Goal: Task Accomplishment & Management: Manage account settings

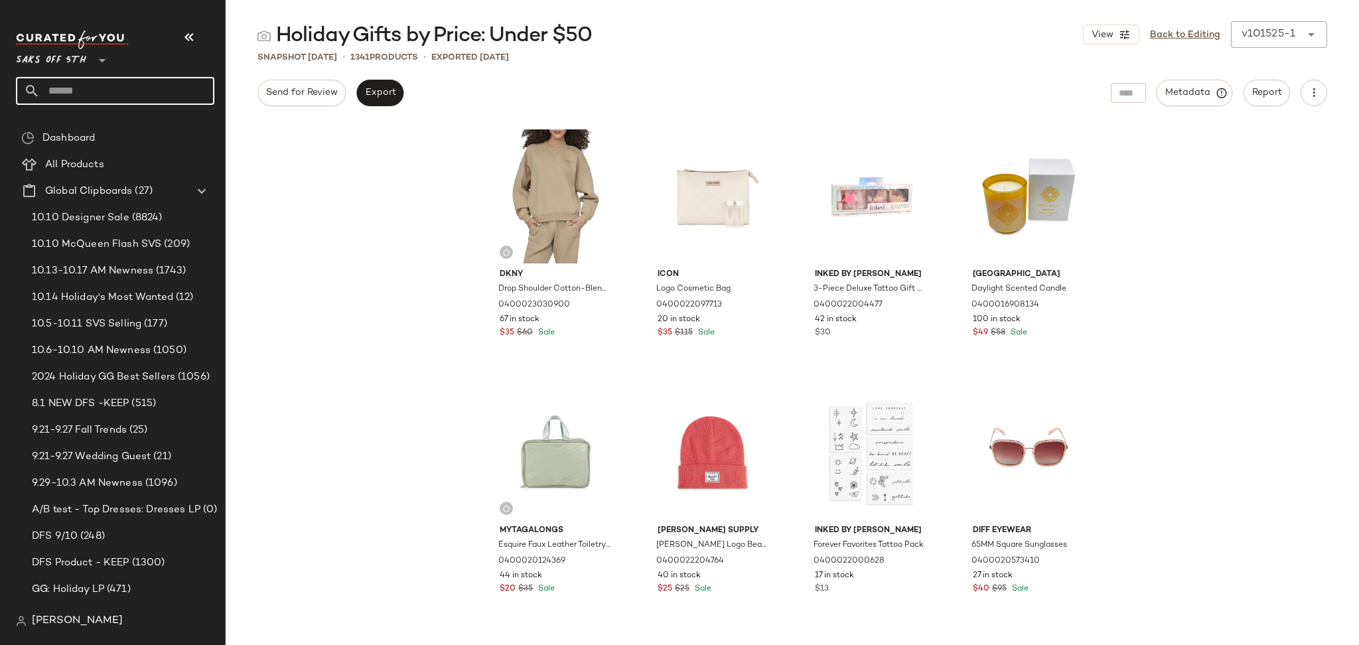
click at [149, 96] on input "text" at bounding box center [127, 91] width 175 height 28
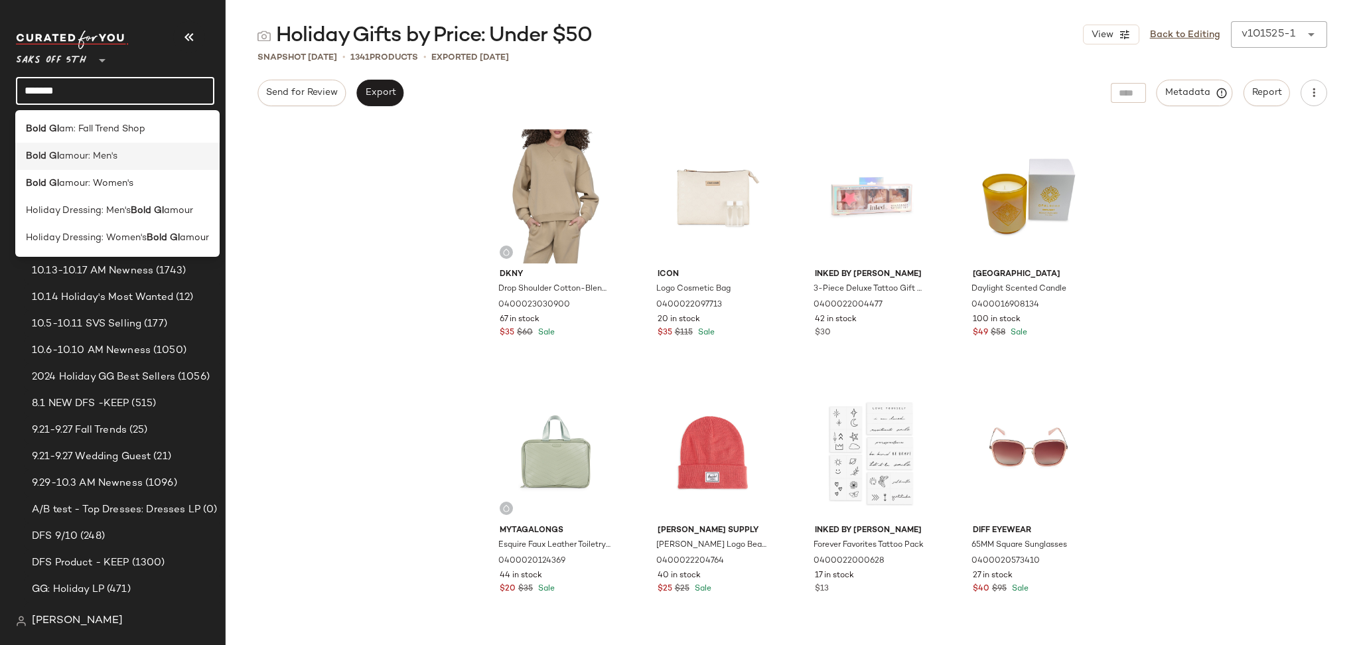
type input "*******"
click at [138, 159] on div "Bold Gl amour: Men's" at bounding box center [117, 156] width 183 height 14
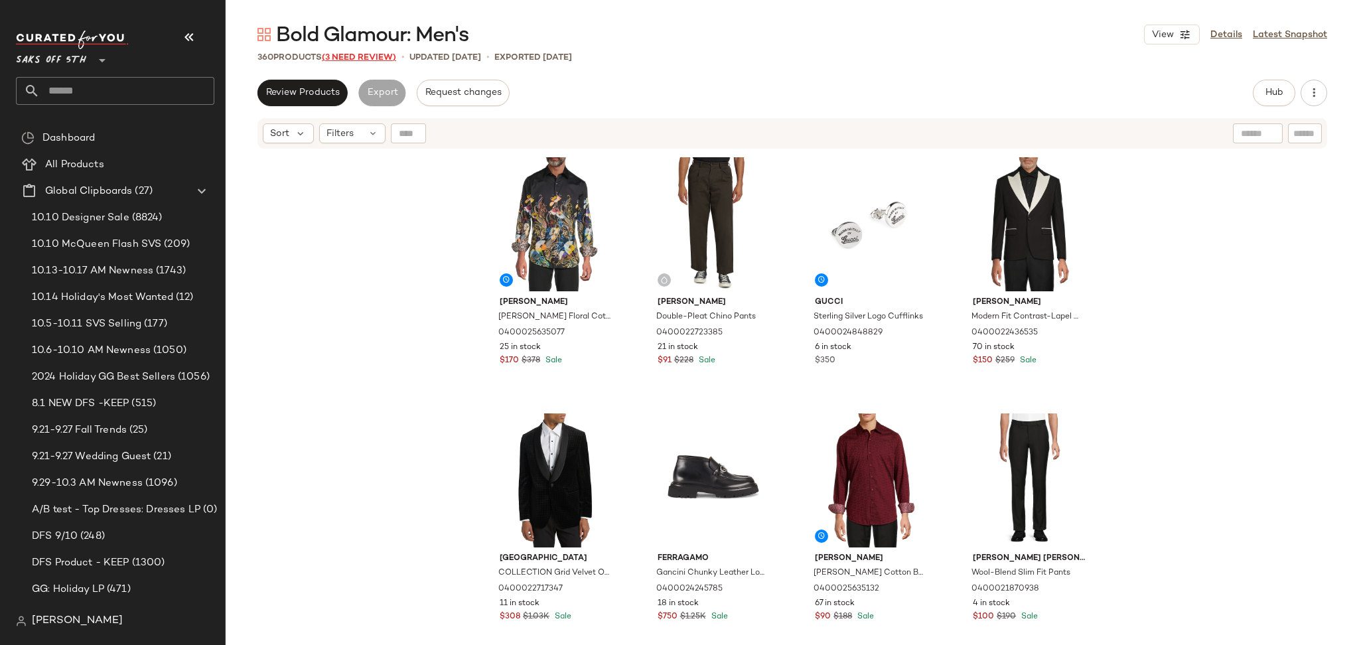
click at [368, 55] on span "(3 Need Review)" at bounding box center [359, 57] width 74 height 9
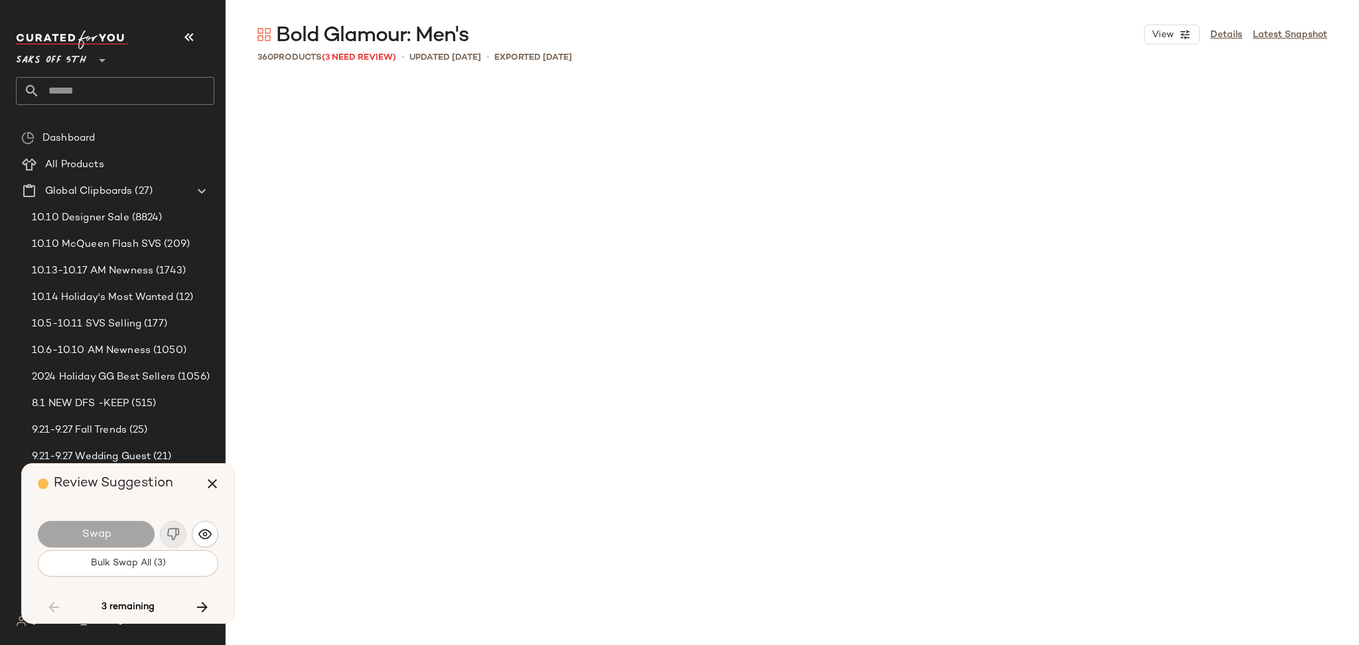
scroll to position [4356, 0]
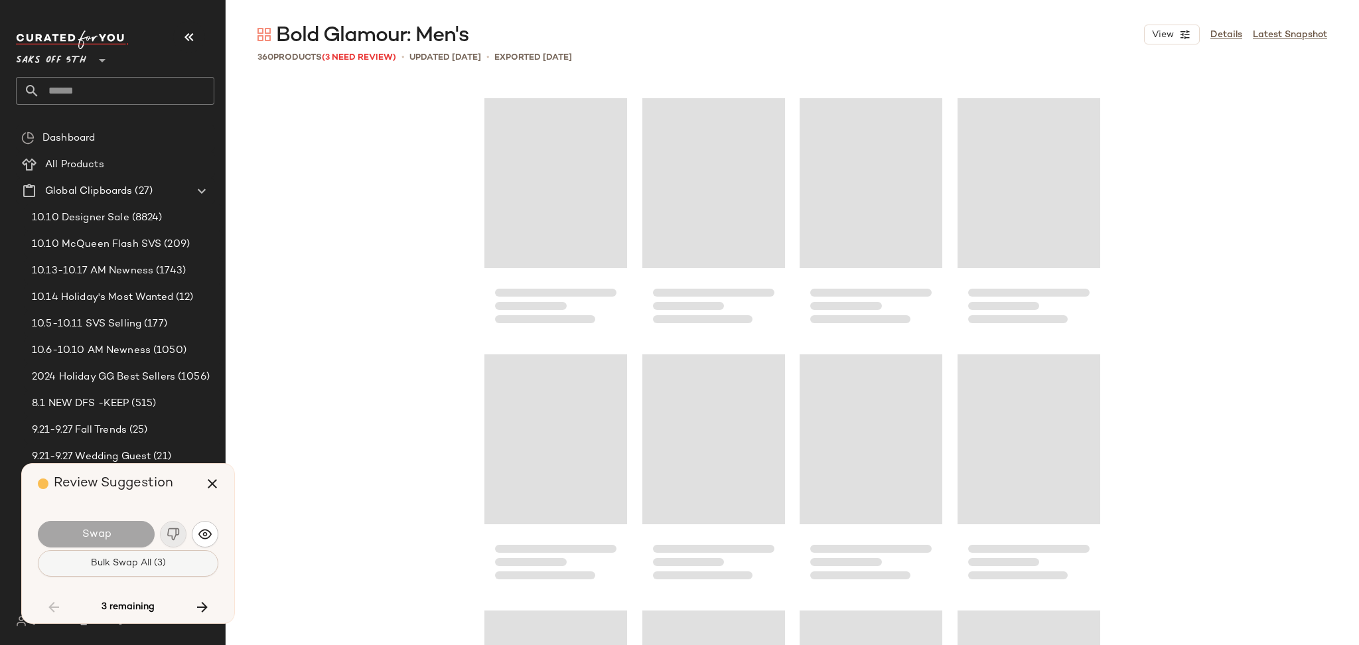
click at [141, 568] on span "Bulk Swap All (3)" at bounding box center [128, 563] width 76 height 11
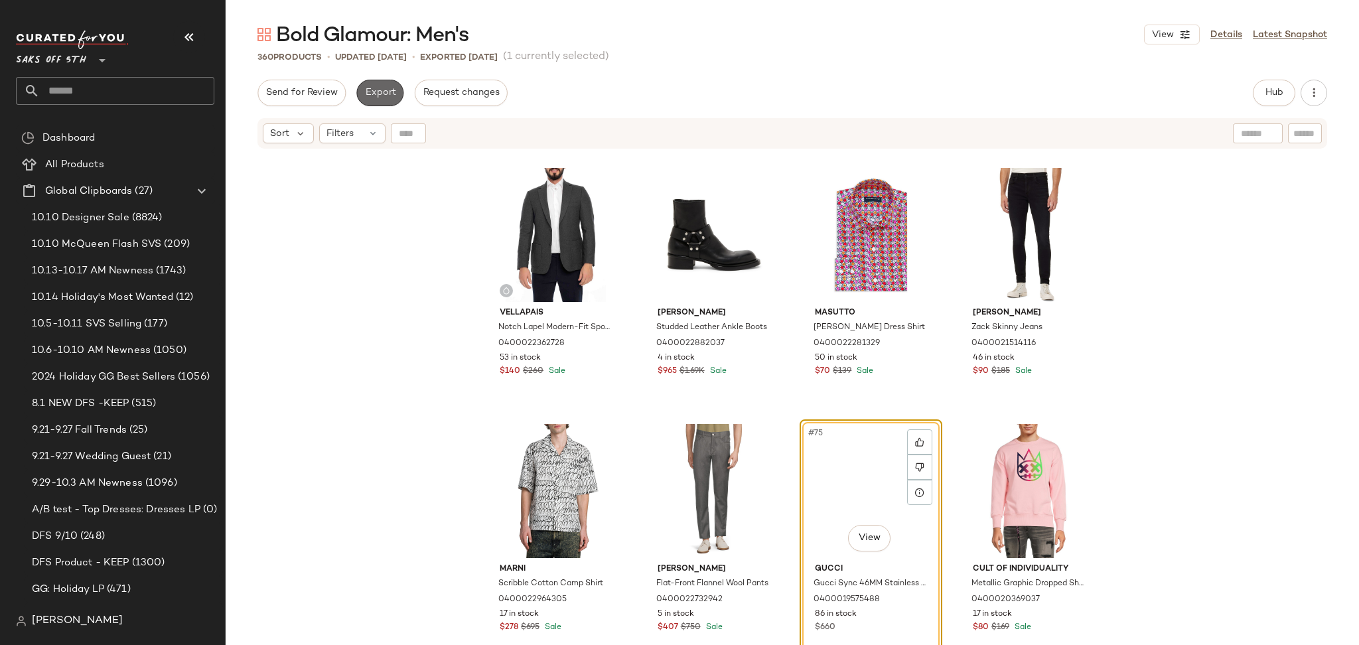
click at [379, 96] on span "Export" at bounding box center [379, 93] width 31 height 11
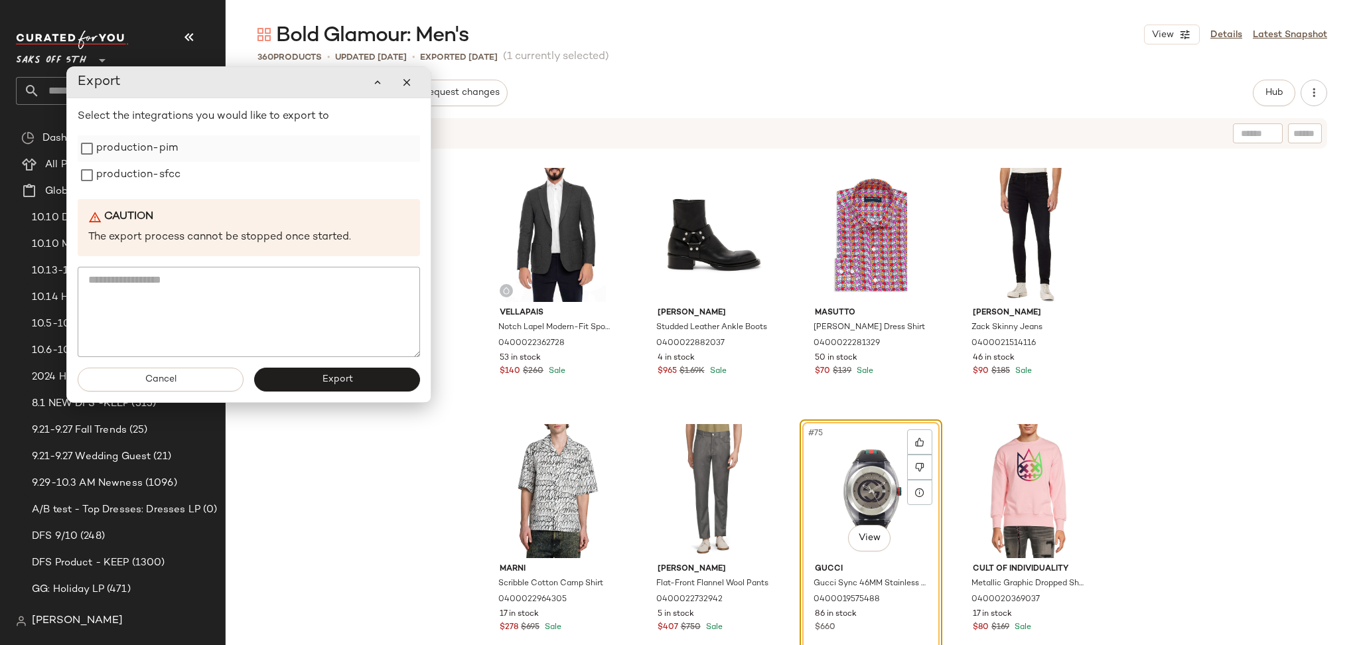
click at [147, 145] on label "production-pim" at bounding box center [137, 148] width 82 height 27
click at [146, 161] on label "production-pim" at bounding box center [137, 148] width 82 height 27
click at [145, 191] on div "Select the integrations you would like to export to production-pim production-s…" at bounding box center [249, 233] width 343 height 248
click at [168, 186] on label "production-sfcc" at bounding box center [138, 175] width 84 height 27
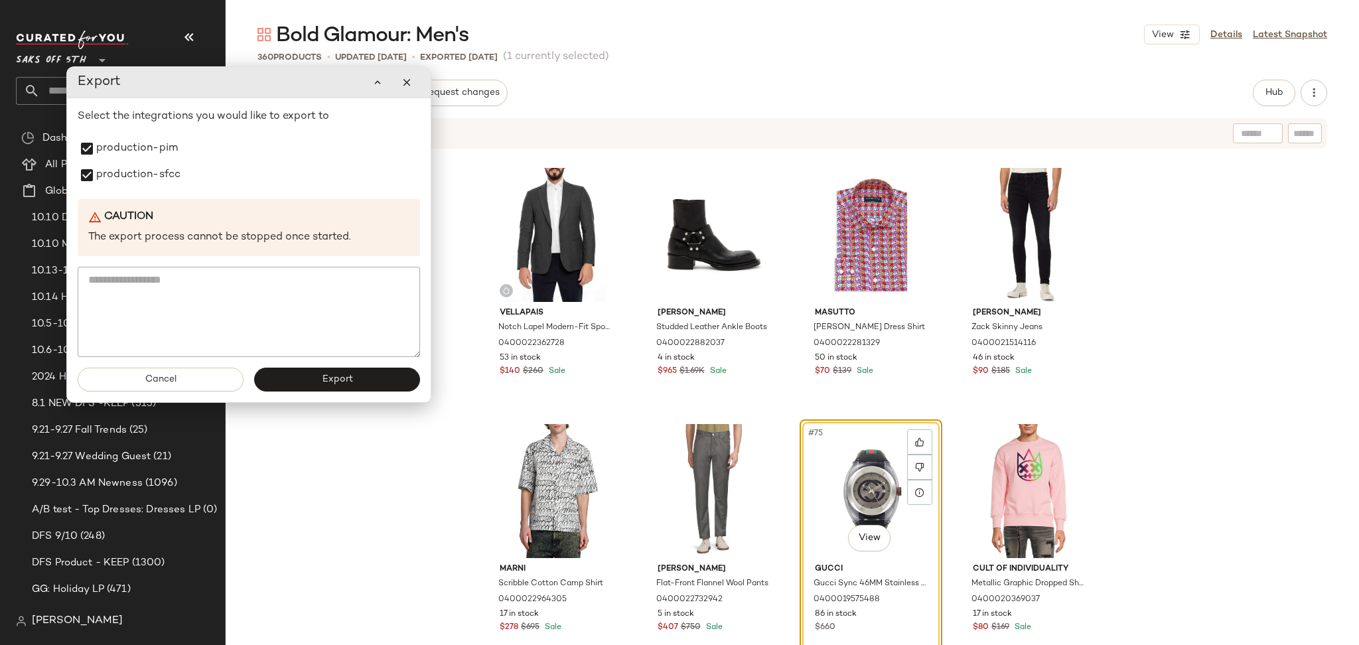
click at [322, 393] on div "Cancel Export" at bounding box center [249, 379] width 364 height 45
click at [338, 380] on span "Export" at bounding box center [336, 379] width 31 height 11
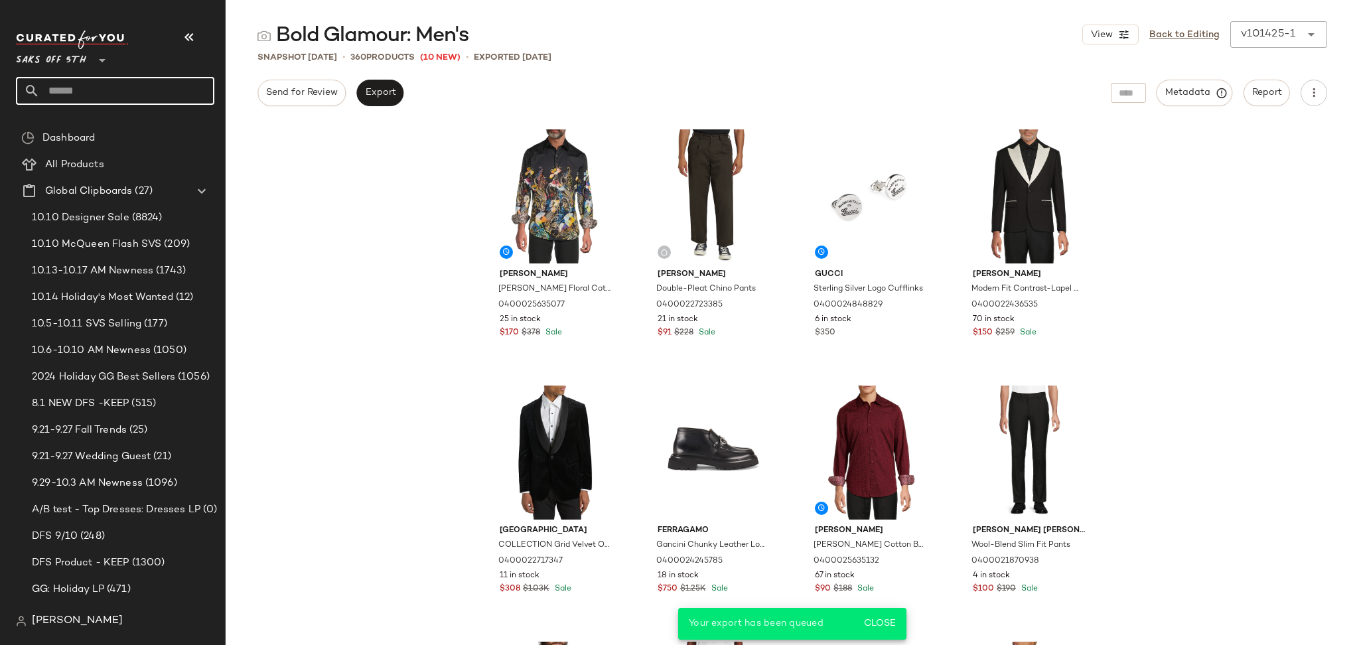
click at [108, 89] on input "text" at bounding box center [127, 91] width 175 height 28
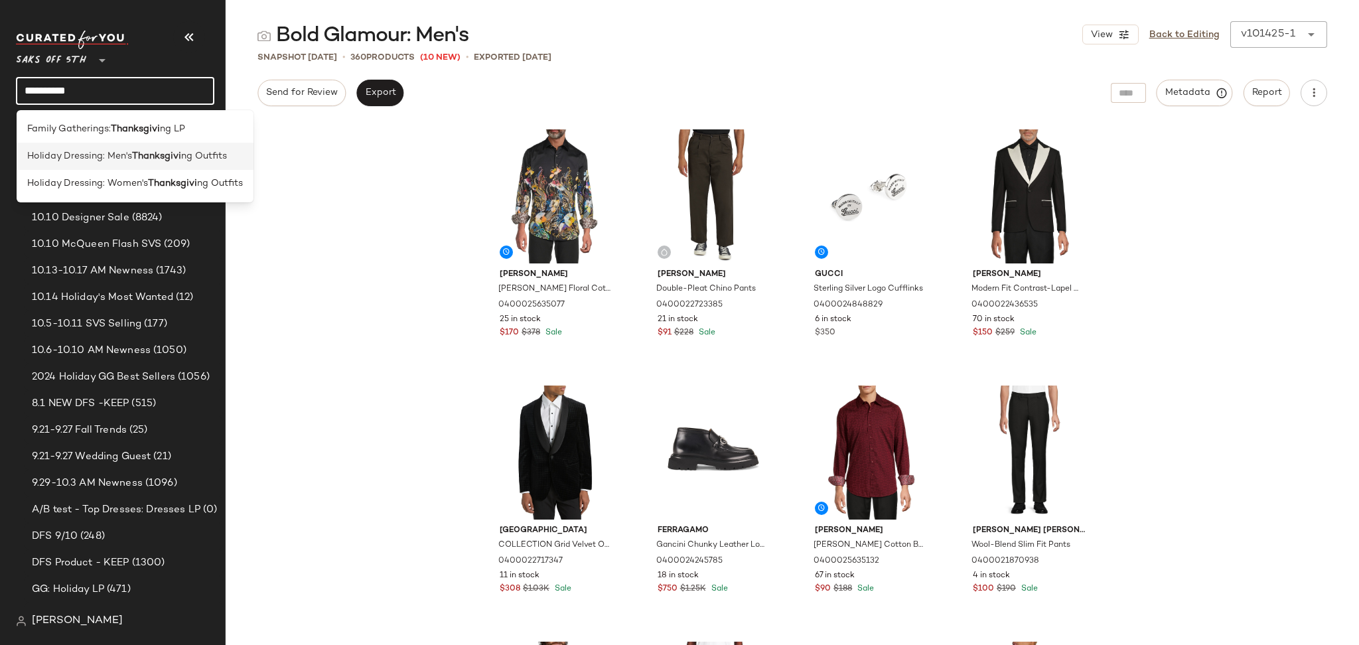
type input "**********"
click at [167, 158] on b "Thanksgivi" at bounding box center [156, 156] width 49 height 14
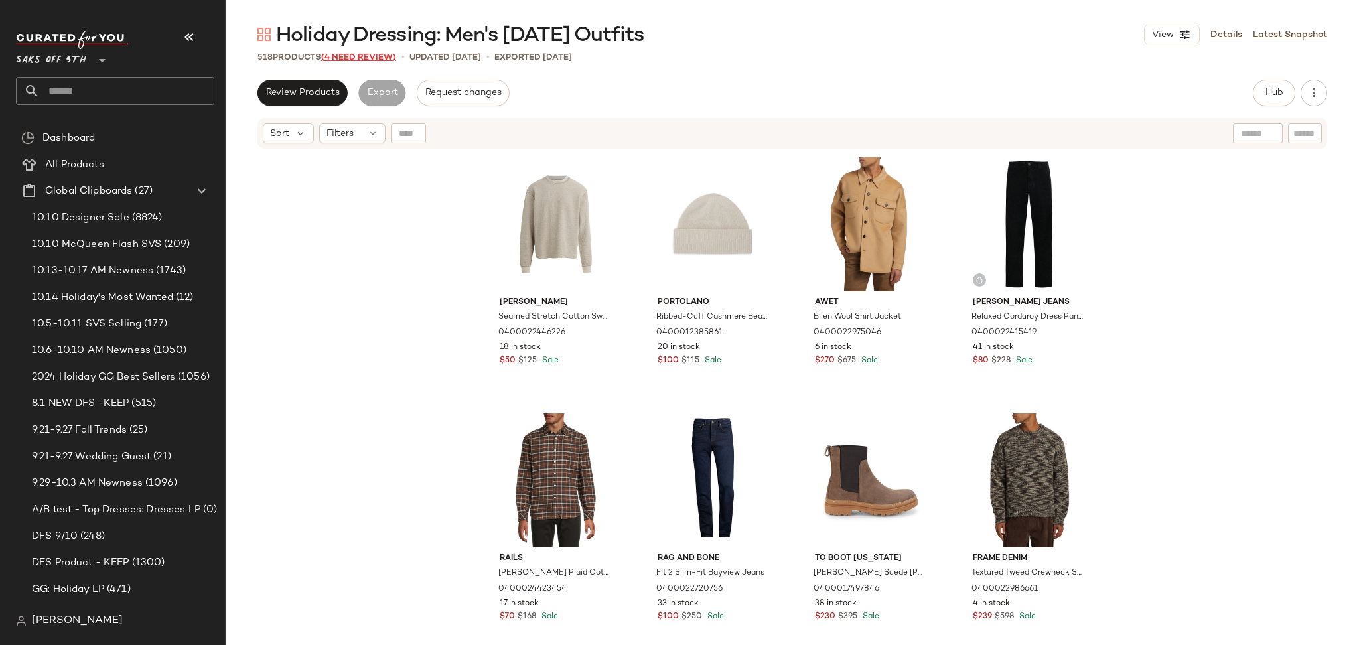
click at [370, 57] on span "(4 Need Review)" at bounding box center [358, 57] width 75 height 9
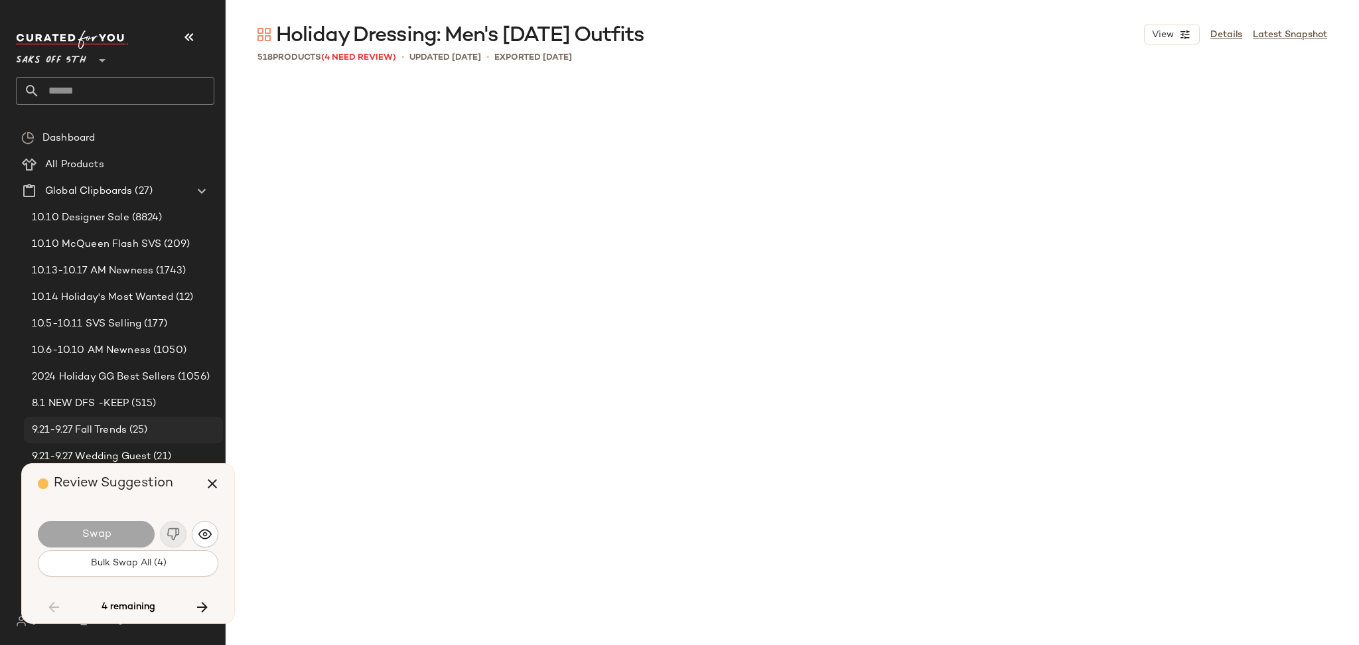
scroll to position [5380, 0]
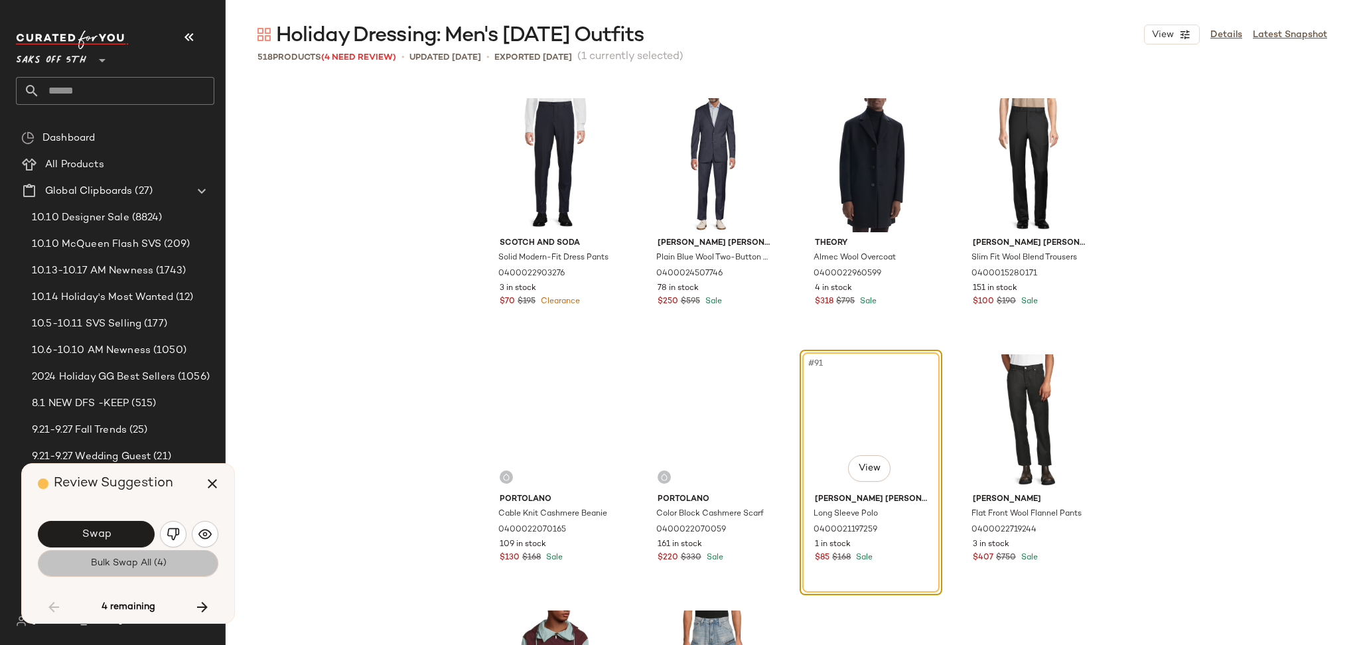
click at [123, 560] on span "Bulk Swap All (4)" at bounding box center [128, 563] width 76 height 11
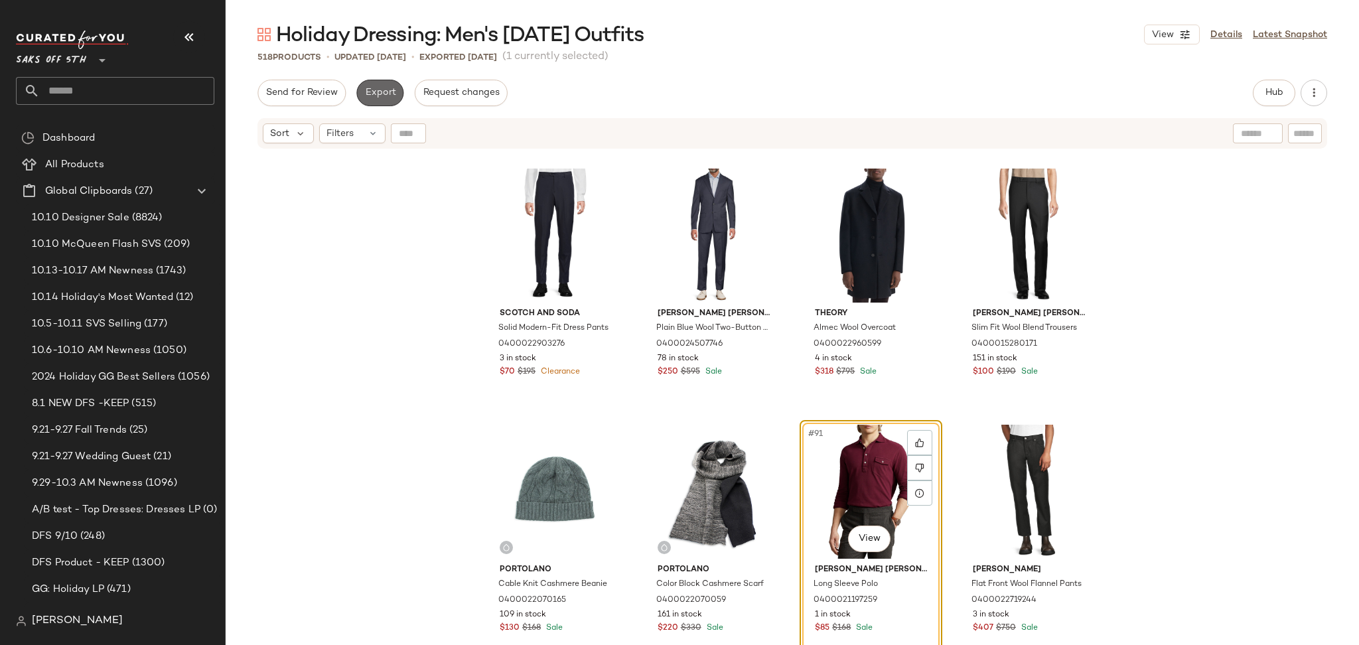
click at [372, 90] on span "Export" at bounding box center [379, 93] width 31 height 11
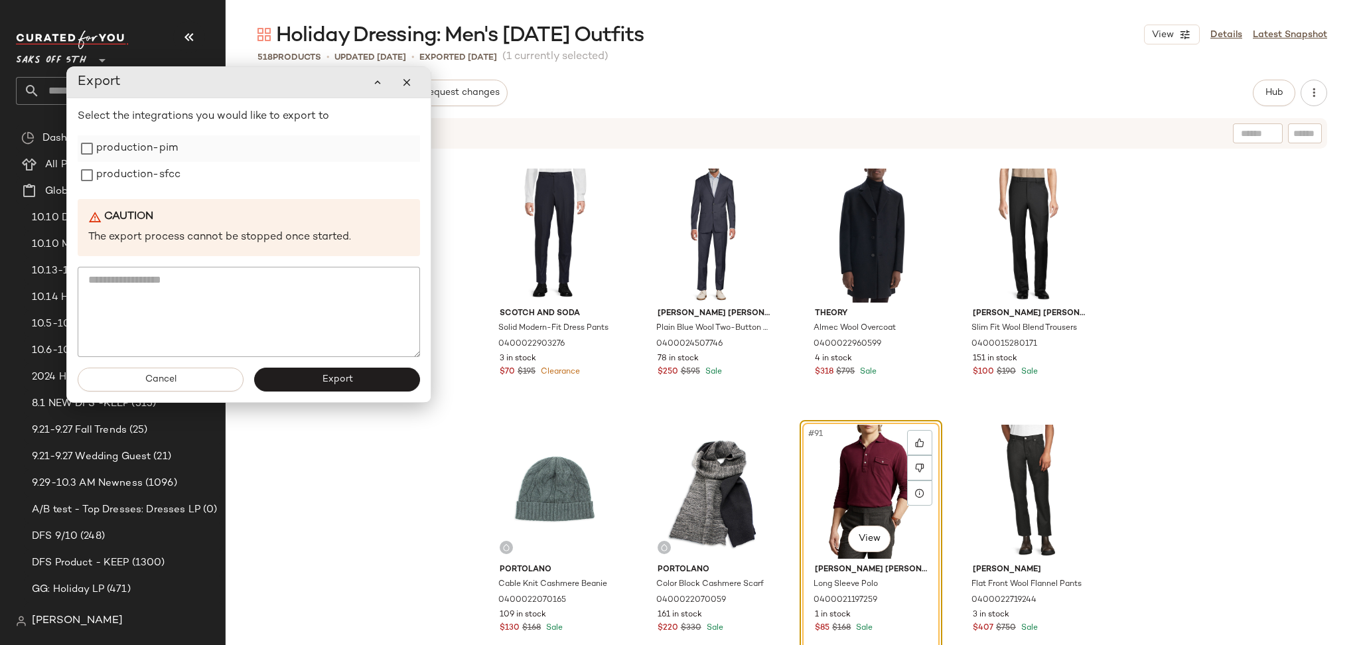
click at [143, 149] on label "production-pim" at bounding box center [137, 148] width 82 height 27
click at [143, 172] on label "production-sfcc" at bounding box center [138, 175] width 84 height 27
click at [309, 377] on button "Export" at bounding box center [337, 380] width 166 height 24
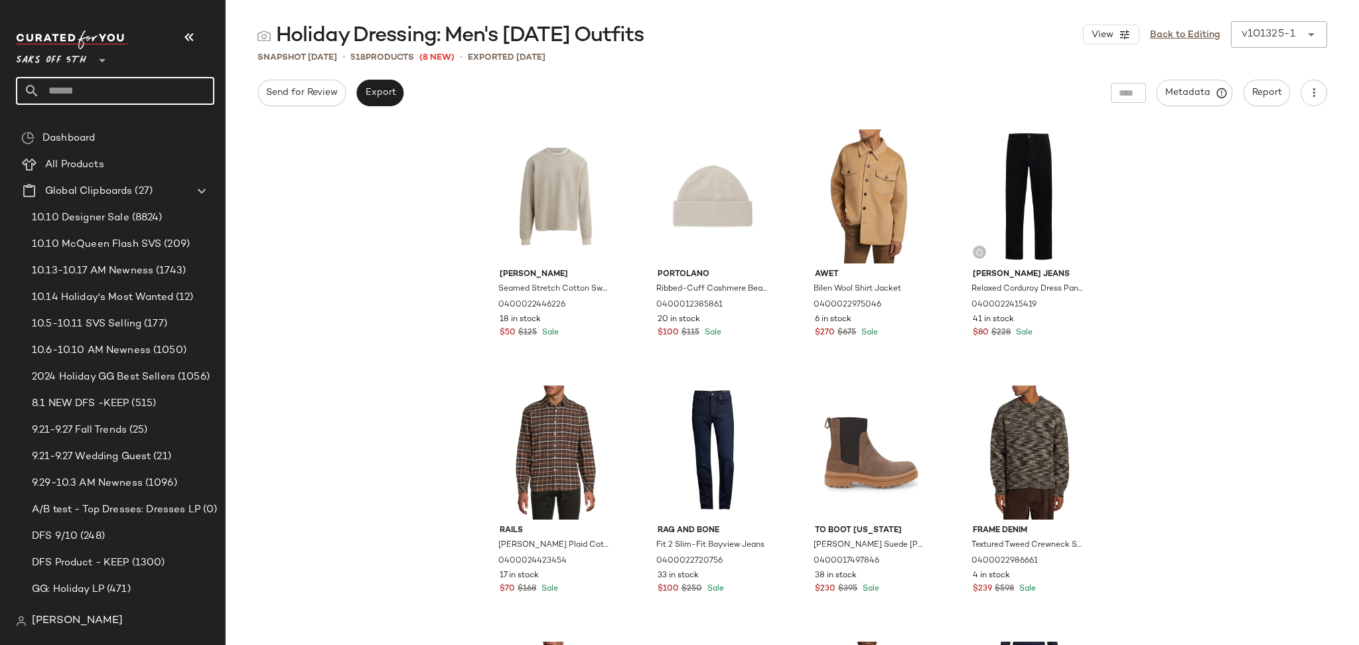
click at [137, 93] on input "text" at bounding box center [127, 91] width 175 height 28
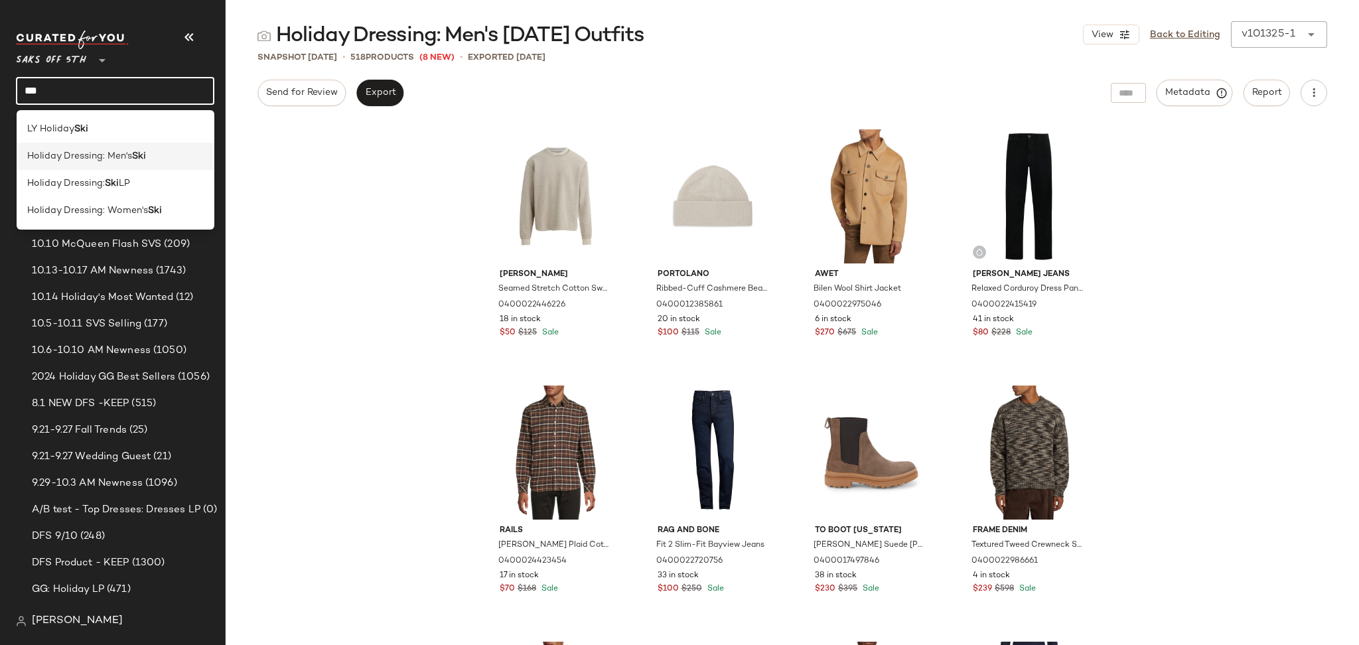
type input "***"
click at [166, 158] on div "Holiday Dressing: Men's Ski" at bounding box center [115, 156] width 177 height 14
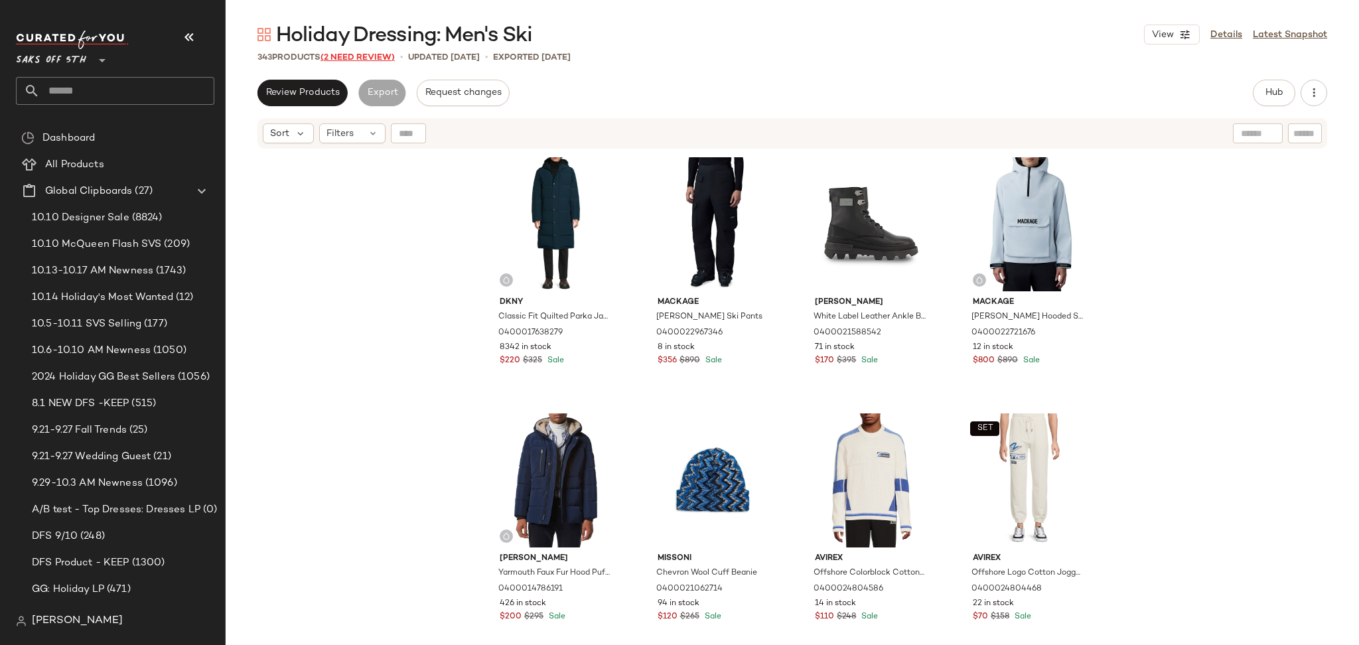
click at [355, 57] on span "(2 Need Review)" at bounding box center [358, 57] width 74 height 9
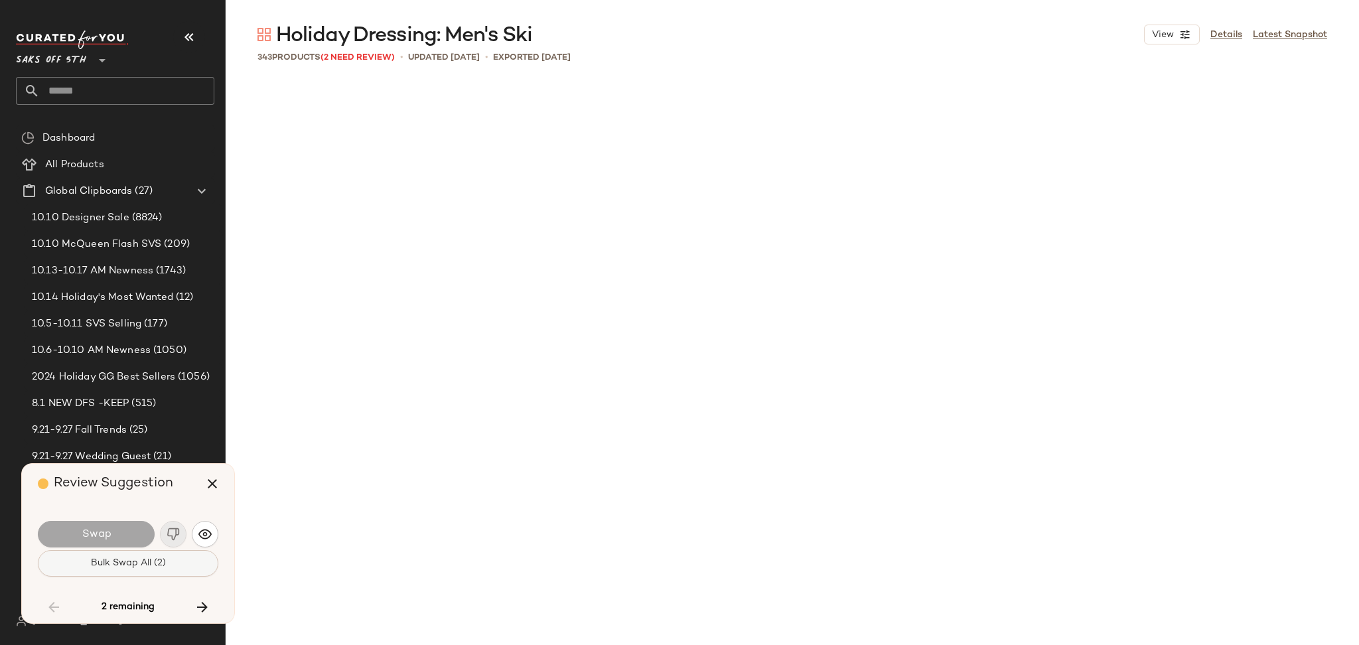
scroll to position [11529, 0]
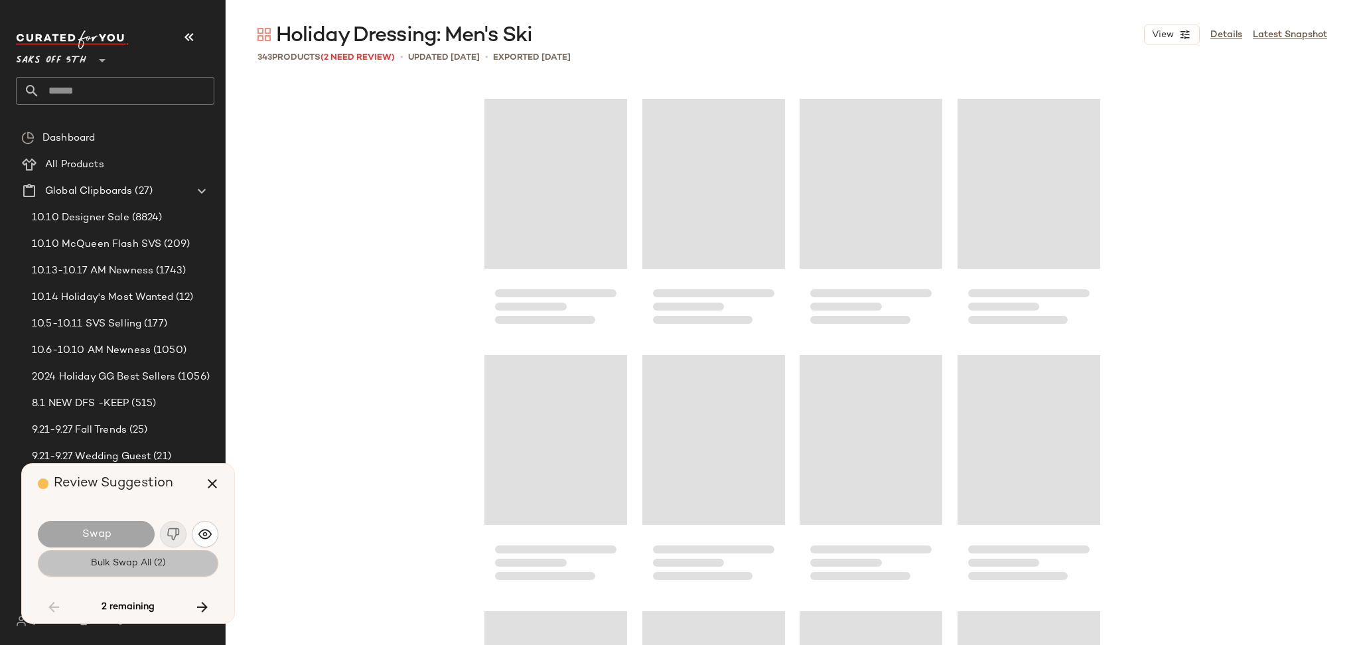
click at [100, 558] on span "Bulk Swap All (2)" at bounding box center [128, 563] width 76 height 11
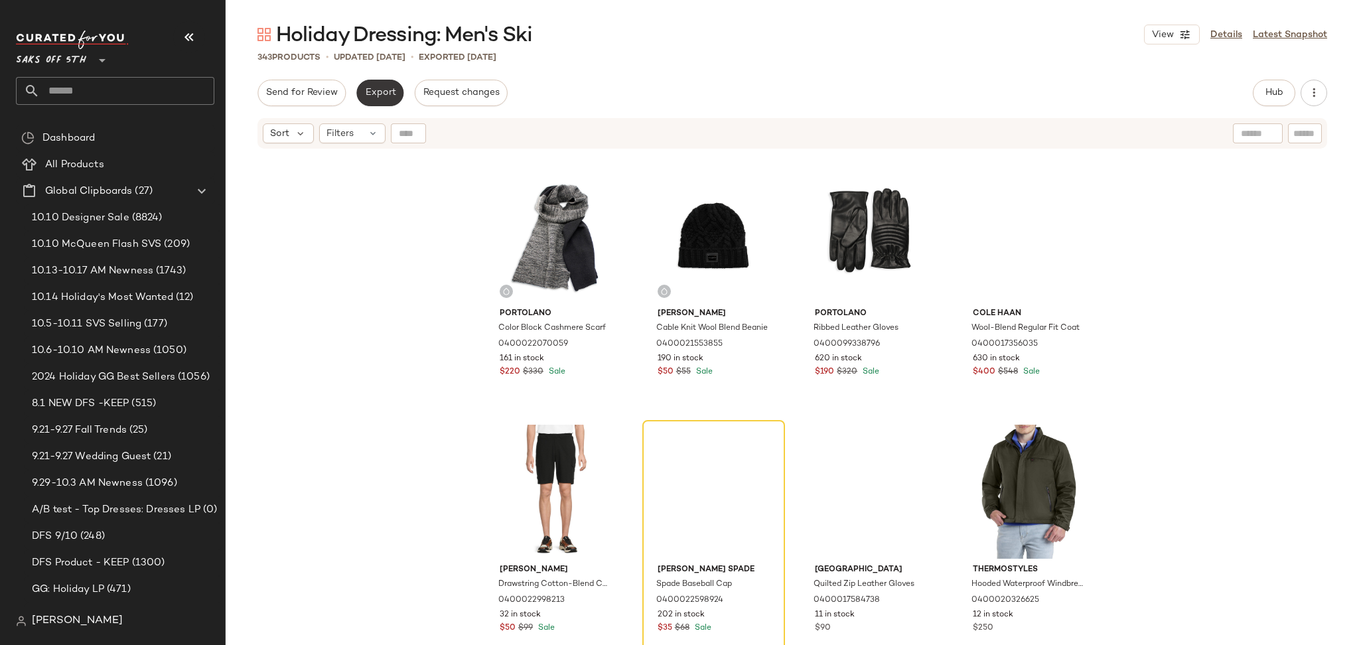
click at [374, 82] on button "Export" at bounding box center [379, 93] width 47 height 27
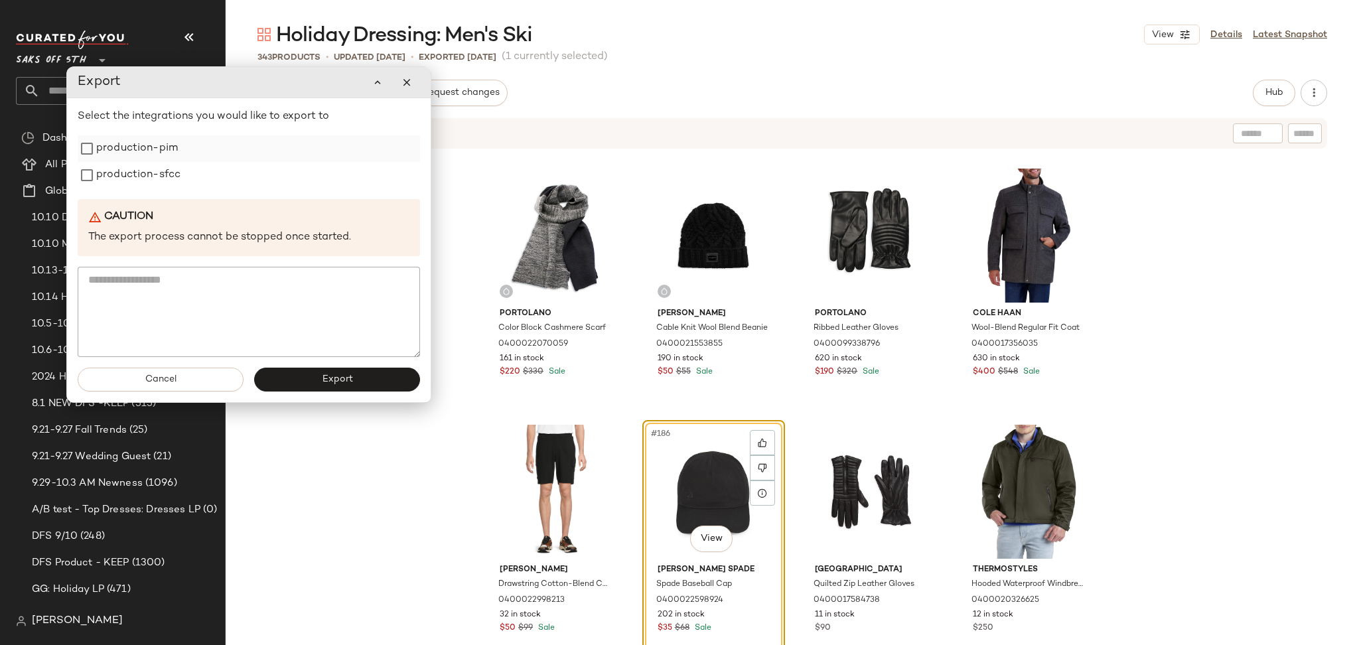
click at [152, 144] on label "production-pim" at bounding box center [137, 148] width 82 height 27
click at [153, 169] on label "production-sfcc" at bounding box center [138, 175] width 84 height 27
click at [313, 378] on button "Export" at bounding box center [337, 380] width 166 height 24
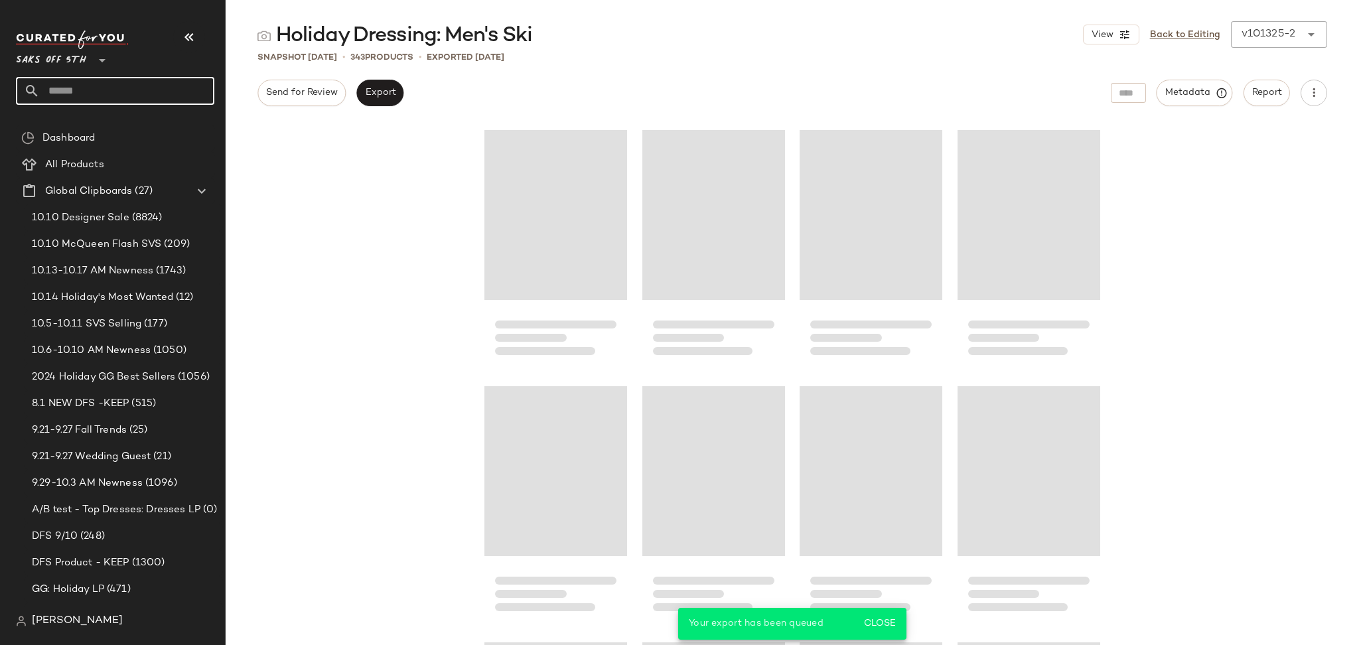
click at [131, 86] on input "text" at bounding box center [127, 91] width 175 height 28
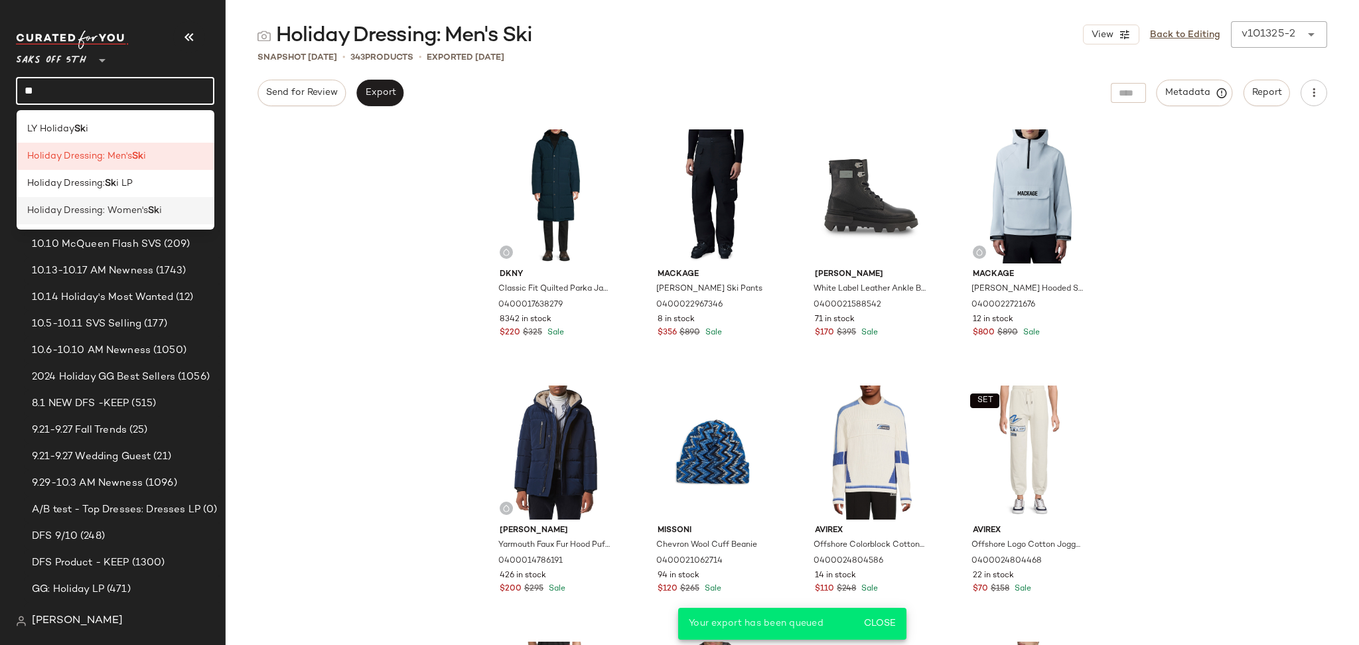
type input "**"
click at [144, 214] on span "Holiday Dressing: Women's" at bounding box center [87, 211] width 121 height 14
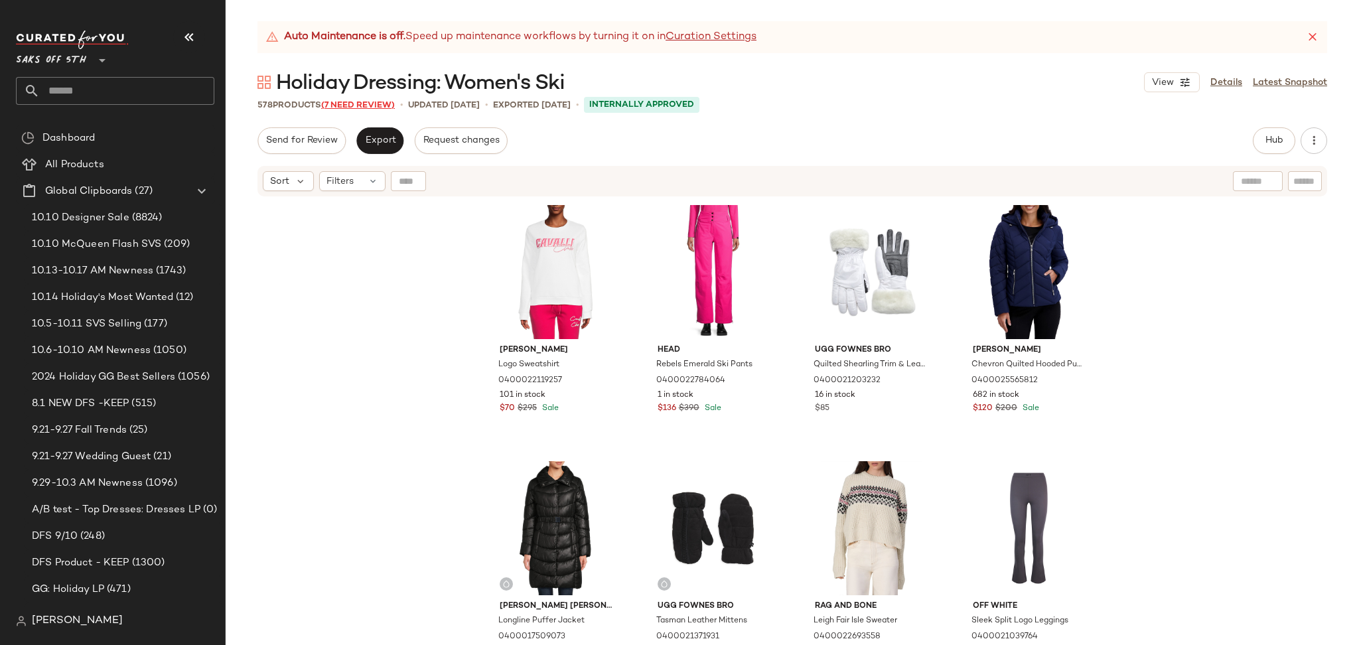
click at [385, 106] on span "(7 Need Review)" at bounding box center [358, 105] width 74 height 9
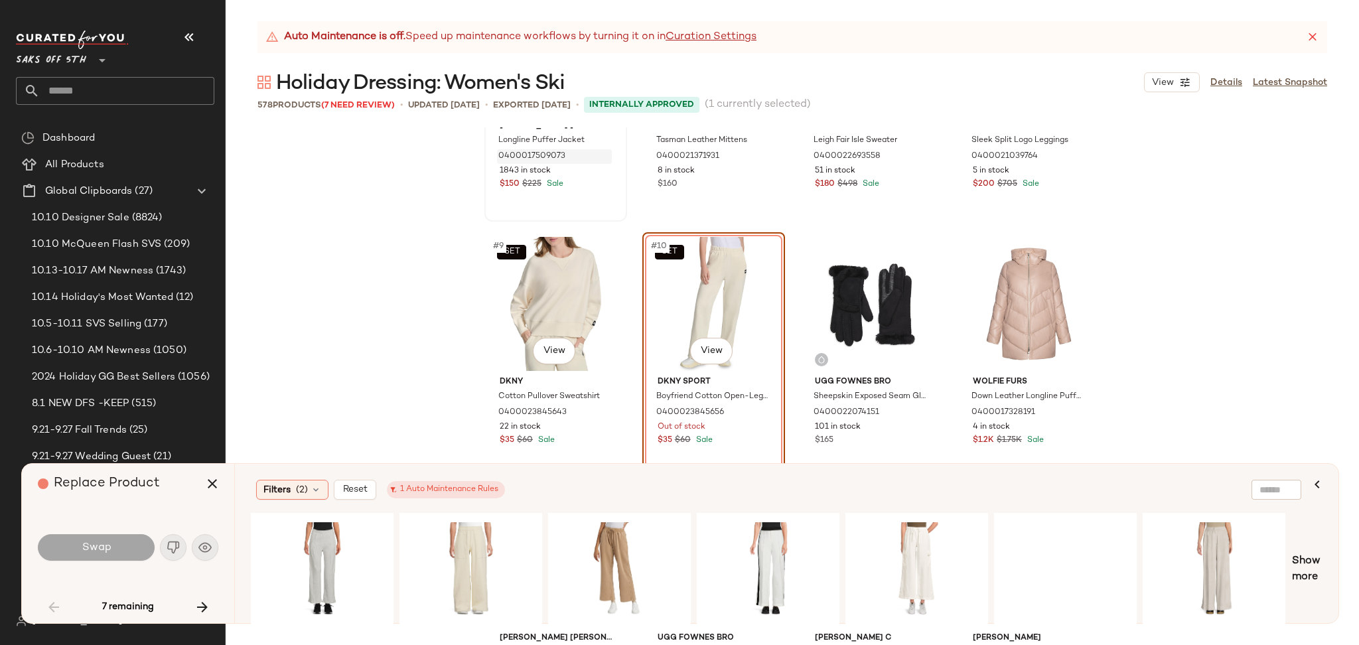
scroll to position [425, 0]
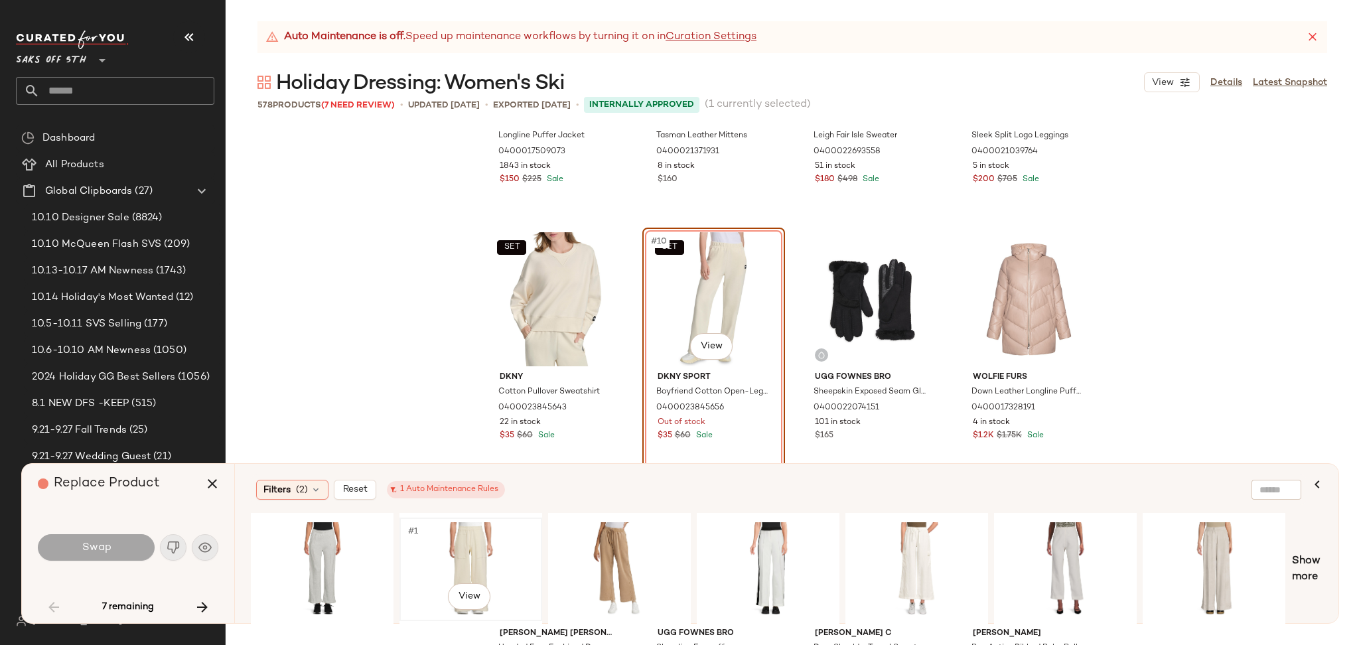
click at [455, 554] on div "#1 View" at bounding box center [470, 569] width 133 height 94
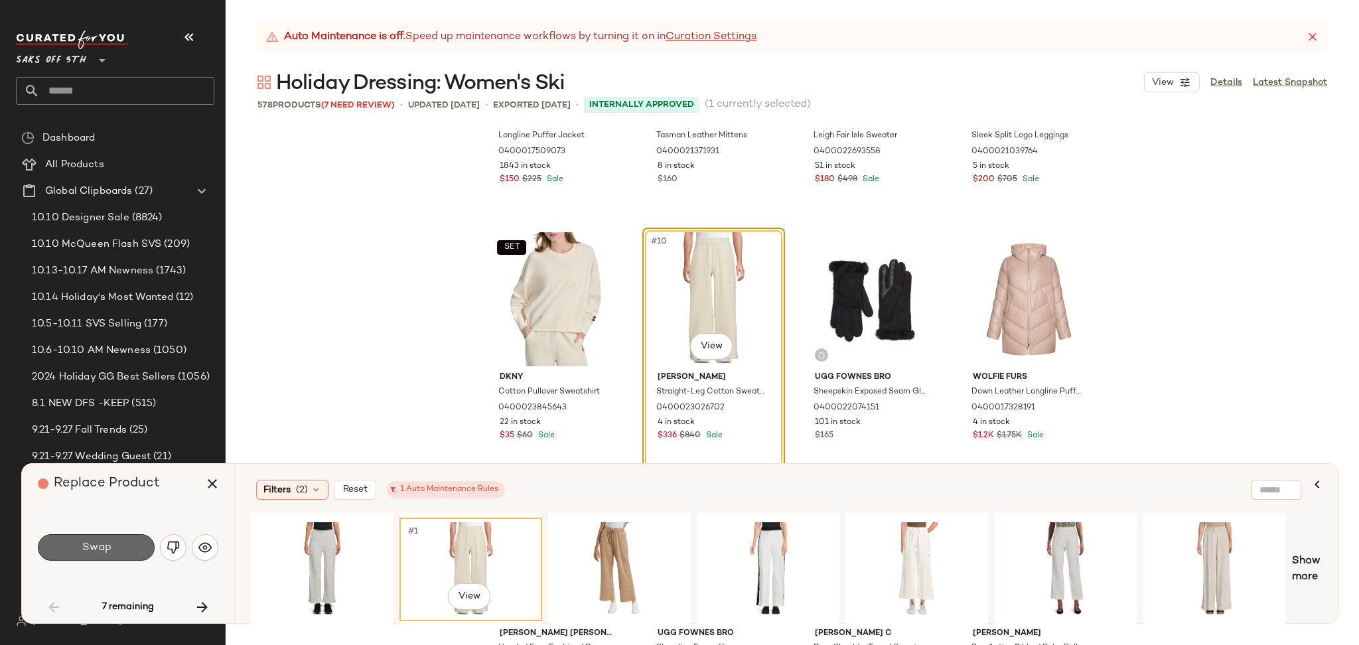
click at [119, 546] on button "Swap" at bounding box center [96, 547] width 117 height 27
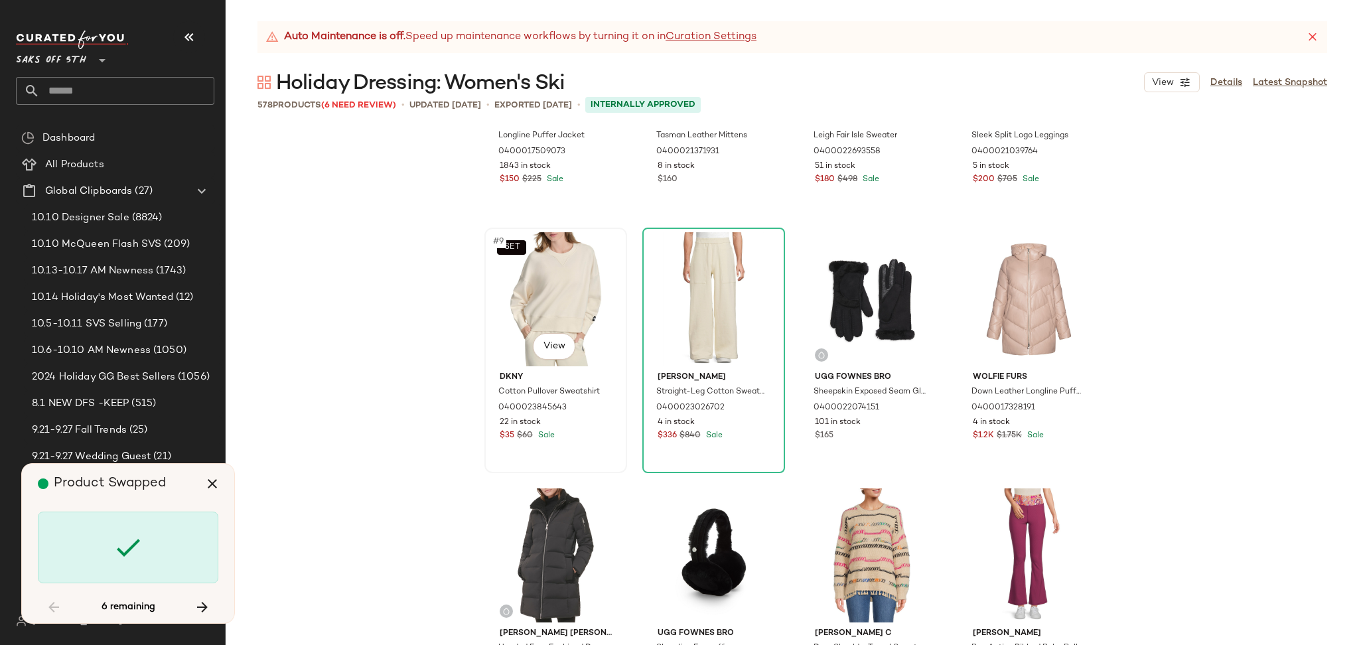
click at [538, 303] on div "SET #9 View" at bounding box center [555, 299] width 133 height 134
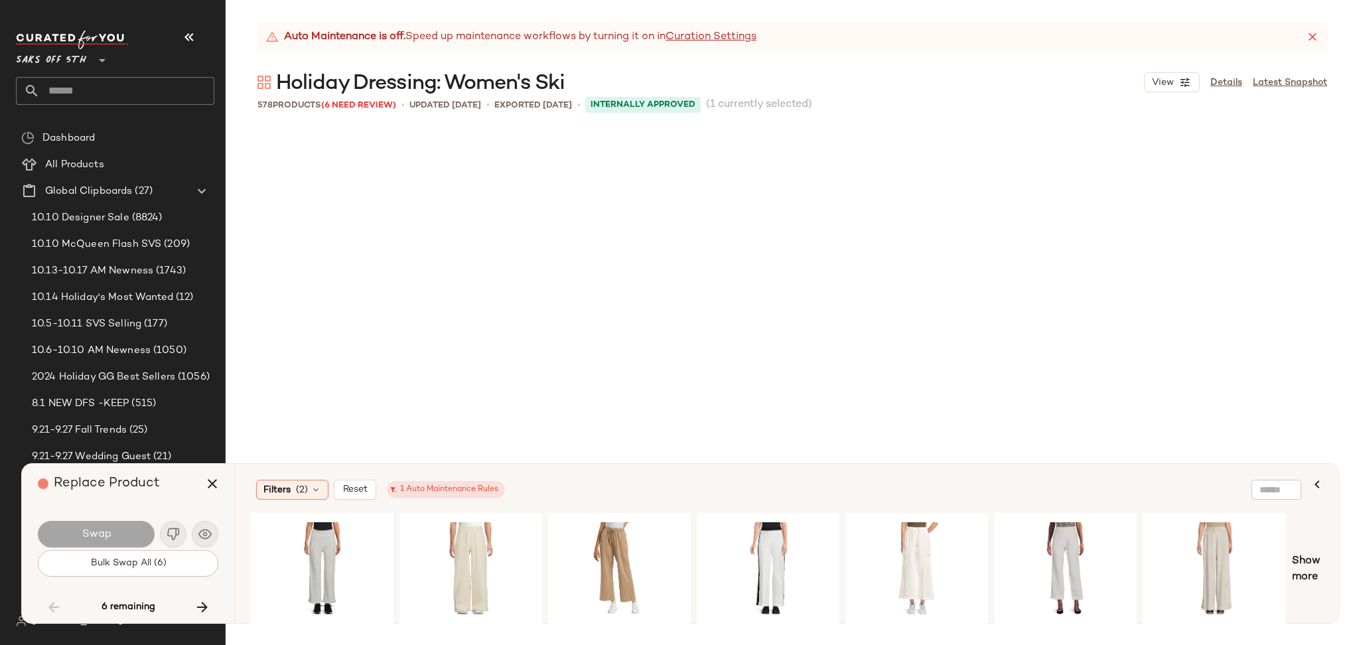
scroll to position [4868, 0]
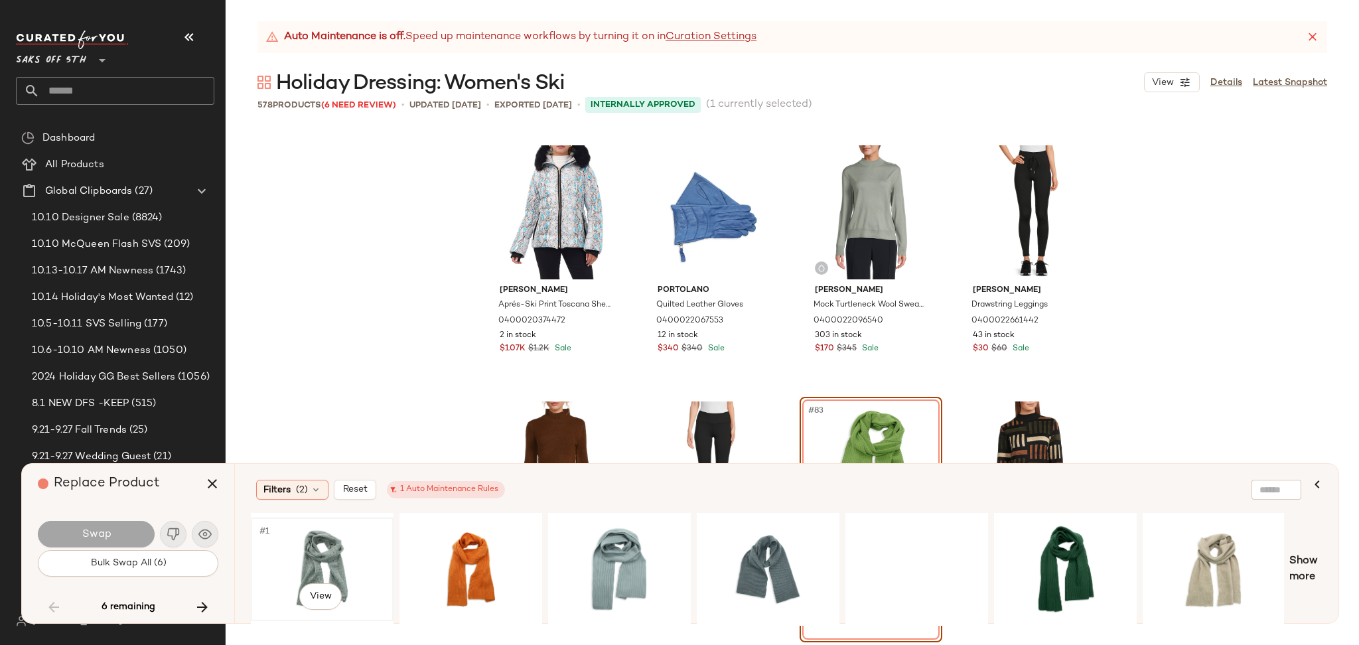
click at [276, 555] on div "#1 View" at bounding box center [322, 569] width 133 height 94
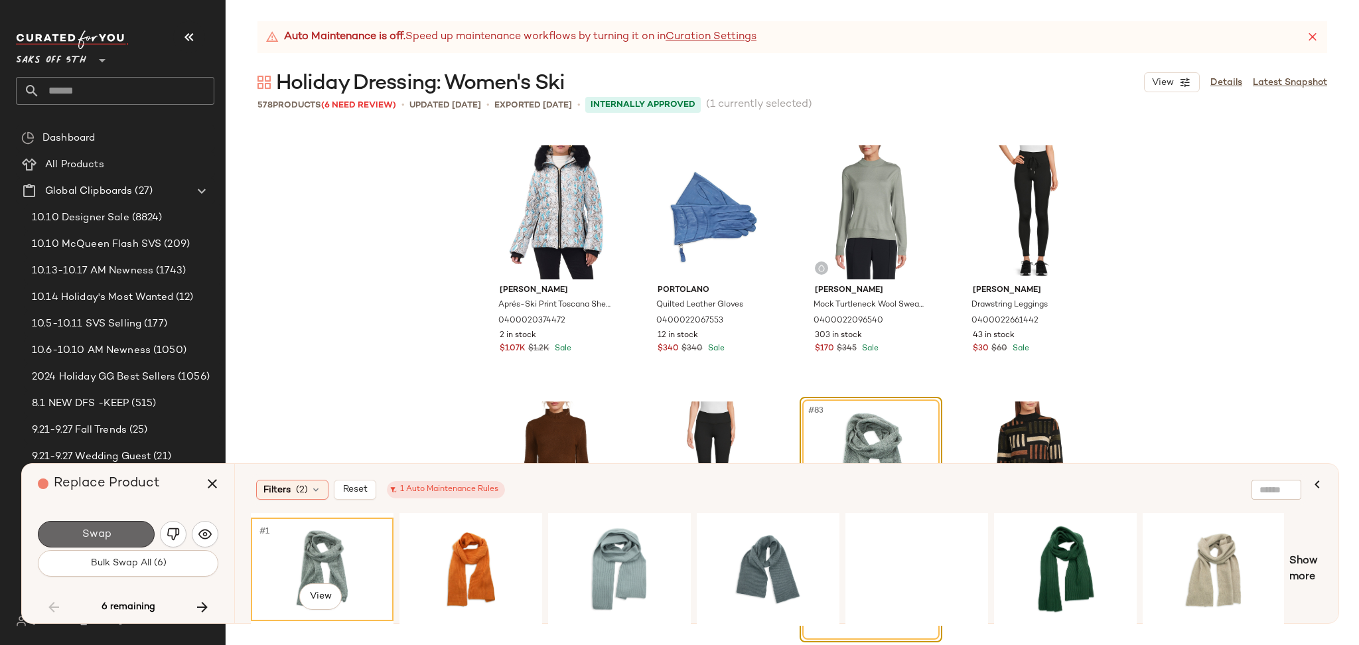
click at [94, 536] on span "Swap" at bounding box center [96, 534] width 30 height 13
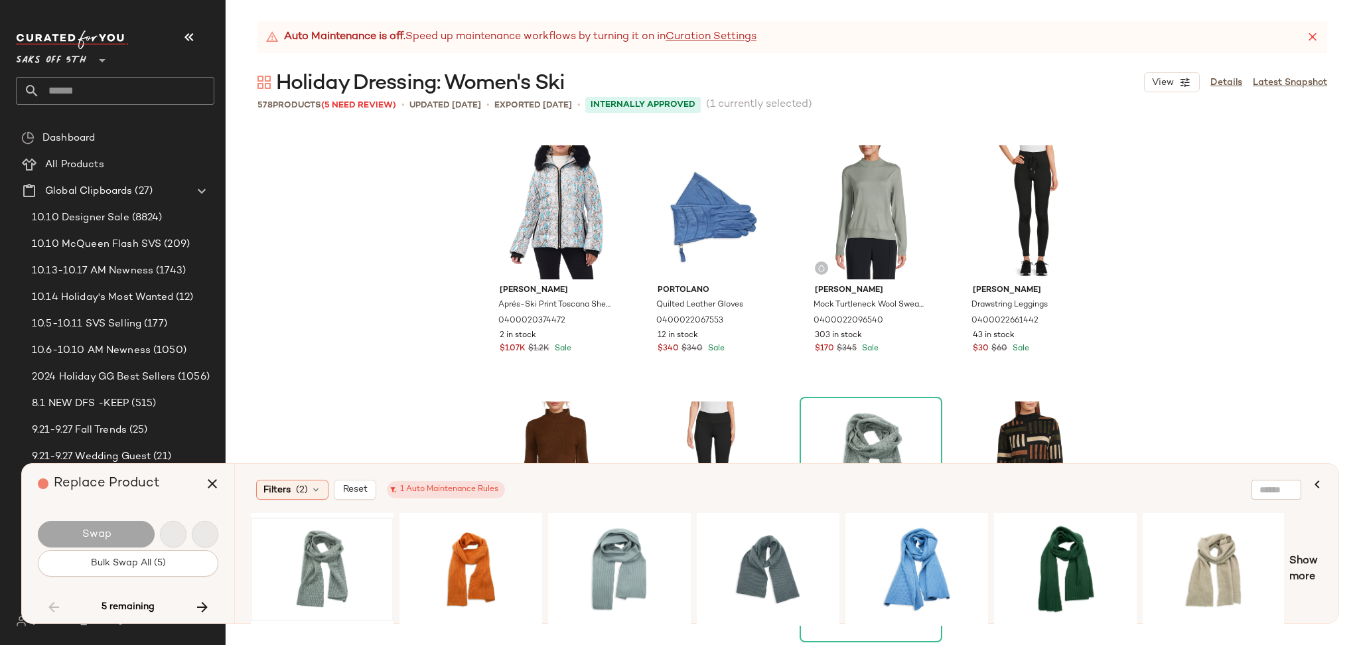
scroll to position [16910, 0]
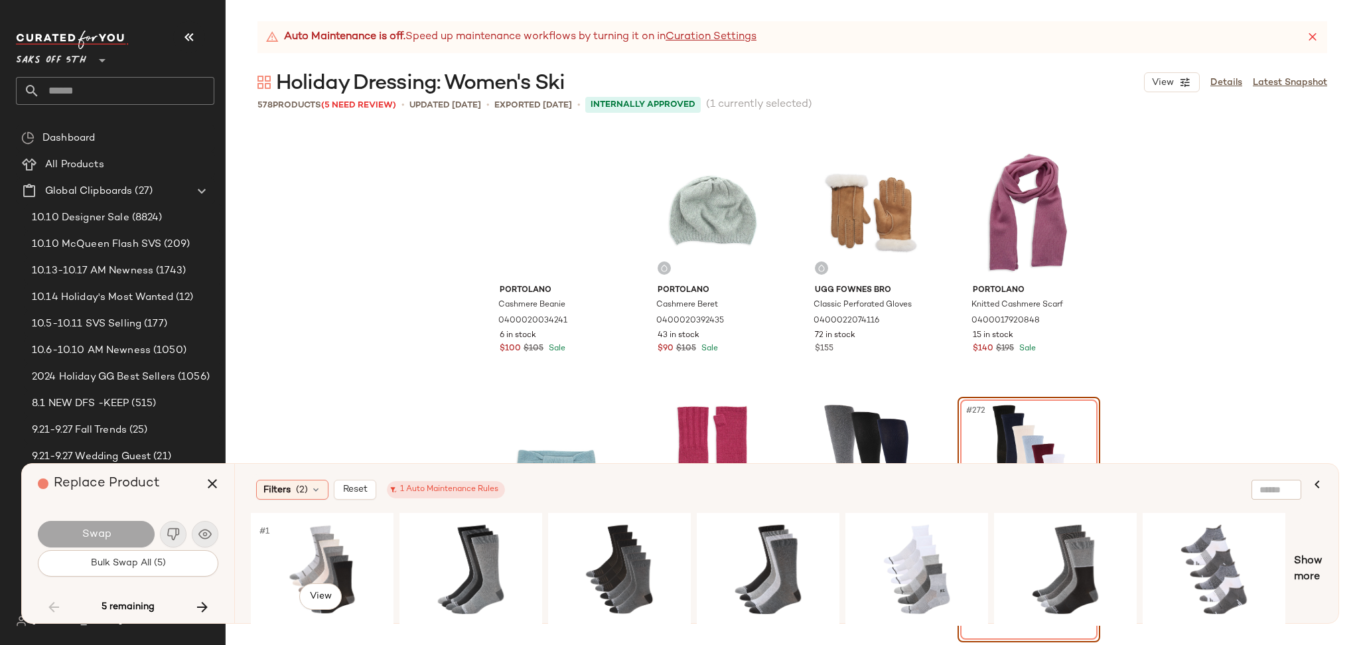
click at [320, 550] on div "#1 View" at bounding box center [322, 569] width 133 height 94
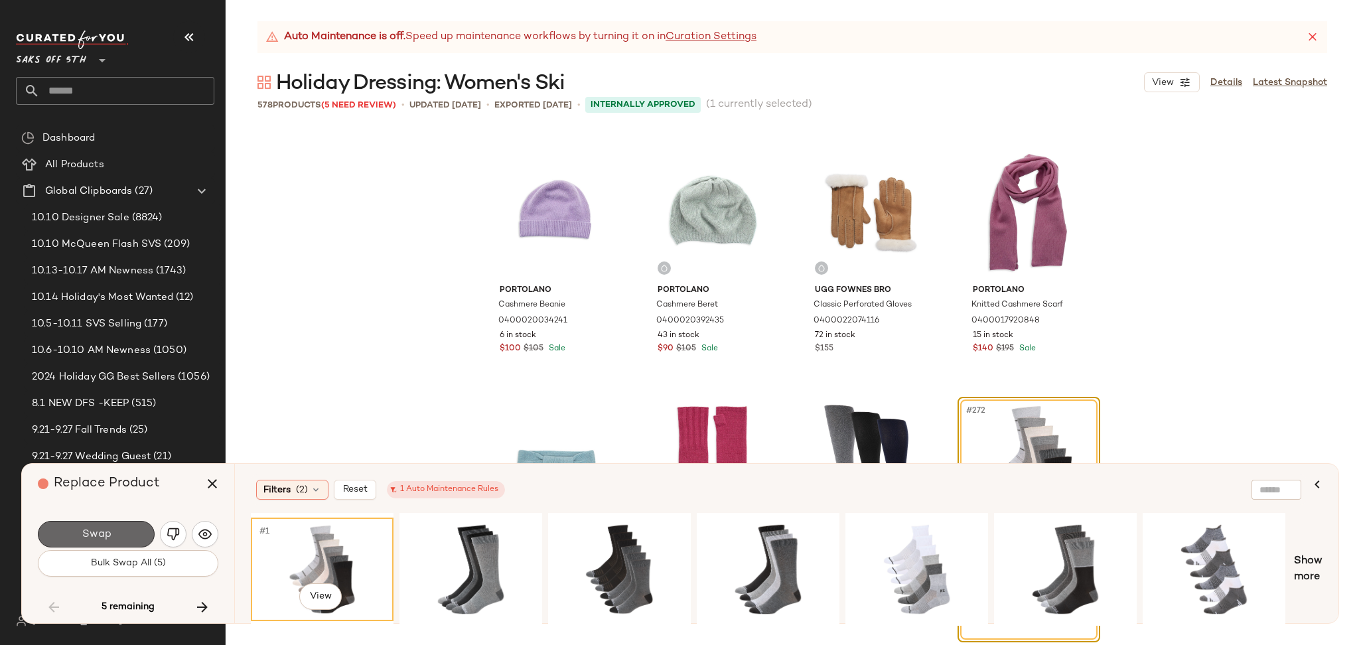
click at [97, 532] on span "Swap" at bounding box center [96, 534] width 30 height 13
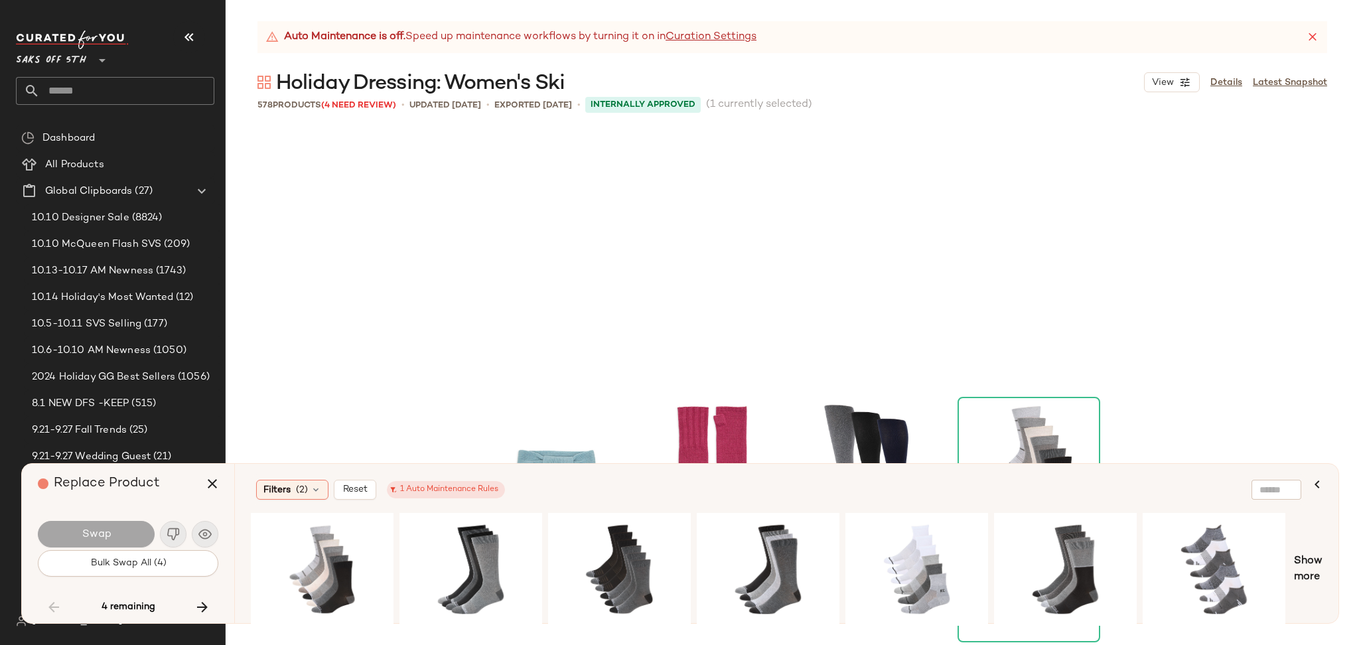
scroll to position [17166, 0]
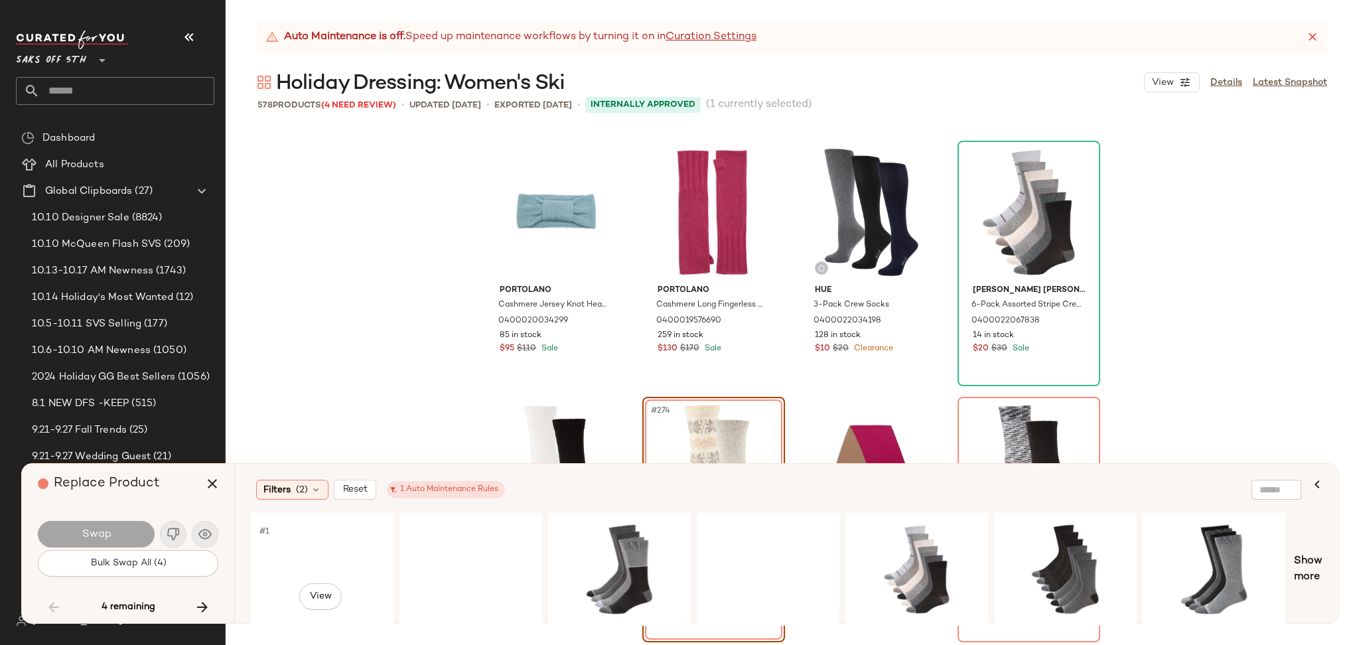
click at [329, 562] on div "#1 View" at bounding box center [322, 569] width 133 height 94
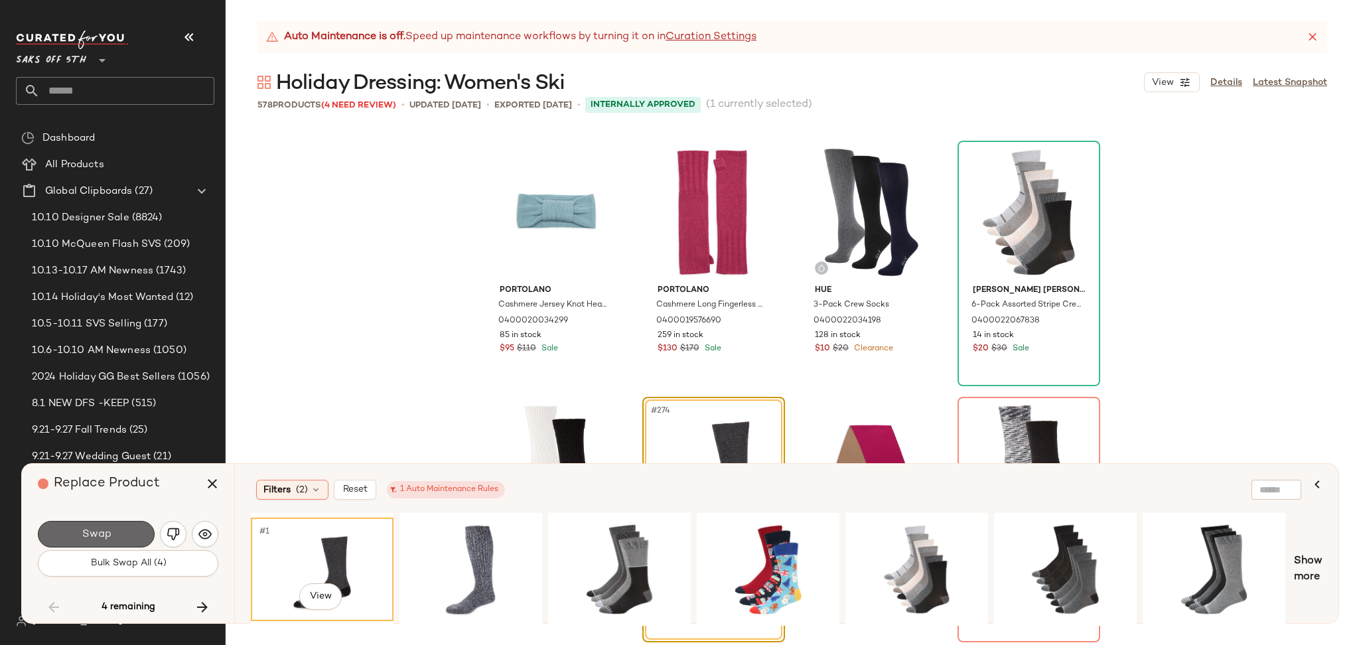
click at [135, 536] on button "Swap" at bounding box center [96, 534] width 117 height 27
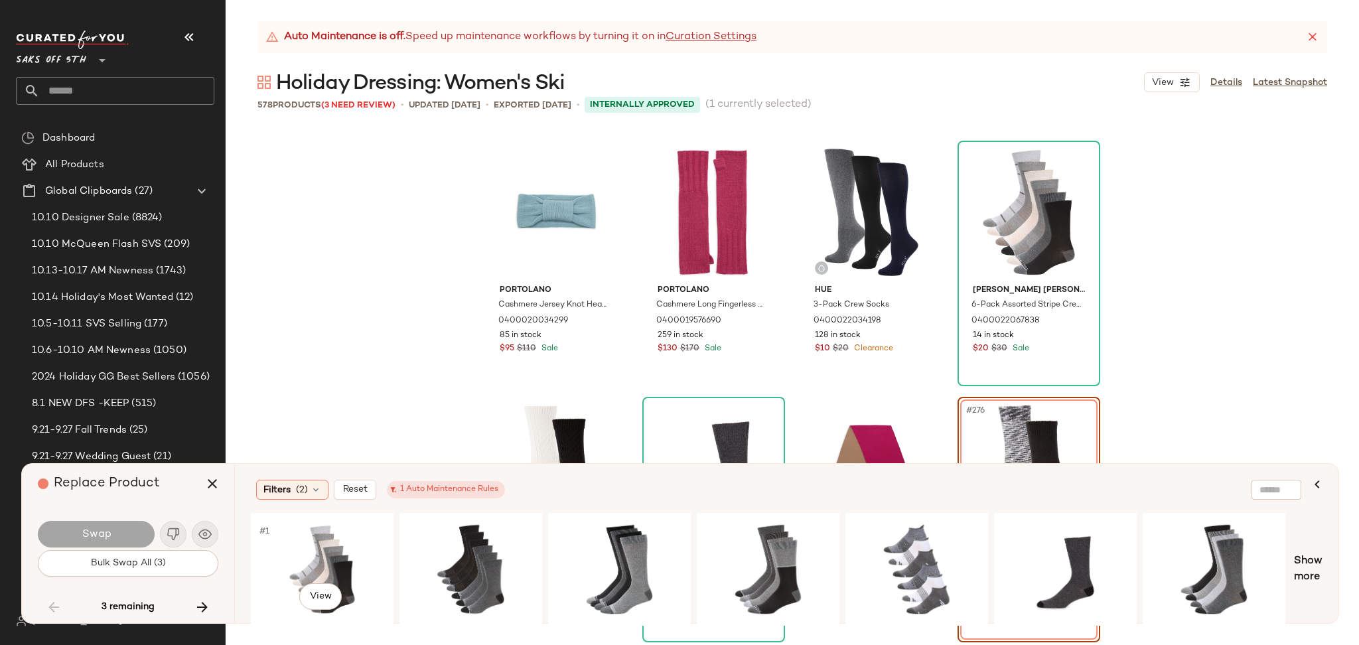
click at [317, 557] on div "#1 View" at bounding box center [322, 569] width 133 height 94
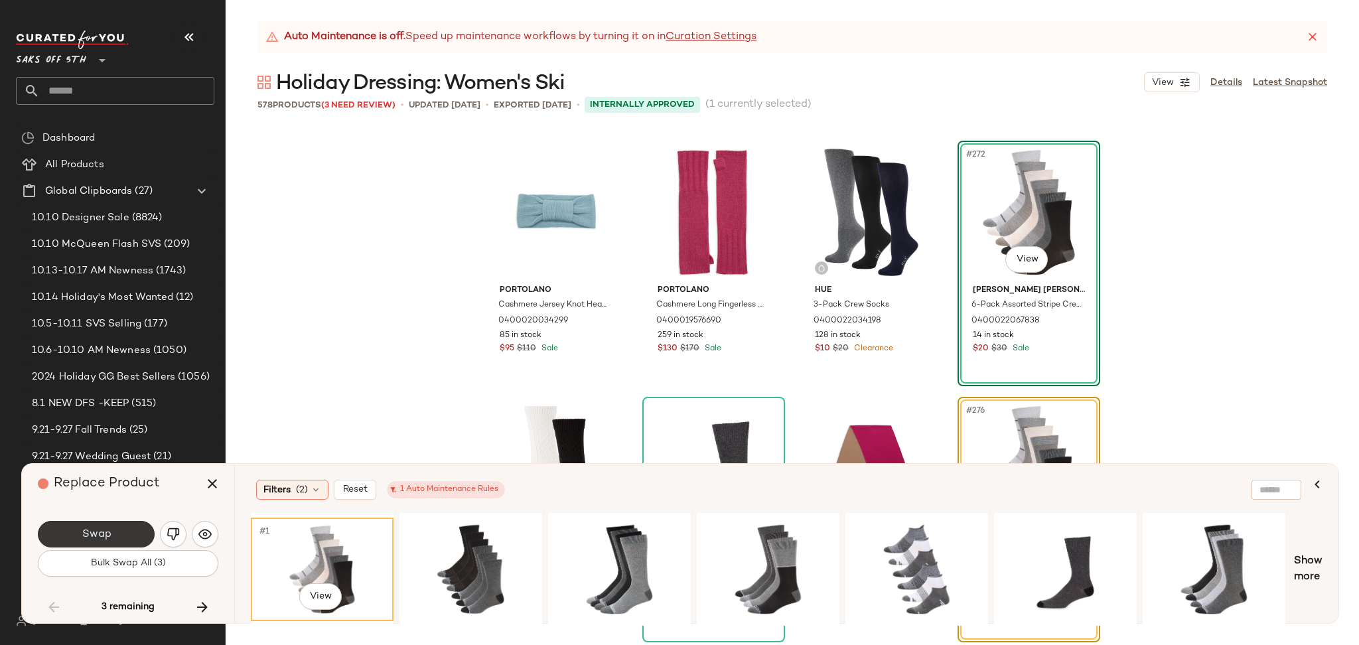
click at [127, 532] on button "Swap" at bounding box center [96, 534] width 117 height 27
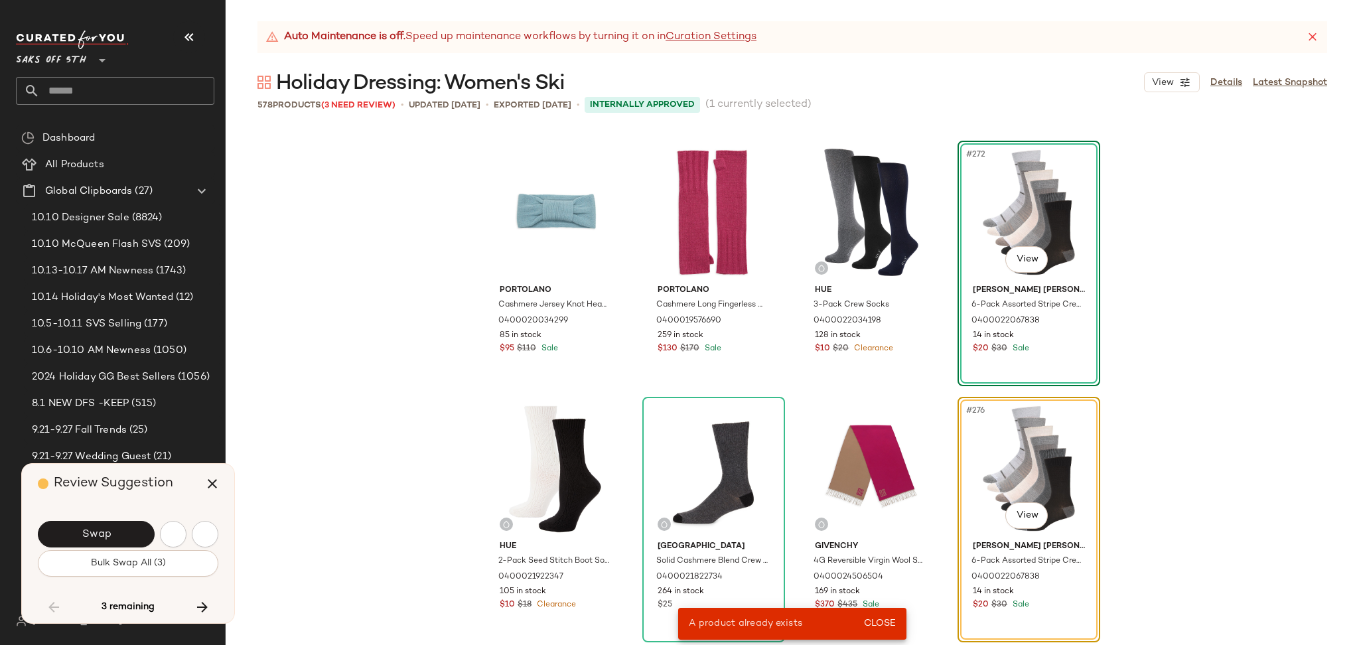
scroll to position [16910, 0]
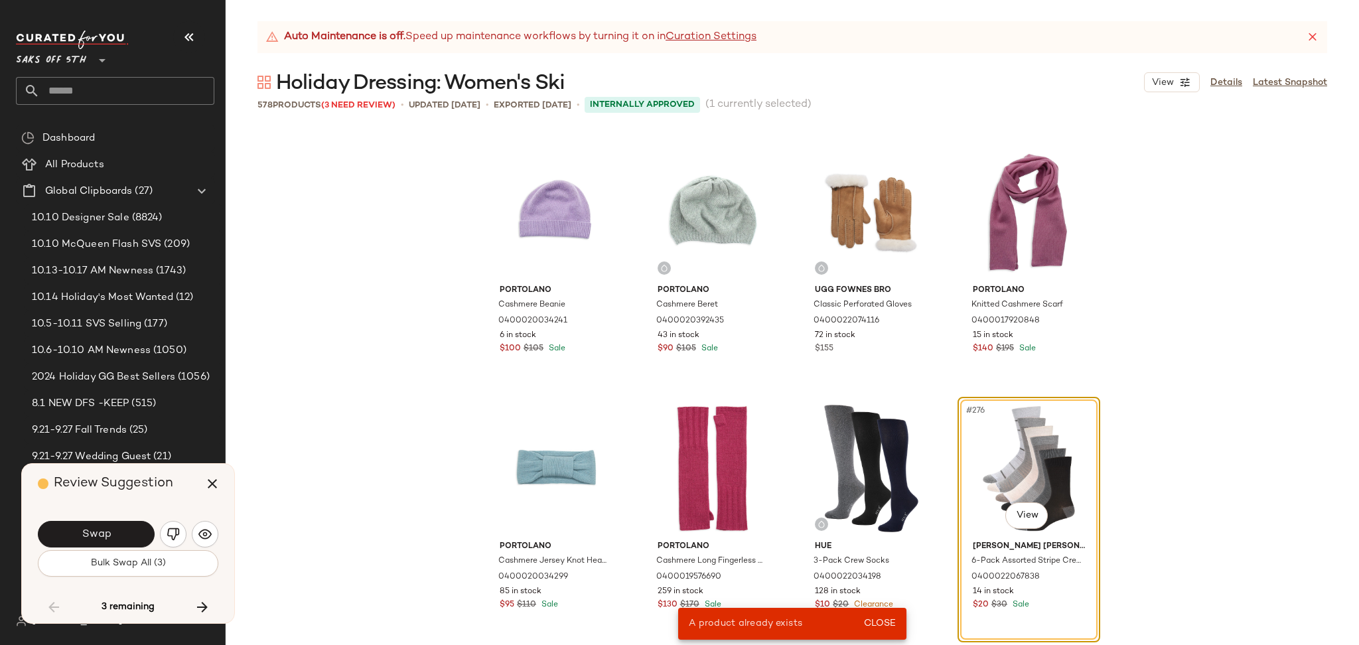
click at [155, 535] on div "Swap" at bounding box center [128, 534] width 181 height 32
click at [161, 536] on button "button" at bounding box center [173, 534] width 27 height 27
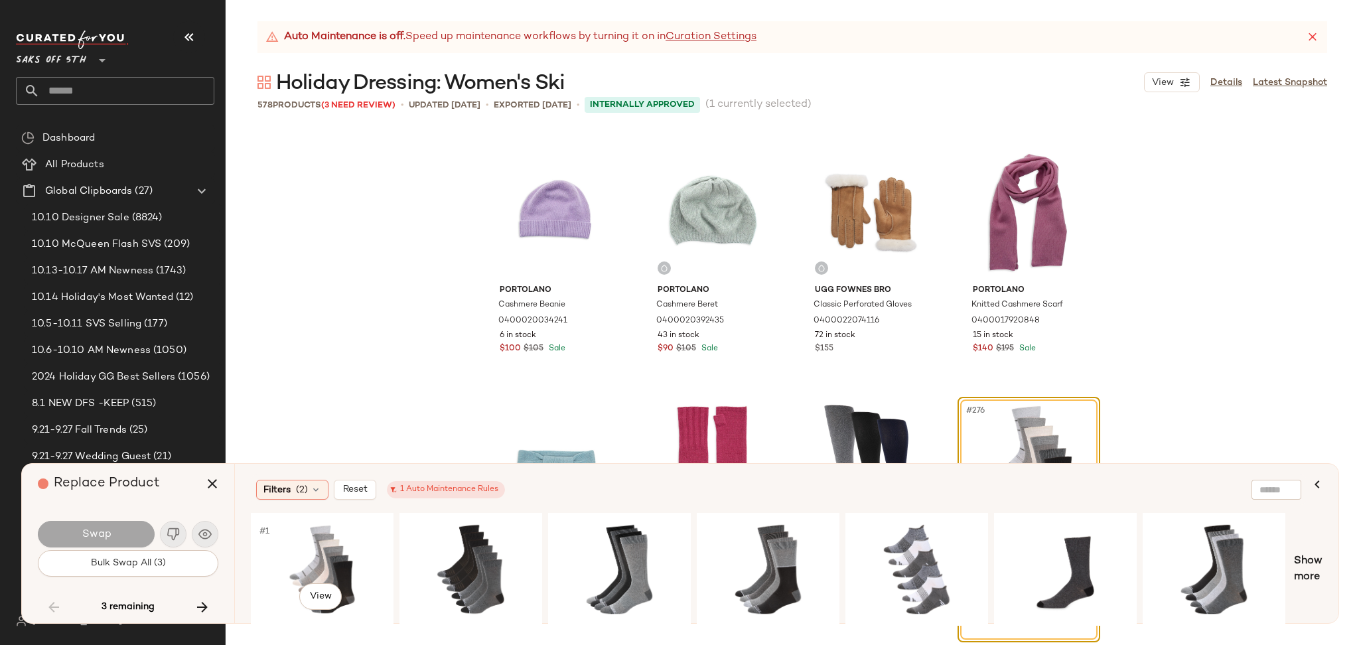
drag, startPoint x: 623, startPoint y: 538, endPoint x: 210, endPoint y: 524, distance: 413.1
click at [210, 524] on div "Replace Product Swap Bulk Swap All (3) 3 remaining Filters (2) Reset 1 Auto Mai…" at bounding box center [680, 543] width 1318 height 161
click at [111, 536] on div "Swap" at bounding box center [96, 534] width 117 height 27
click at [754, 541] on div "#1 View" at bounding box center [768, 569] width 133 height 94
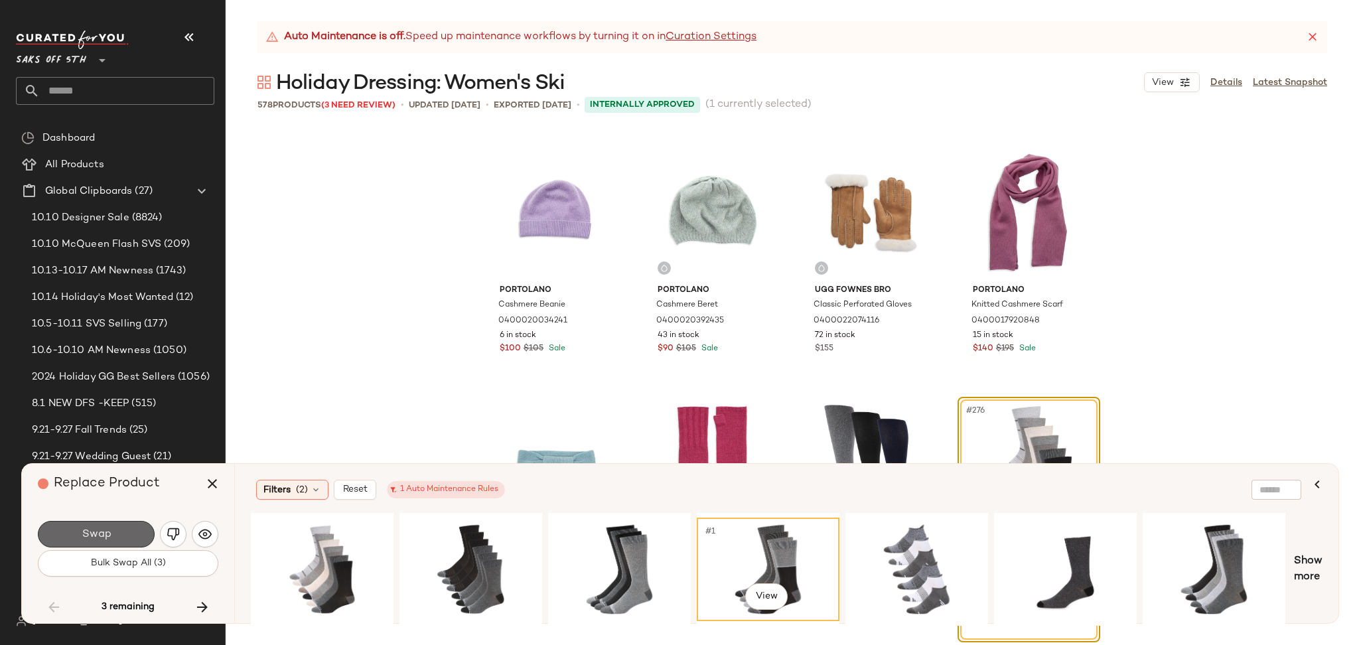
click at [125, 525] on button "Swap" at bounding box center [96, 534] width 117 height 27
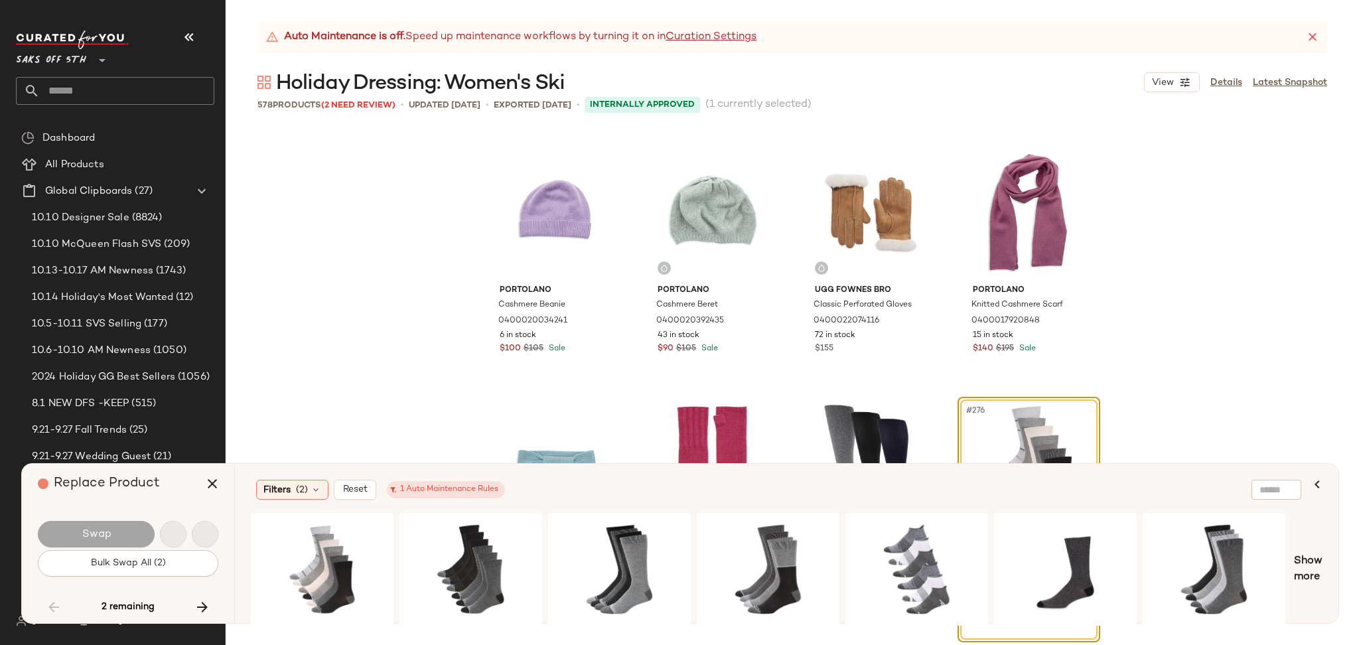
scroll to position [27671, 0]
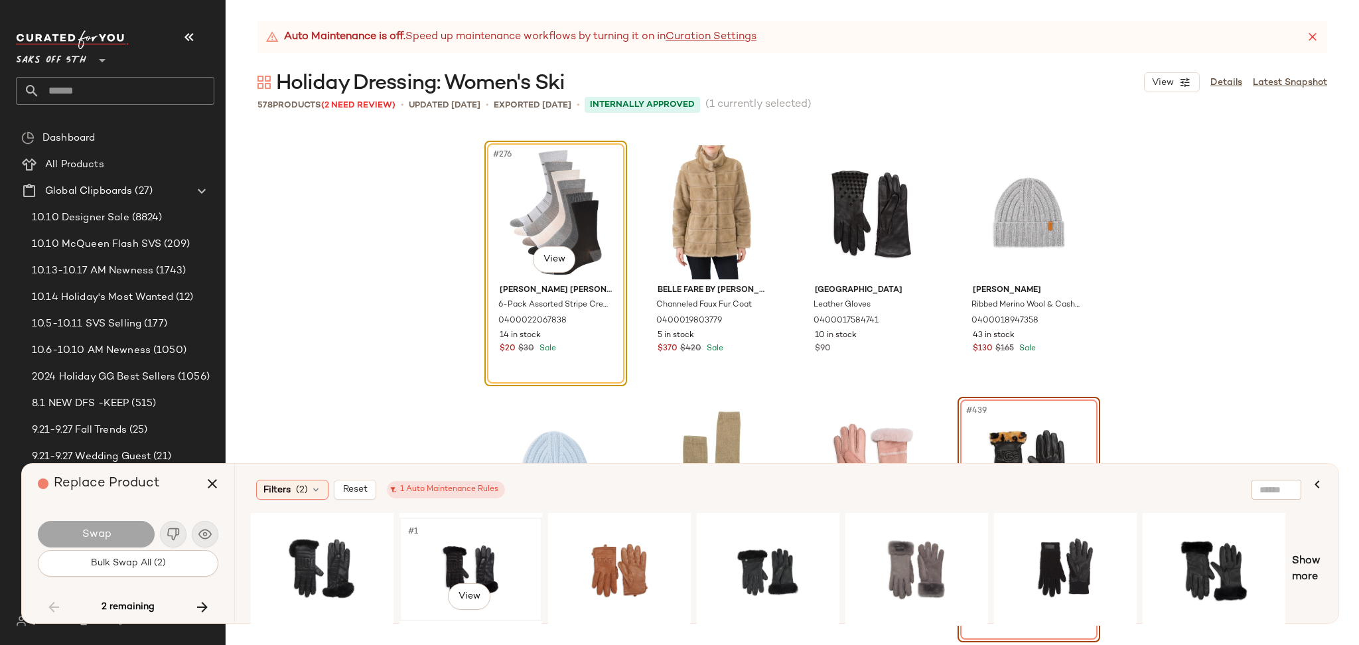
click at [467, 567] on div "#1 View" at bounding box center [470, 569] width 133 height 94
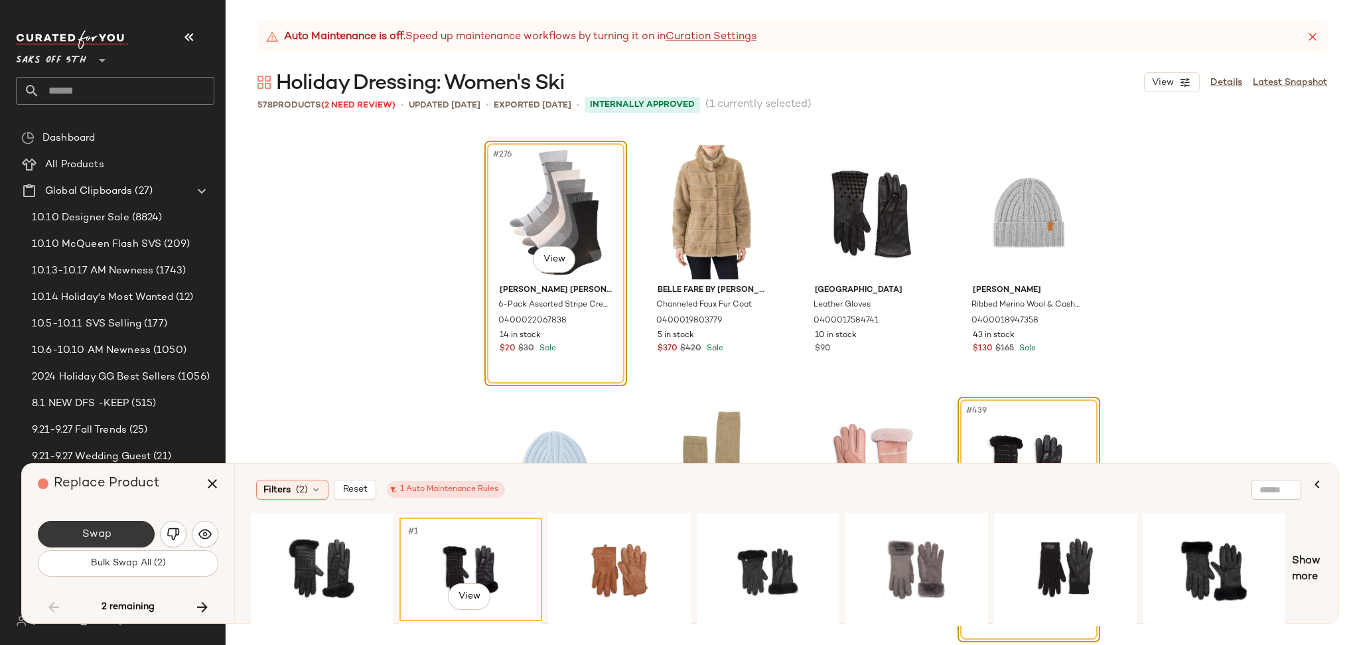
click at [90, 528] on span "Swap" at bounding box center [96, 534] width 30 height 13
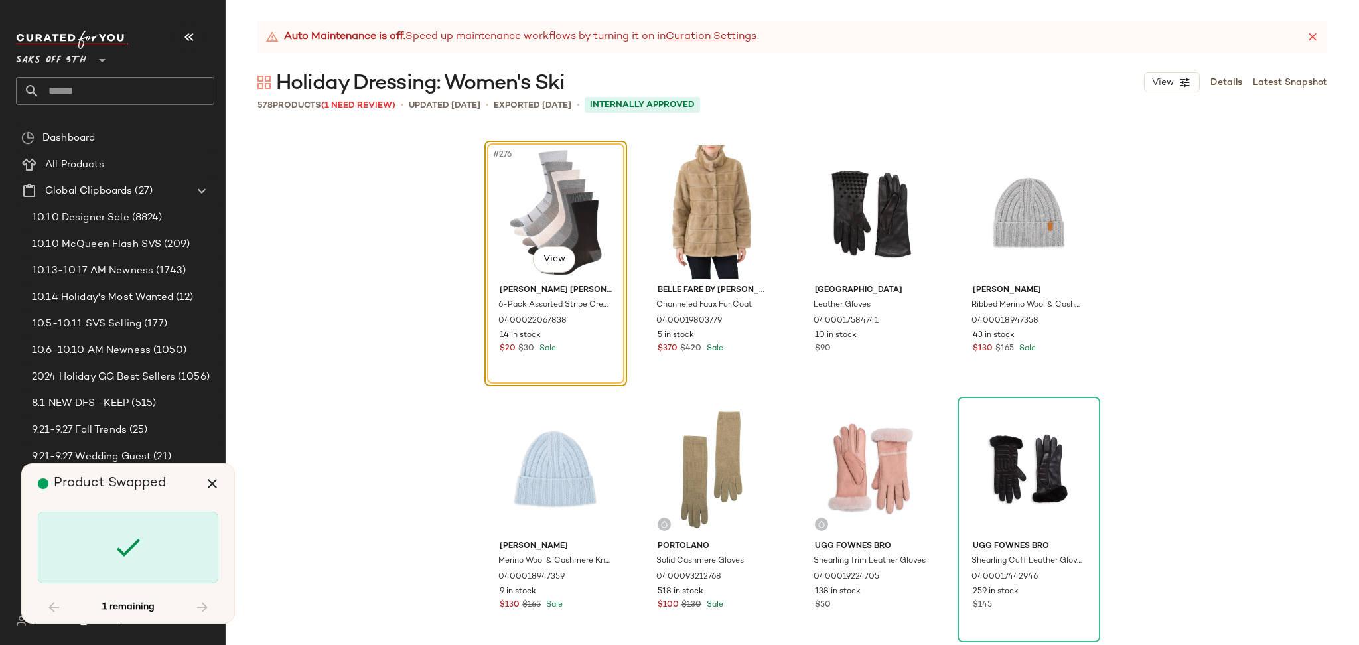
scroll to position [32026, 0]
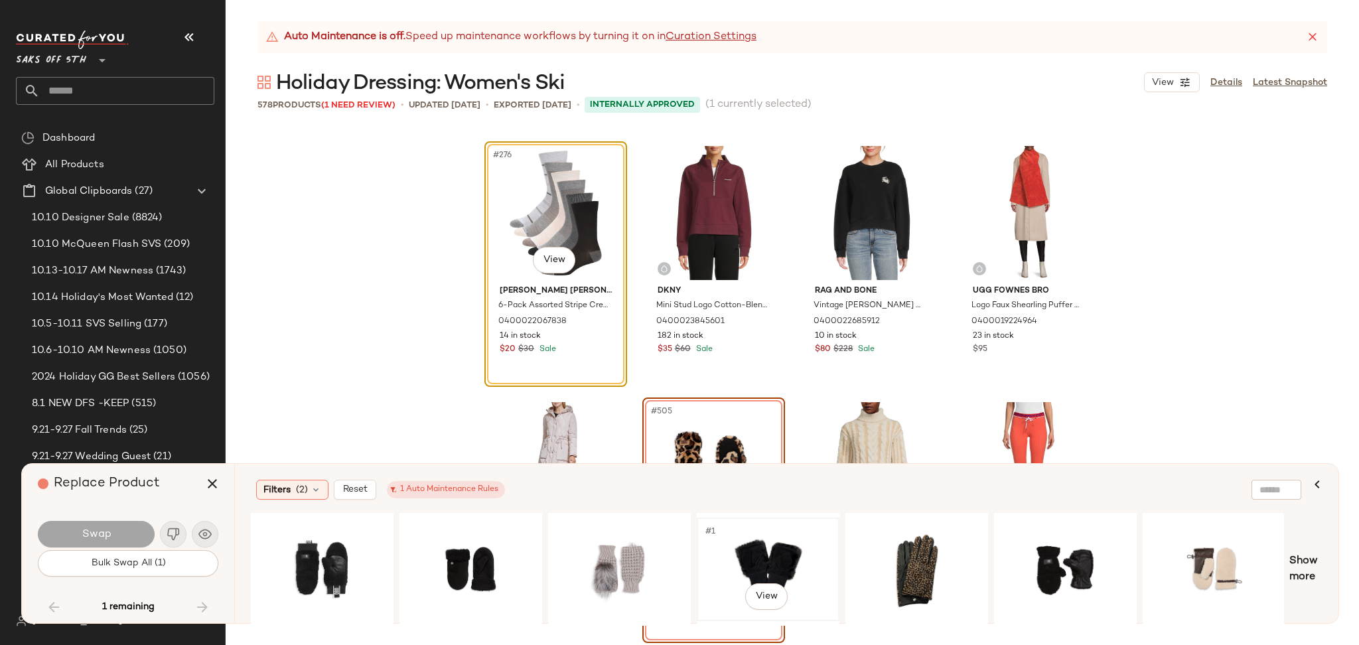
click at [738, 546] on div "#1 View" at bounding box center [768, 569] width 133 height 94
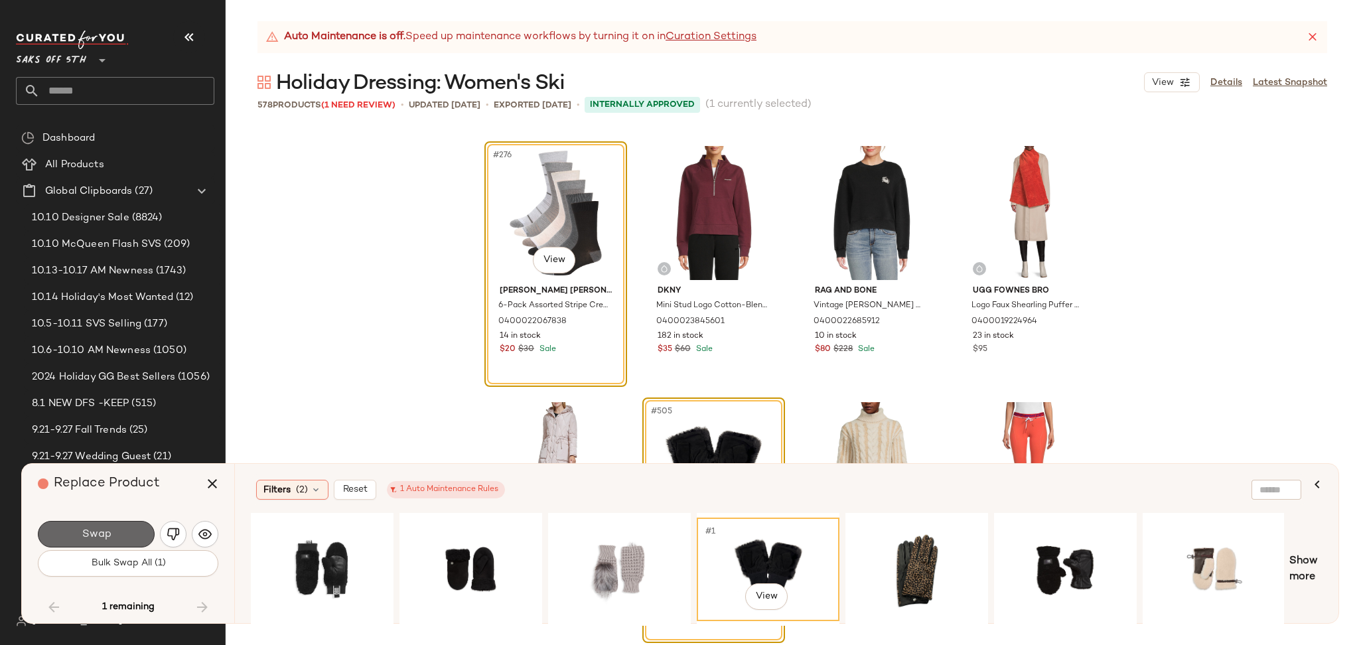
click at [93, 541] on span "Swap" at bounding box center [96, 534] width 30 height 13
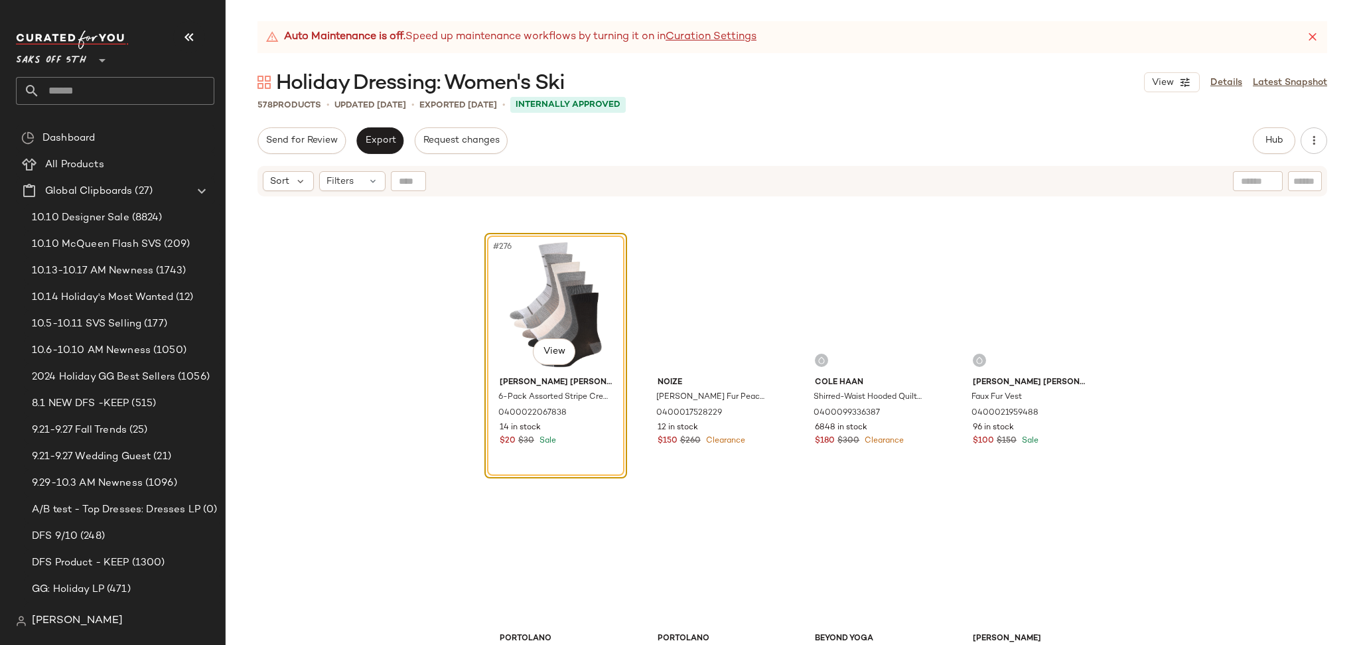
scroll to position [31230, 0]
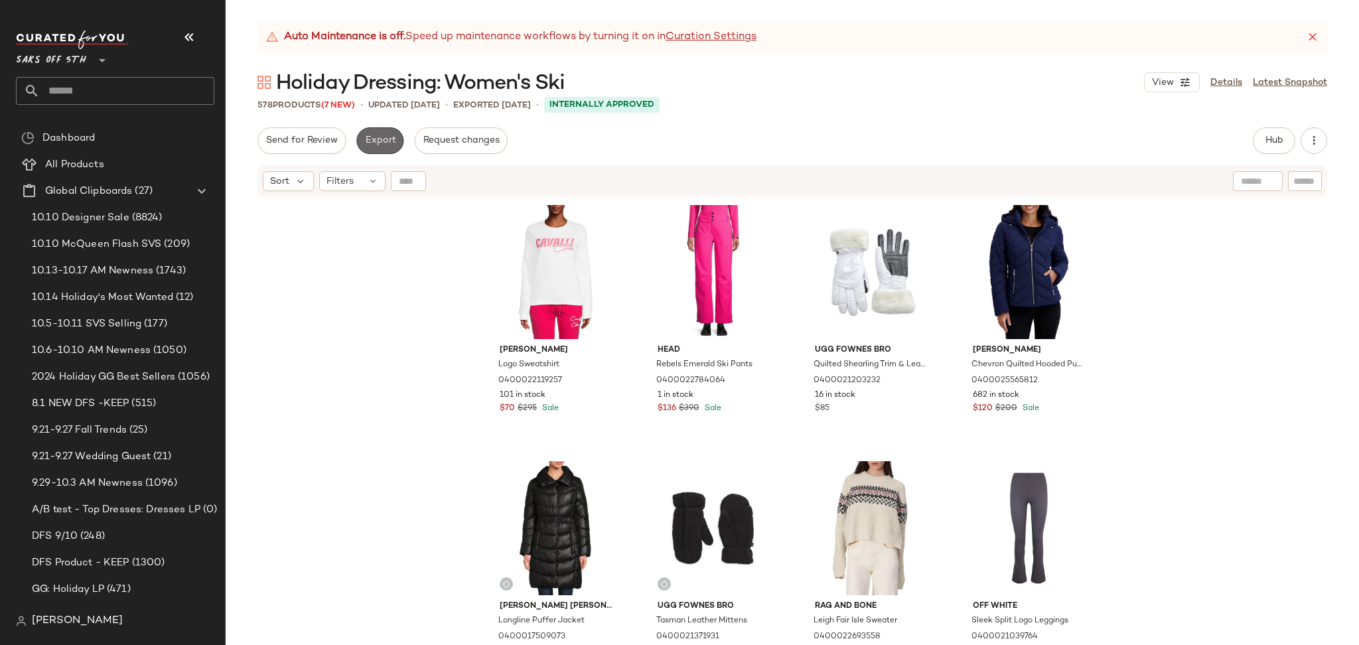
click at [373, 144] on span "Export" at bounding box center [379, 140] width 31 height 11
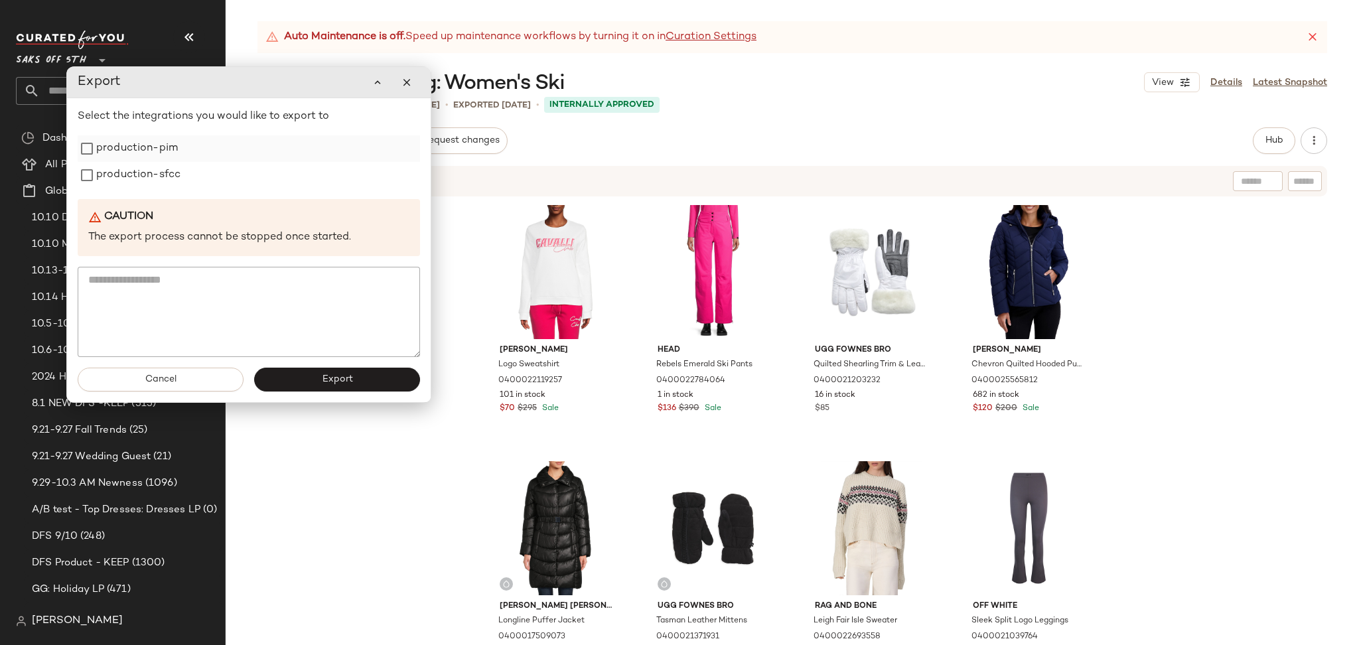
click at [173, 153] on label "production-pim" at bounding box center [137, 148] width 82 height 27
click at [170, 169] on label "production-sfcc" at bounding box center [138, 175] width 84 height 27
click at [337, 383] on span "Export" at bounding box center [336, 379] width 31 height 11
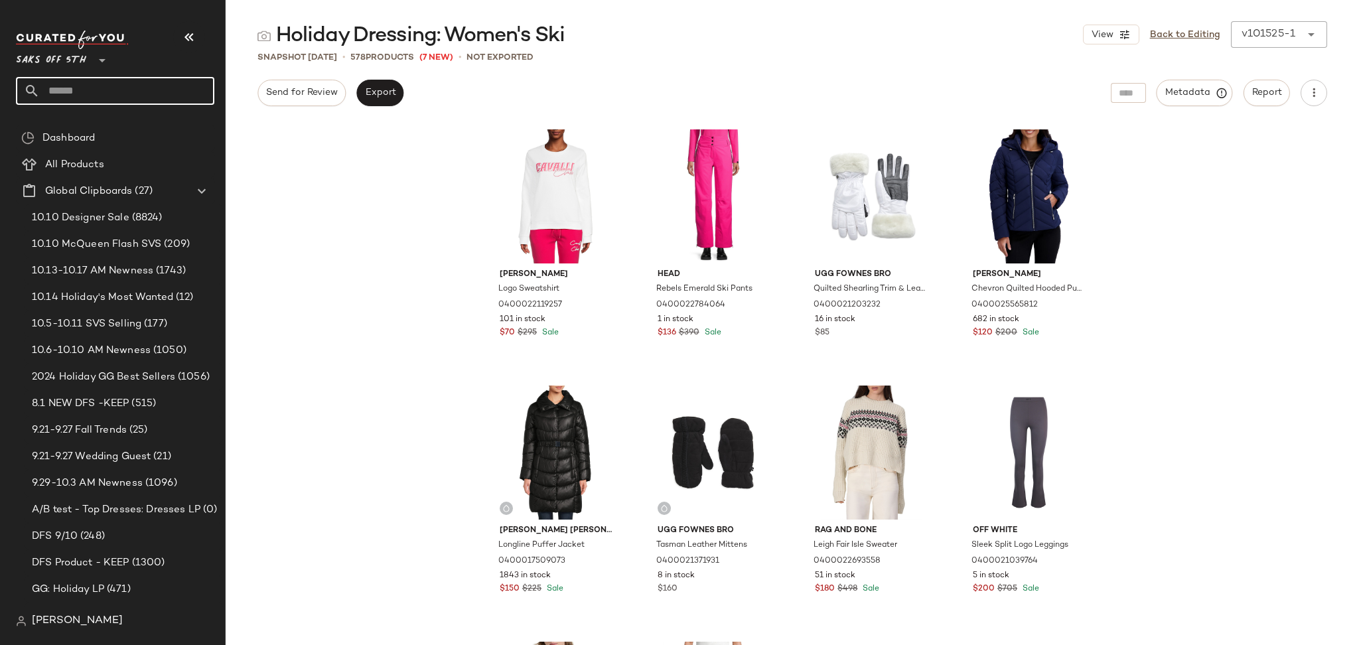
click at [129, 88] on input "text" at bounding box center [127, 91] width 175 height 28
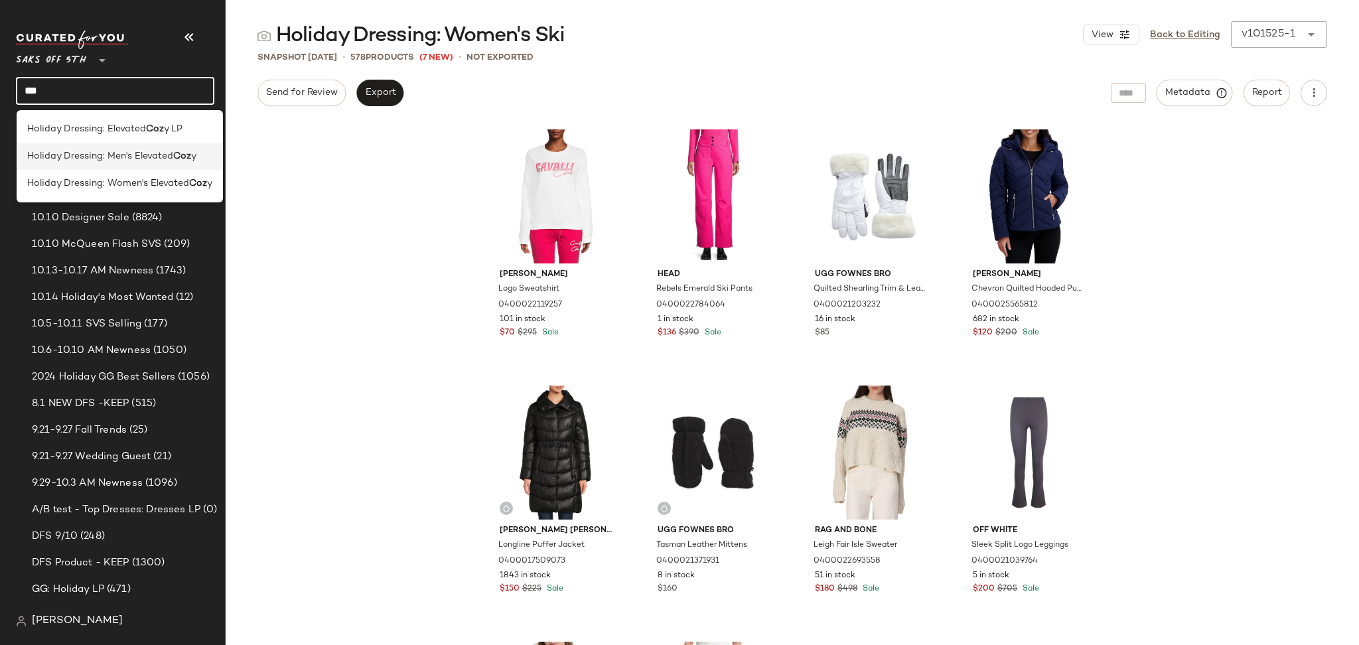
type input "***"
click at [104, 159] on span "Holiday Dressing: Men's Elevated" at bounding box center [100, 156] width 146 height 14
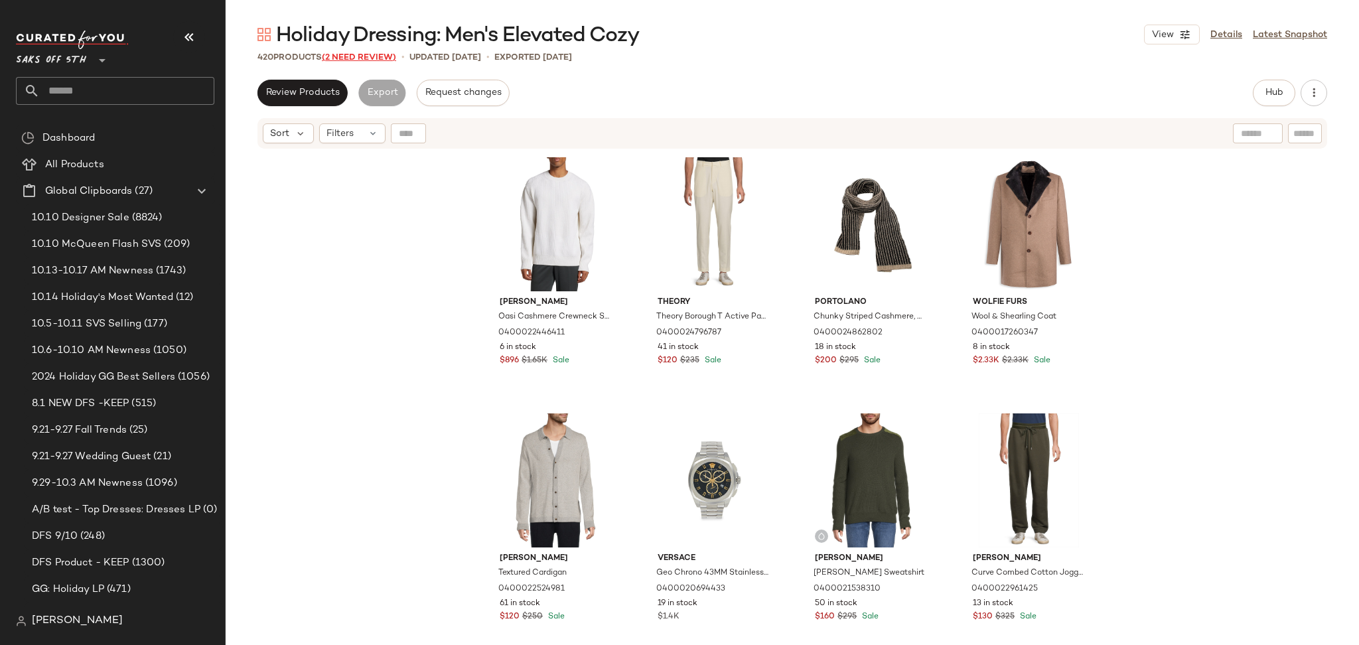
click at [372, 54] on span "(2 Need Review)" at bounding box center [359, 57] width 74 height 9
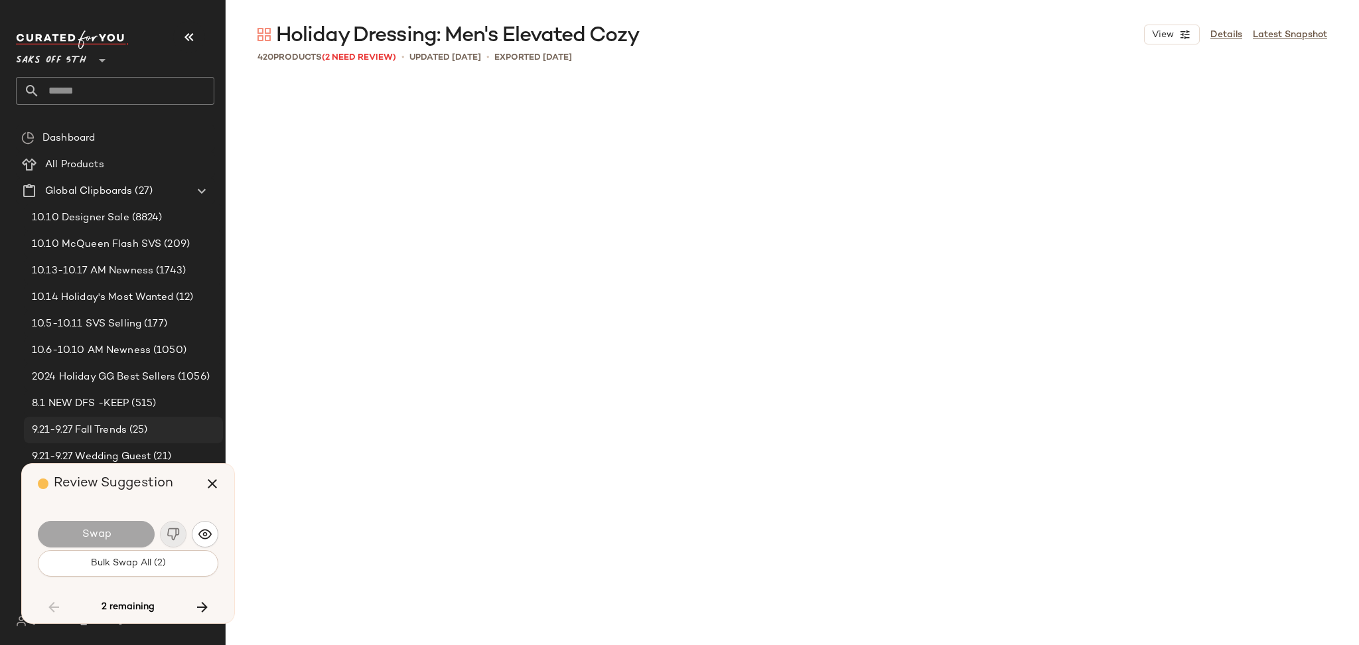
scroll to position [4612, 0]
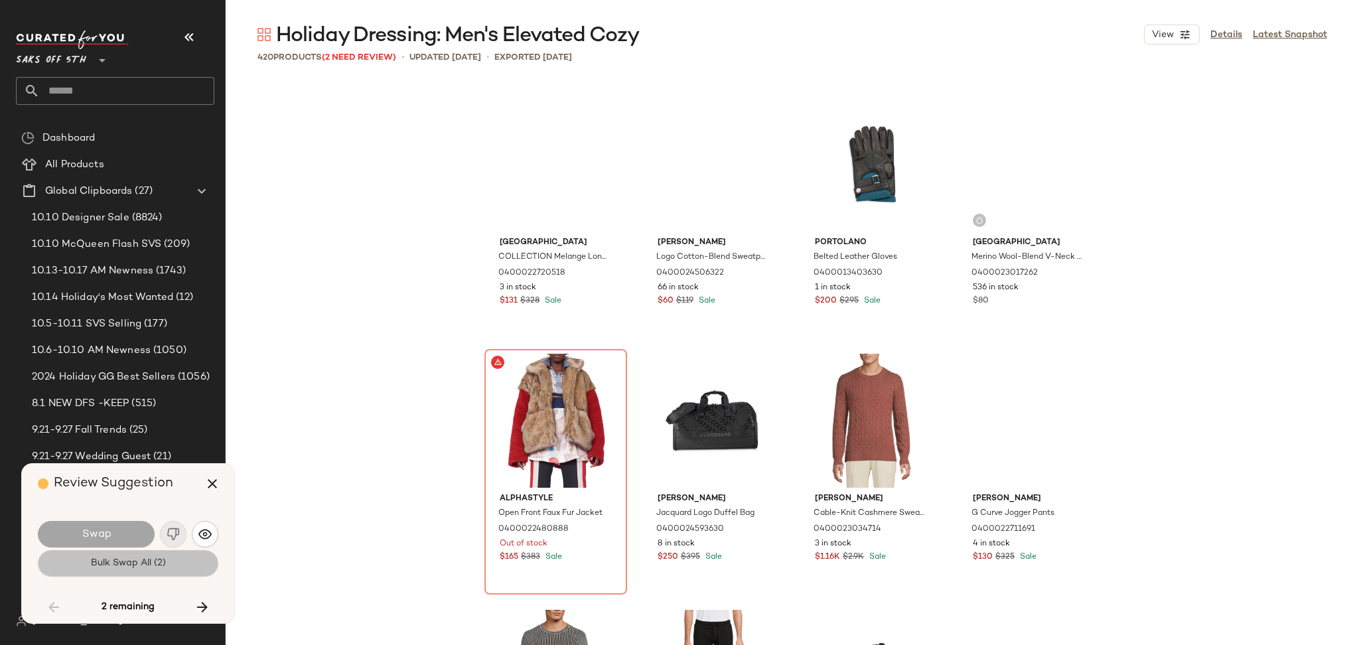
click at [156, 565] on span "Bulk Swap All (2)" at bounding box center [128, 563] width 76 height 11
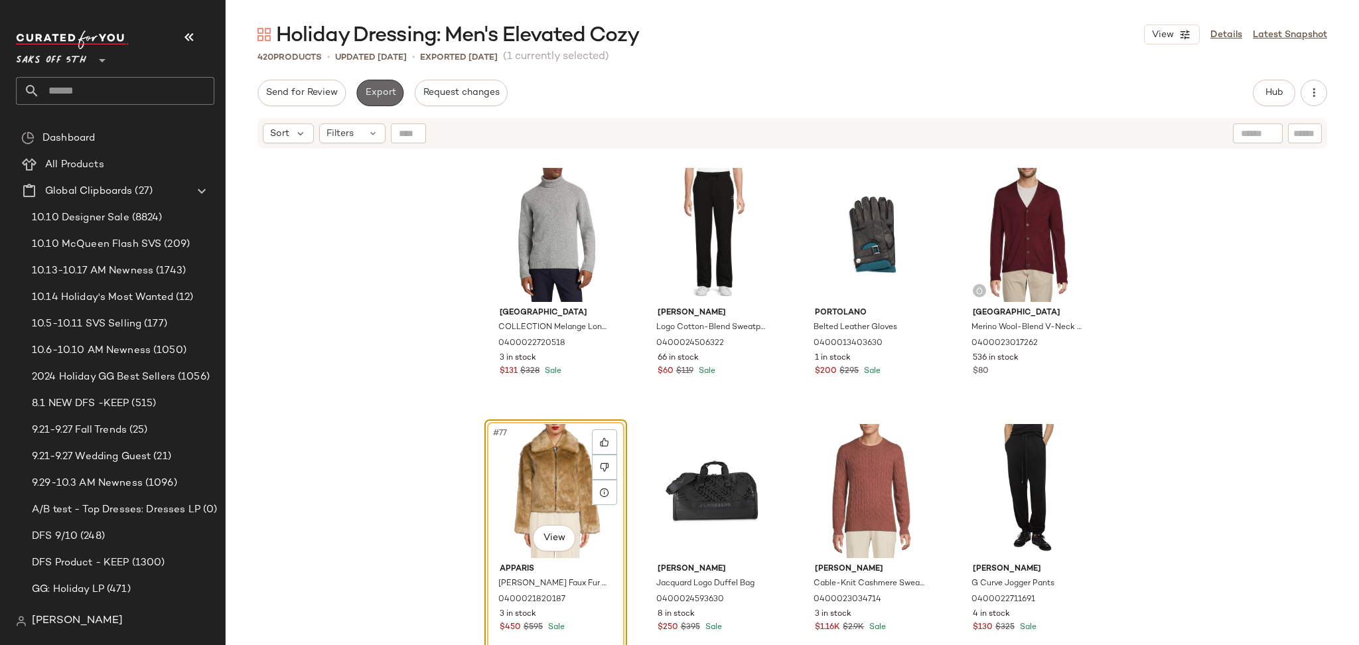
click at [386, 94] on span "Export" at bounding box center [379, 93] width 31 height 11
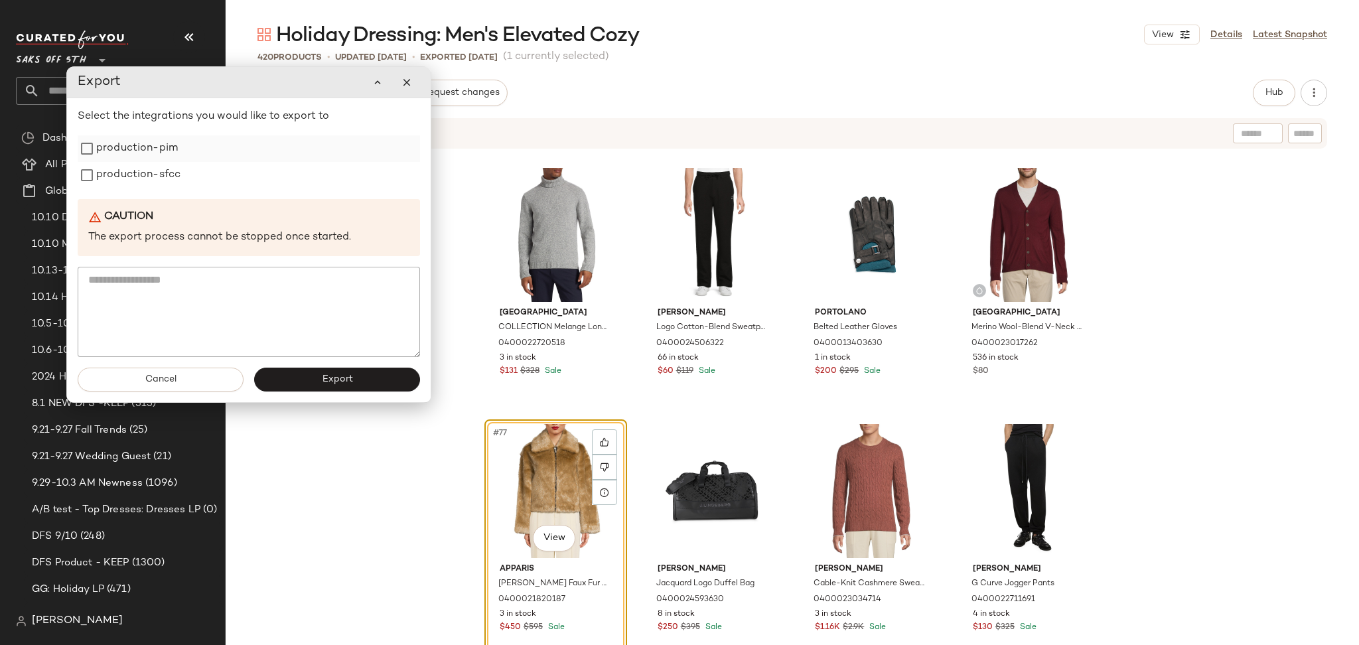
click at [154, 155] on label "production-pim" at bounding box center [137, 148] width 82 height 27
click at [154, 187] on label "production-sfcc" at bounding box center [138, 175] width 84 height 27
click at [322, 380] on span "Export" at bounding box center [336, 379] width 31 height 11
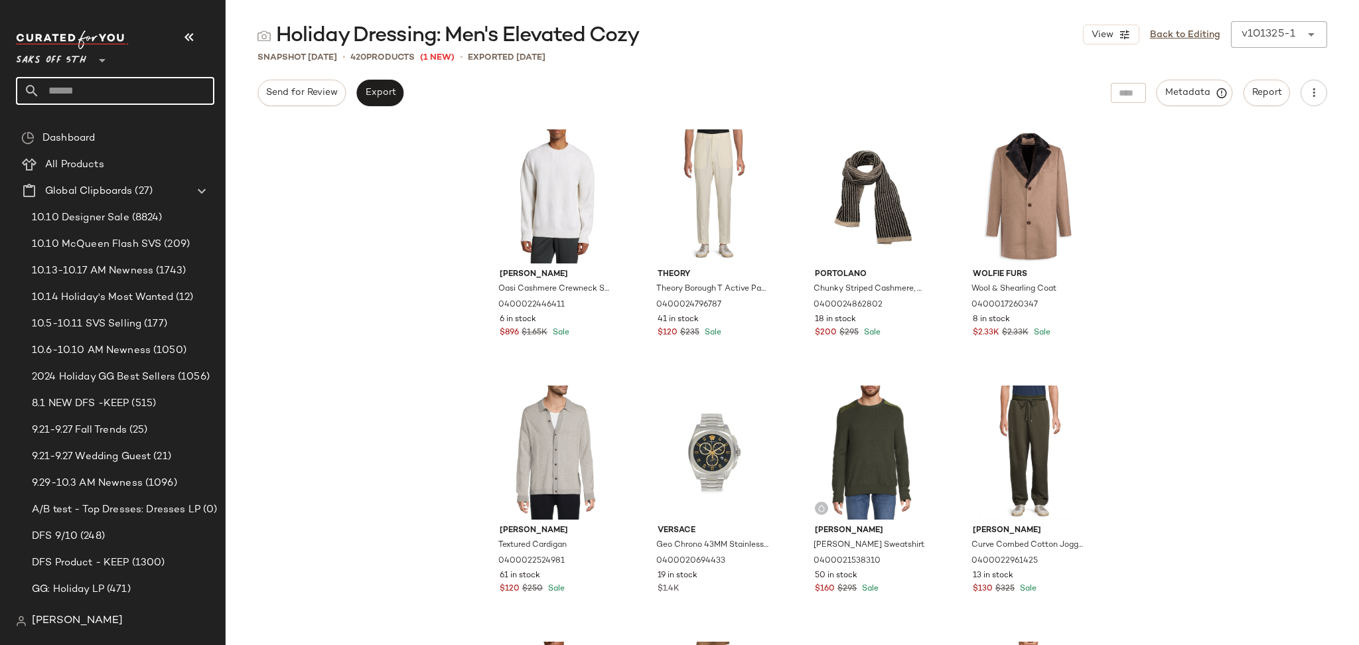
click at [134, 83] on input "text" at bounding box center [127, 91] width 175 height 28
type input "******"
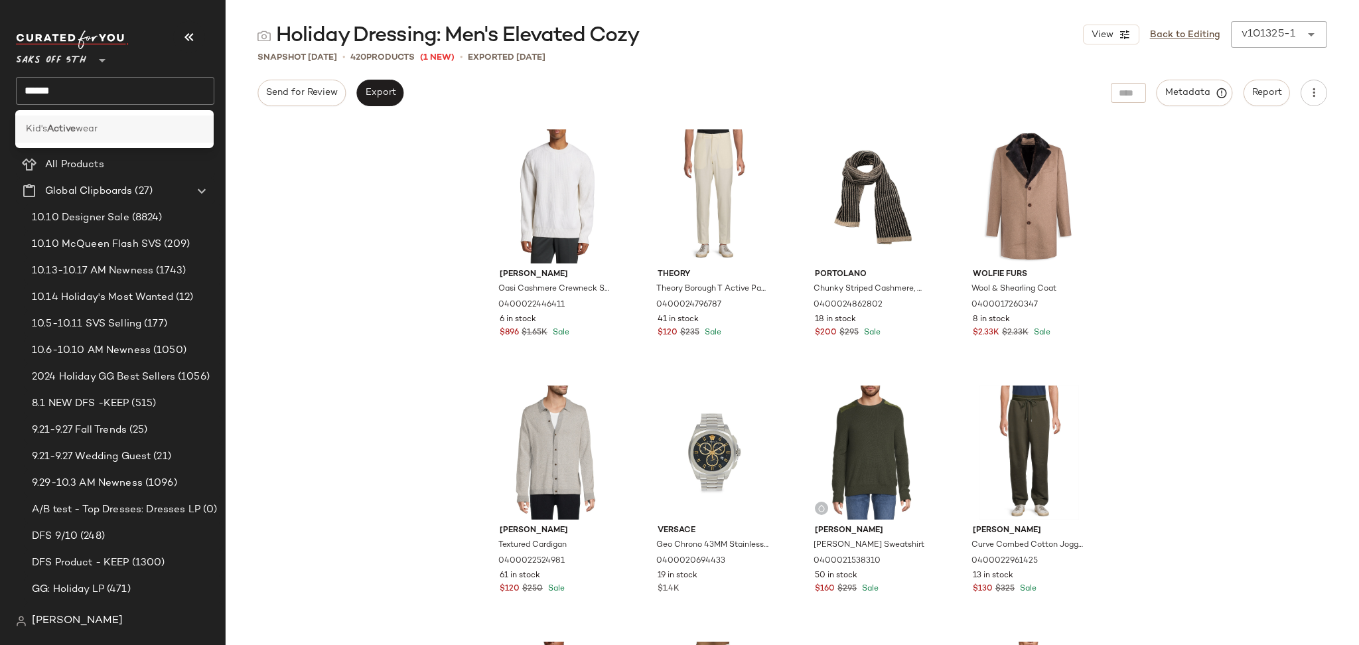
click at [114, 127] on div "Kid's Active wear" at bounding box center [114, 129] width 177 height 14
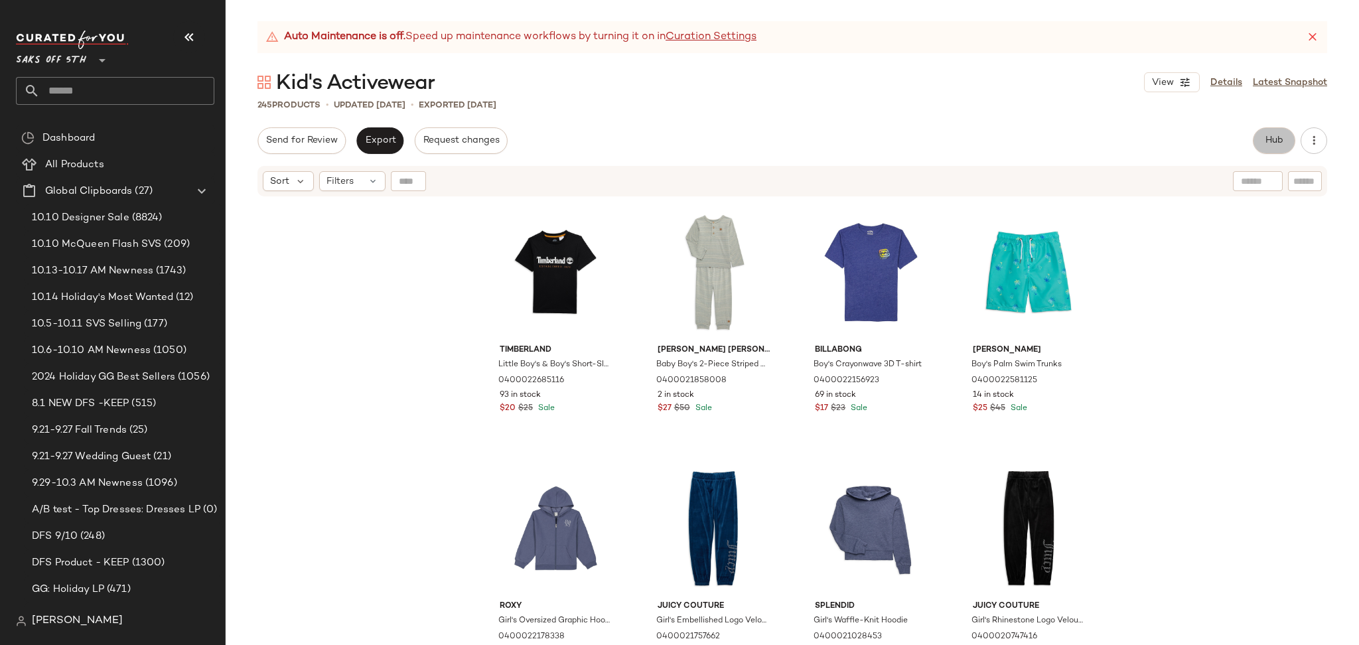
click at [1270, 140] on span "Hub" at bounding box center [1274, 140] width 19 height 11
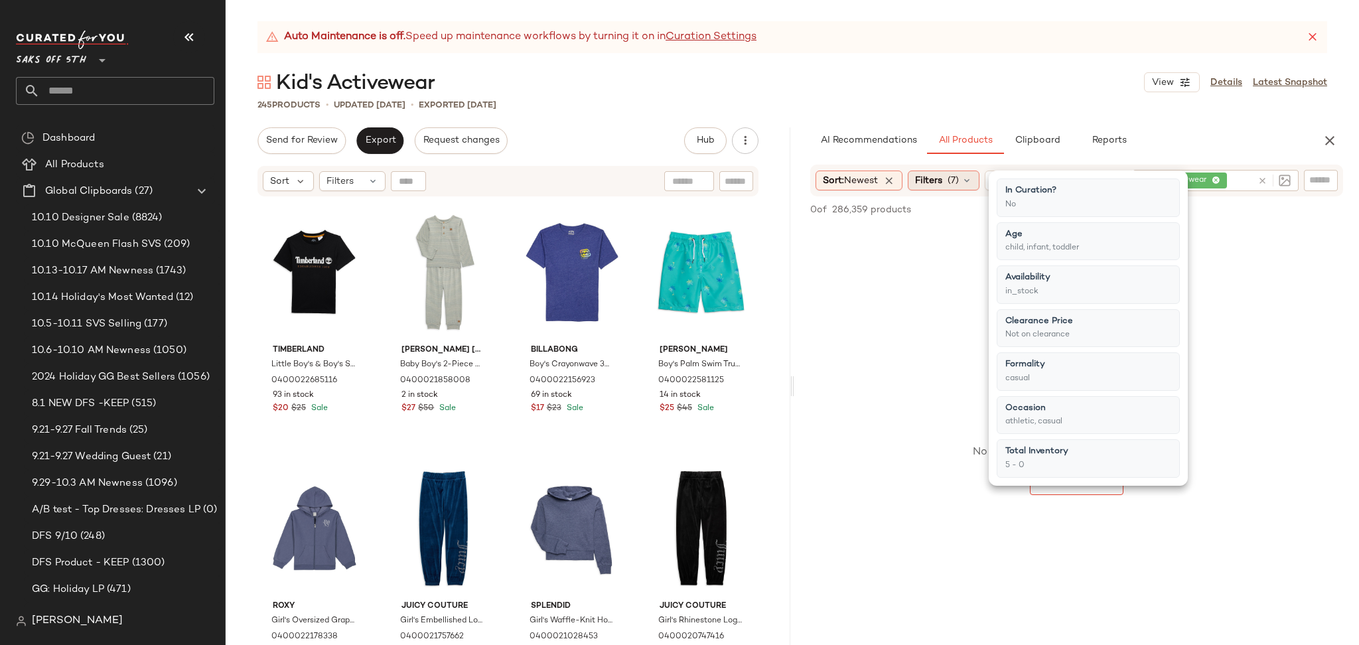
click at [937, 174] on span "Filters" at bounding box center [928, 181] width 27 height 14
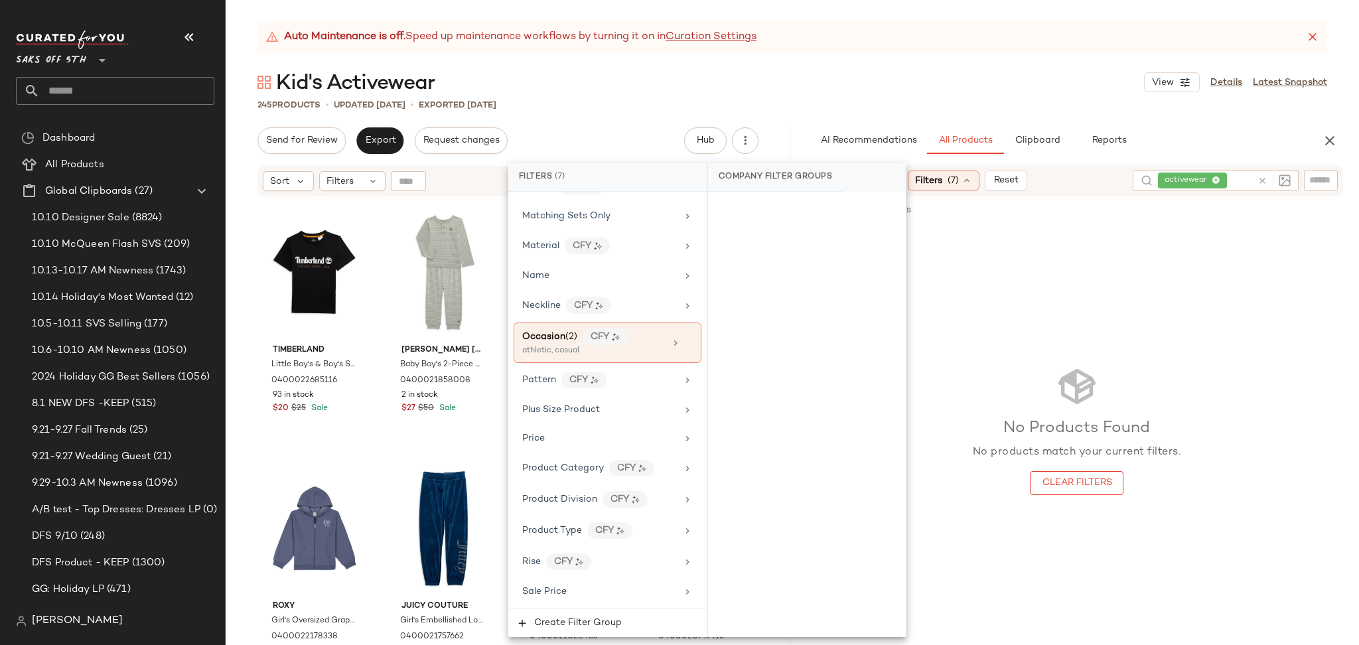
scroll to position [893, 0]
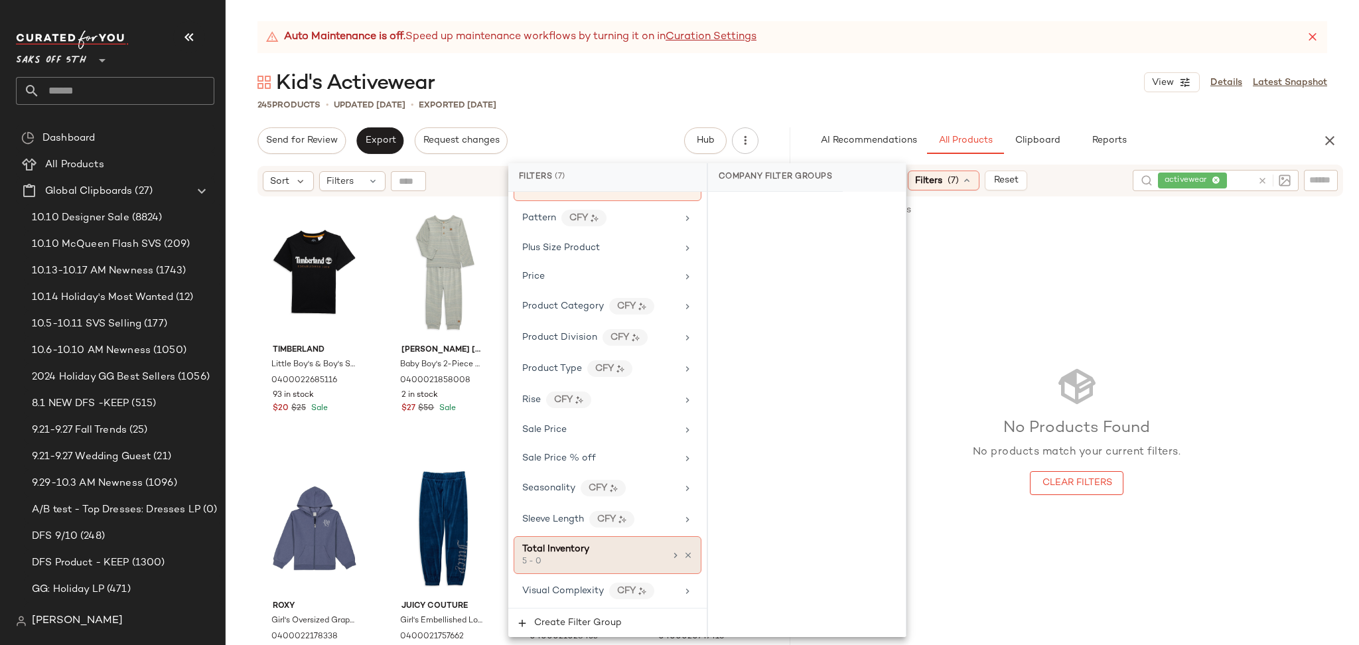
click at [603, 564] on div "5 - 0" at bounding box center [588, 562] width 133 height 12
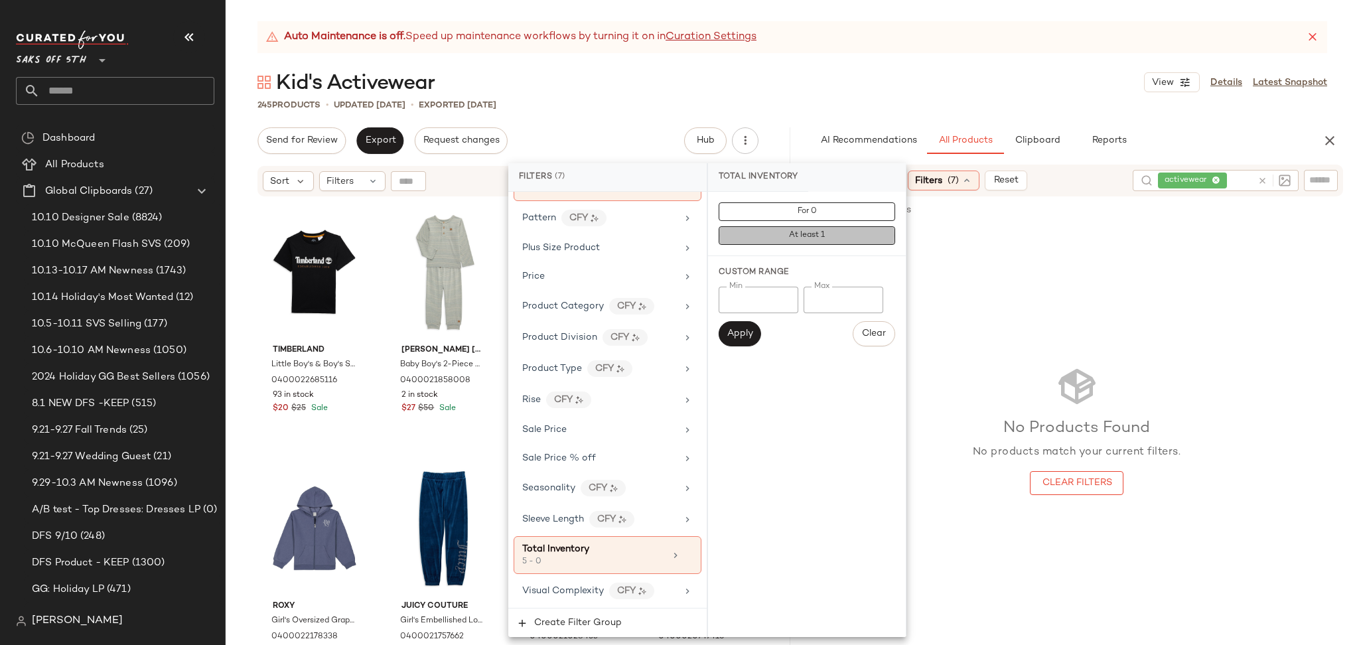
click at [789, 234] on span "At least 1" at bounding box center [807, 235] width 37 height 9
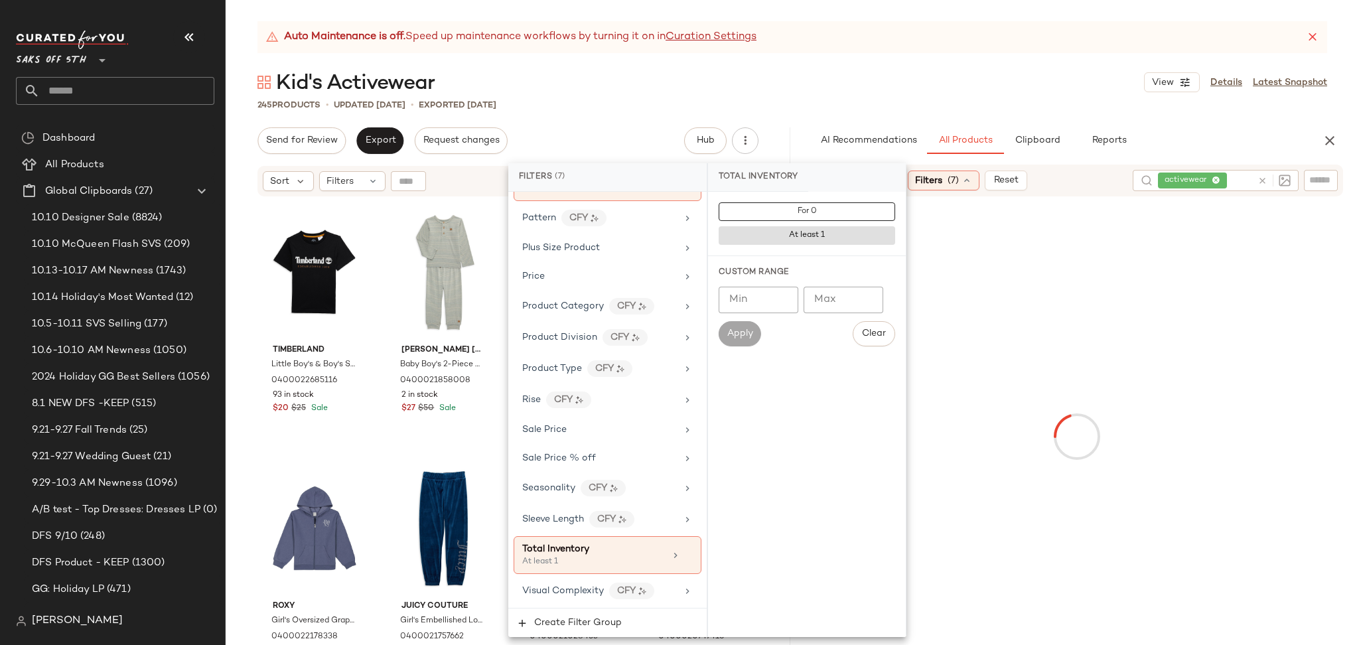
click at [966, 112] on div "Auto Maintenance is off. Speed up maintenance workflows by turning it on in Cur…" at bounding box center [793, 333] width 1134 height 624
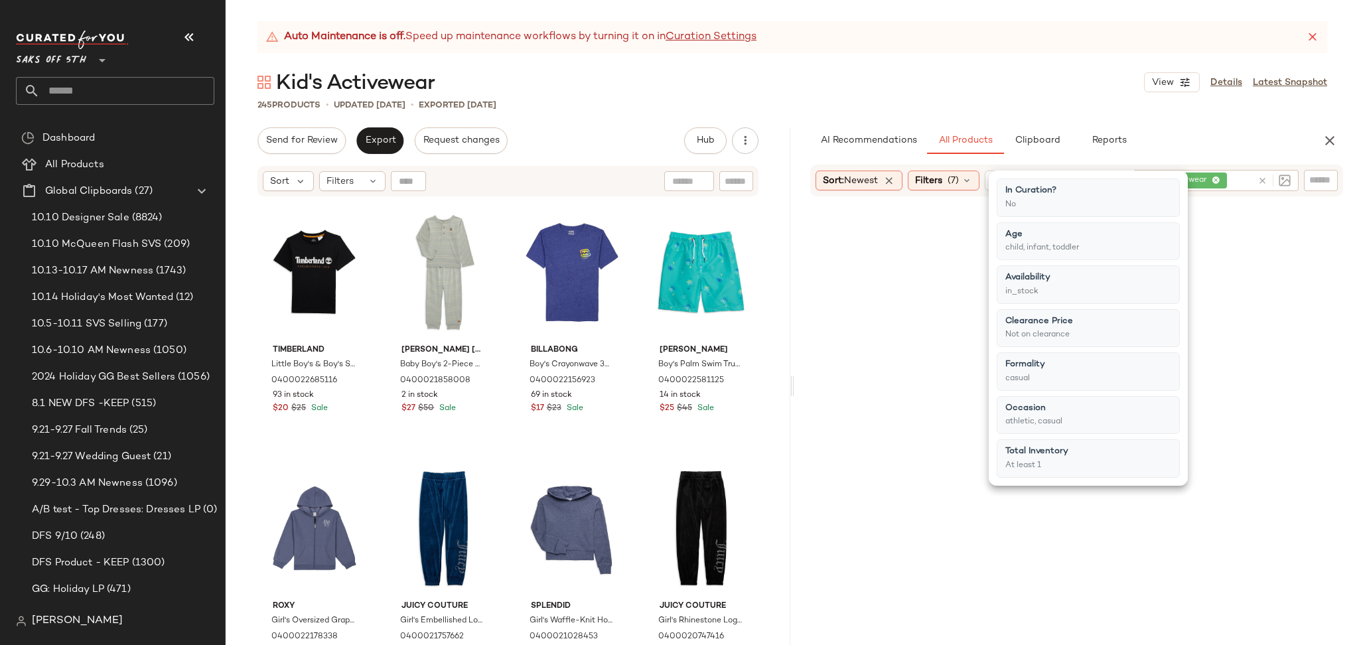
click at [966, 112] on div "Auto Maintenance is off. Speed up maintenance workflows by turning it on in Cur…" at bounding box center [793, 333] width 1134 height 624
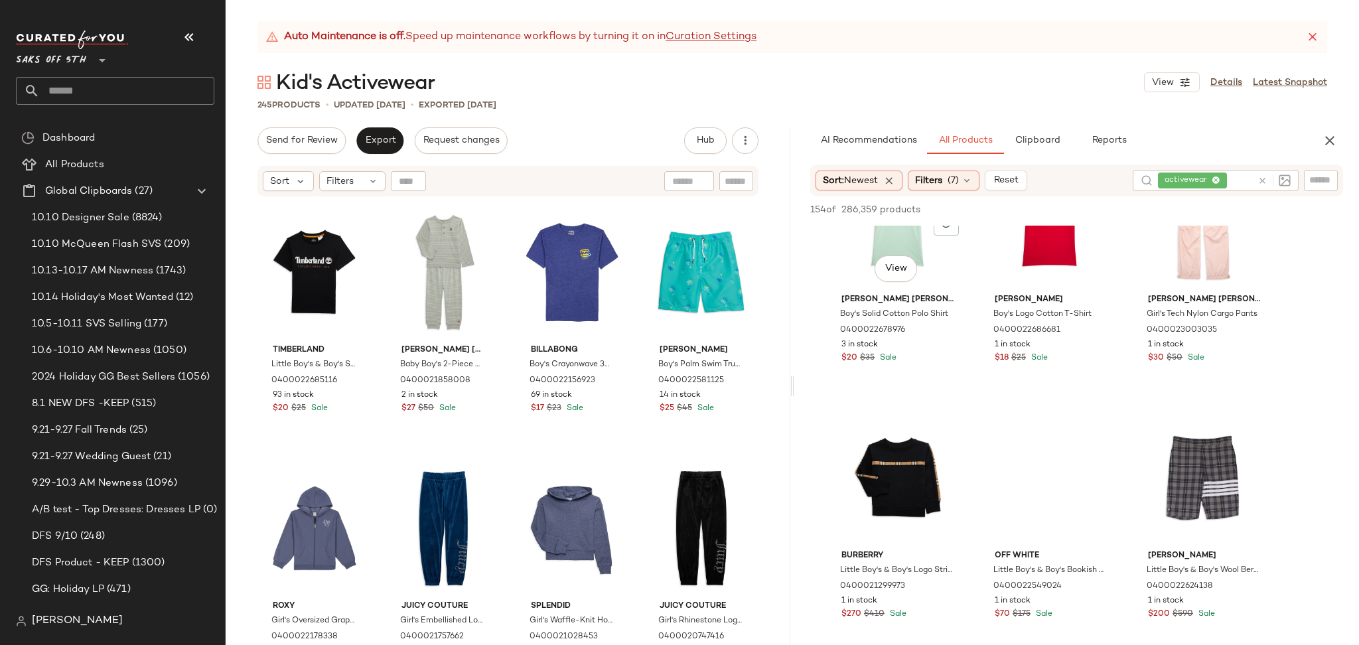
scroll to position [597, 0]
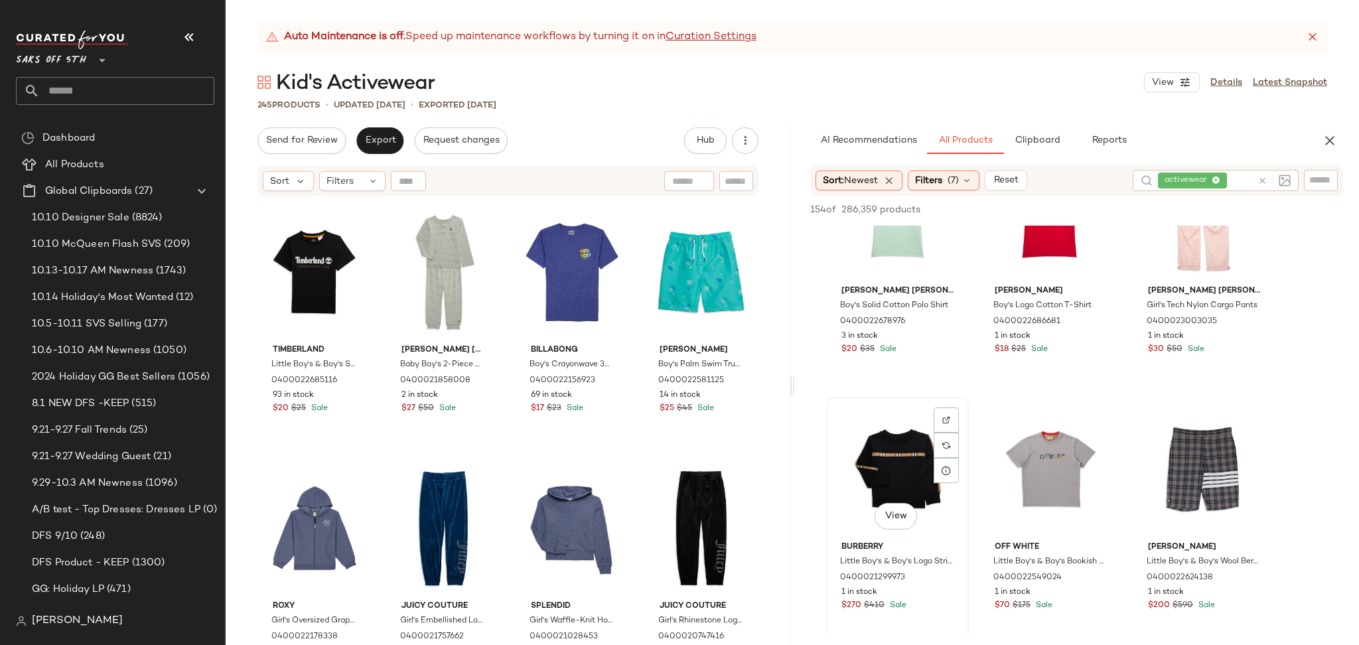
click at [880, 431] on div "View" at bounding box center [897, 469] width 133 height 134
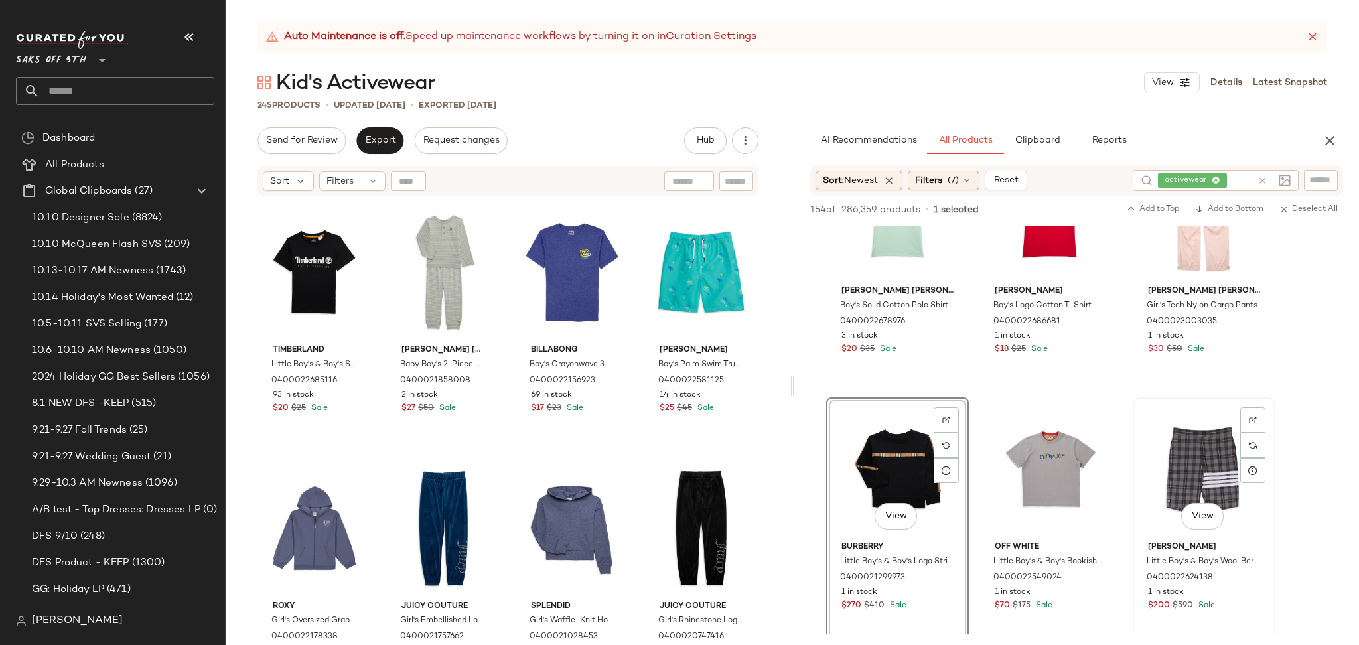
click at [1212, 433] on div "View" at bounding box center [1204, 469] width 133 height 134
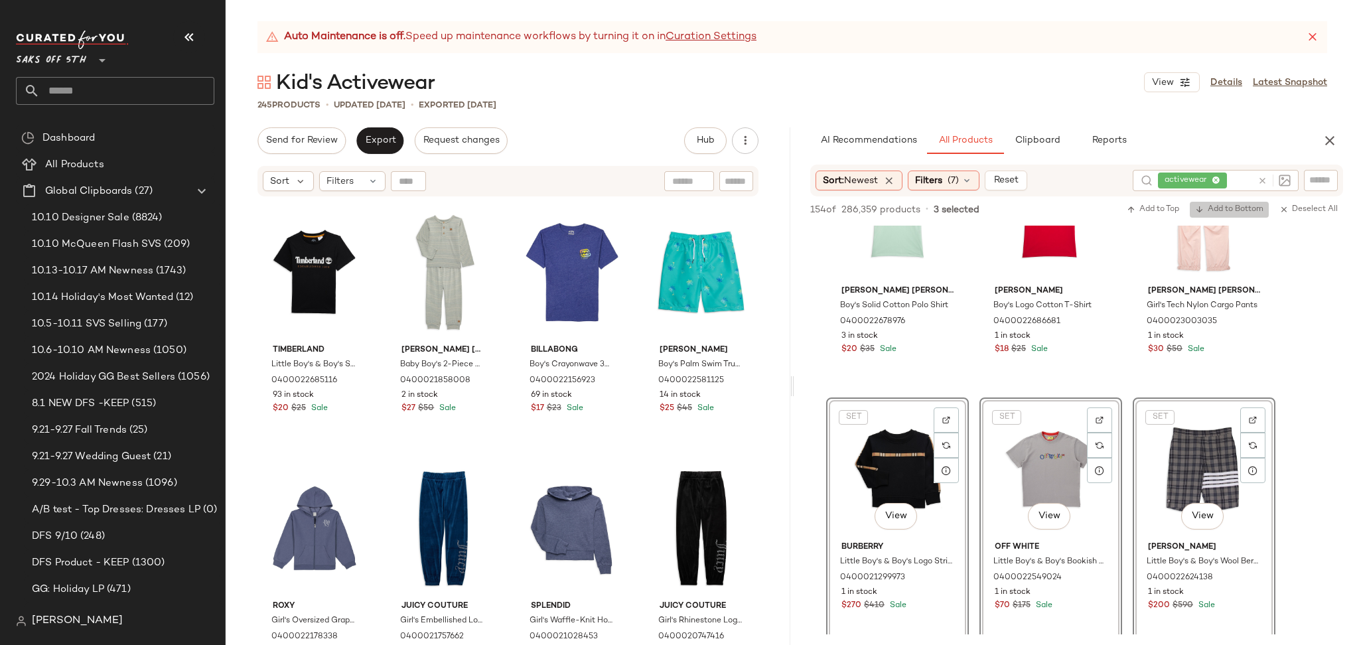
click at [1208, 210] on span "Add to Bottom" at bounding box center [1229, 209] width 68 height 9
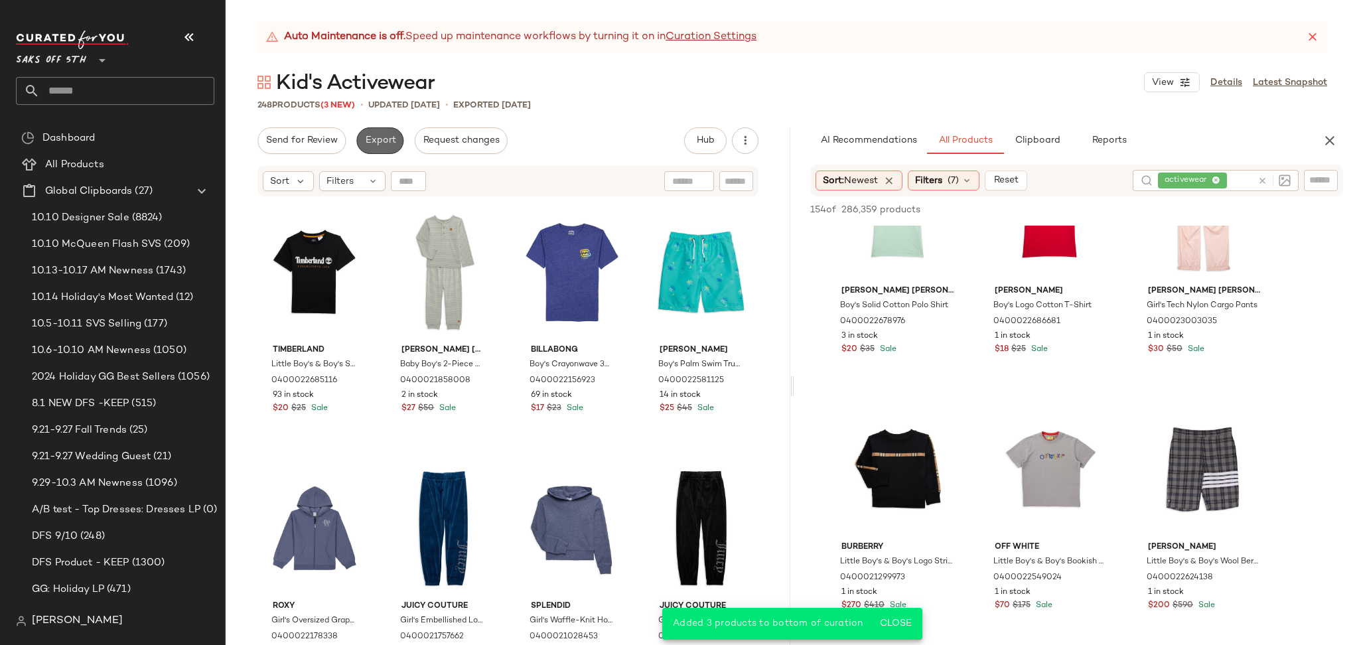
click at [378, 141] on span "Export" at bounding box center [379, 140] width 31 height 11
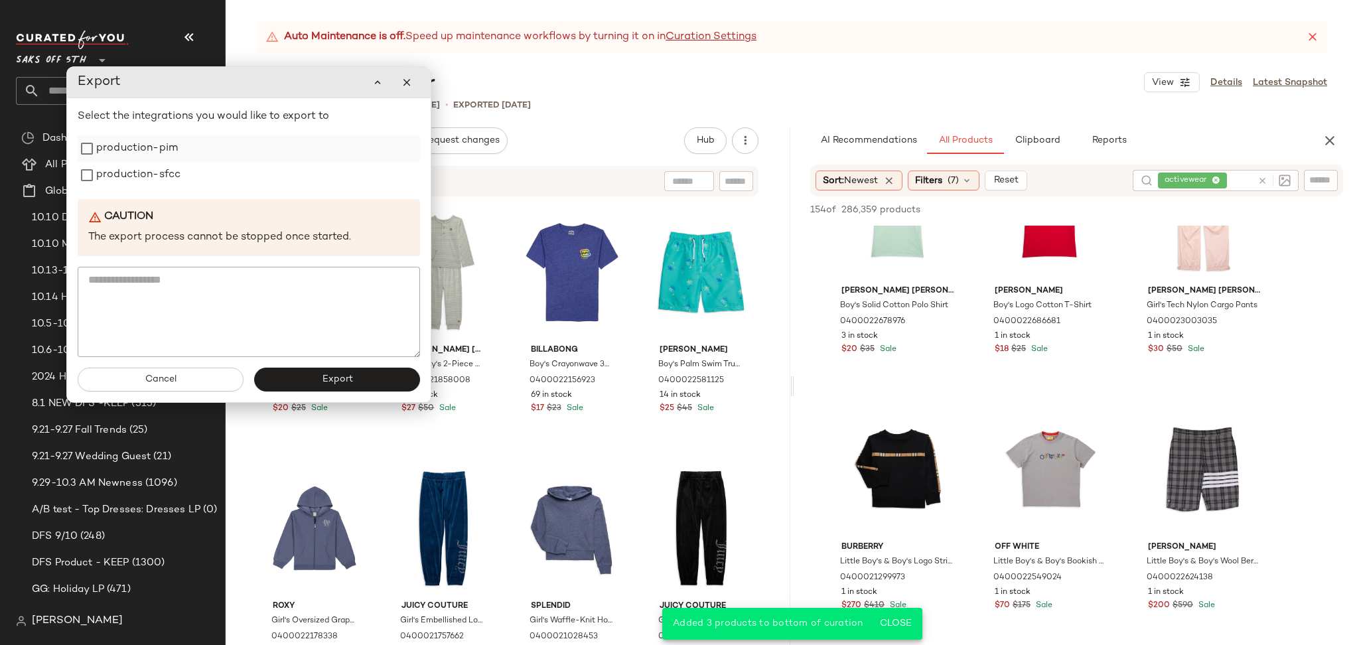
click at [112, 147] on label "production-pim" at bounding box center [137, 148] width 82 height 27
click at [115, 175] on label "production-sfcc" at bounding box center [138, 175] width 84 height 27
click at [326, 384] on span "Export" at bounding box center [336, 379] width 31 height 11
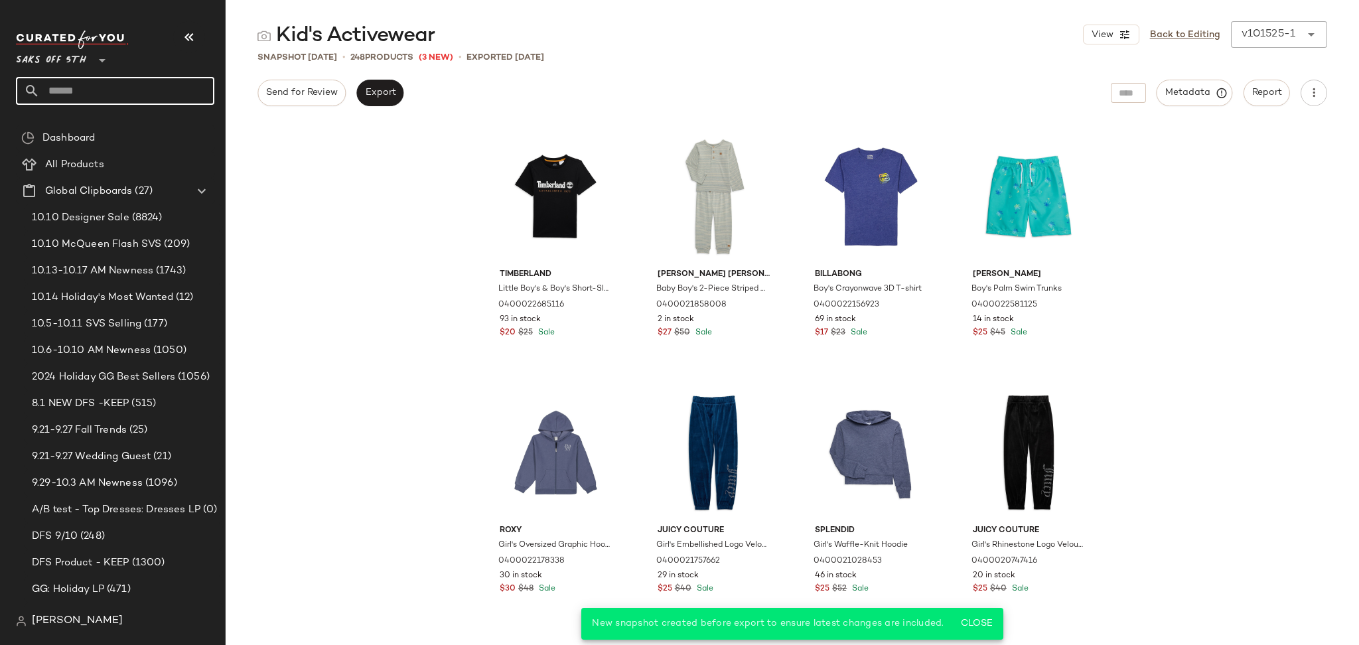
click at [108, 88] on input "text" at bounding box center [127, 91] width 175 height 28
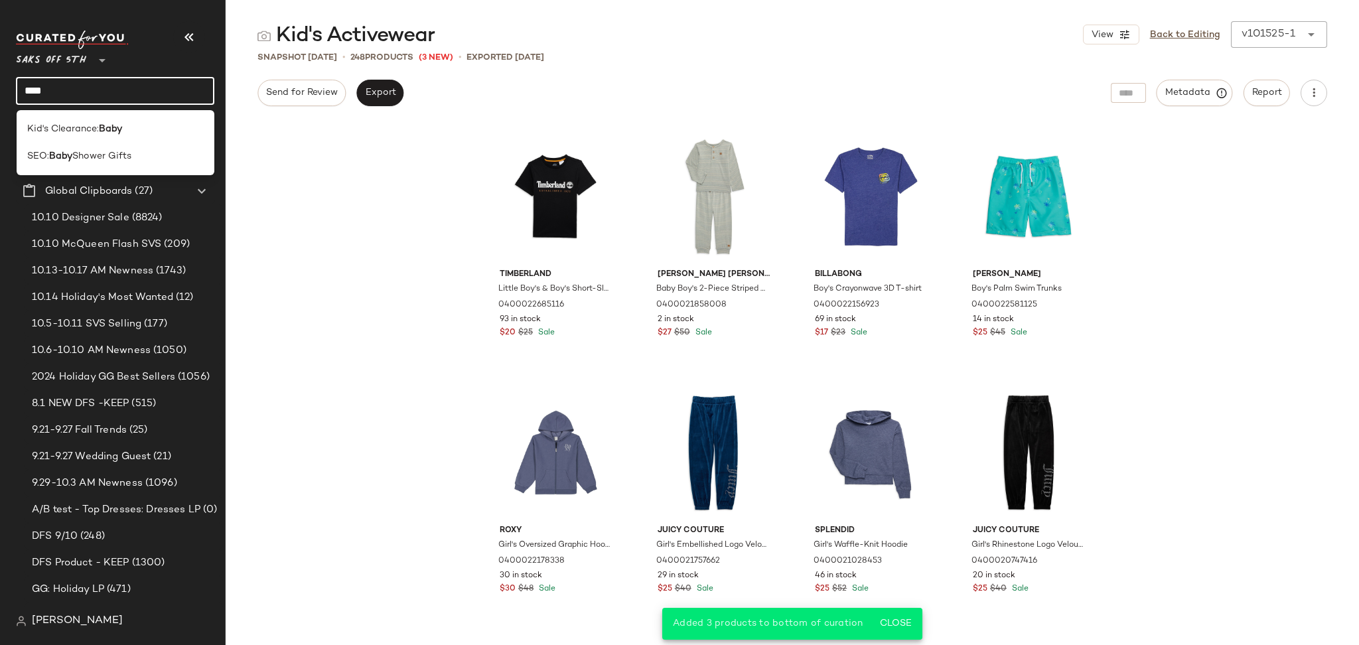
type input "****"
click at [102, 113] on div "Kid's Clearance: Baby SEO: Baby Shower Gifts" at bounding box center [116, 142] width 198 height 65
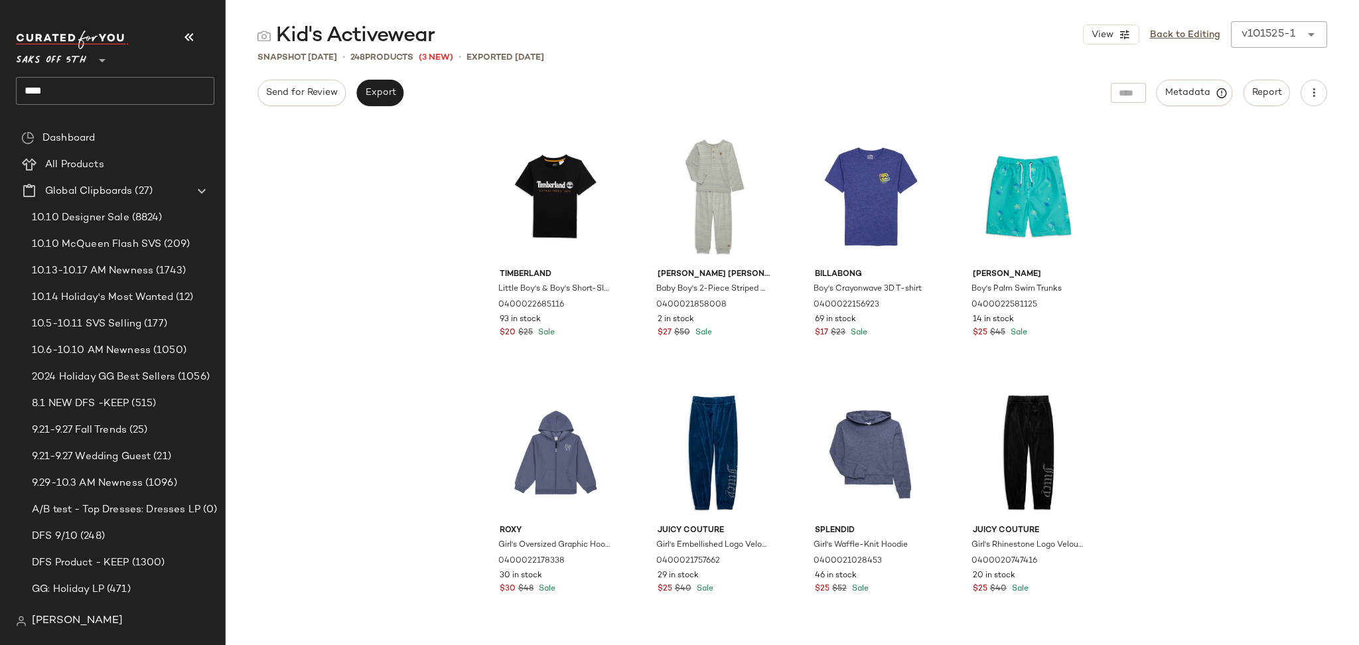
click at [104, 96] on input "****" at bounding box center [115, 91] width 198 height 28
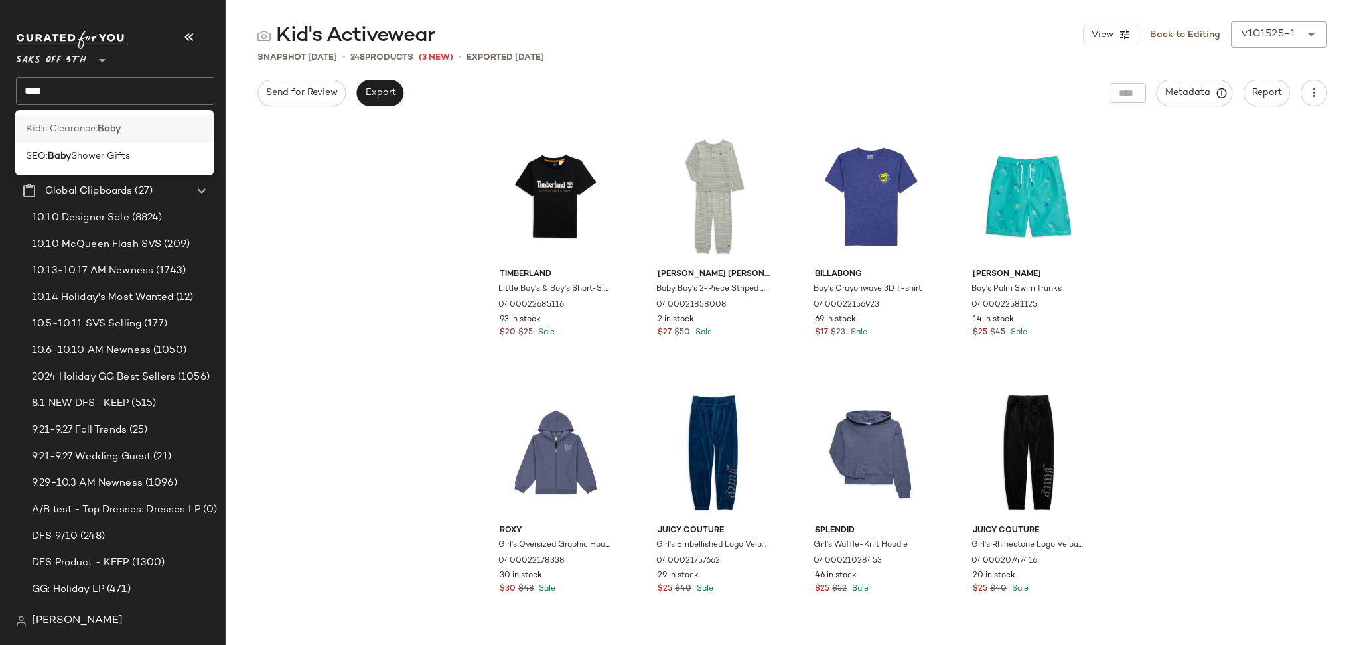
click at [96, 125] on span "Kid's Clearance:" at bounding box center [62, 129] width 72 height 14
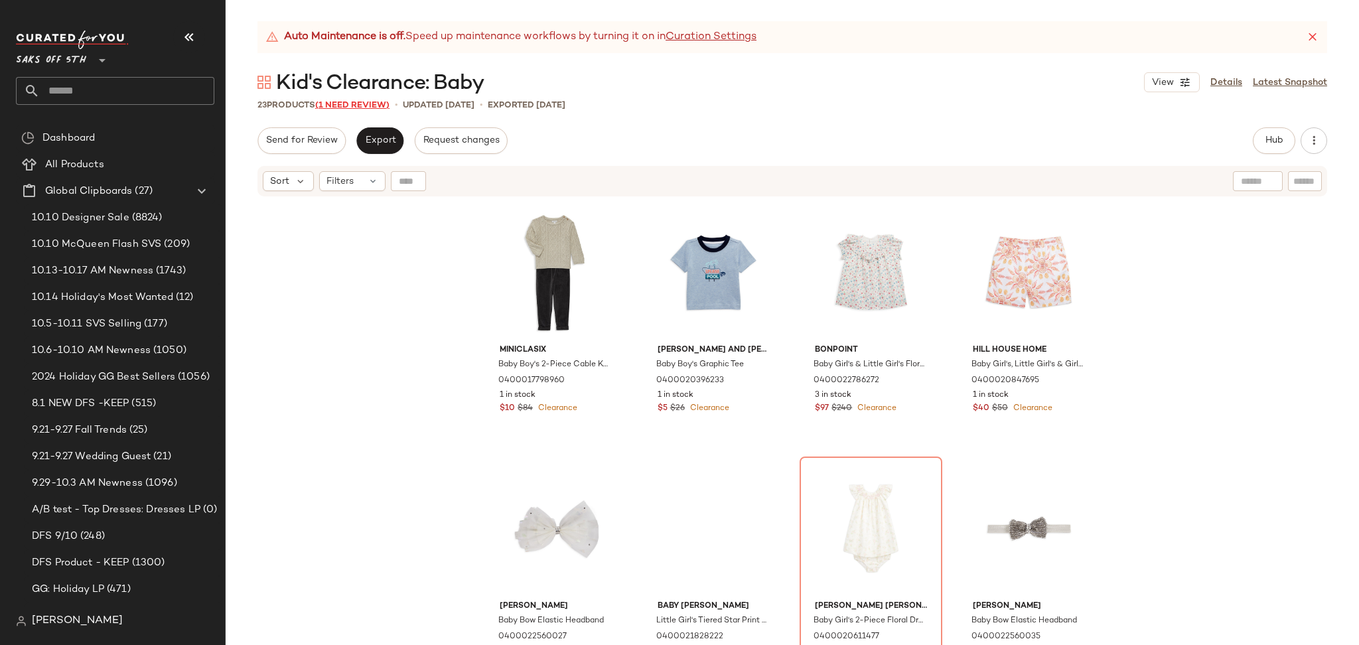
click at [373, 101] on span "(1 Need Review)" at bounding box center [352, 105] width 74 height 9
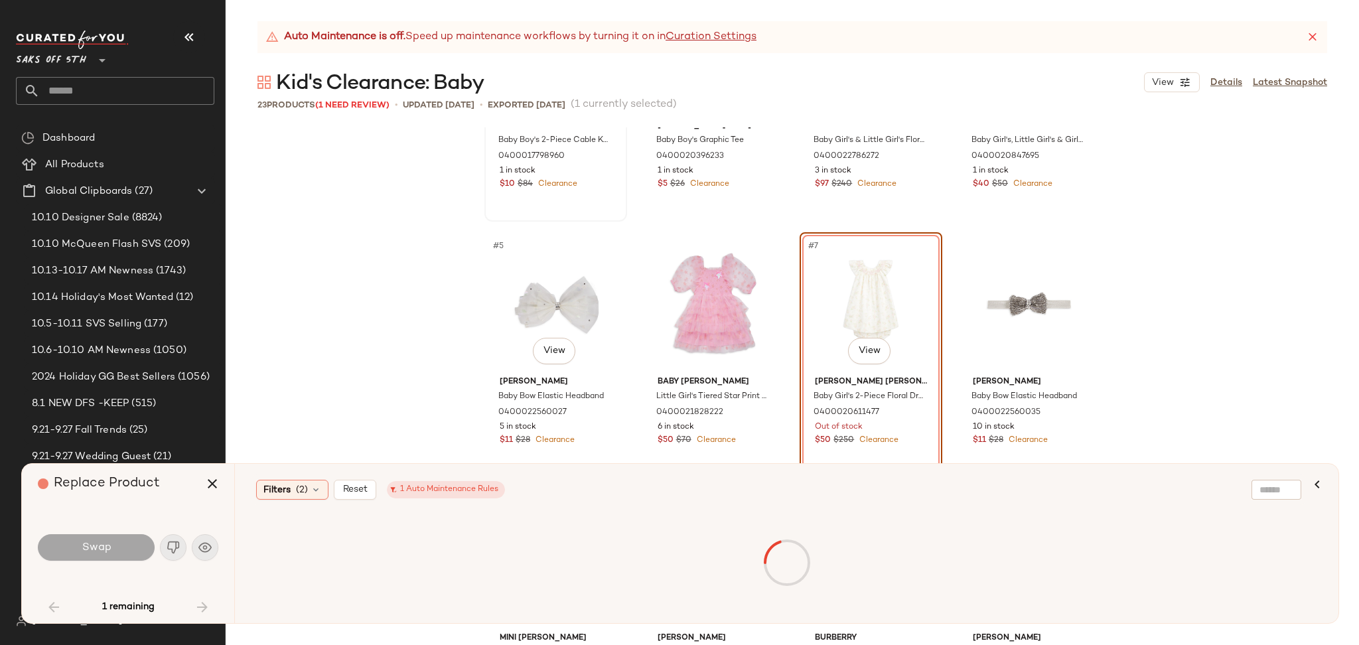
scroll to position [157, 0]
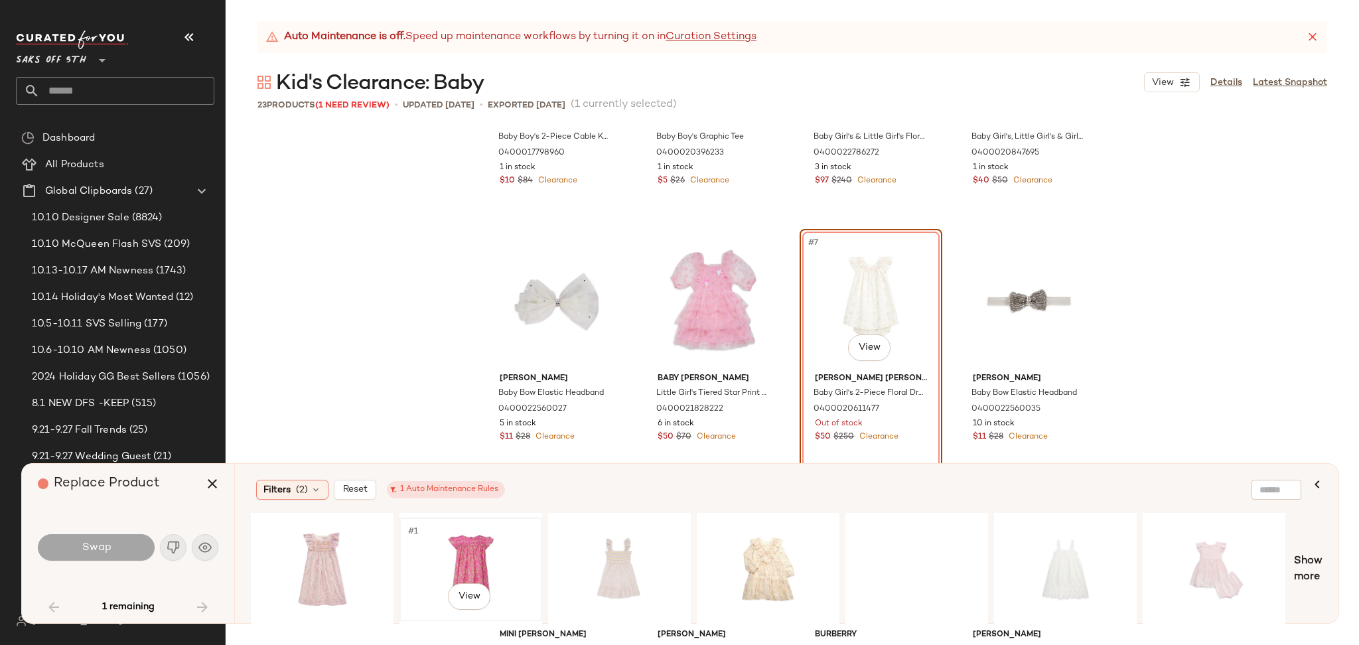
click at [474, 528] on div "#1 View" at bounding box center [470, 569] width 133 height 94
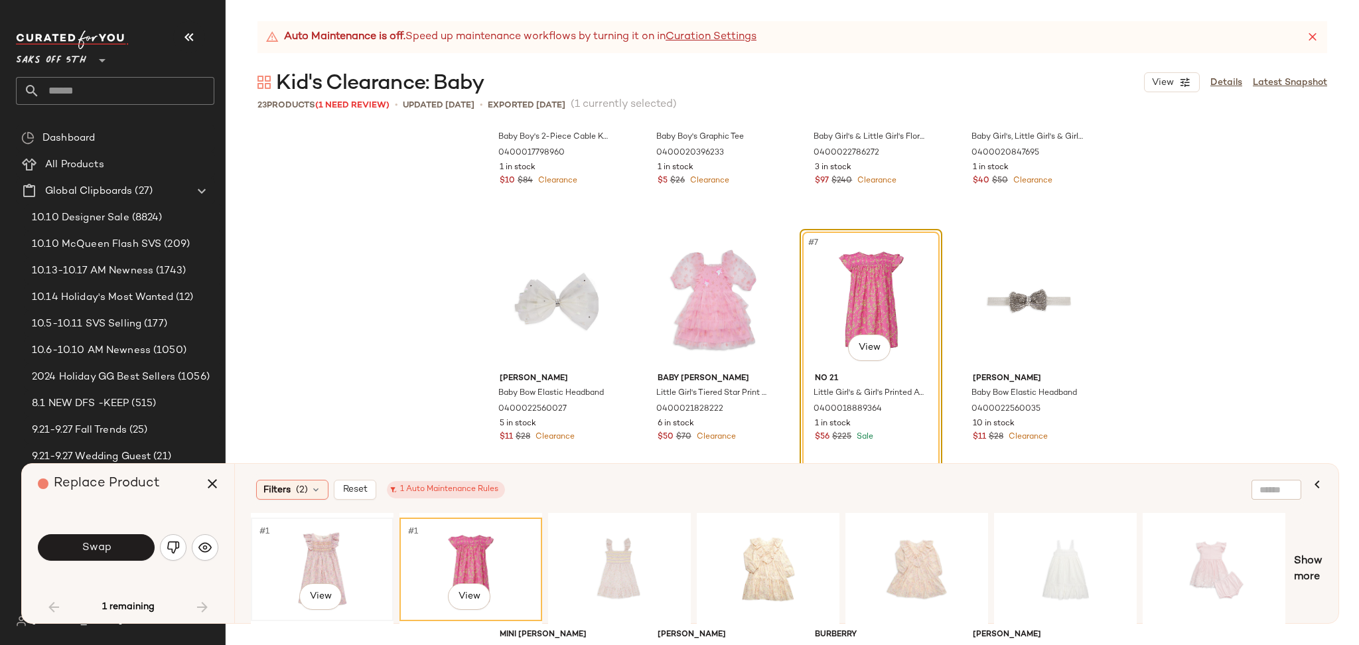
click at [319, 553] on div "#1 View" at bounding box center [322, 569] width 133 height 94
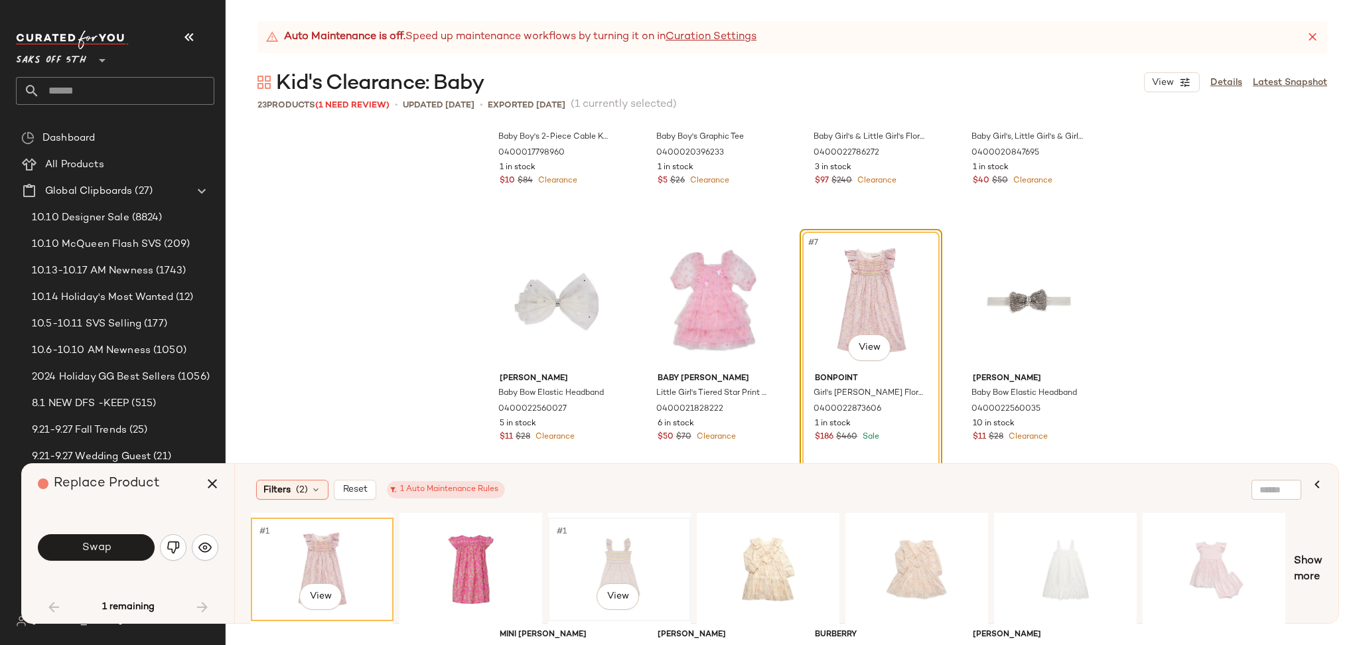
click at [599, 554] on div "#1 View" at bounding box center [619, 569] width 133 height 94
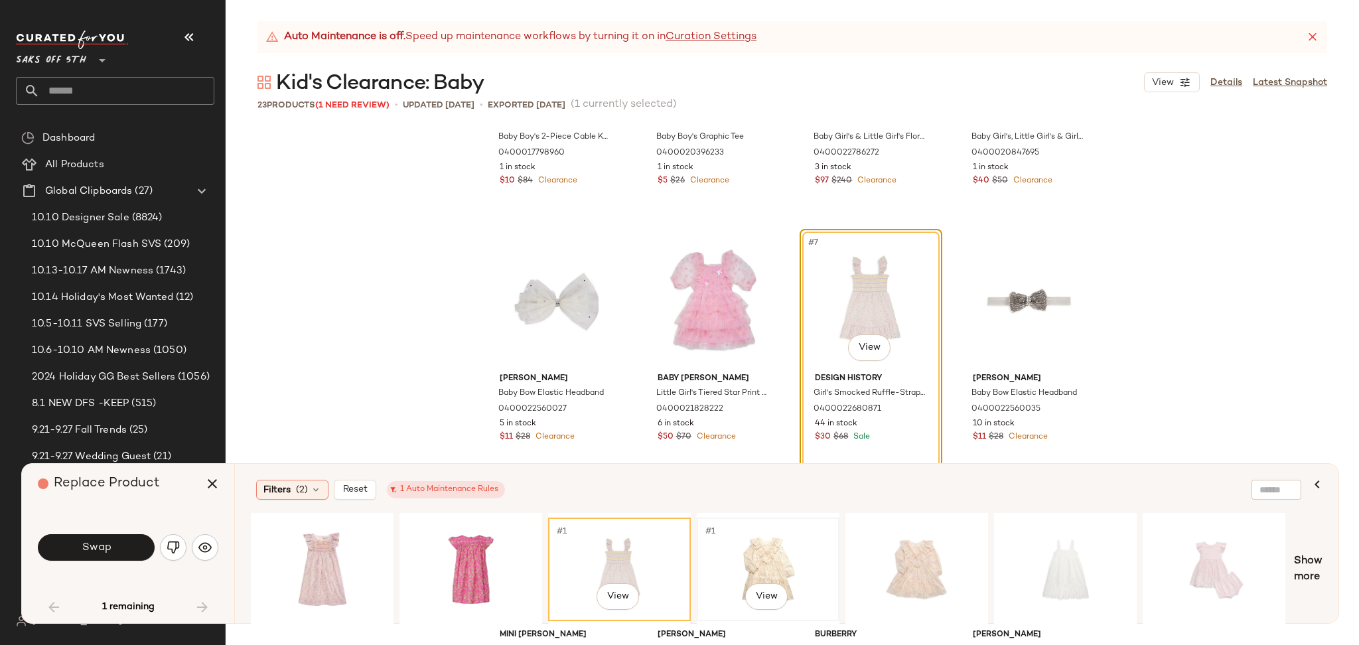
click at [713, 550] on div "#1 View" at bounding box center [768, 569] width 133 height 94
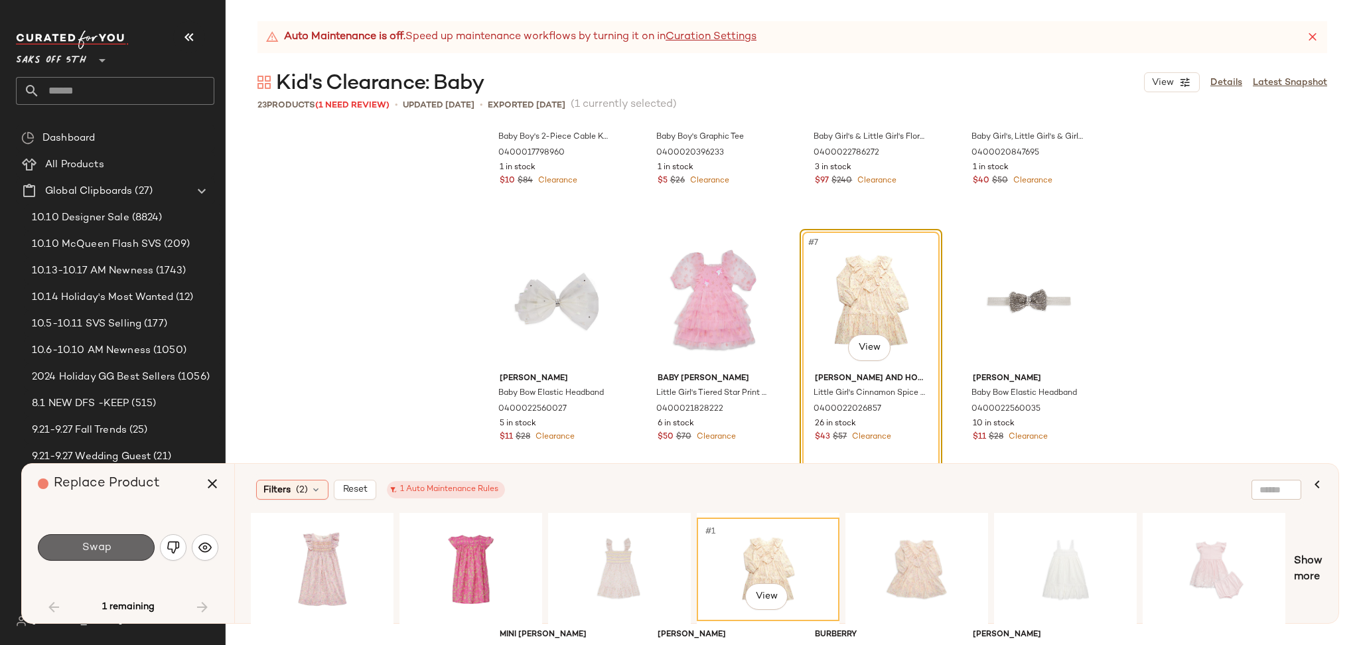
click at [121, 550] on button "Swap" at bounding box center [96, 547] width 117 height 27
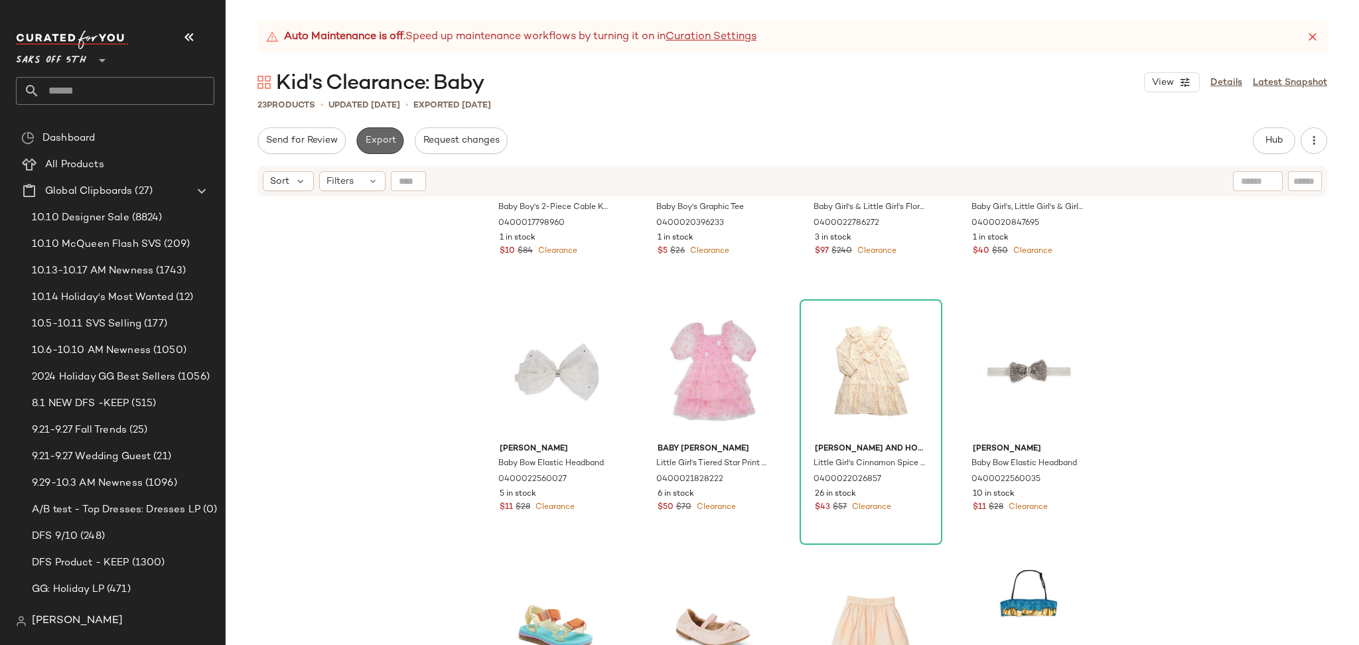
click at [376, 146] on span "Export" at bounding box center [379, 140] width 31 height 11
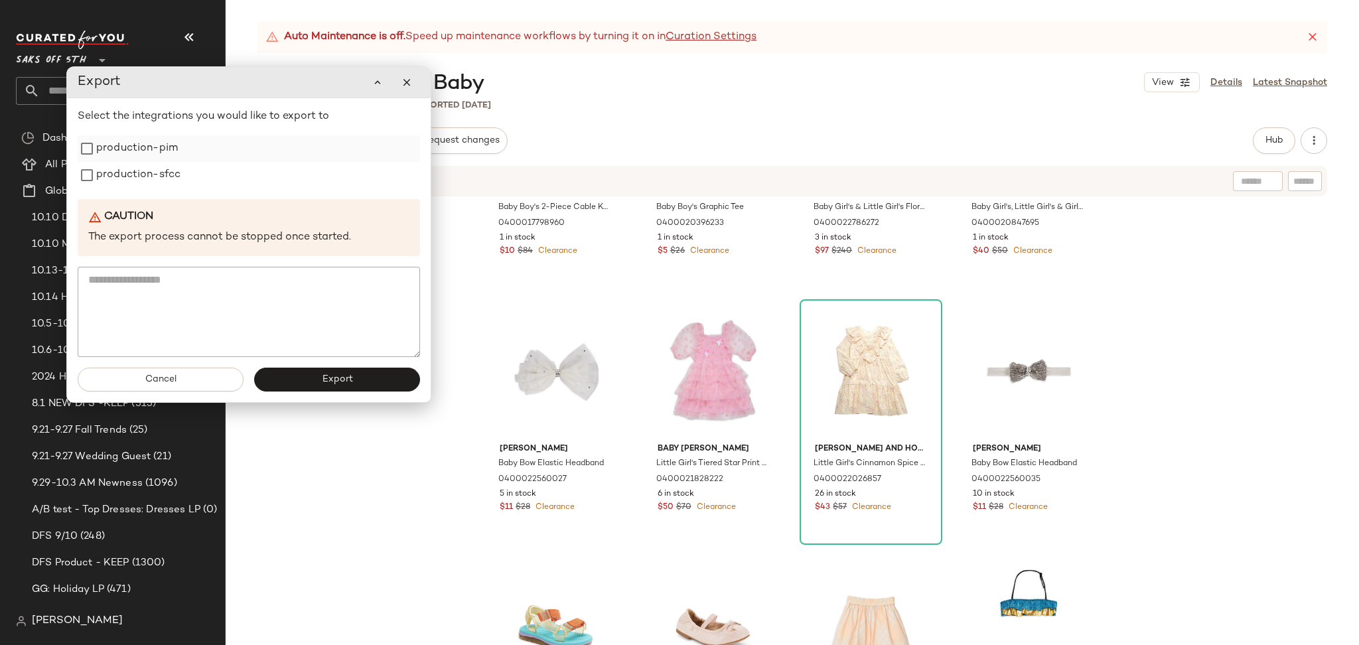
click at [138, 155] on label "production-pim" at bounding box center [137, 148] width 82 height 27
click at [136, 167] on label "production-sfcc" at bounding box center [138, 175] width 84 height 27
click at [291, 383] on button "Export" at bounding box center [337, 380] width 166 height 24
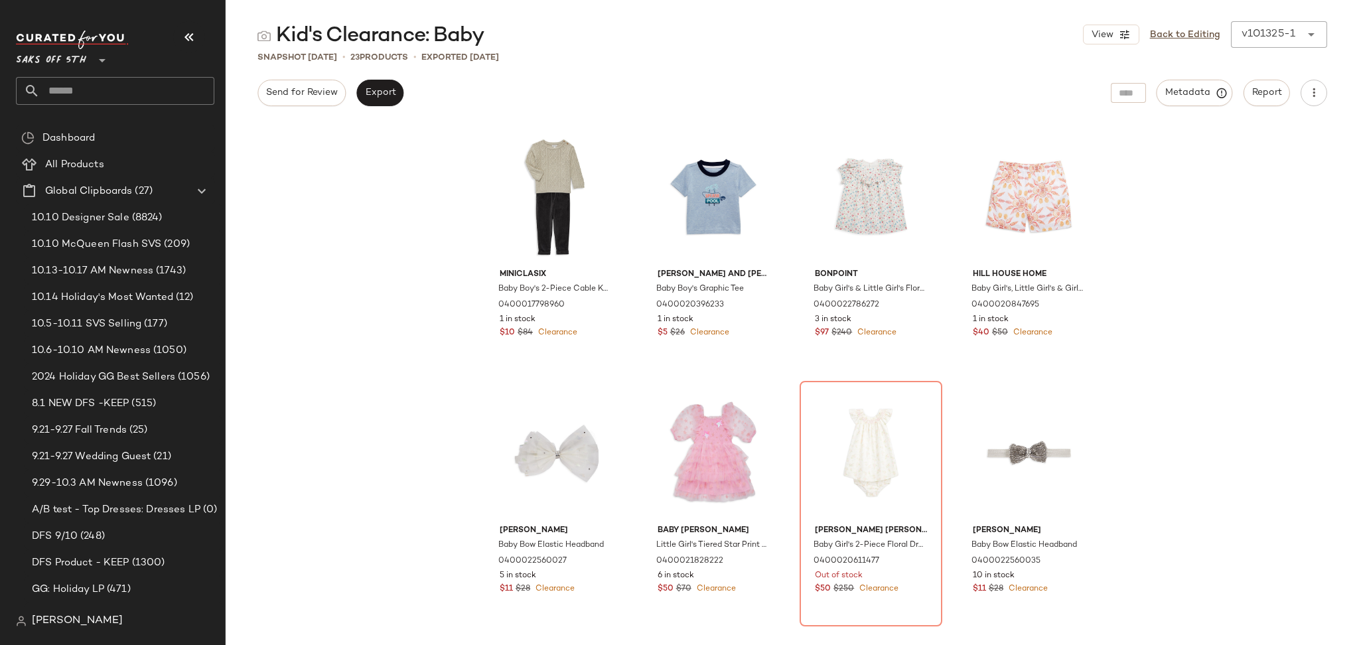
click at [105, 96] on input "text" at bounding box center [127, 91] width 175 height 28
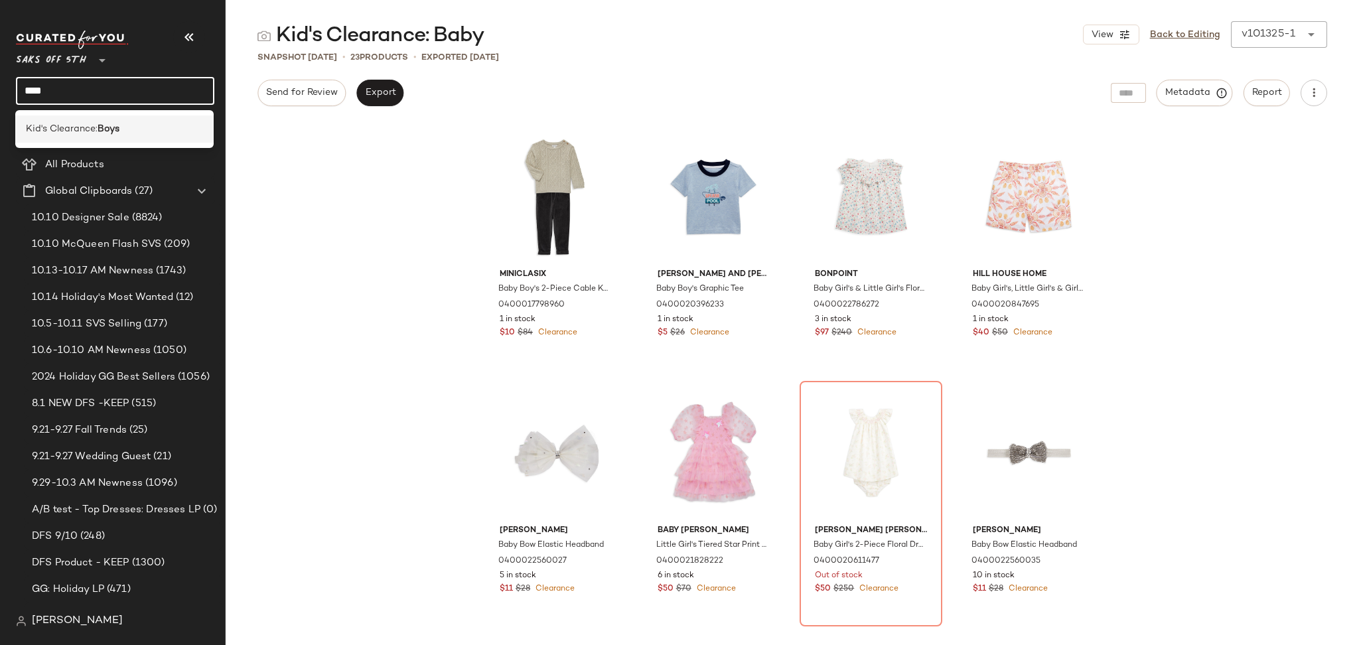
type input "****"
click at [105, 120] on div "Kid's Clearance: Boys" at bounding box center [114, 128] width 198 height 27
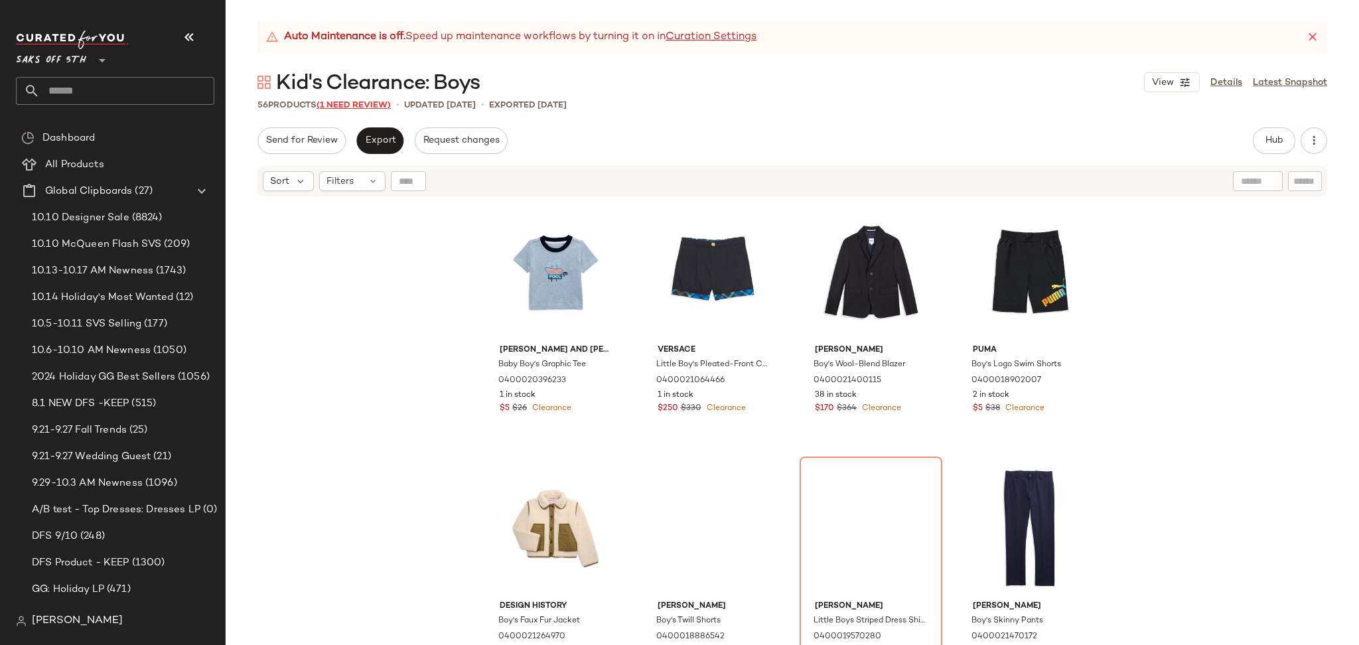
click at [375, 101] on span "(1 Need Review)" at bounding box center [354, 105] width 74 height 9
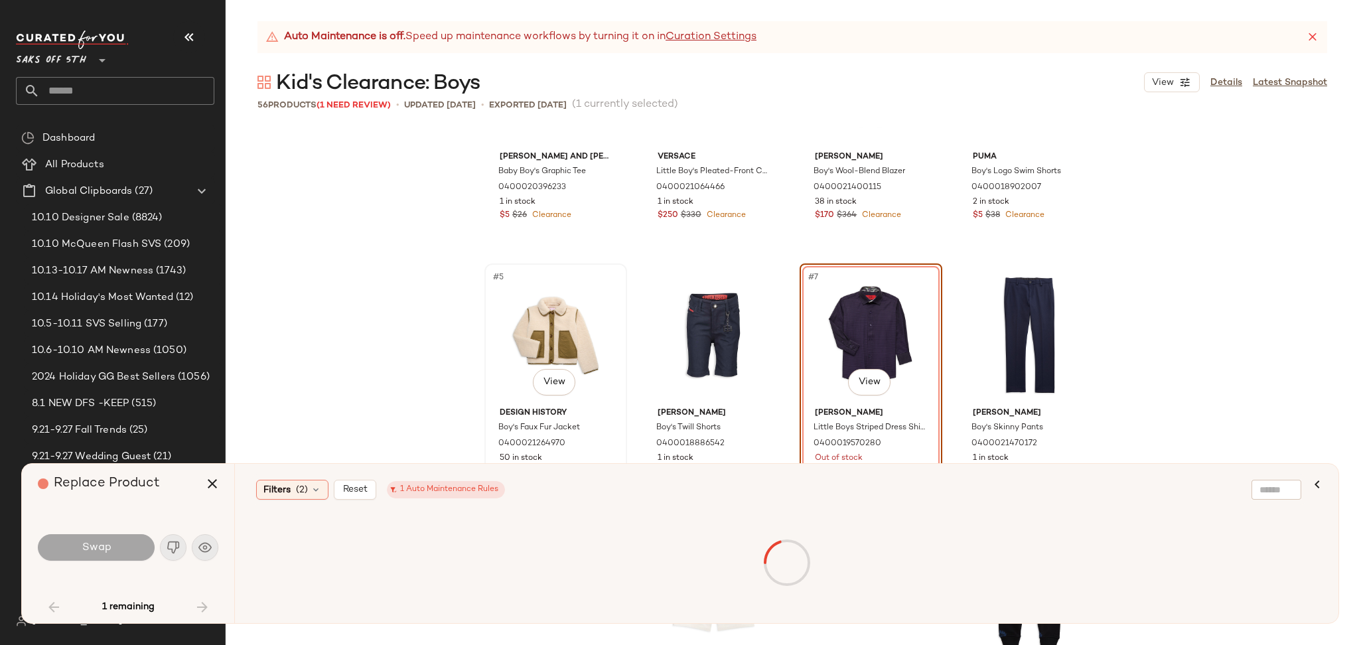
scroll to position [124, 0]
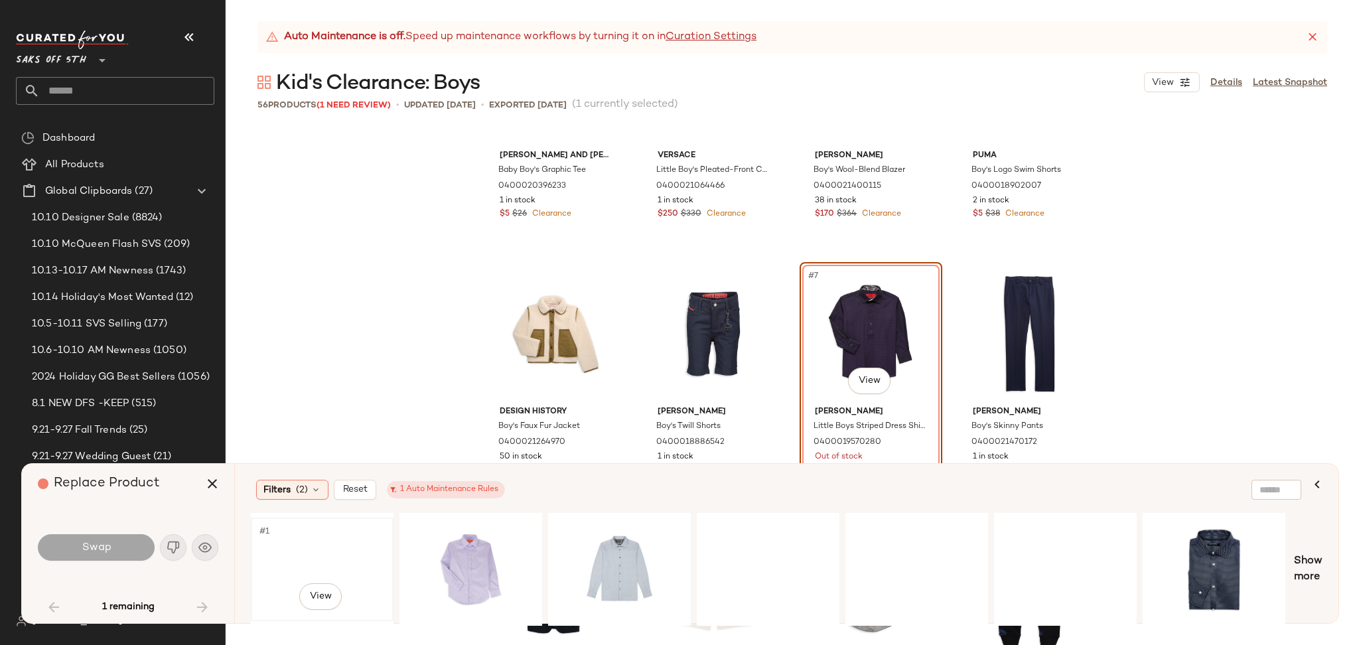
click at [316, 538] on div "#1 View" at bounding box center [322, 569] width 133 height 94
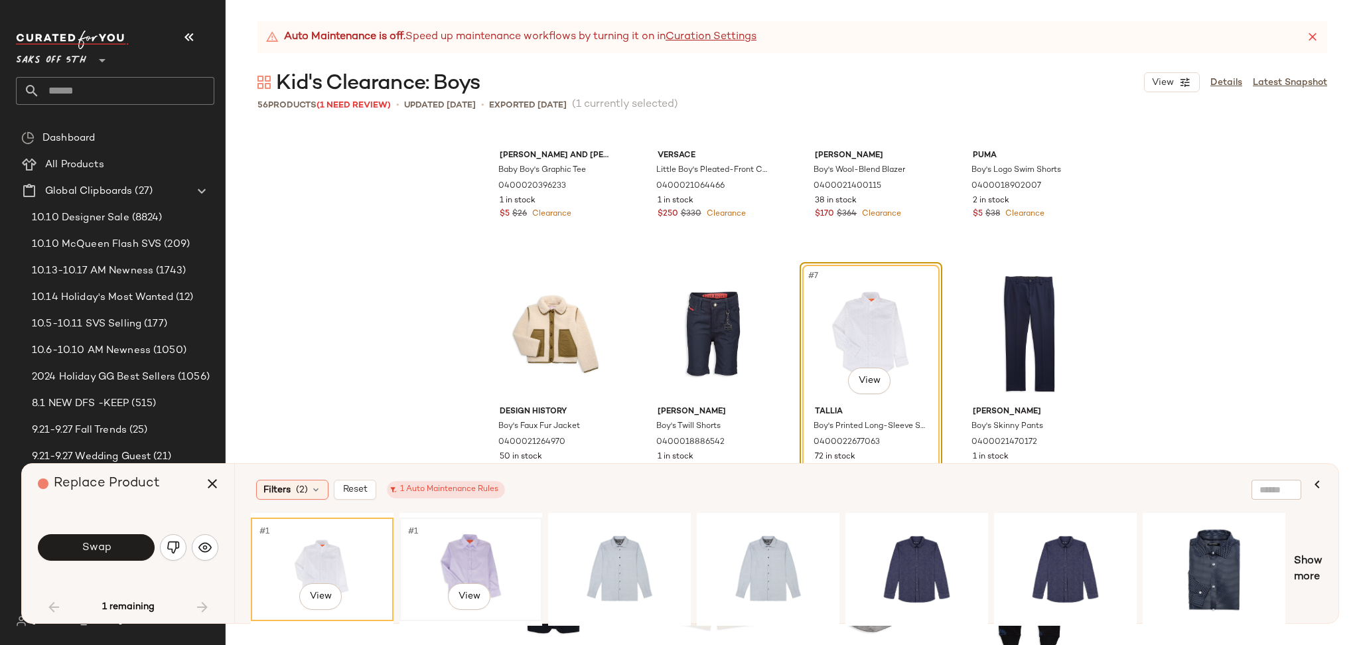
click at [466, 553] on div "#1 View" at bounding box center [470, 569] width 133 height 94
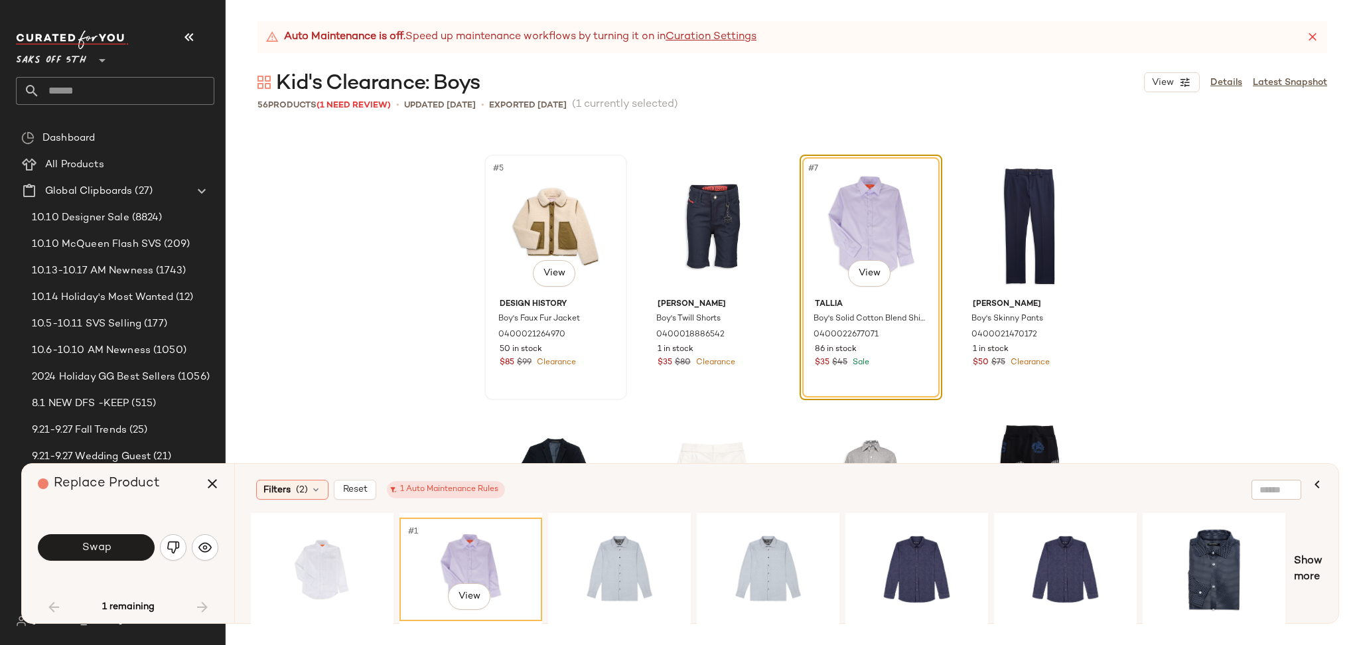
scroll to position [236, 0]
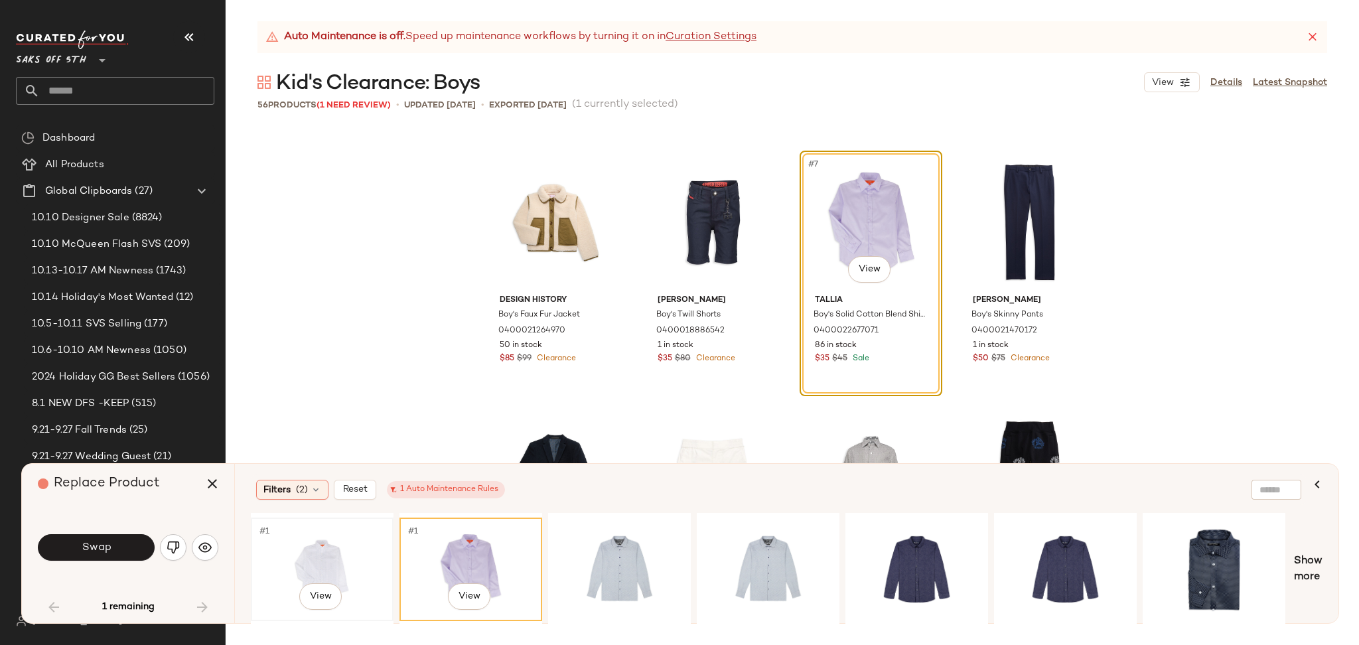
click at [313, 563] on div "#1 View" at bounding box center [322, 569] width 133 height 94
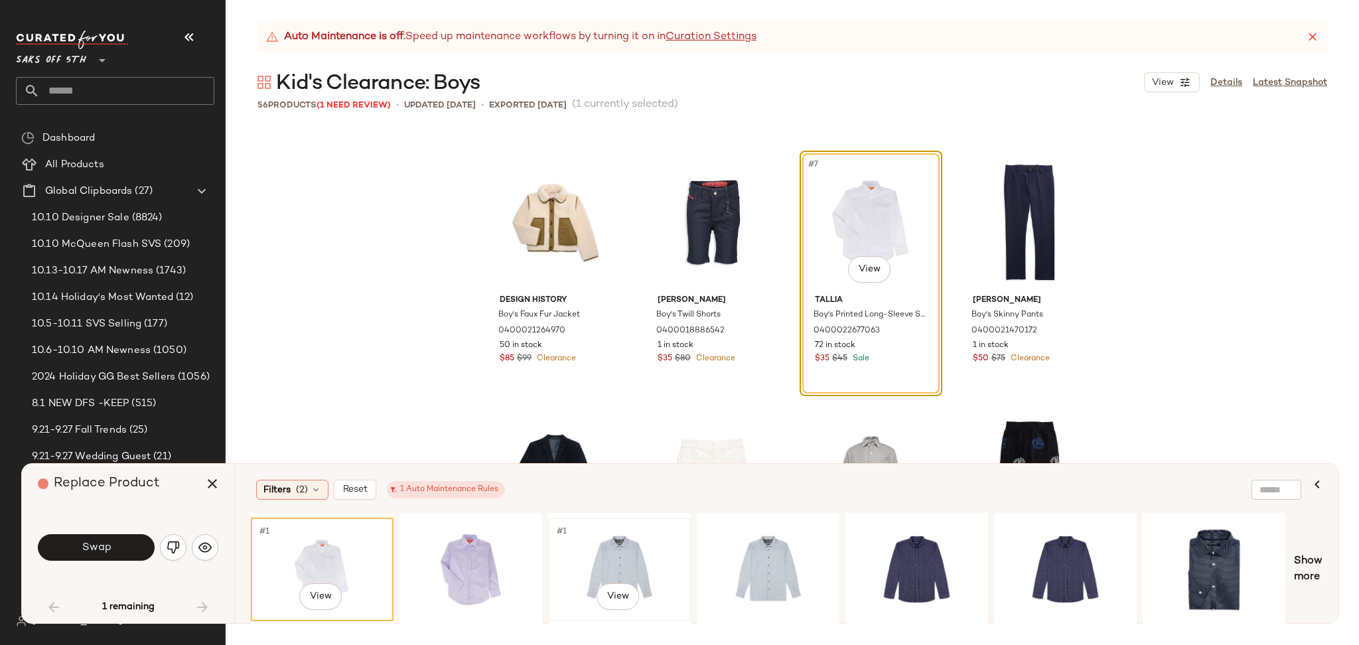
click at [623, 550] on div "#1 View" at bounding box center [619, 569] width 133 height 94
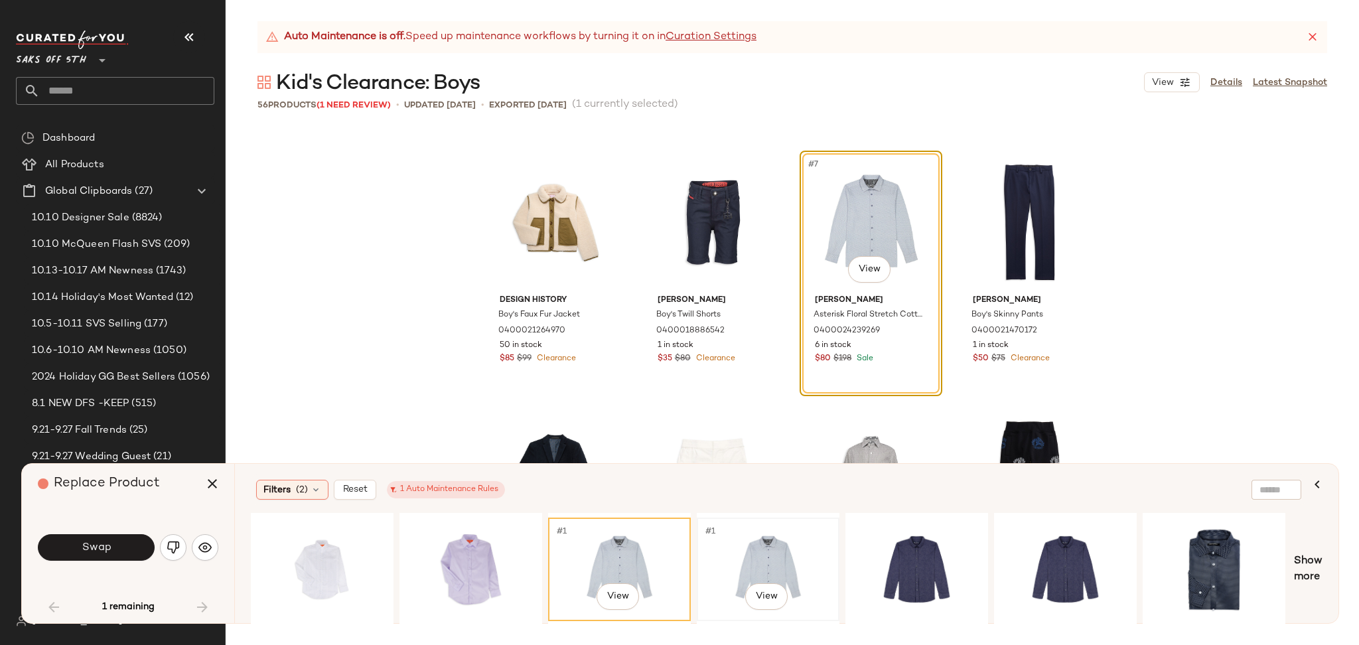
click at [751, 546] on div "#1 View" at bounding box center [768, 569] width 133 height 94
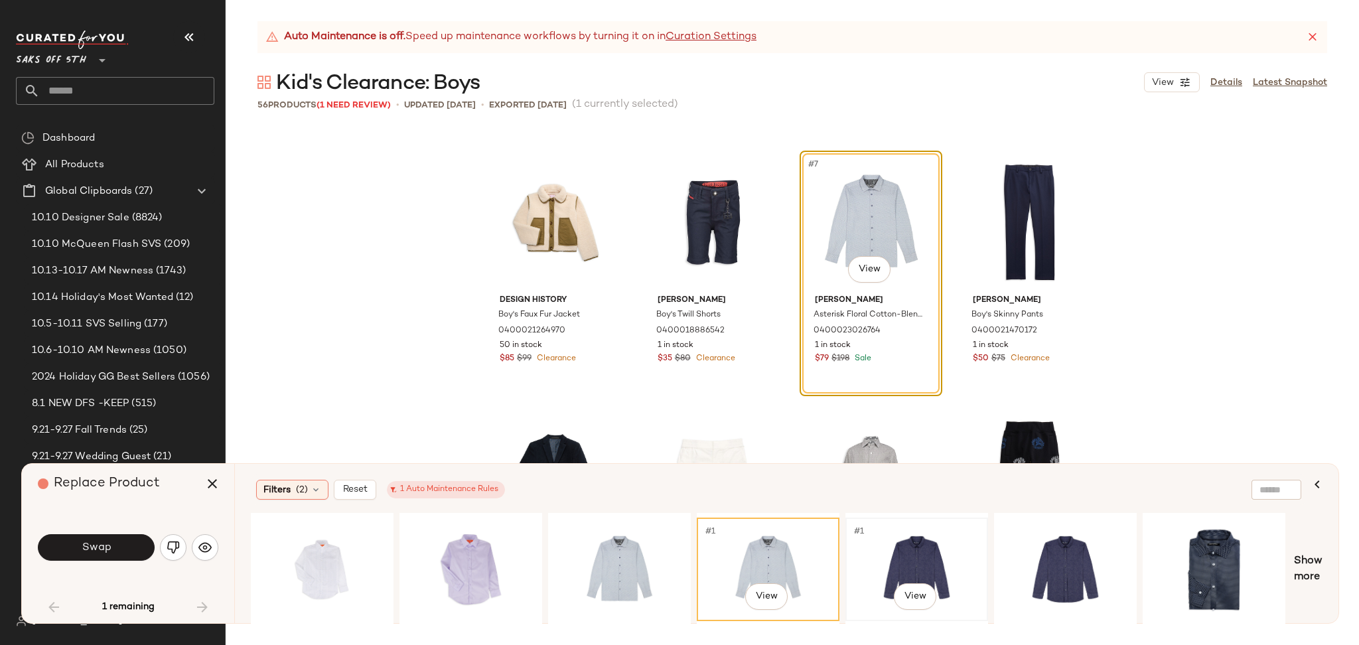
click at [932, 558] on div "#1 View" at bounding box center [916, 569] width 133 height 94
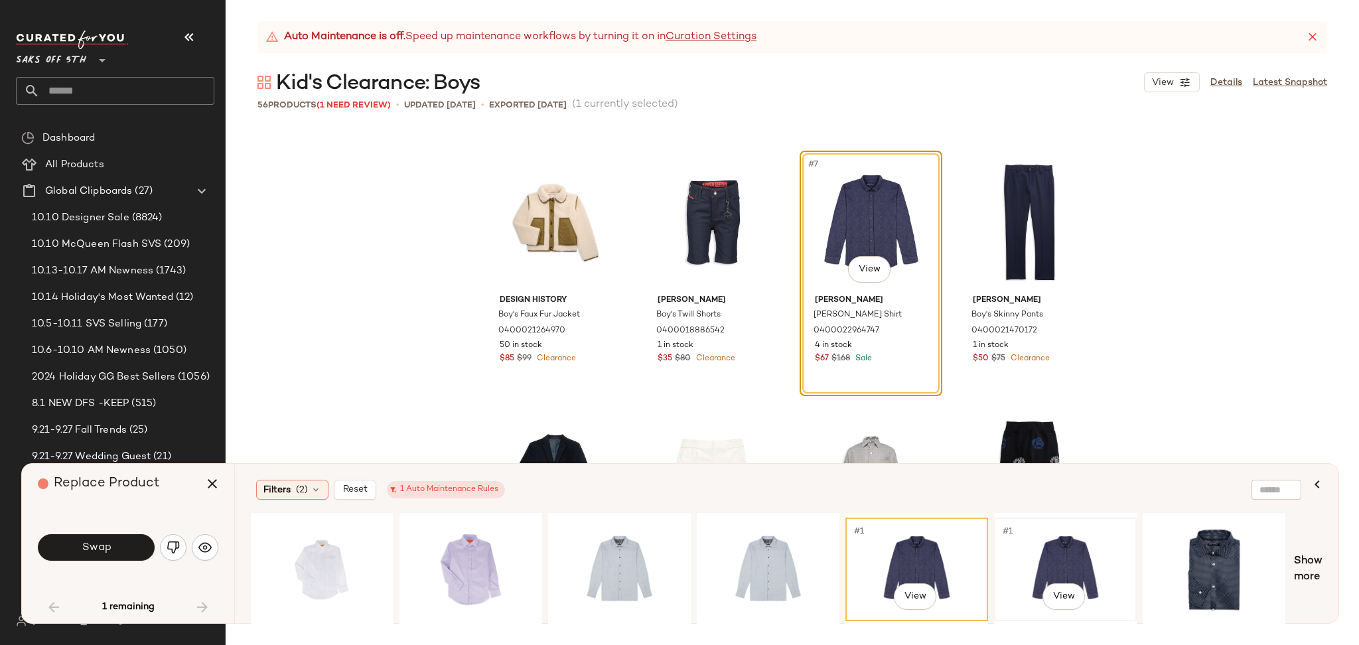
click at [1043, 536] on div "#1 View" at bounding box center [1065, 569] width 133 height 94
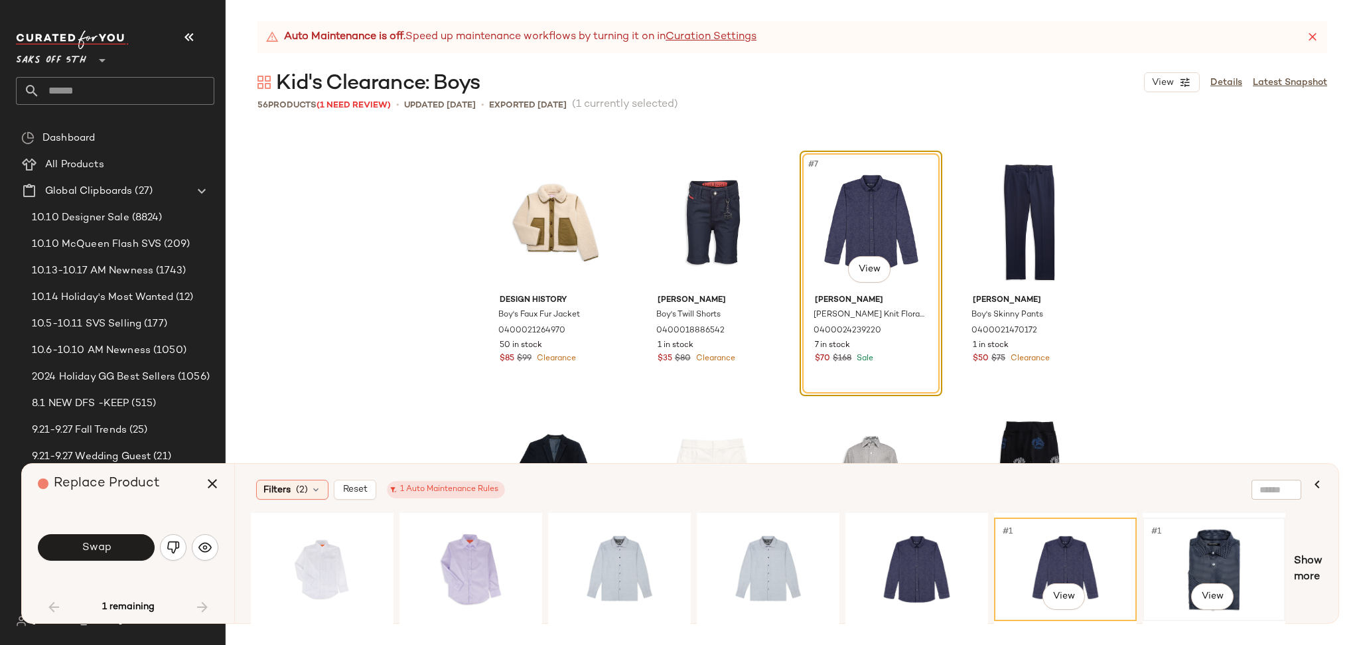
click at [1187, 555] on div "#1 View" at bounding box center [1214, 569] width 133 height 94
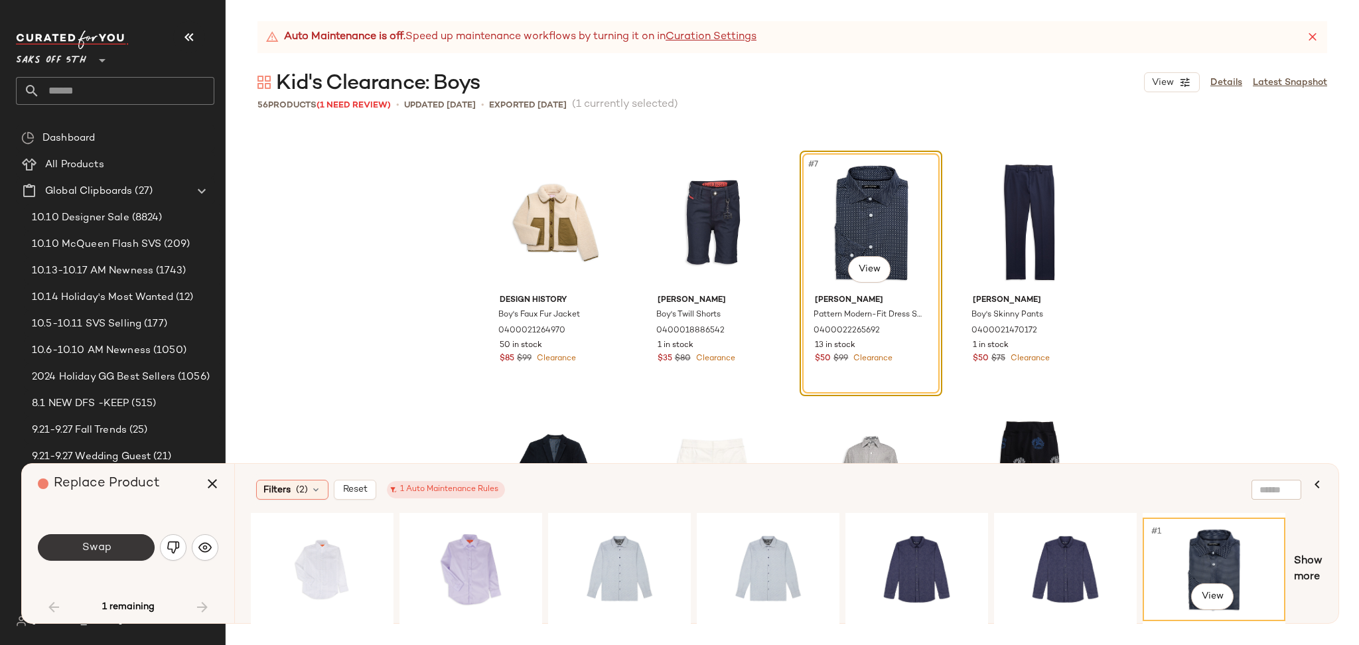
click at [111, 540] on button "Swap" at bounding box center [96, 547] width 117 height 27
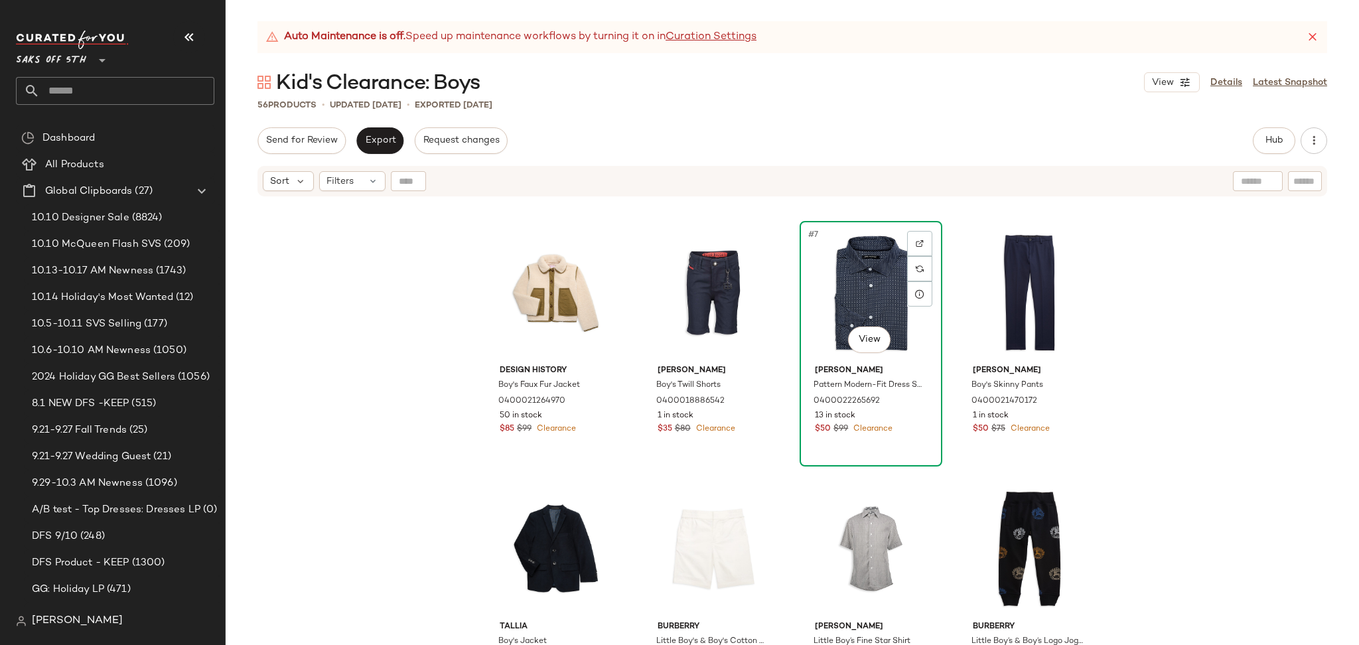
click at [846, 249] on div "#7 View" at bounding box center [870, 293] width 133 height 134
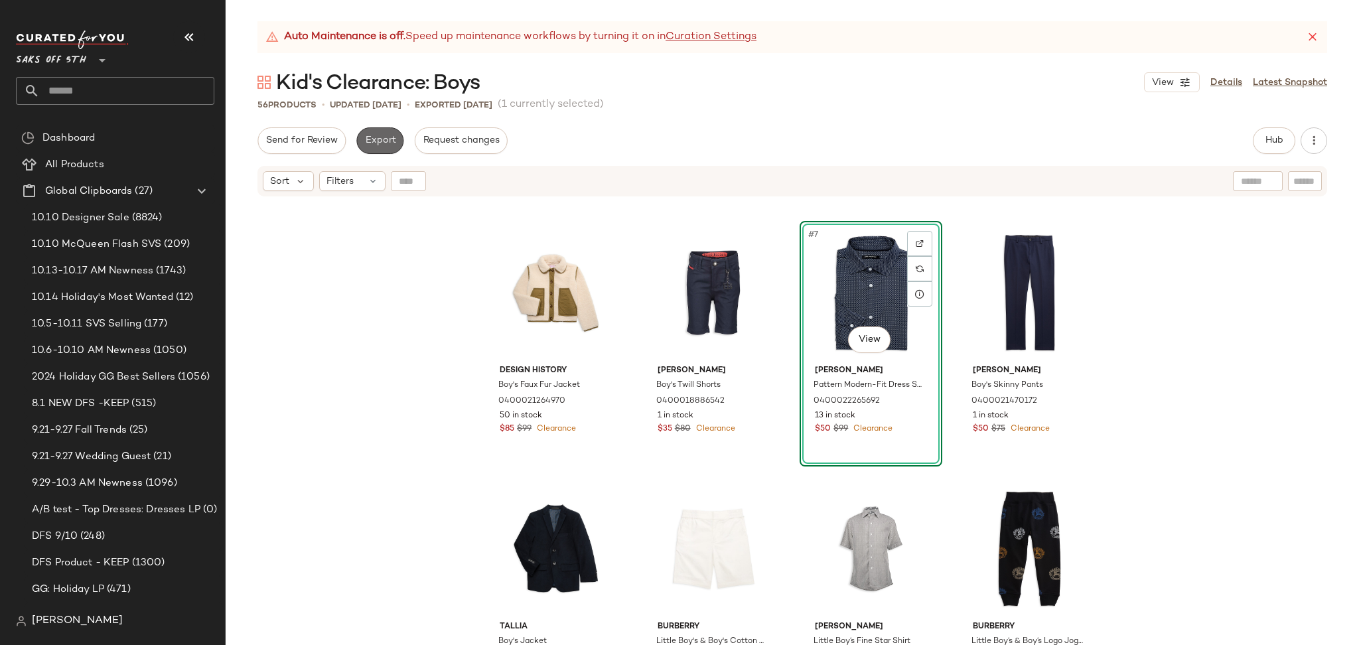
click at [368, 133] on button "Export" at bounding box center [379, 140] width 47 height 27
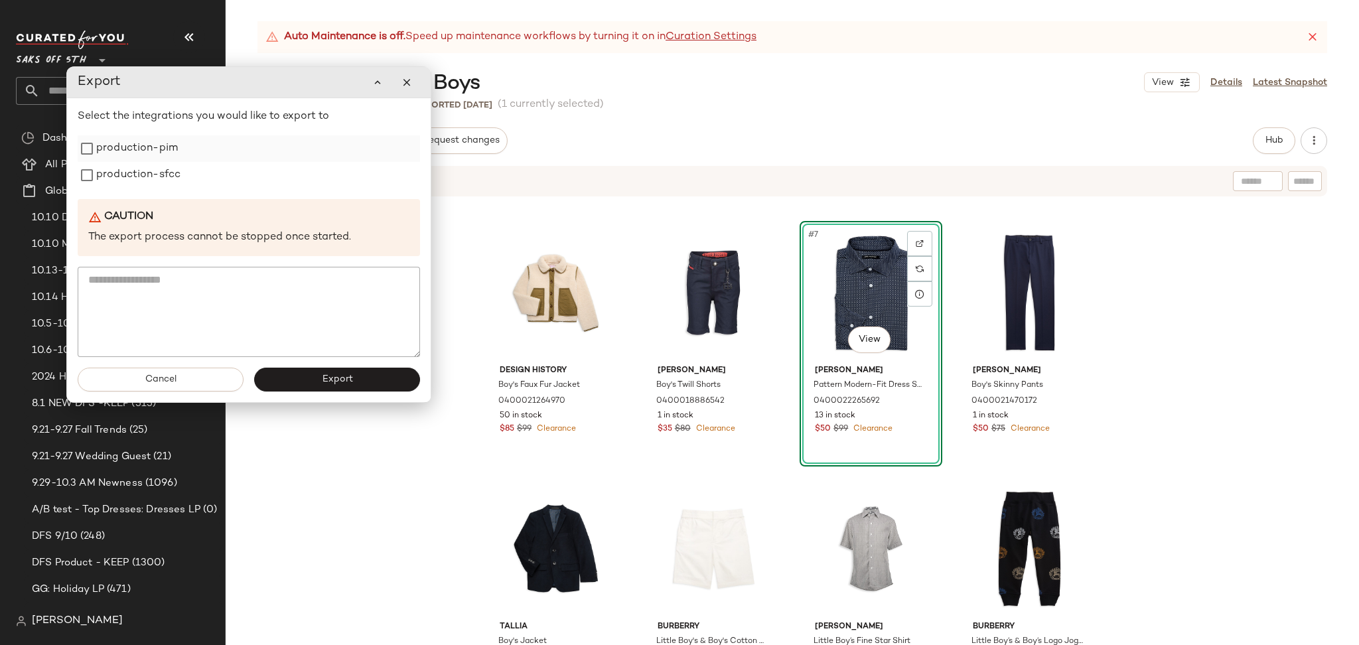
click at [104, 145] on label "production-pim" at bounding box center [137, 148] width 82 height 27
click at [105, 163] on label "production-sfcc" at bounding box center [138, 175] width 84 height 27
click at [285, 385] on button "Export" at bounding box center [337, 380] width 166 height 24
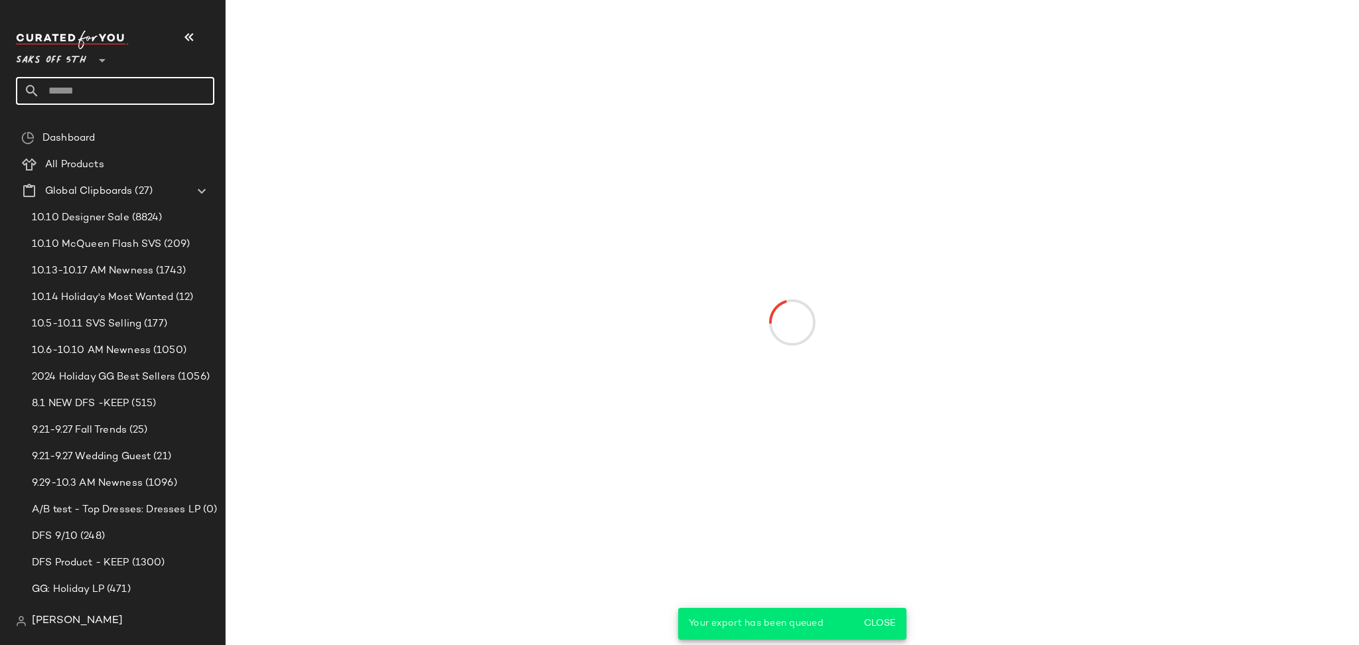
click at [90, 98] on input "text" at bounding box center [127, 91] width 175 height 28
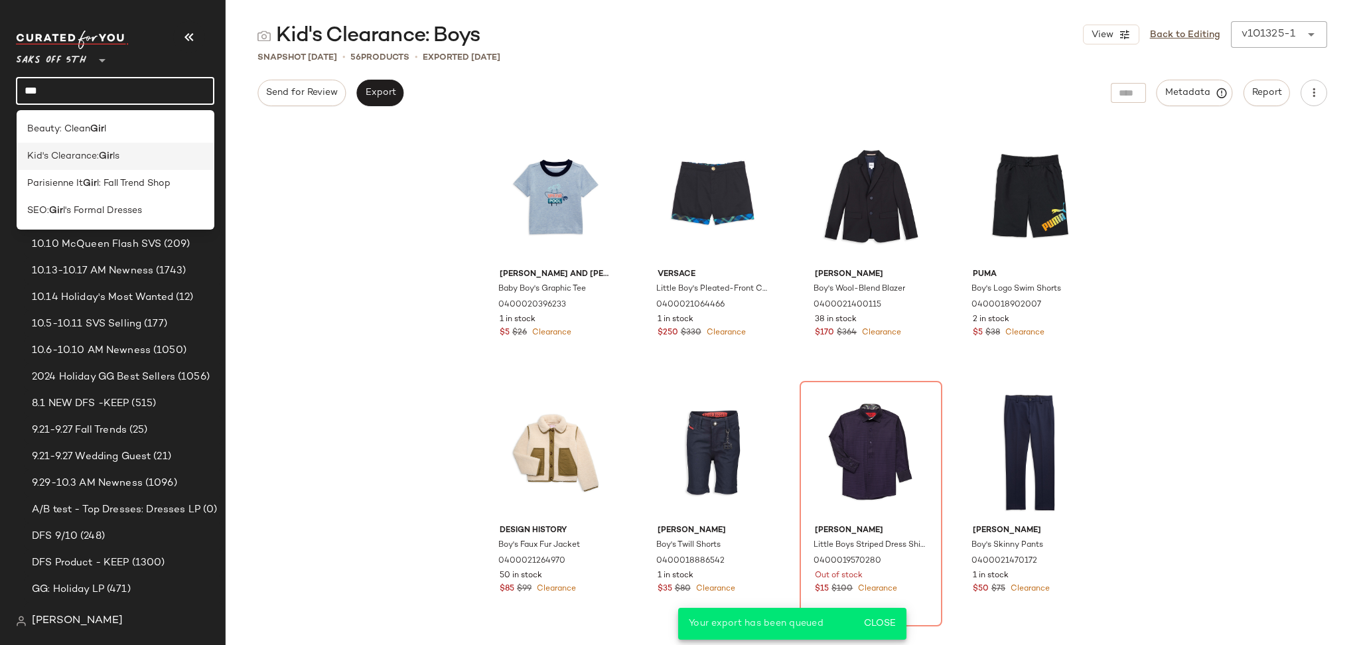
type input "***"
click at [96, 153] on span "Kid's Clearance:" at bounding box center [63, 156] width 72 height 14
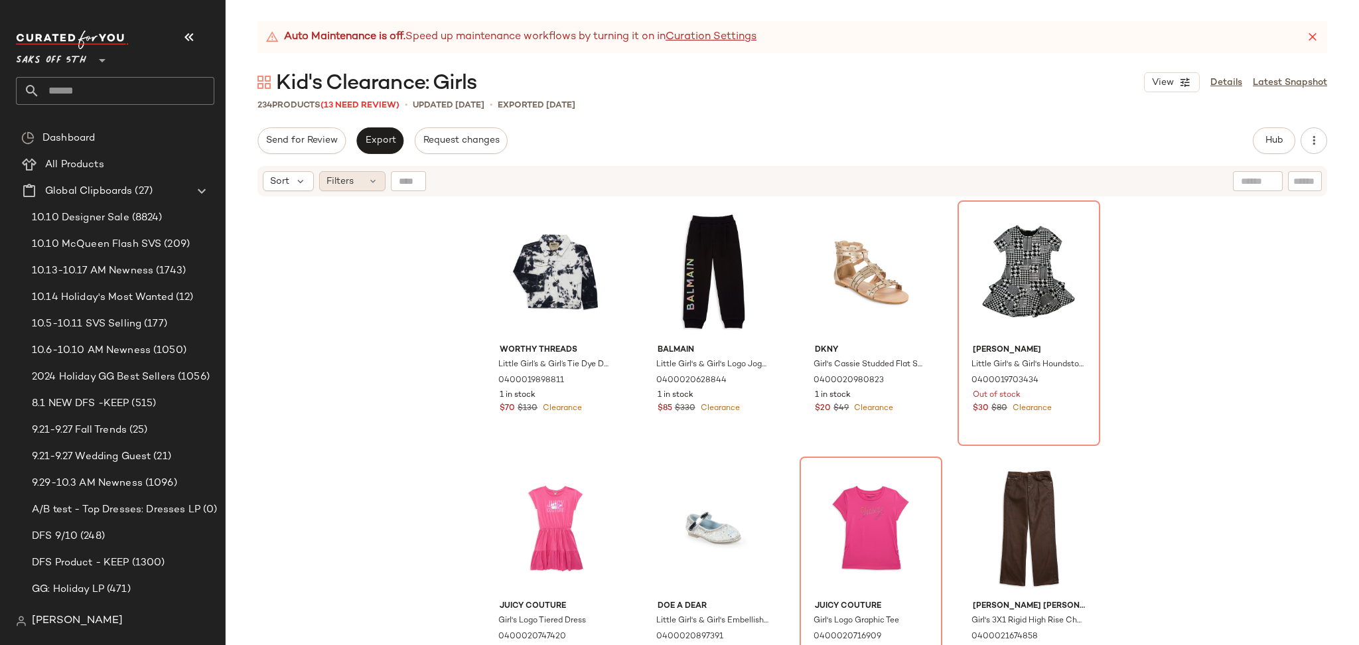
click at [349, 185] on span "Filters" at bounding box center [340, 182] width 27 height 14
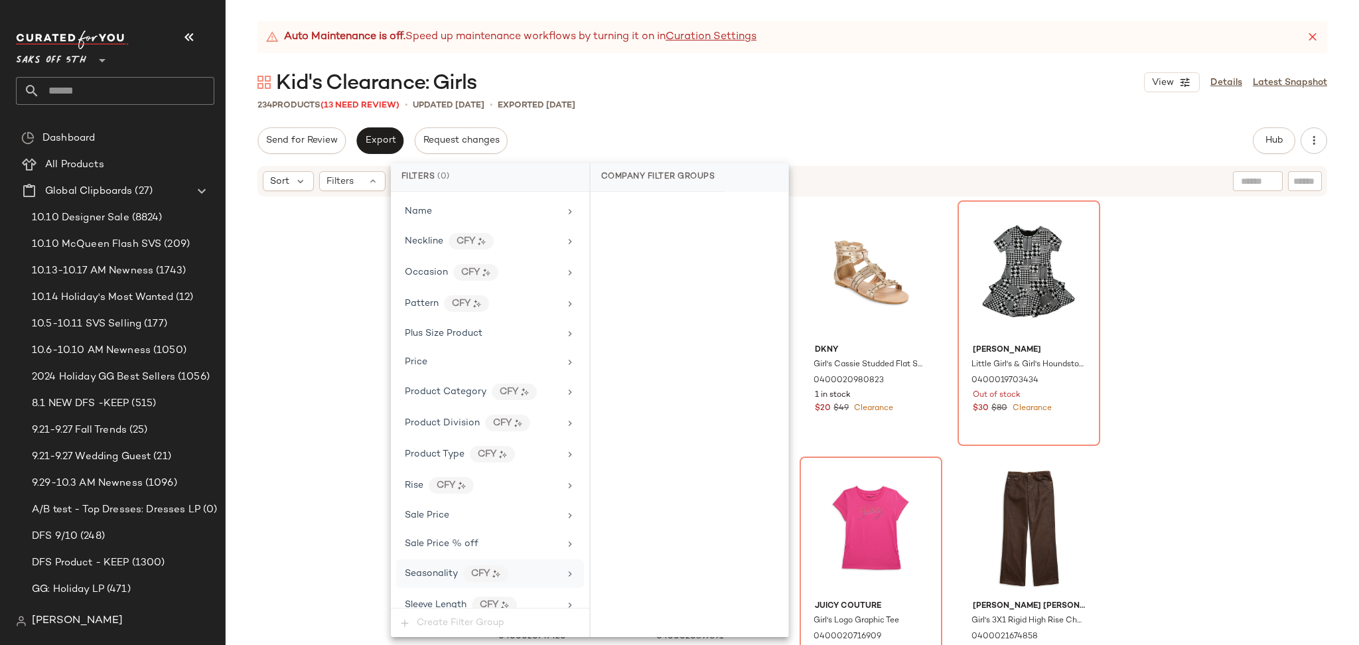
scroll to position [810, 0]
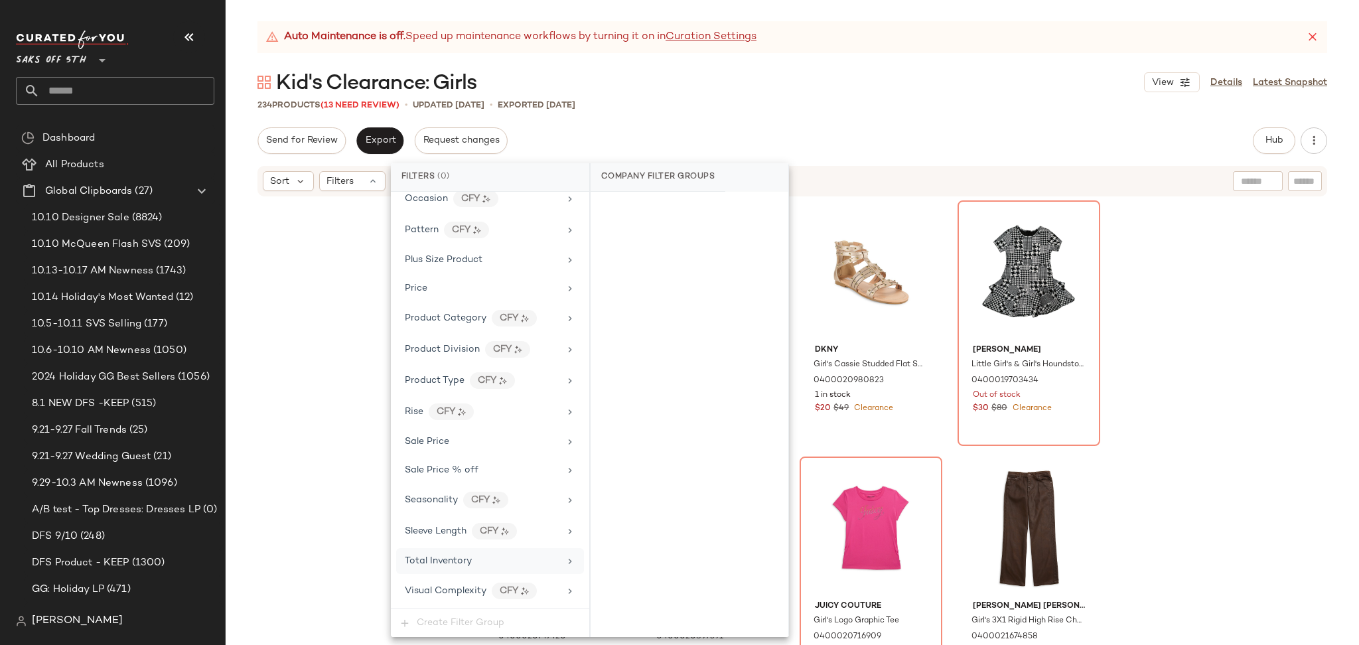
click at [458, 571] on div "Total Inventory" at bounding box center [490, 561] width 188 height 26
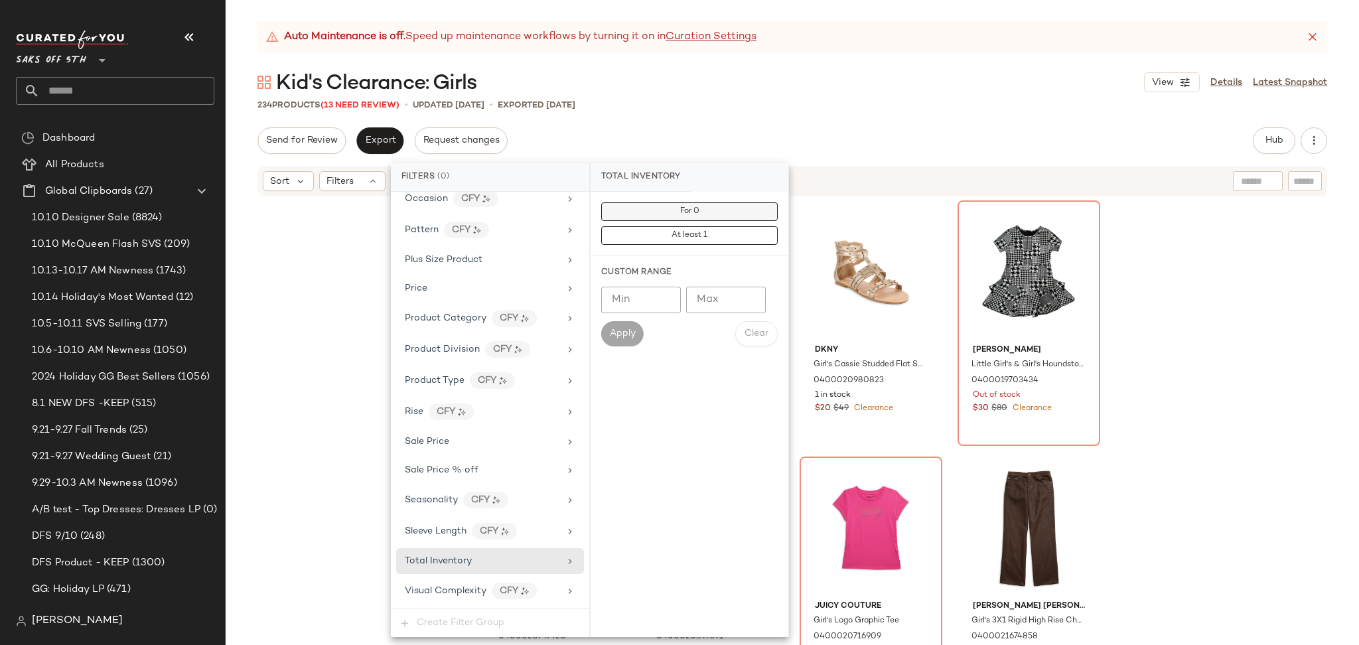
click at [709, 204] on button "For 0" at bounding box center [689, 211] width 177 height 19
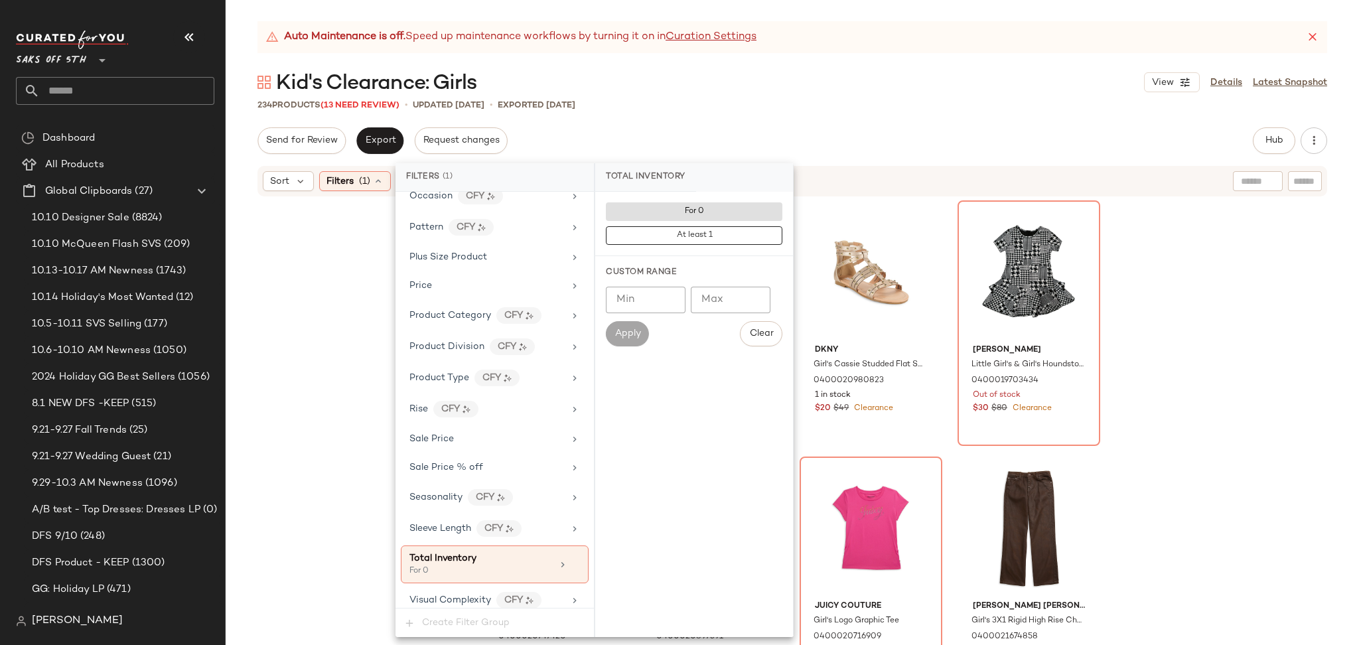
click at [807, 111] on div "234 Products (13 Need Review) • updated Oct 13th • Exported Oct 13th" at bounding box center [793, 104] width 1134 height 13
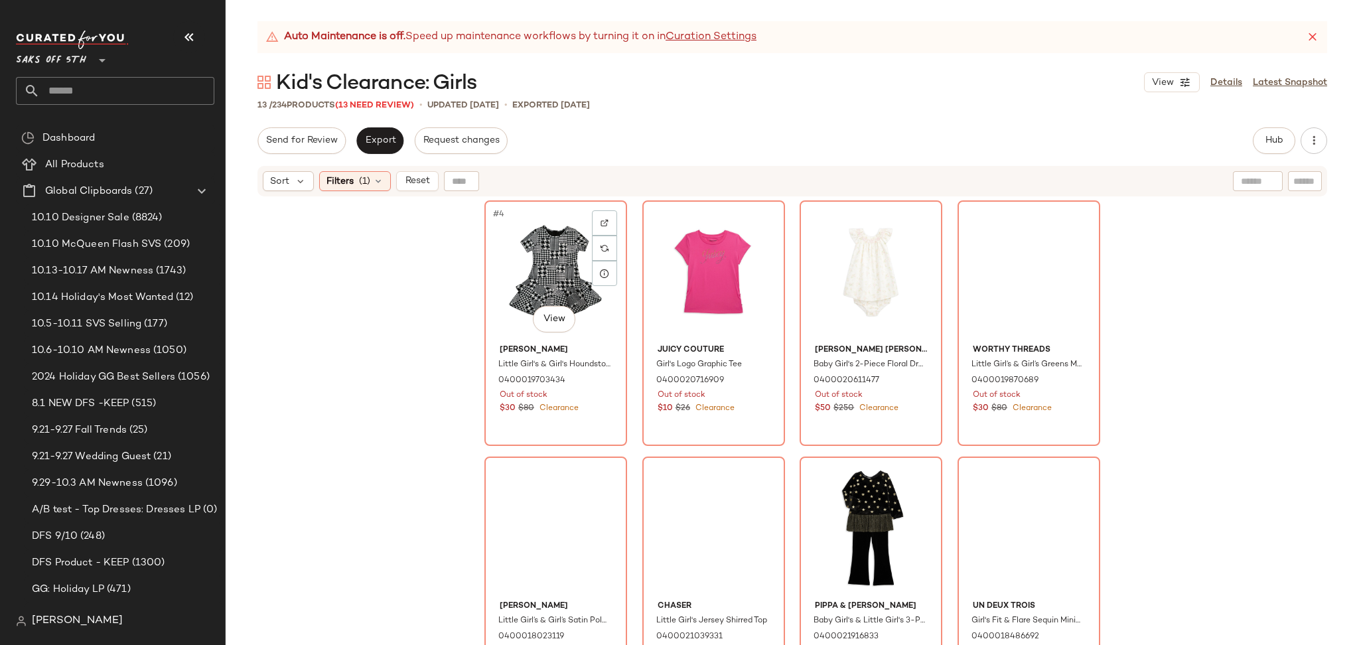
click at [524, 214] on div "#4 View" at bounding box center [555, 272] width 133 height 134
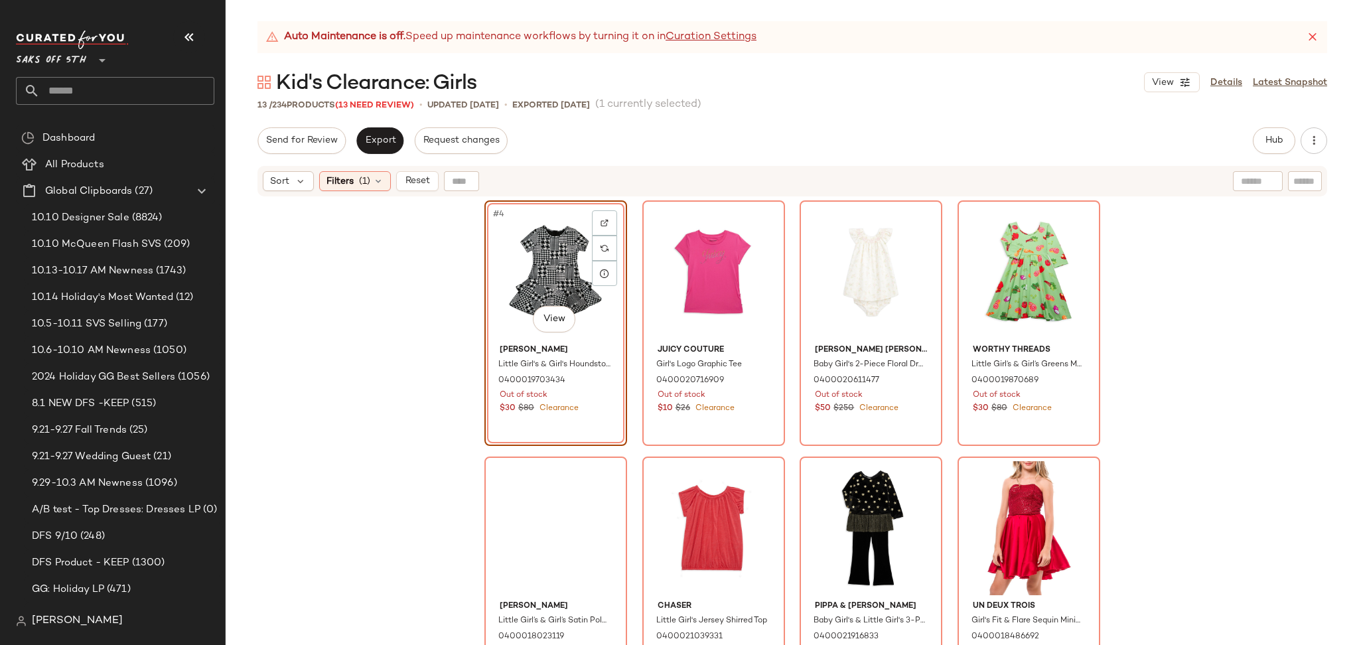
scroll to position [546, 0]
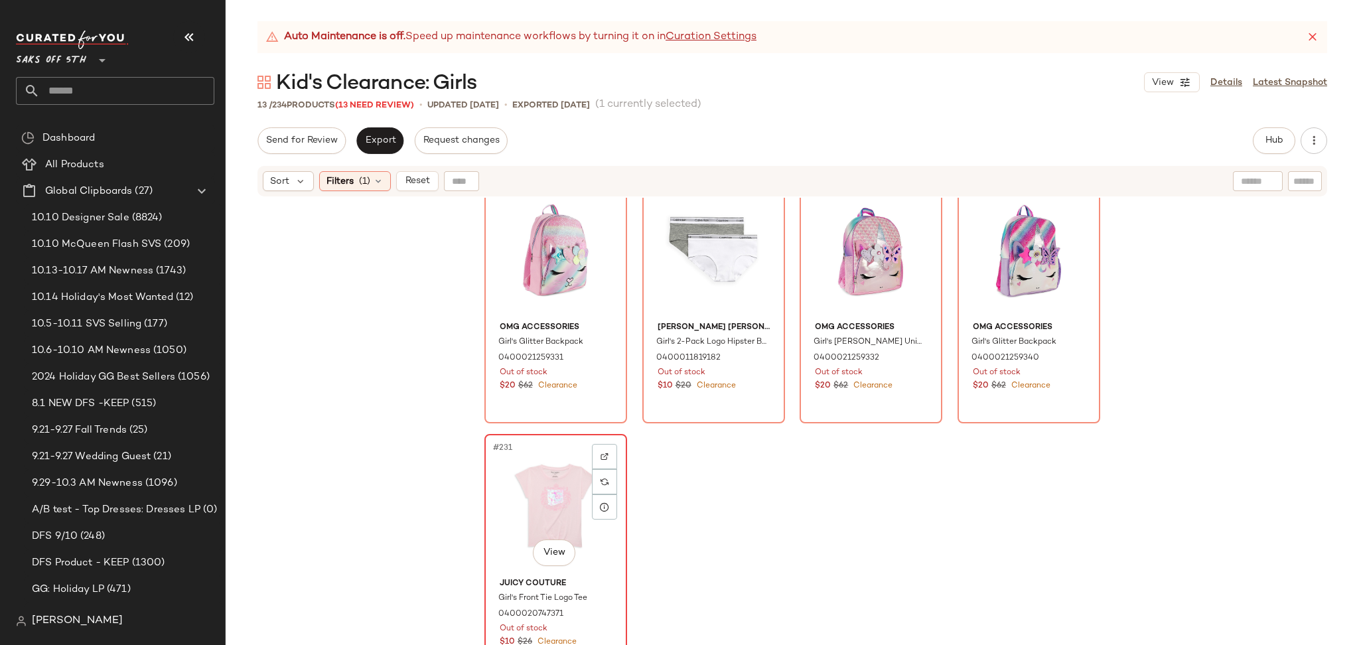
click at [533, 504] on div "#231 View" at bounding box center [555, 506] width 133 height 134
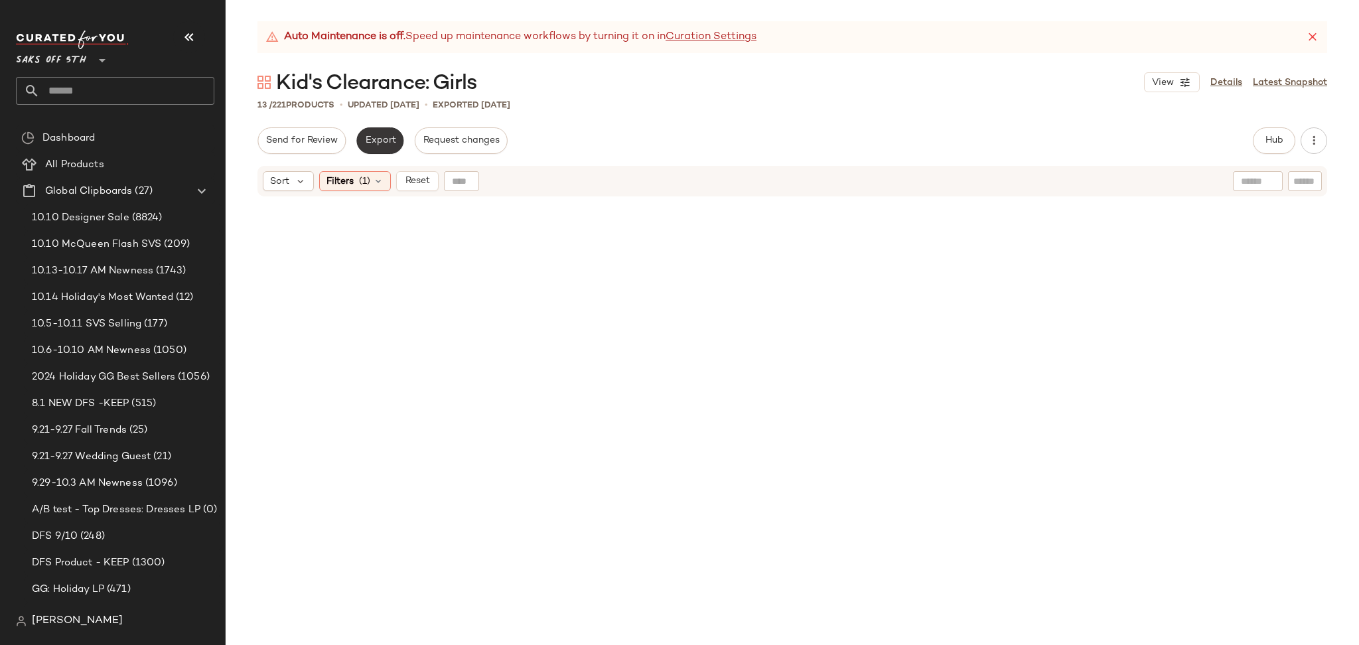
click at [373, 136] on span "Export" at bounding box center [379, 140] width 31 height 11
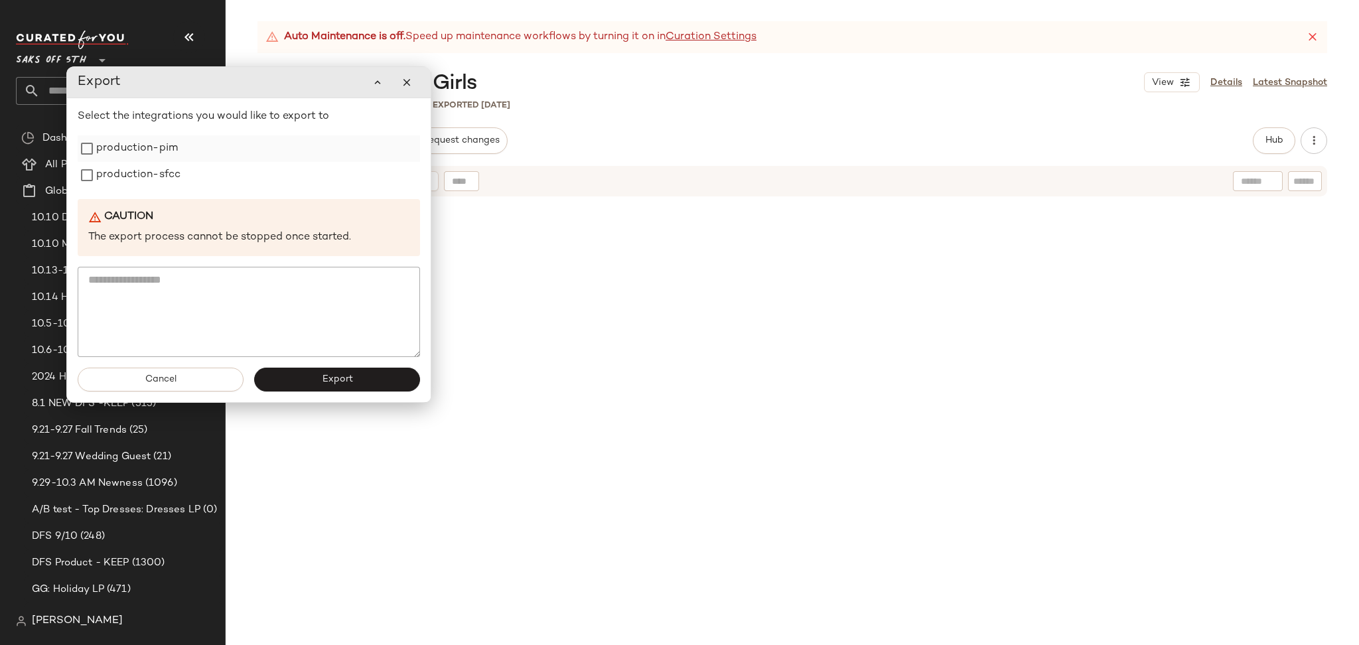
click at [163, 143] on label "production-pim" at bounding box center [137, 148] width 82 height 27
click at [162, 165] on label "production-sfcc" at bounding box center [138, 175] width 84 height 27
click at [308, 381] on button "Export" at bounding box center [337, 380] width 166 height 24
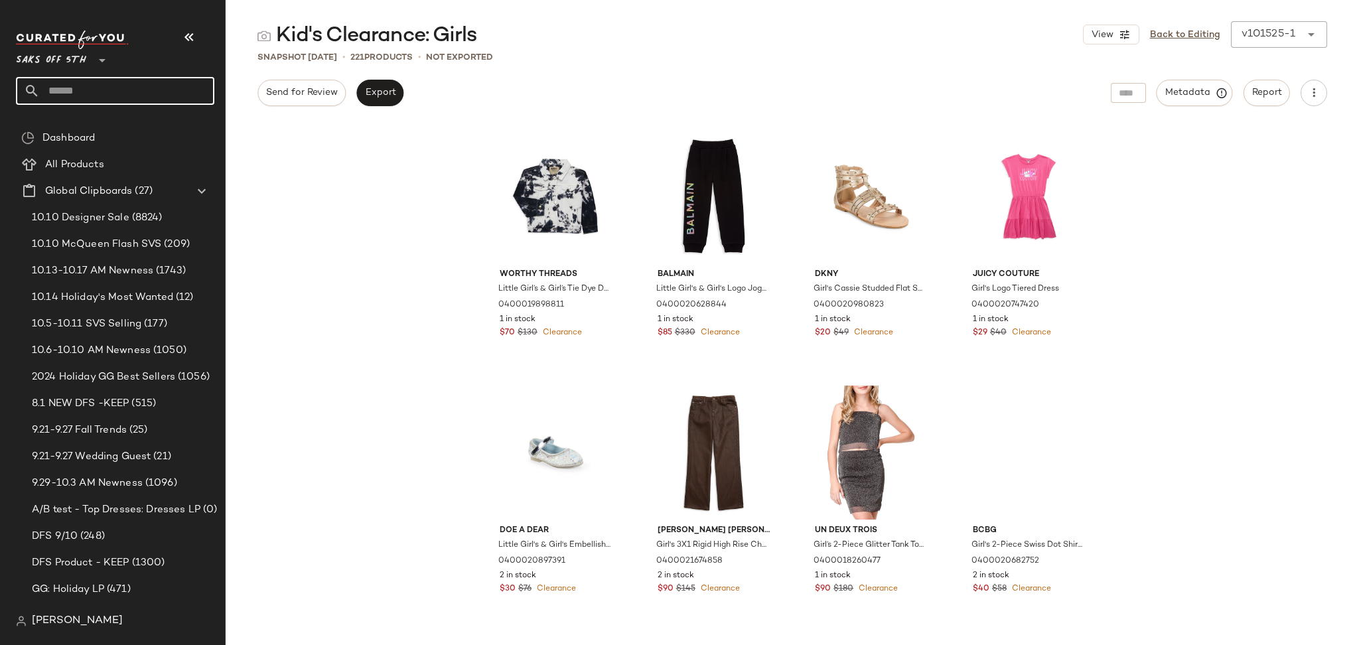
click at [102, 100] on input "text" at bounding box center [127, 91] width 175 height 28
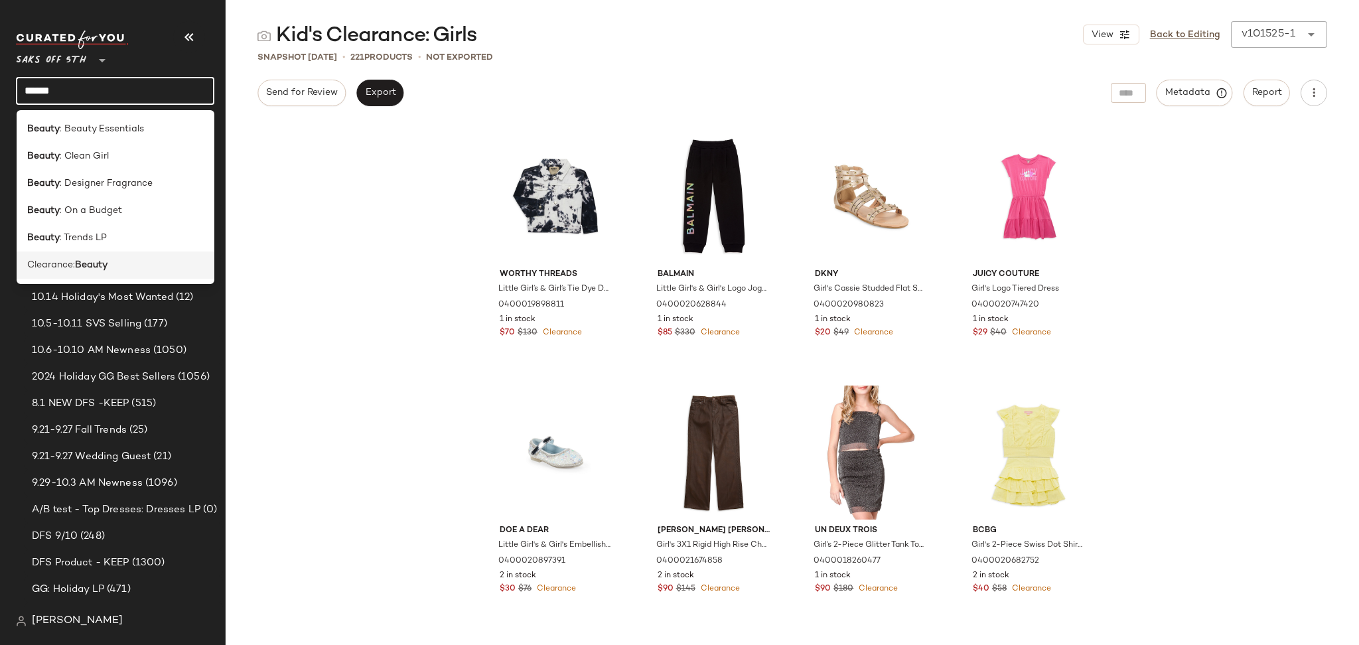
type input "******"
click at [107, 260] on b "Beauty" at bounding box center [91, 265] width 33 height 14
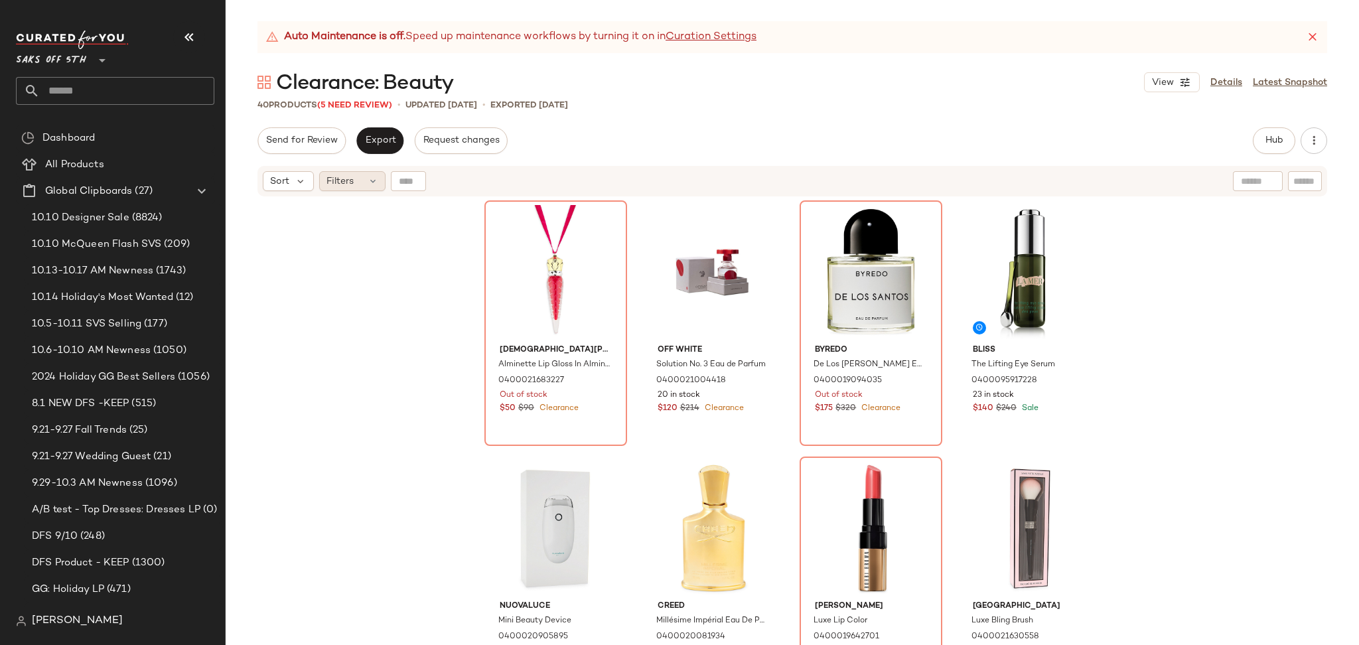
click at [358, 172] on div "Filters" at bounding box center [352, 181] width 66 height 20
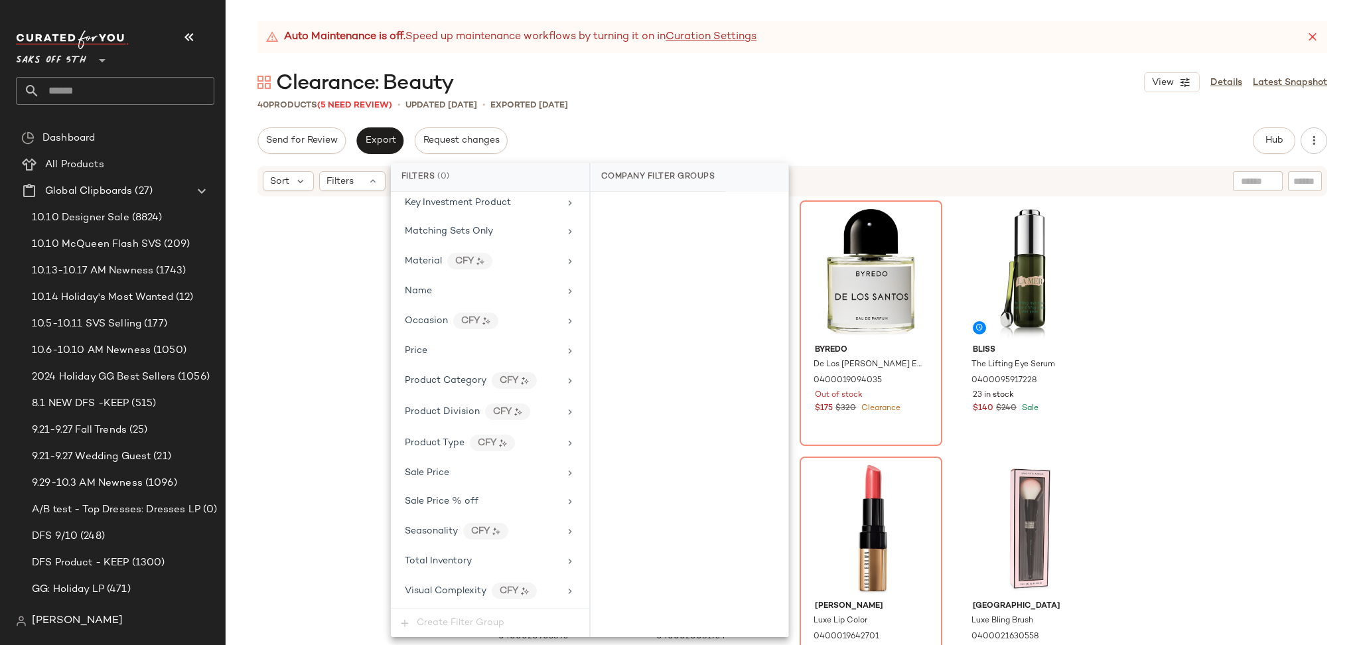
scroll to position [561, 0]
click at [434, 570] on div "Total Inventory" at bounding box center [490, 561] width 188 height 26
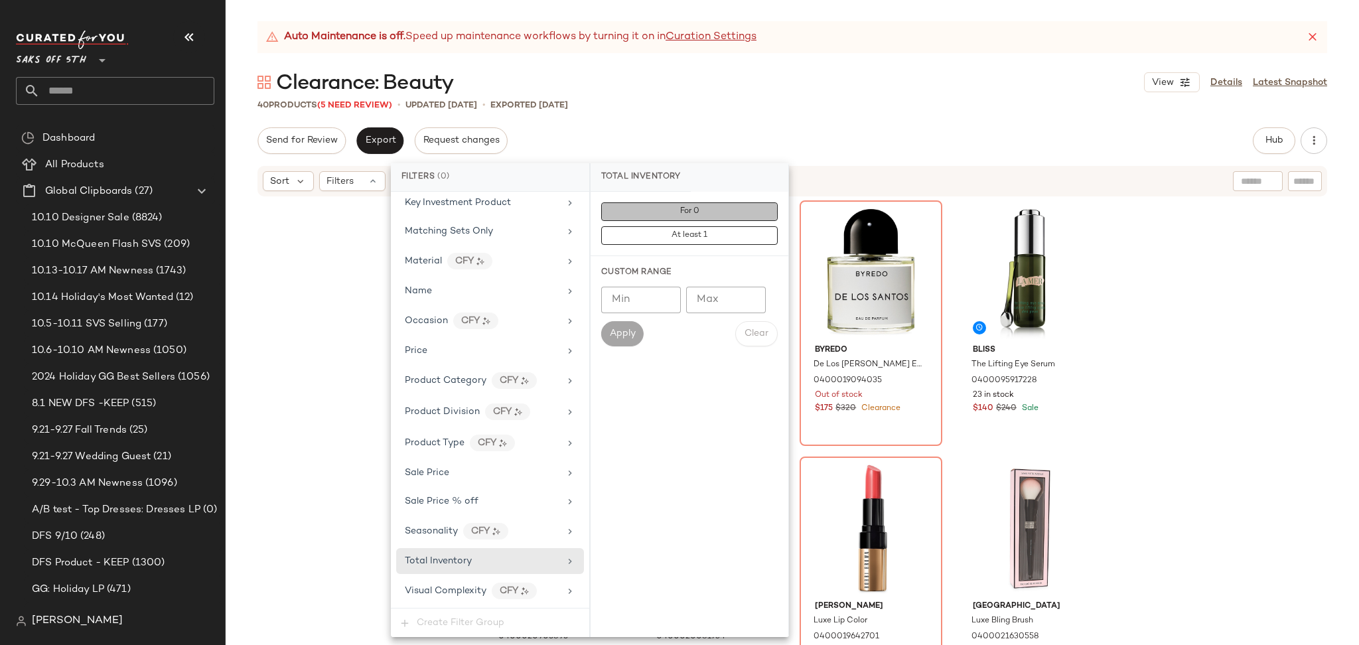
click at [692, 216] on span "For 0" at bounding box center [690, 211] width 20 height 9
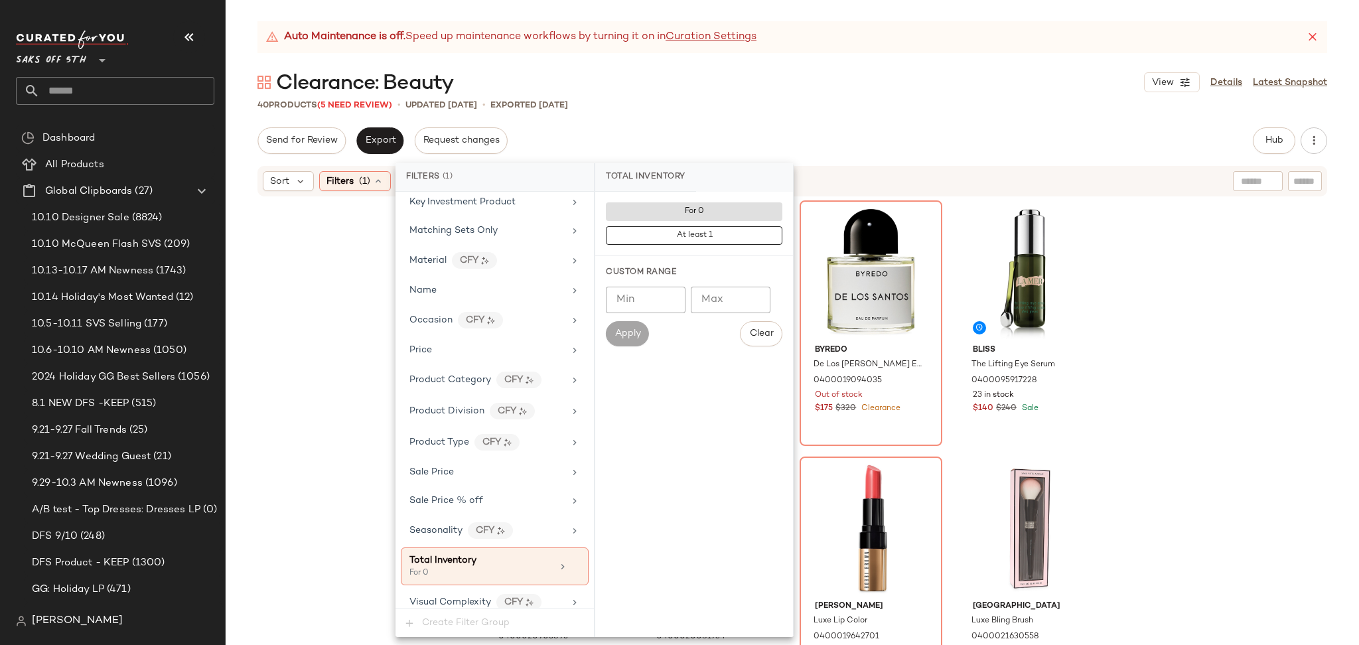
click at [814, 135] on div "Send for Review Export Request changes Hub Send for Review External Review Inte…" at bounding box center [793, 140] width 1070 height 27
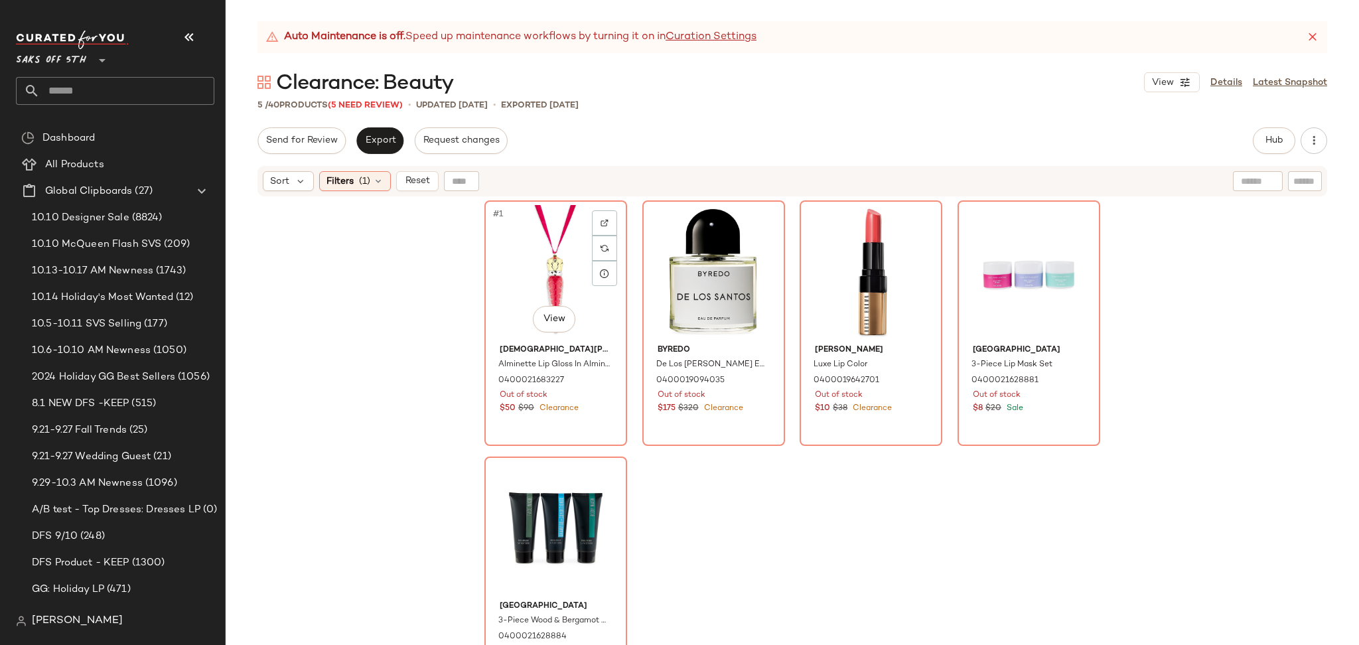
click at [555, 232] on div "#1 View" at bounding box center [555, 272] width 133 height 134
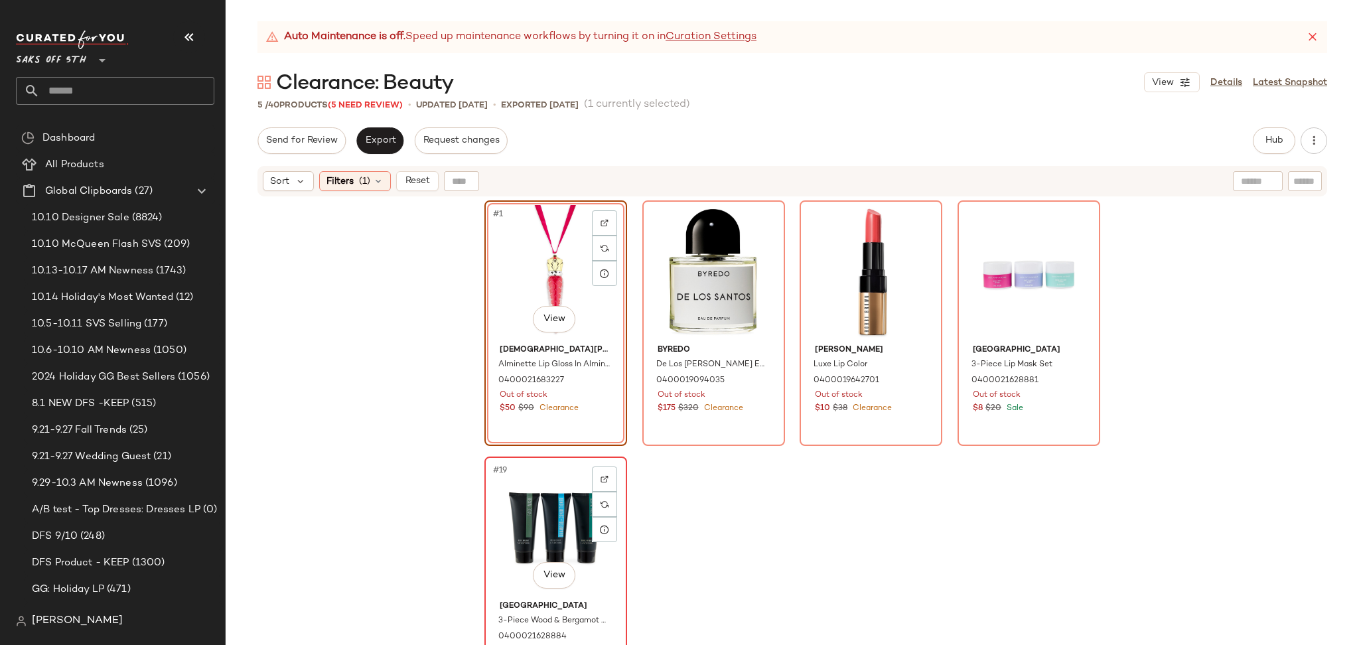
click at [542, 512] on div "#19 View" at bounding box center [555, 528] width 133 height 134
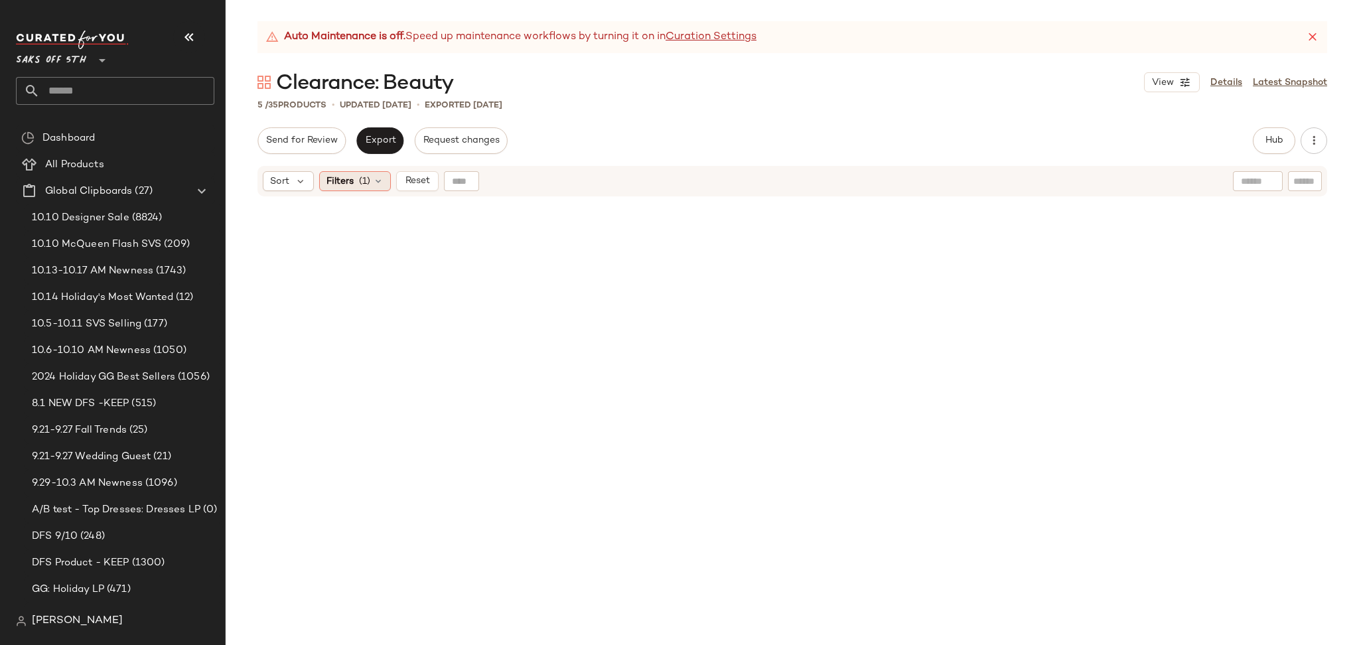
click at [354, 179] on div "Filters (1)" at bounding box center [355, 181] width 72 height 20
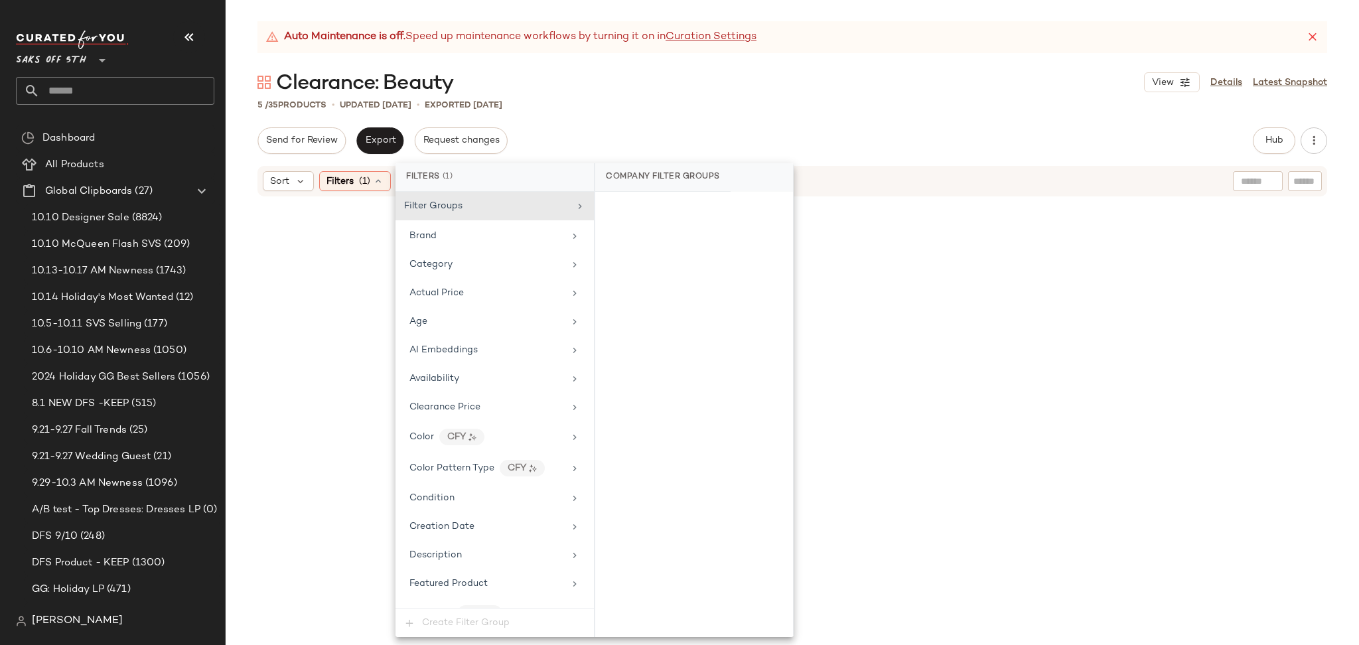
scroll to position [574, 0]
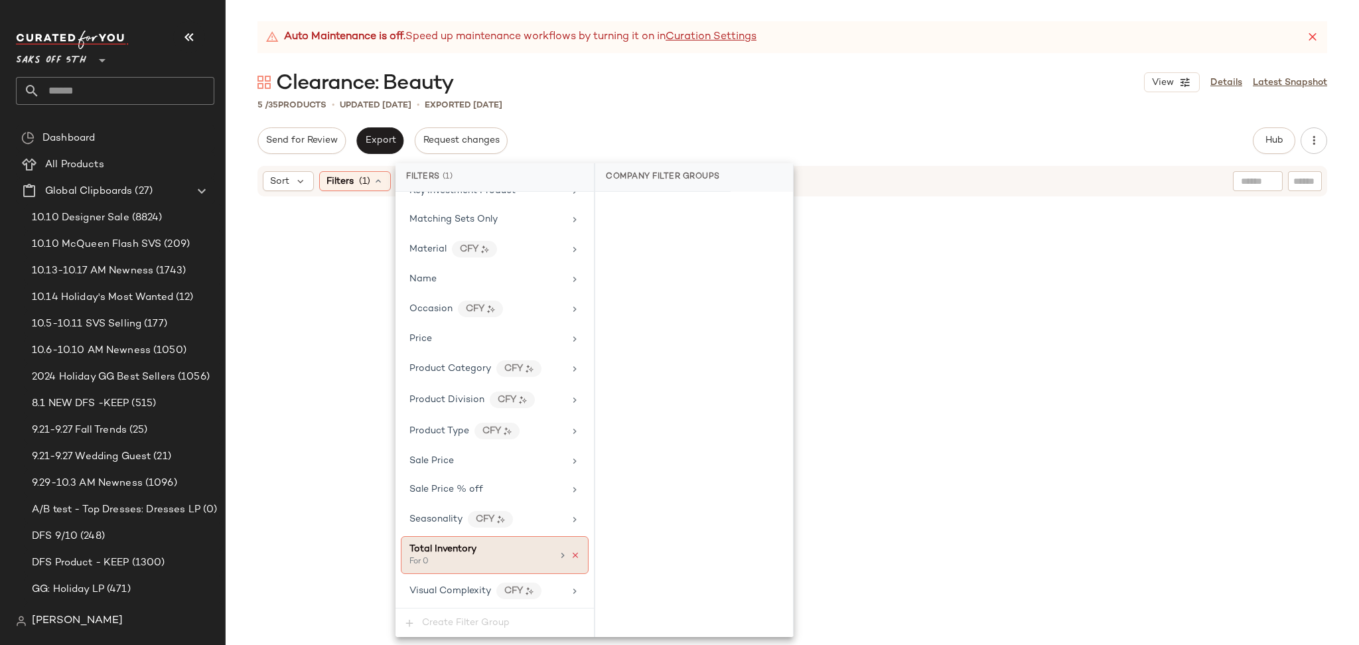
click at [571, 559] on icon at bounding box center [575, 555] width 9 height 9
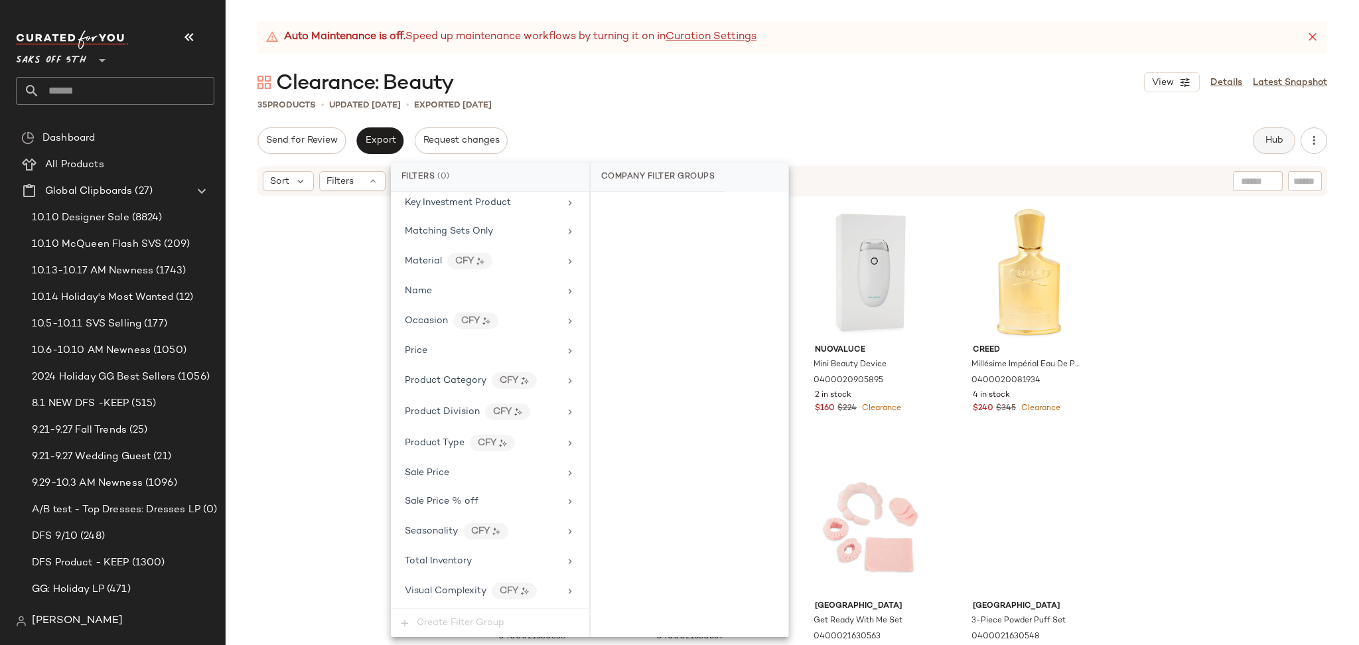
click at [1268, 139] on span "Hub" at bounding box center [1274, 140] width 19 height 11
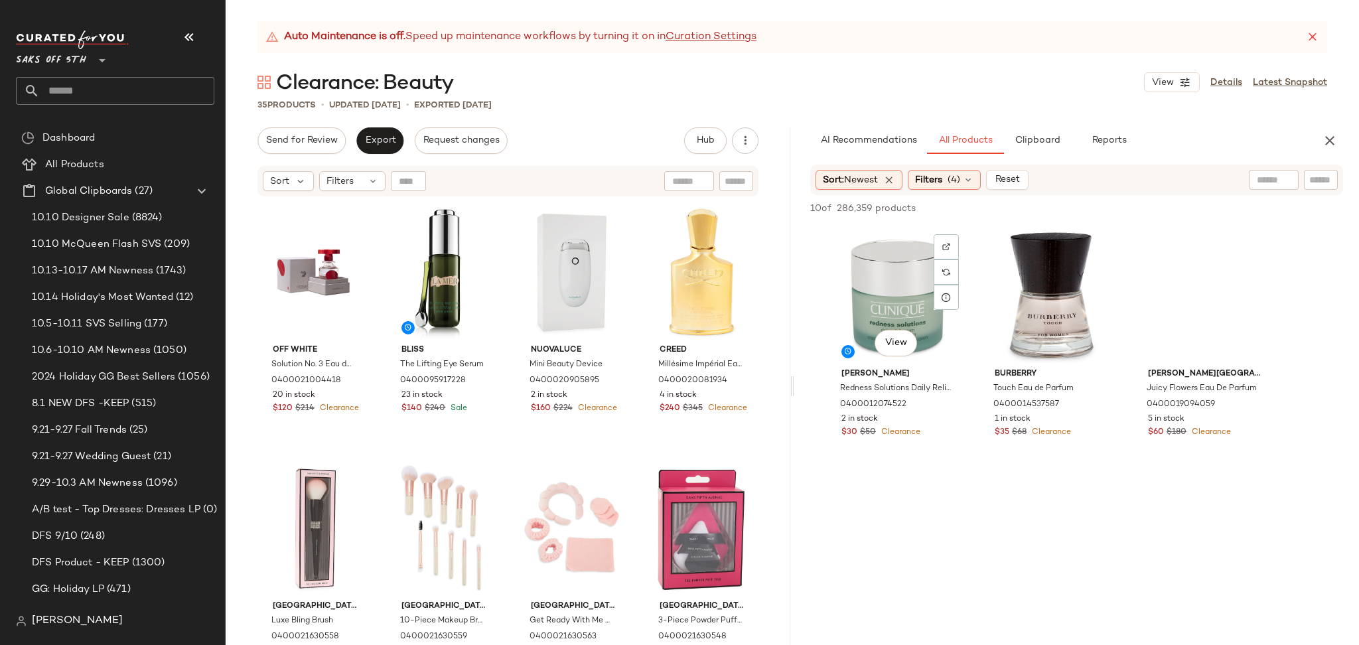
click at [899, 281] on div "View" at bounding box center [897, 296] width 133 height 134
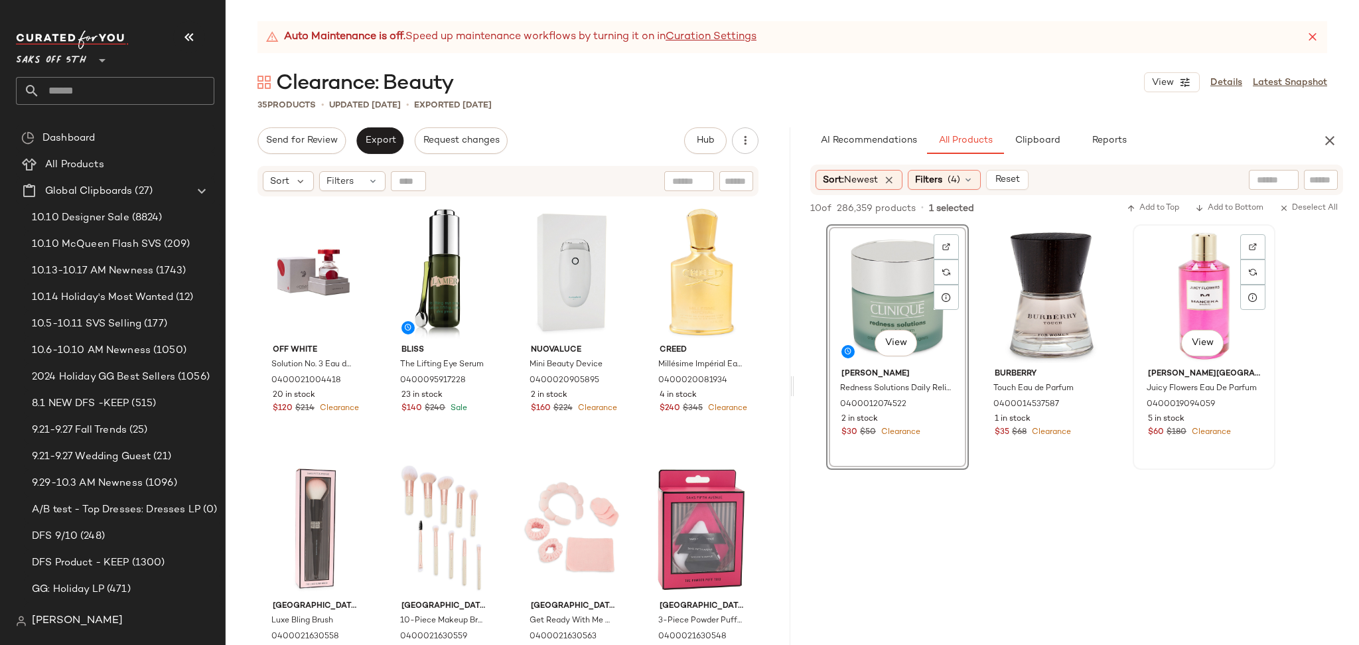
click at [1190, 292] on div "View" at bounding box center [1204, 296] width 133 height 134
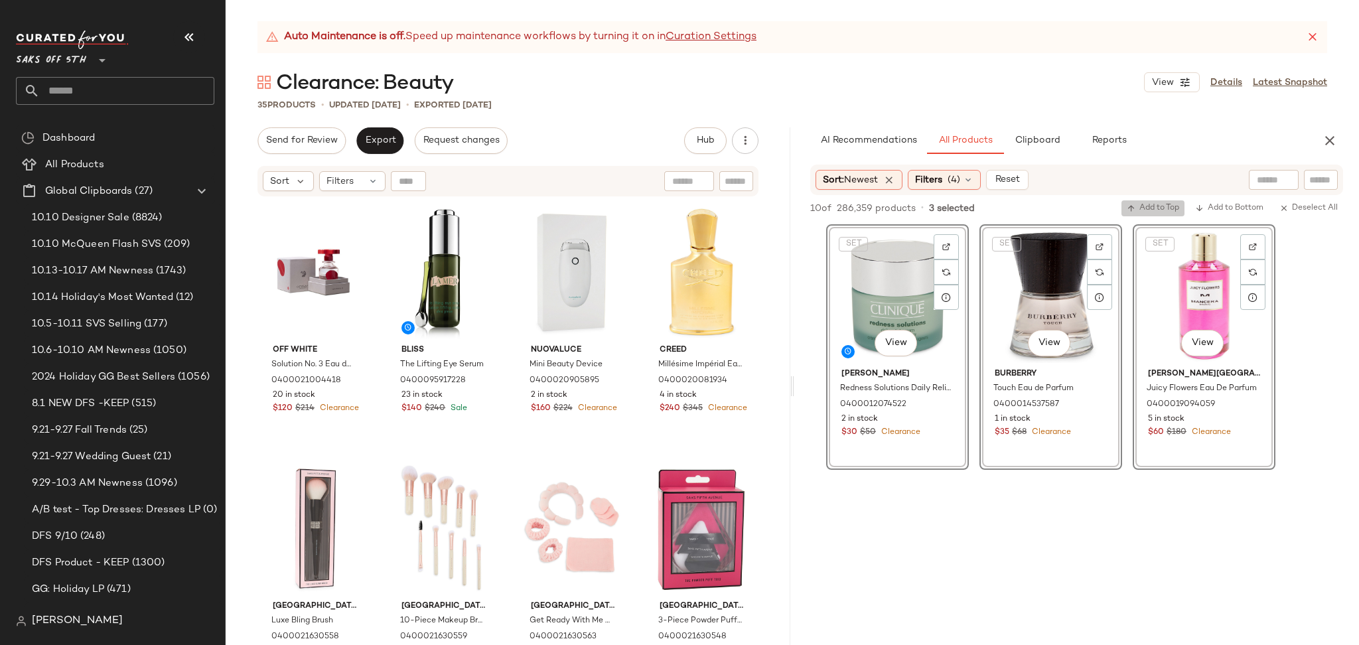
click at [1145, 215] on button "Add to Top" at bounding box center [1153, 208] width 63 height 16
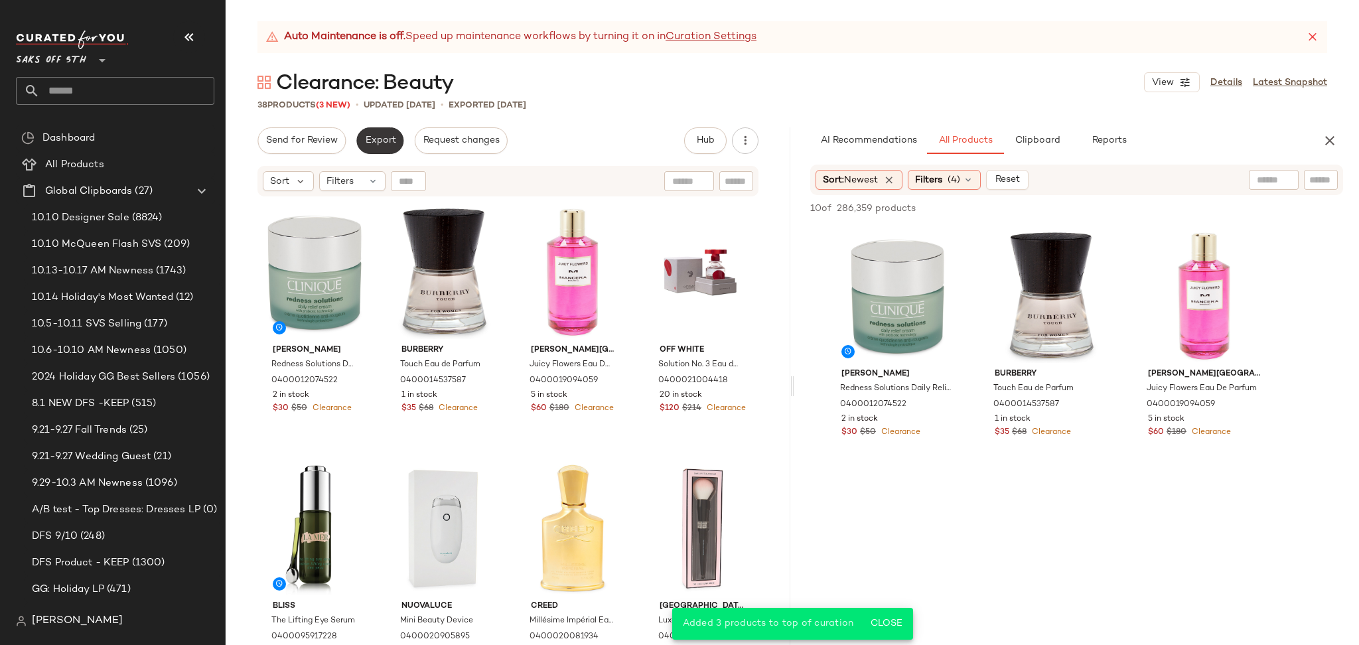
click at [380, 138] on span "Export" at bounding box center [379, 140] width 31 height 11
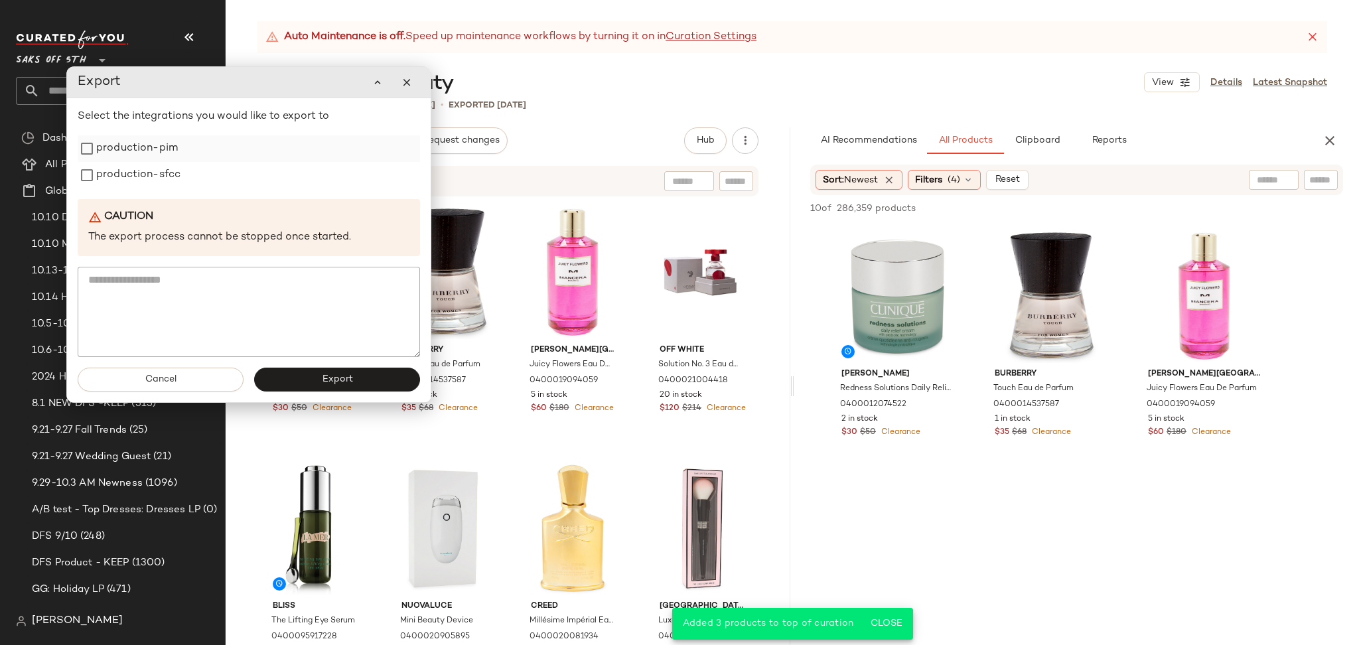
click at [173, 151] on label "production-pim" at bounding box center [137, 148] width 82 height 27
click at [168, 183] on label "production-sfcc" at bounding box center [138, 175] width 84 height 27
click at [305, 378] on button "Export" at bounding box center [337, 380] width 166 height 24
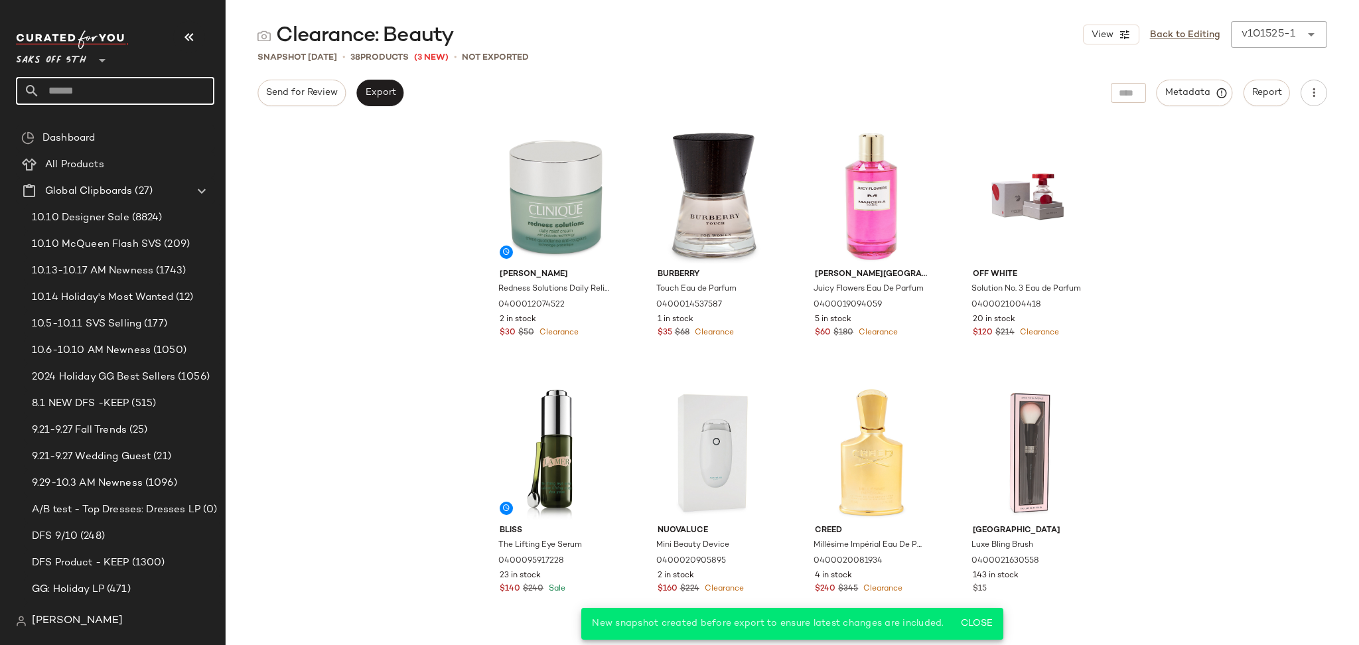
click at [141, 91] on input "text" at bounding box center [127, 91] width 175 height 28
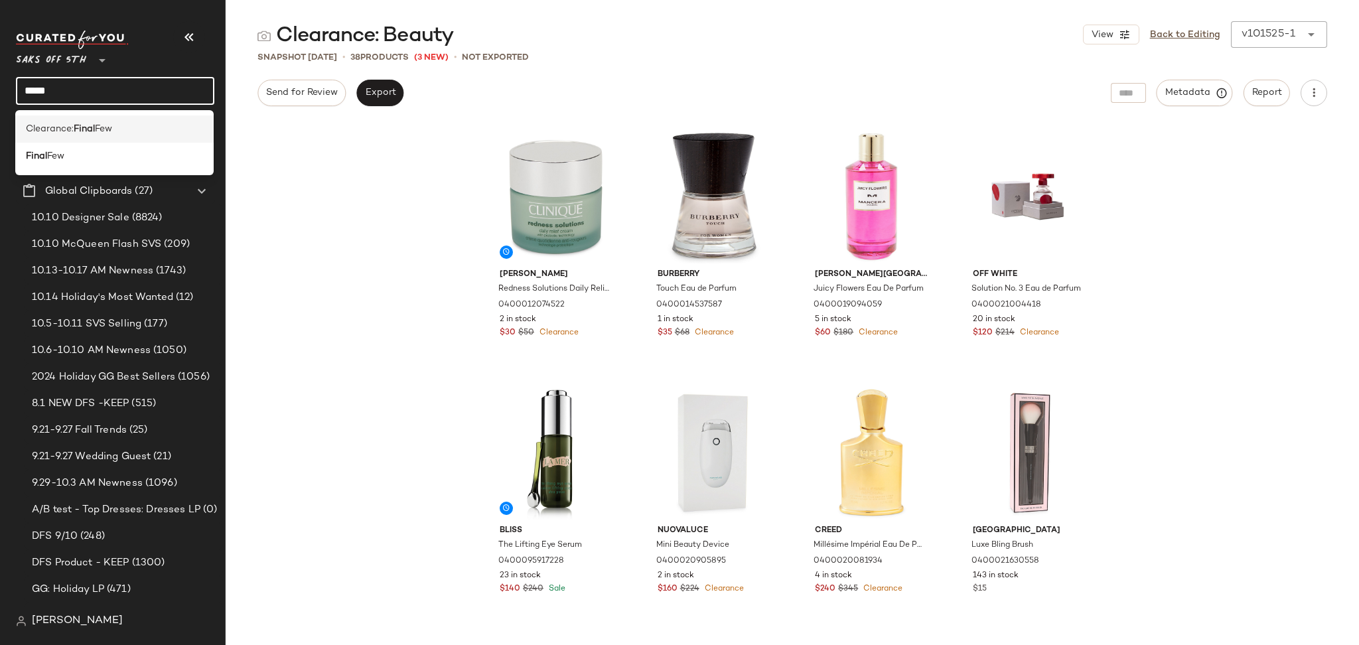
type input "*****"
click at [112, 127] on span "Few" at bounding box center [103, 129] width 17 height 14
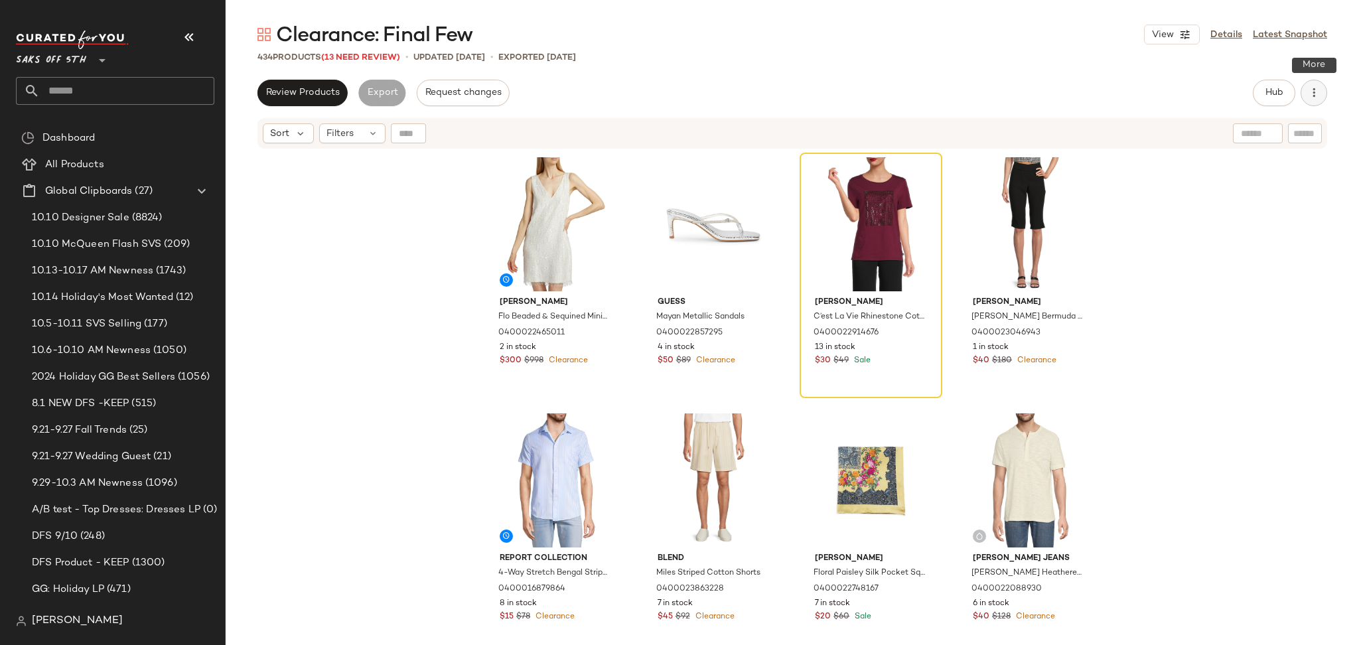
click at [1314, 95] on icon "button" at bounding box center [1314, 92] width 13 height 13
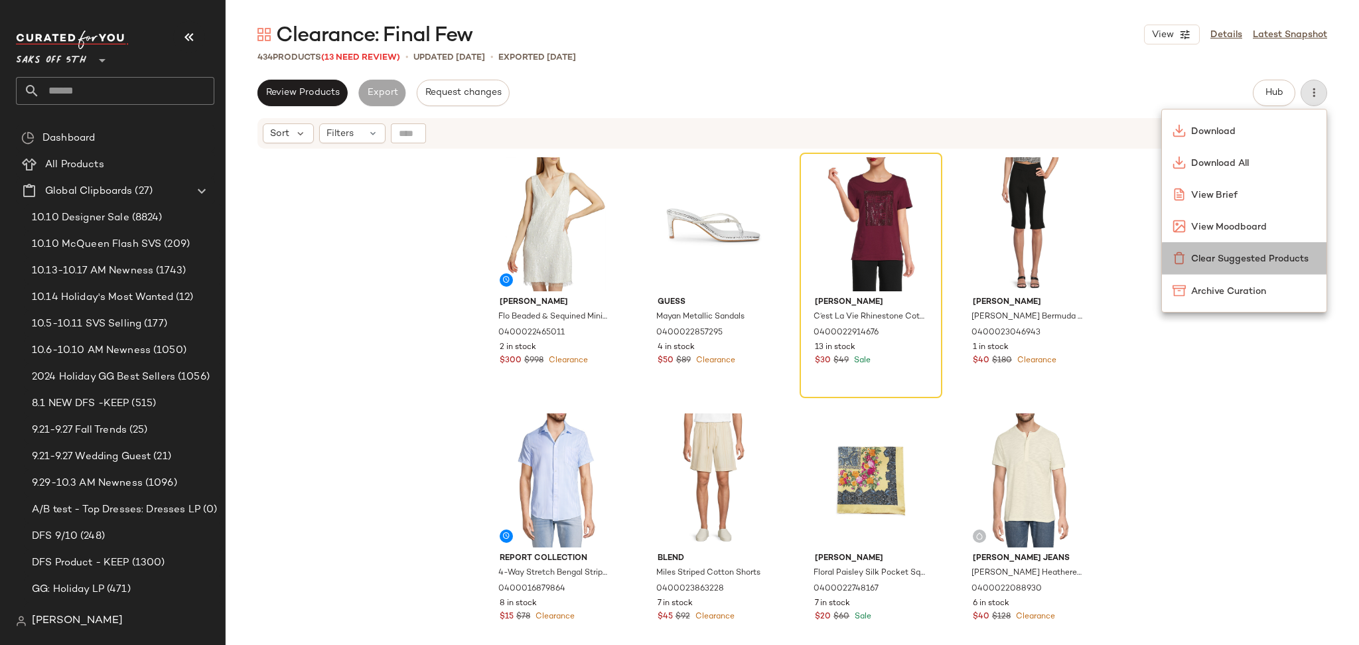
click at [1261, 254] on span "Clear Suggested Products" at bounding box center [1253, 259] width 125 height 14
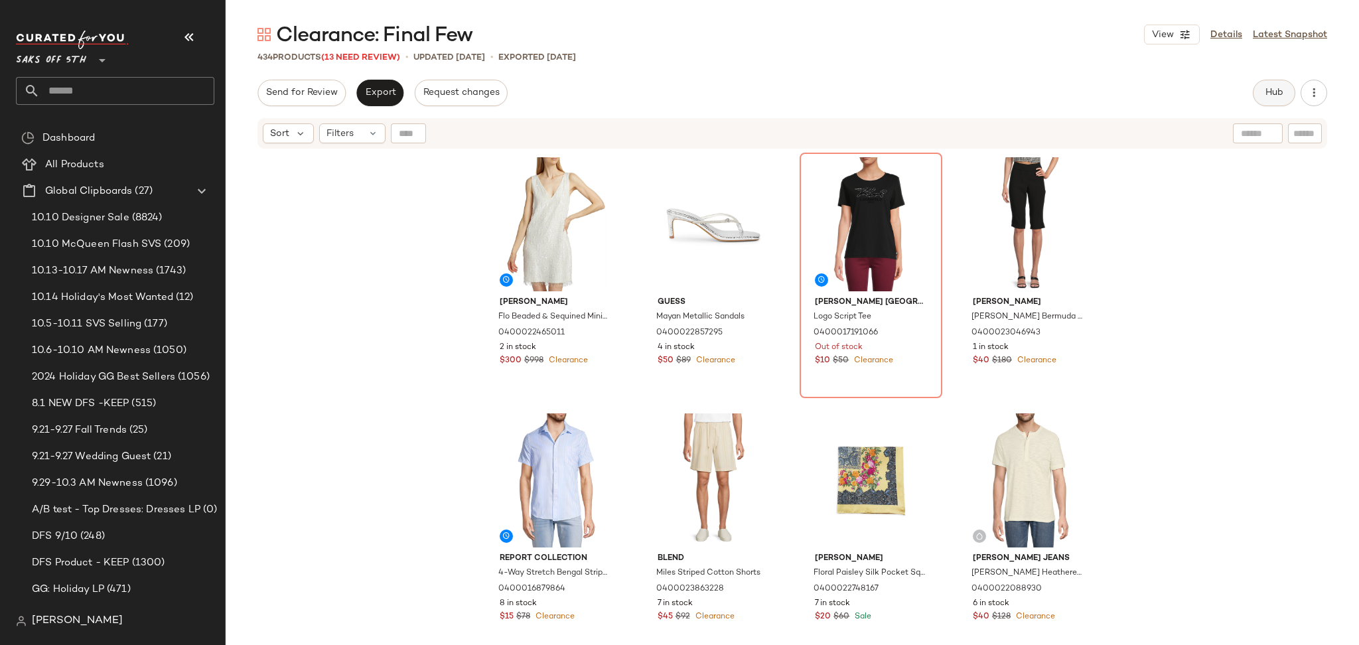
click at [1274, 88] on span "Hub" at bounding box center [1274, 93] width 19 height 11
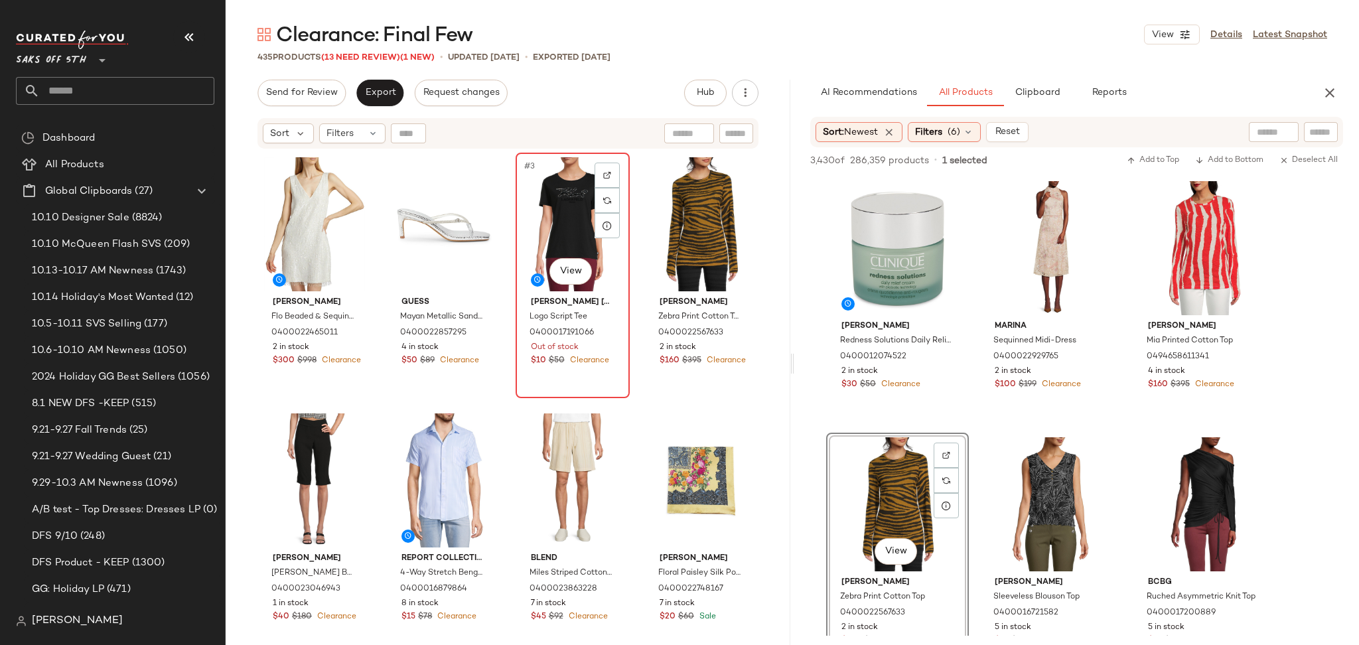
click at [564, 250] on div "#3 View" at bounding box center [572, 224] width 105 height 134
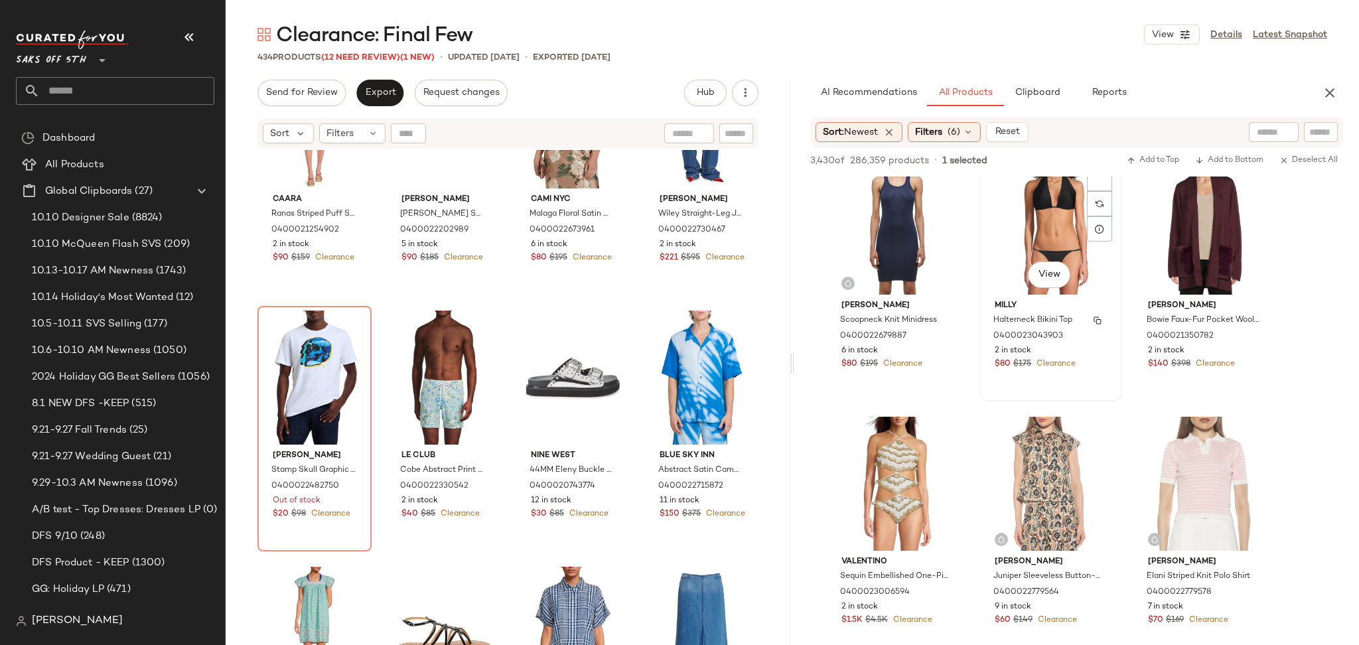
scroll to position [789, 0]
click at [960, 125] on span "(6)" at bounding box center [954, 132] width 13 height 14
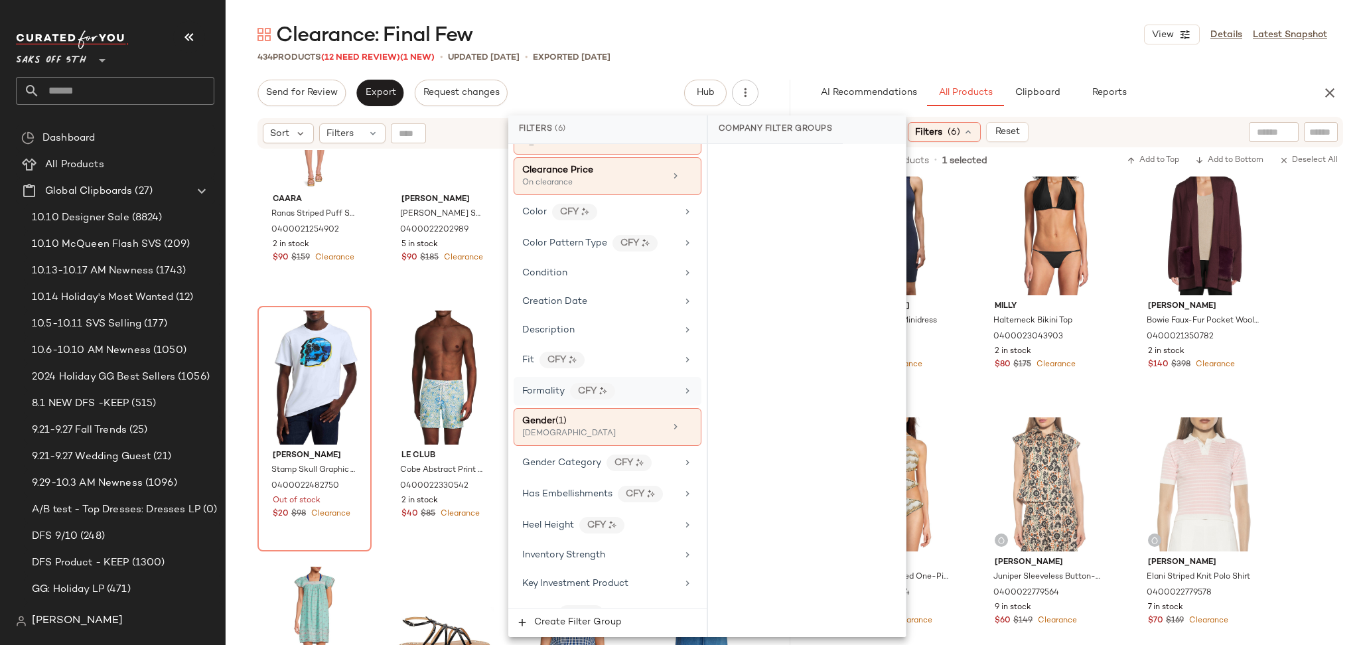
scroll to position [255, 0]
click at [684, 424] on icon at bounding box center [688, 425] width 9 height 9
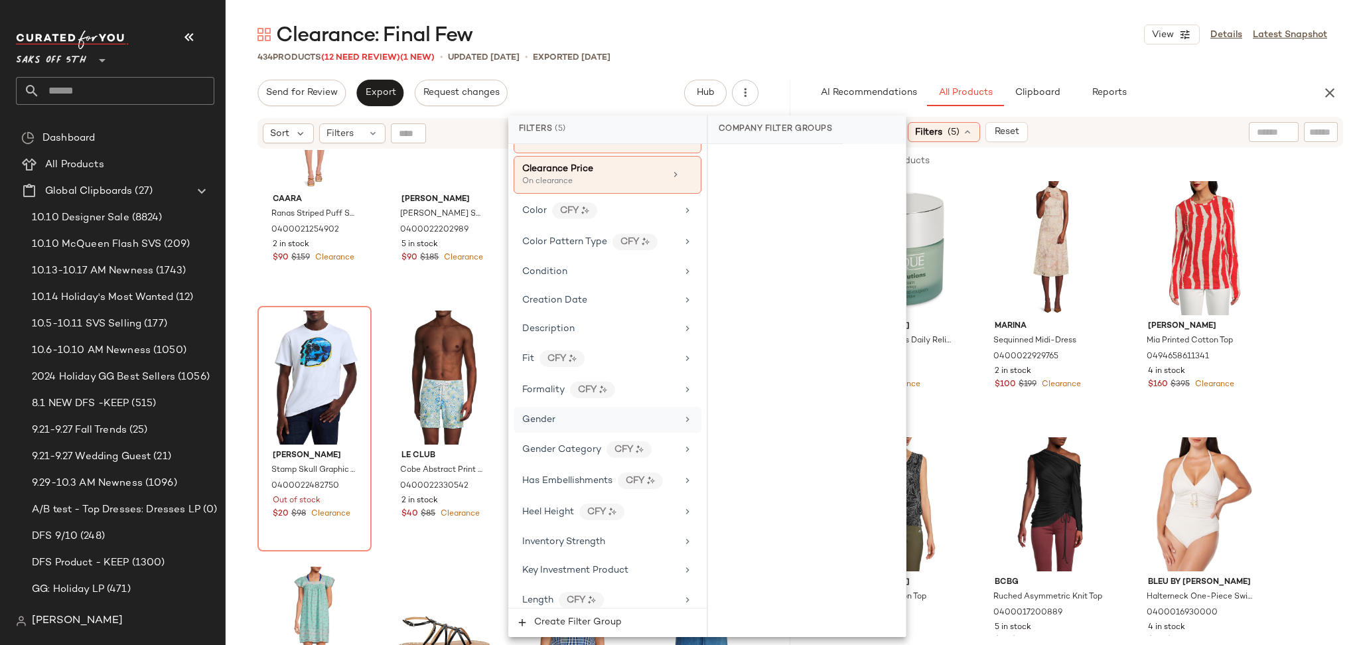
click at [935, 37] on div "Clearance: Final Few View Details Latest Snapshot" at bounding box center [793, 34] width 1134 height 27
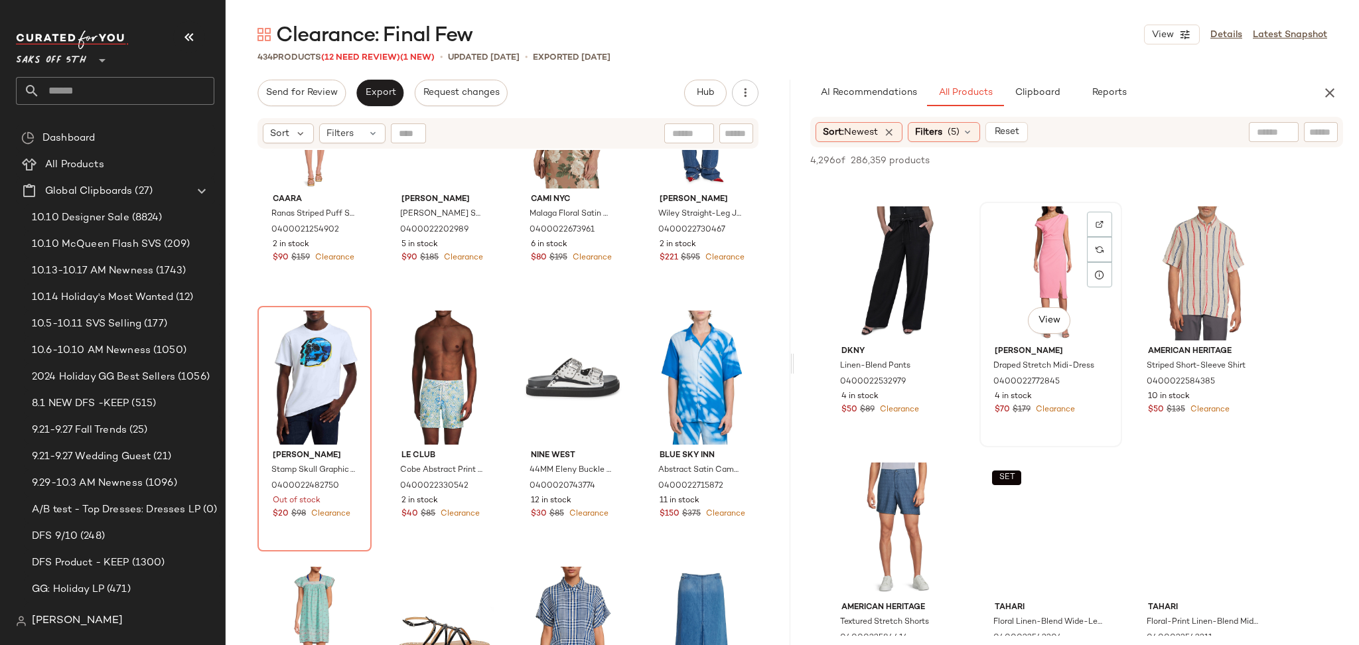
scroll to position [3312, 0]
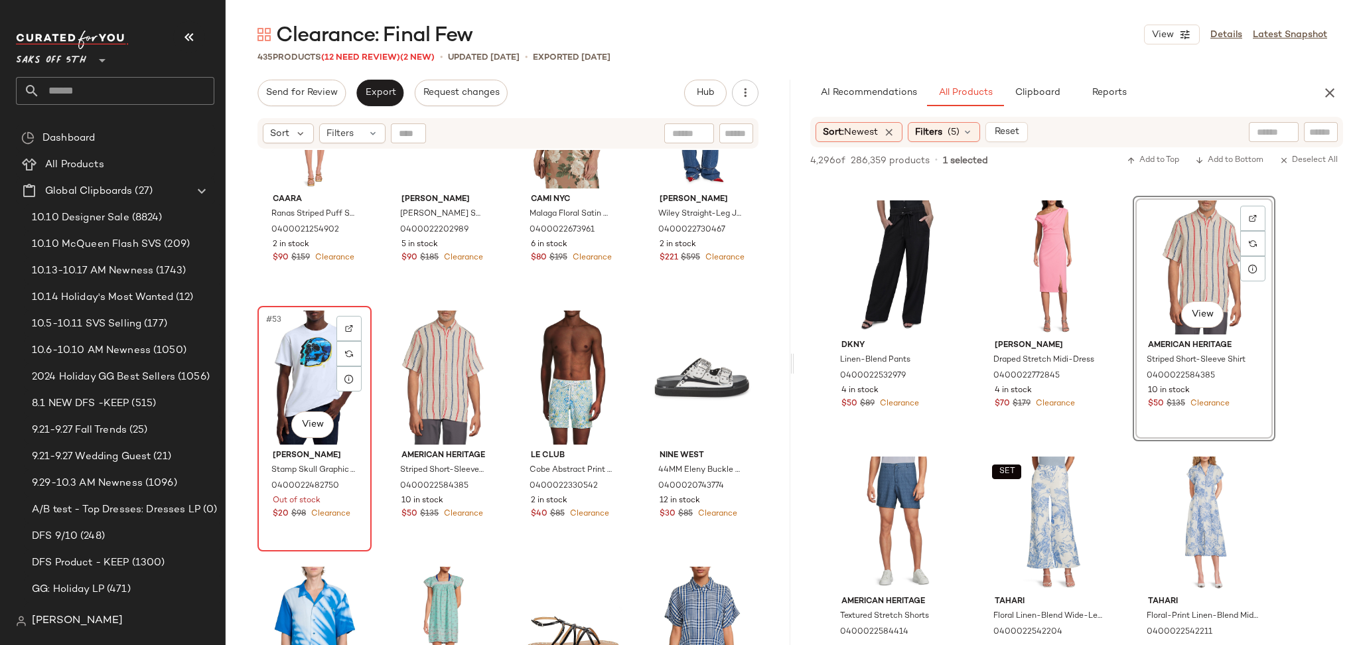
click at [309, 385] on div "#53 View" at bounding box center [314, 378] width 105 height 134
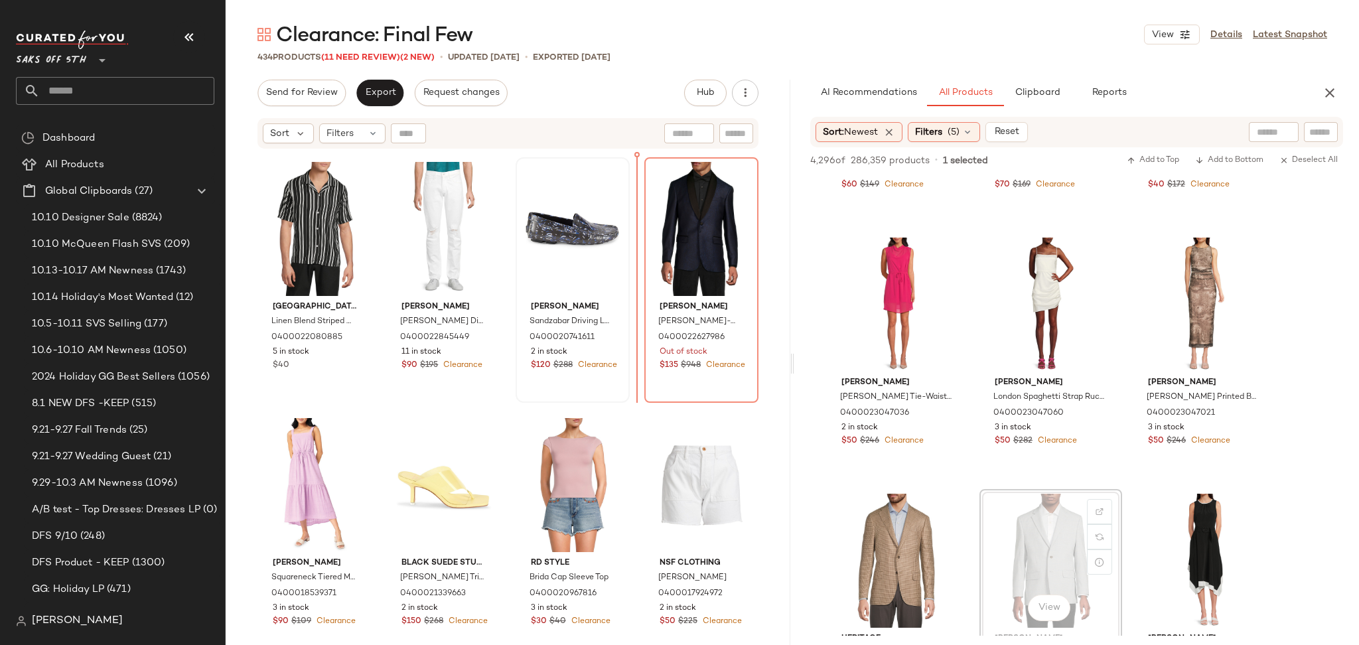
scroll to position [5377, 0]
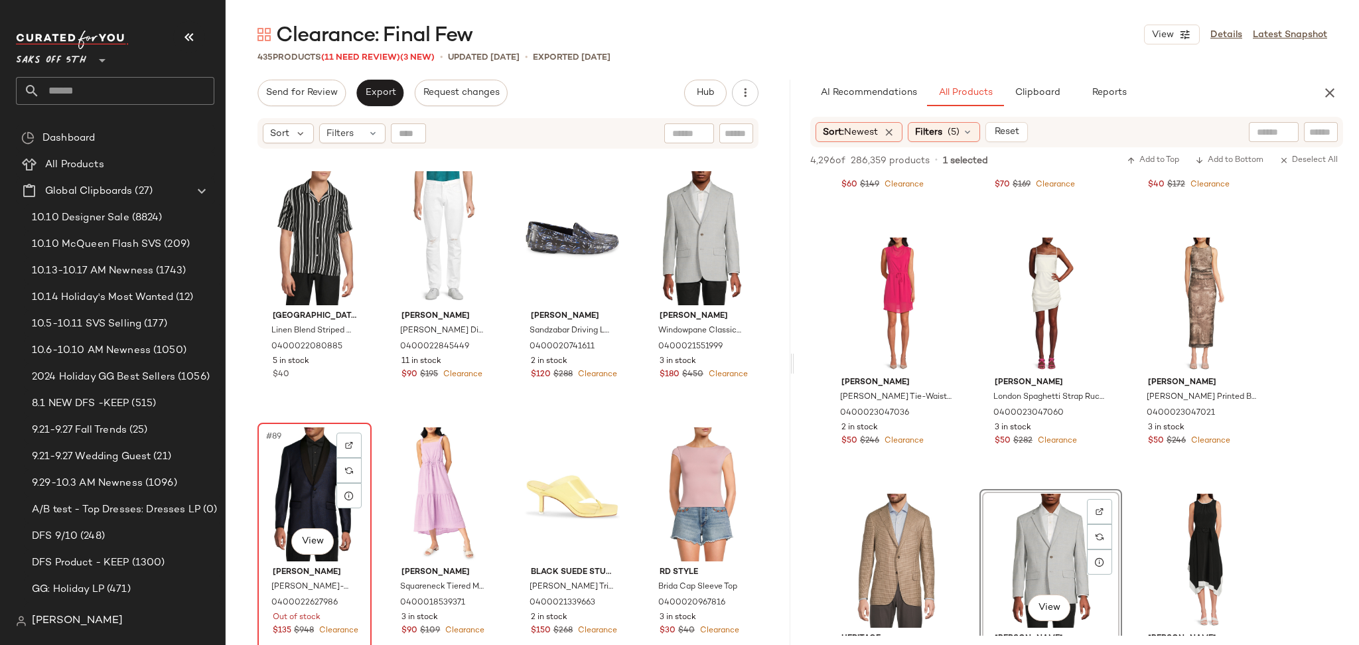
click at [319, 499] on div "#89 View" at bounding box center [314, 494] width 105 height 134
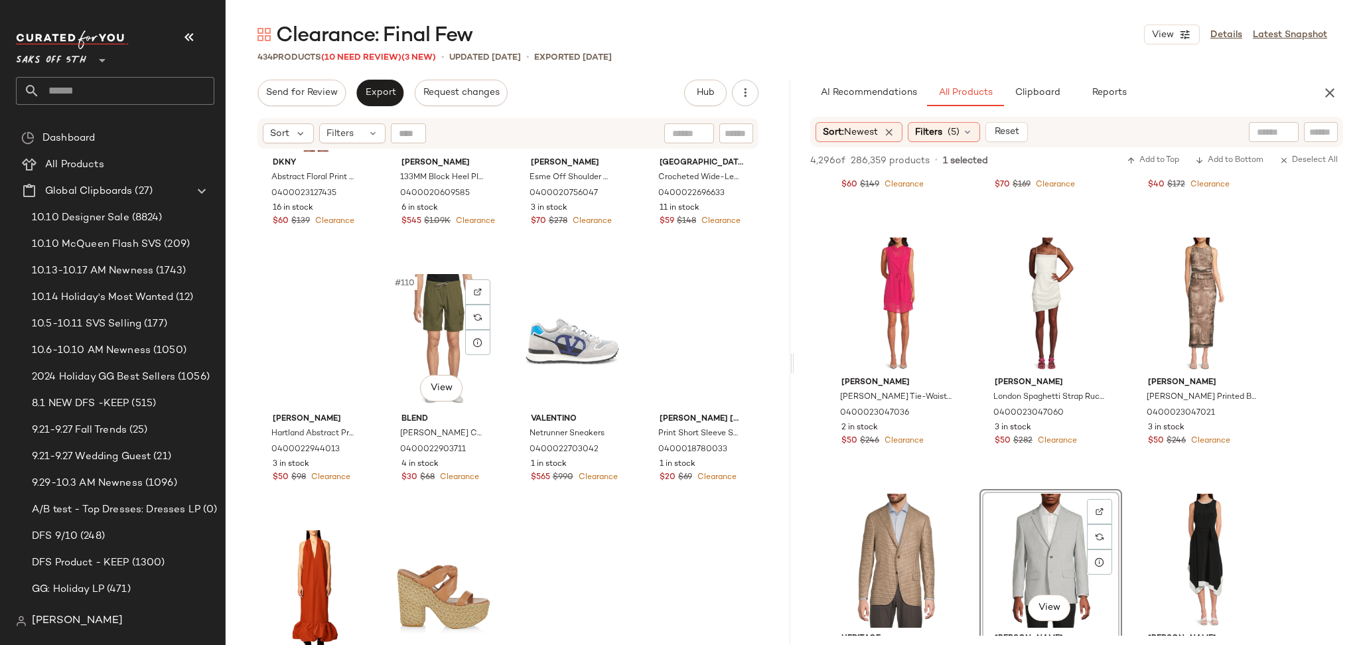
scroll to position [6826, 0]
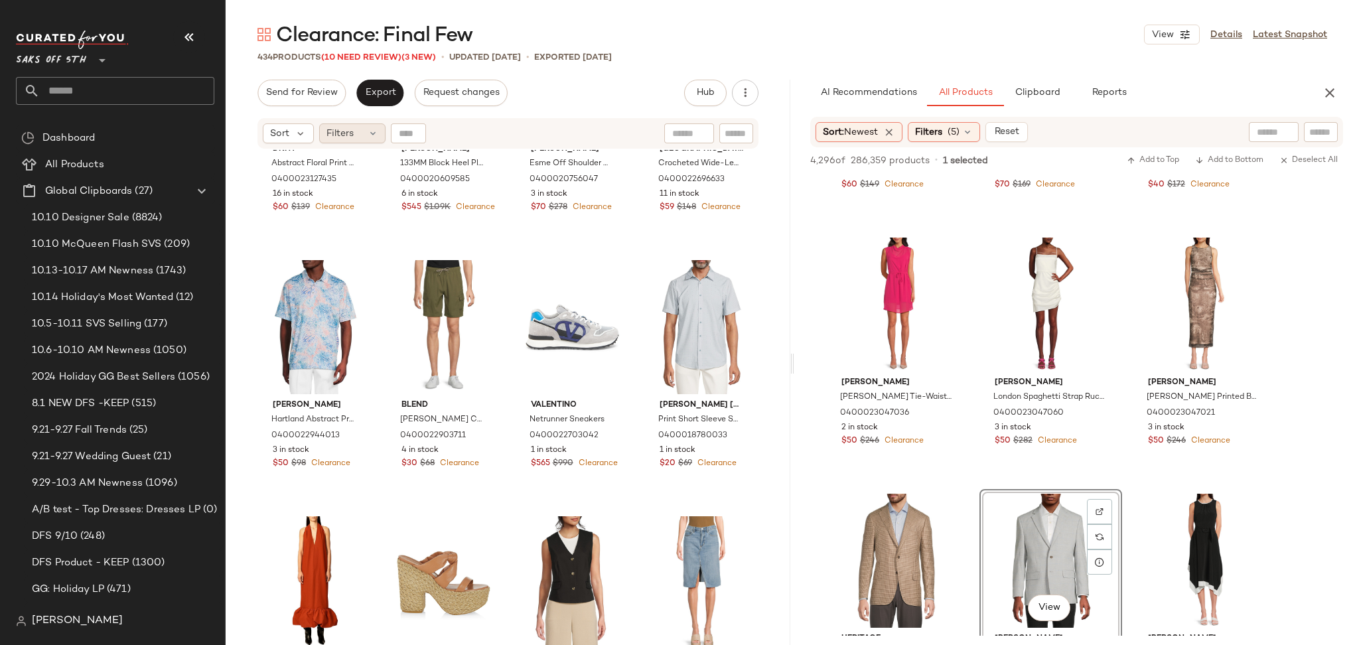
click at [362, 137] on div "Filters" at bounding box center [352, 133] width 66 height 20
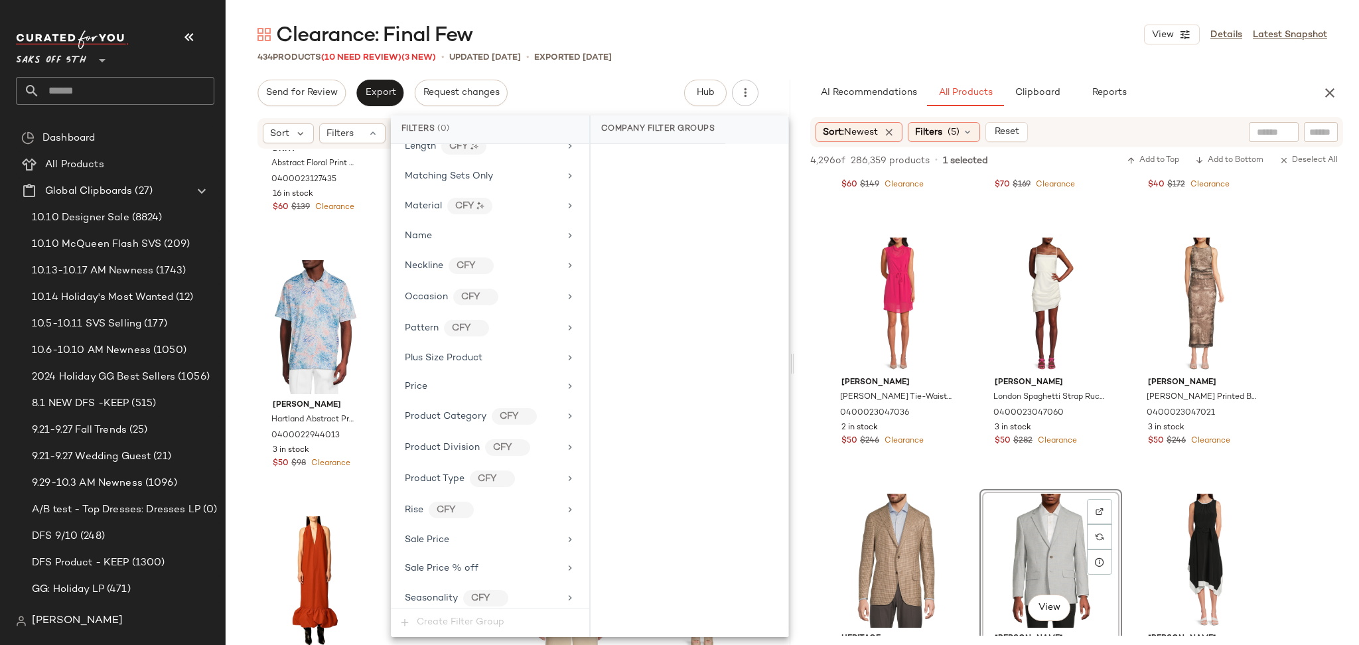
scroll to position [762, 0]
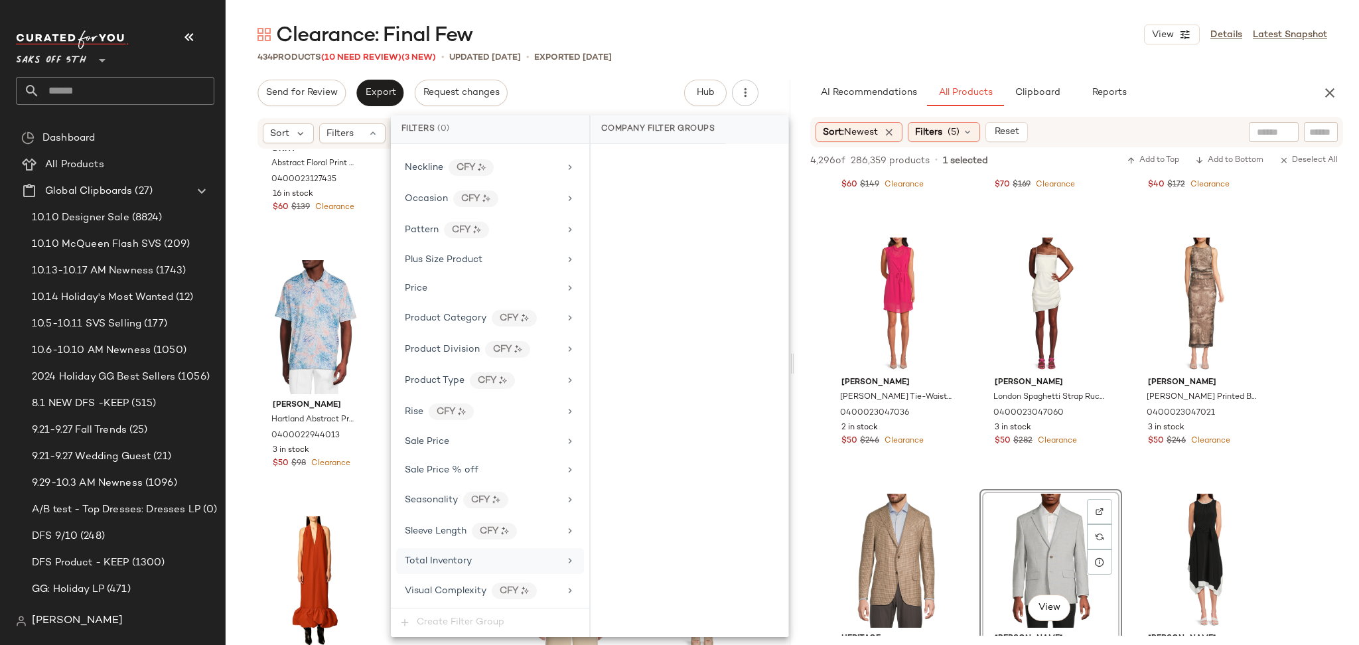
click at [481, 563] on div "Total Inventory" at bounding box center [482, 561] width 155 height 14
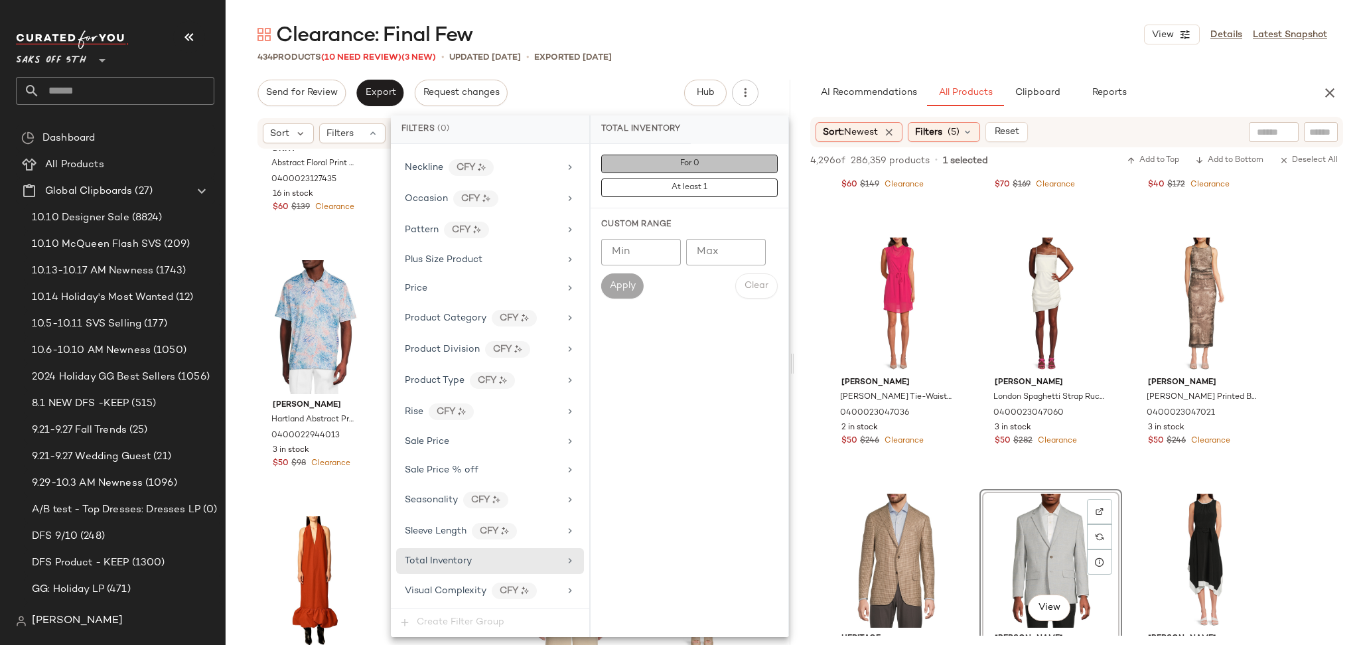
click at [660, 159] on button "For 0" at bounding box center [689, 164] width 177 height 19
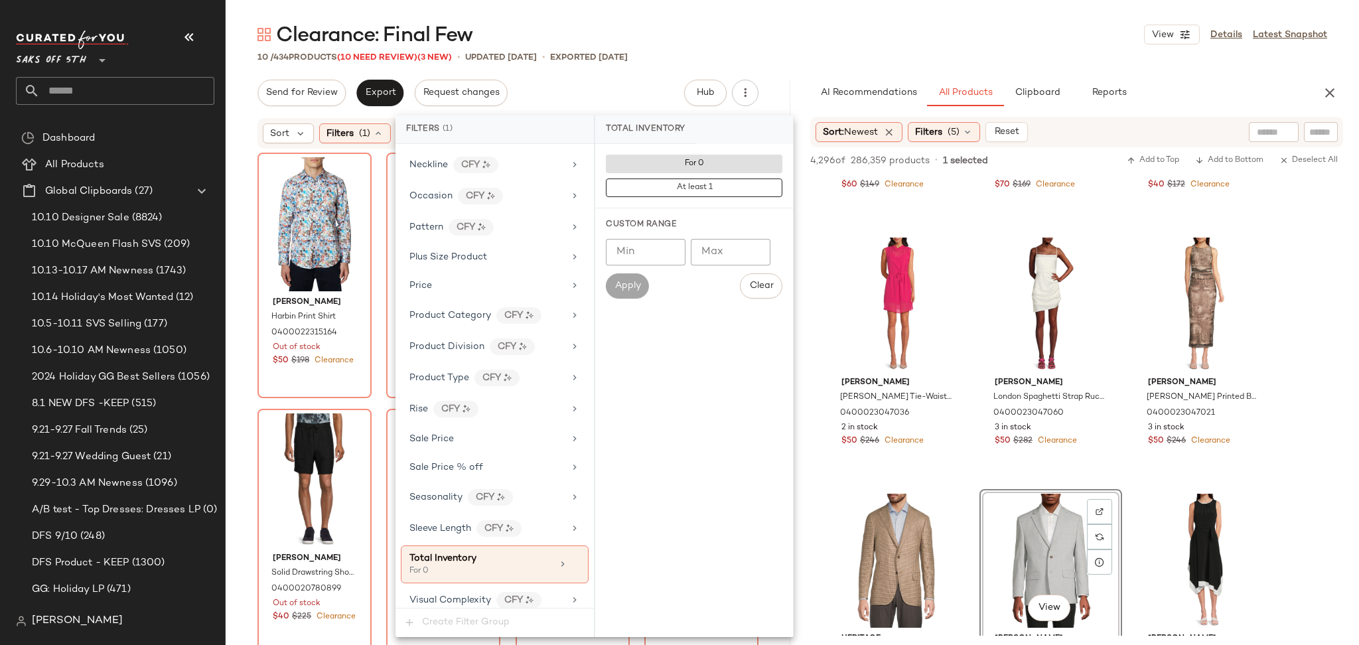
click at [720, 43] on div "Clearance: Final Few View Details Latest Snapshot" at bounding box center [793, 34] width 1134 height 27
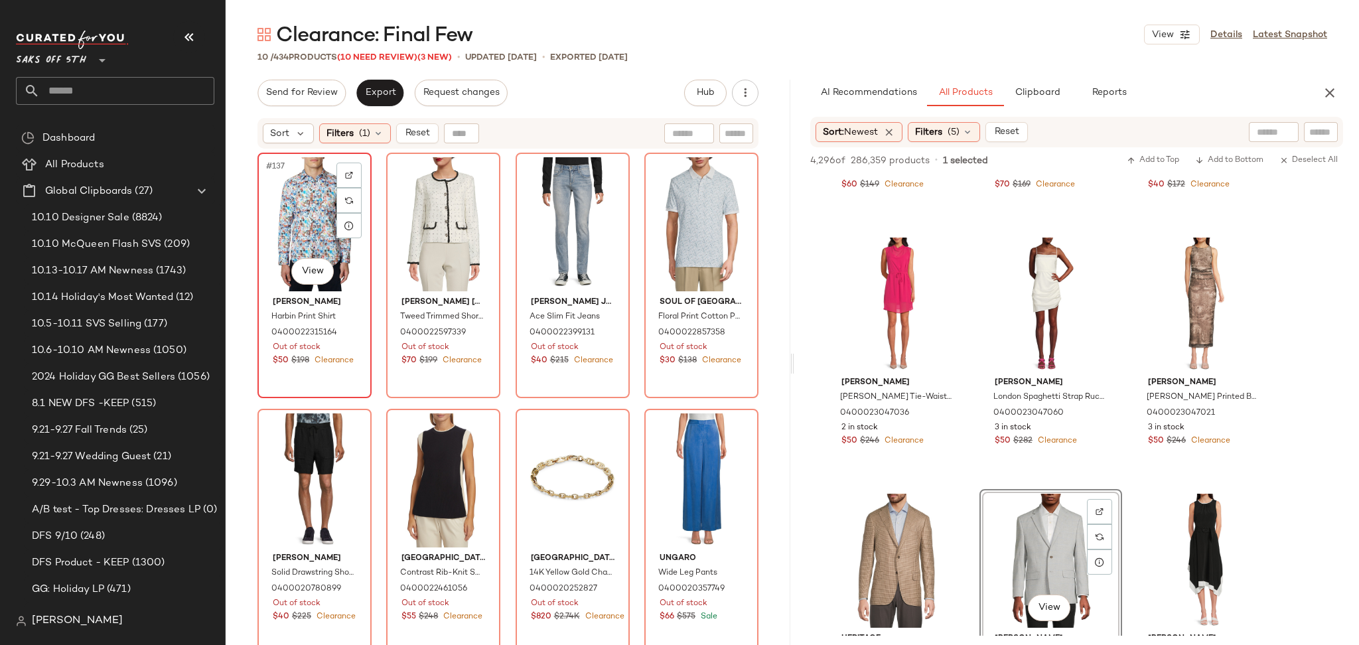
click at [301, 217] on div "#137 View" at bounding box center [314, 224] width 105 height 134
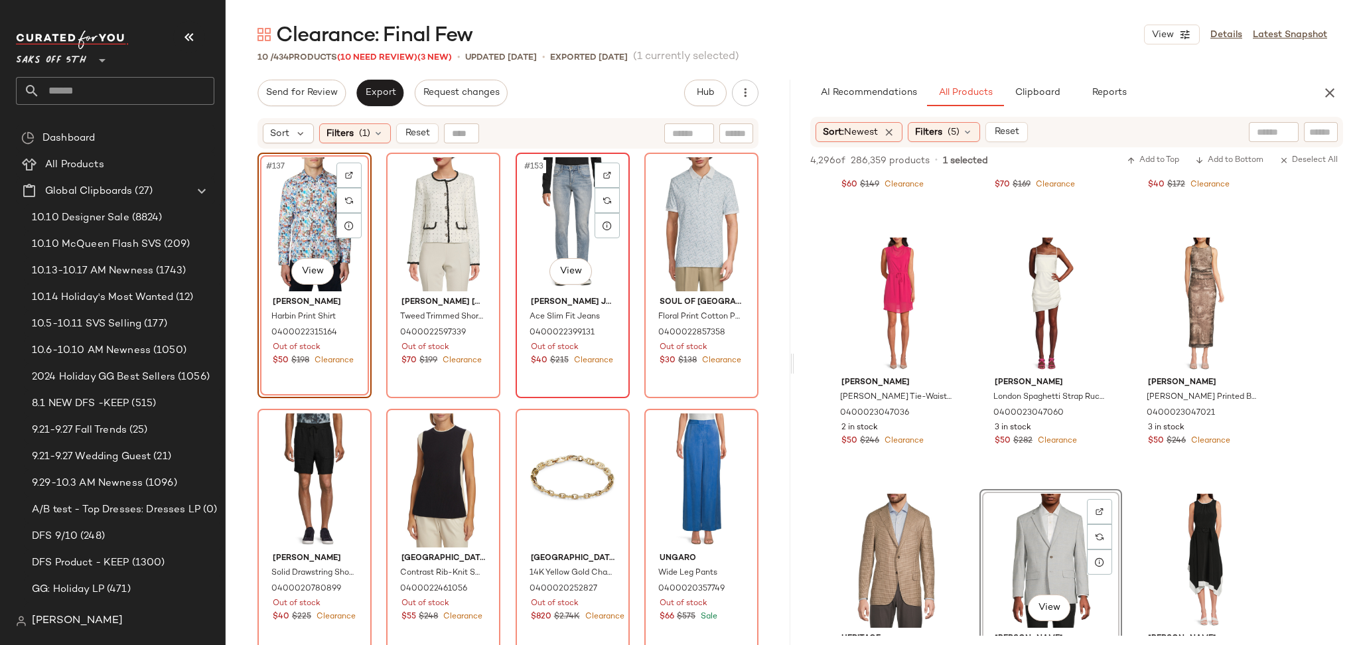
scroll to position [228, 0]
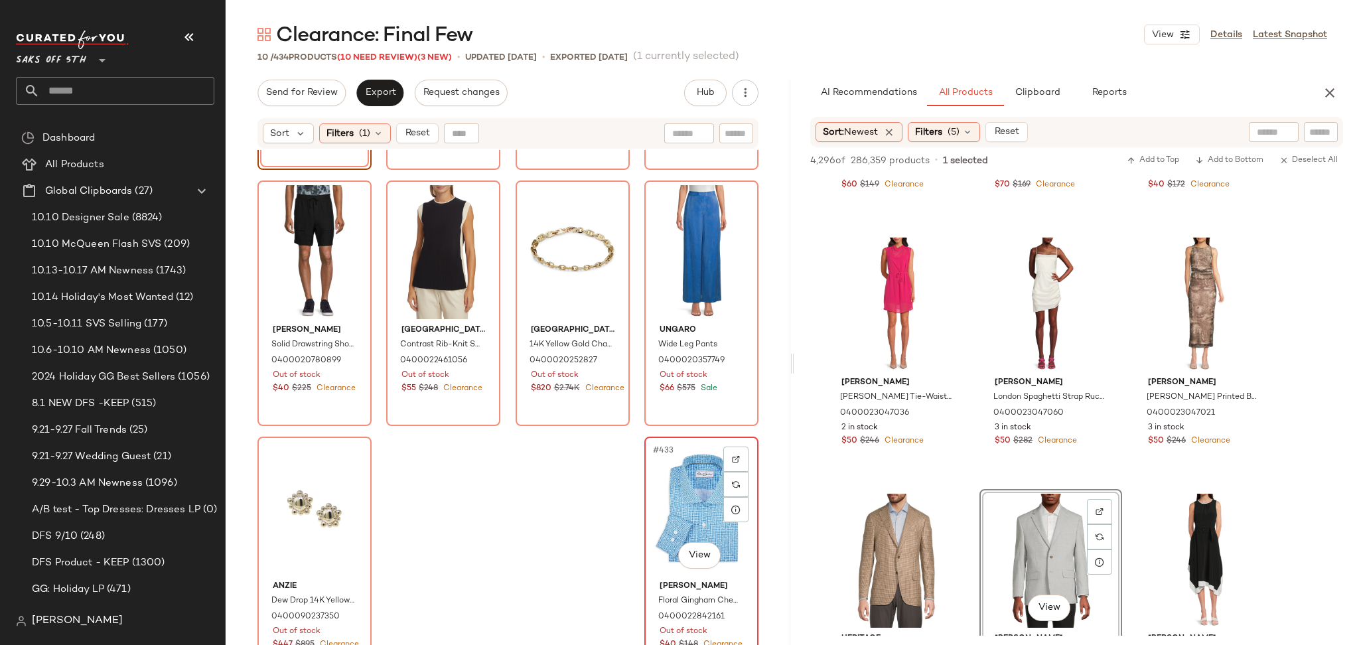
click at [701, 487] on div "#433 View" at bounding box center [701, 508] width 105 height 134
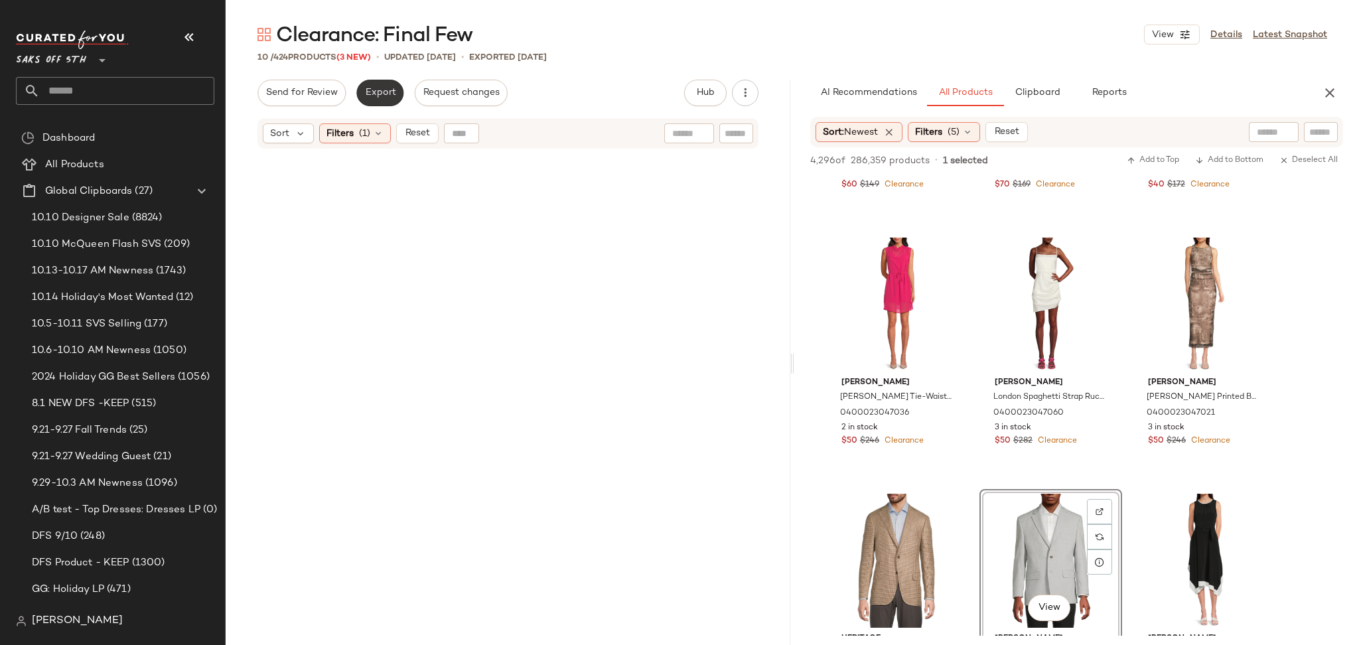
click at [364, 94] on span "Export" at bounding box center [379, 93] width 31 height 11
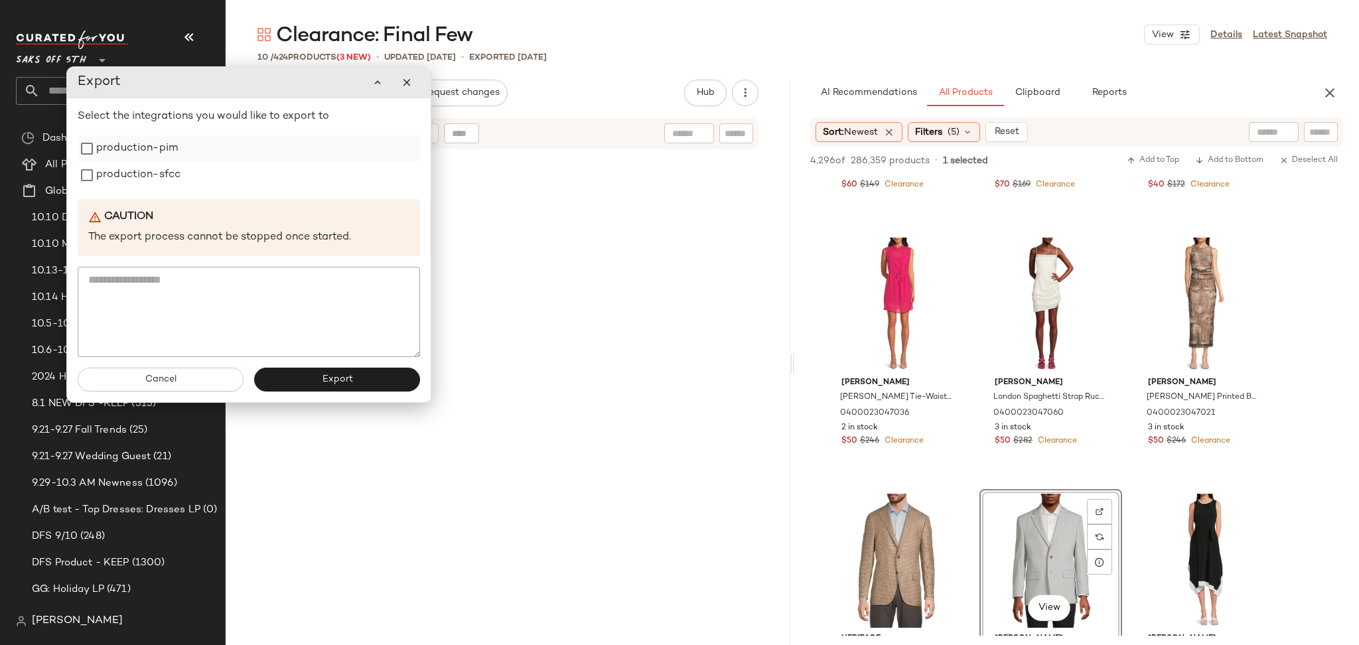
click at [100, 149] on label "production-pim" at bounding box center [137, 148] width 82 height 27
click at [97, 172] on label "production-sfcc" at bounding box center [138, 175] width 84 height 27
click at [297, 378] on button "Export" at bounding box center [337, 380] width 166 height 24
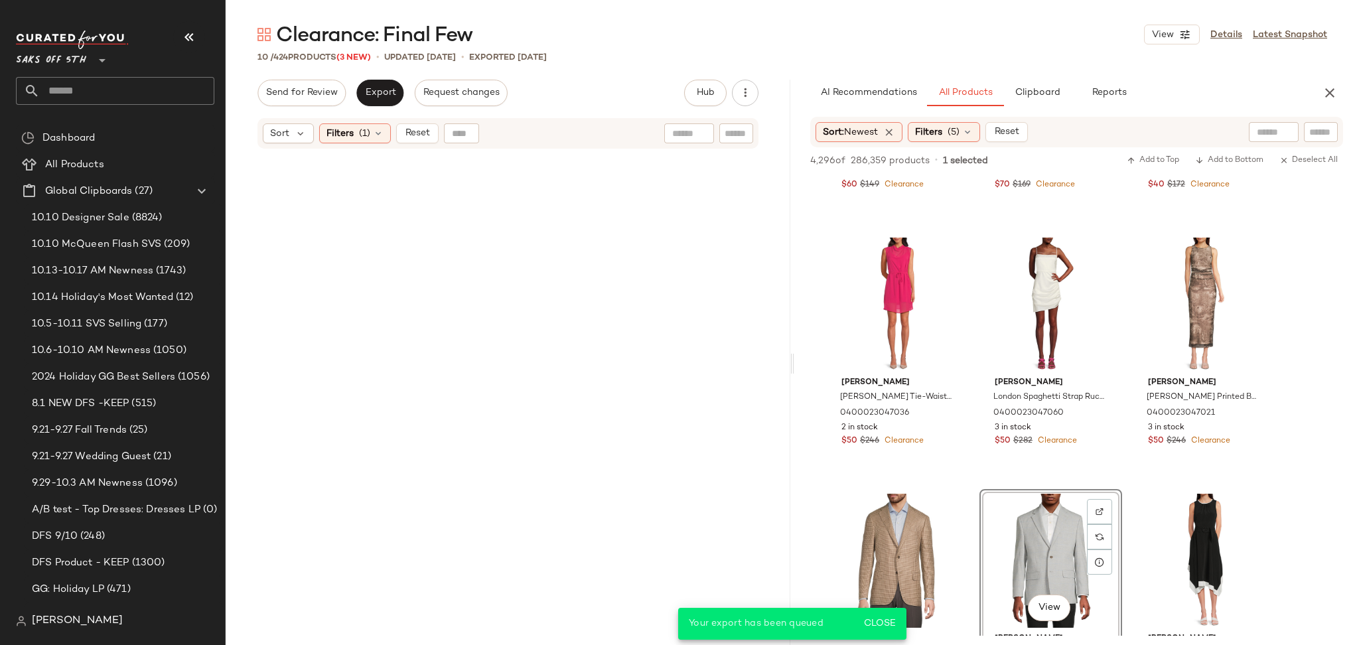
scroll to position [1737, 0]
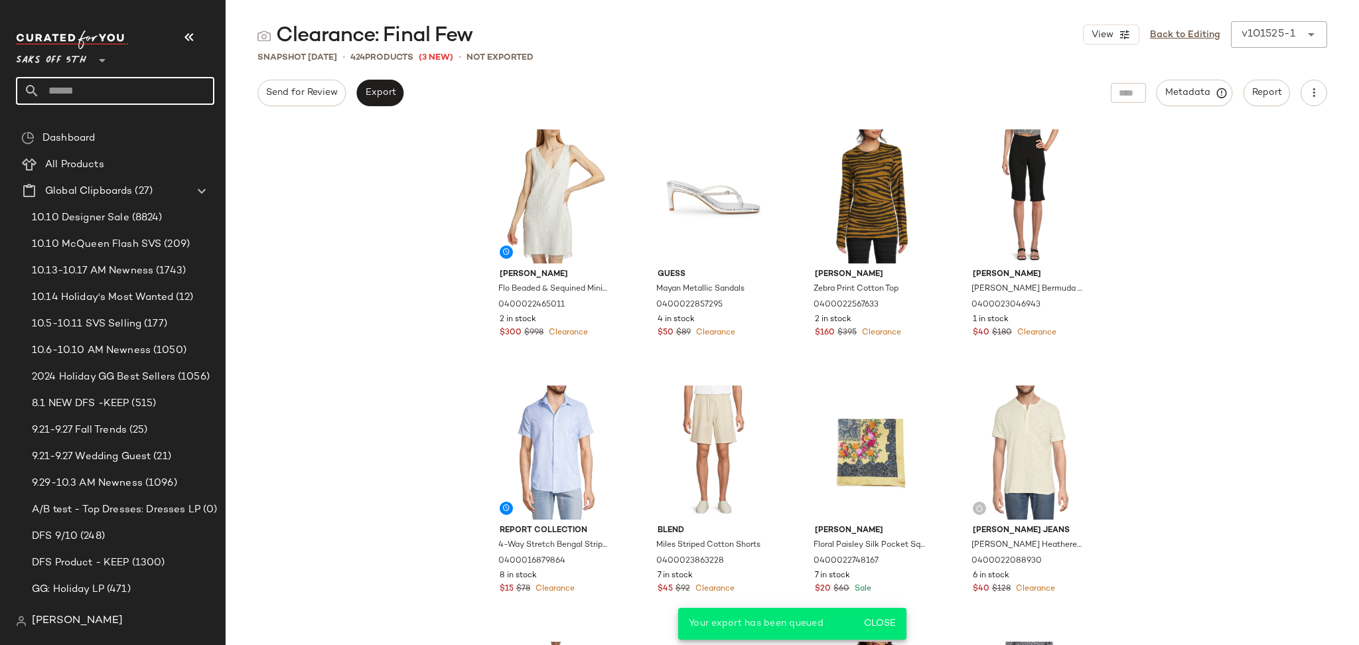
click at [149, 100] on input "text" at bounding box center [127, 91] width 175 height 28
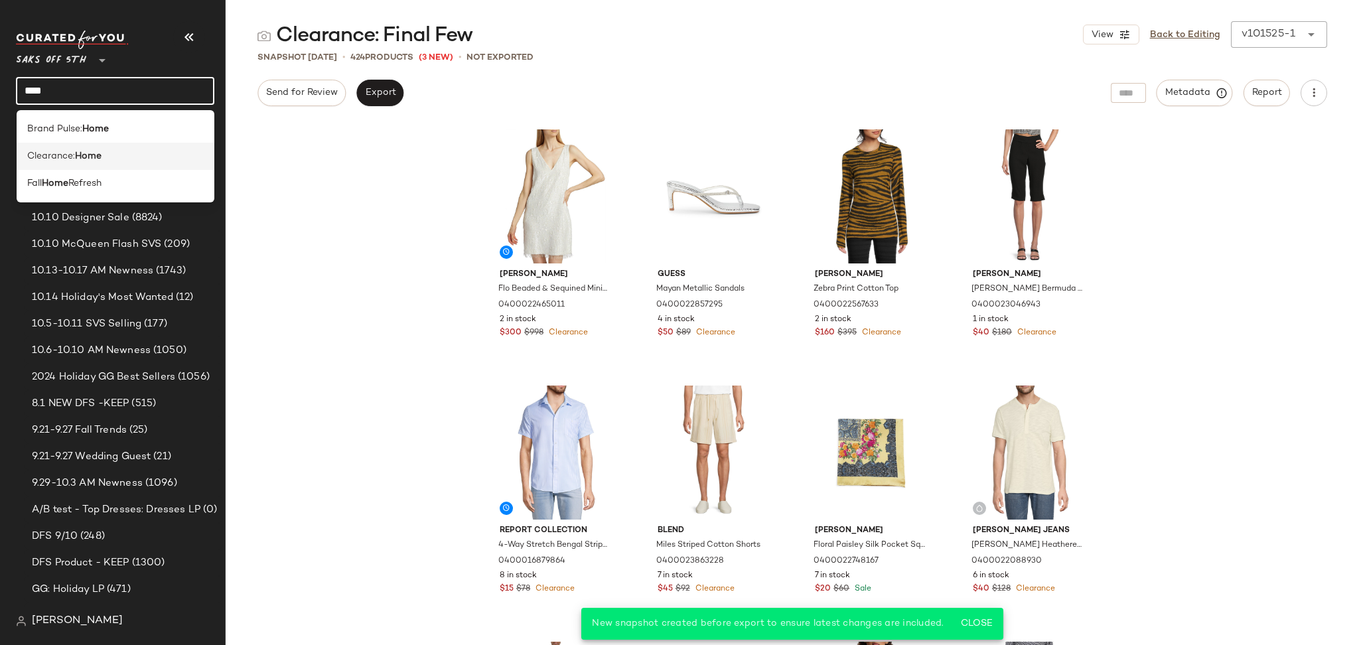
type input "****"
click at [120, 162] on div "Clearance: Home" at bounding box center [115, 156] width 177 height 14
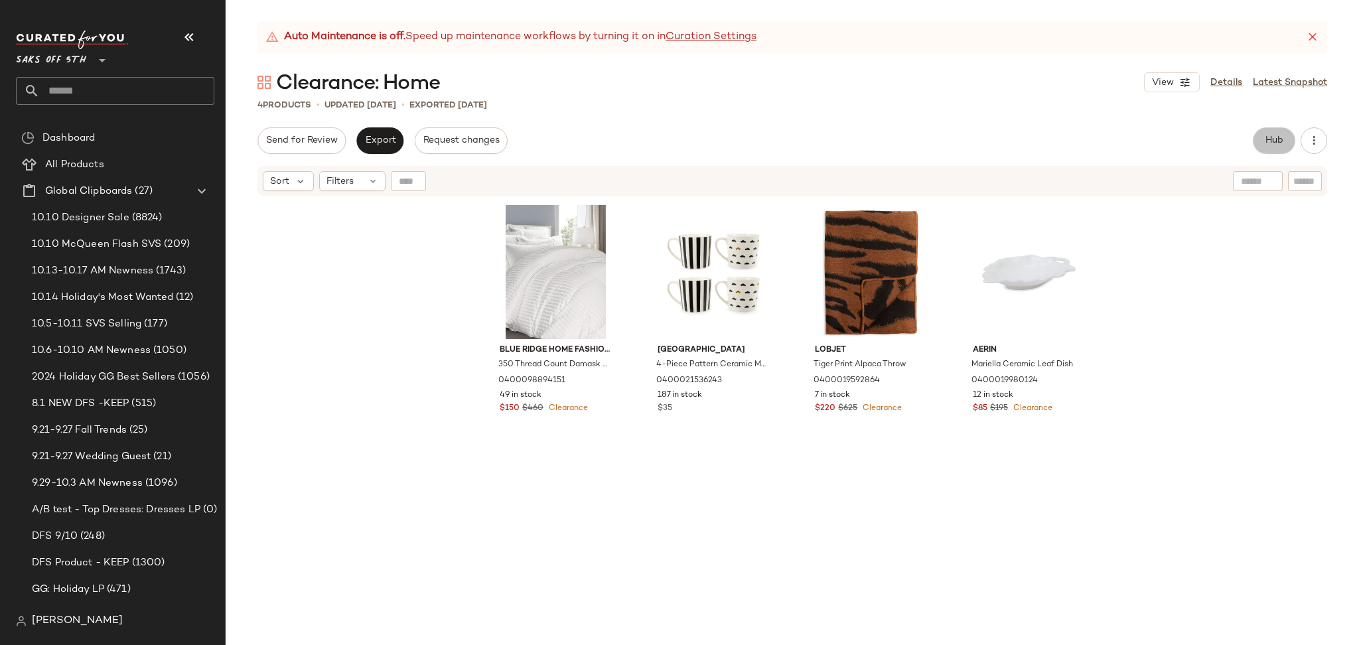
click at [1277, 143] on span "Hub" at bounding box center [1274, 140] width 19 height 11
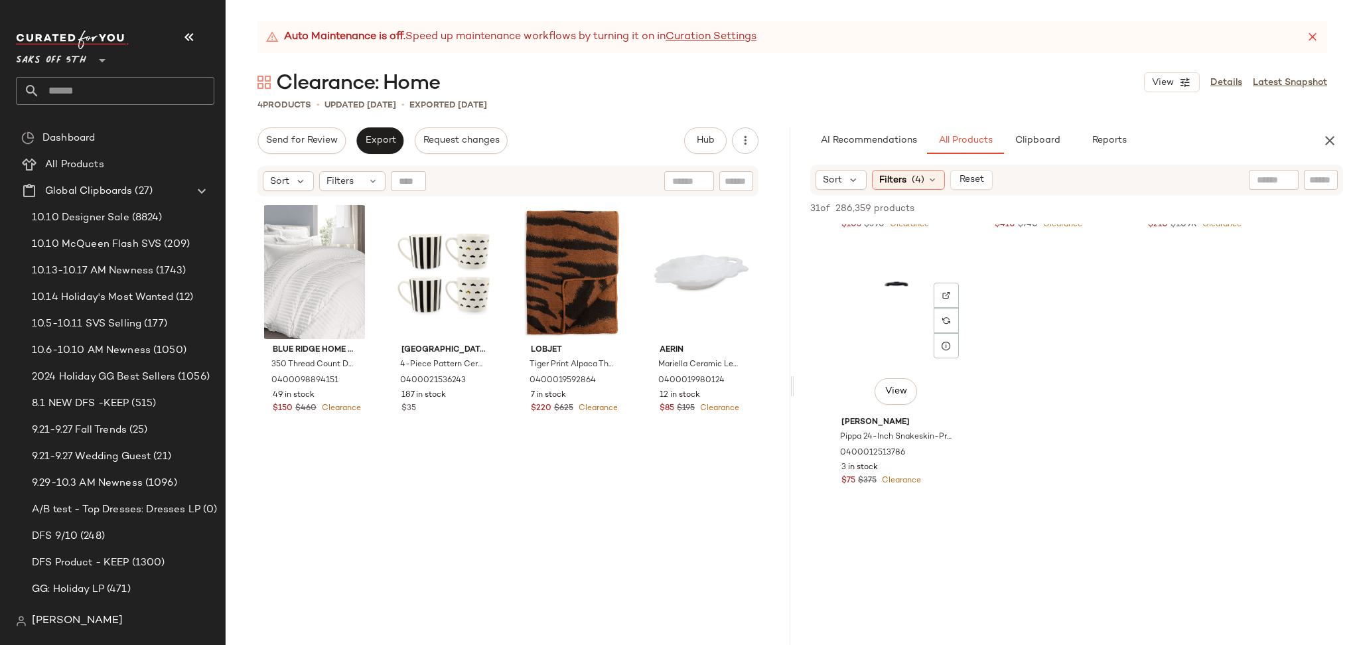
scroll to position [2258, 0]
click at [363, 140] on button "Export" at bounding box center [379, 140] width 47 height 27
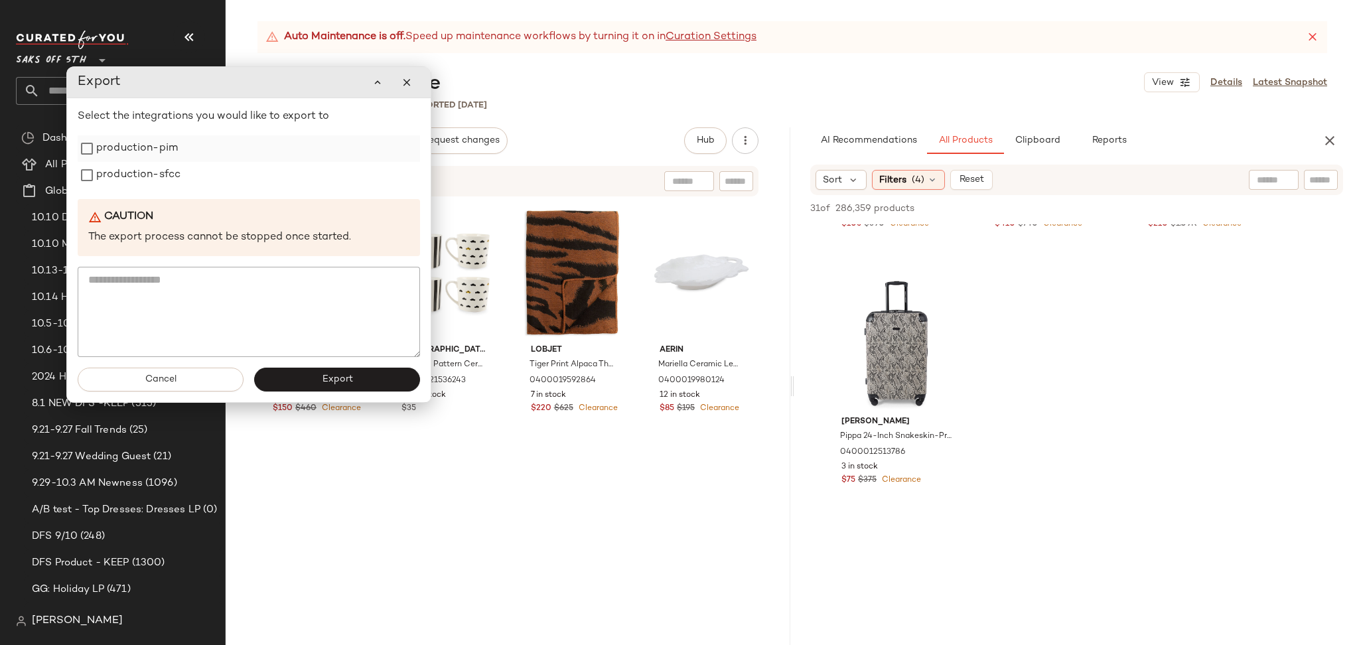
click at [117, 151] on label "production-pim" at bounding box center [137, 148] width 82 height 27
click at [117, 178] on label "production-sfcc" at bounding box center [138, 175] width 84 height 27
click at [331, 376] on span "Export" at bounding box center [336, 379] width 31 height 11
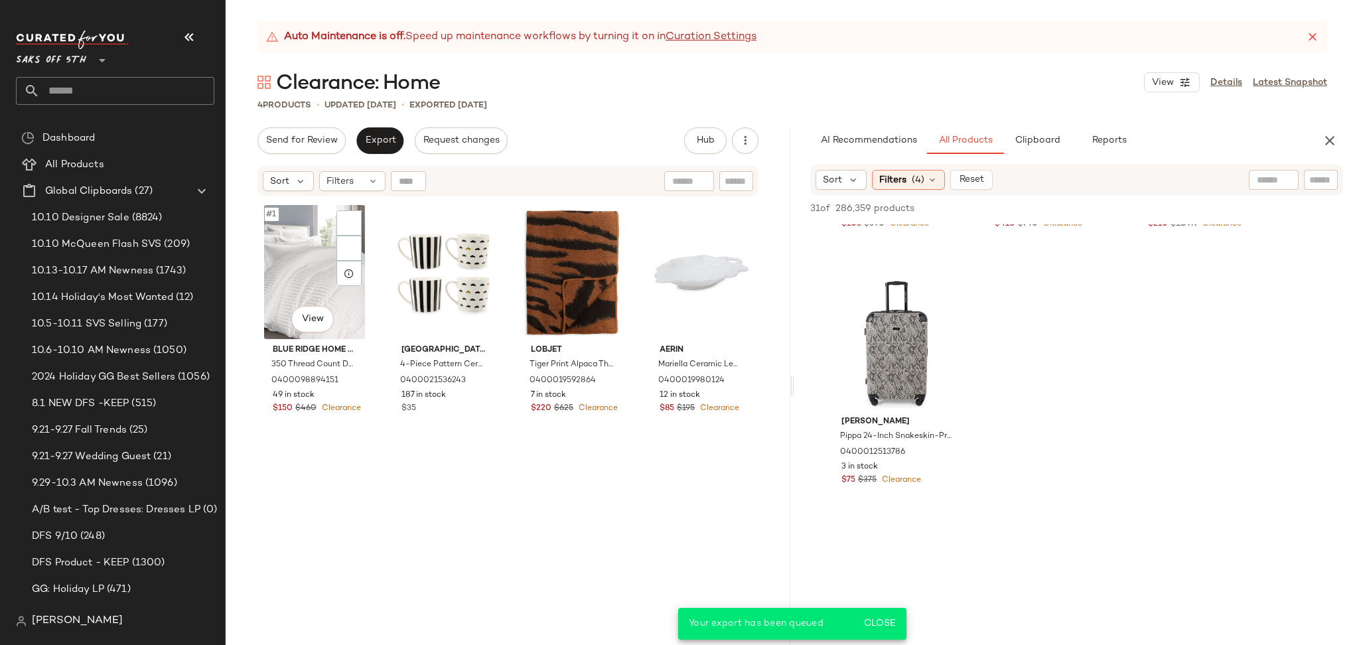
scroll to position [3284, 0]
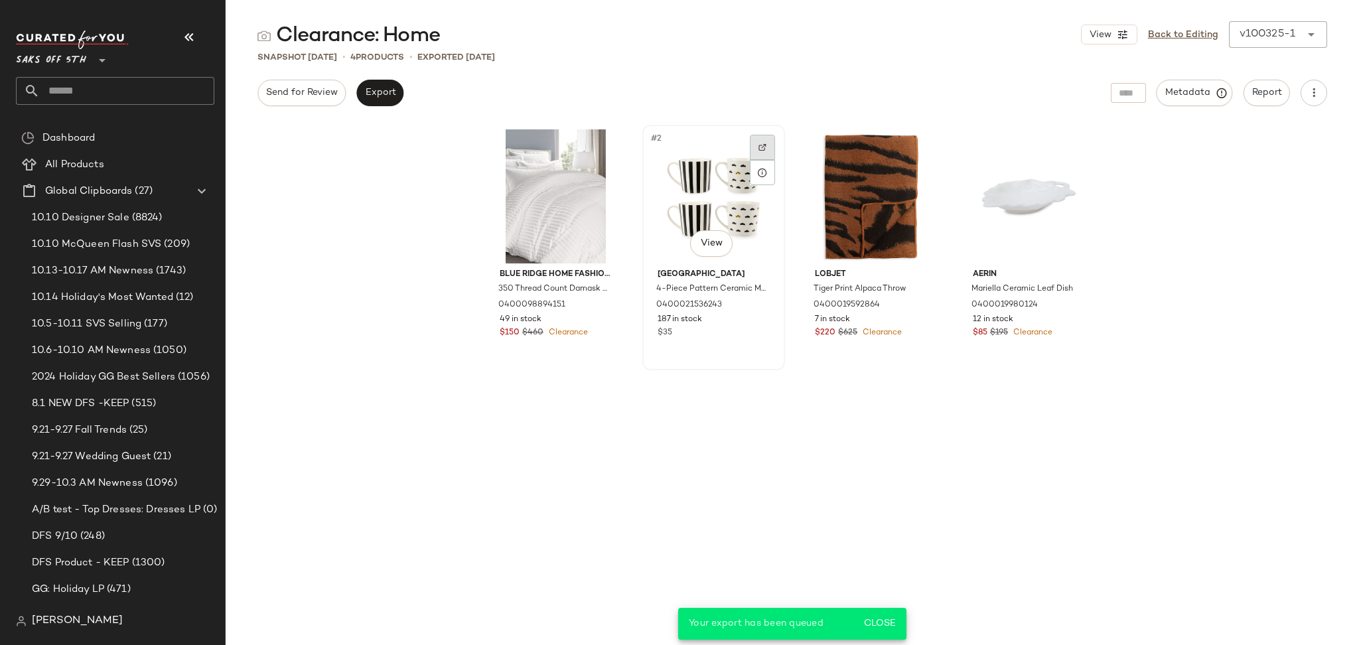
click at [760, 135] on div at bounding box center [762, 147] width 25 height 25
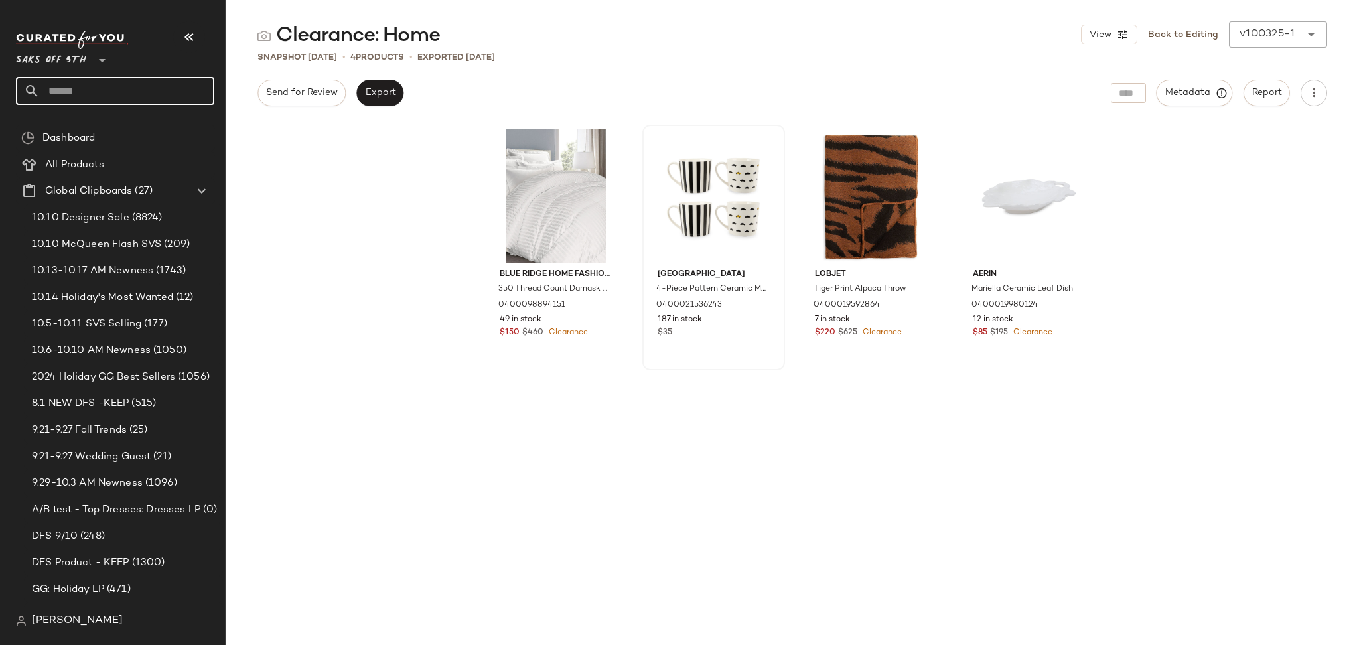
click at [124, 95] on input "text" at bounding box center [127, 91] width 175 height 28
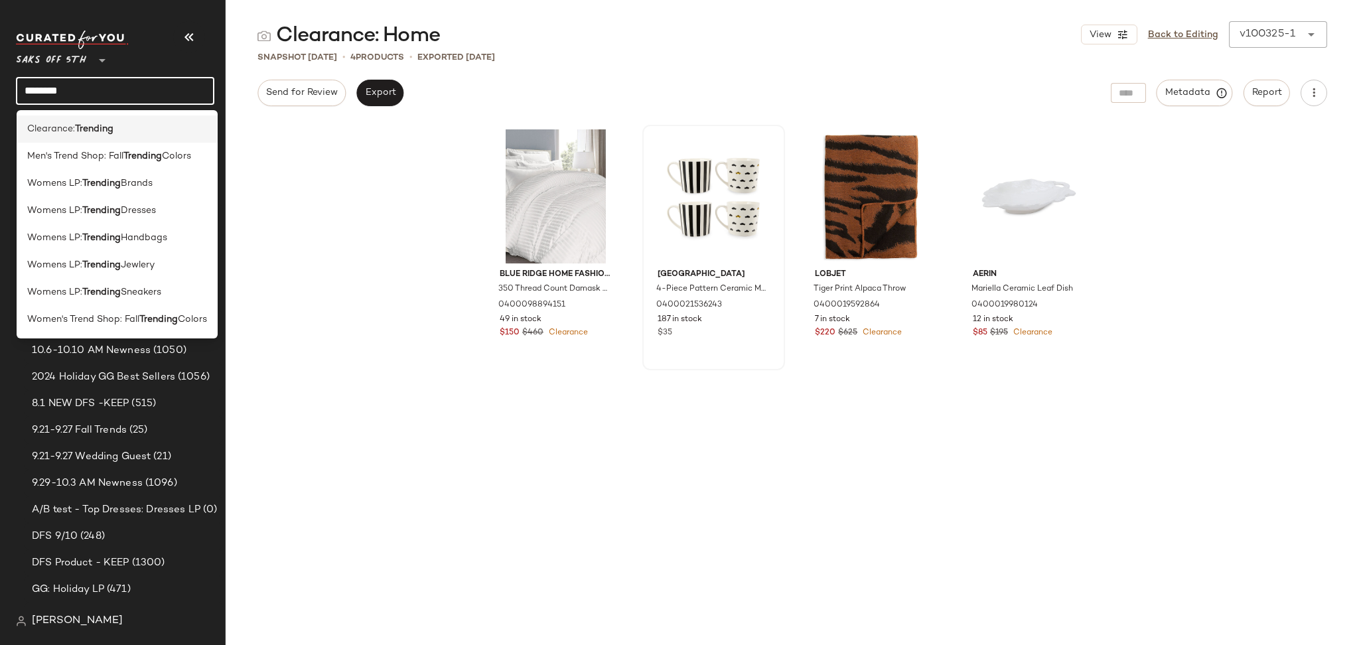
type input "********"
click at [99, 116] on div "Clearance: Trending" at bounding box center [117, 128] width 201 height 27
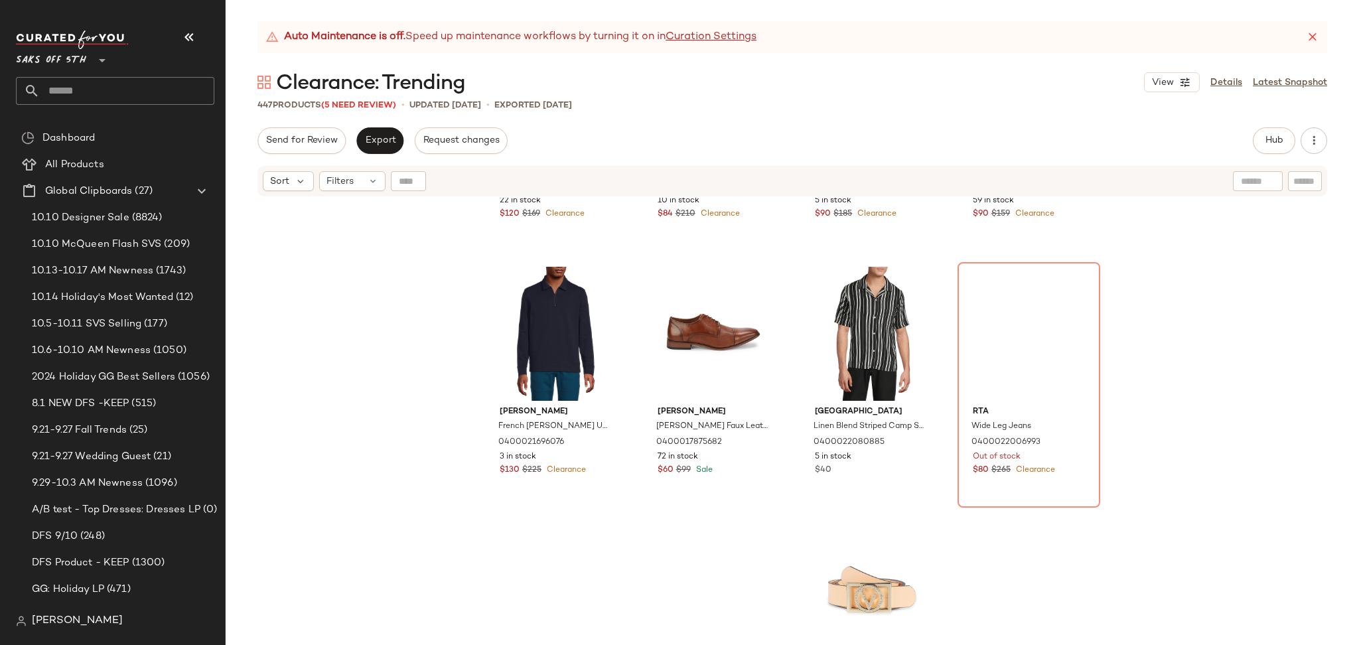
scroll to position [6869, 0]
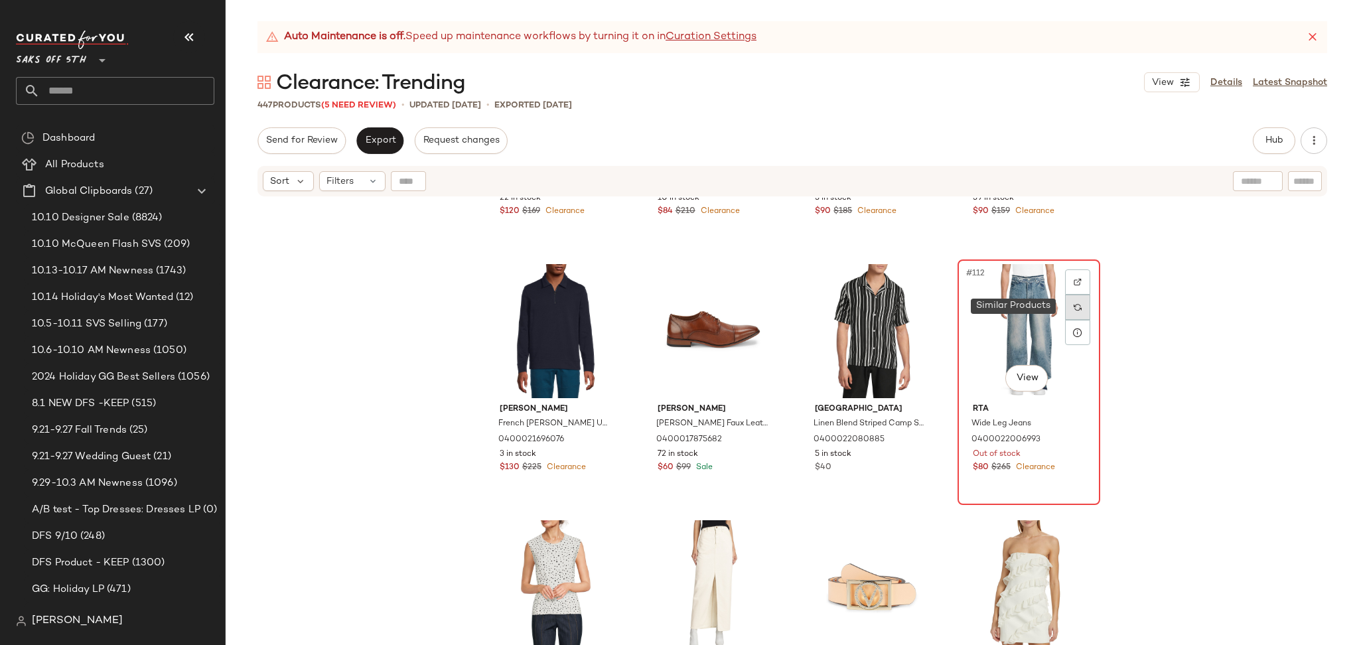
click at [1076, 307] on img at bounding box center [1078, 307] width 8 height 8
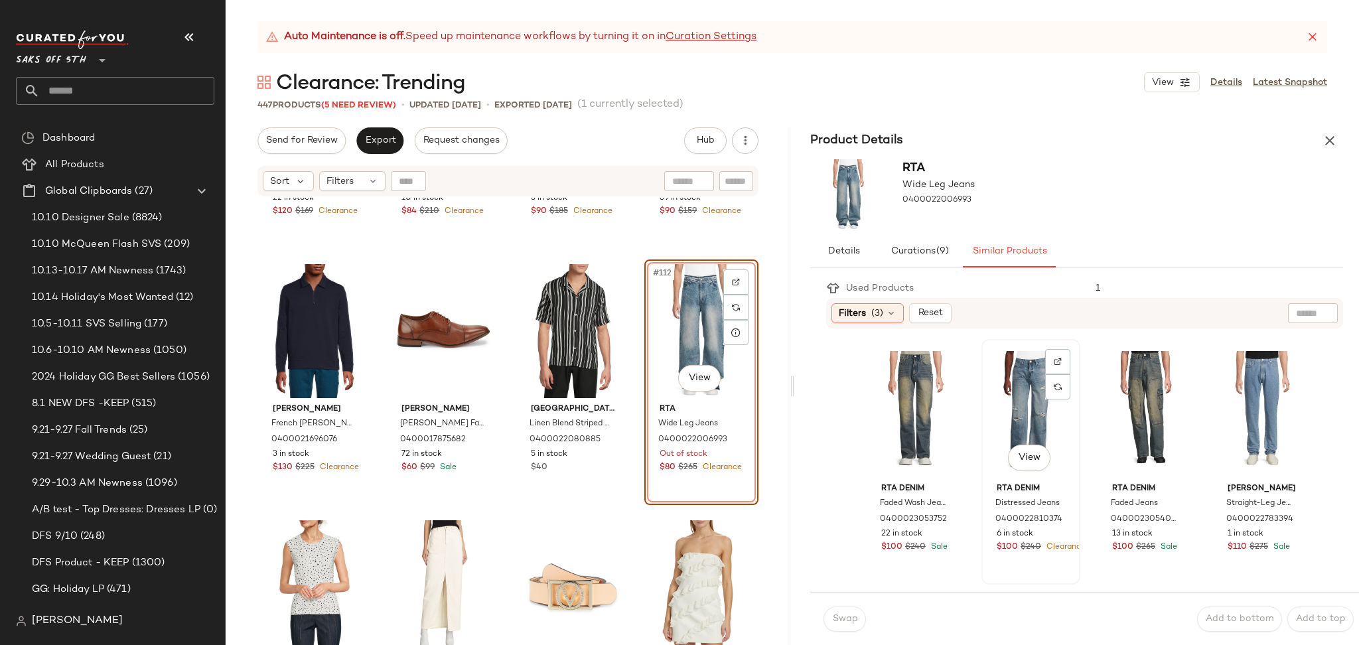
click at [1033, 406] on div "View" at bounding box center [1031, 411] width 90 height 134
click at [844, 612] on button "Swap" at bounding box center [845, 619] width 42 height 25
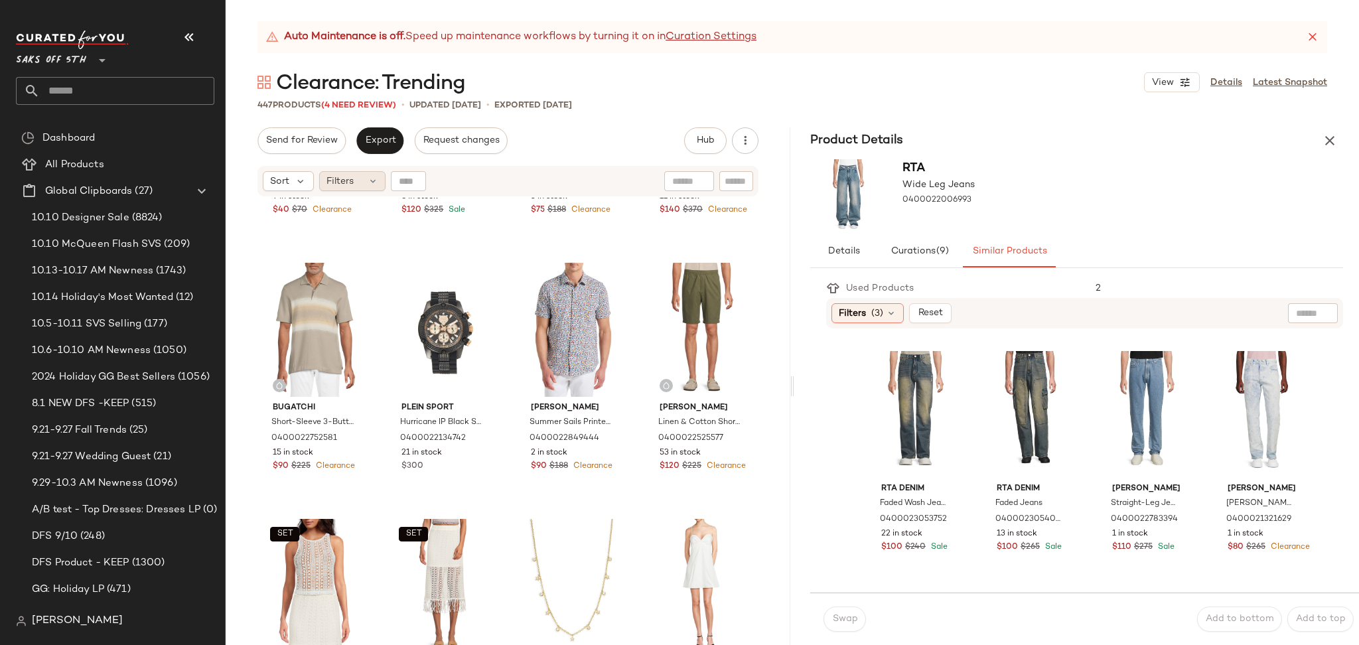
scroll to position [11228, 0]
click at [366, 185] on div "Filters" at bounding box center [352, 181] width 66 height 20
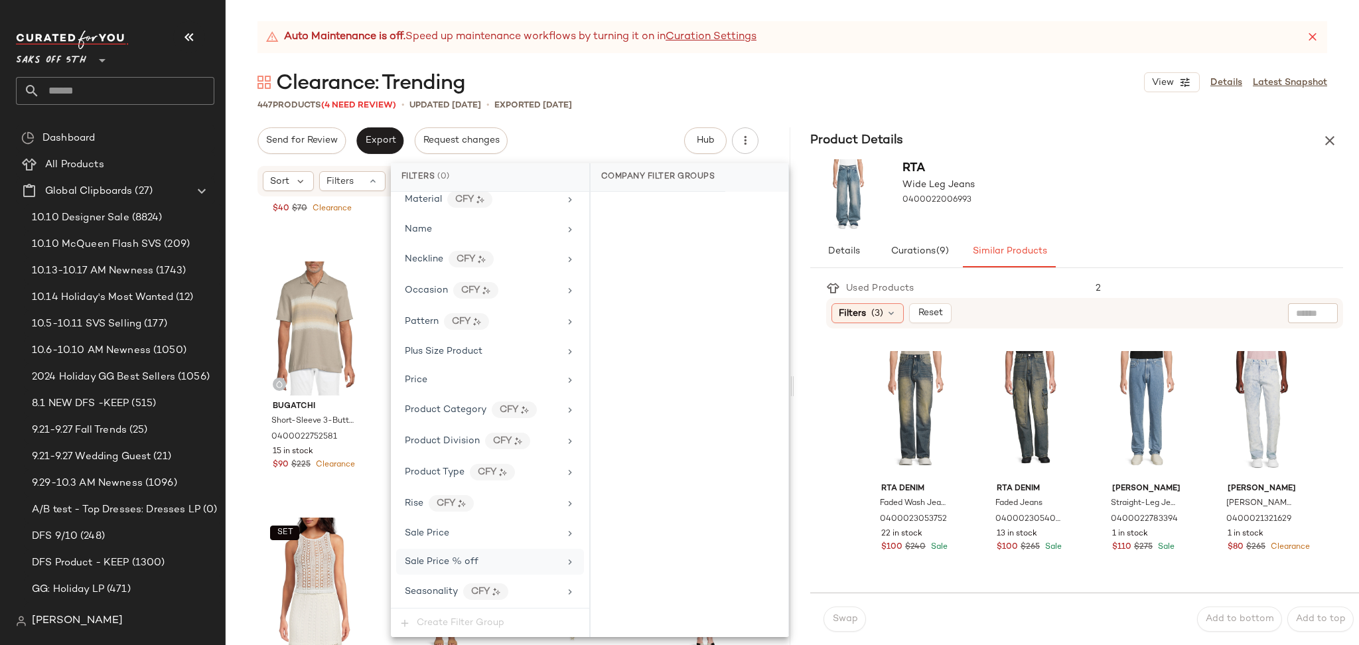
scroll to position [810, 0]
click at [481, 555] on div "Total Inventory" at bounding box center [482, 561] width 155 height 14
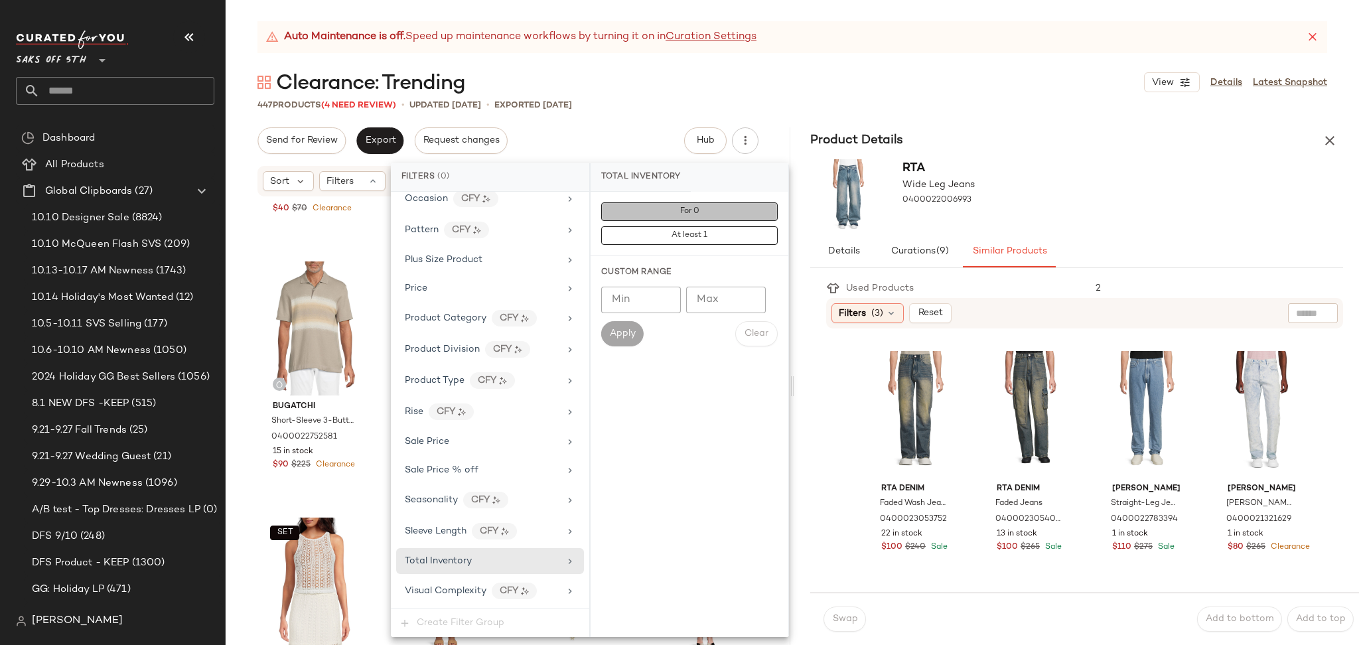
click at [702, 206] on button "For 0" at bounding box center [689, 211] width 177 height 19
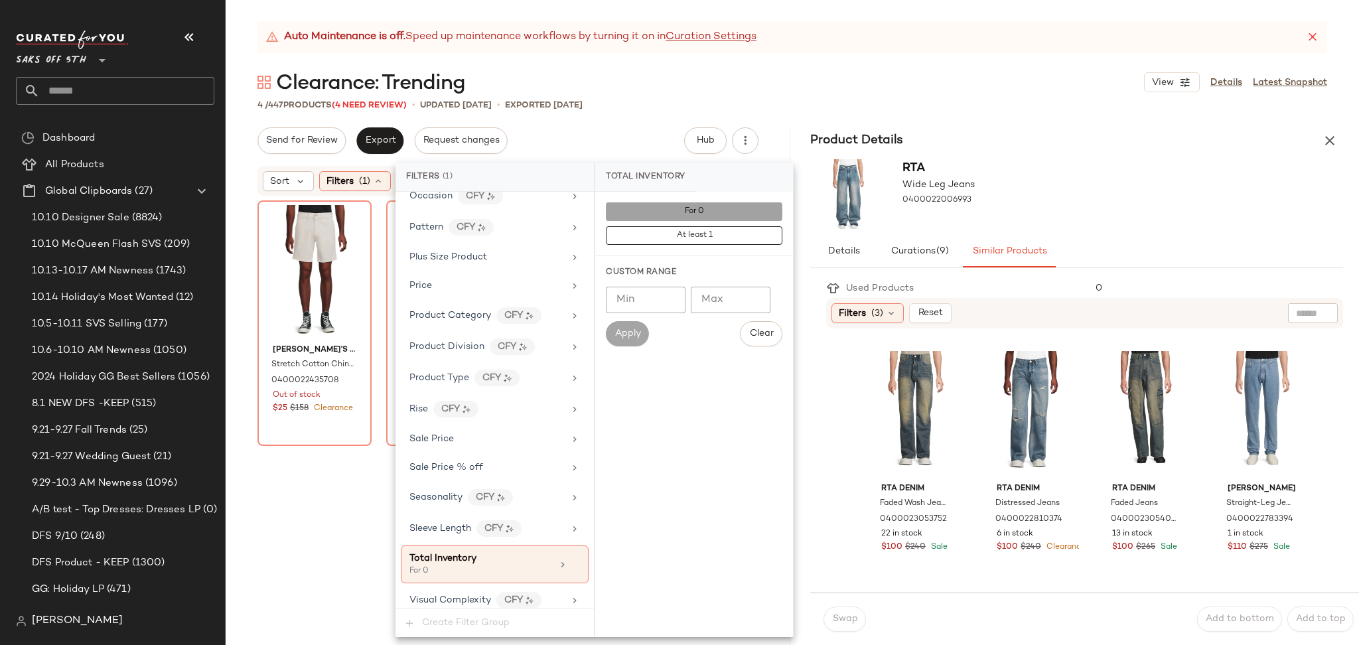
click at [702, 207] on span "For 0" at bounding box center [694, 211] width 20 height 9
click at [742, 104] on div "4 / 447 Products (4 Need Review) • updated Oct 13th • Exported Oct 13th" at bounding box center [793, 104] width 1134 height 13
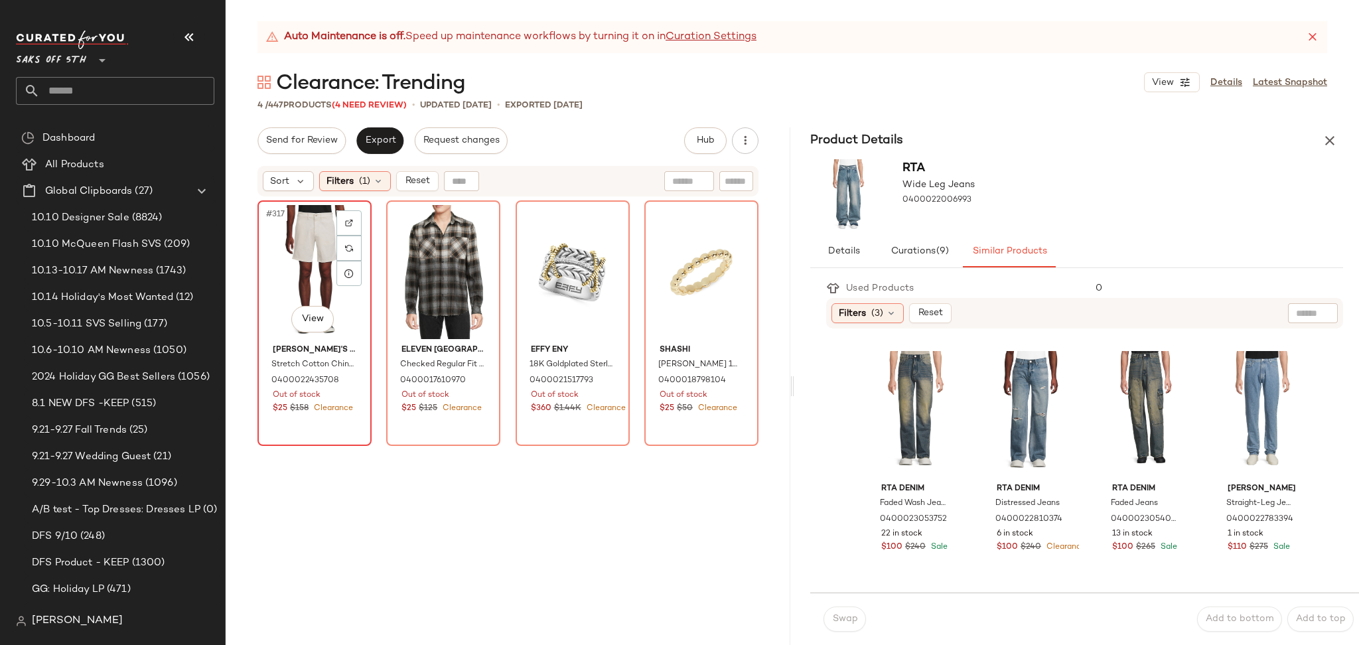
click at [331, 282] on div "#317 View" at bounding box center [314, 272] width 105 height 134
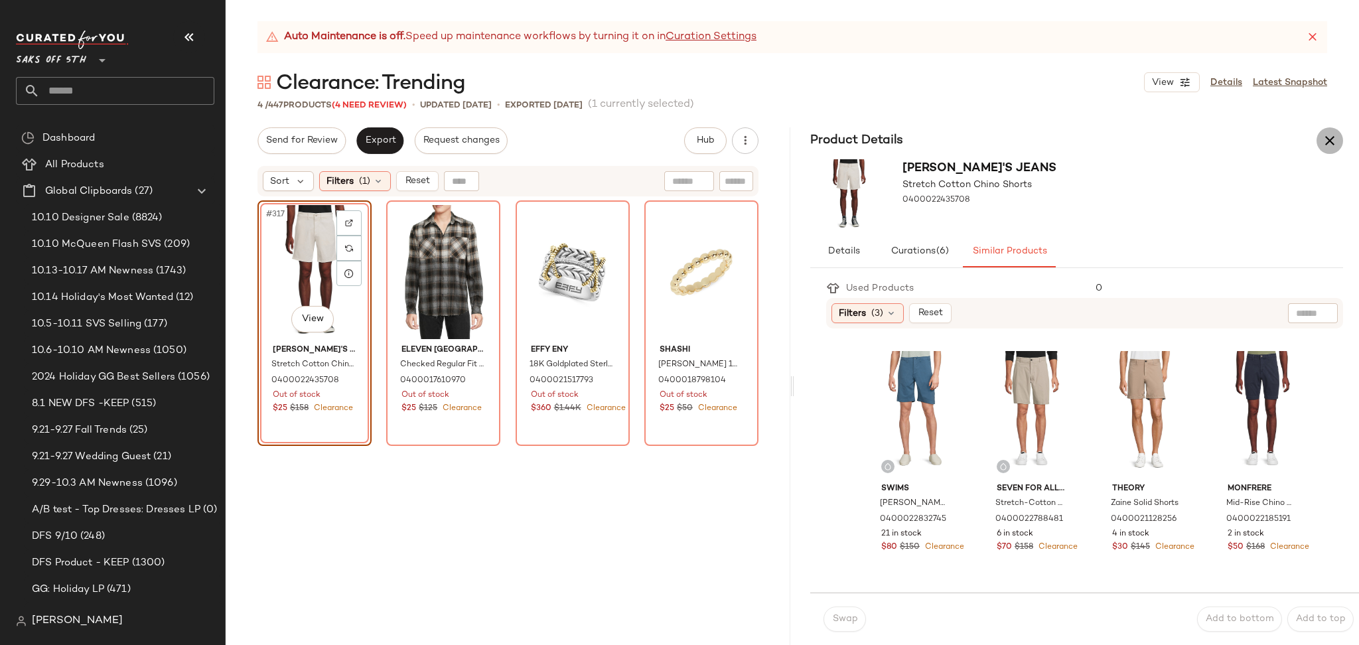
click at [1324, 140] on icon "button" at bounding box center [1330, 141] width 16 height 16
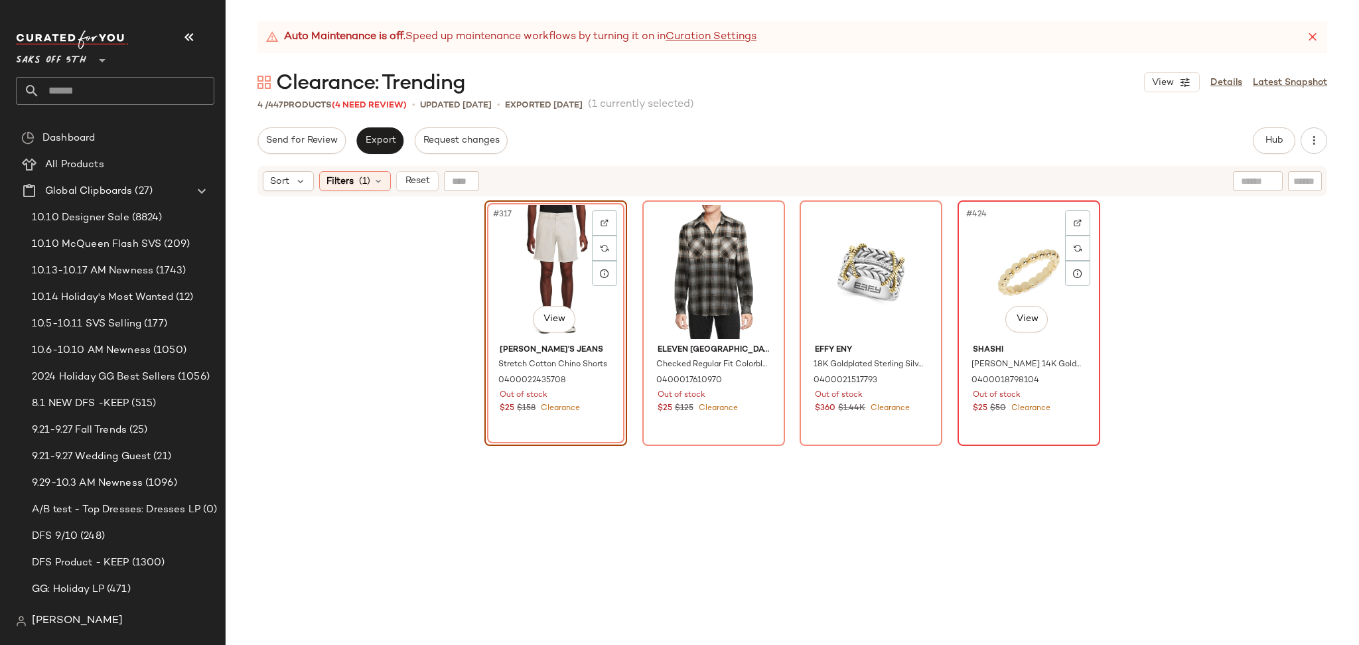
click at [975, 260] on div "#424 View" at bounding box center [1028, 272] width 133 height 134
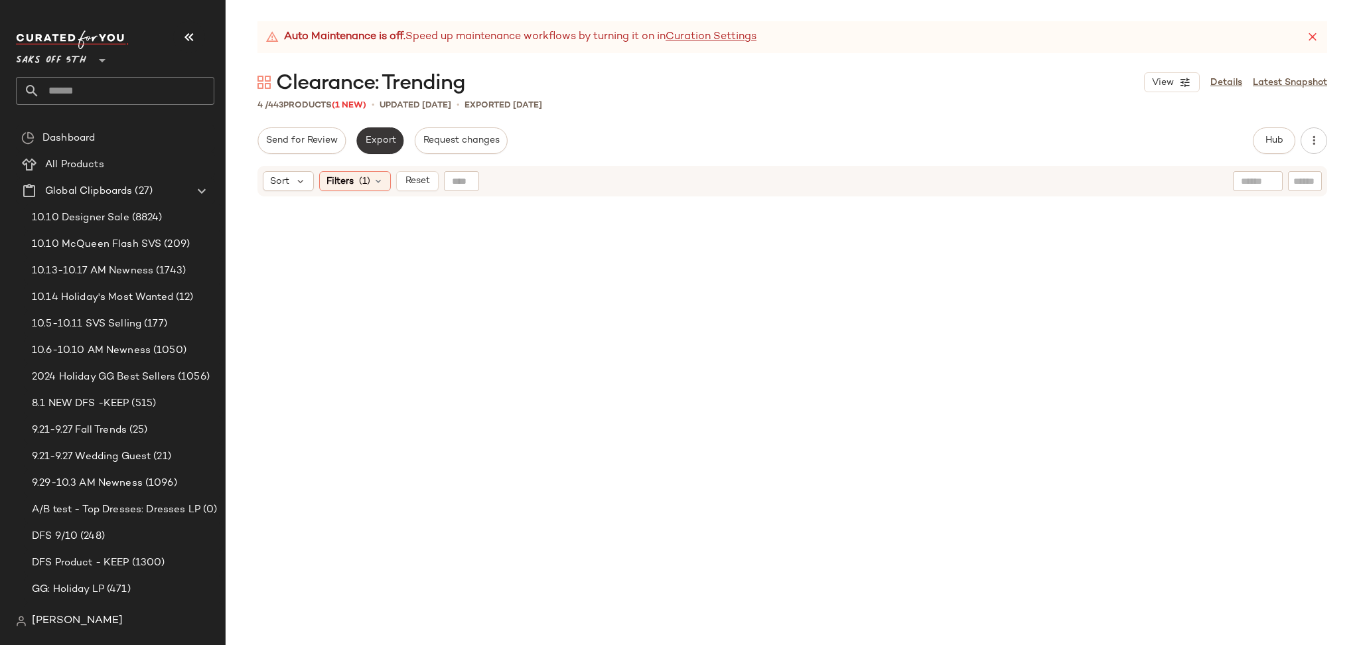
click at [389, 151] on button "Export" at bounding box center [379, 140] width 47 height 27
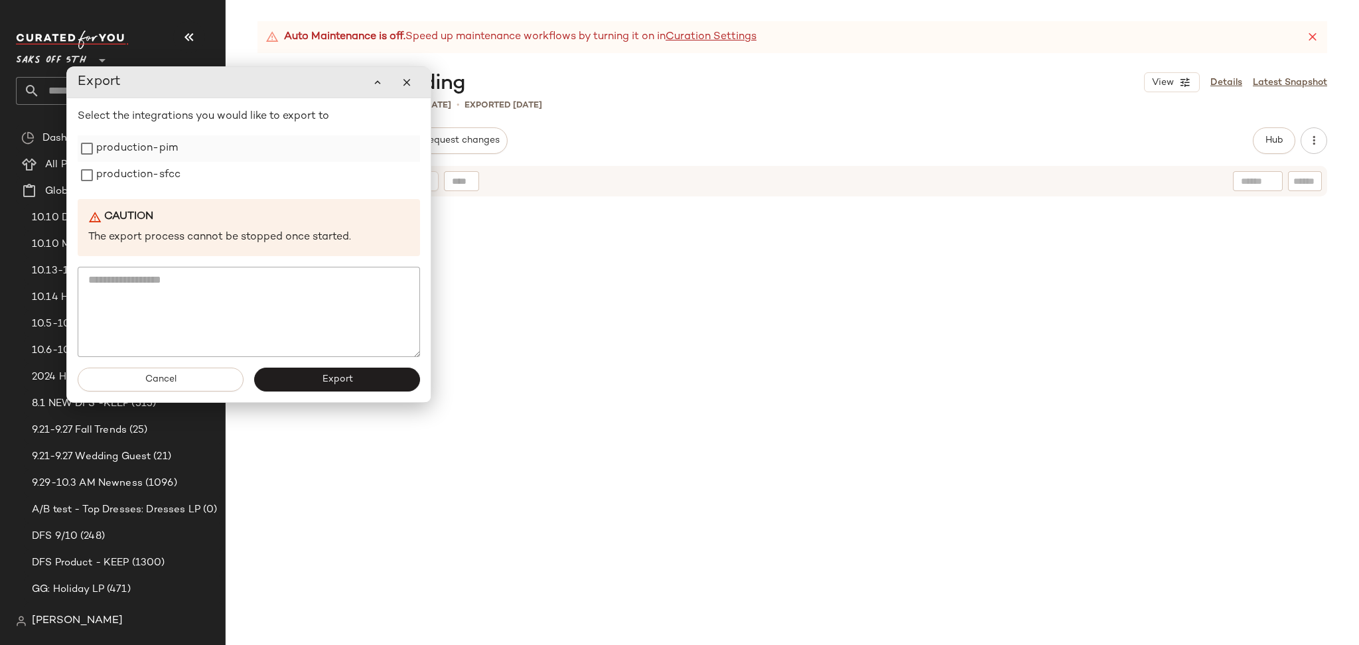
click at [164, 146] on label "production-pim" at bounding box center [137, 148] width 82 height 27
click at [157, 179] on label "production-sfcc" at bounding box center [138, 175] width 84 height 27
click at [312, 372] on button "Export" at bounding box center [337, 380] width 166 height 24
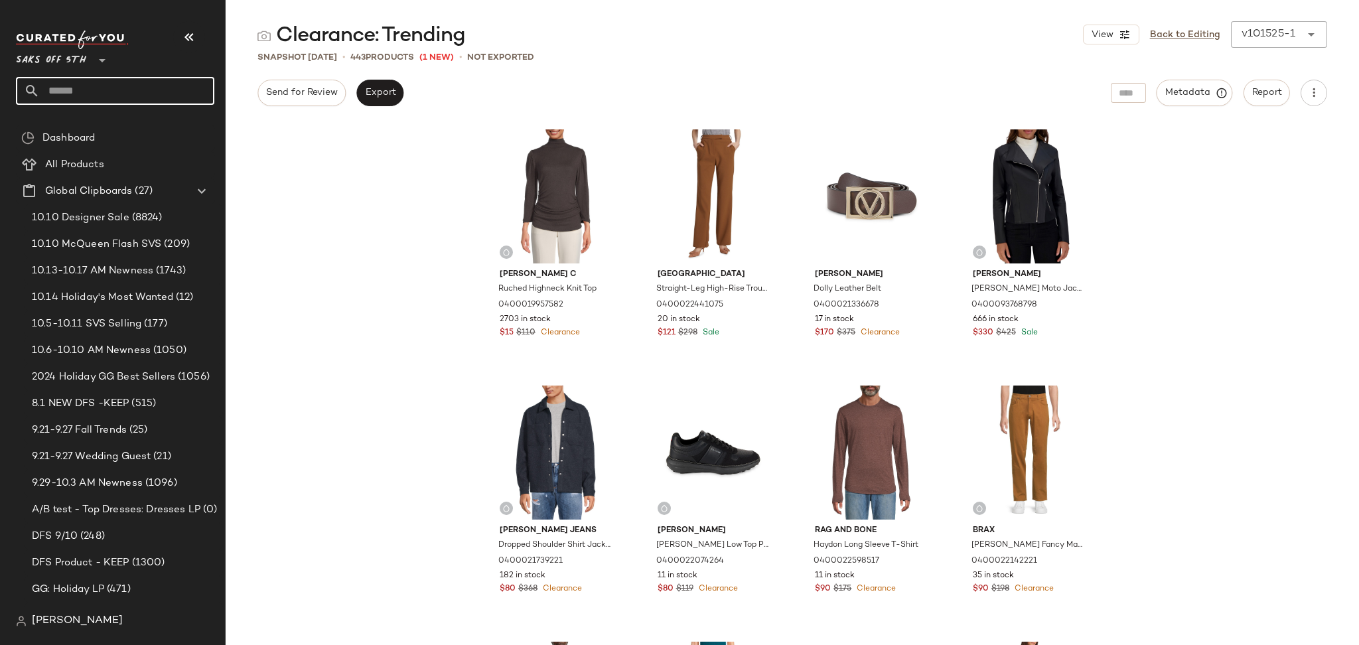
click at [175, 86] on input "text" at bounding box center [127, 91] width 175 height 28
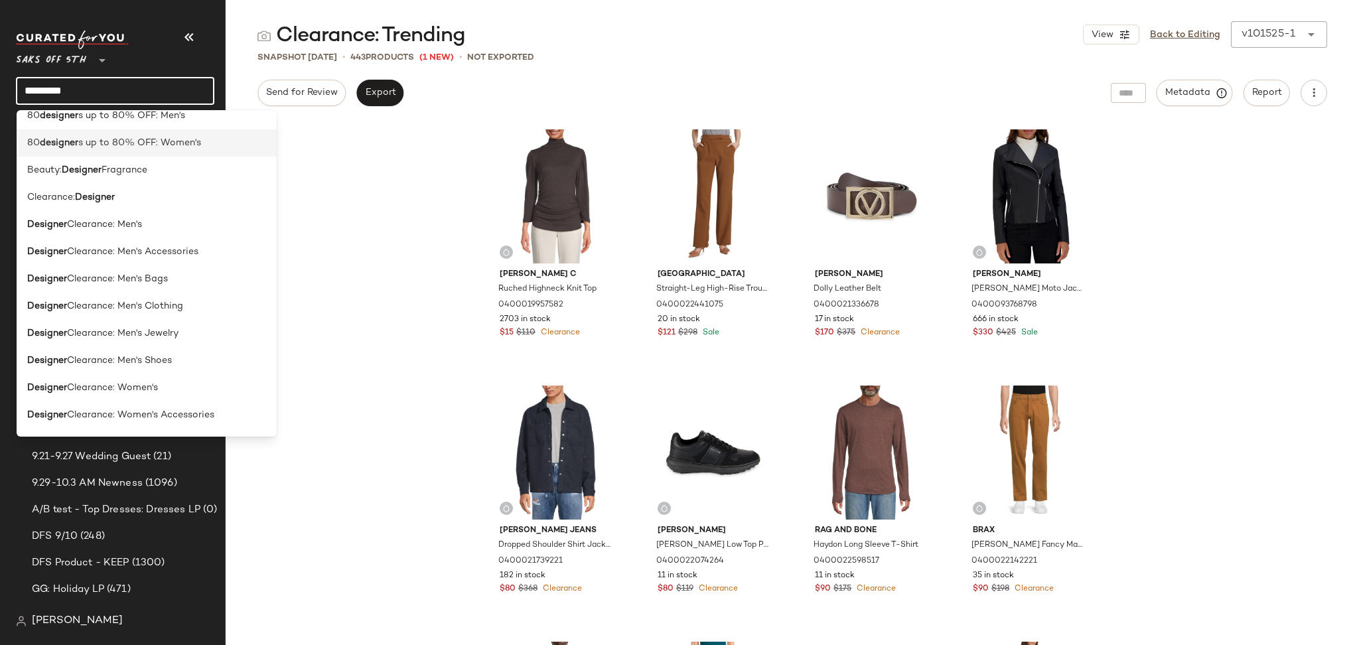
scroll to position [155, 0]
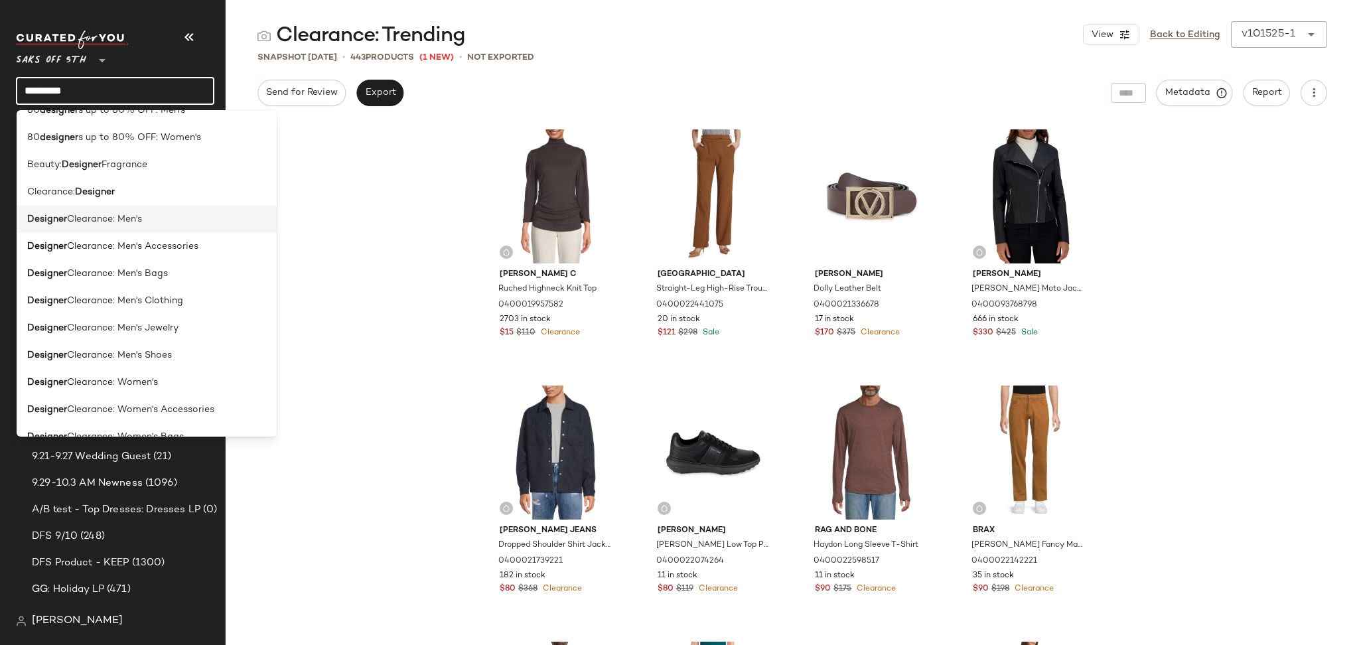
type input "********"
click at [147, 224] on div "Designer Clearance: Men's" at bounding box center [146, 219] width 239 height 14
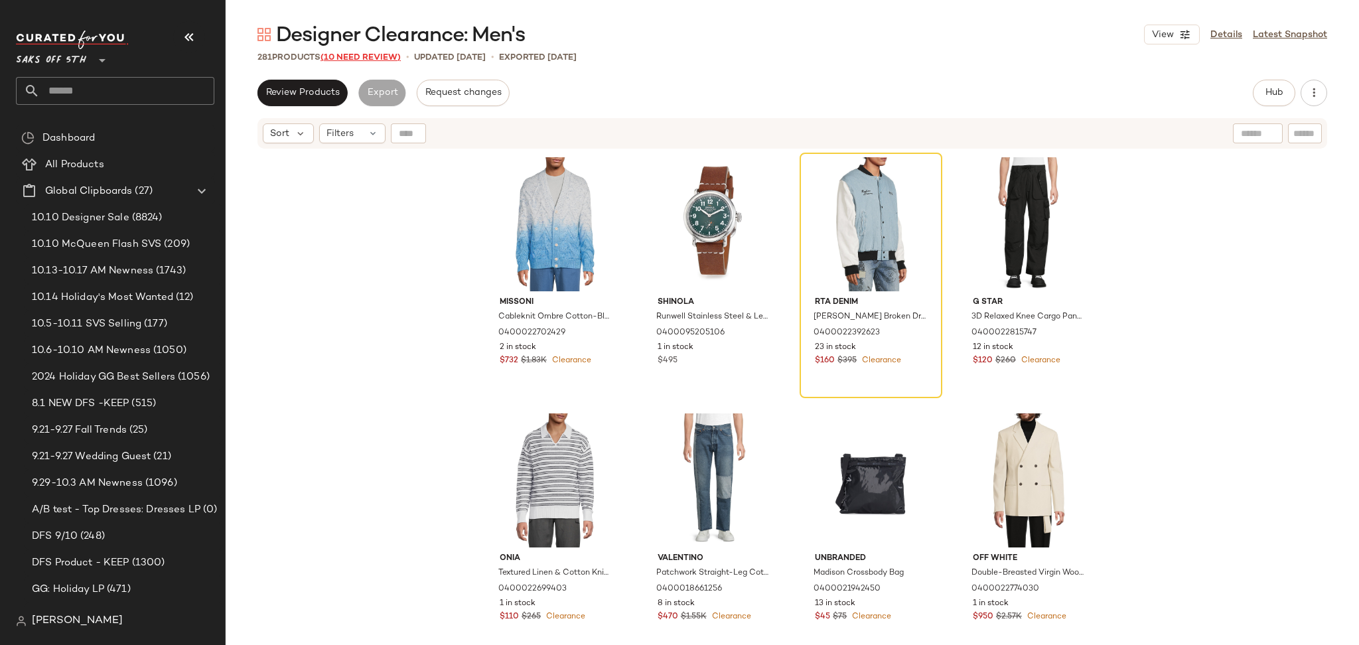
click at [376, 56] on span "(10 Need Review)" at bounding box center [361, 57] width 80 height 9
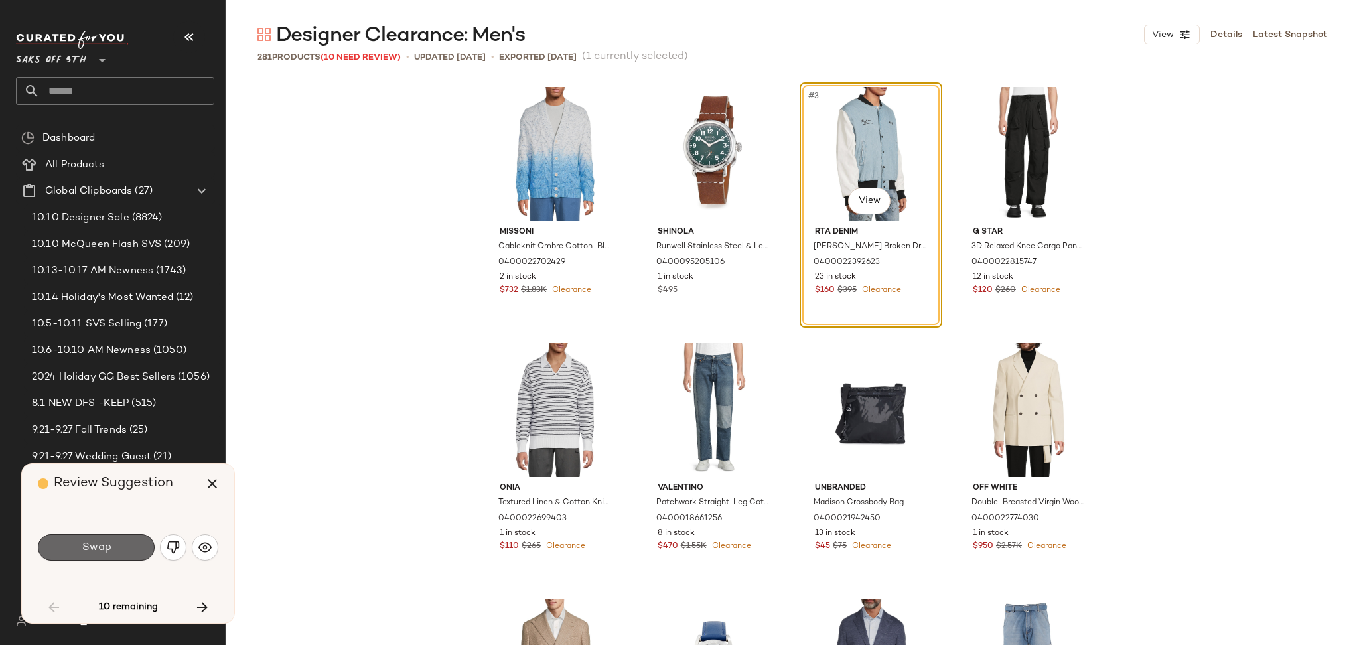
click at [110, 556] on button "Swap" at bounding box center [96, 547] width 117 height 27
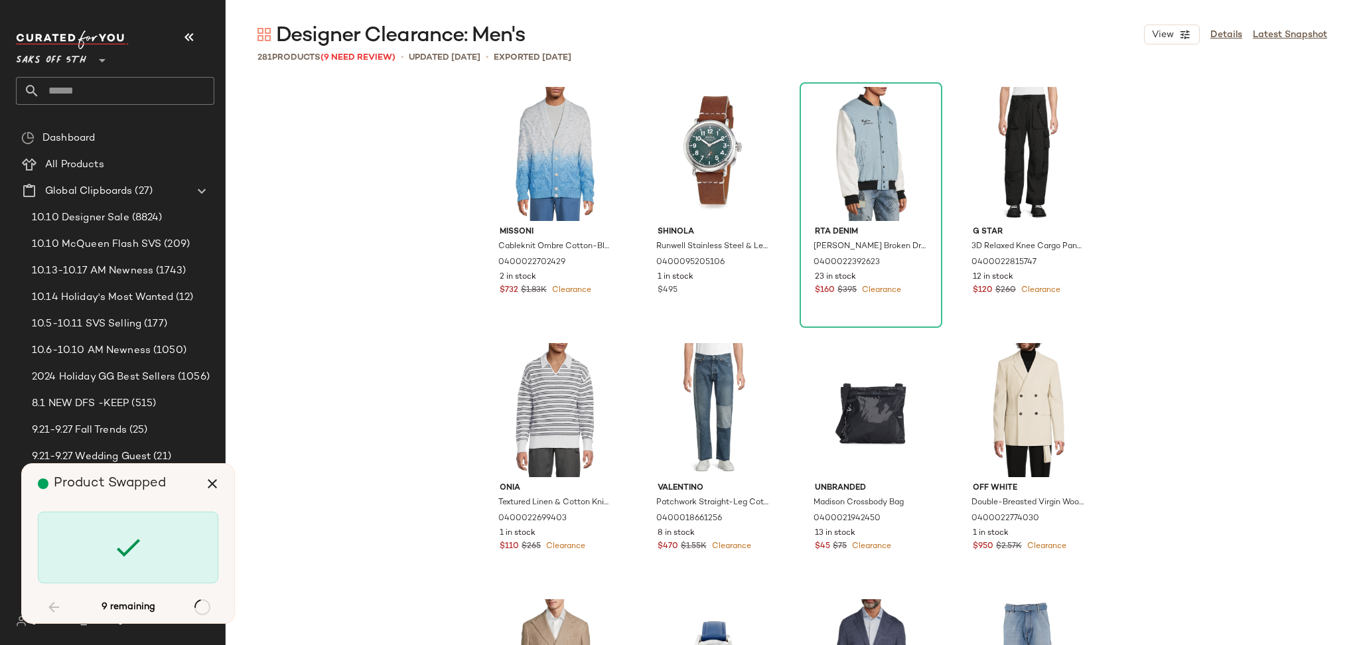
scroll to position [1537, 0]
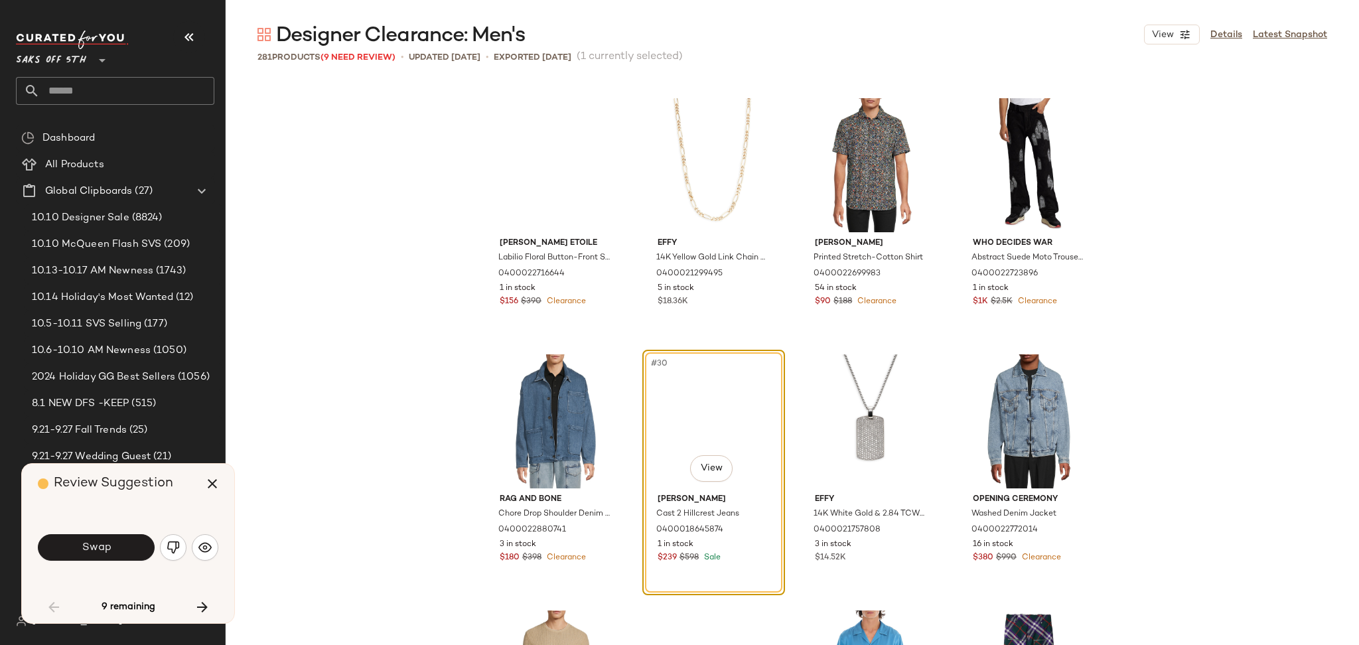
click at [110, 556] on button "Swap" at bounding box center [96, 547] width 117 height 27
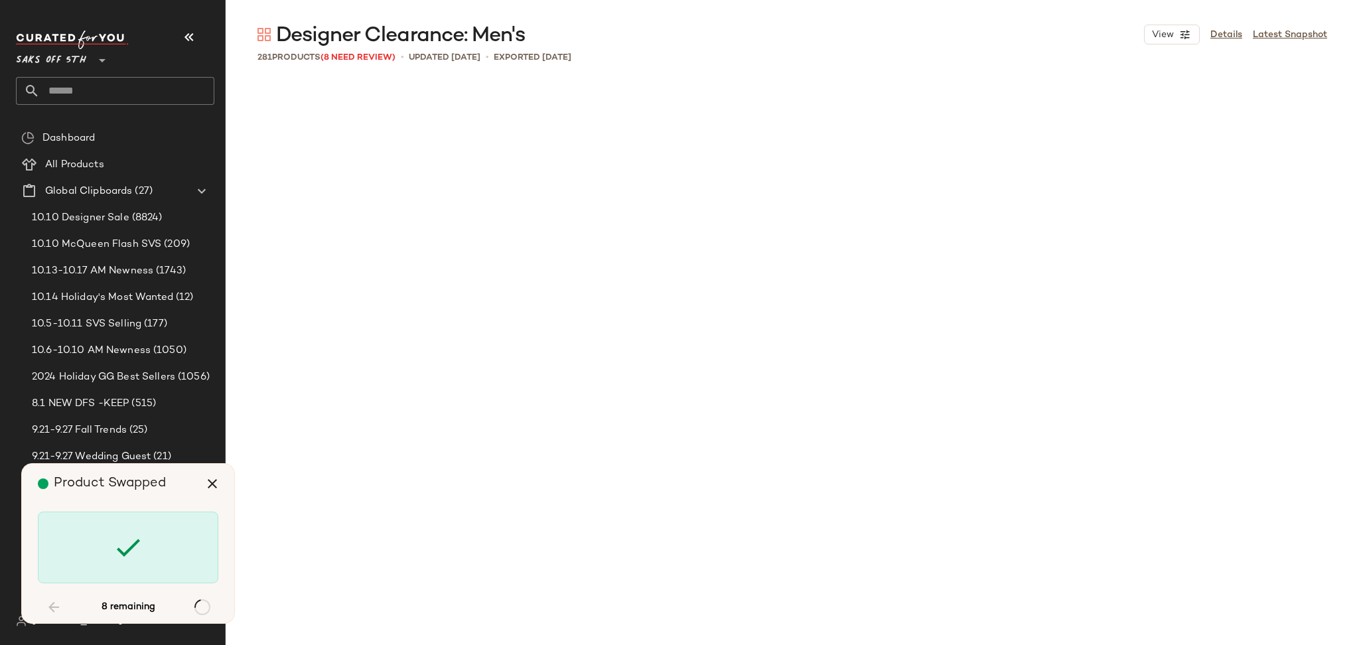
scroll to position [2562, 0]
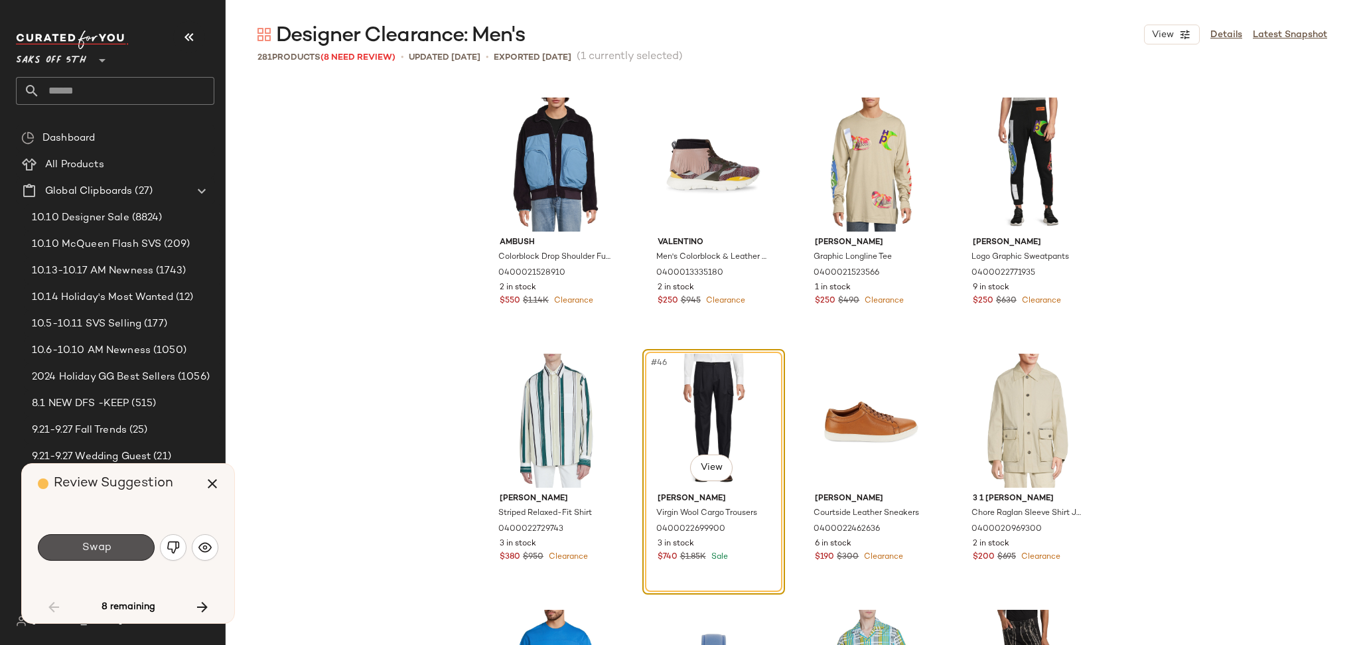
click at [110, 556] on button "Swap" at bounding box center [96, 547] width 117 height 27
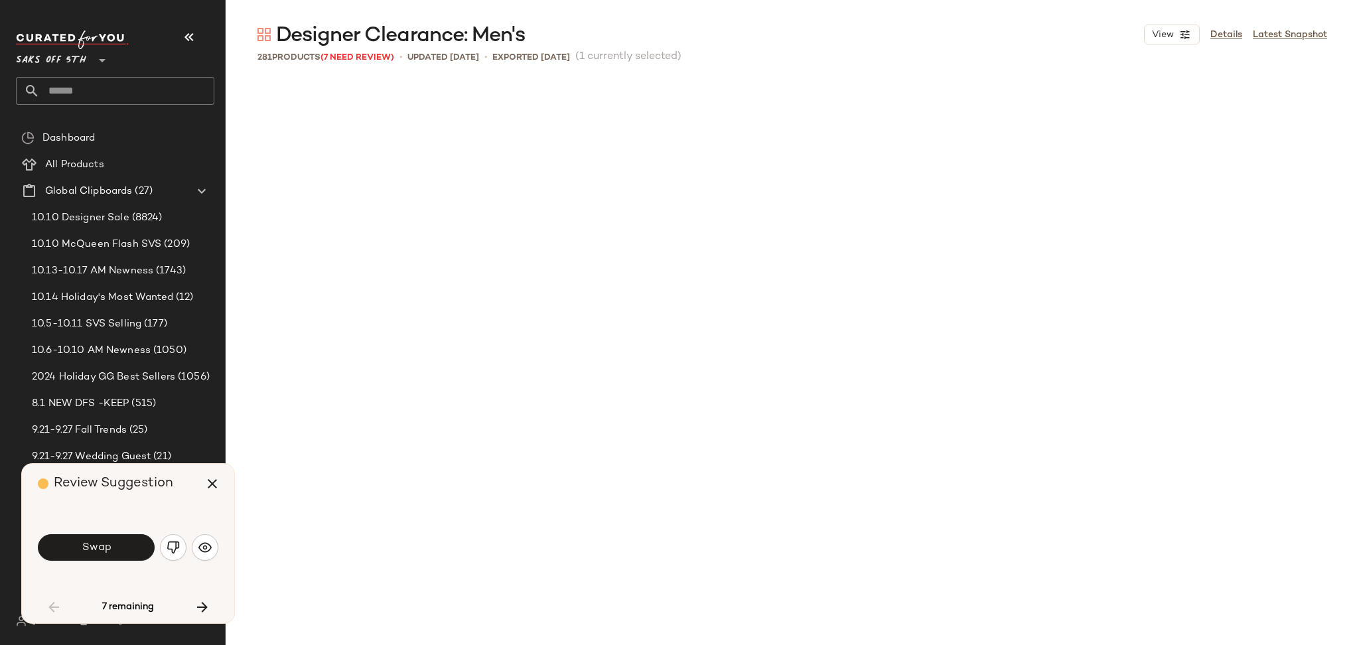
scroll to position [3330, 0]
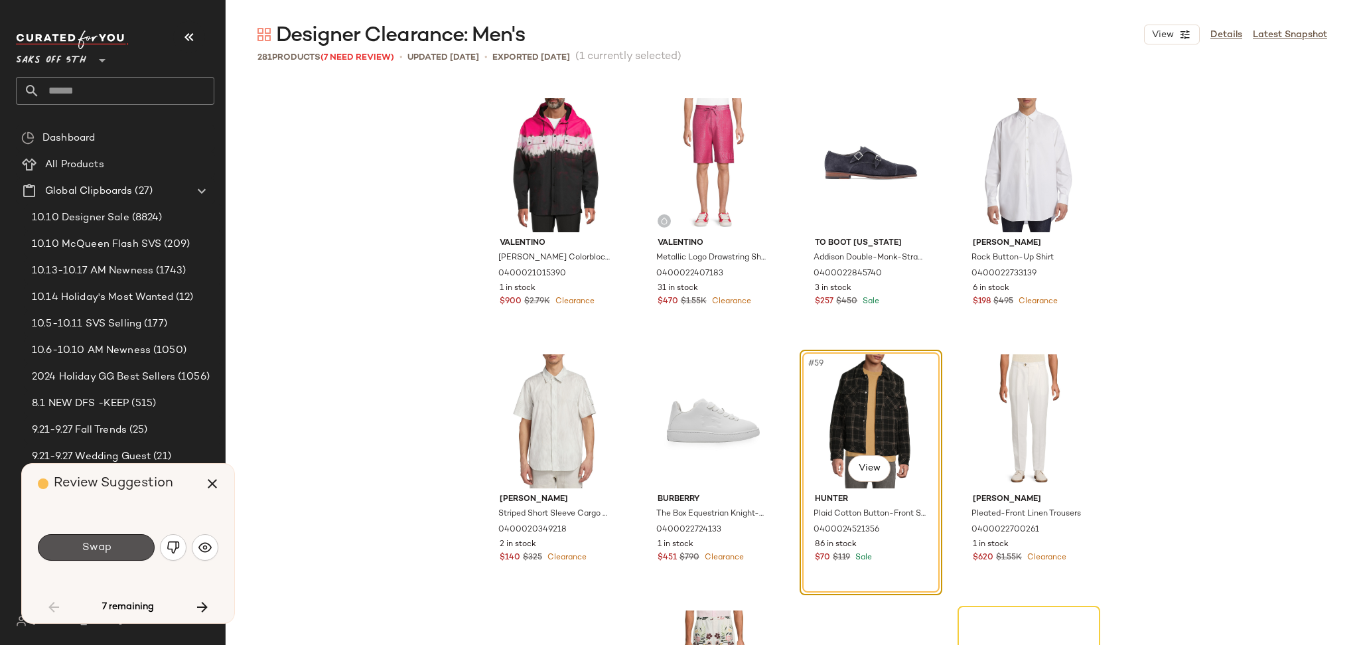
click at [110, 556] on button "Swap" at bounding box center [96, 547] width 117 height 27
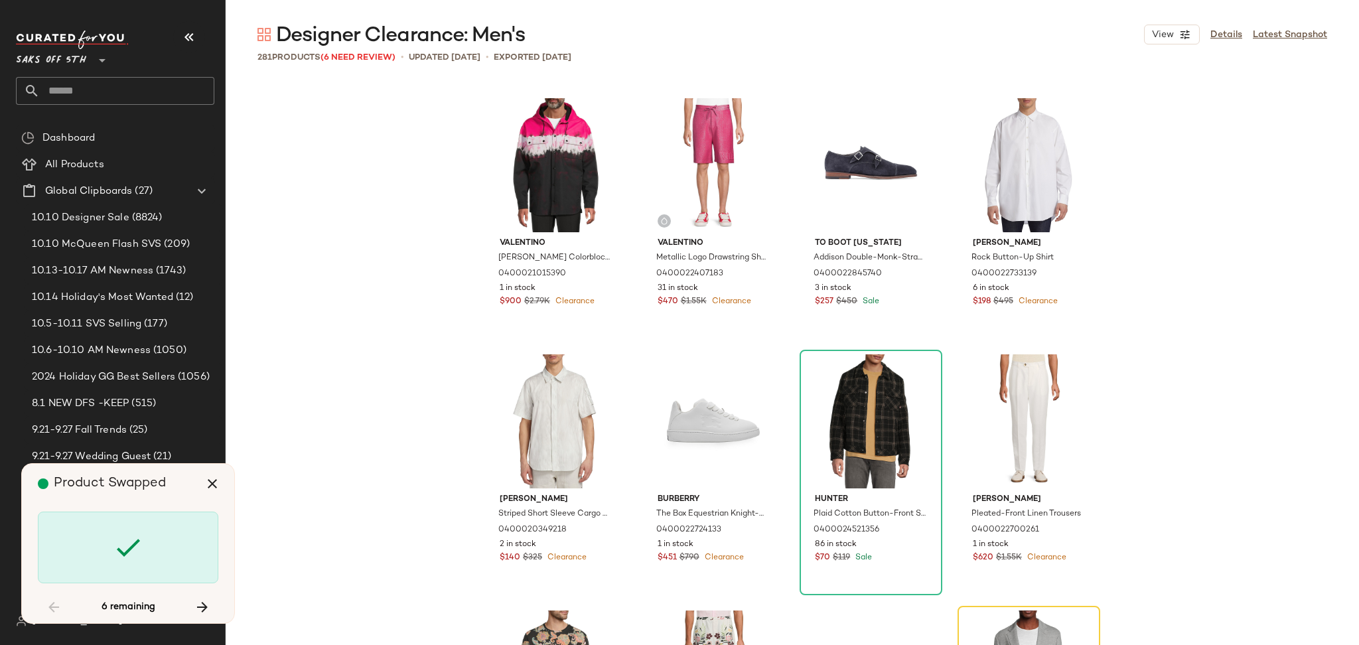
scroll to position [3586, 0]
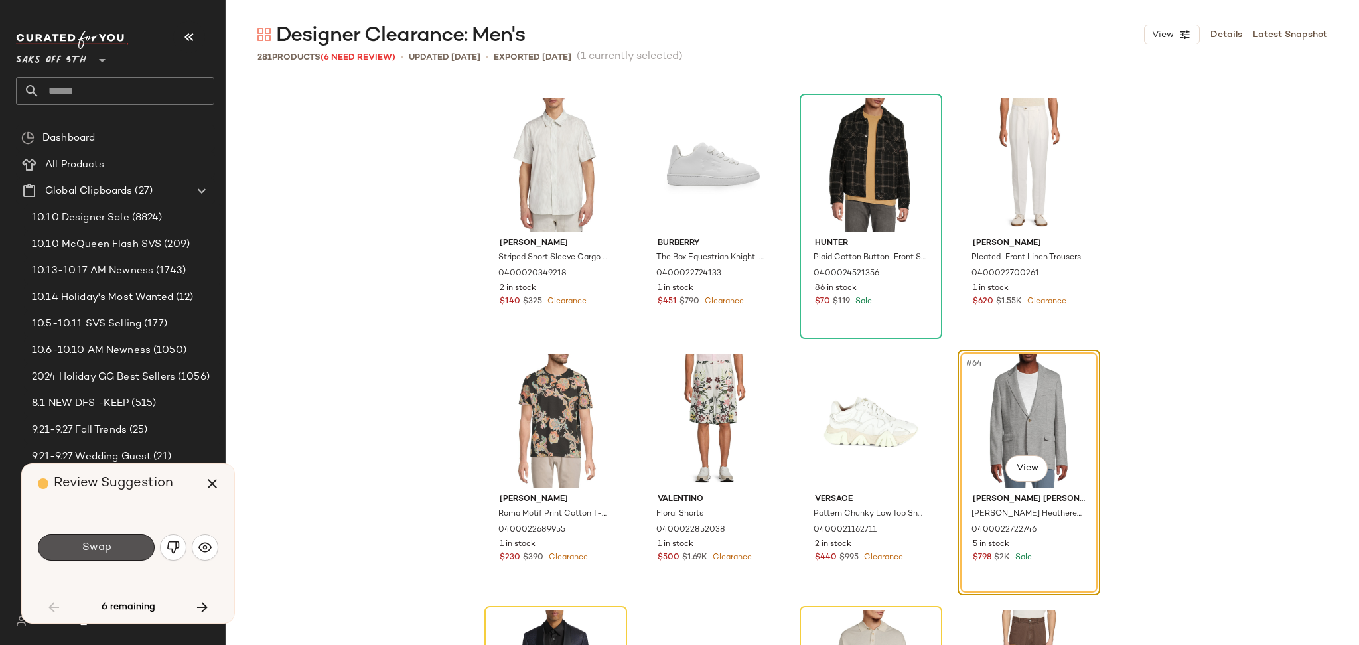
click at [110, 556] on button "Swap" at bounding box center [96, 547] width 117 height 27
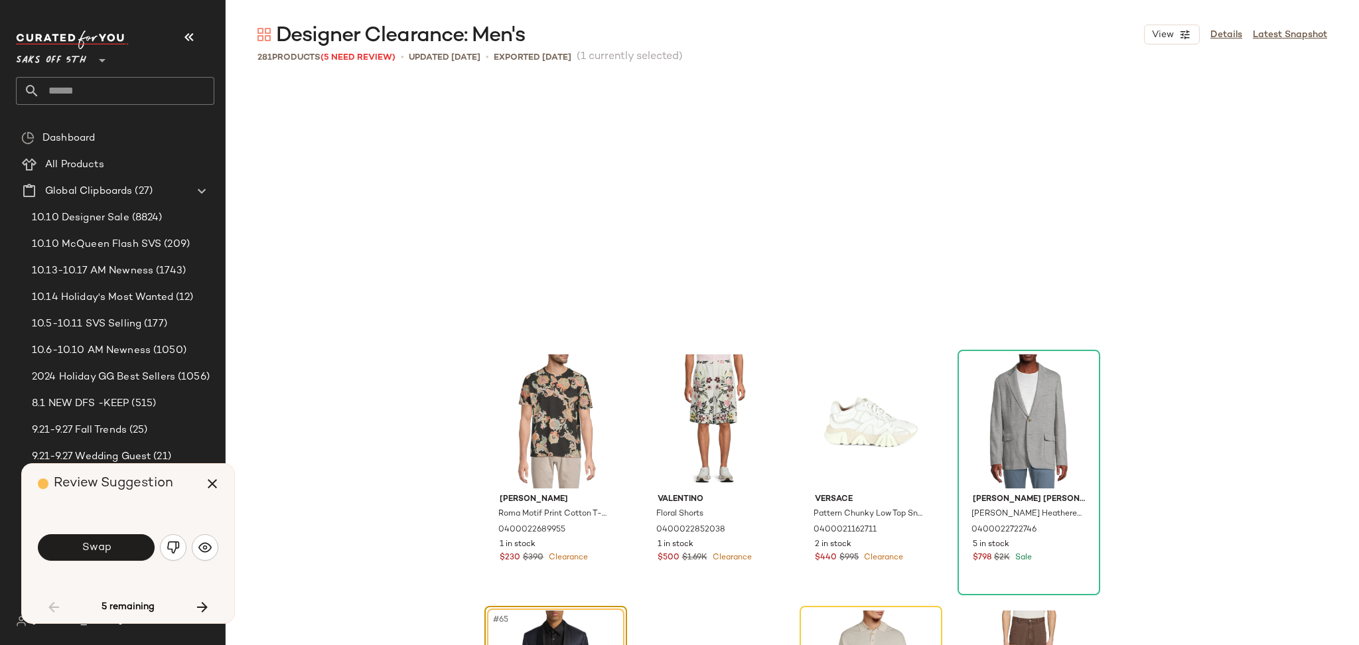
scroll to position [3843, 0]
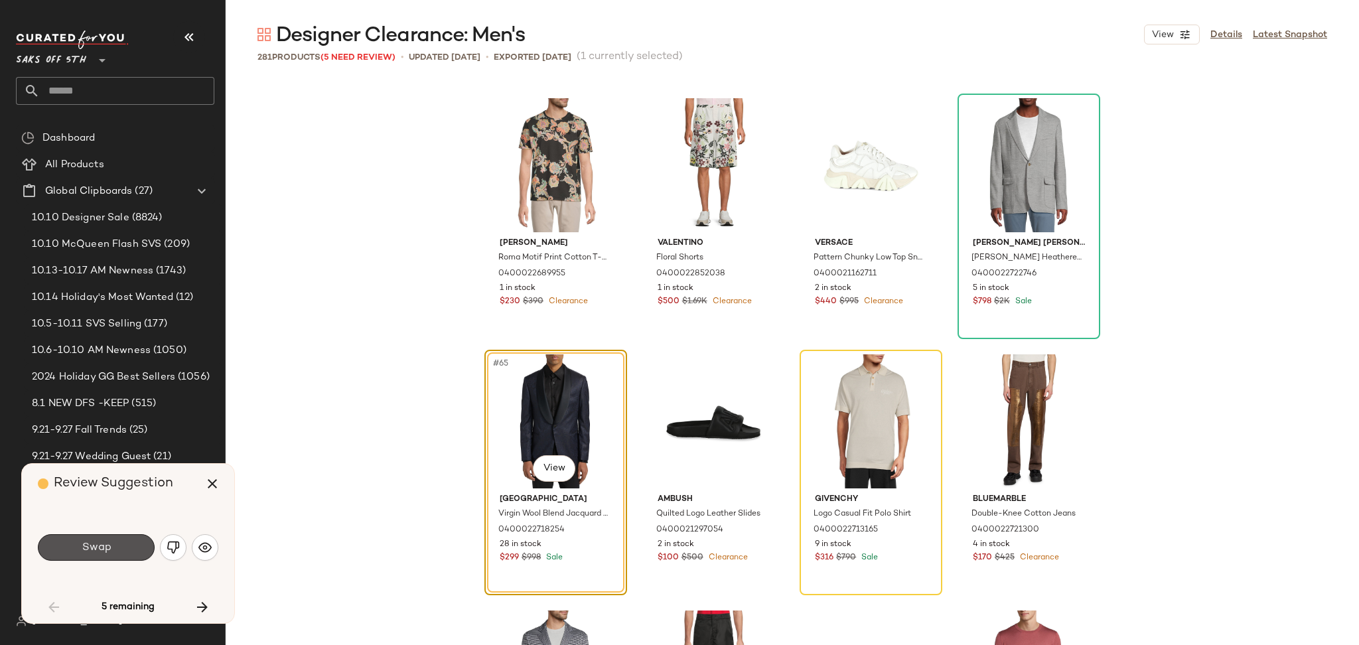
click at [110, 556] on button "Swap" at bounding box center [96, 547] width 117 height 27
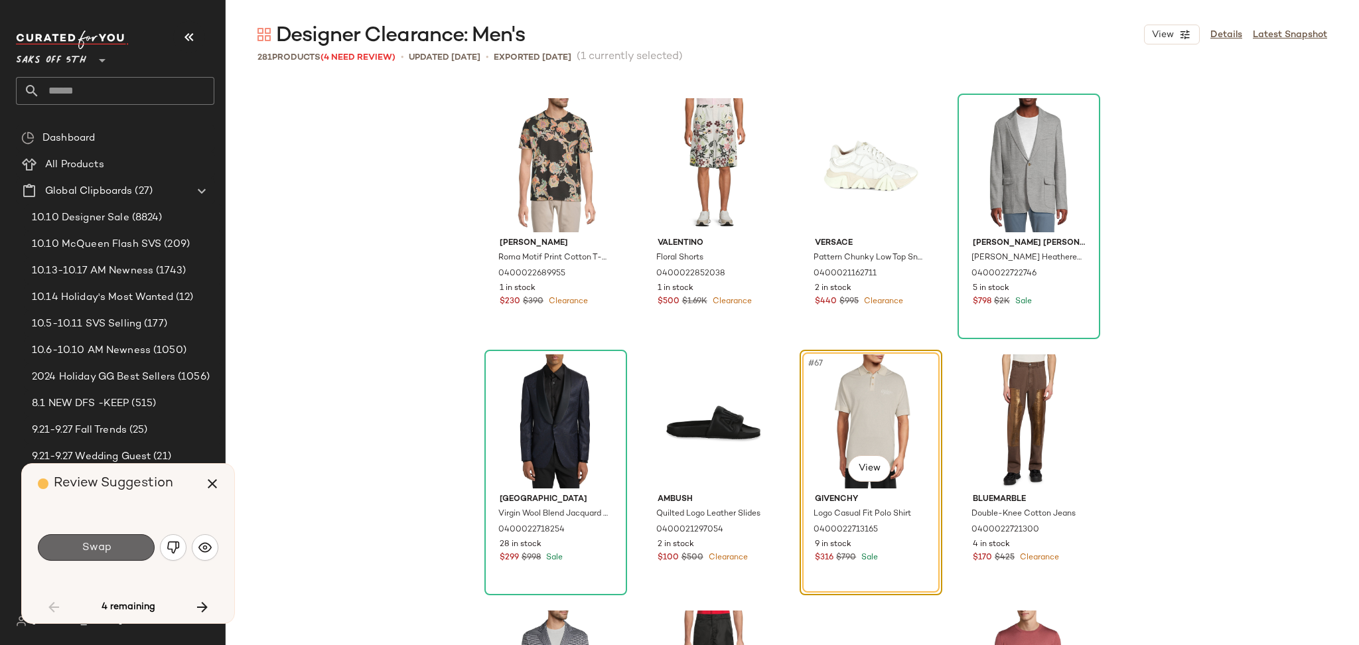
click at [114, 559] on button "Swap" at bounding box center [96, 547] width 117 height 27
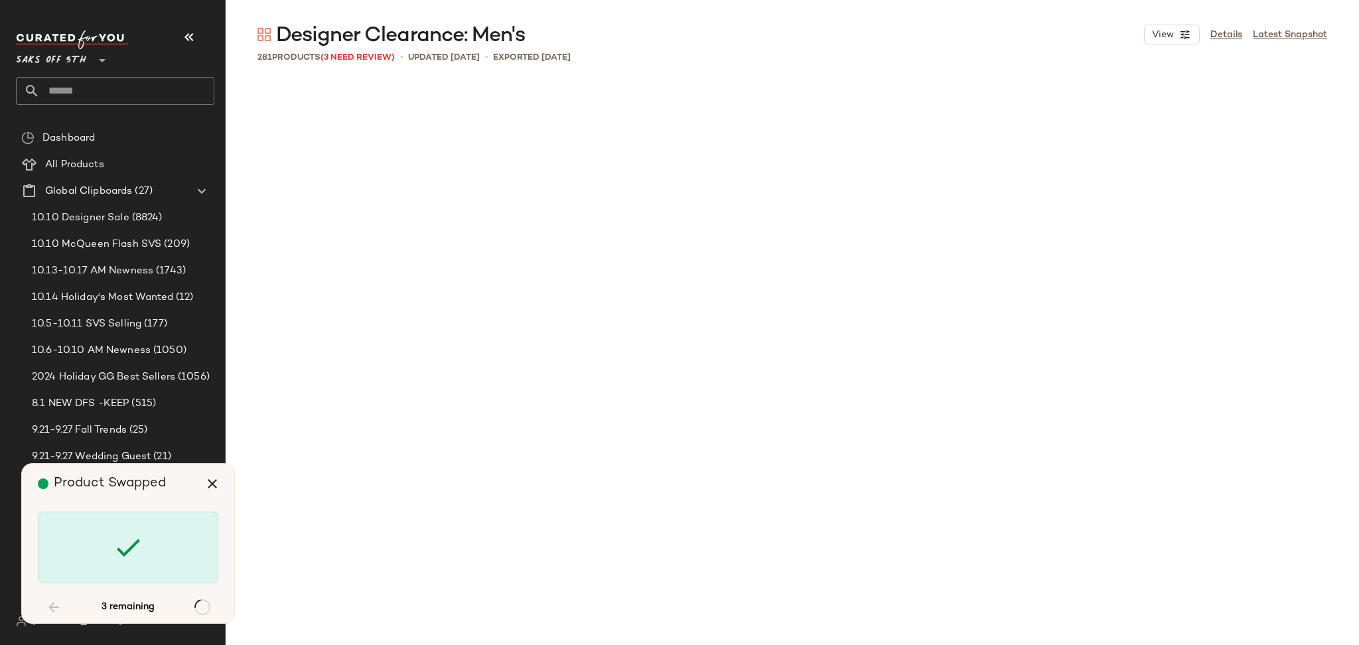
scroll to position [5636, 0]
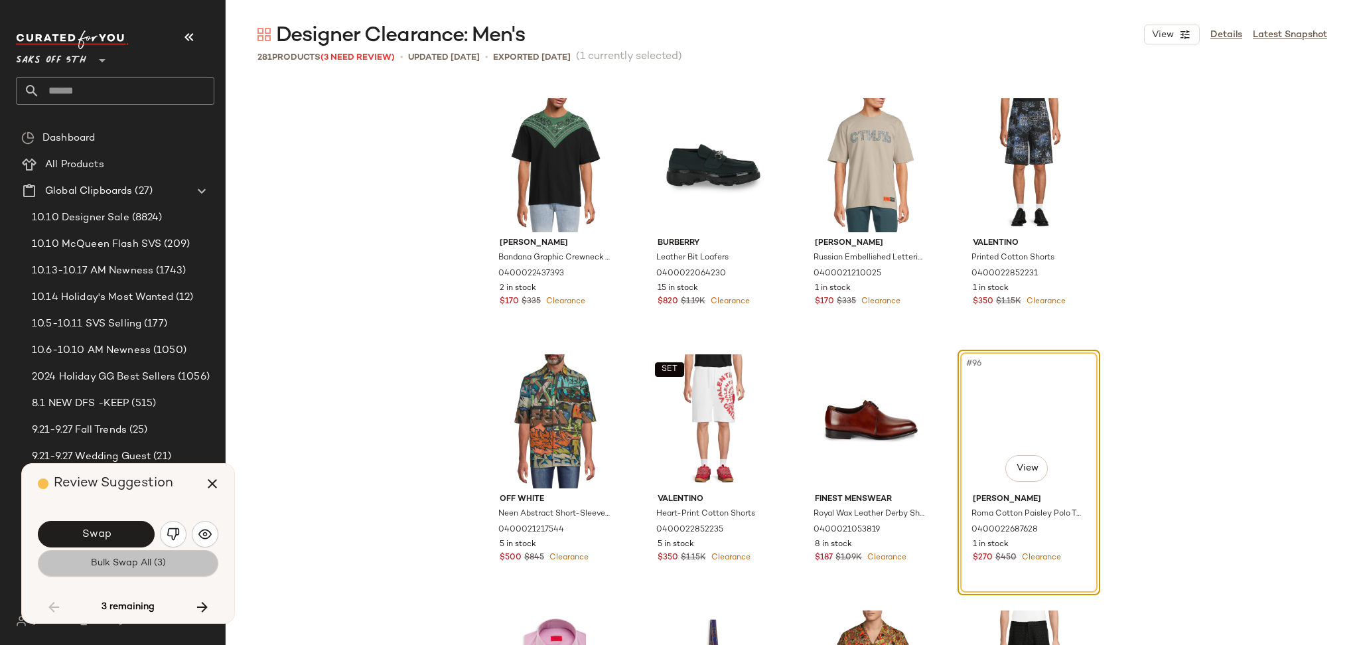
click at [133, 572] on button "Bulk Swap All (3)" at bounding box center [128, 563] width 181 height 27
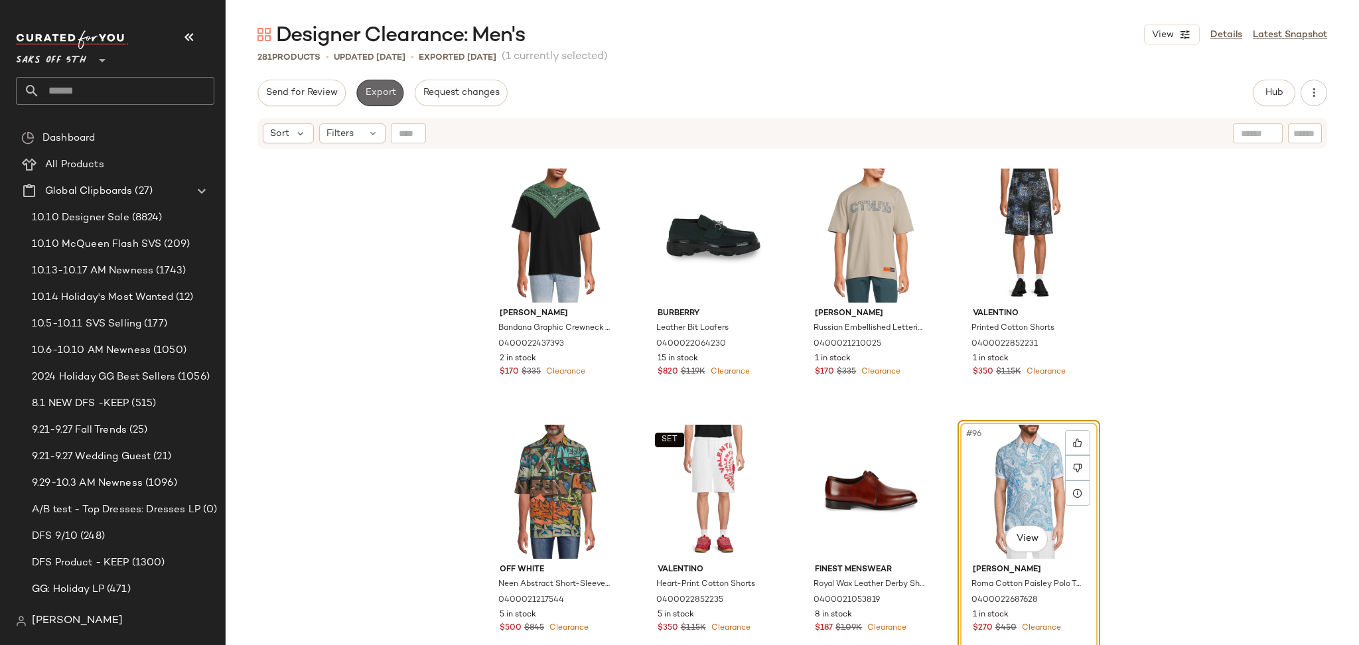
click at [394, 97] on button "Export" at bounding box center [379, 93] width 47 height 27
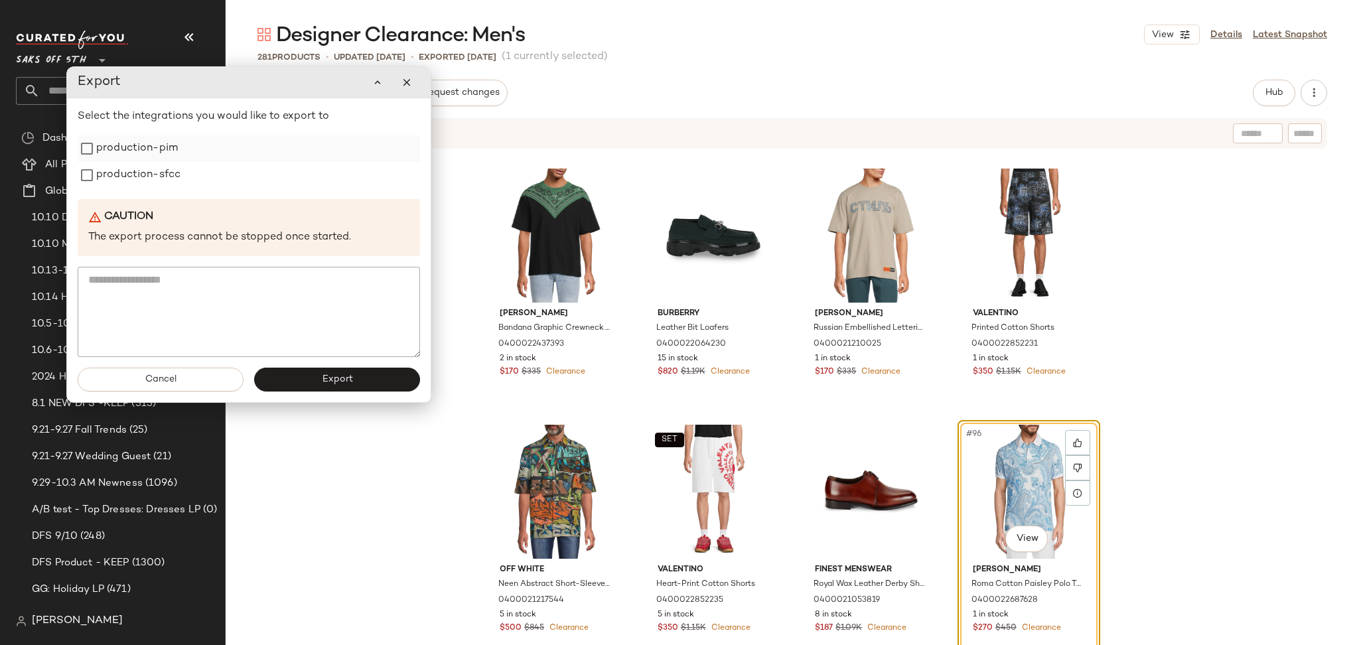
click at [172, 152] on label "production-pim" at bounding box center [137, 148] width 82 height 27
click at [167, 171] on label "production-sfcc" at bounding box center [138, 175] width 84 height 27
click at [315, 373] on button "Export" at bounding box center [337, 380] width 166 height 24
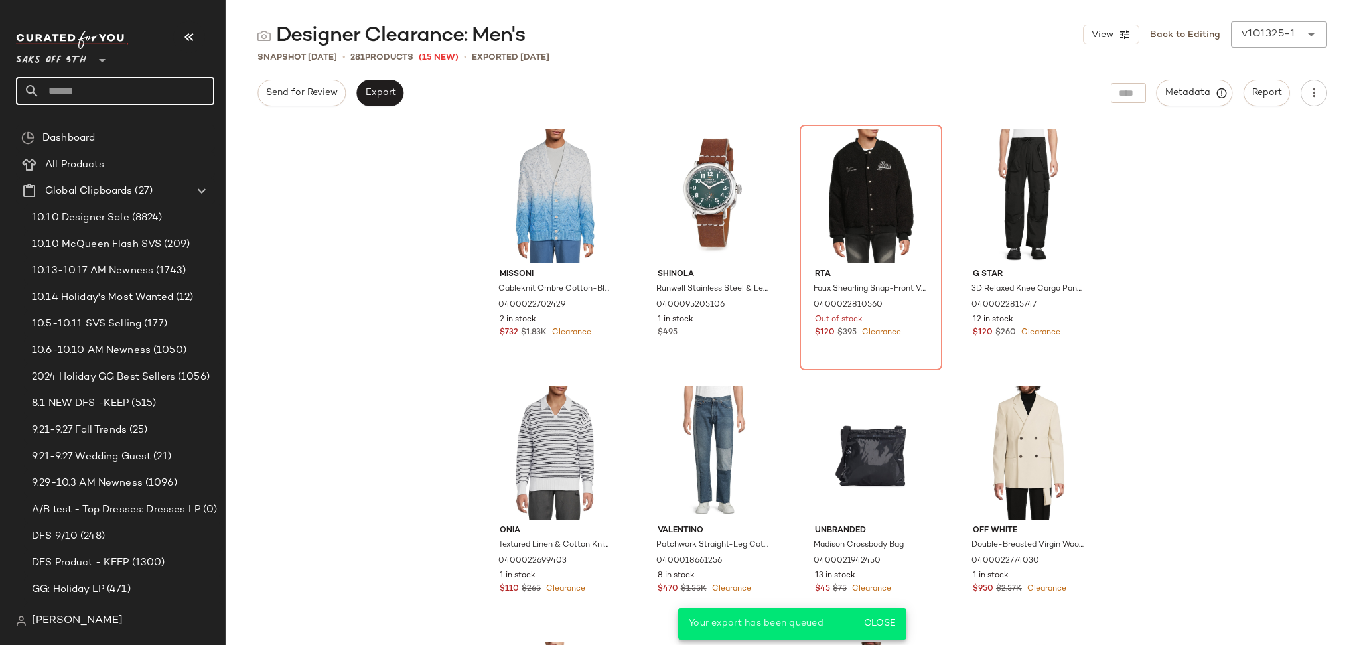
click at [176, 88] on input "text" at bounding box center [127, 91] width 175 height 28
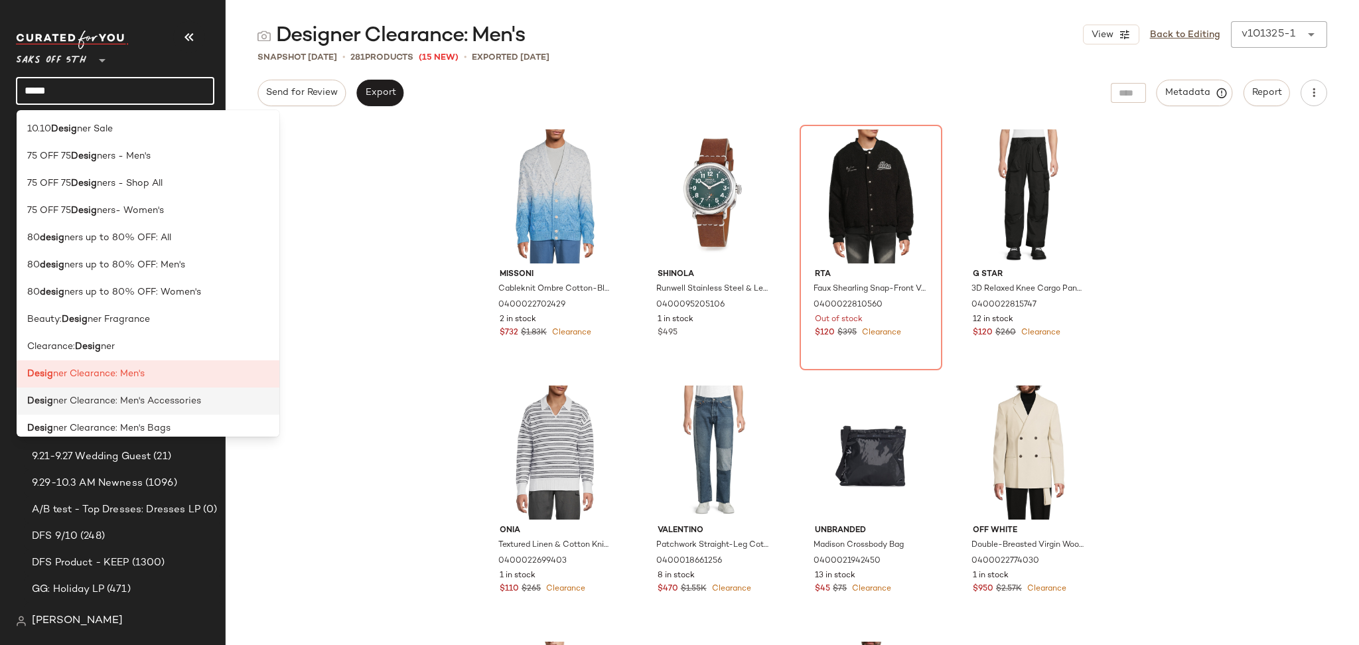
type input "*****"
click at [157, 396] on span "ner Clearance: Men's Accessories" at bounding box center [127, 401] width 148 height 14
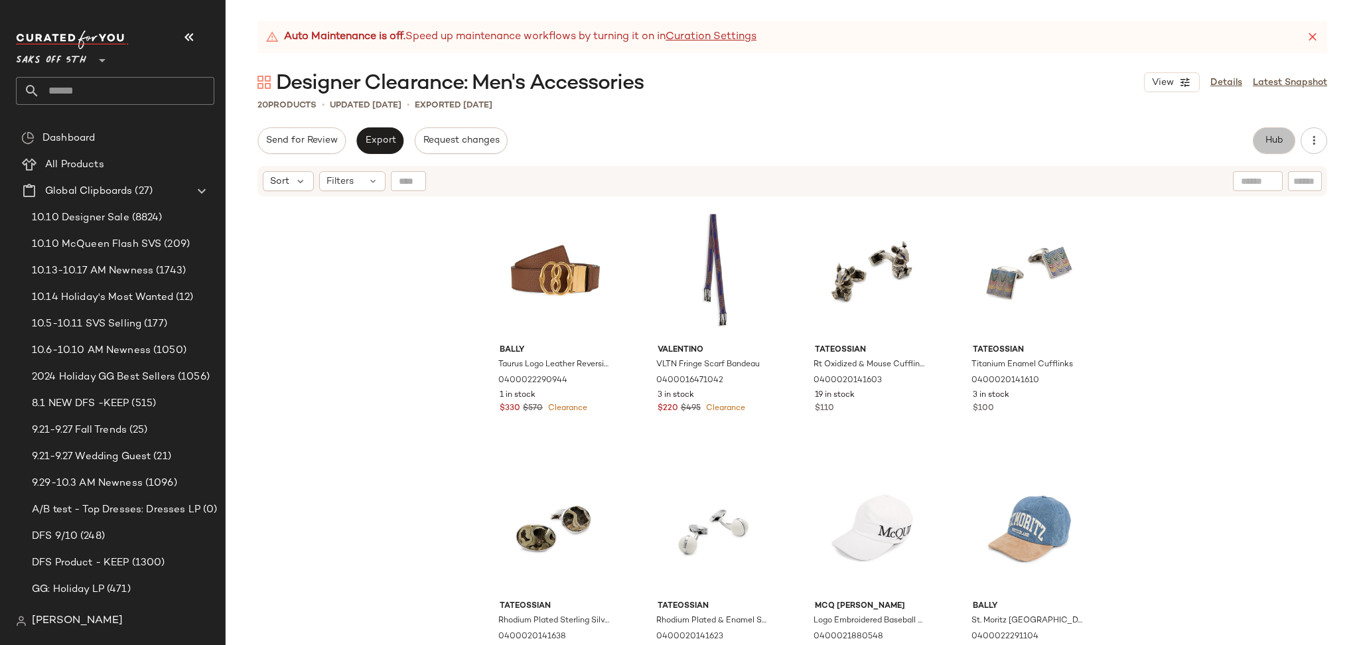
click at [1278, 146] on span "Hub" at bounding box center [1274, 140] width 19 height 11
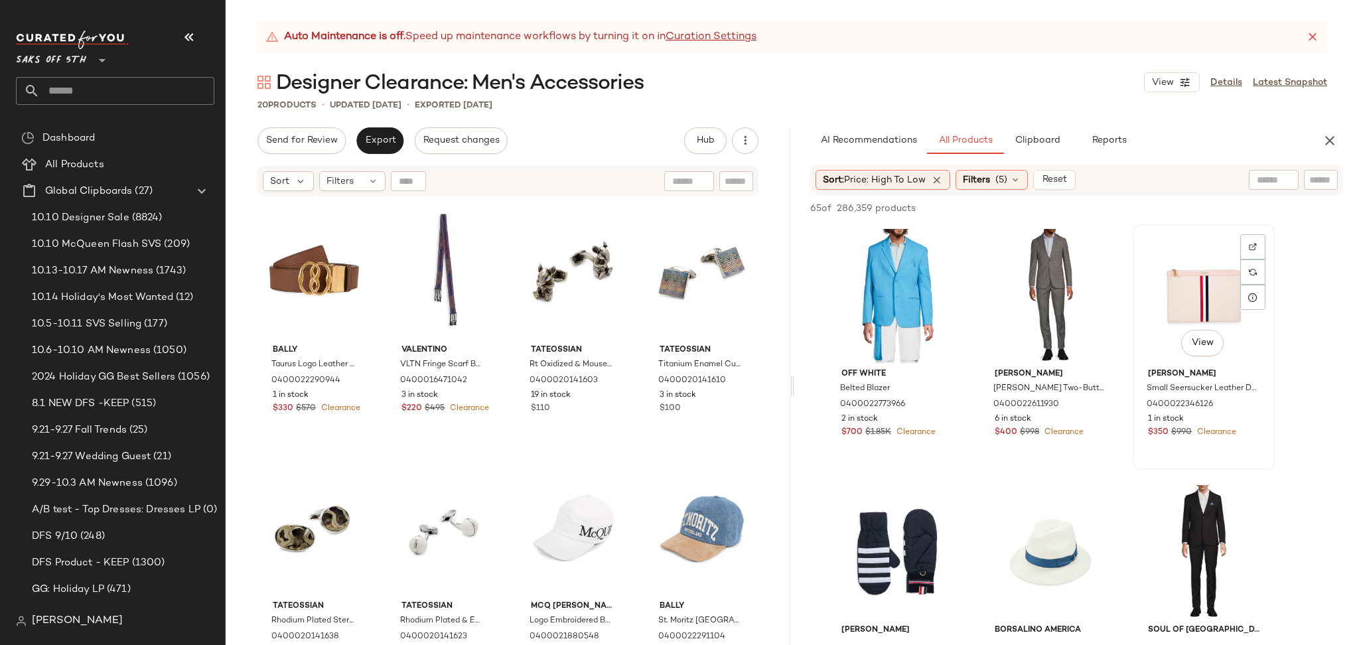
click at [1195, 287] on div "View" at bounding box center [1204, 296] width 133 height 134
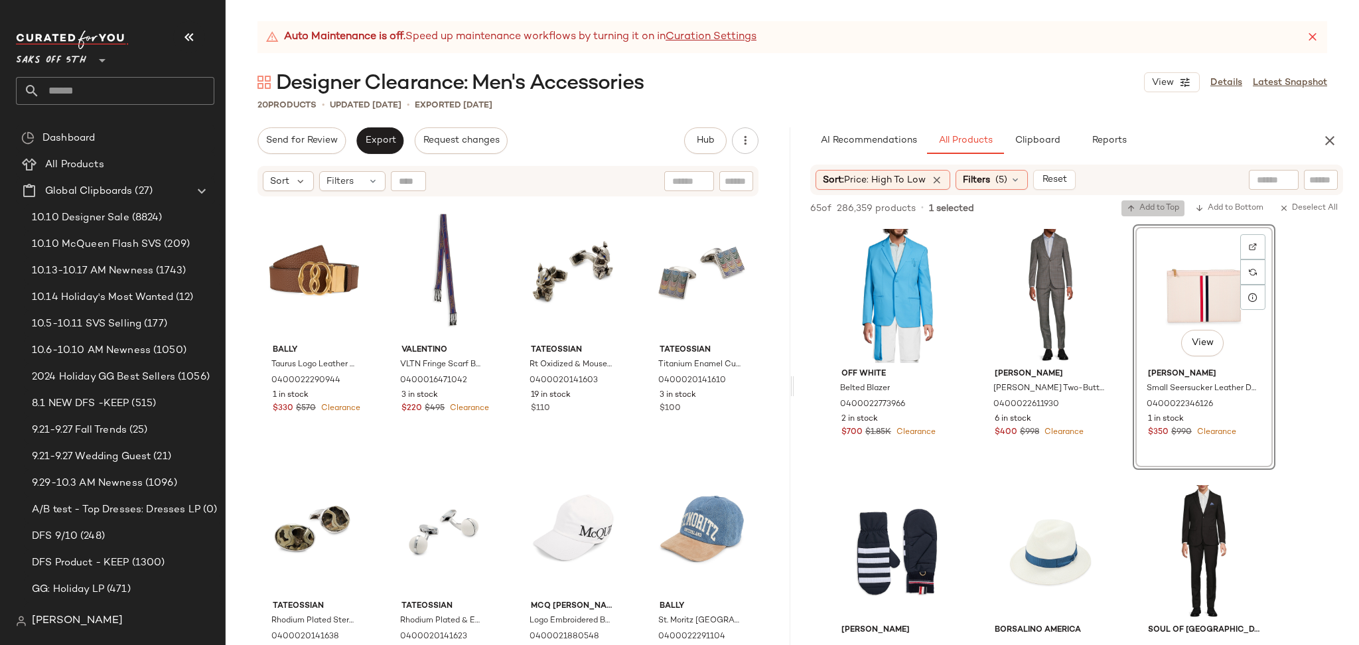
click at [1144, 214] on button "Add to Top" at bounding box center [1153, 208] width 63 height 16
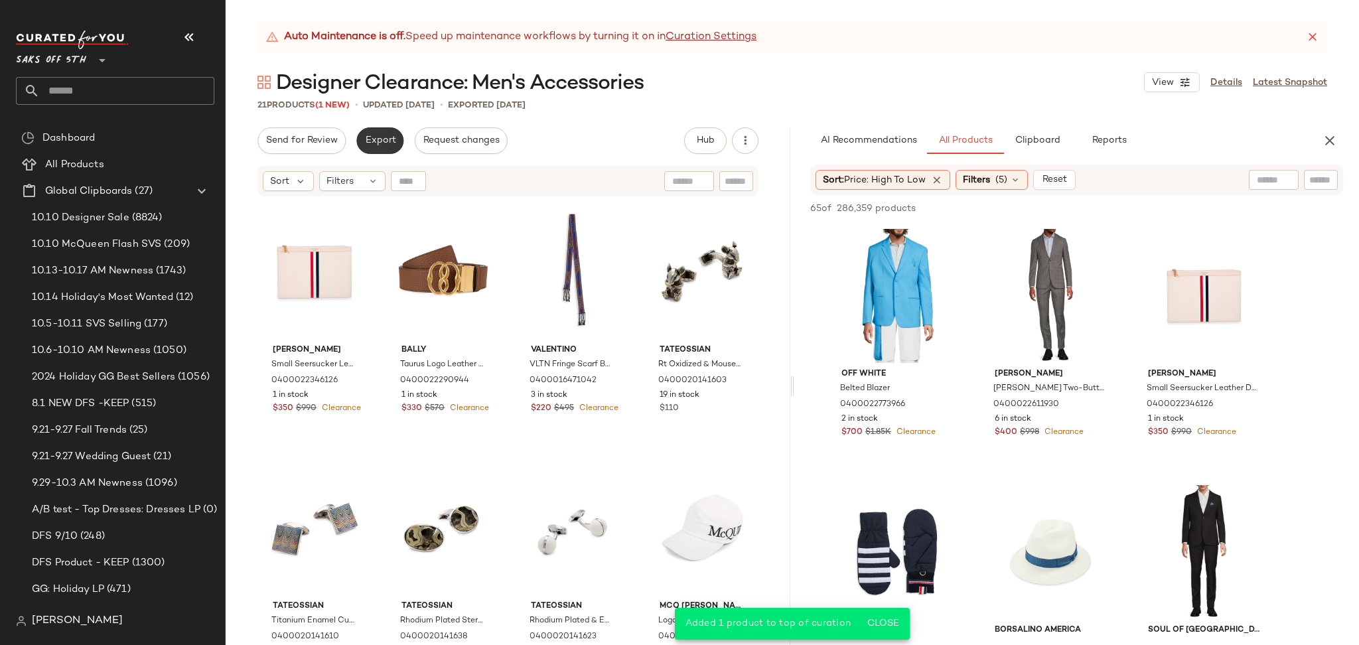
click at [388, 141] on span "Export" at bounding box center [379, 140] width 31 height 11
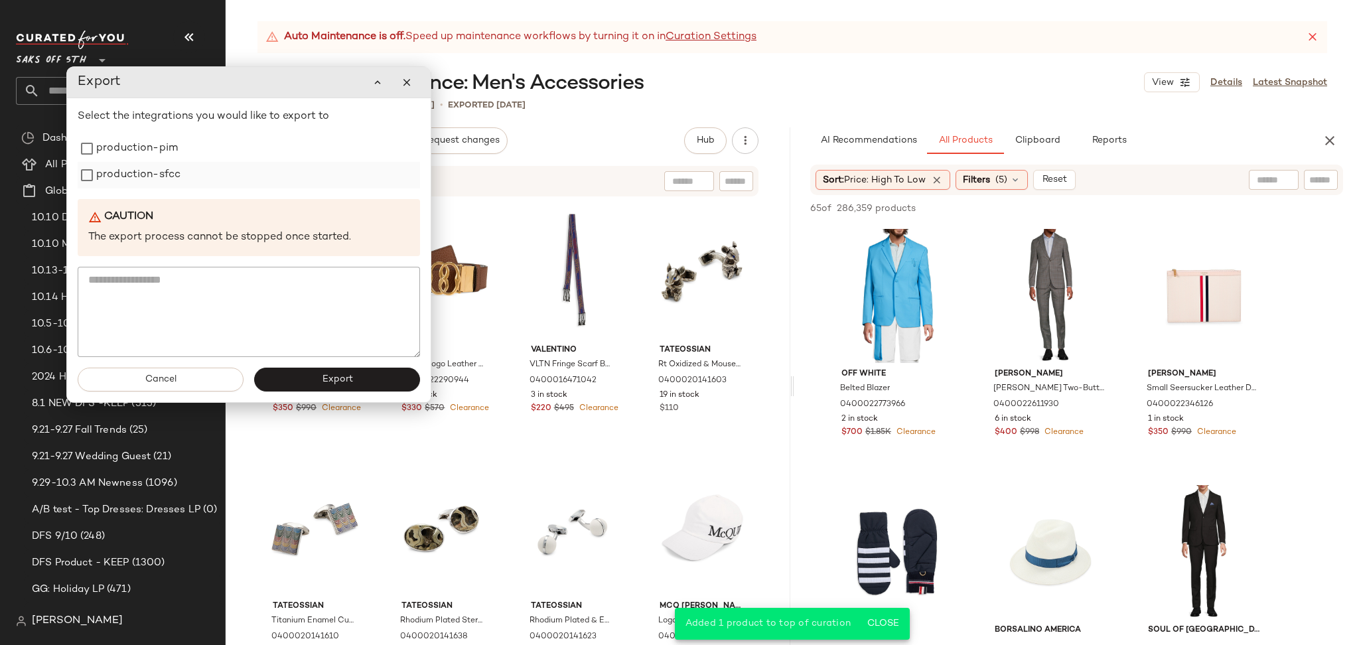
click at [145, 165] on label "production-sfcc" at bounding box center [138, 175] width 84 height 27
click at [152, 148] on label "production-pim" at bounding box center [137, 148] width 82 height 27
click at [303, 368] on button "Export" at bounding box center [337, 380] width 166 height 24
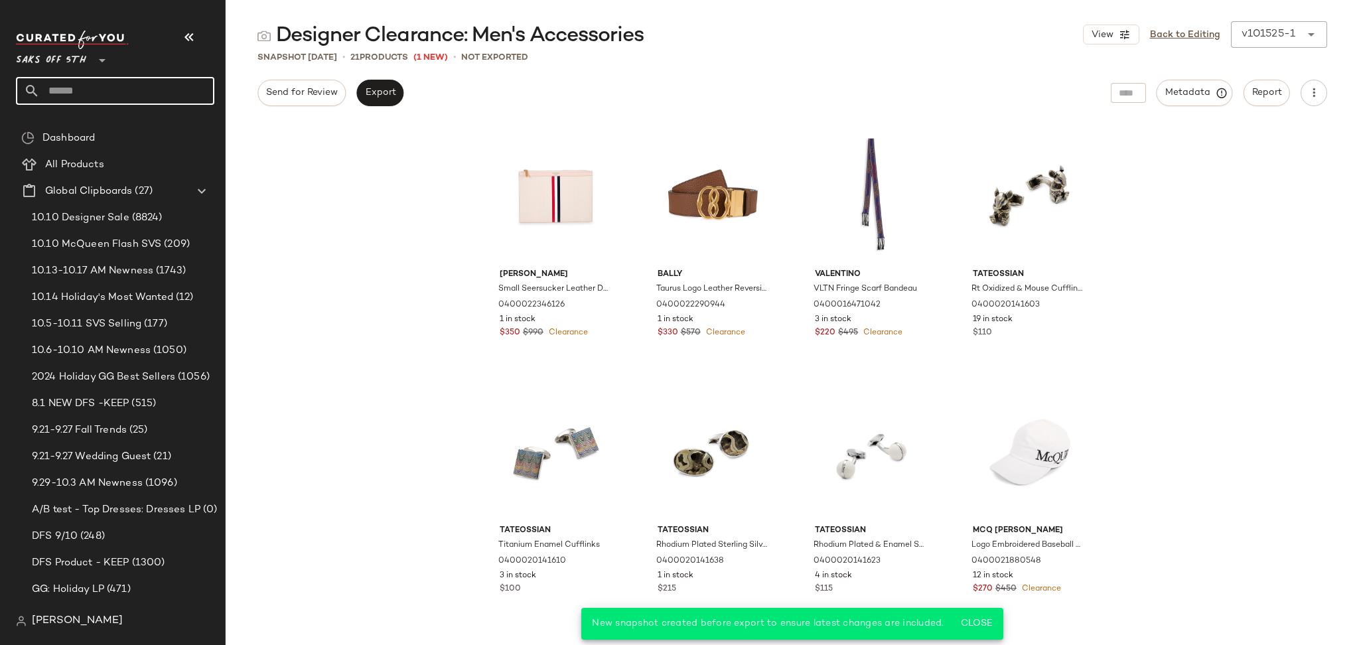
click at [94, 85] on input "text" at bounding box center [127, 91] width 175 height 28
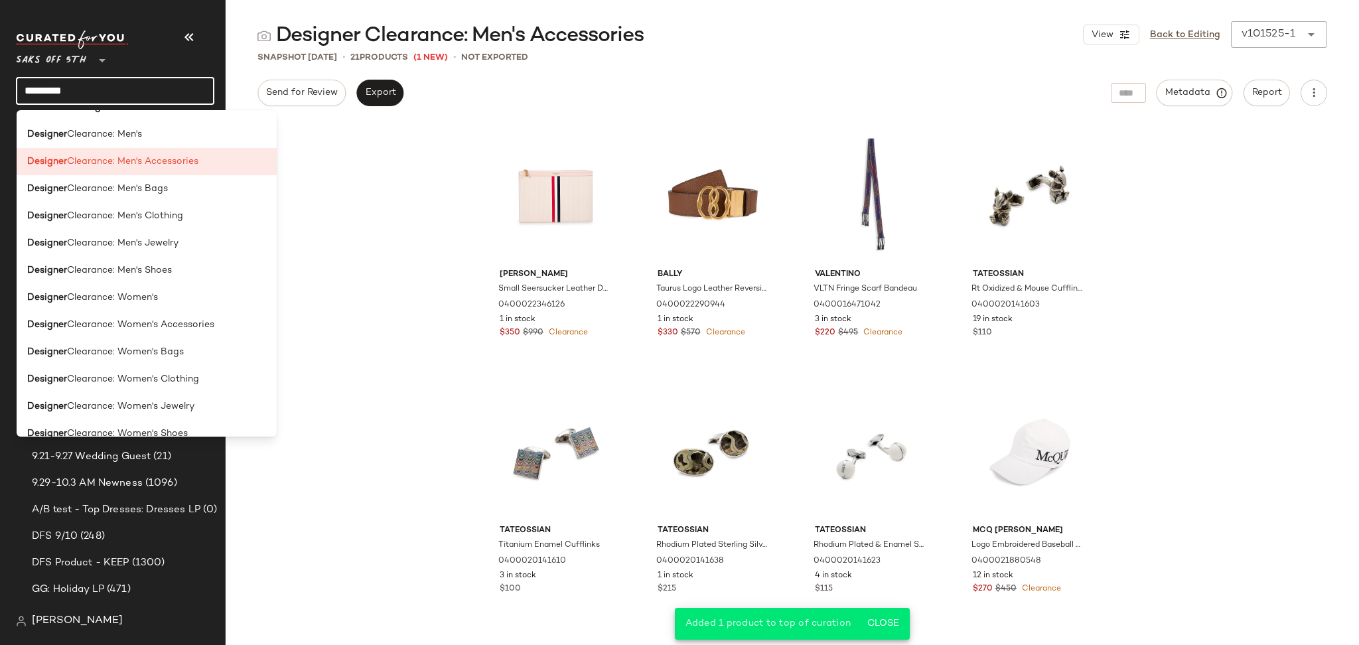
scroll to position [194, 0]
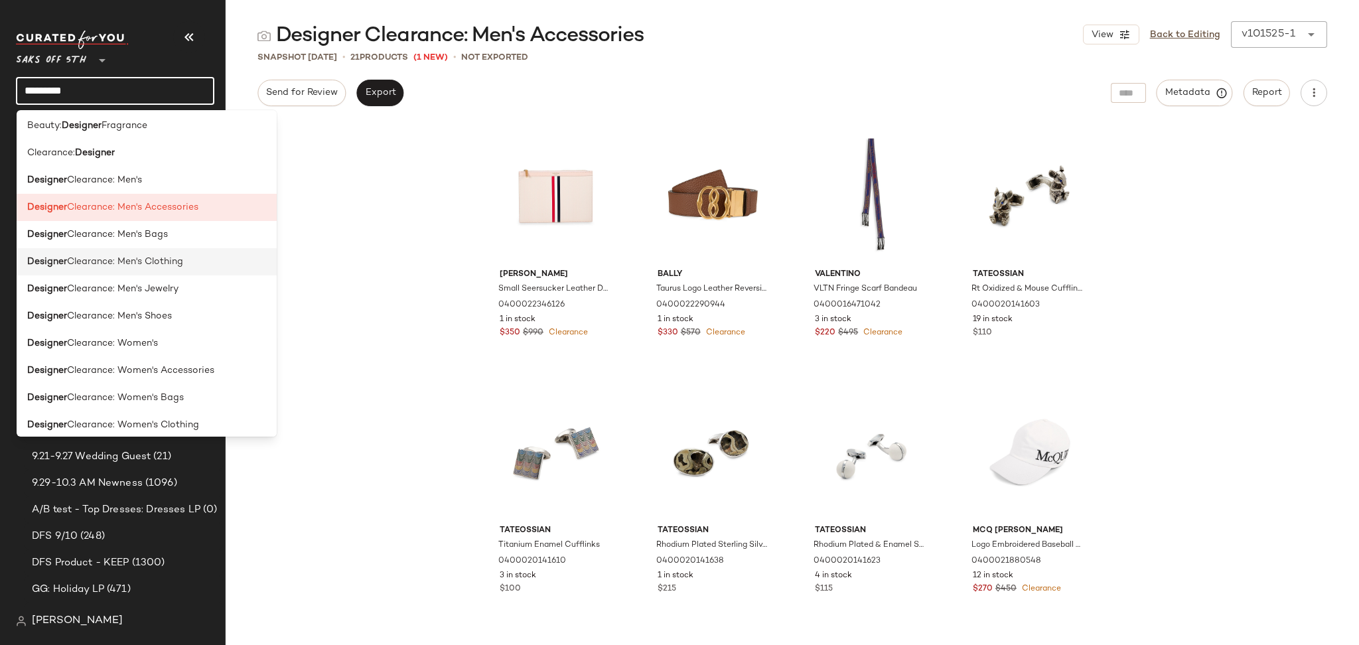
type input "********"
click at [173, 258] on span "Clearance: Men's Clothing" at bounding box center [125, 262] width 116 height 14
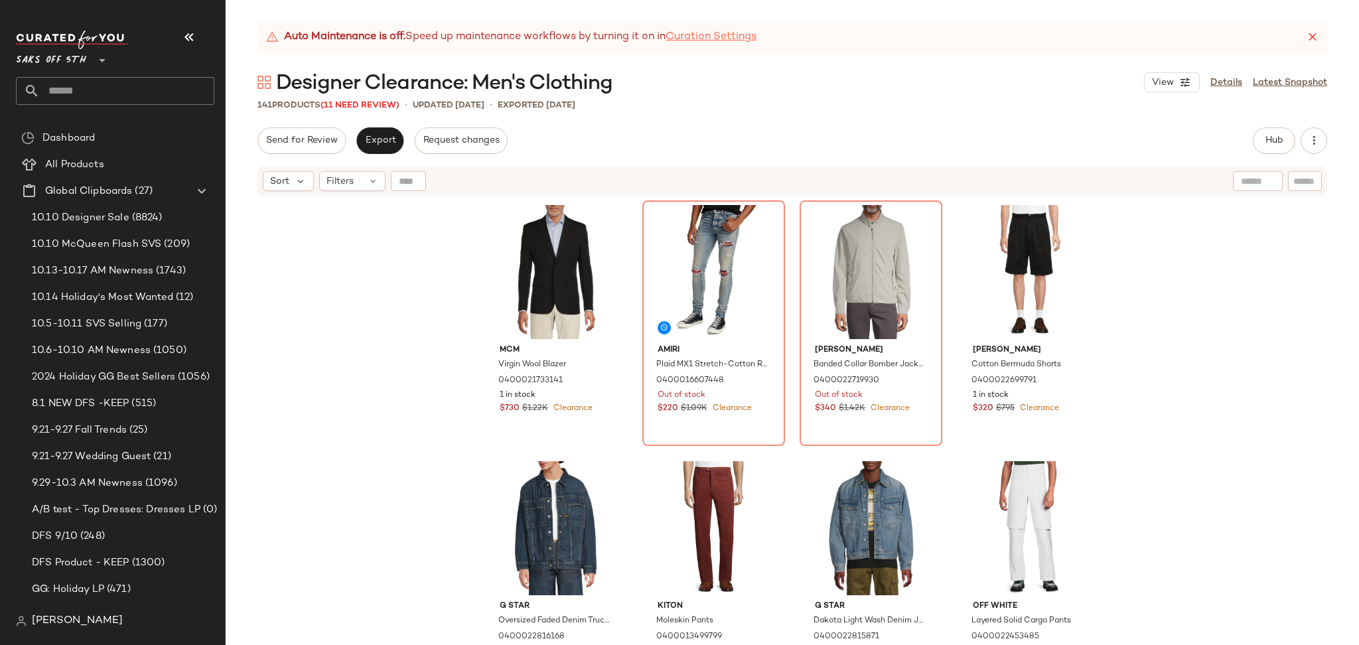
click at [731, 37] on link "Curation Settings" at bounding box center [711, 37] width 91 height 16
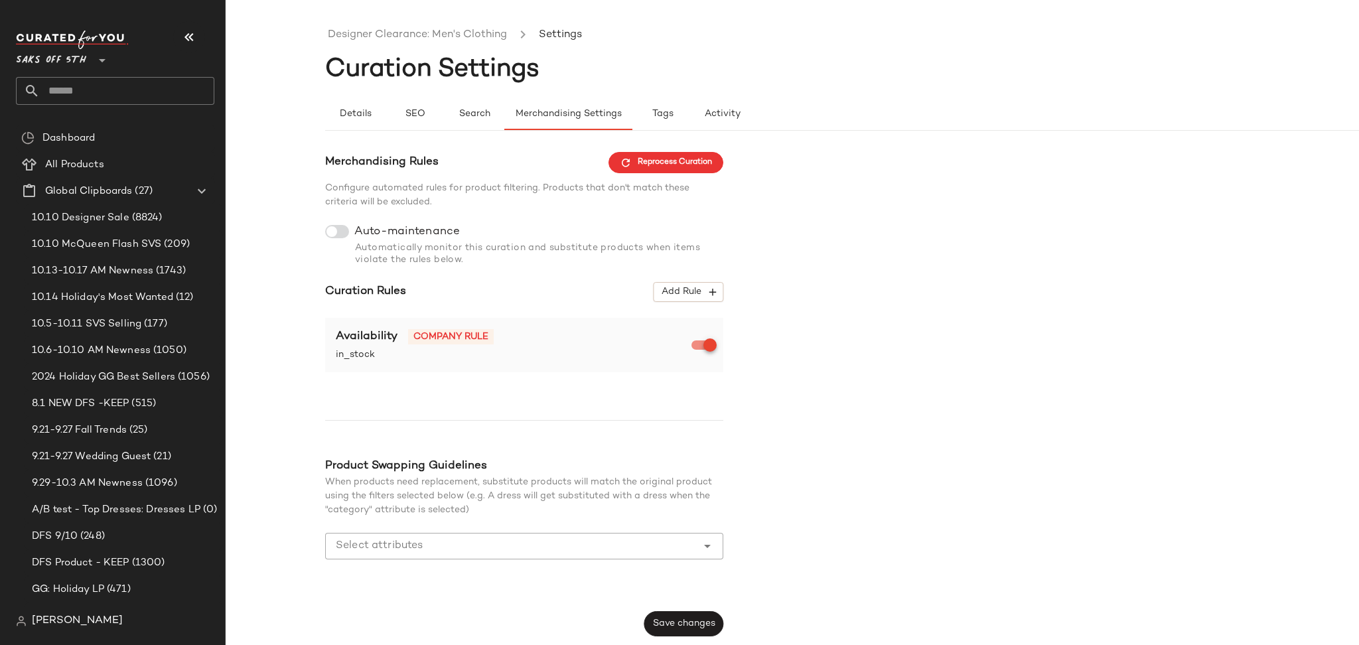
click at [345, 224] on div "Merchandising Rules Reprocess Curation Configure automated rules for product fi…" at bounding box center [524, 394] width 398 height 485
click at [337, 239] on div "Automatically monitor this curation and substitute products when items violate …" at bounding box center [524, 252] width 398 height 28
click at [343, 234] on div at bounding box center [337, 231] width 24 height 13
click at [700, 299] on button "Add Rule" at bounding box center [689, 292] width 70 height 20
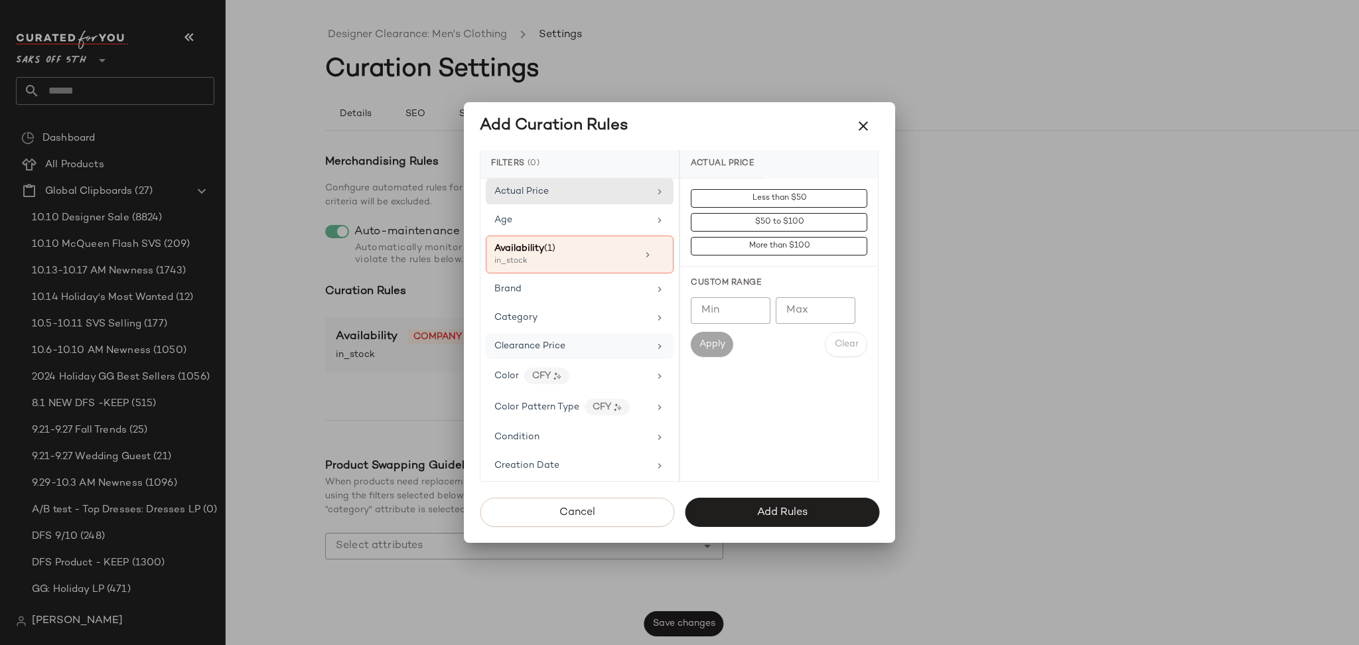
click at [595, 352] on div "Clearance Price" at bounding box center [572, 346] width 155 height 14
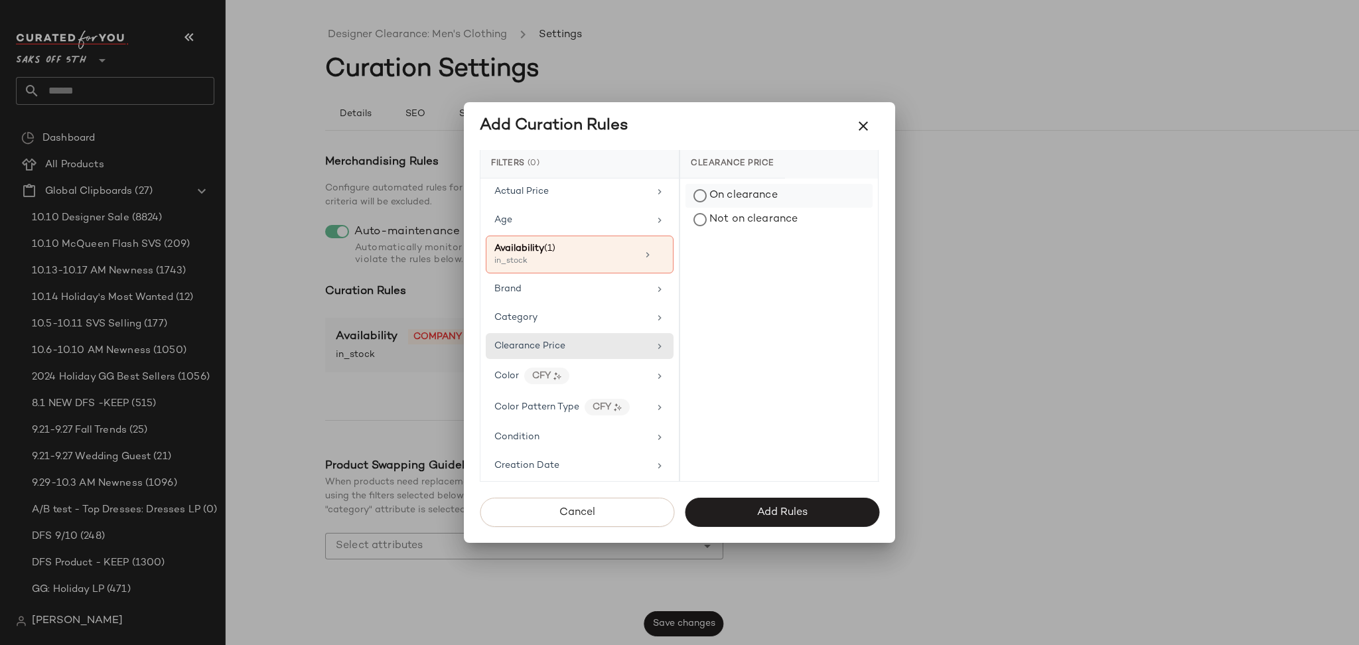
click at [740, 192] on div "On clearance" at bounding box center [779, 196] width 187 height 24
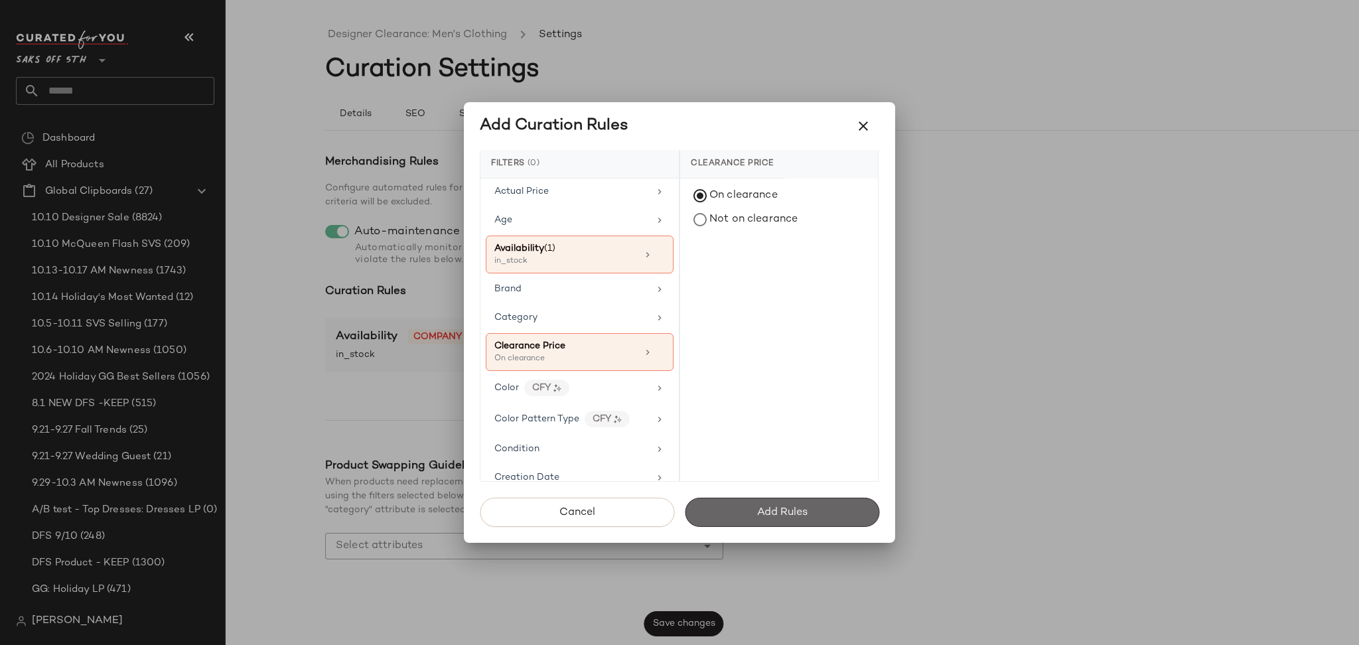
click at [802, 509] on span "Add Rules" at bounding box center [782, 512] width 51 height 13
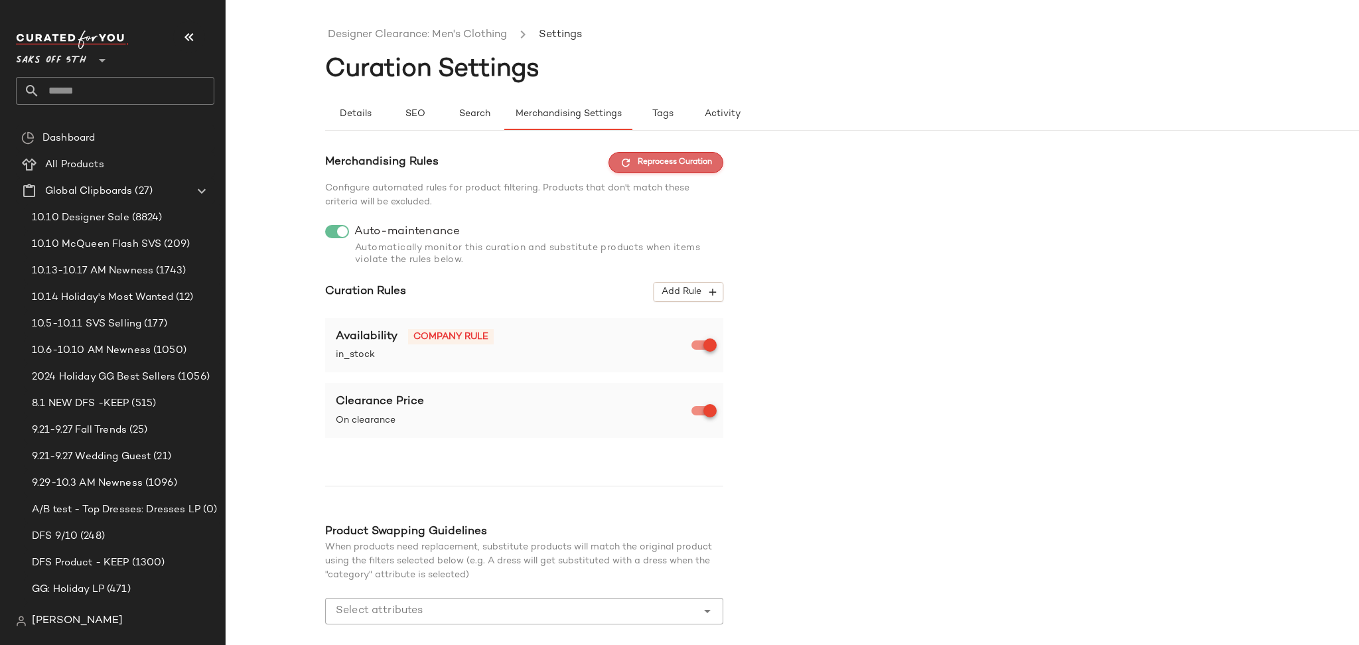
click at [658, 158] on span "Reprocess Curation" at bounding box center [666, 163] width 92 height 12
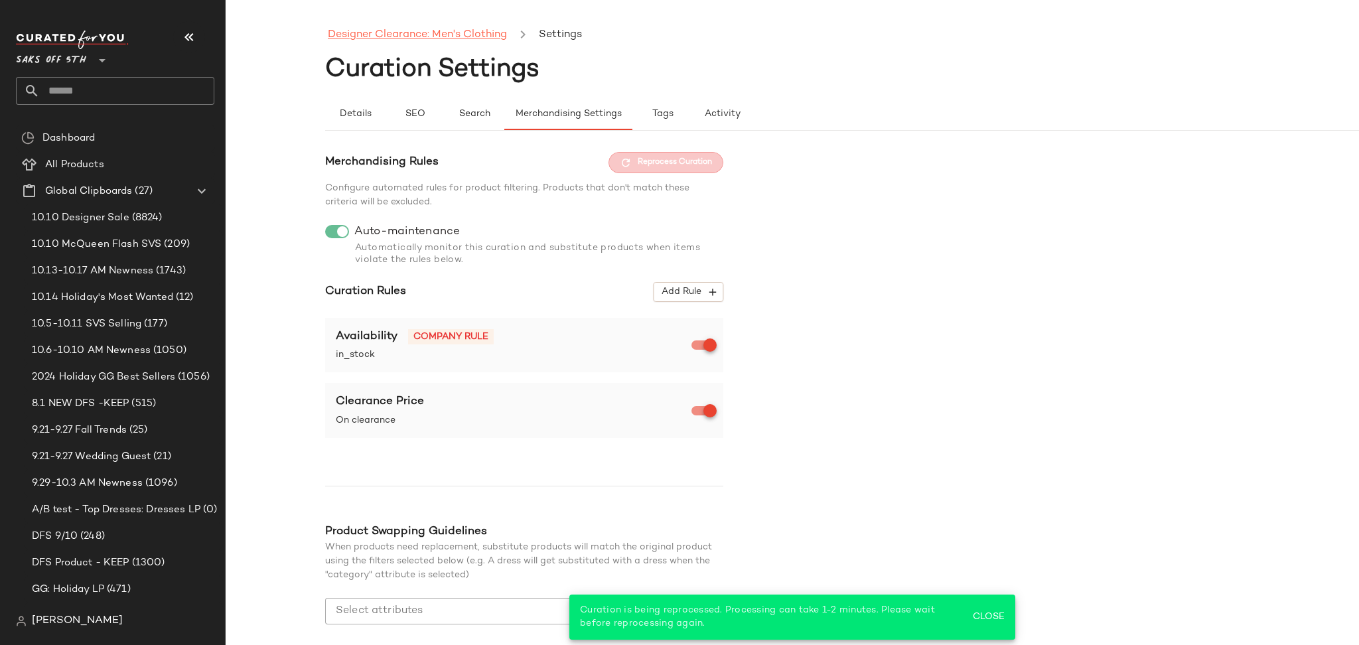
click at [414, 33] on link "Designer Clearance: Men's Clothing" at bounding box center [417, 35] width 179 height 17
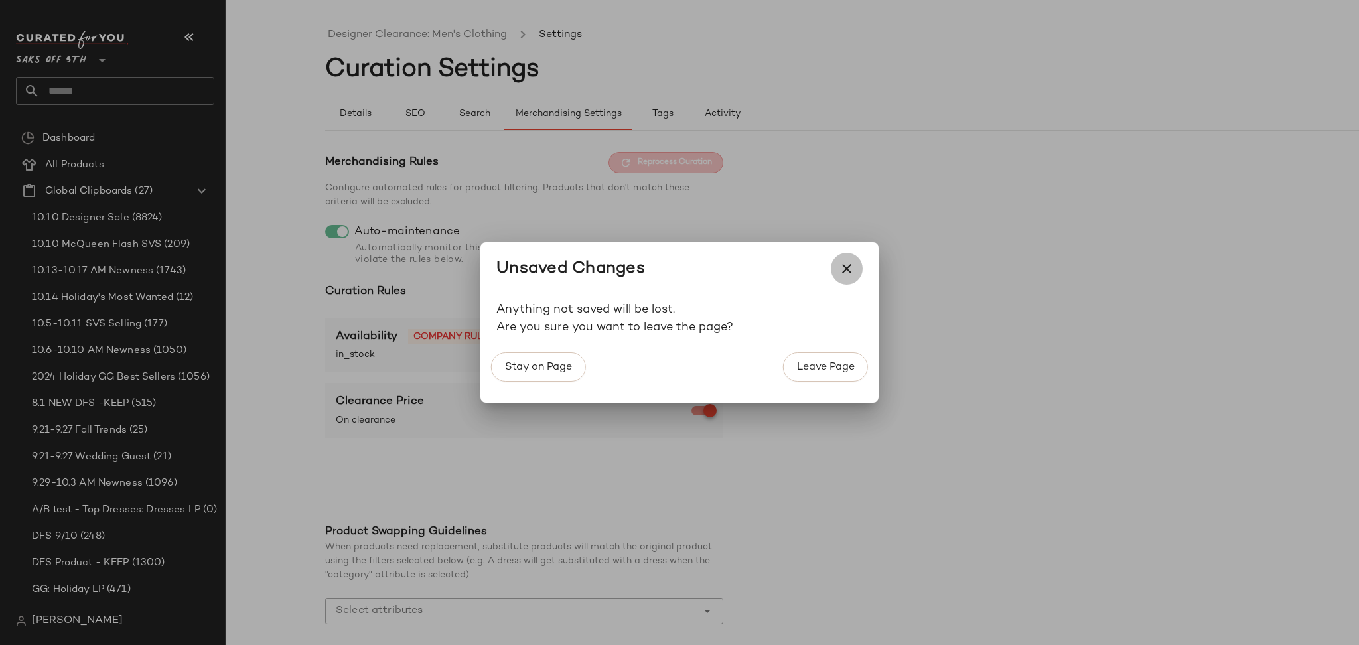
click at [852, 266] on icon "button" at bounding box center [847, 269] width 16 height 16
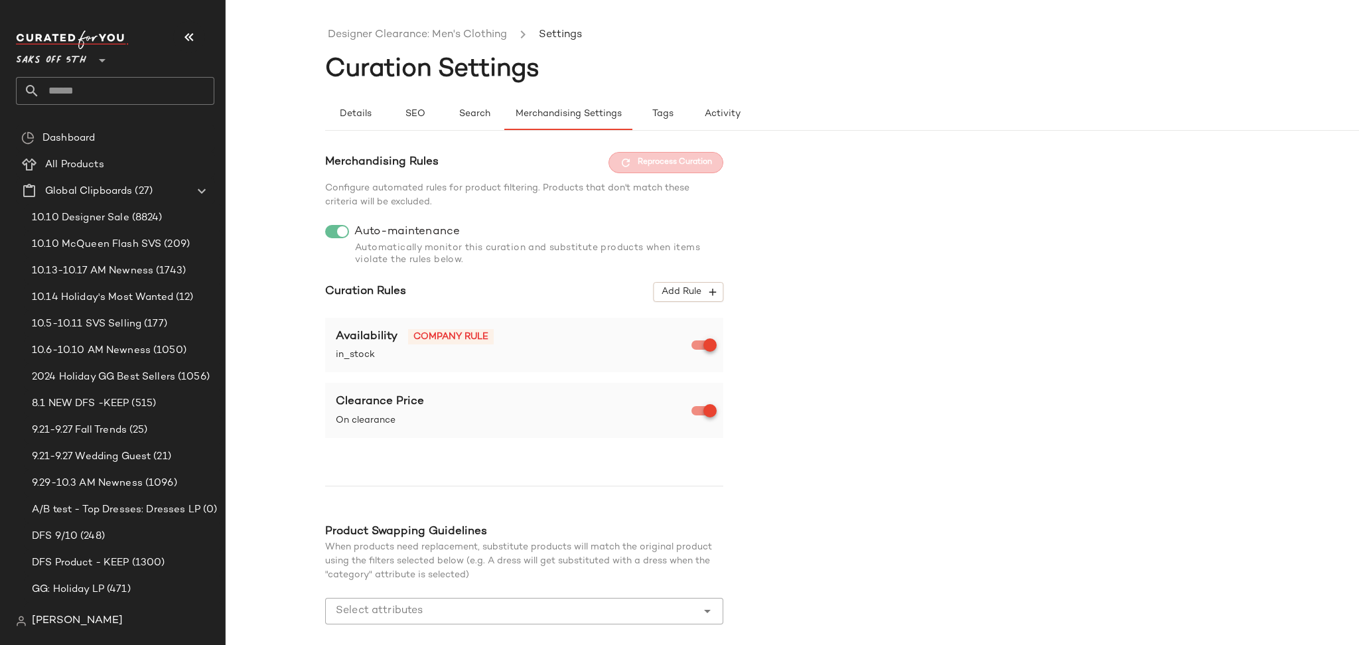
scroll to position [65, 0]
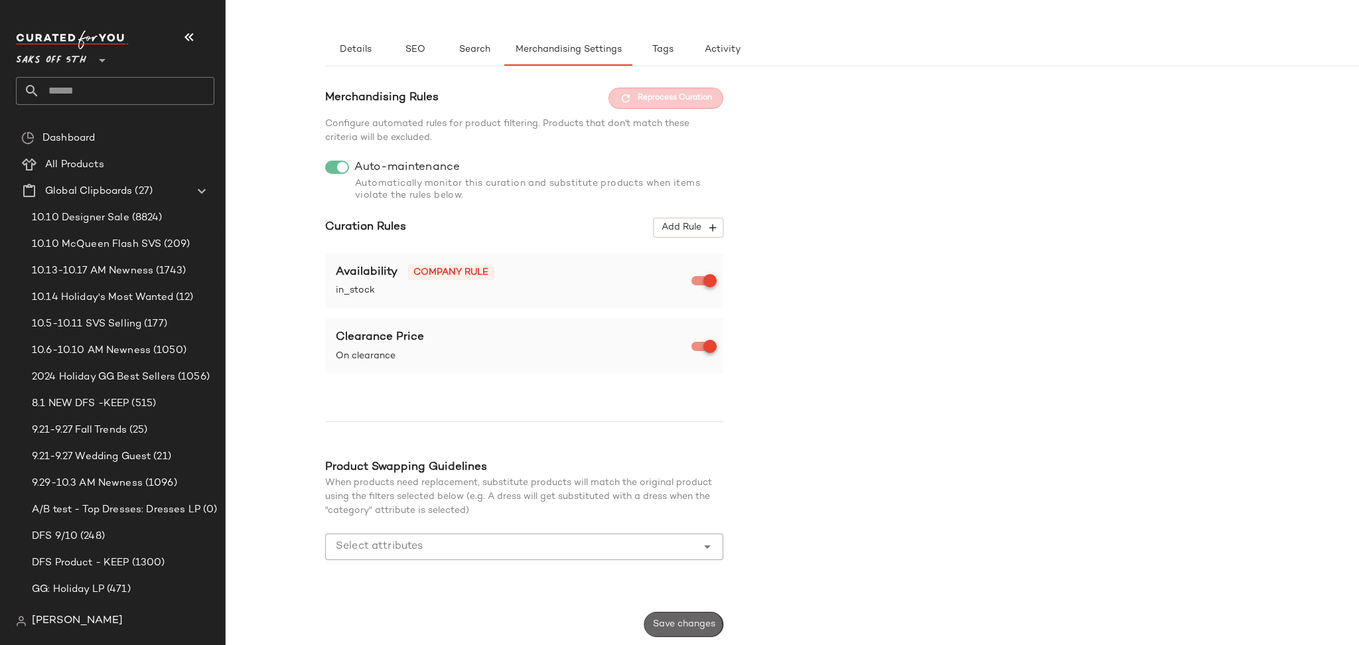
click at [682, 622] on span "Save changes" at bounding box center [683, 624] width 63 height 11
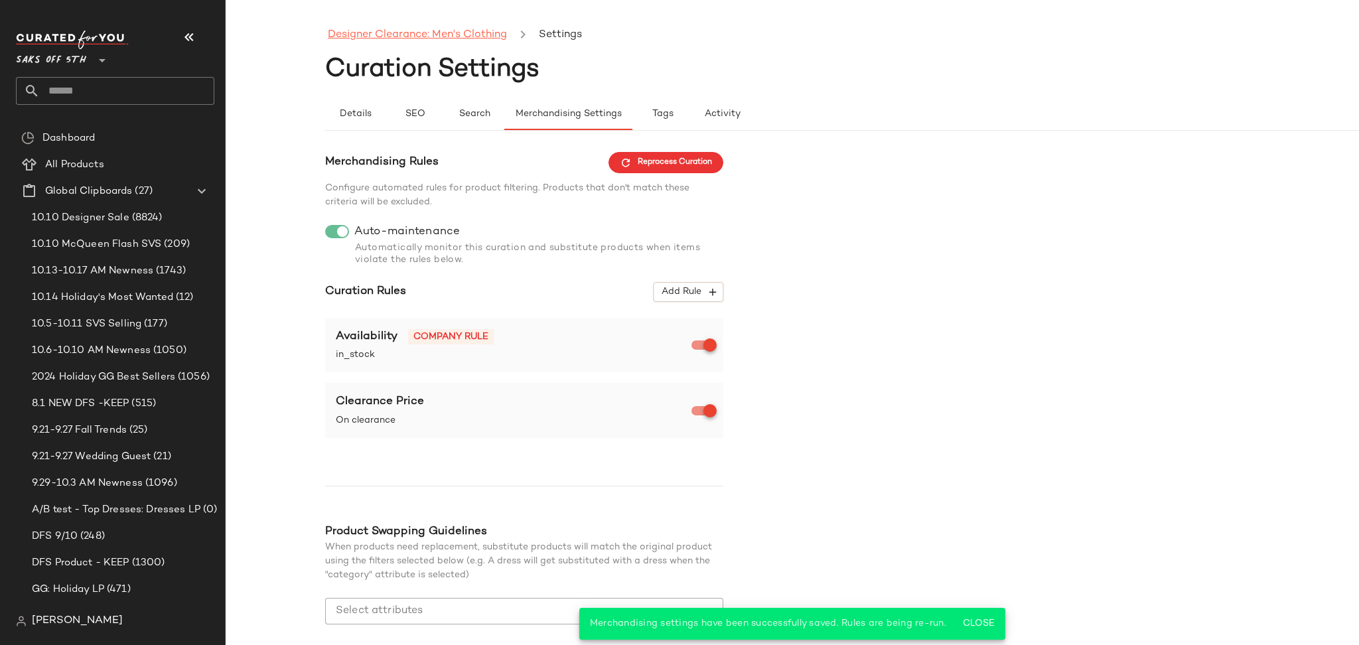
click at [483, 32] on link "Designer Clearance: Men's Clothing" at bounding box center [417, 35] width 179 height 17
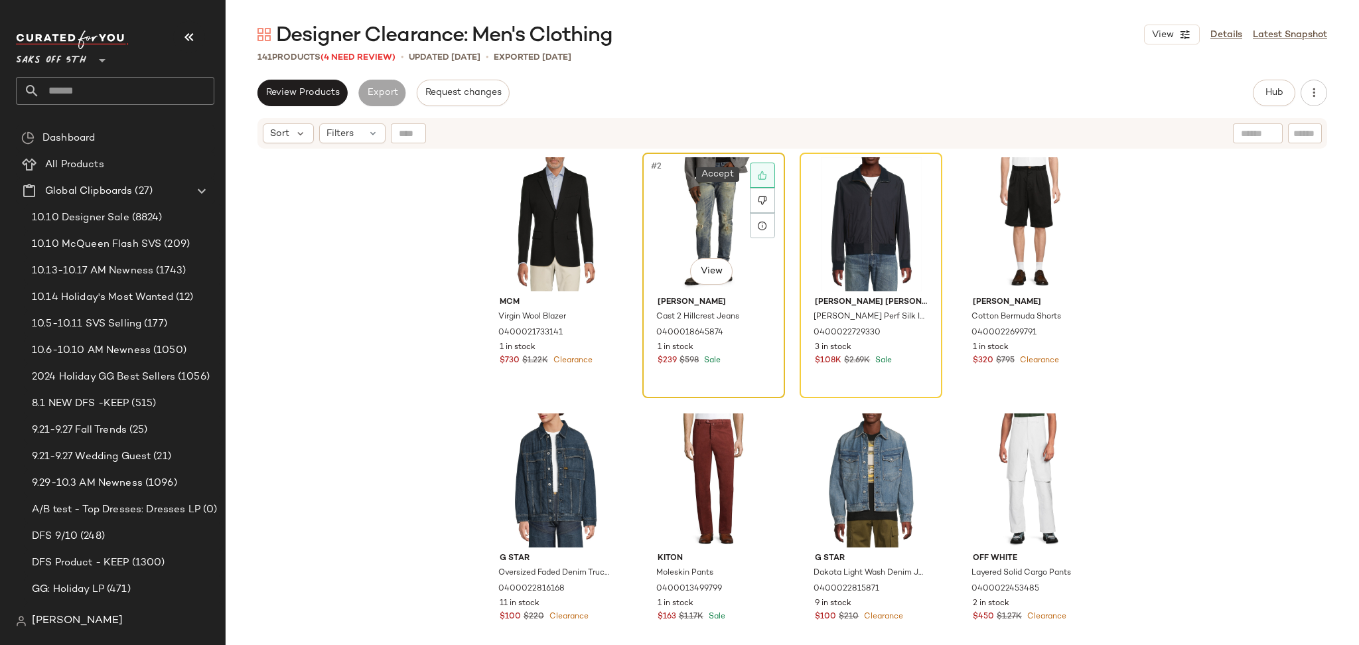
click at [766, 169] on div at bounding box center [762, 175] width 25 height 25
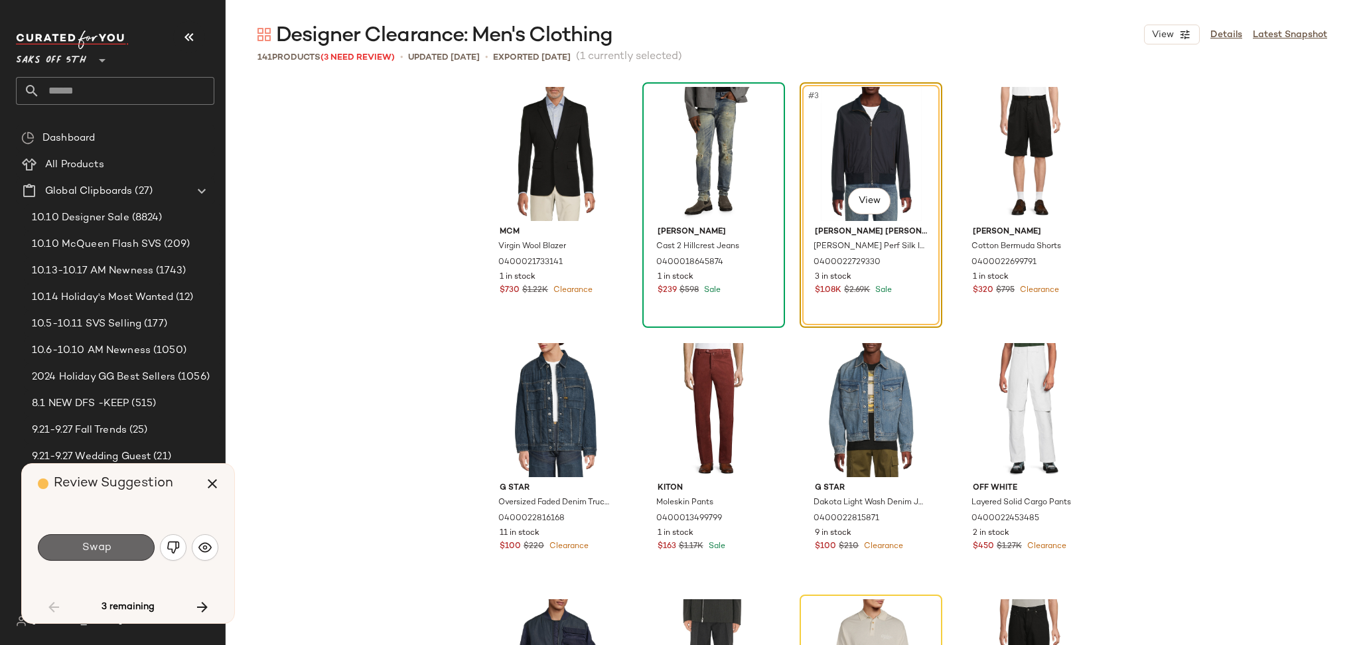
click at [135, 552] on button "Swap" at bounding box center [96, 547] width 117 height 27
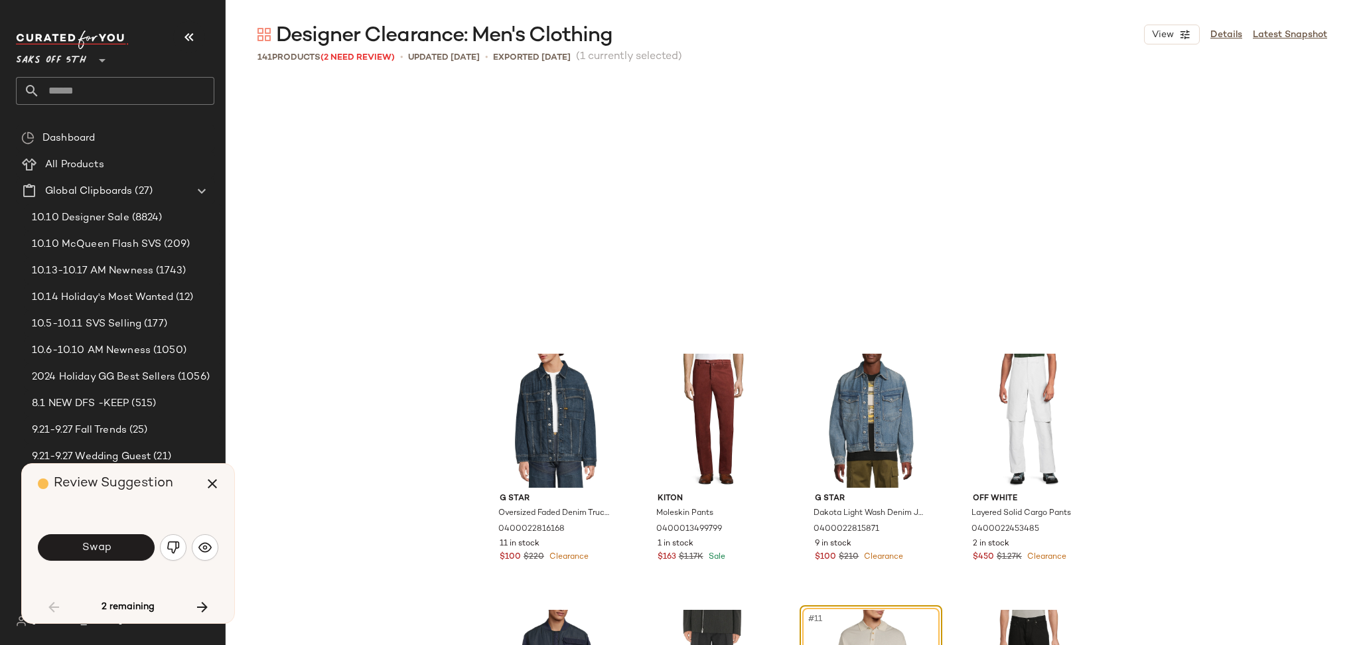
scroll to position [267, 0]
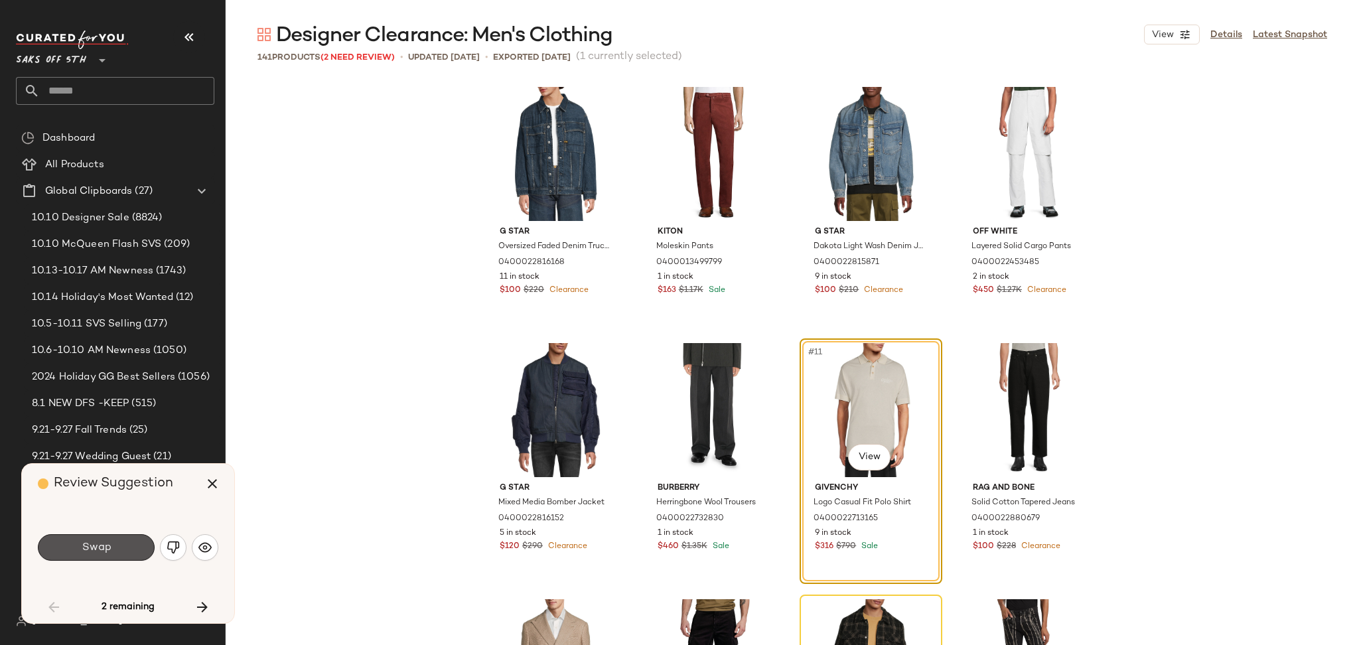
click at [135, 552] on button "Swap" at bounding box center [96, 547] width 117 height 27
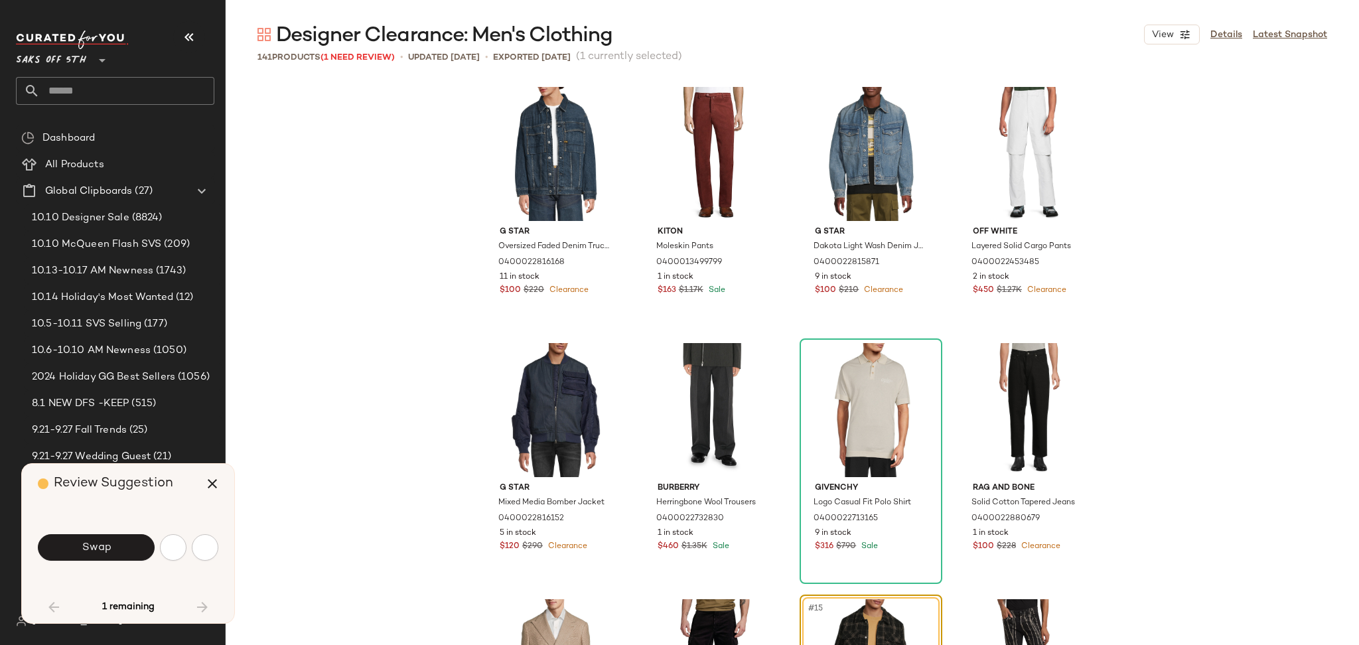
scroll to position [512, 0]
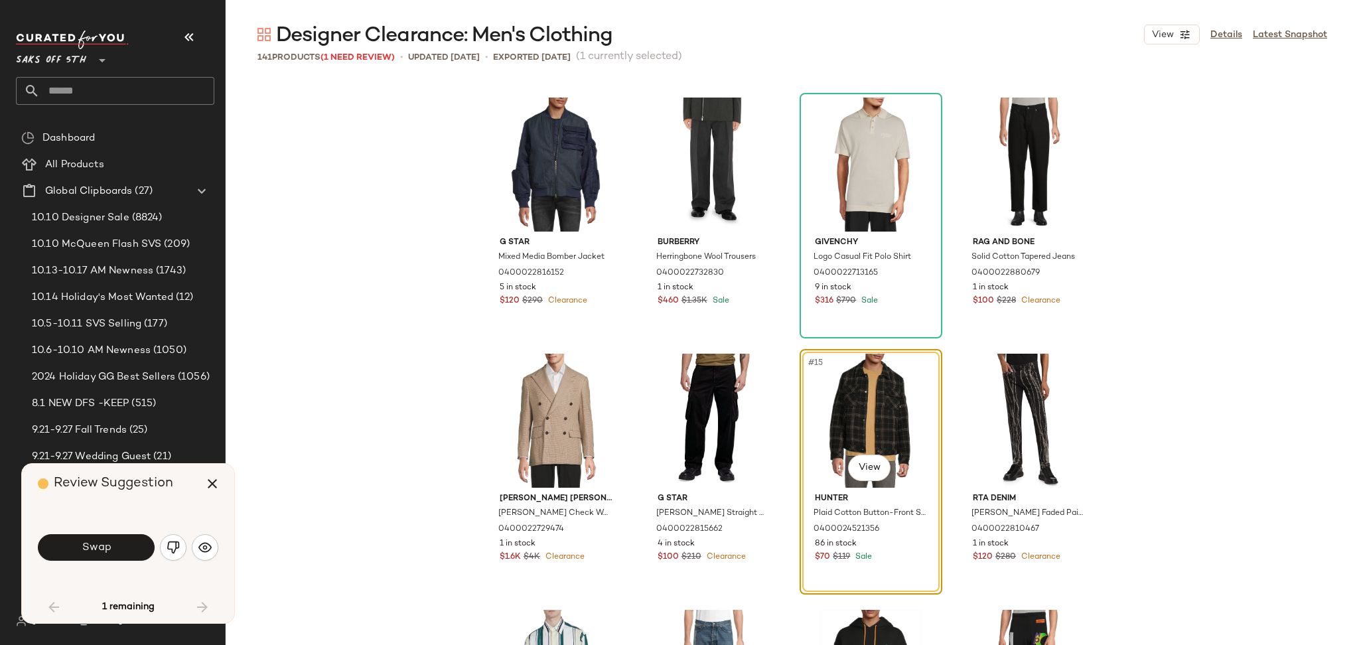
click at [135, 552] on button "Swap" at bounding box center [96, 547] width 117 height 27
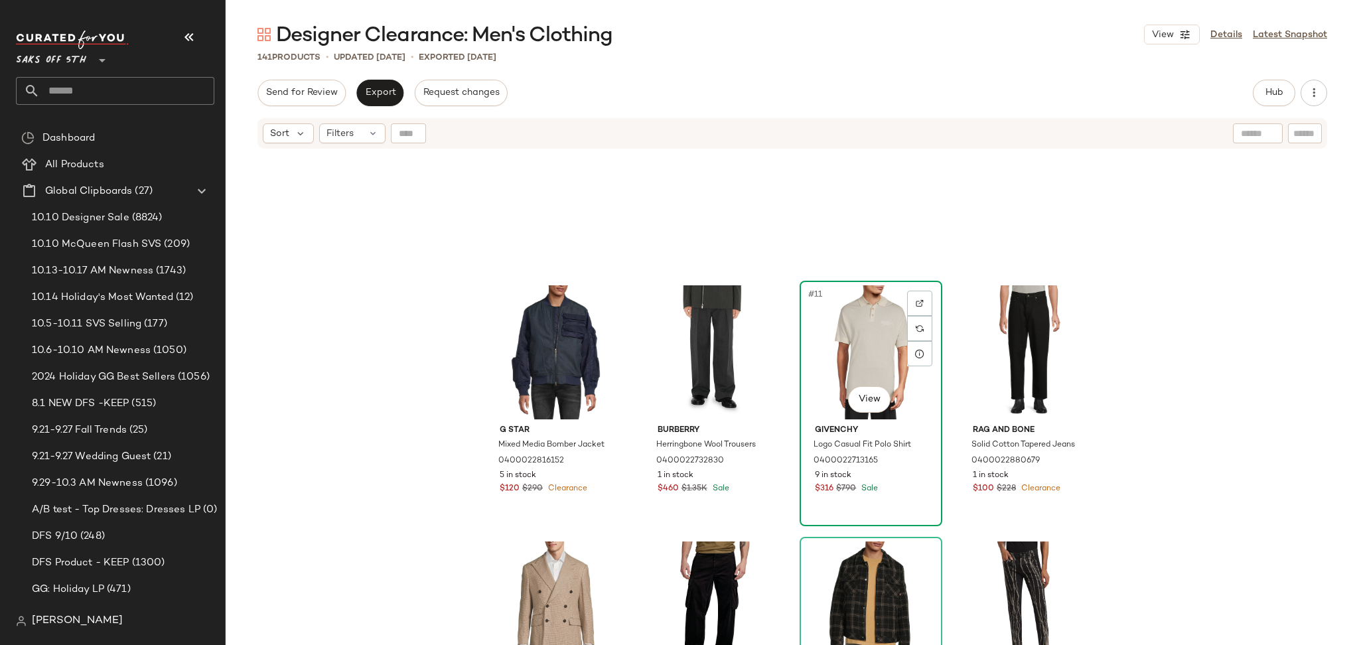
scroll to position [387, 0]
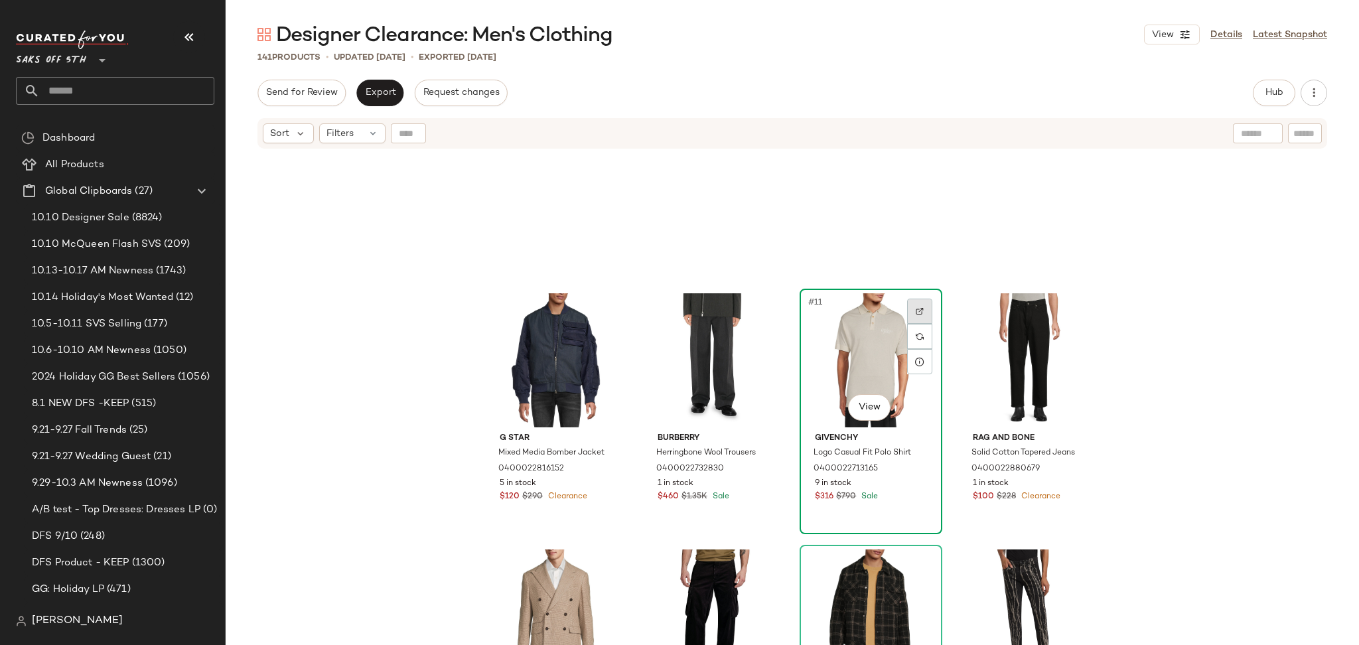
click at [916, 309] on img at bounding box center [920, 311] width 8 height 8
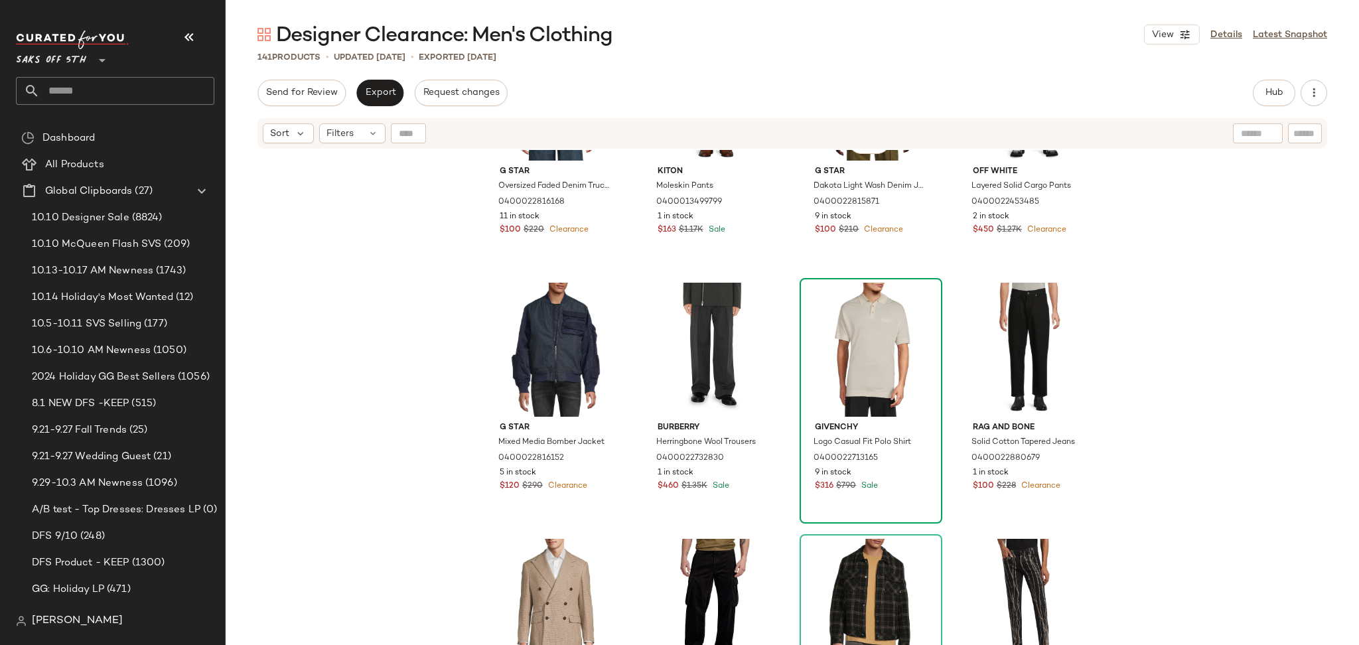
scroll to position [0, 0]
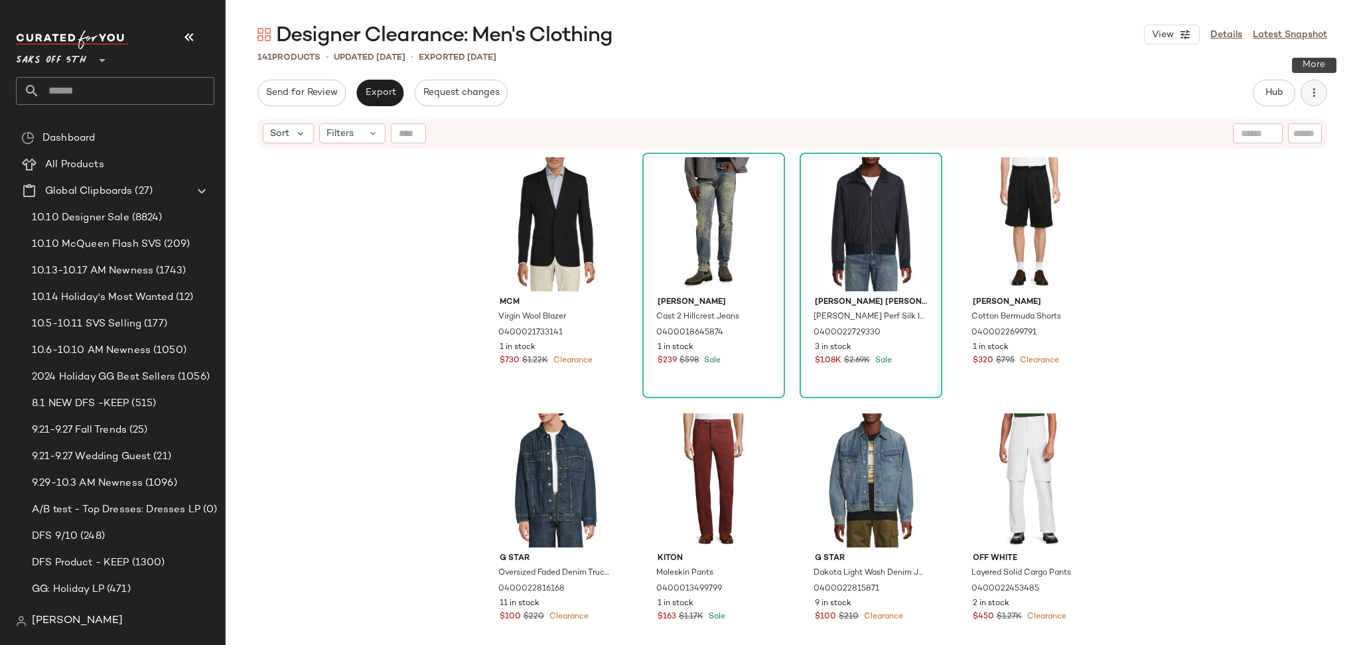
click at [1319, 88] on icon "button" at bounding box center [1314, 92] width 13 height 13
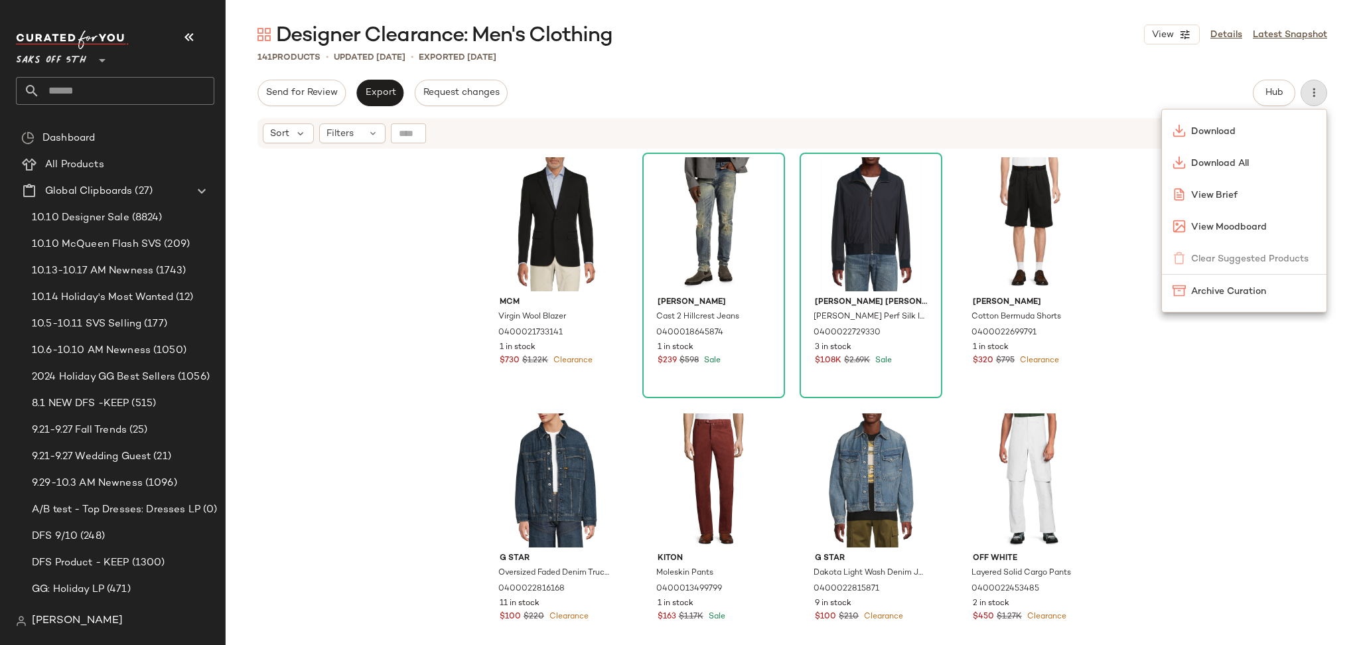
click at [1035, 89] on div "Send for Review Export Request changes Hub Send for Review External Review Inte…" at bounding box center [793, 93] width 1070 height 27
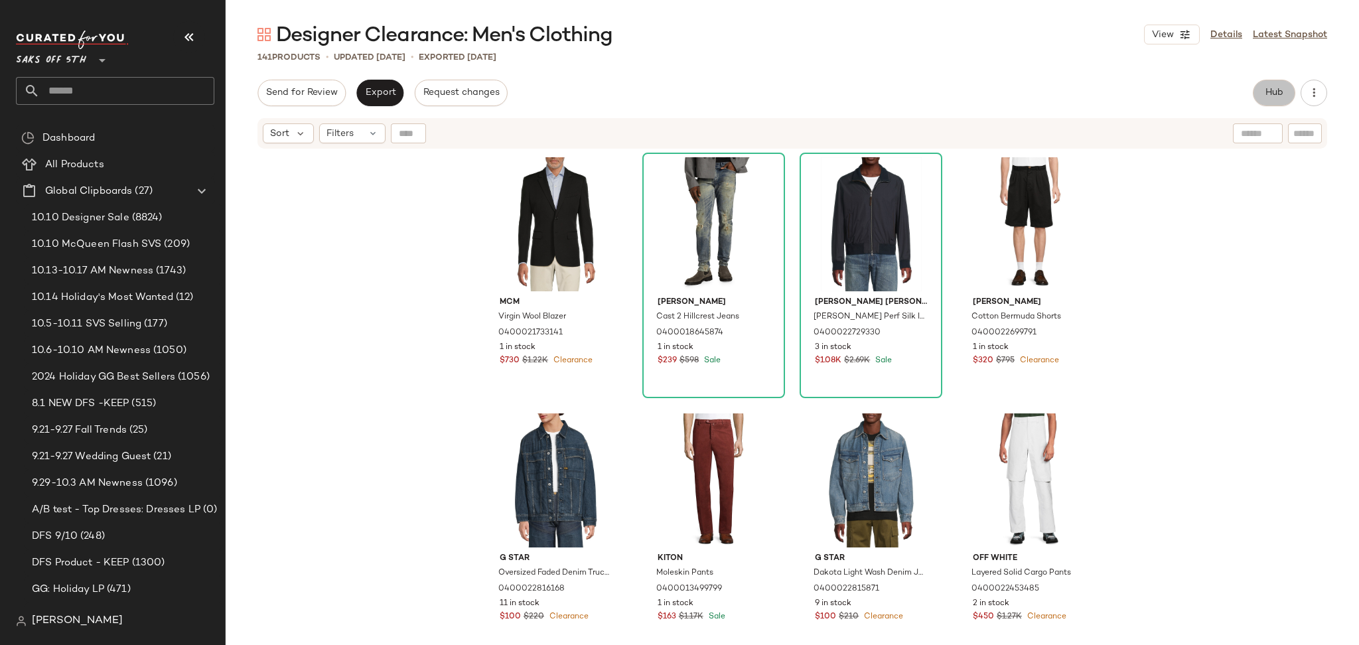
click at [1267, 88] on span "Hub" at bounding box center [1274, 93] width 19 height 11
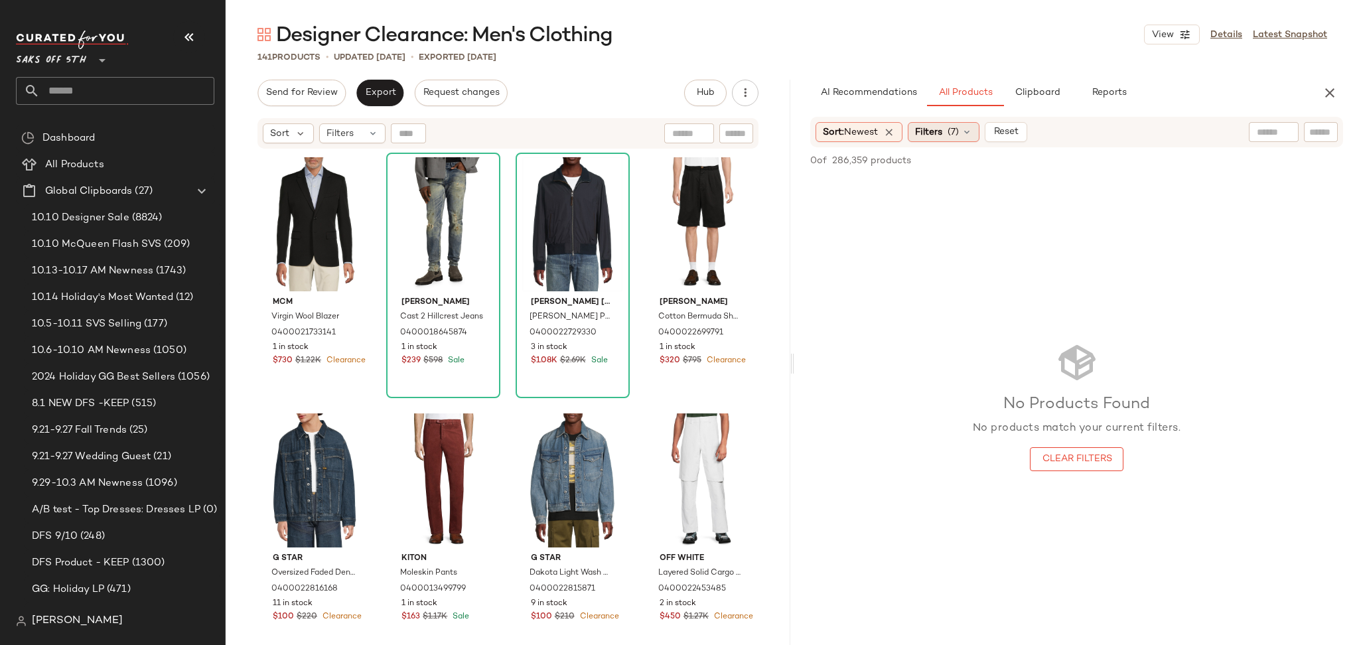
click at [943, 132] on span "Filters" at bounding box center [928, 132] width 27 height 14
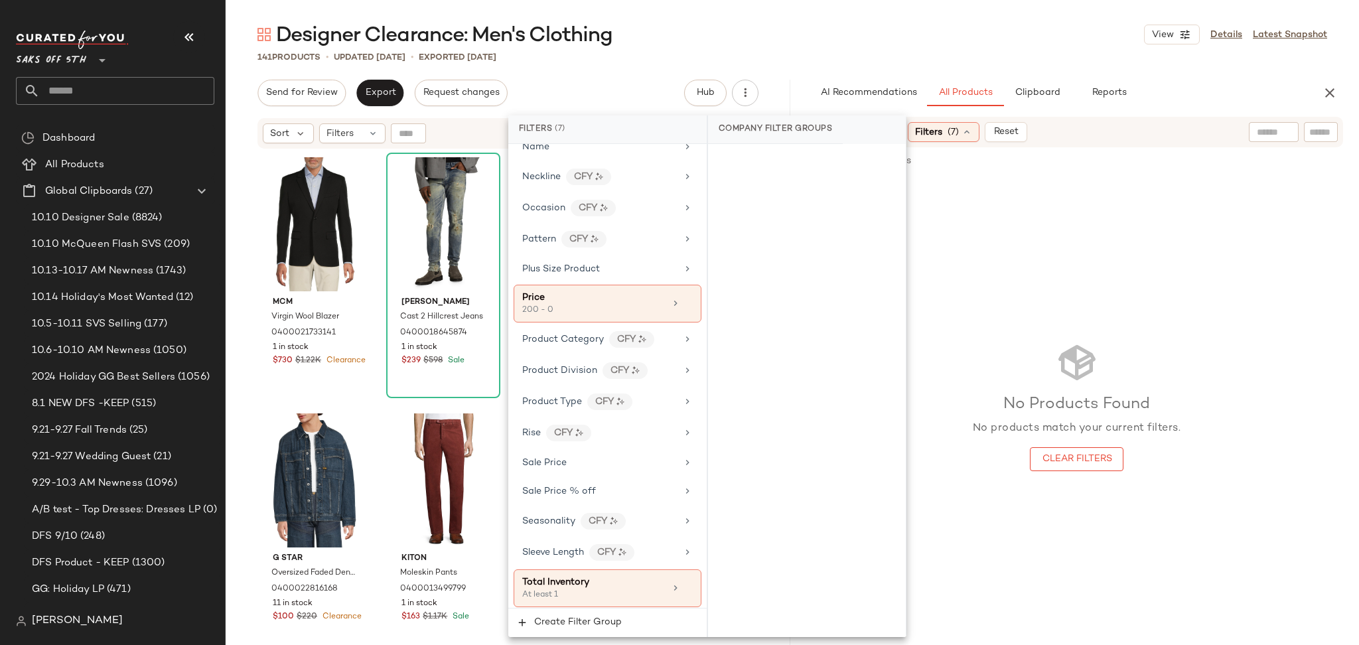
scroll to position [818, 0]
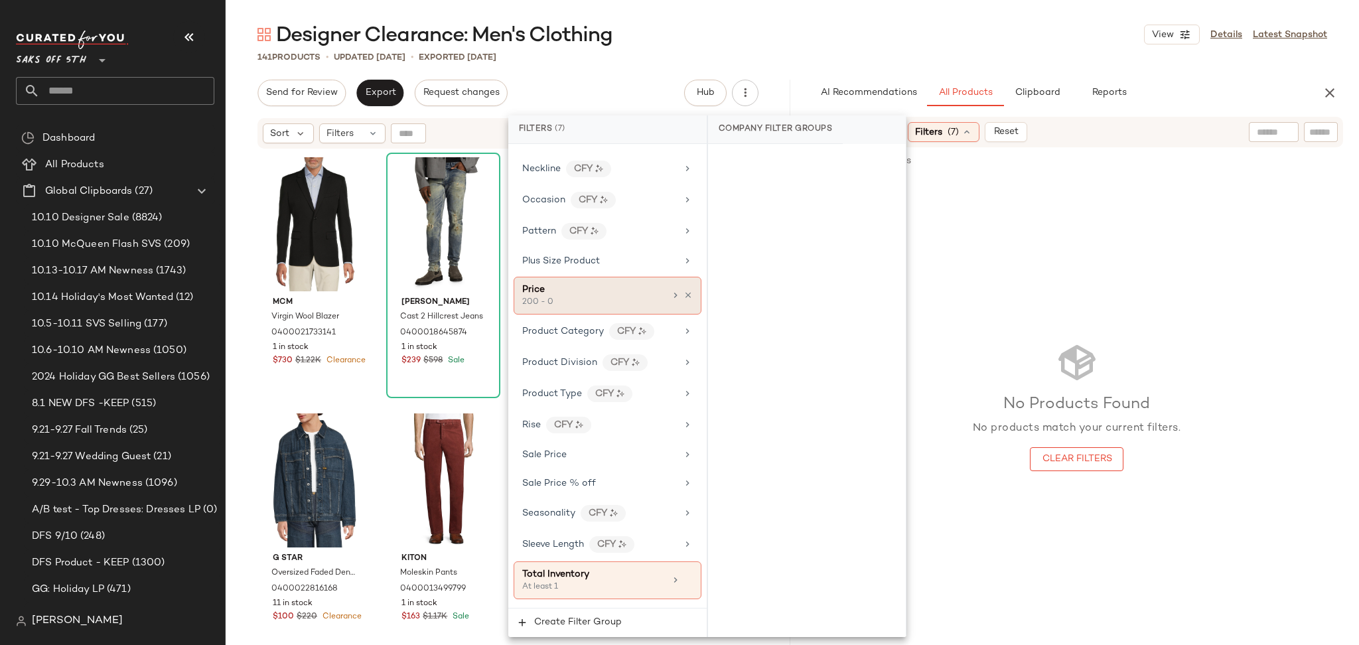
click at [652, 303] on div "200 - 0" at bounding box center [588, 303] width 133 height 12
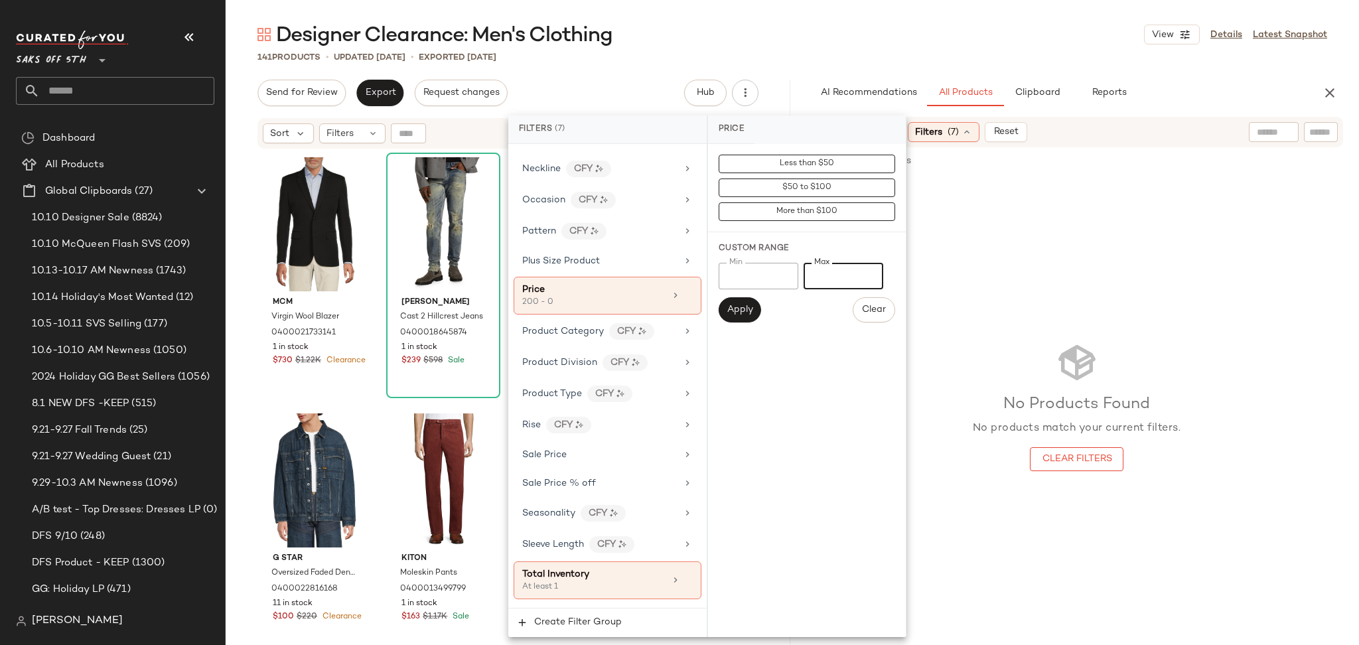
drag, startPoint x: 835, startPoint y: 275, endPoint x: 822, endPoint y: 281, distance: 14.0
click at [822, 281] on input "*" at bounding box center [844, 276] width 80 height 27
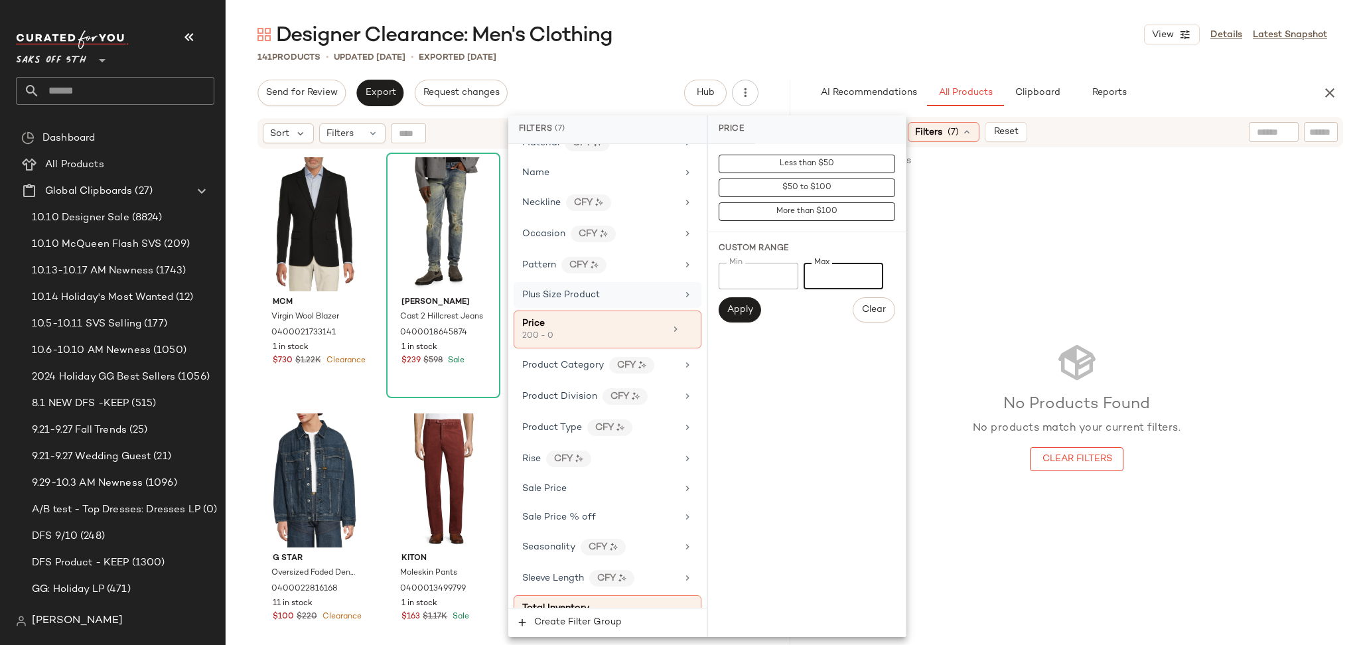
scroll to position [846, 0]
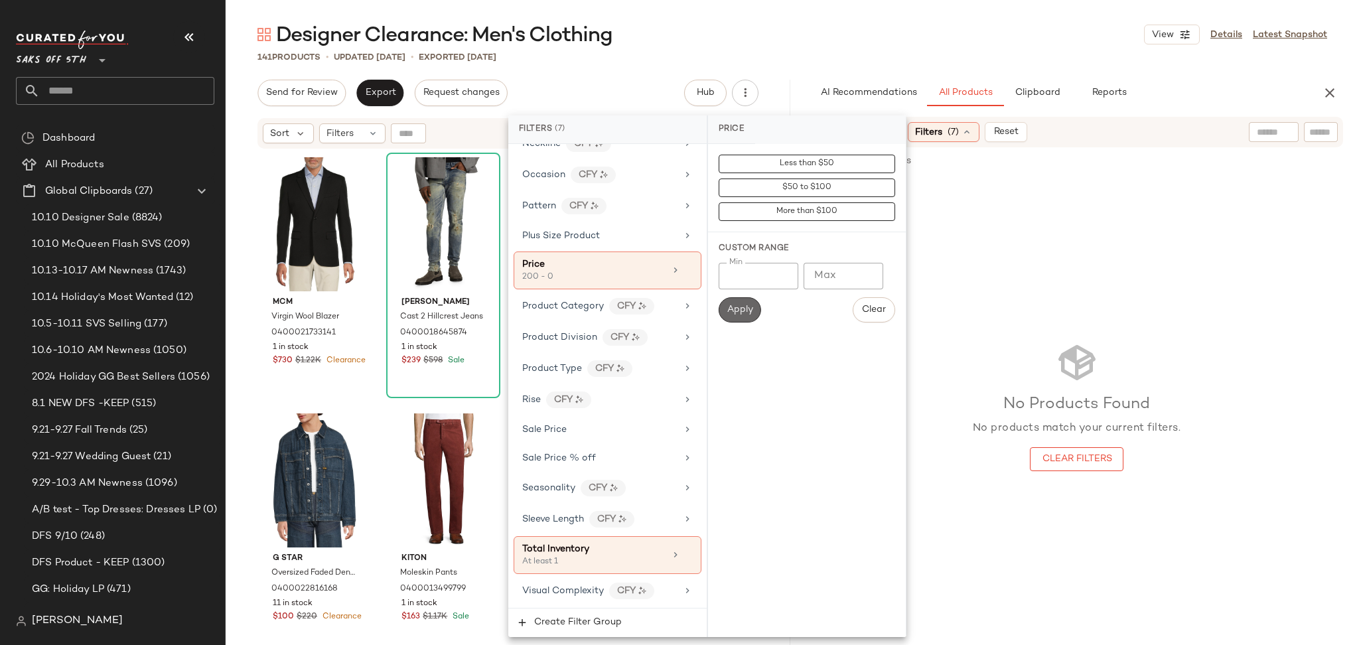
click at [731, 309] on span "Apply" at bounding box center [740, 310] width 27 height 11
click at [920, 28] on div "Designer Clearance: Men's Clothing View Details Latest Snapshot" at bounding box center [793, 34] width 1134 height 27
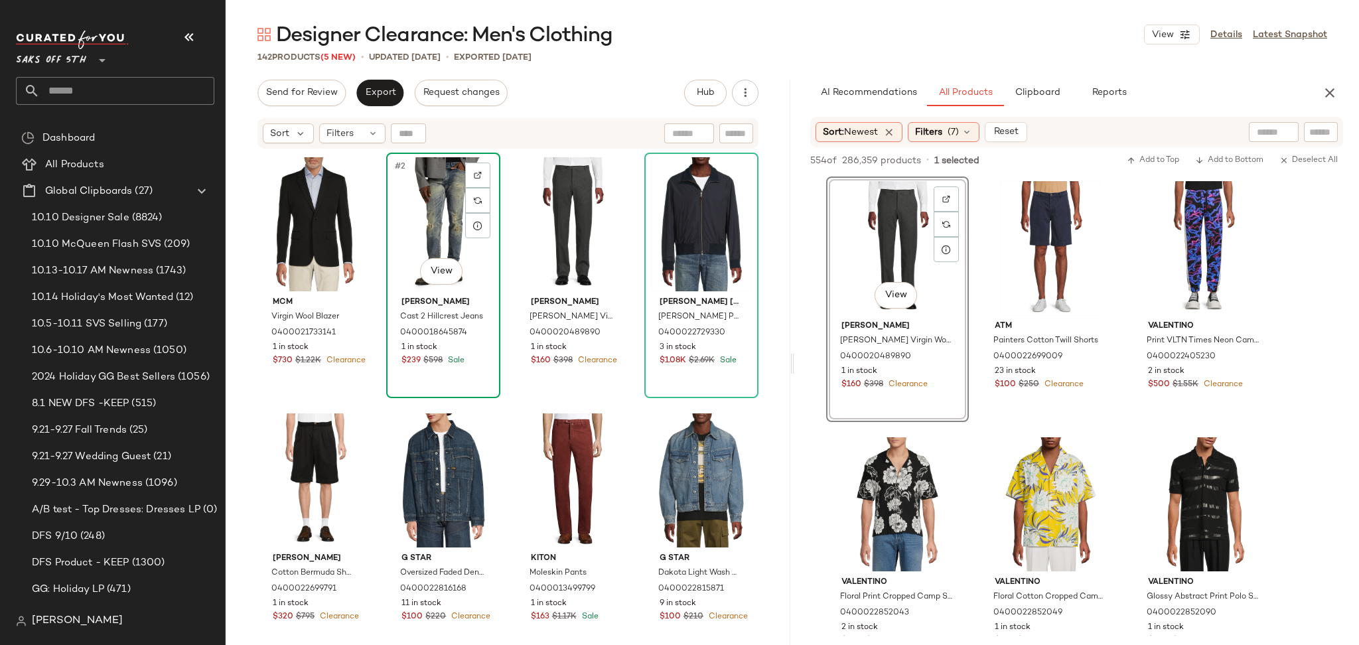
click at [446, 175] on div "#2 View" at bounding box center [443, 224] width 105 height 134
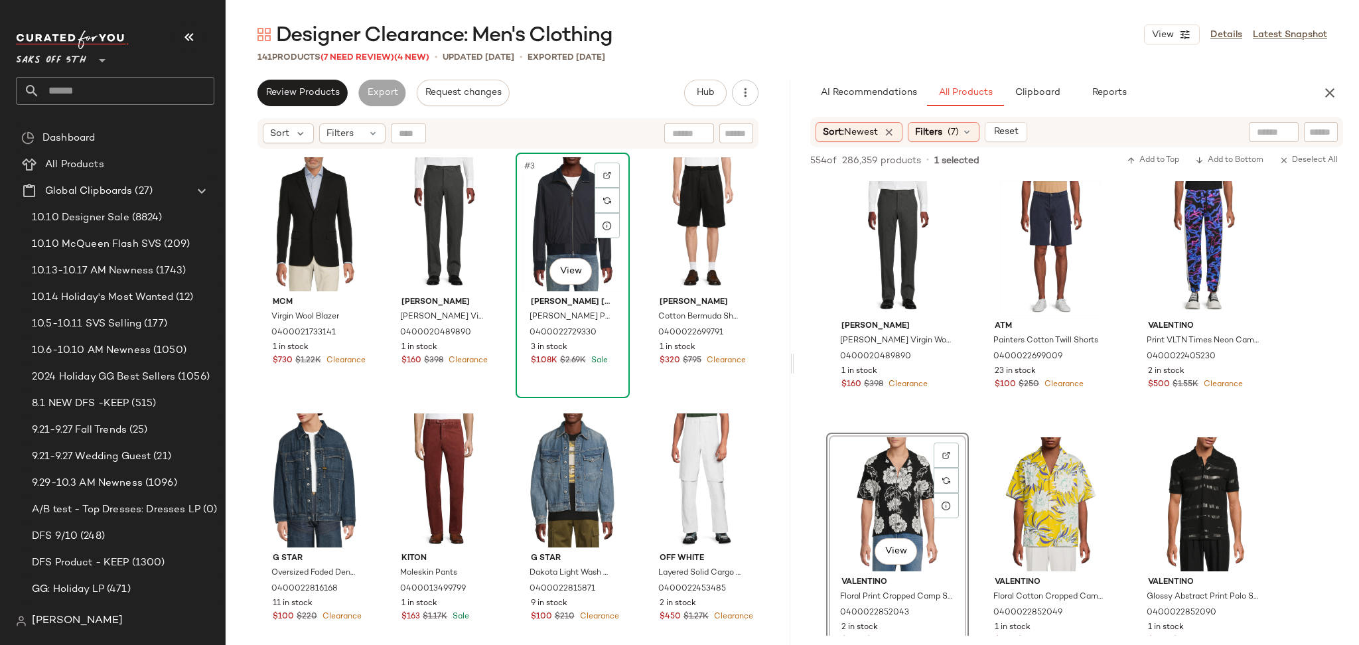
click at [555, 235] on div "#3 View" at bounding box center [572, 224] width 105 height 134
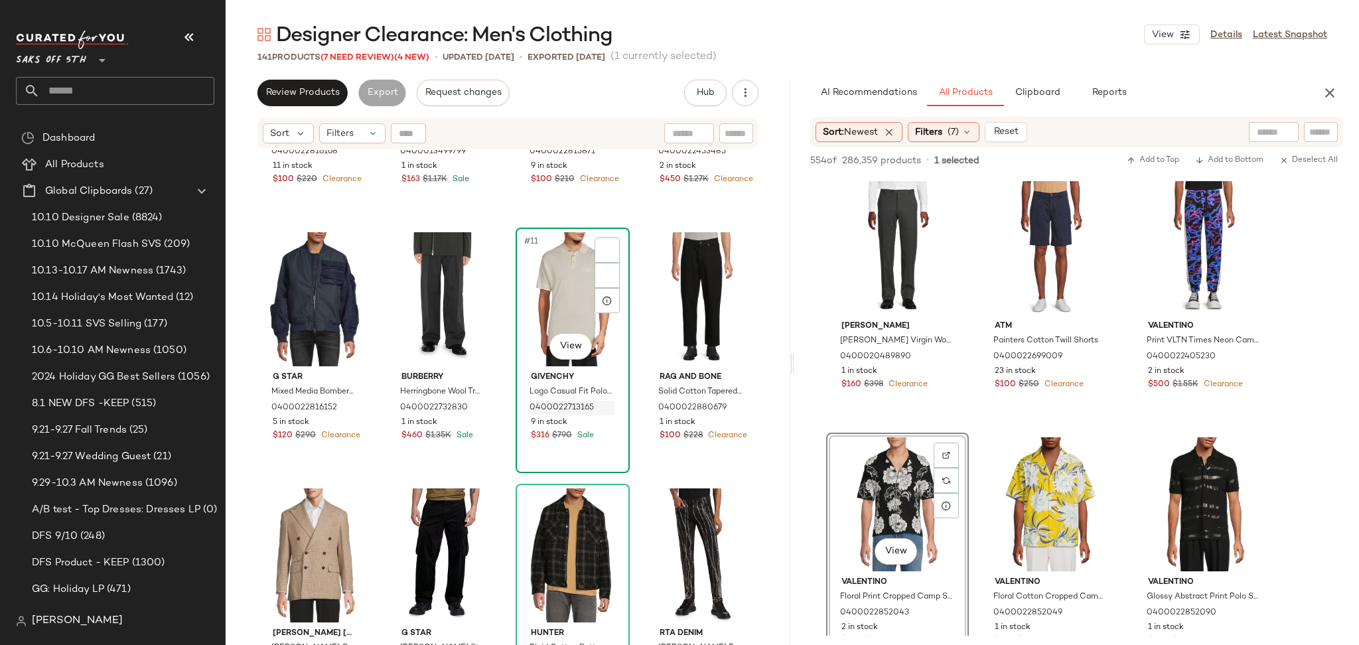
scroll to position [447, 0]
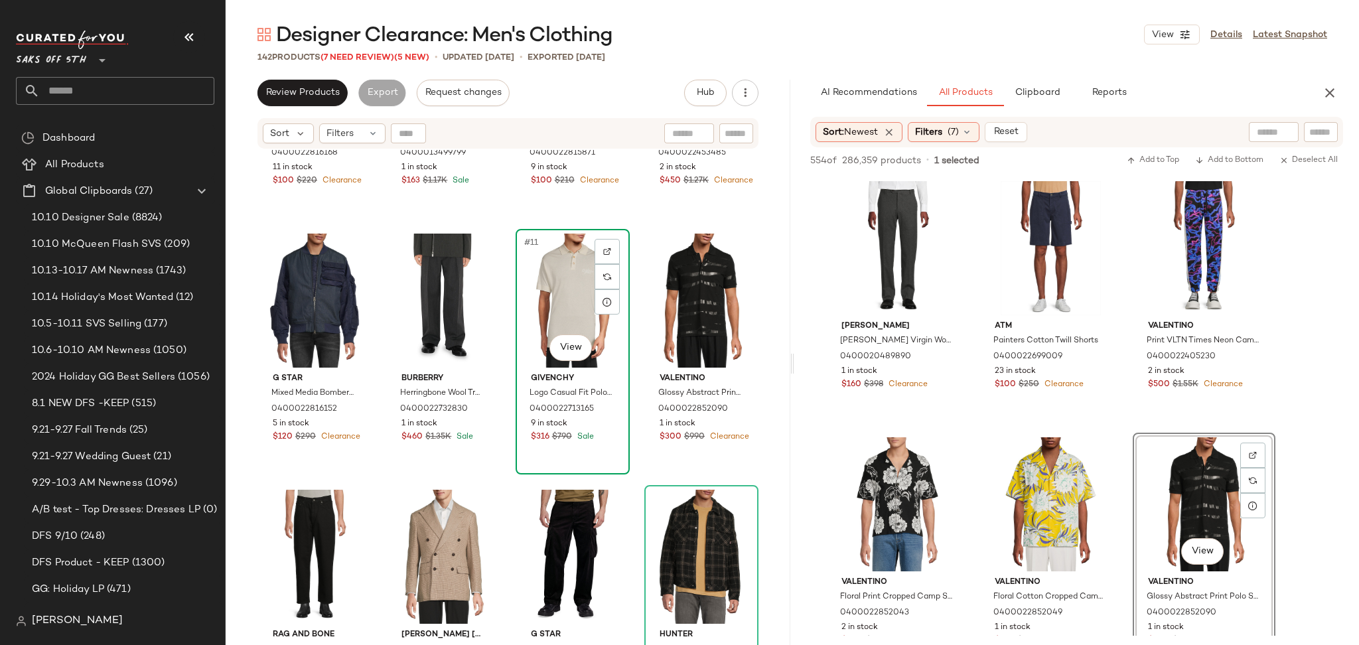
click at [572, 314] on div "#11 View" at bounding box center [572, 301] width 105 height 134
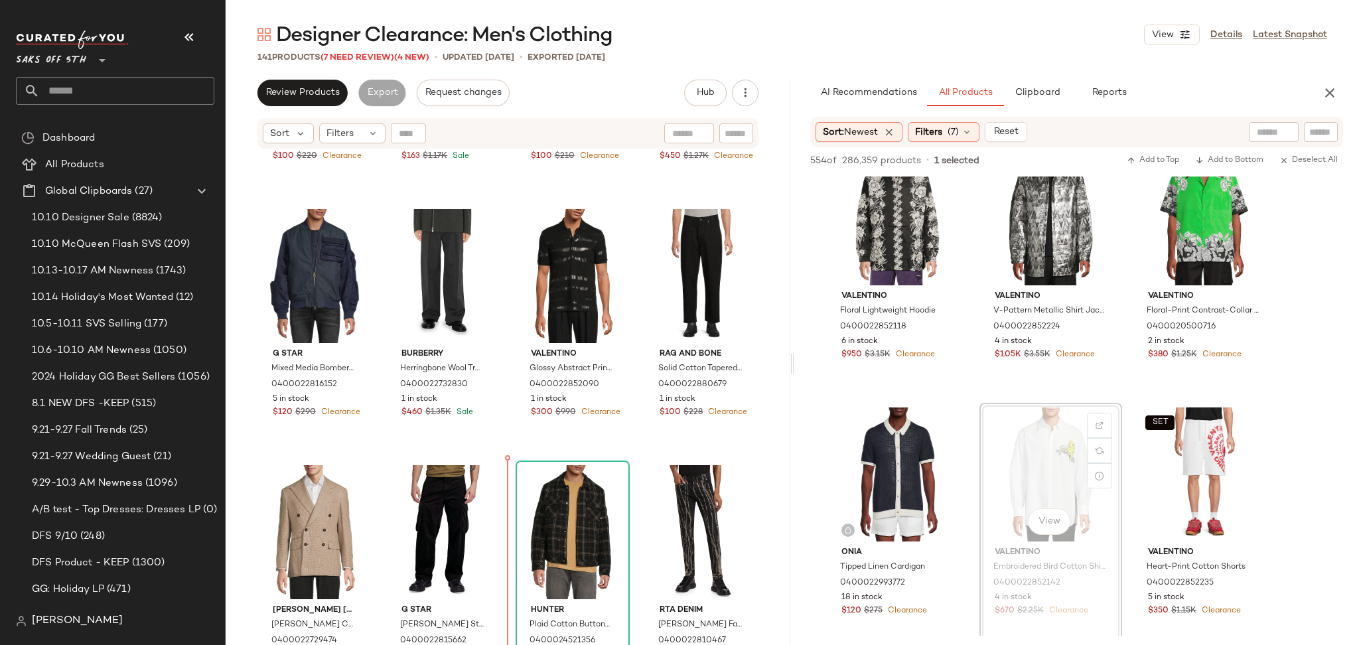
scroll to position [510, 0]
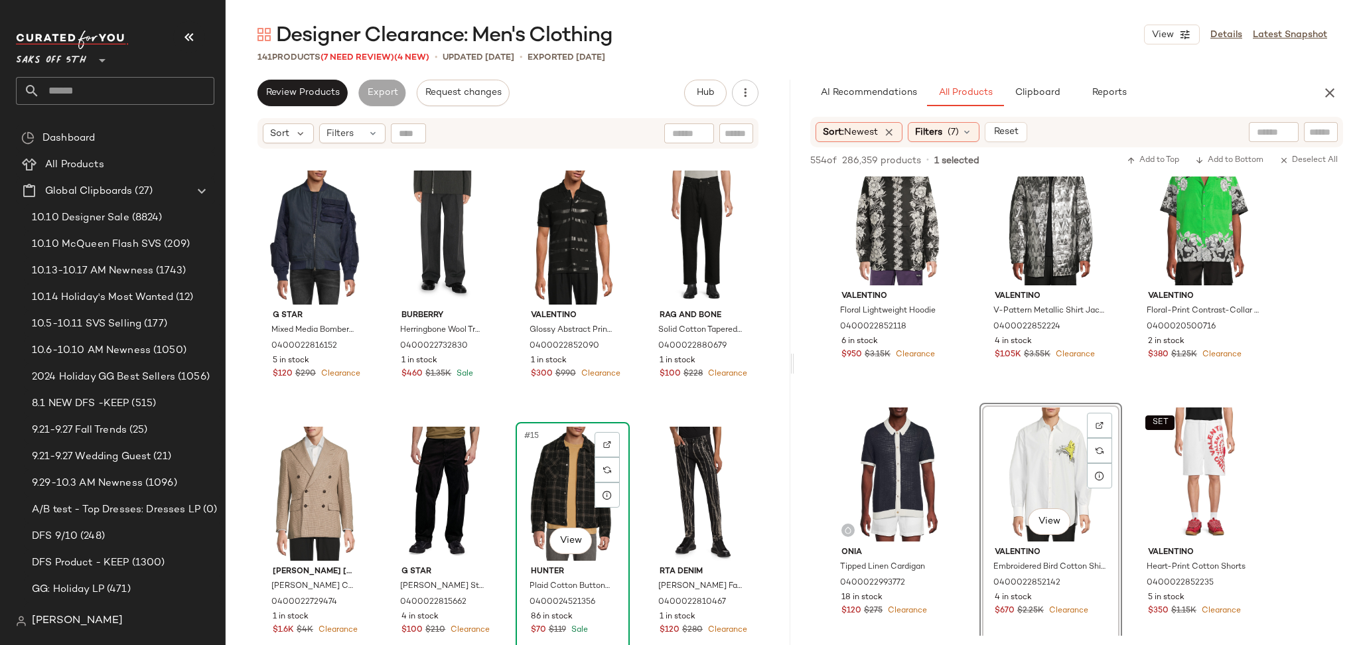
click at [536, 465] on div "#15 View" at bounding box center [572, 494] width 105 height 134
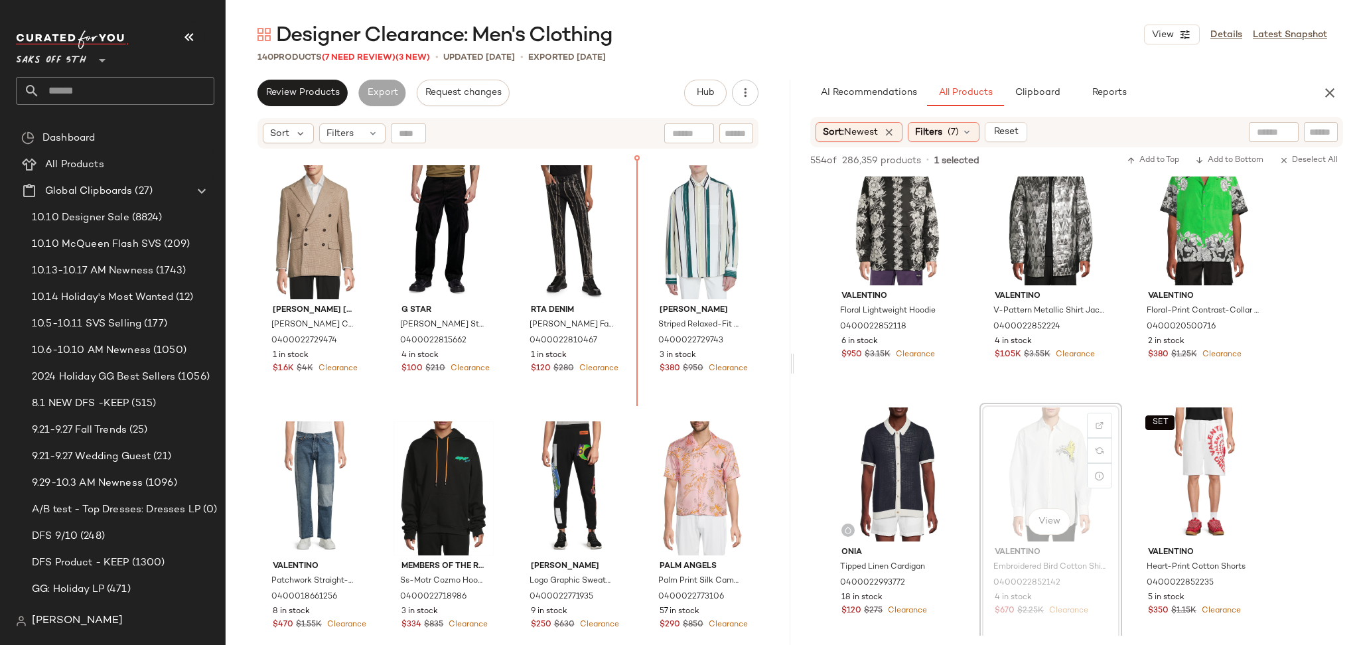
scroll to position [762, 0]
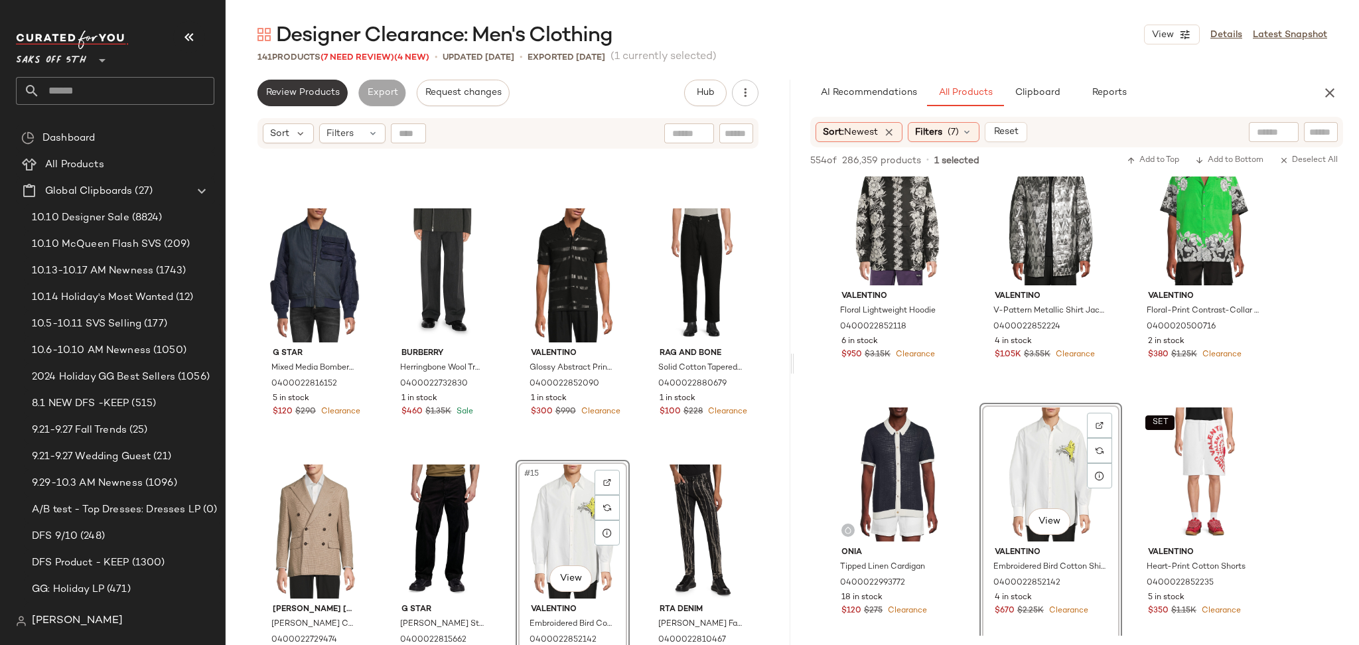
scroll to position [429, 0]
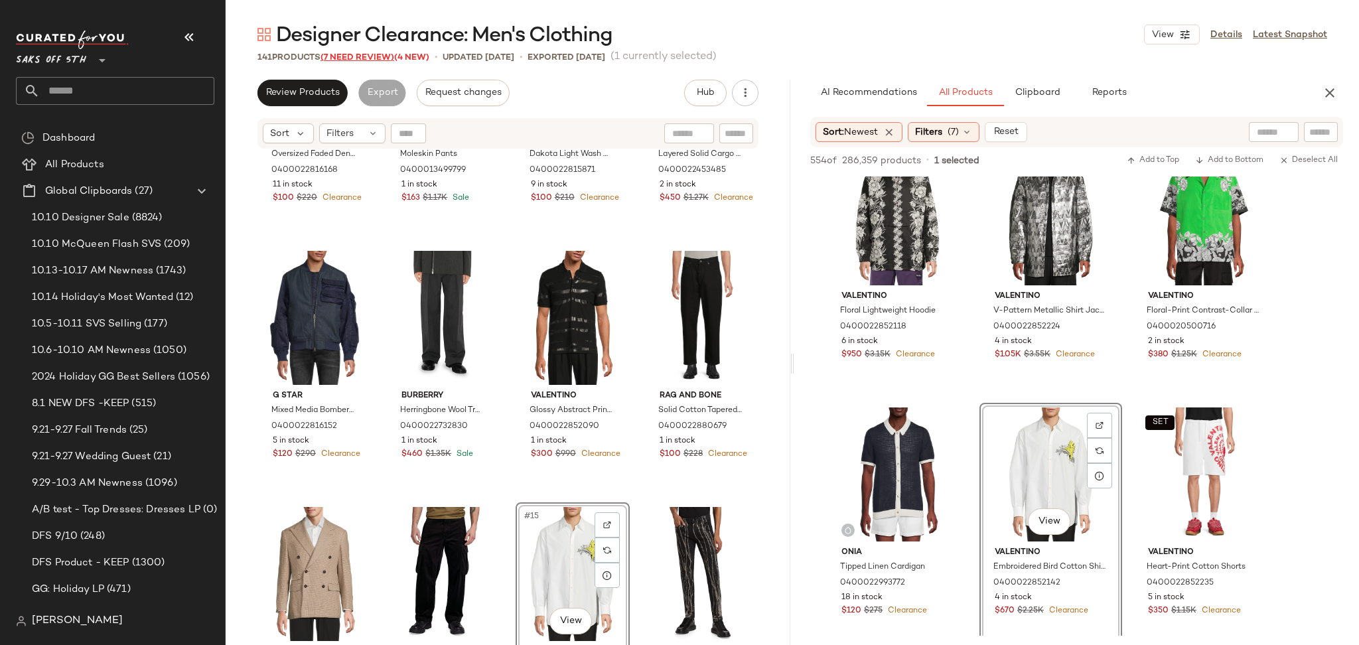
click at [376, 54] on span "(7 Need Review)" at bounding box center [358, 57] width 74 height 9
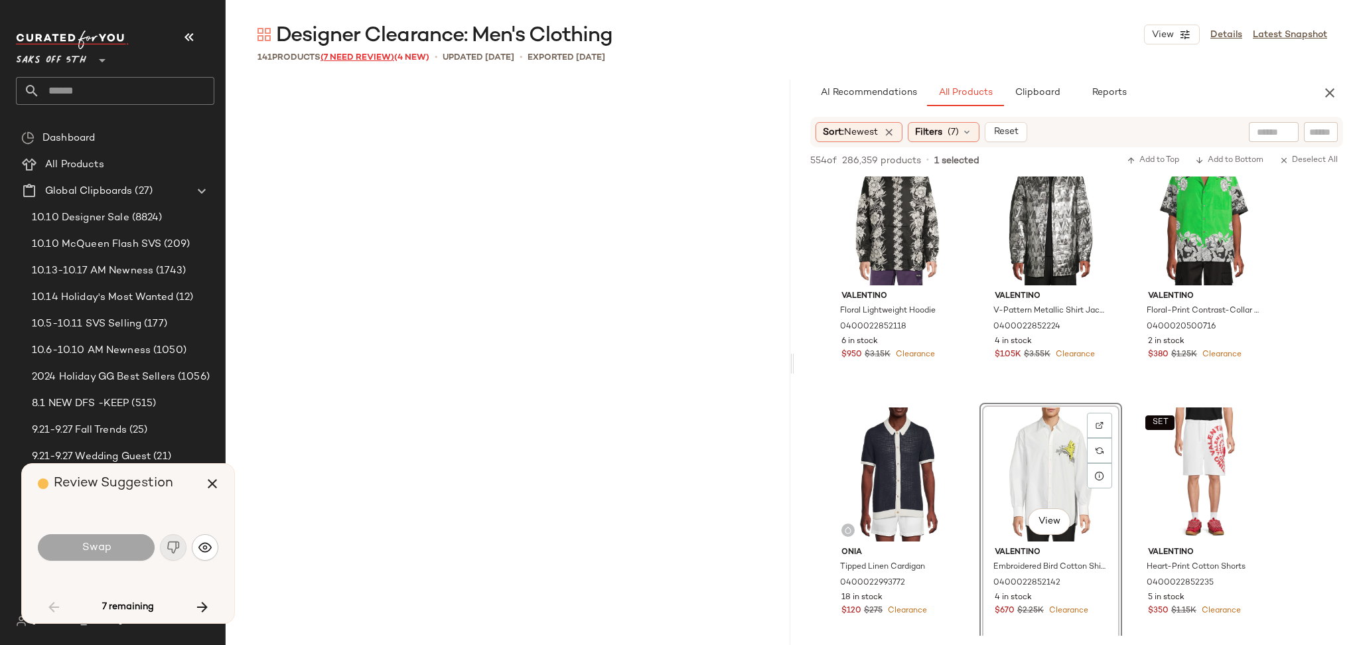
scroll to position [2818, 0]
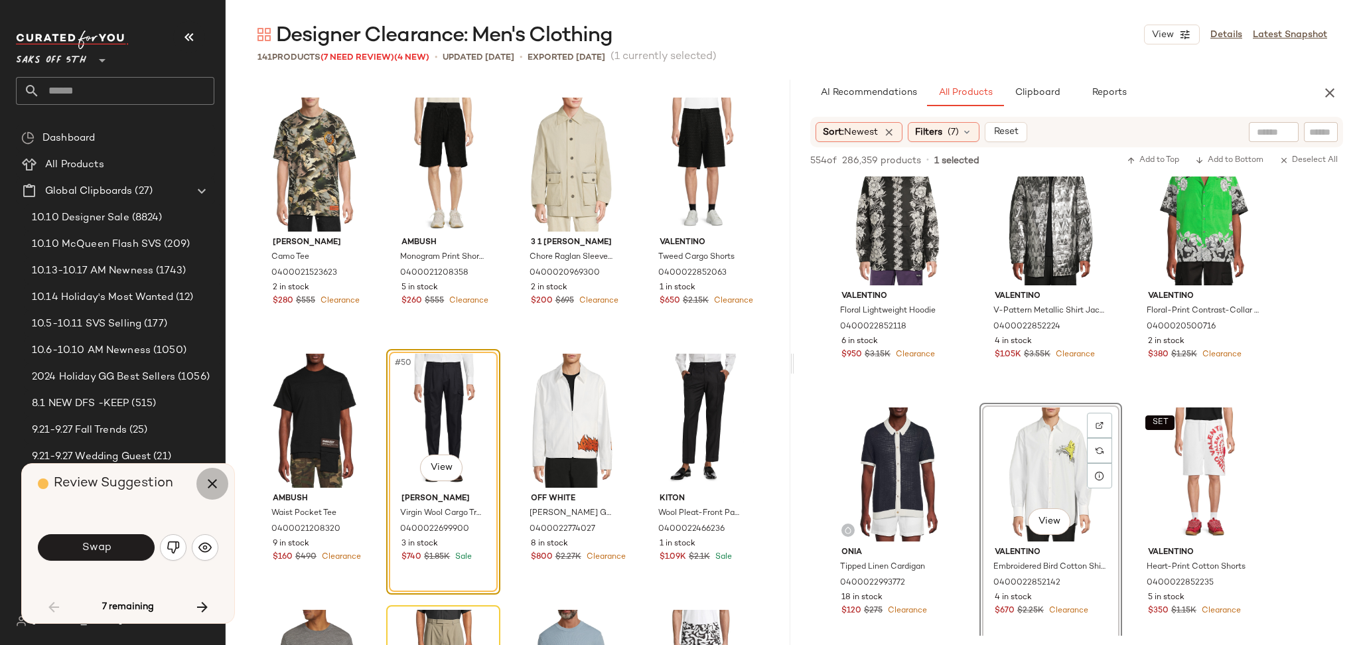
click at [212, 479] on icon "button" at bounding box center [212, 484] width 16 height 16
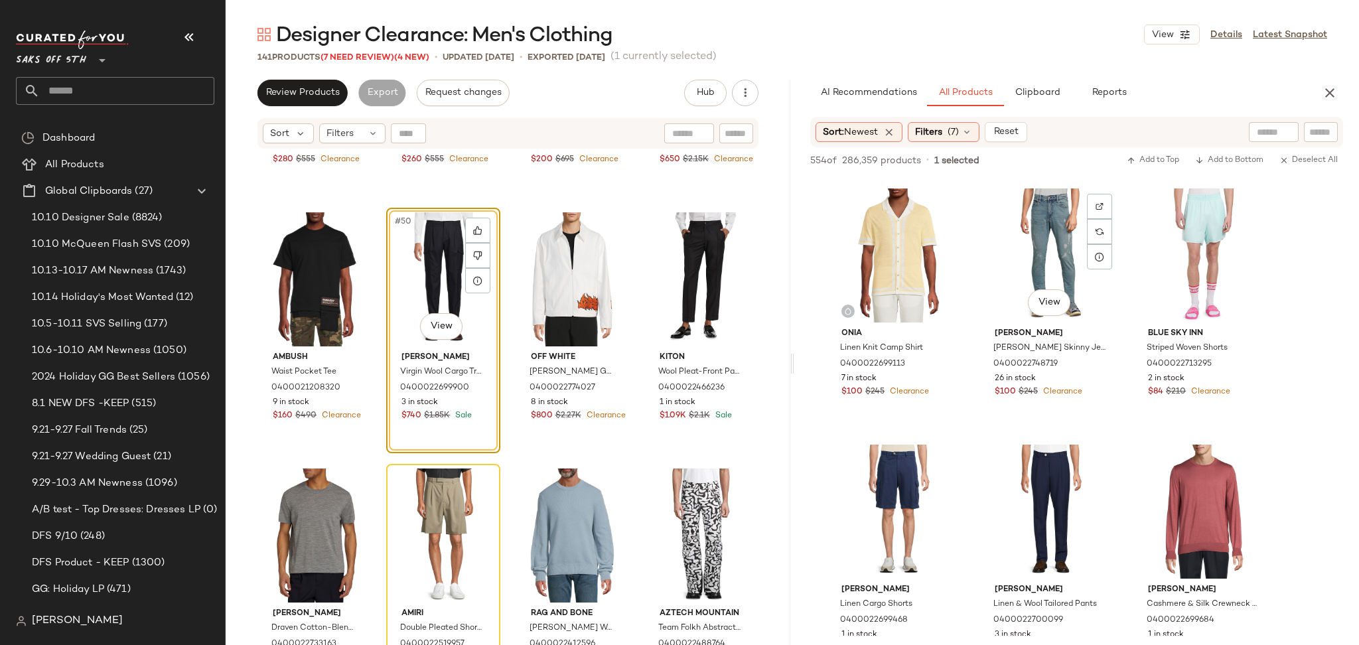
scroll to position [1801, 0]
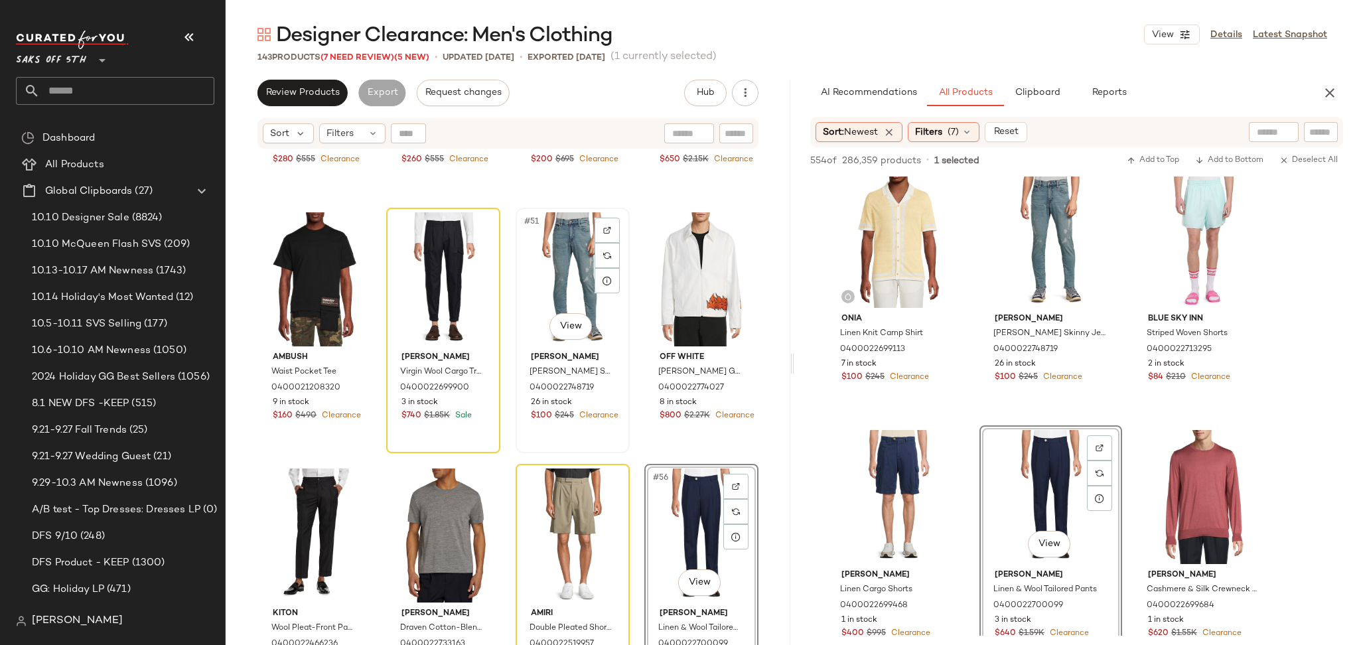
click at [567, 244] on div "#51 View" at bounding box center [572, 279] width 105 height 134
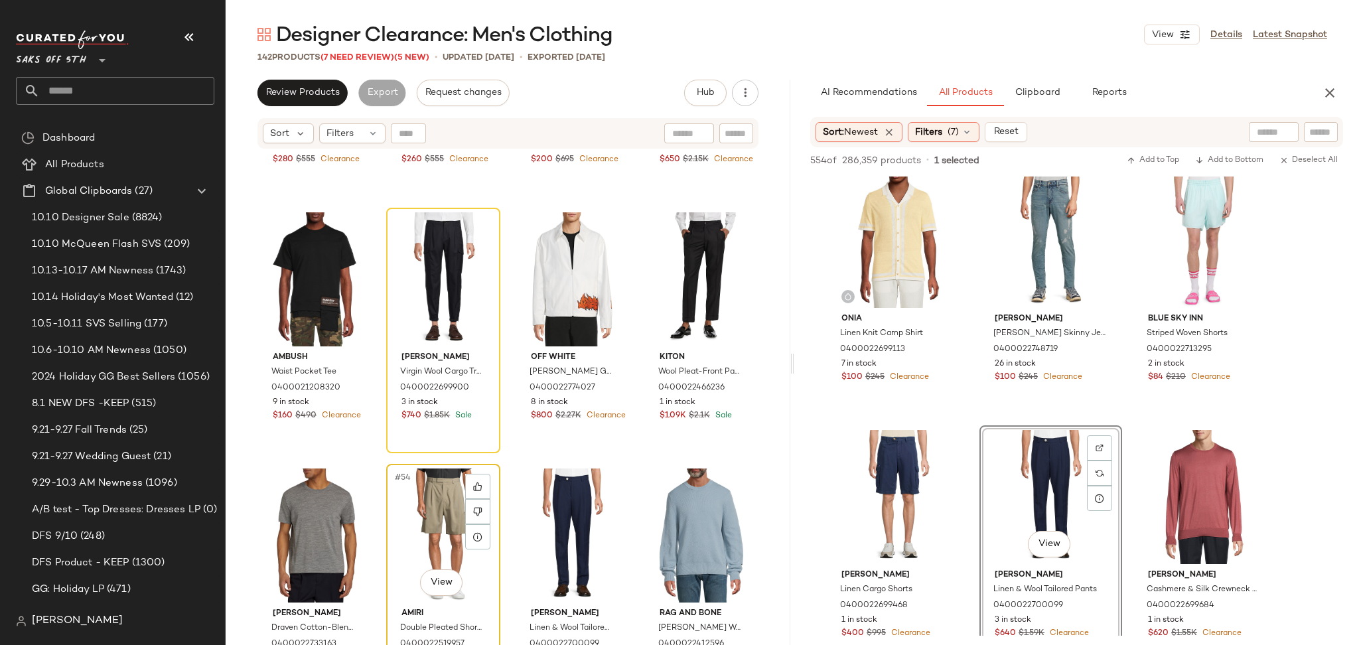
click at [439, 498] on div "#54 View" at bounding box center [443, 536] width 105 height 134
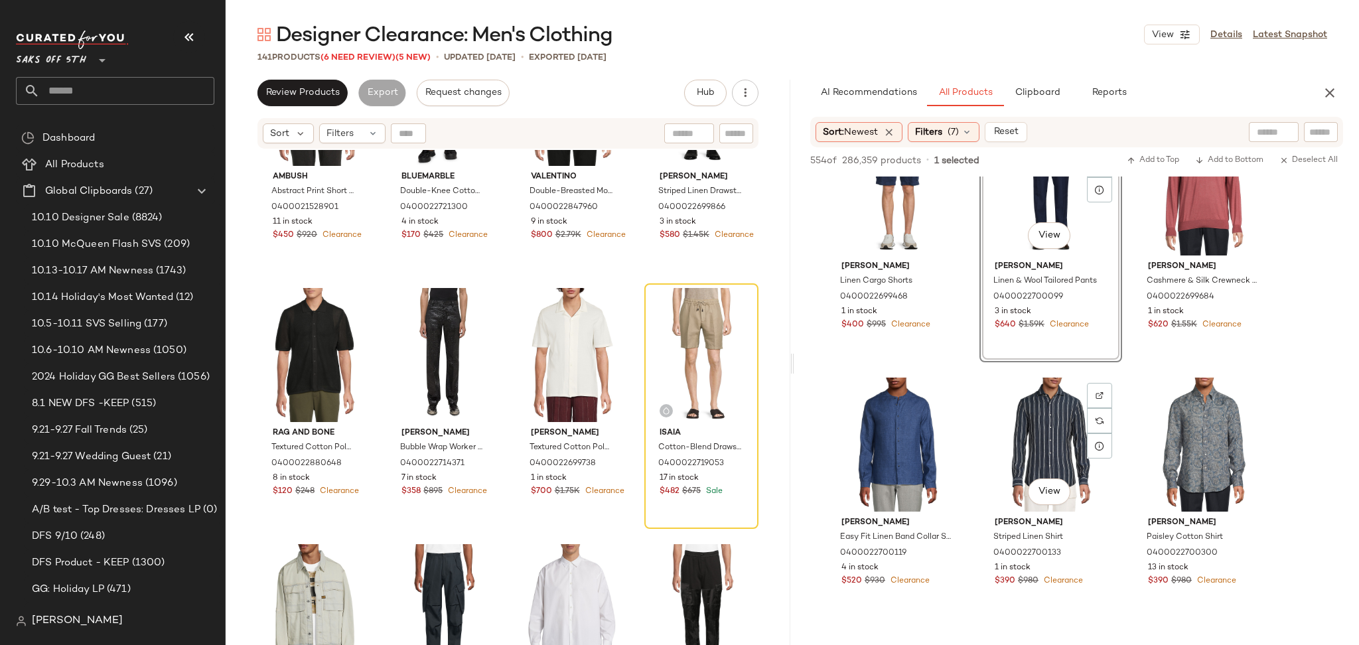
scroll to position [2111, 0]
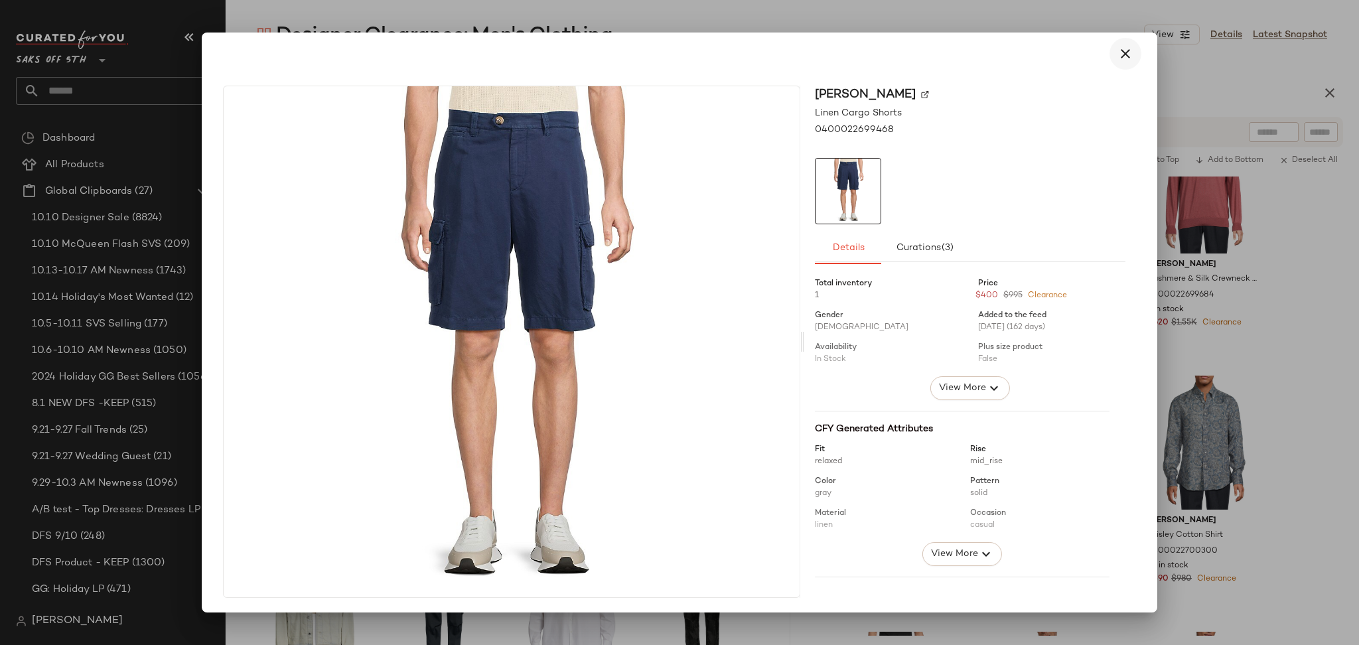
click at [1128, 141] on div "Brunello Cucinelli Linen Cargo Shorts 0400022699468 Details Curations (3) Total…" at bounding box center [970, 342] width 332 height 512
click at [1124, 50] on icon "button" at bounding box center [1126, 54] width 16 height 16
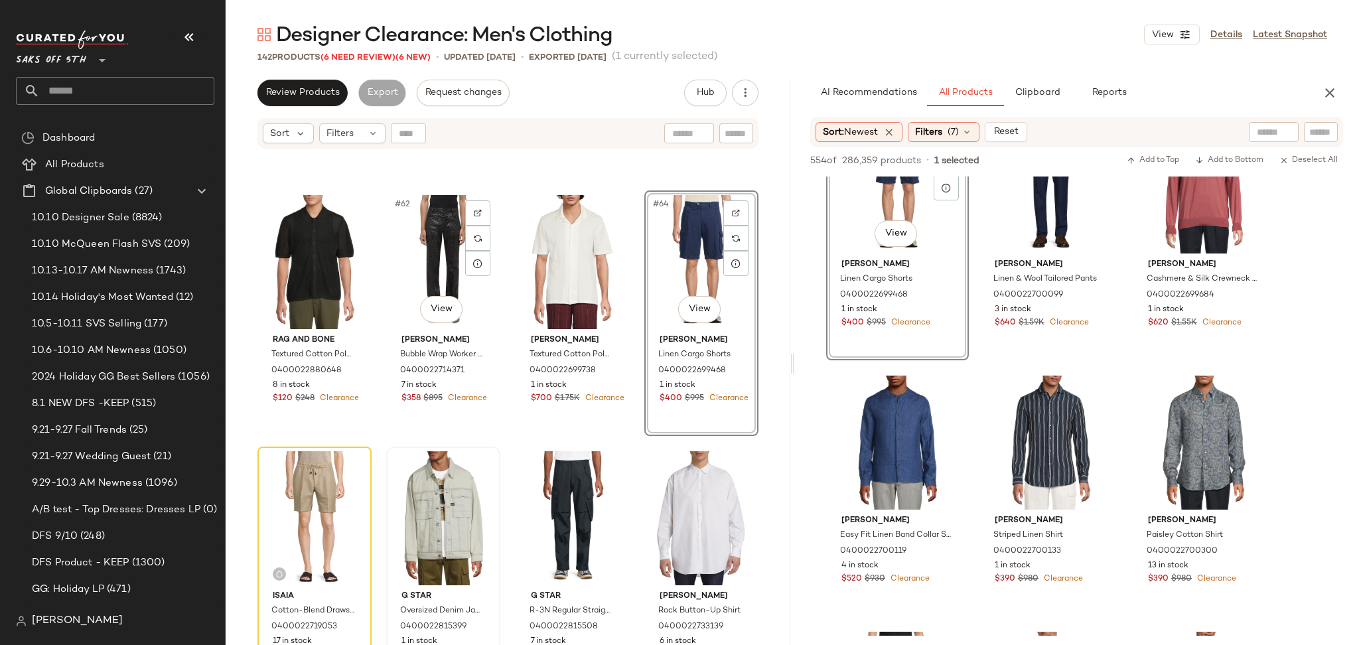
scroll to position [3818, 0]
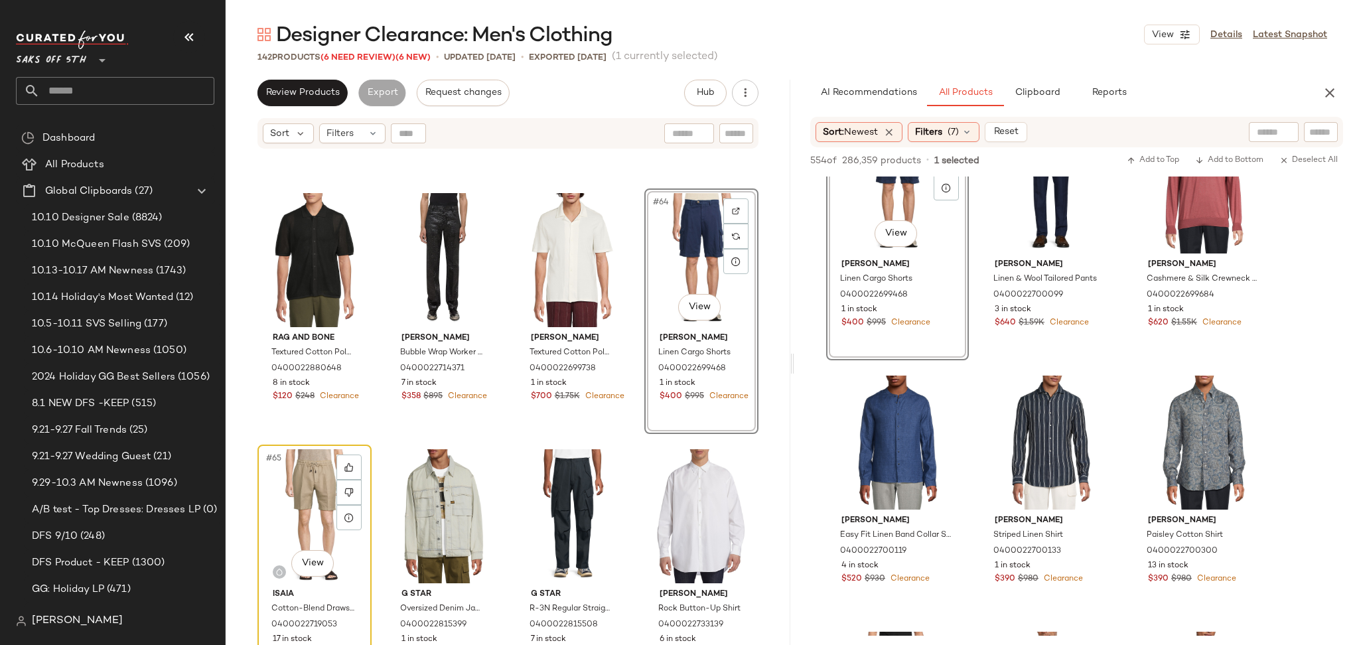
click at [290, 472] on div "#65 View" at bounding box center [314, 516] width 105 height 134
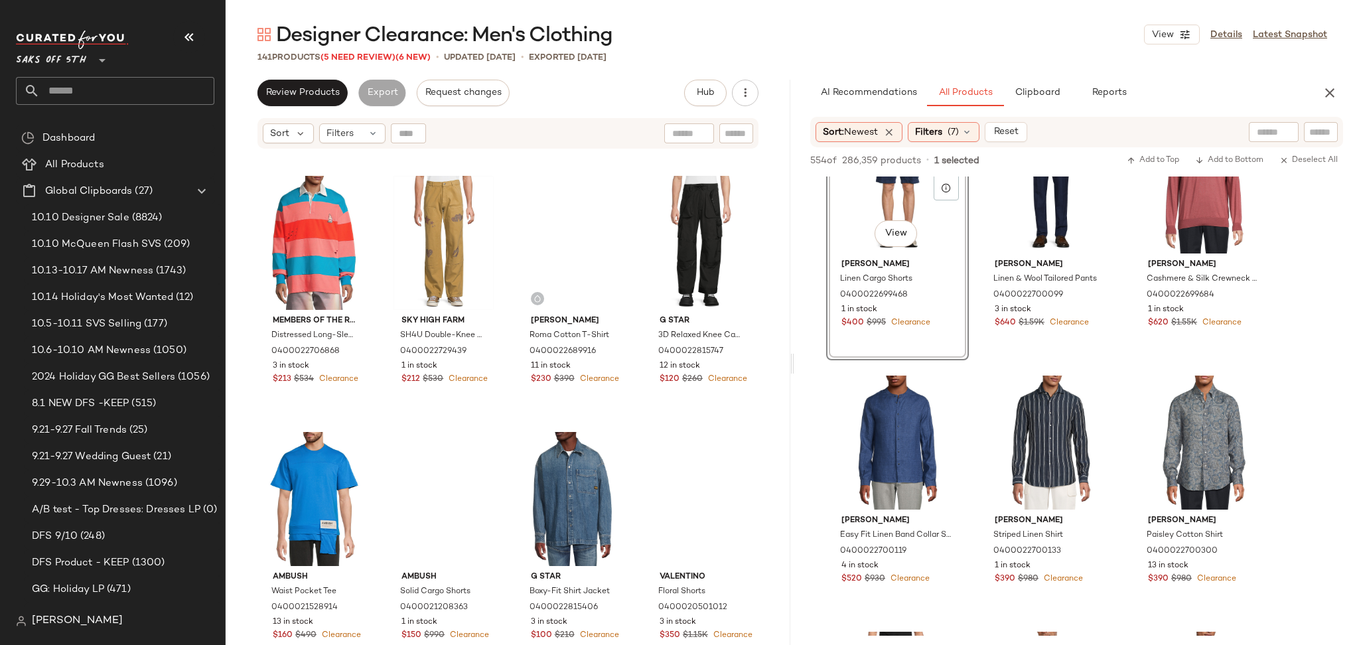
scroll to position [4623, 0]
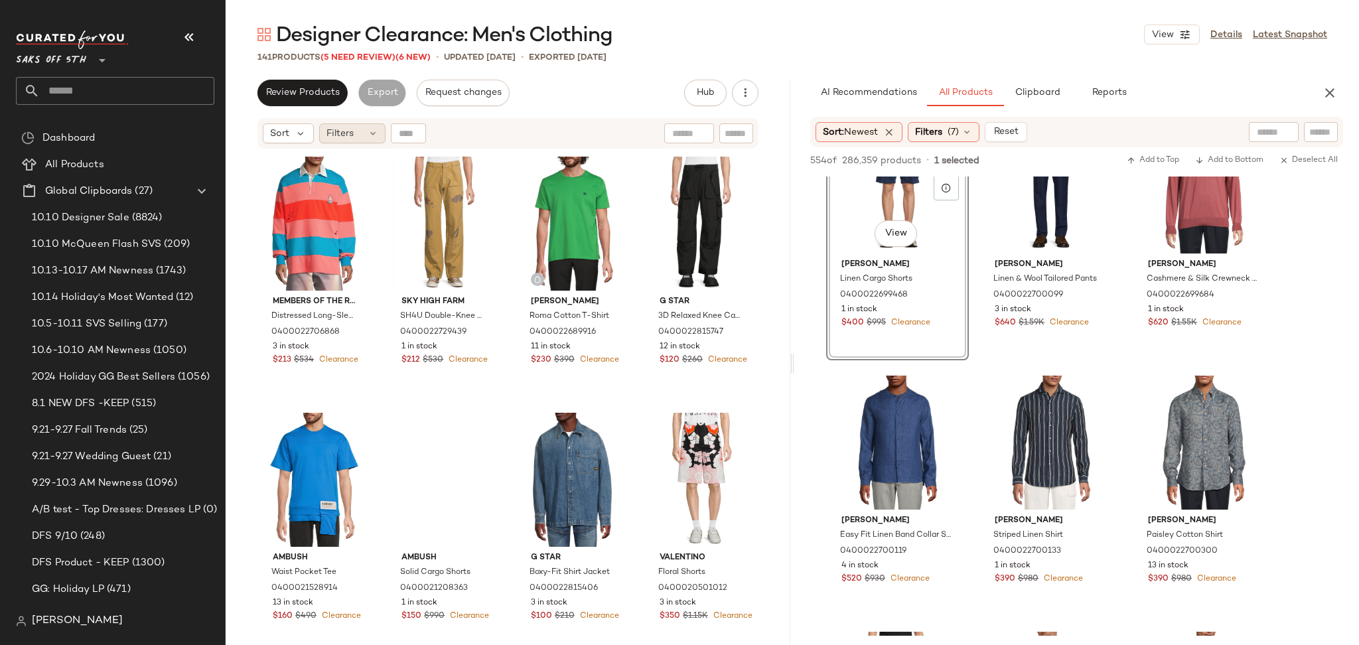
click at [370, 127] on div "Filters" at bounding box center [352, 133] width 66 height 20
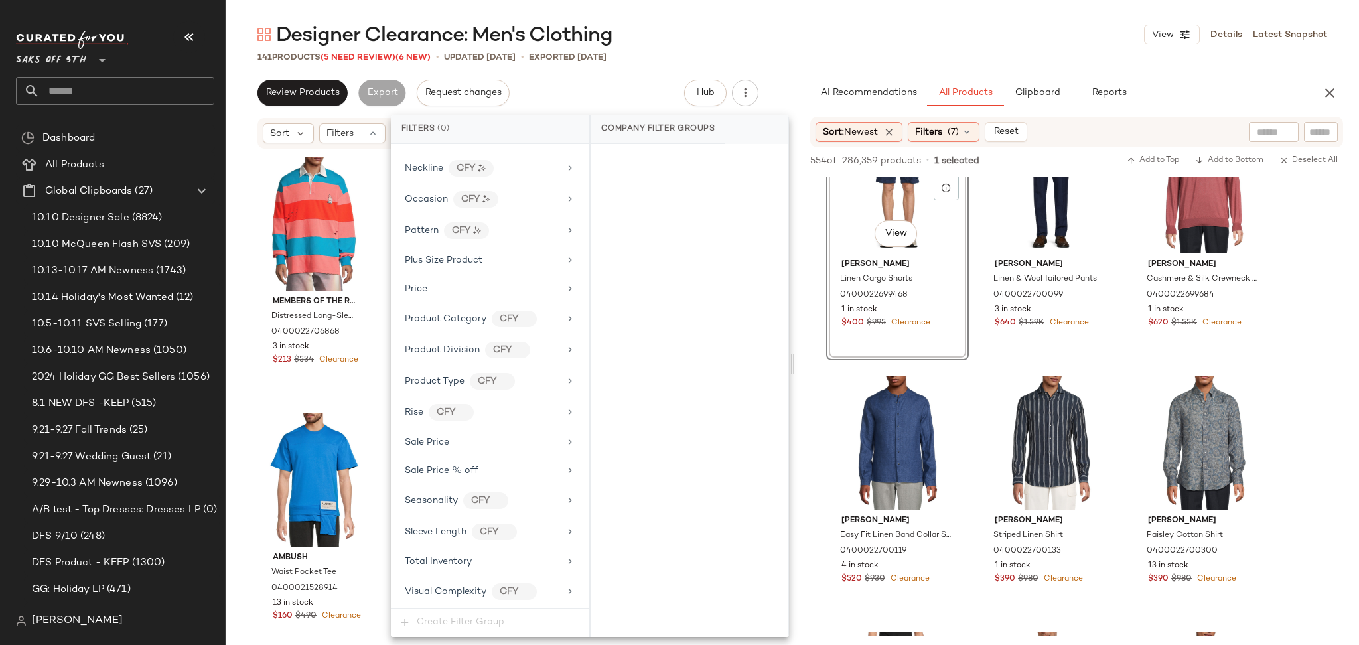
scroll to position [731, 0]
click at [464, 557] on span "Total Inventory" at bounding box center [438, 561] width 67 height 10
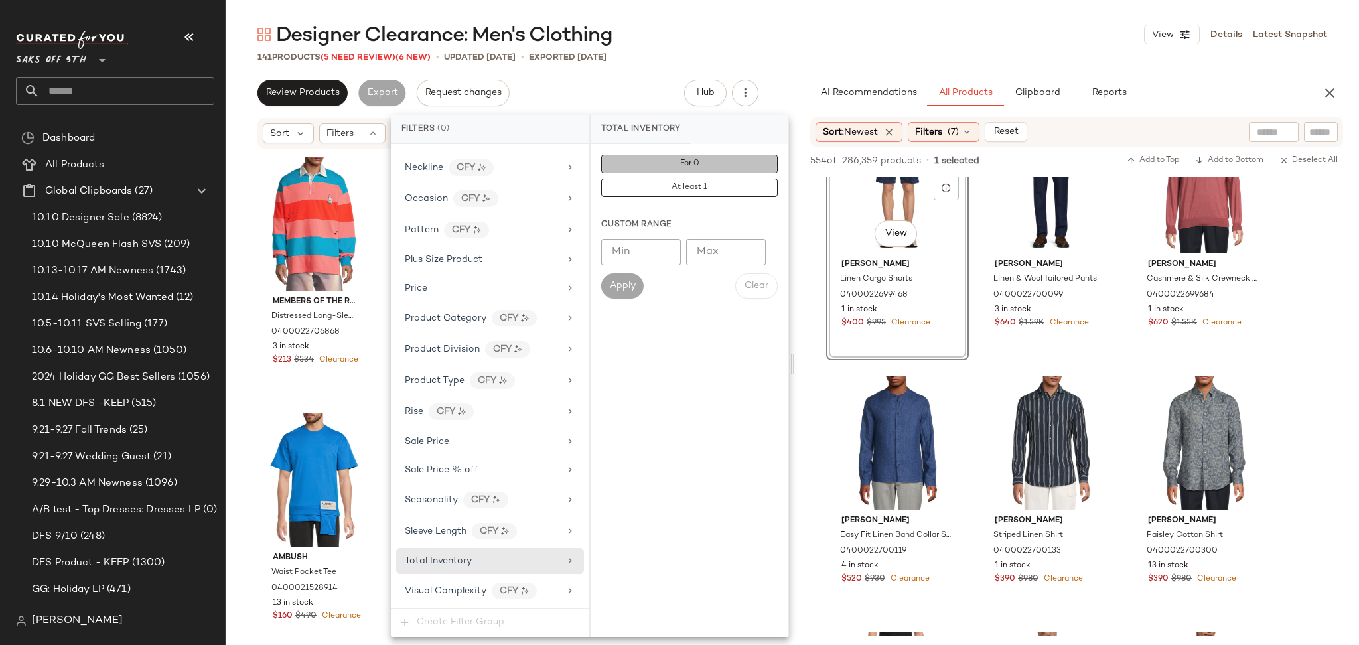
click at [662, 158] on button "For 0" at bounding box center [689, 164] width 177 height 19
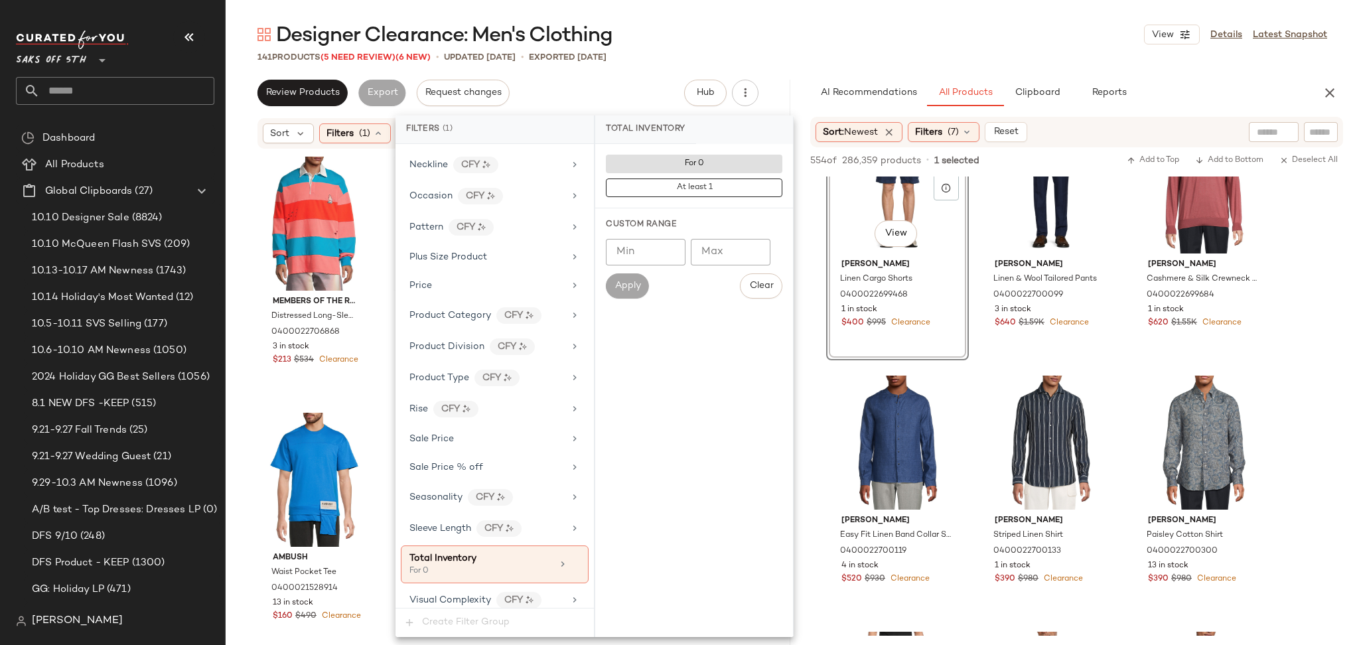
click at [812, 27] on div "Designer Clearance: Men's Clothing View Details Latest Snapshot" at bounding box center [793, 34] width 1134 height 27
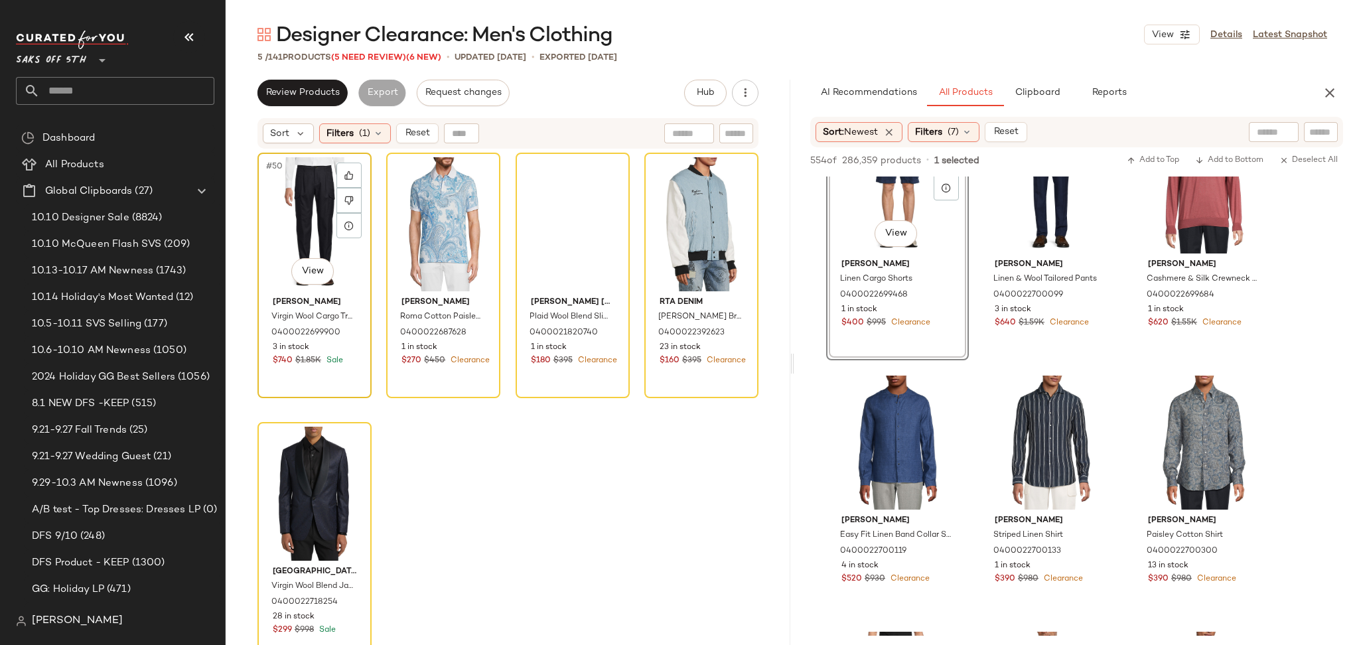
click at [291, 212] on div "#50 View" at bounding box center [314, 224] width 105 height 134
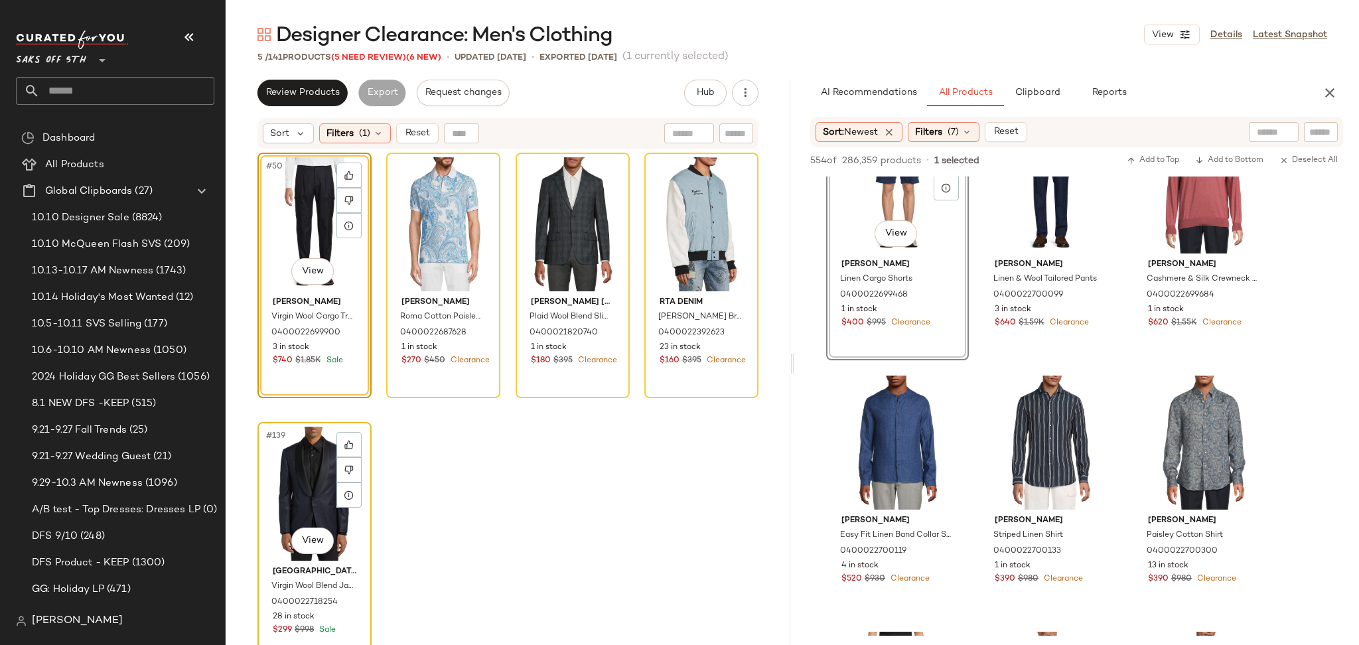
click at [289, 472] on div "#139 View" at bounding box center [314, 494] width 105 height 134
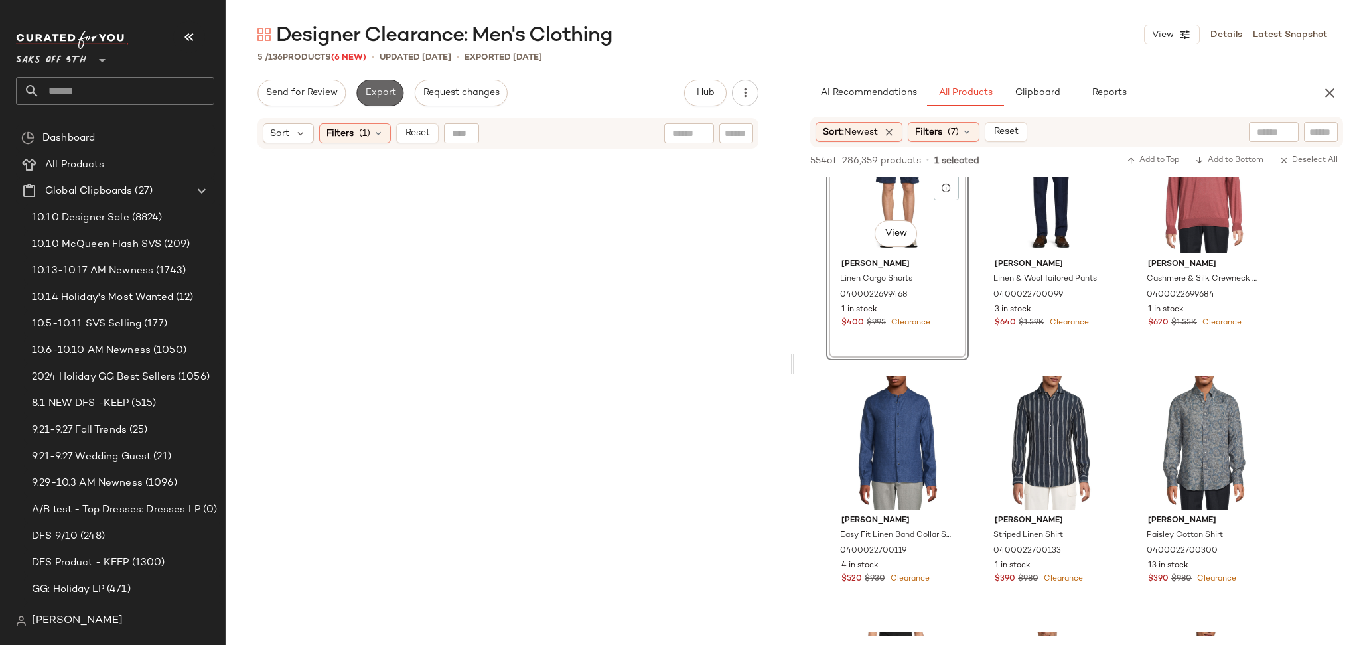
click at [394, 97] on button "Export" at bounding box center [379, 93] width 47 height 27
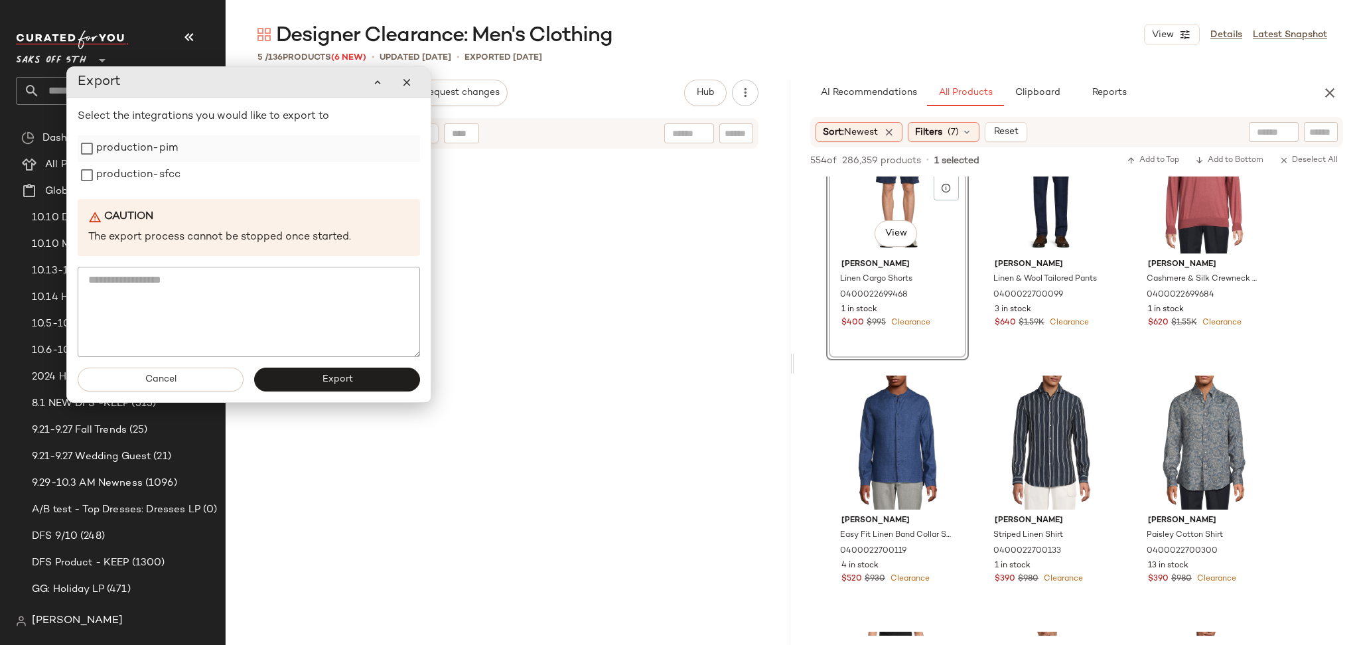
click at [155, 146] on label "production-pim" at bounding box center [137, 148] width 82 height 27
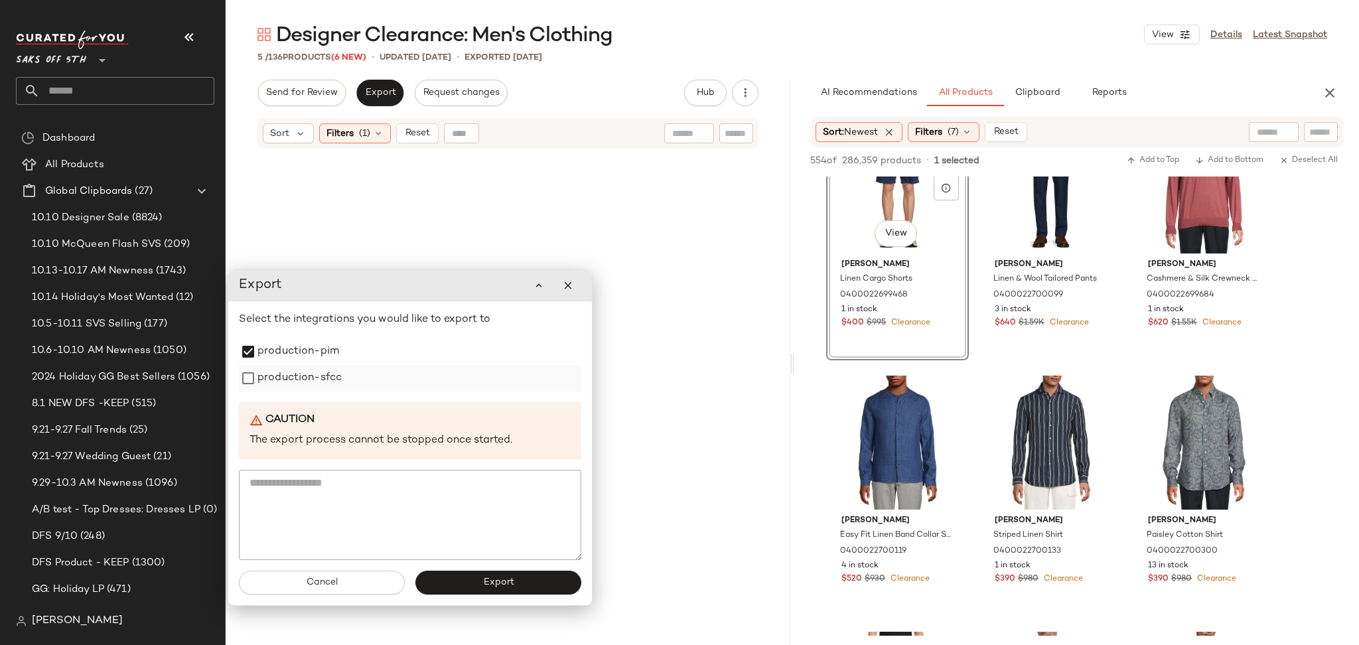
drag, startPoint x: 154, startPoint y: 175, endPoint x: 314, endPoint y: 373, distance: 254.9
click at [314, 373] on label "production-sfcc" at bounding box center [300, 378] width 84 height 27
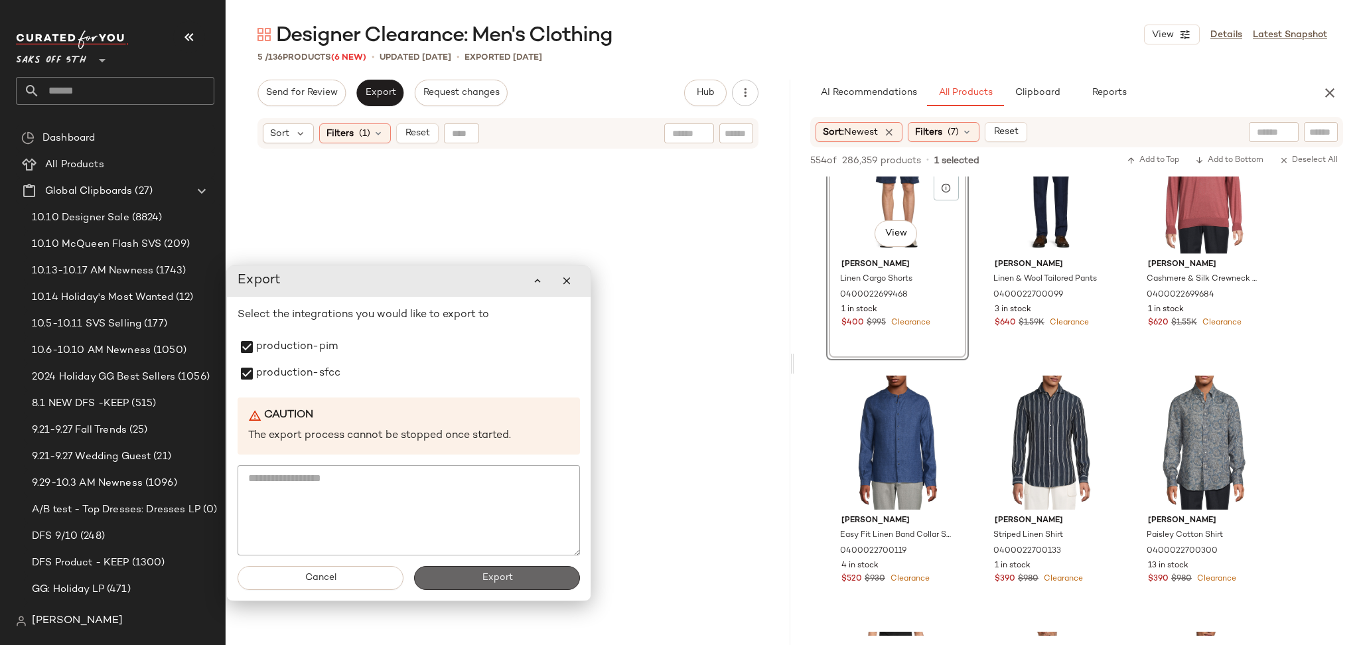
click at [465, 582] on button "Export" at bounding box center [497, 578] width 166 height 24
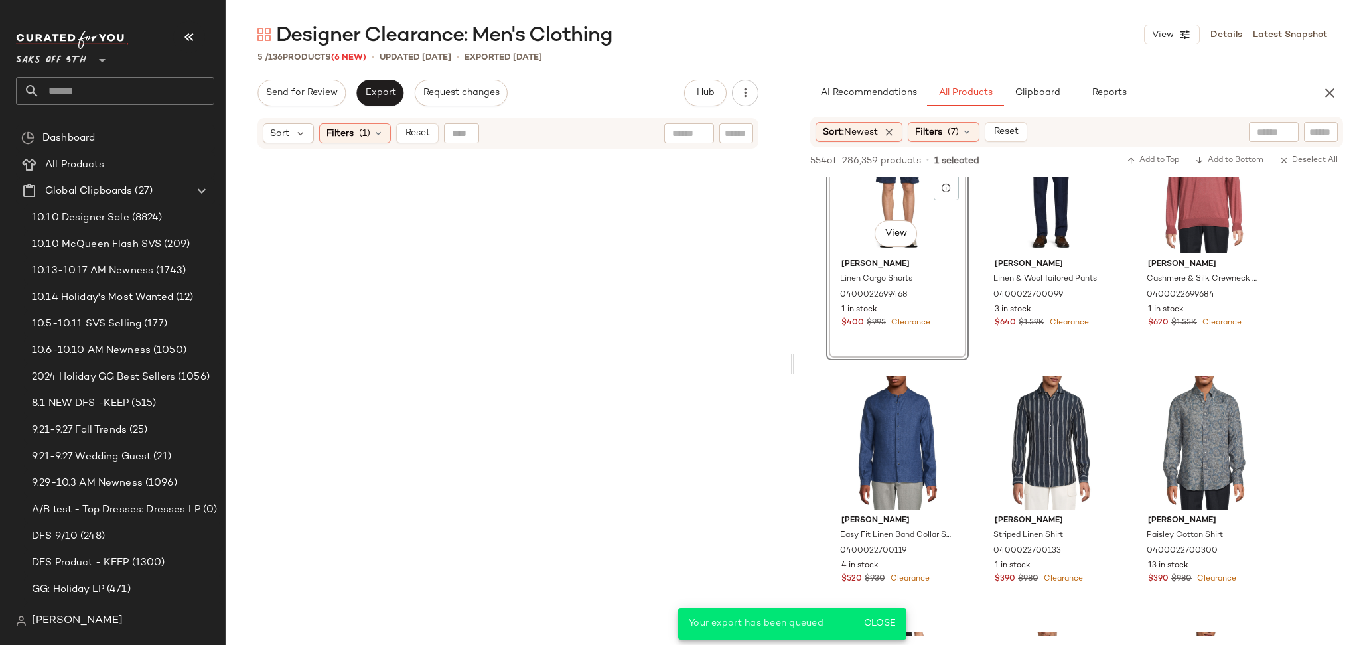
scroll to position [3136, 0]
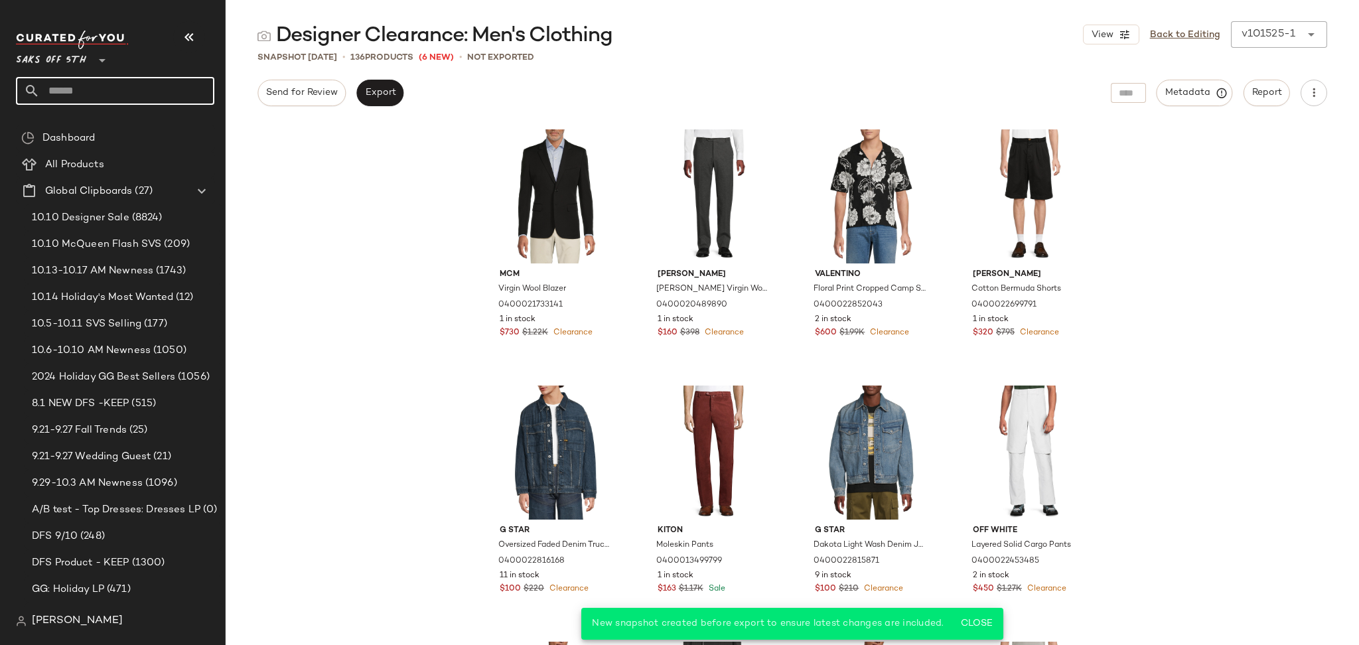
click at [189, 90] on input "text" at bounding box center [127, 91] width 175 height 28
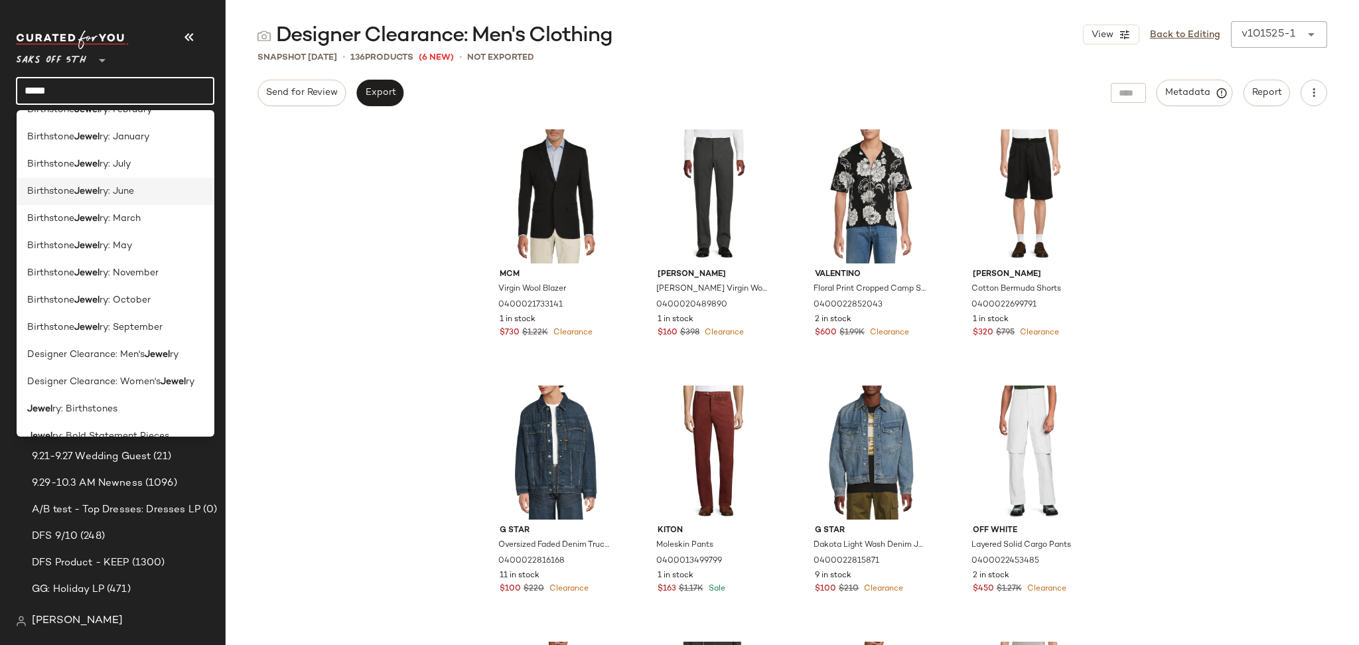
scroll to position [104, 0]
type input "*****"
click at [133, 354] on span "Designer Clearance: Men's" at bounding box center [85, 351] width 117 height 14
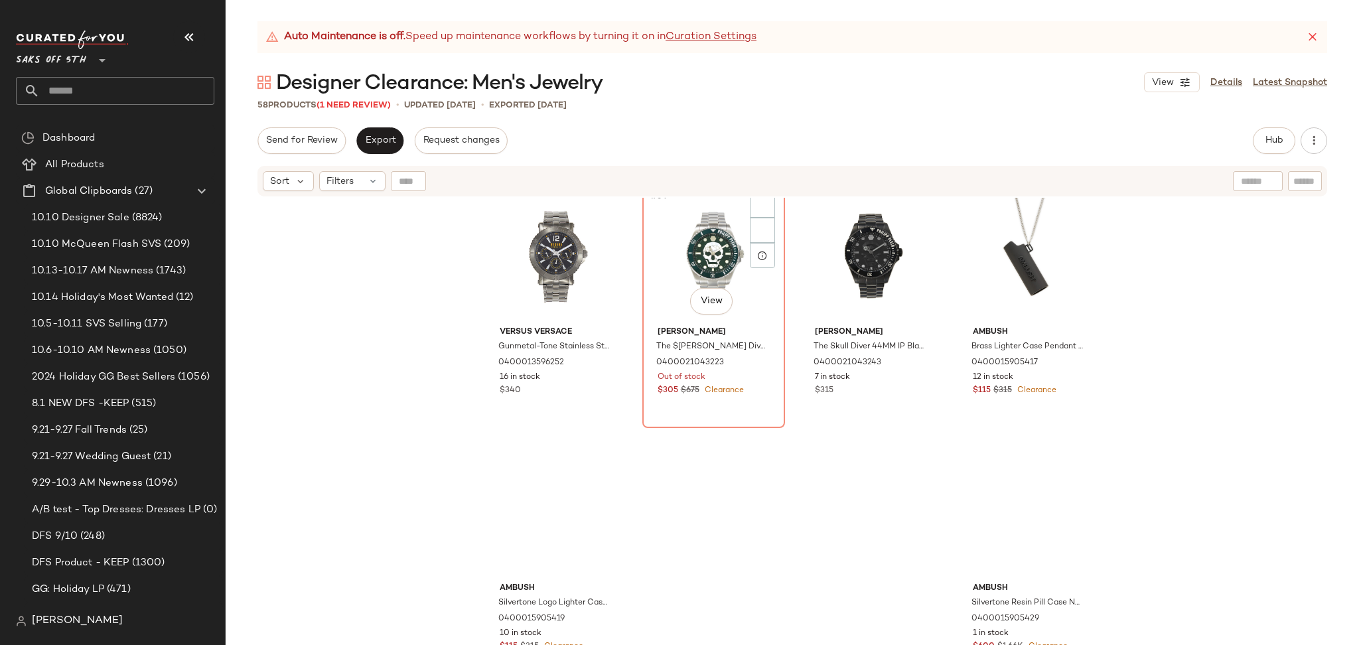
scroll to position [3364, 0]
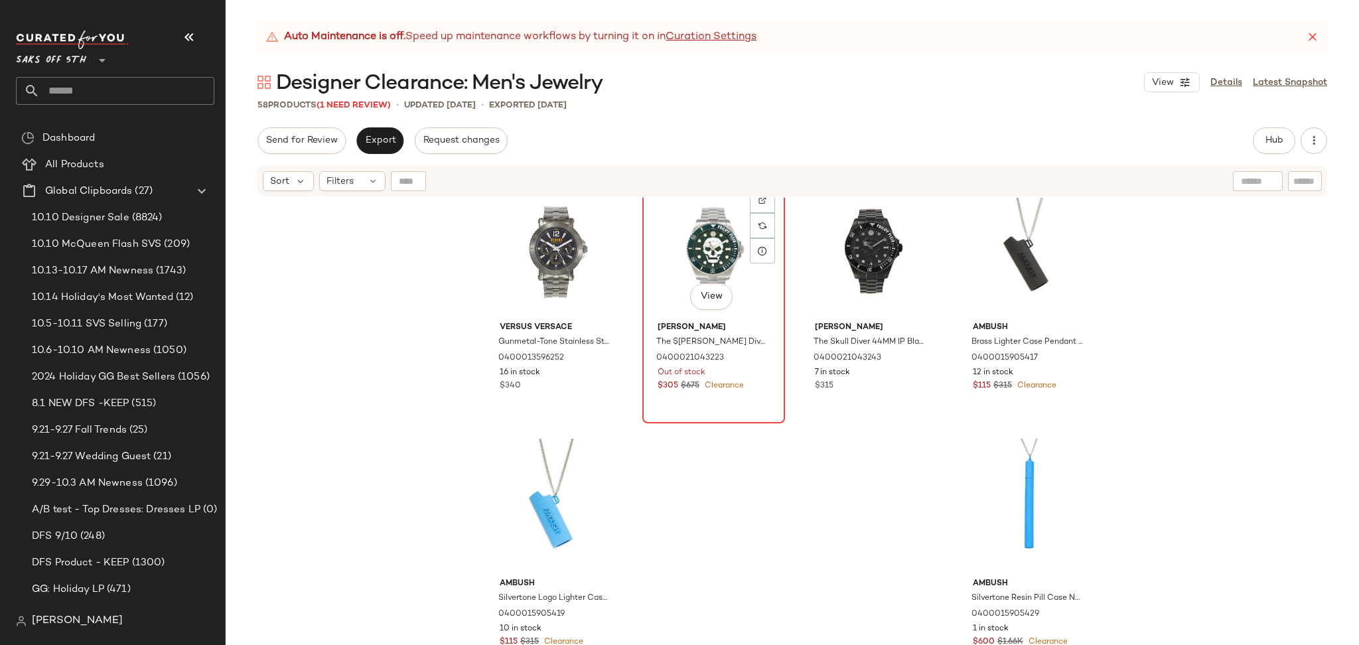
click at [691, 264] on div "#54 View" at bounding box center [713, 250] width 133 height 134
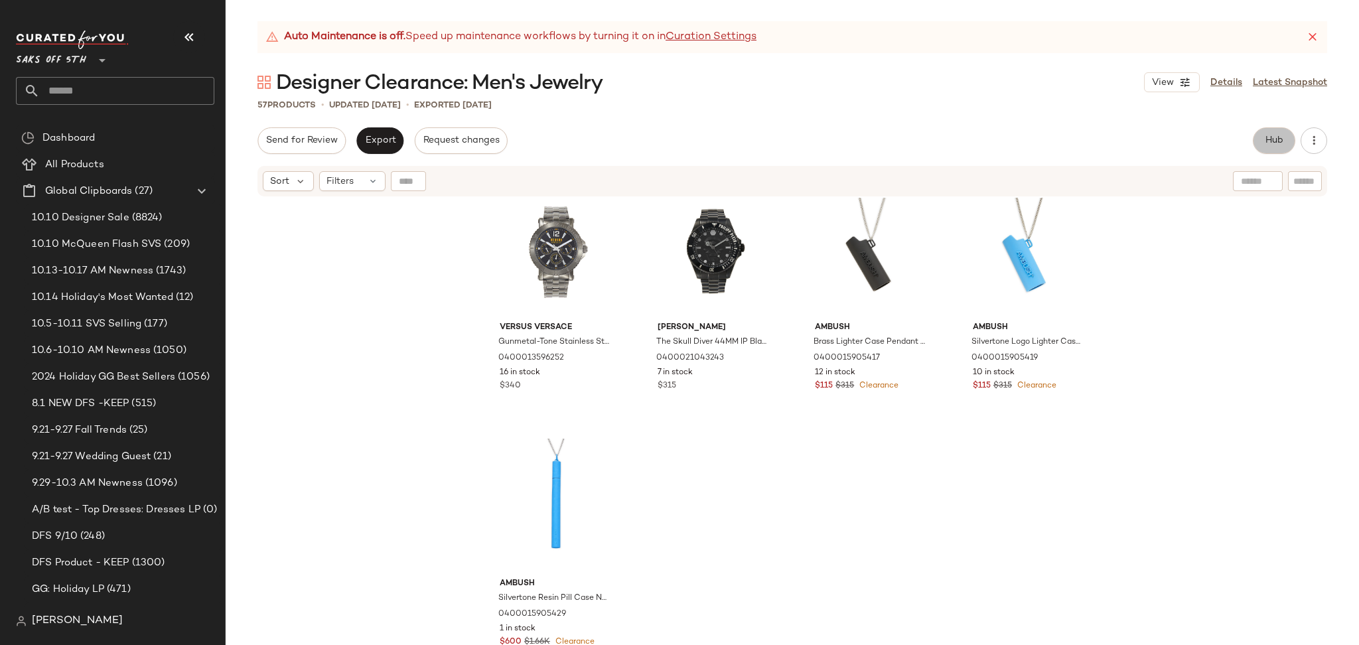
click at [1269, 141] on span "Hub" at bounding box center [1274, 140] width 19 height 11
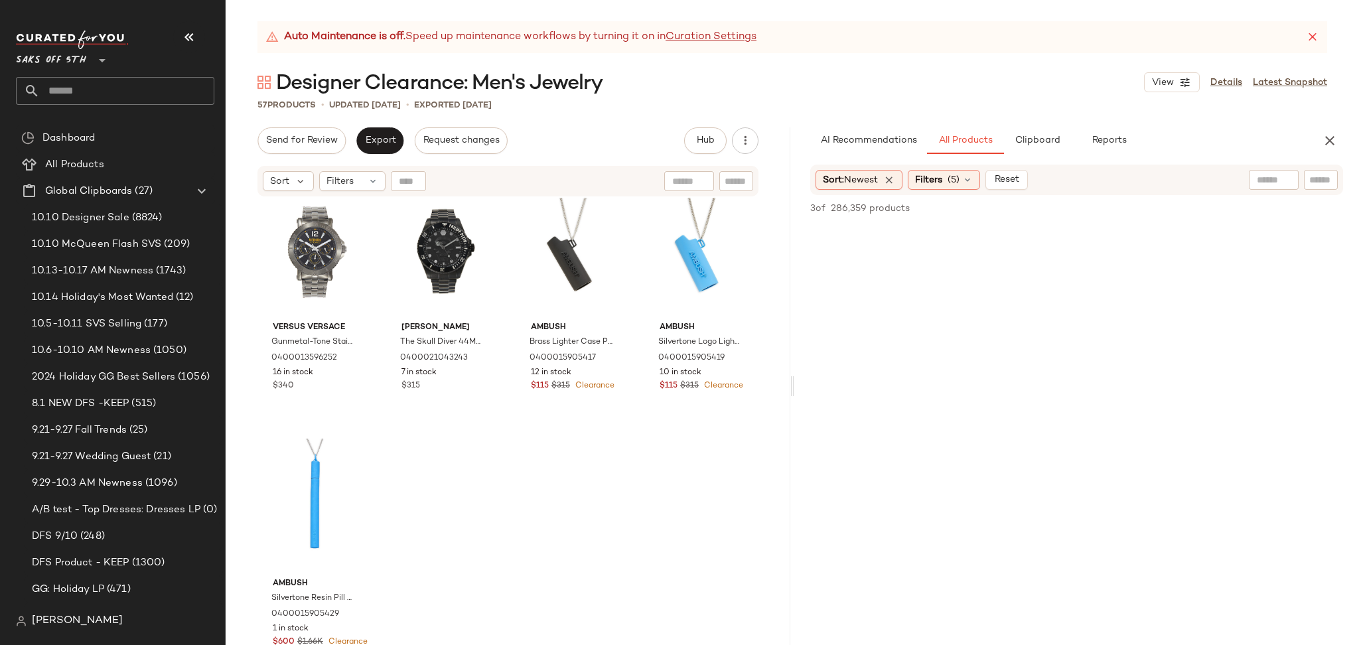
click at [932, 169] on div "Sort: Newest Filters (5) Reset" at bounding box center [1076, 180] width 533 height 31
click at [933, 189] on div "Filters (5)" at bounding box center [944, 180] width 72 height 20
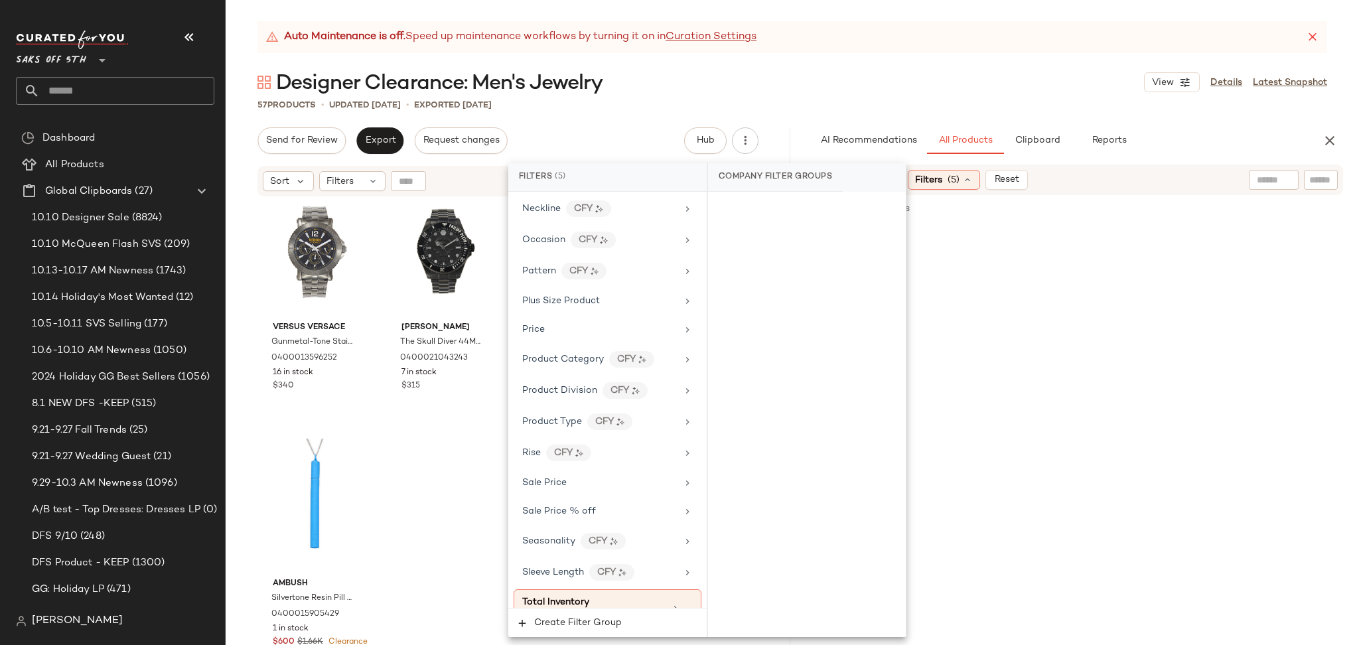
scroll to position [870, 0]
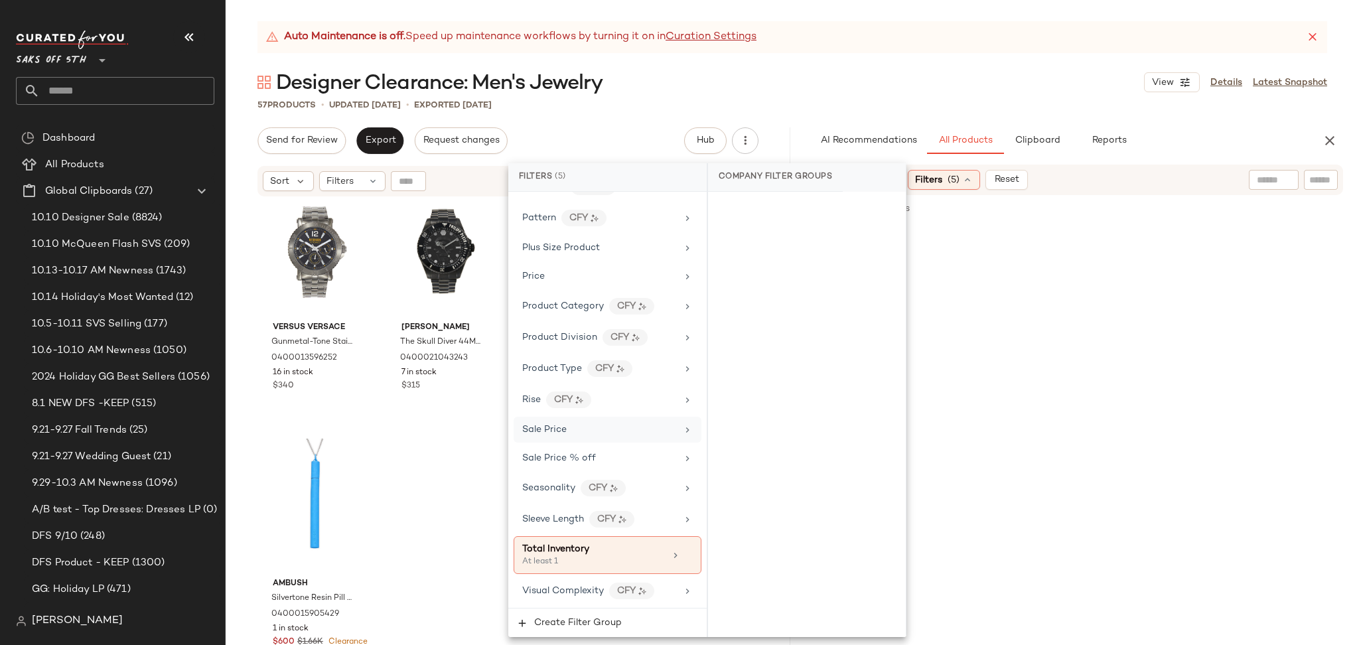
click at [623, 429] on div "Sale Price" at bounding box center [599, 430] width 155 height 14
click at [731, 232] on div "Not on sale" at bounding box center [807, 233] width 187 height 24
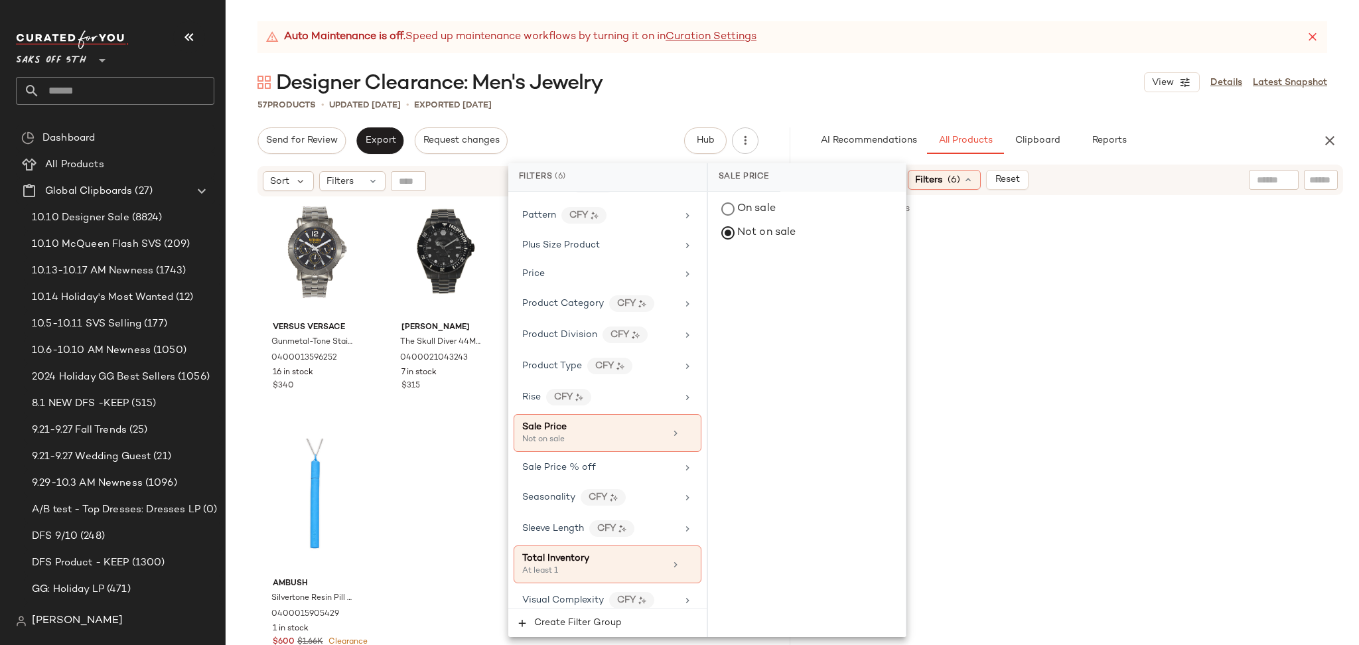
click at [912, 69] on div "Designer Clearance: Men's Jewelry View Details Latest Snapshot" at bounding box center [793, 82] width 1134 height 27
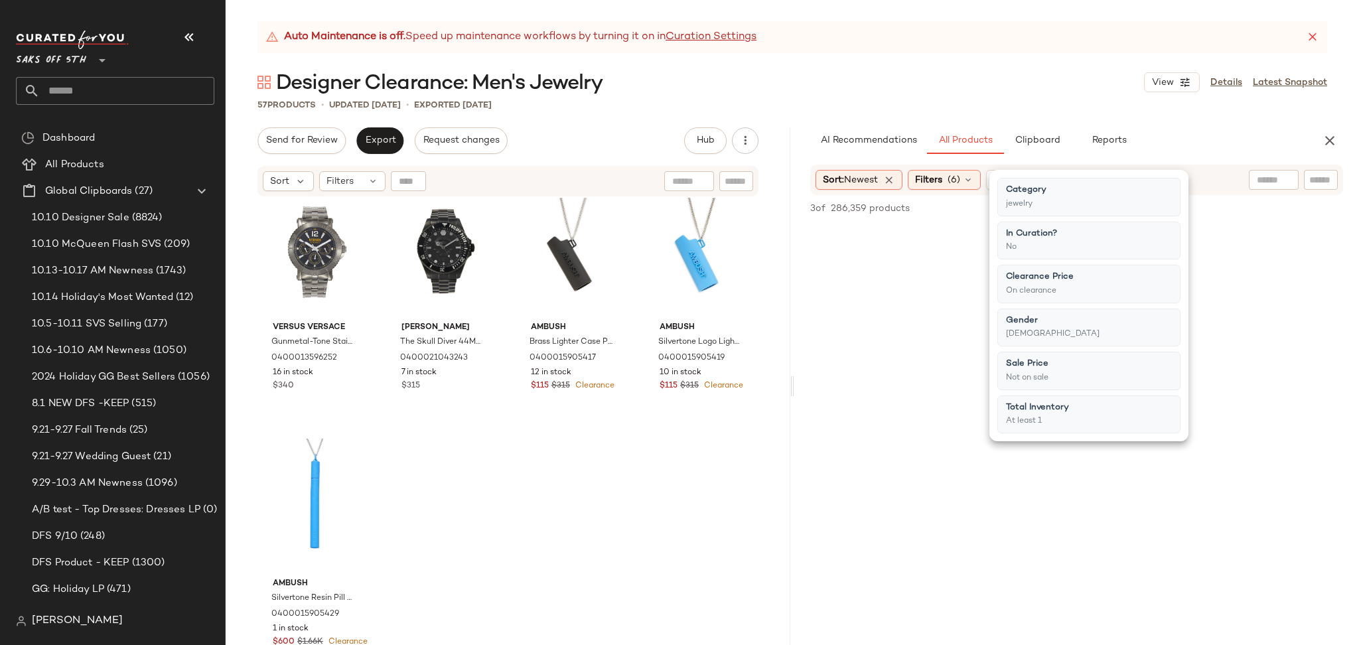
click at [912, 69] on div "Designer Clearance: Men's Jewelry View Details Latest Snapshot" at bounding box center [793, 82] width 1134 height 27
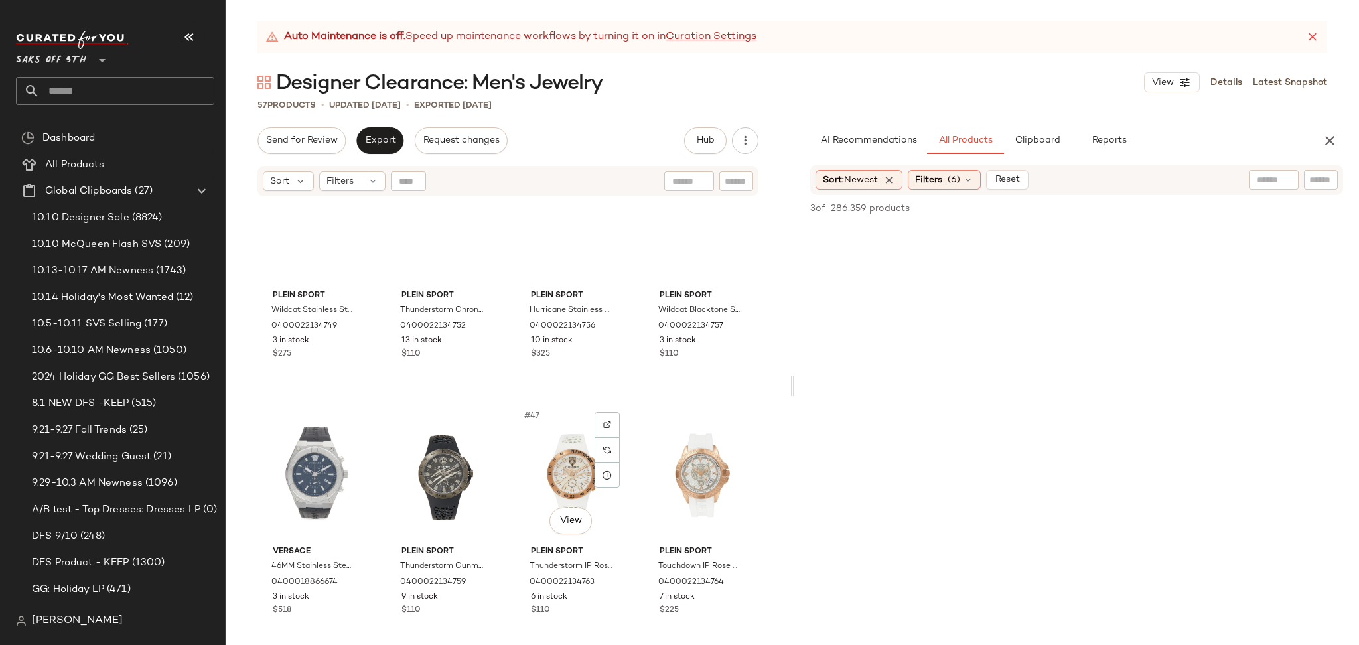
scroll to position [2481, 0]
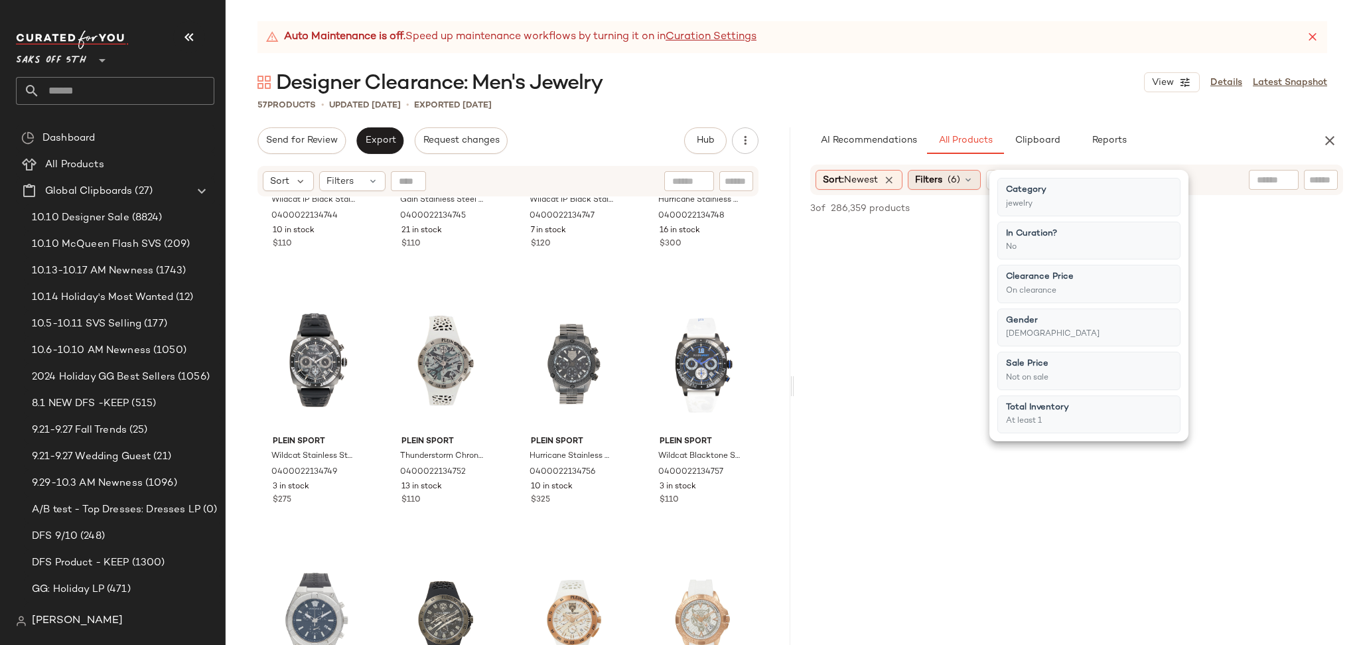
click at [922, 183] on span "Filters" at bounding box center [928, 180] width 27 height 14
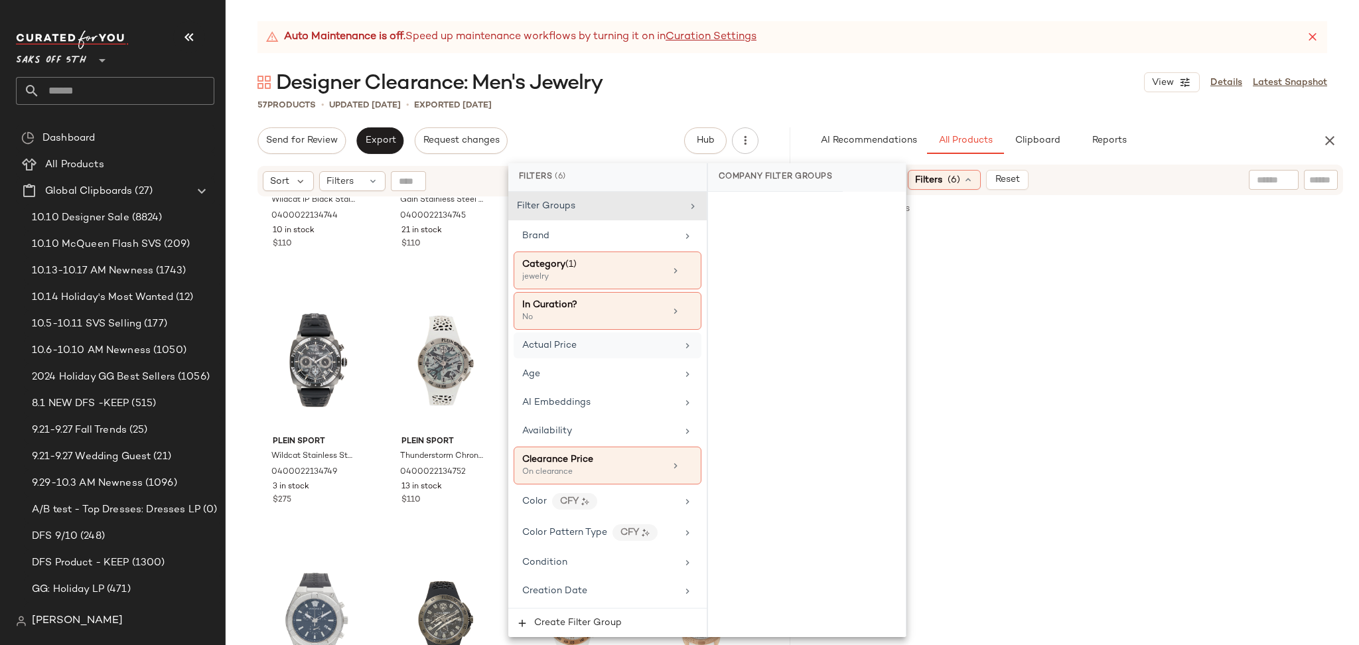
scroll to position [40, 0]
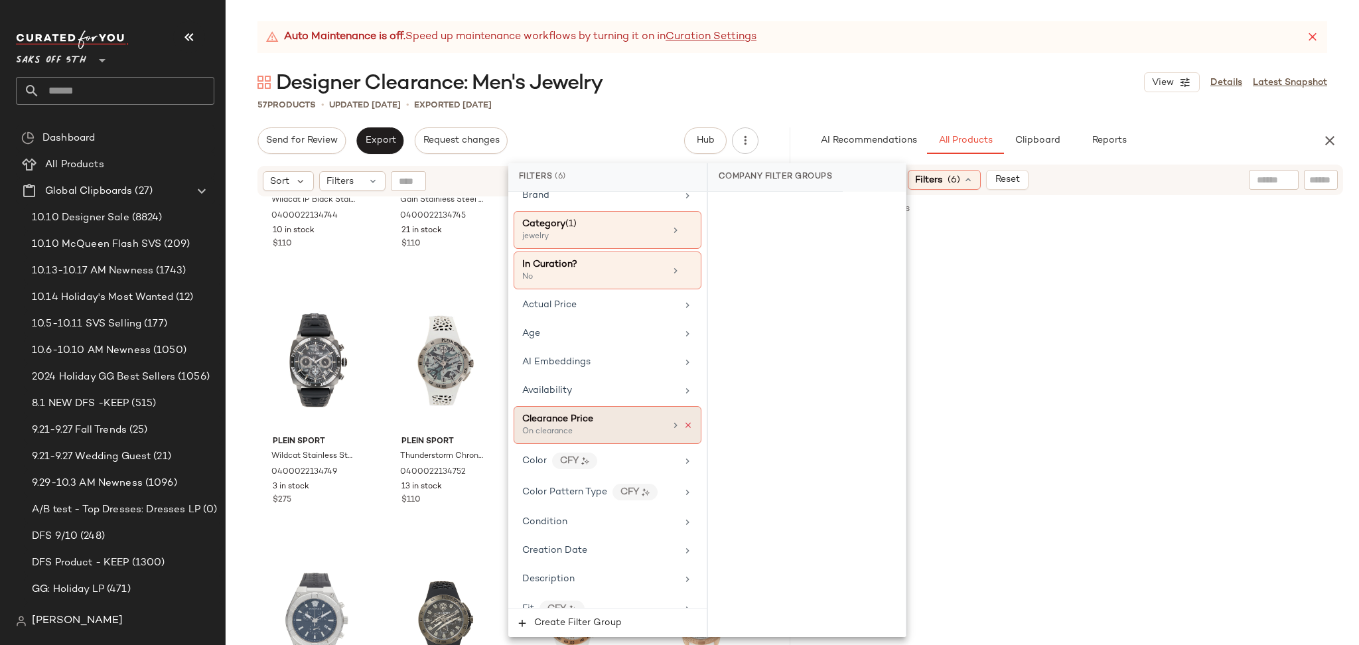
click at [684, 425] on icon at bounding box center [688, 425] width 9 height 9
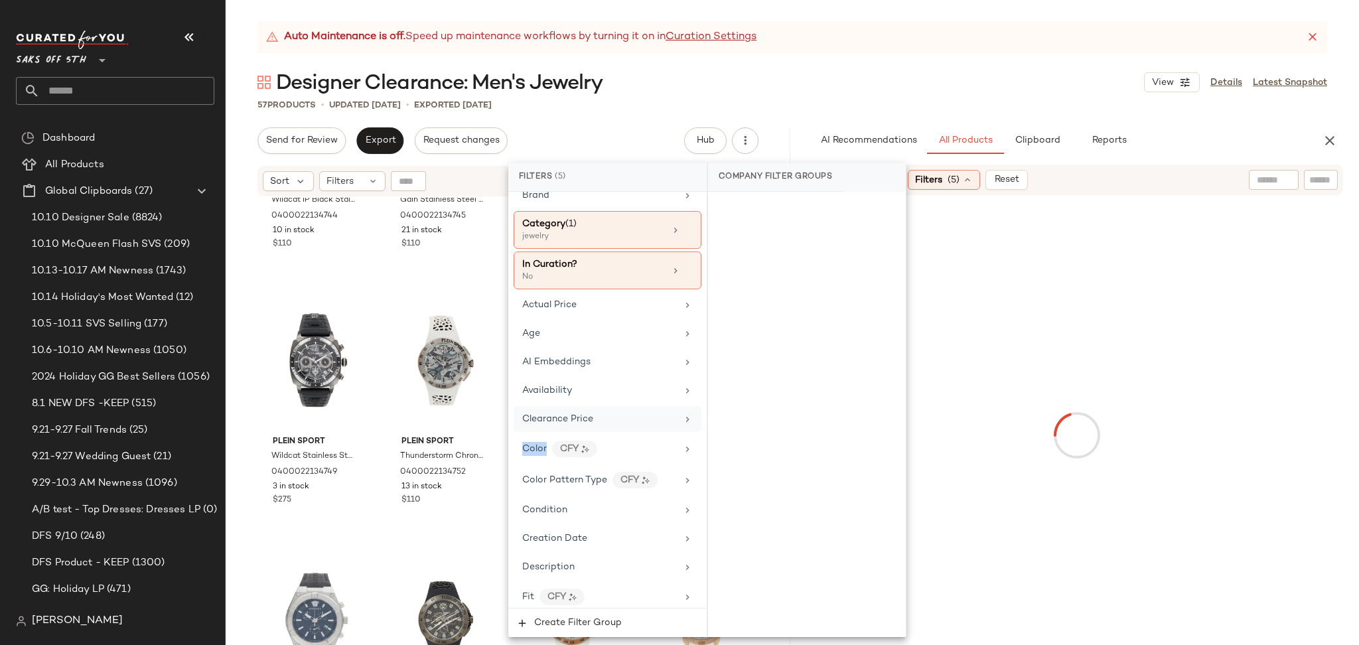
click at [682, 425] on div "Clearance Price" at bounding box center [608, 419] width 188 height 26
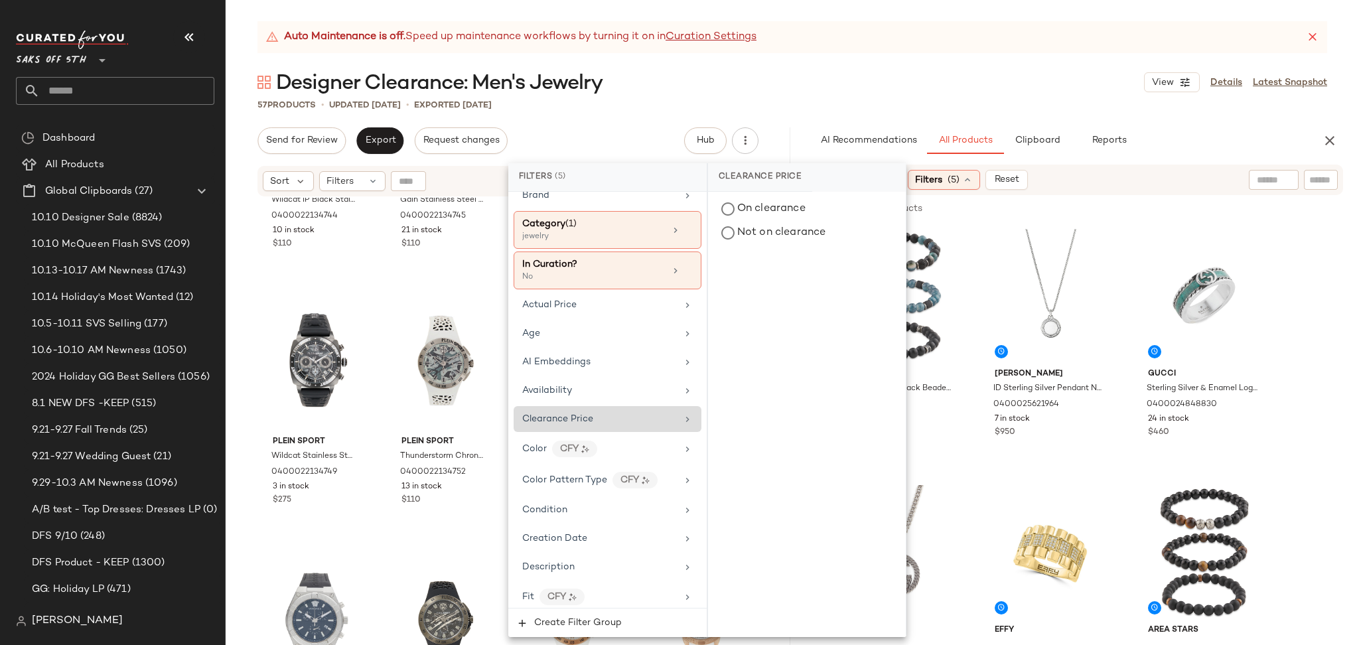
click at [972, 79] on div "Designer Clearance: Men's Jewelry View Details Latest Snapshot" at bounding box center [793, 82] width 1134 height 27
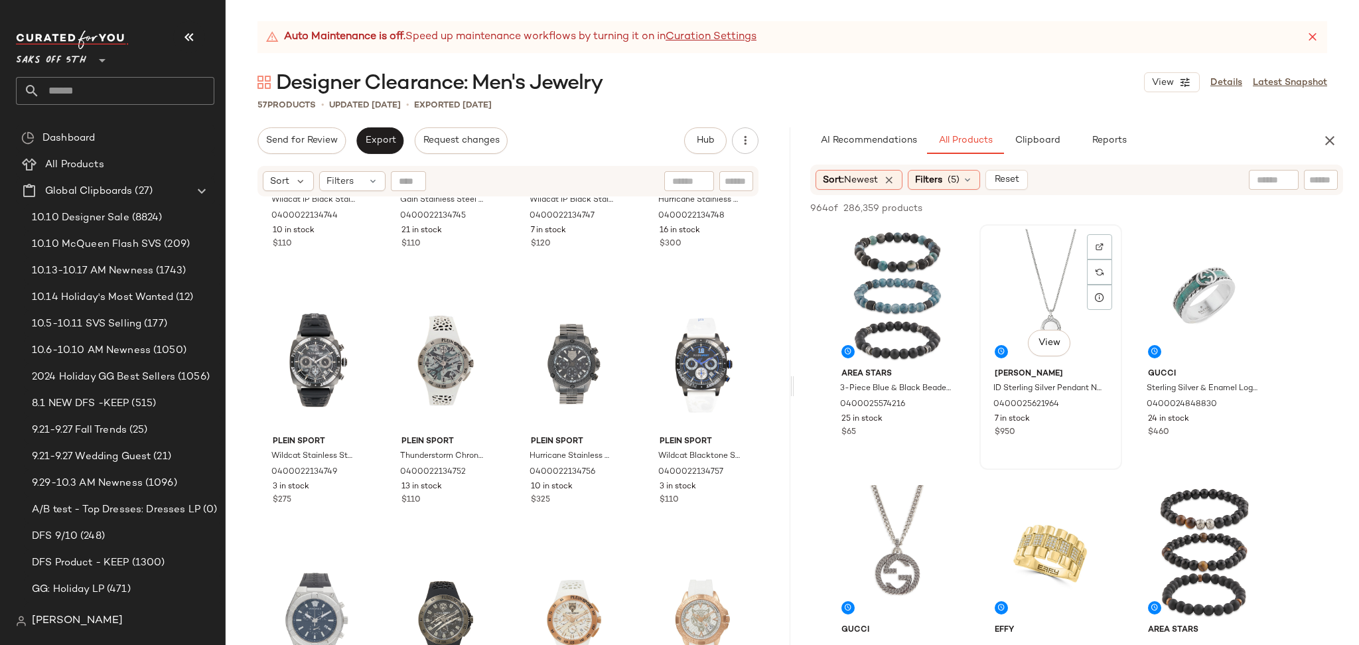
click at [1013, 266] on div "View" at bounding box center [1050, 296] width 133 height 134
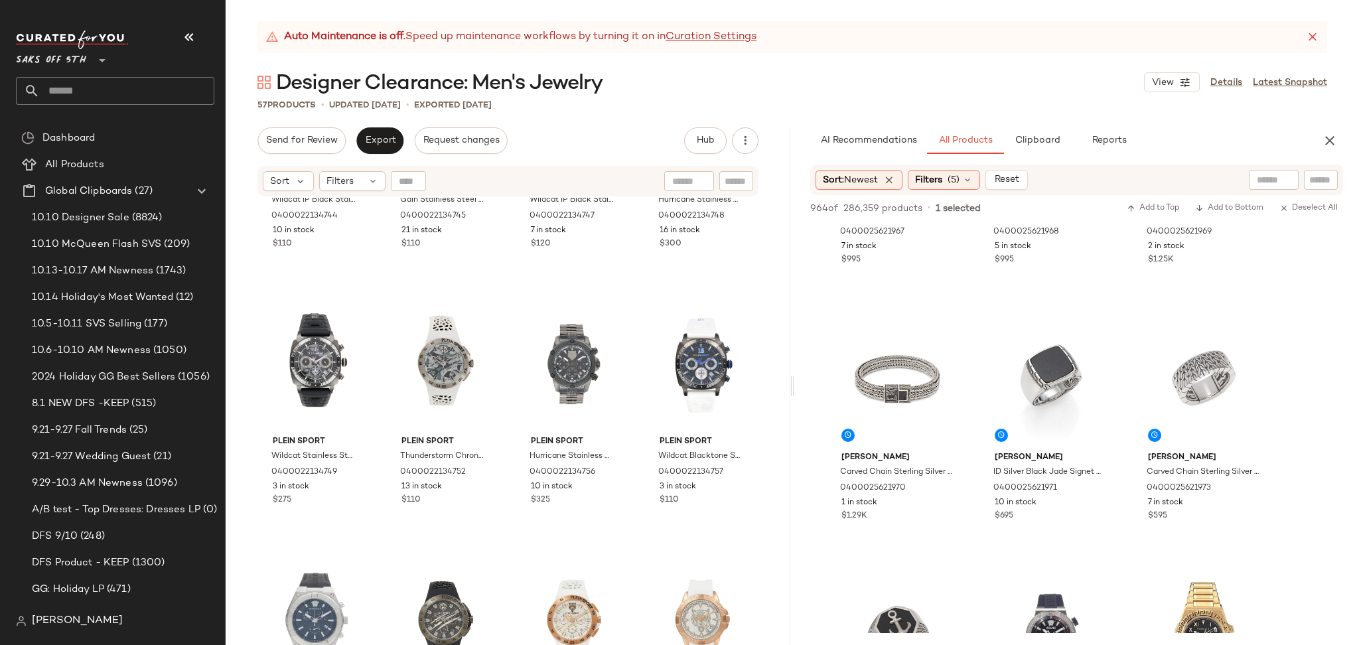
scroll to position [1457, 0]
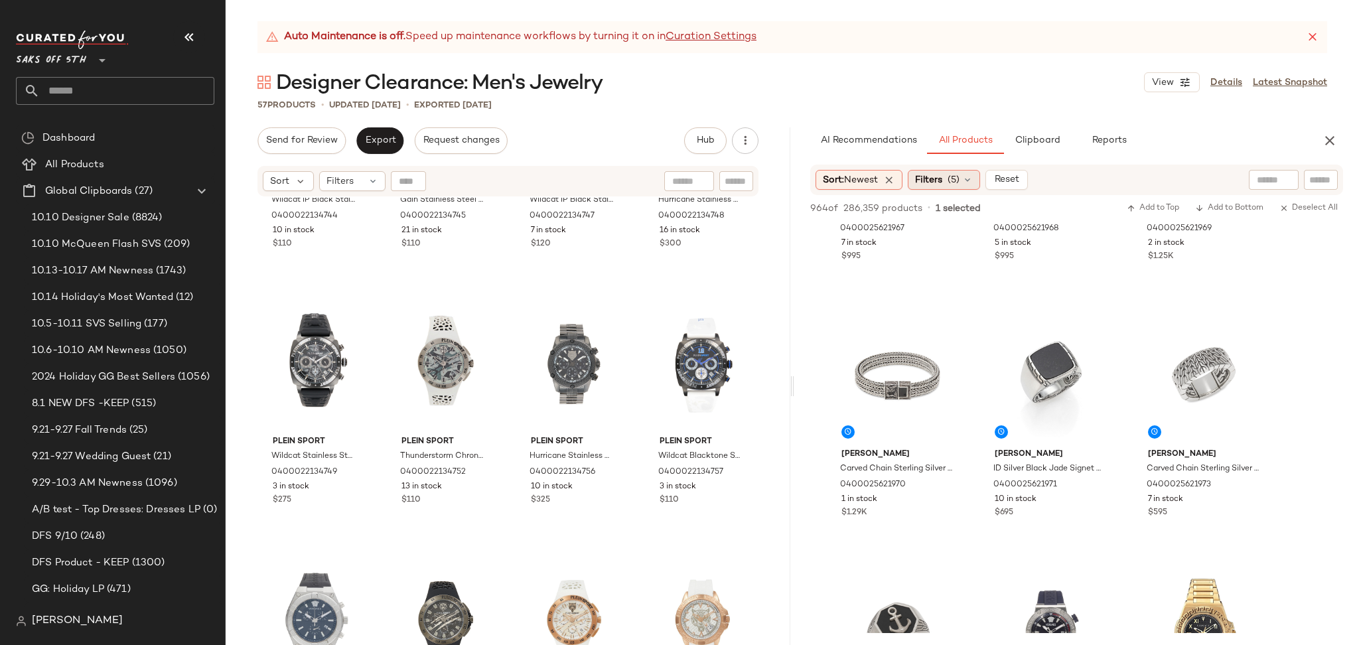
click at [947, 182] on div "Filters (5)" at bounding box center [944, 180] width 72 height 20
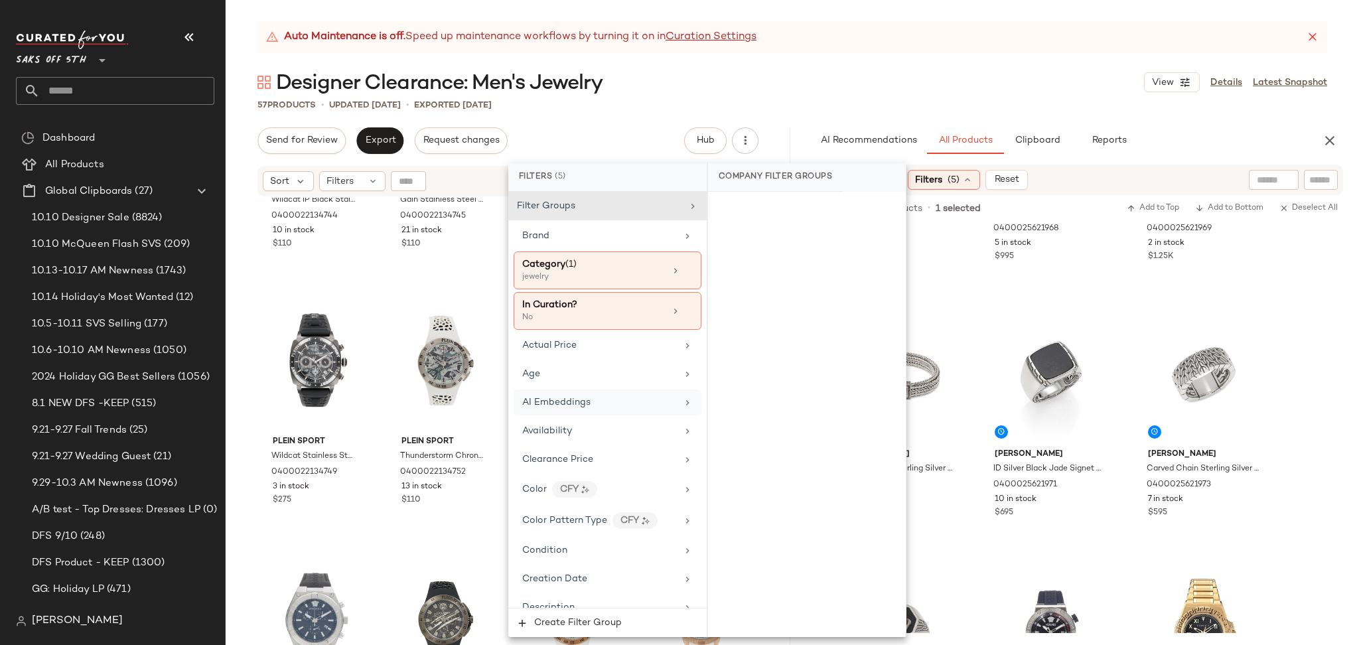
scroll to position [20, 0]
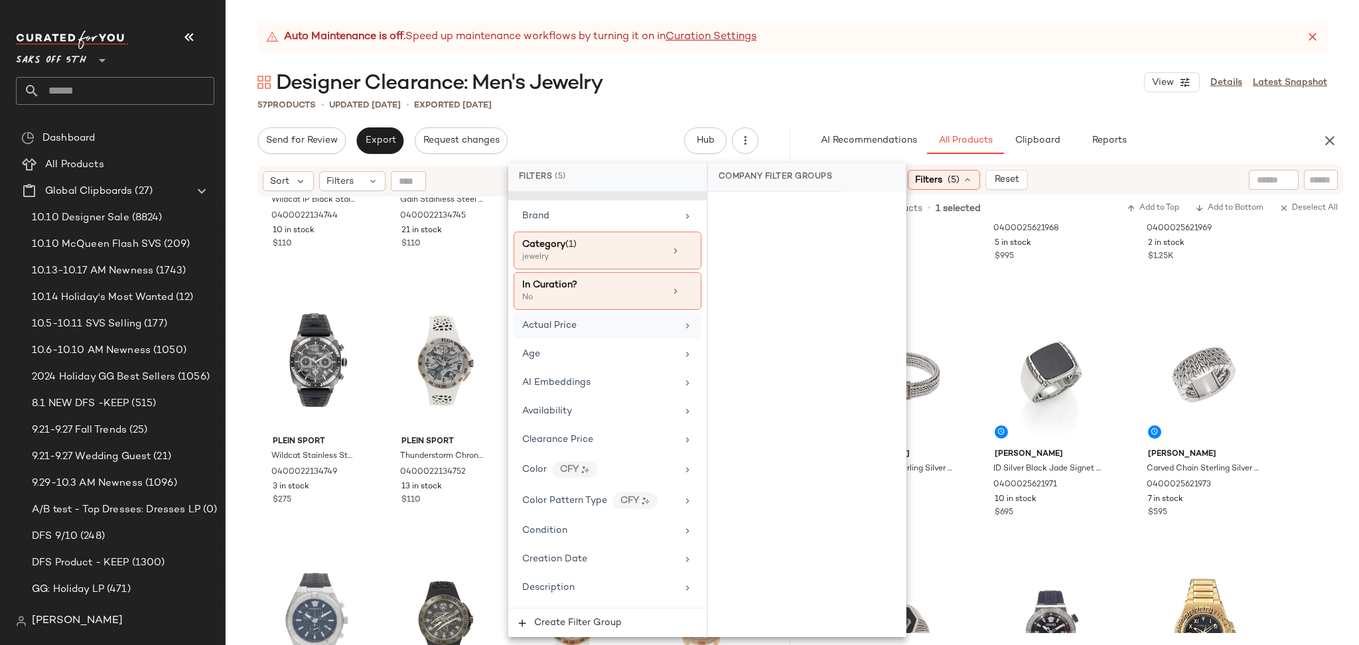
click at [591, 331] on div "Actual Price" at bounding box center [599, 326] width 155 height 14
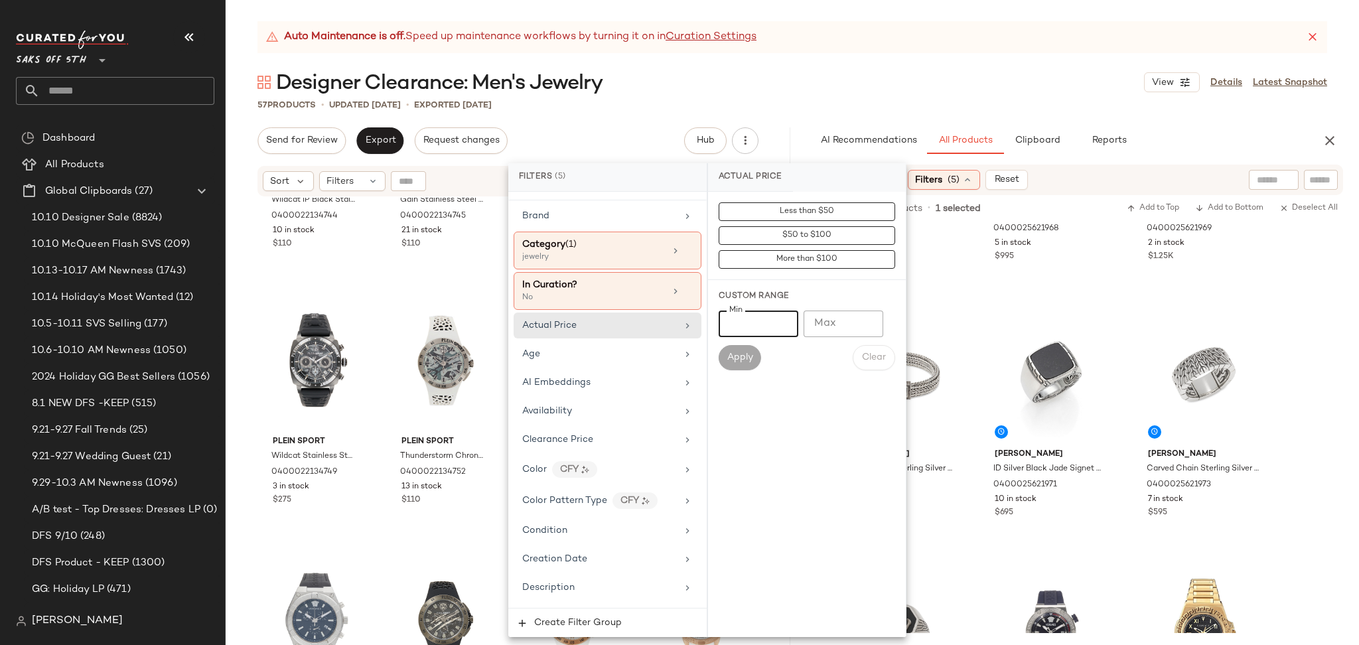
click at [751, 333] on input "Min" at bounding box center [759, 324] width 80 height 27
type input "***"
click at [746, 364] on button "Apply" at bounding box center [740, 357] width 42 height 25
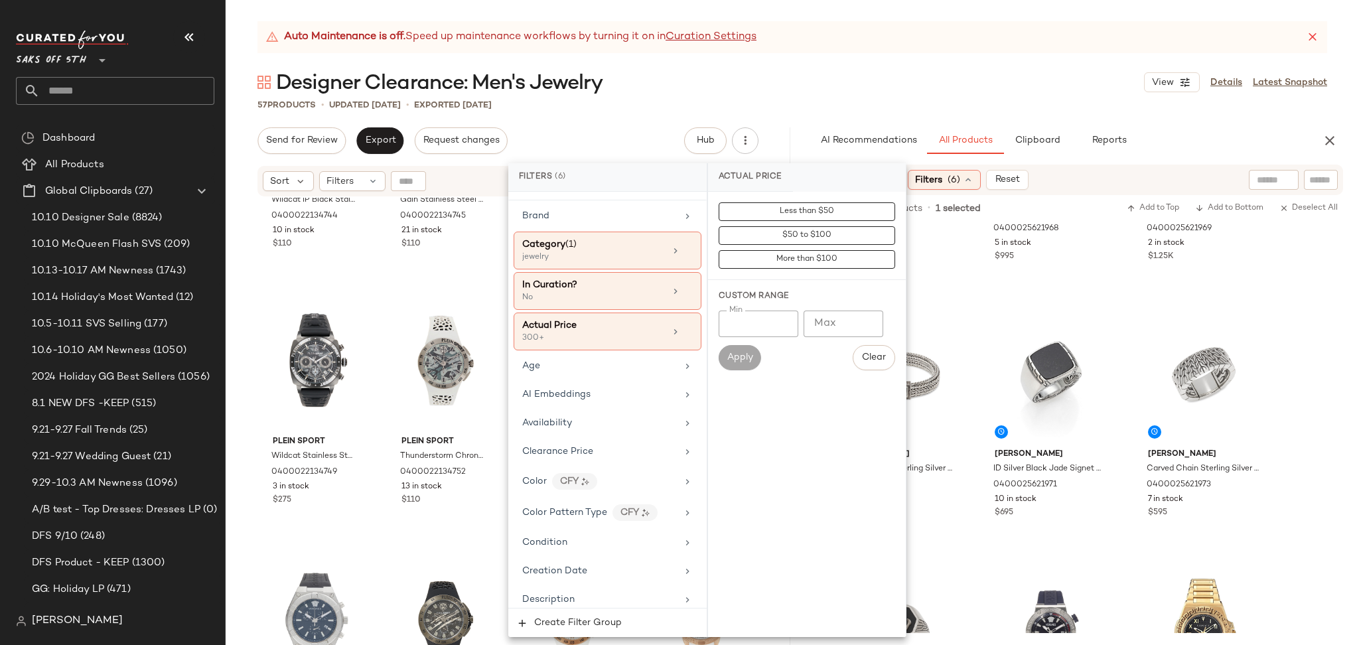
click at [956, 72] on div "Designer Clearance: Men's Jewelry View Details Latest Snapshot" at bounding box center [793, 82] width 1134 height 27
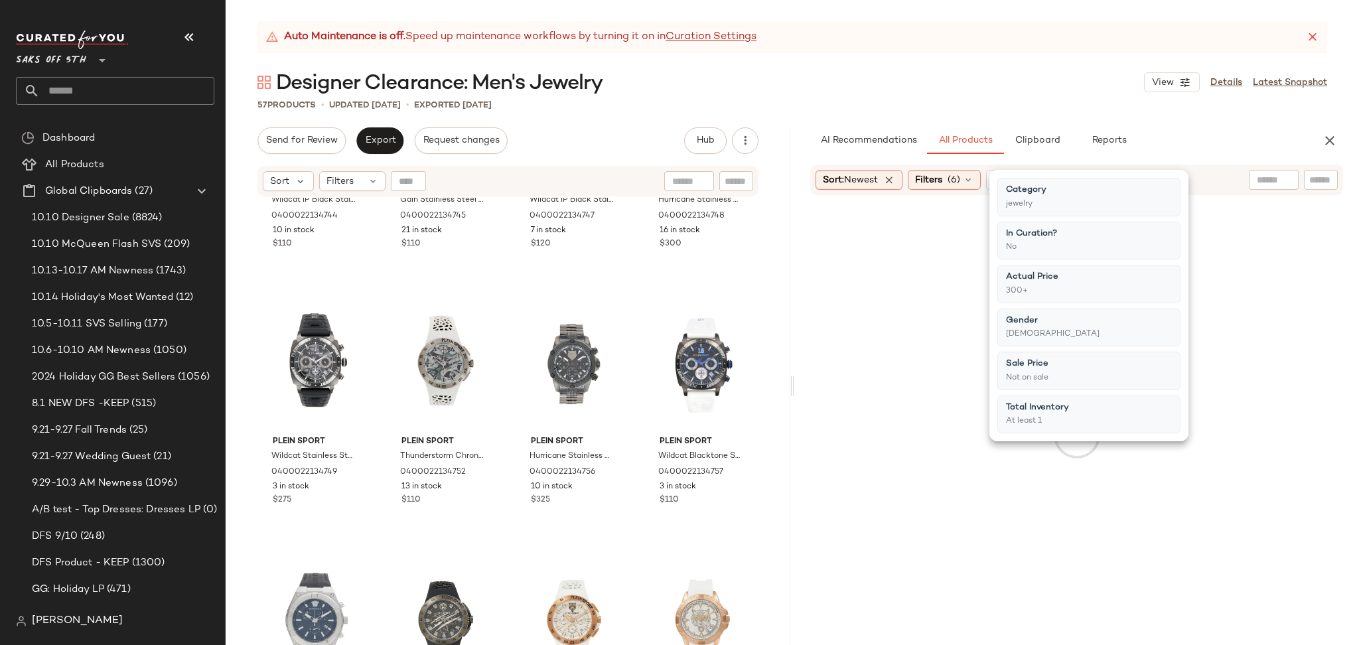
click at [956, 72] on div "Designer Clearance: Men's Jewelry View Details Latest Snapshot" at bounding box center [793, 82] width 1134 height 27
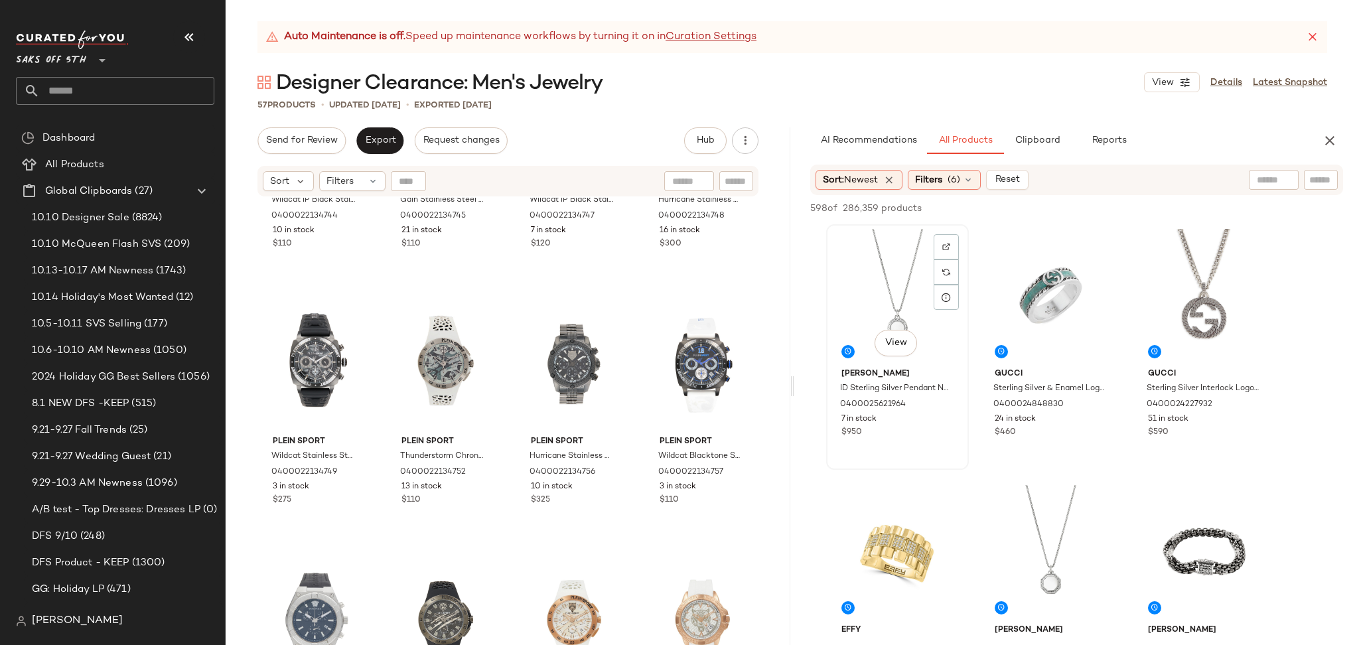
click at [869, 245] on div "View" at bounding box center [897, 296] width 133 height 134
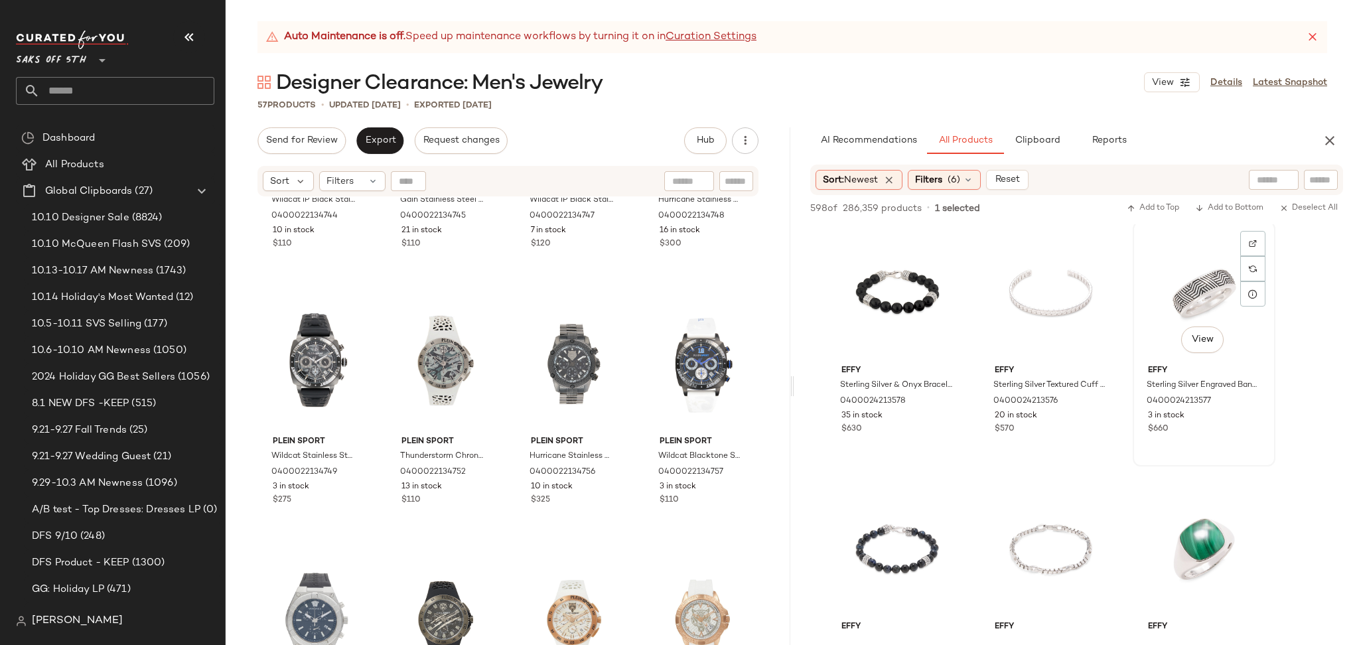
scroll to position [5128, 0]
click at [1182, 531] on div "View" at bounding box center [1204, 548] width 133 height 134
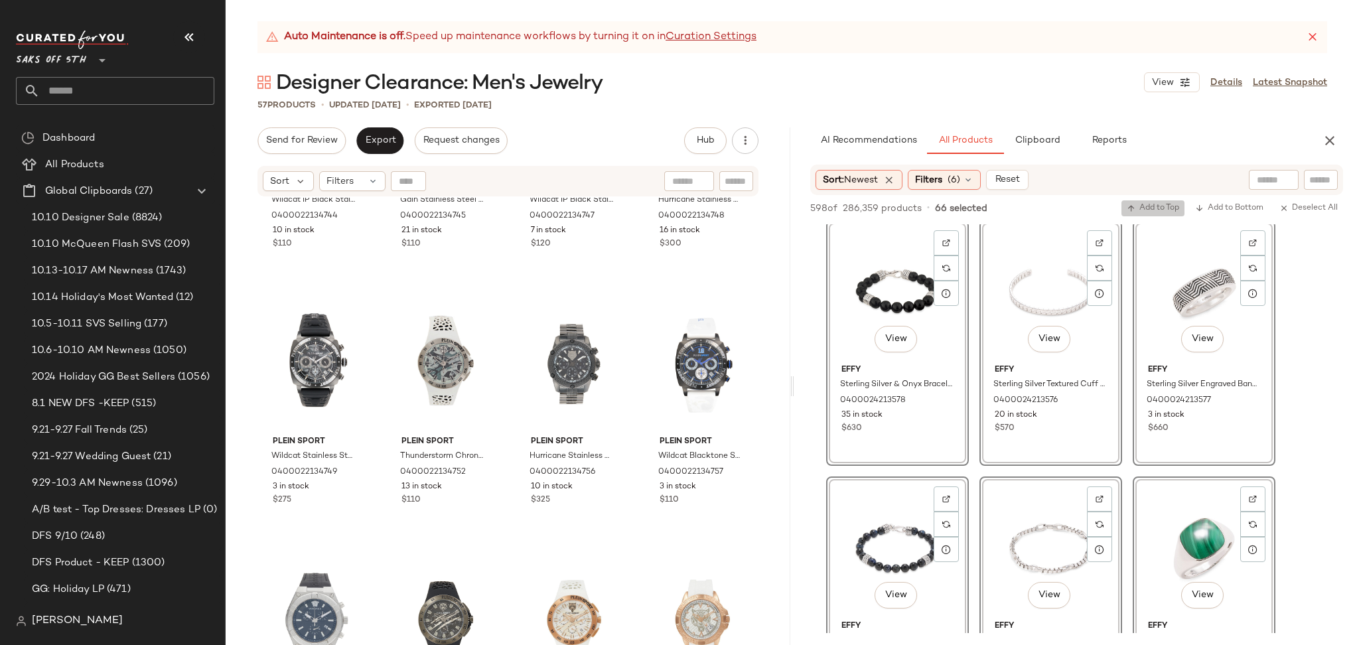
click at [1147, 204] on span "Add to Top" at bounding box center [1153, 208] width 52 height 9
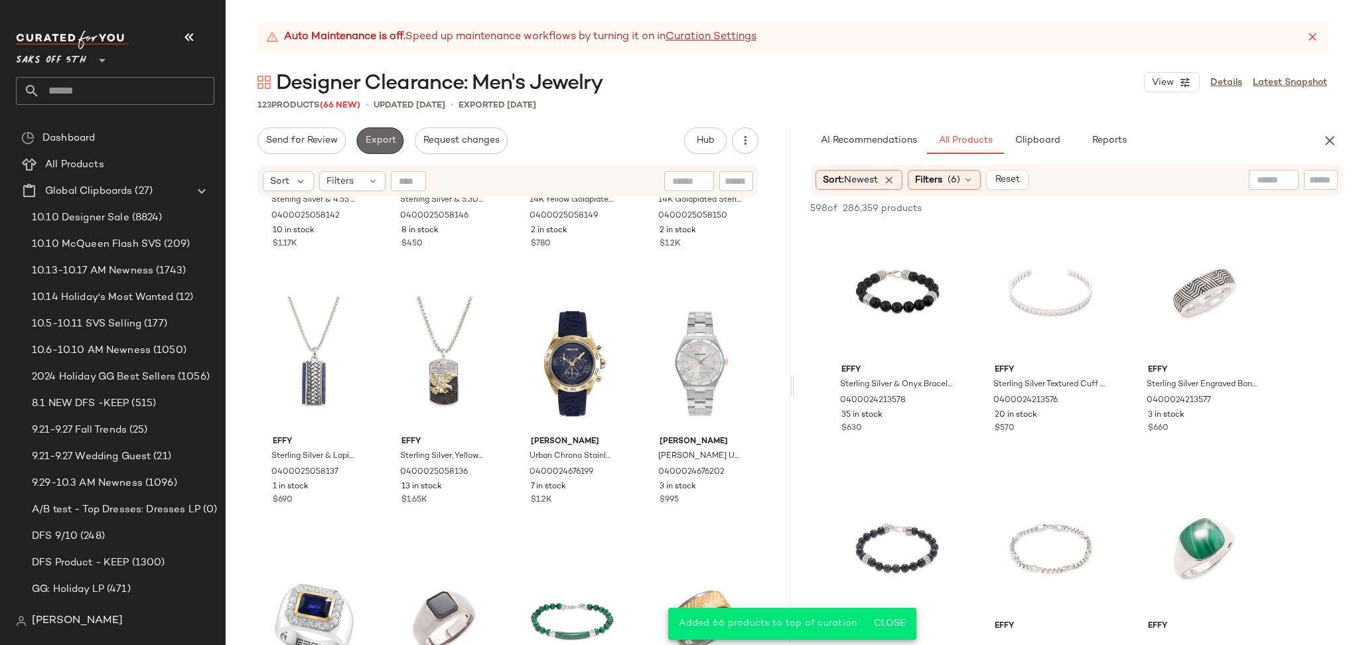
click at [382, 135] on span "Export" at bounding box center [379, 140] width 31 height 11
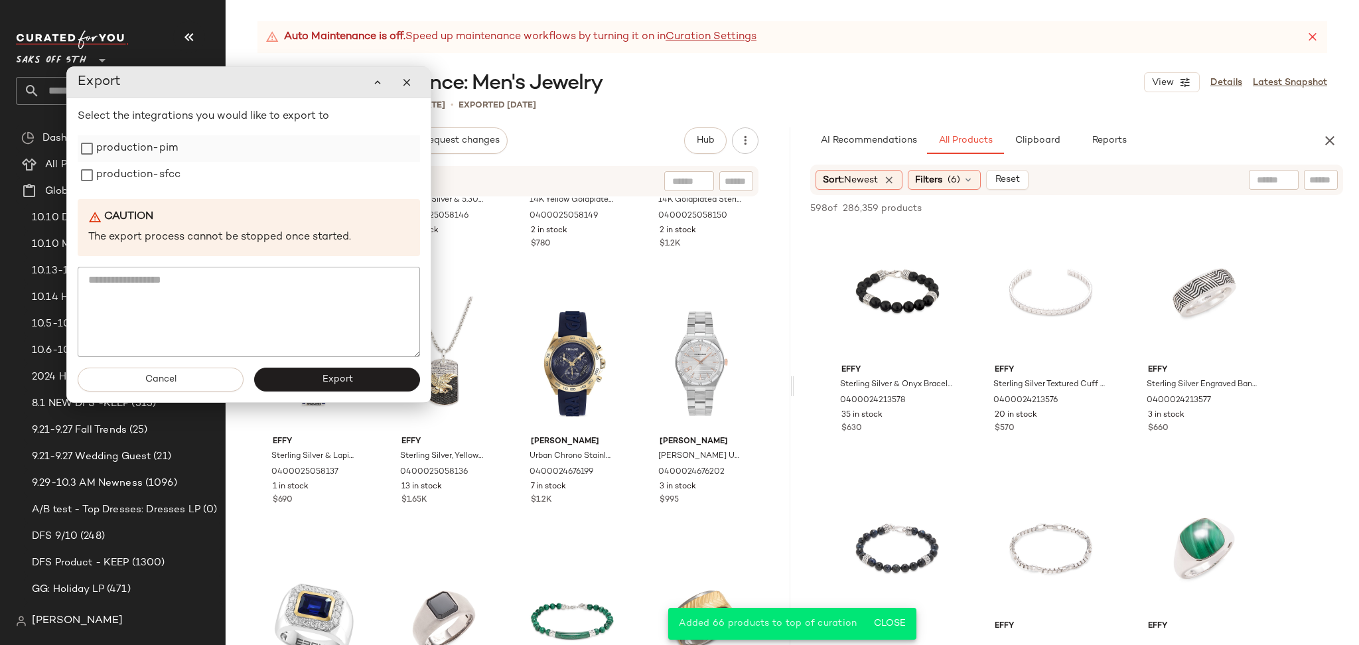
click at [178, 153] on div "production-pim" at bounding box center [249, 148] width 343 height 27
click at [149, 153] on label "production-pim" at bounding box center [137, 148] width 82 height 27
click at [150, 178] on label "production-sfcc" at bounding box center [138, 175] width 84 height 27
click at [343, 383] on span "Export" at bounding box center [336, 379] width 31 height 11
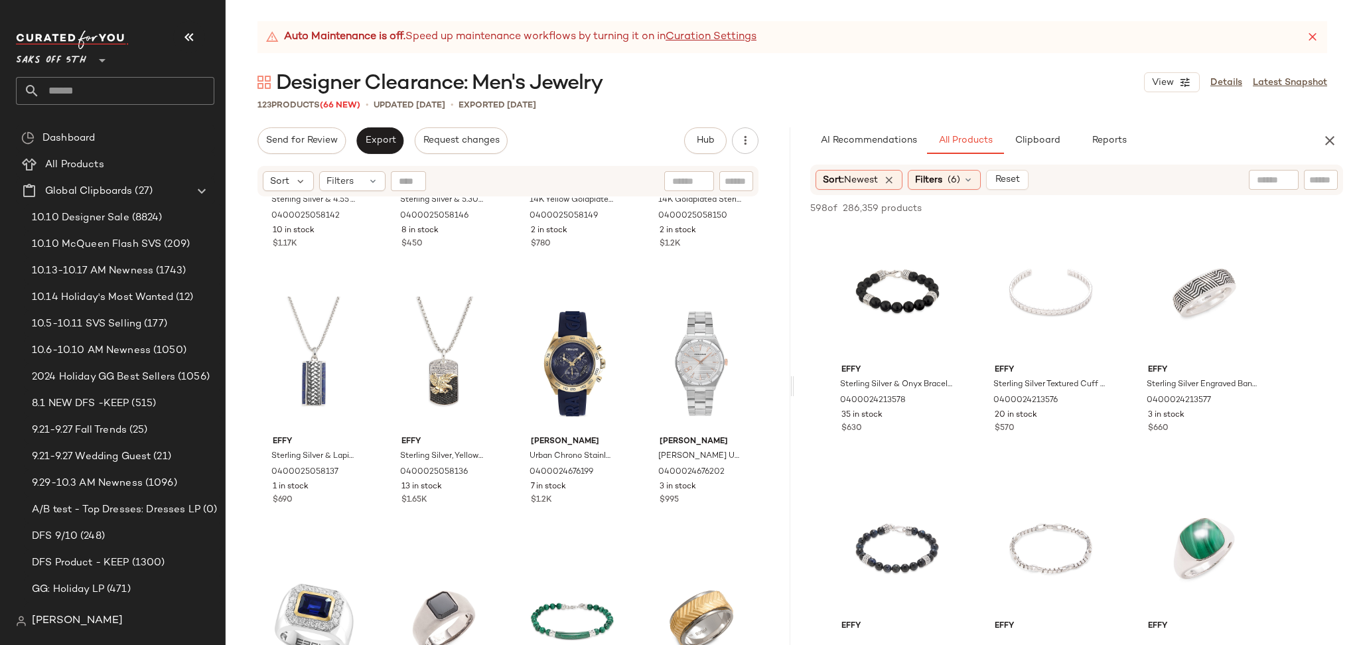
scroll to position [7691, 0]
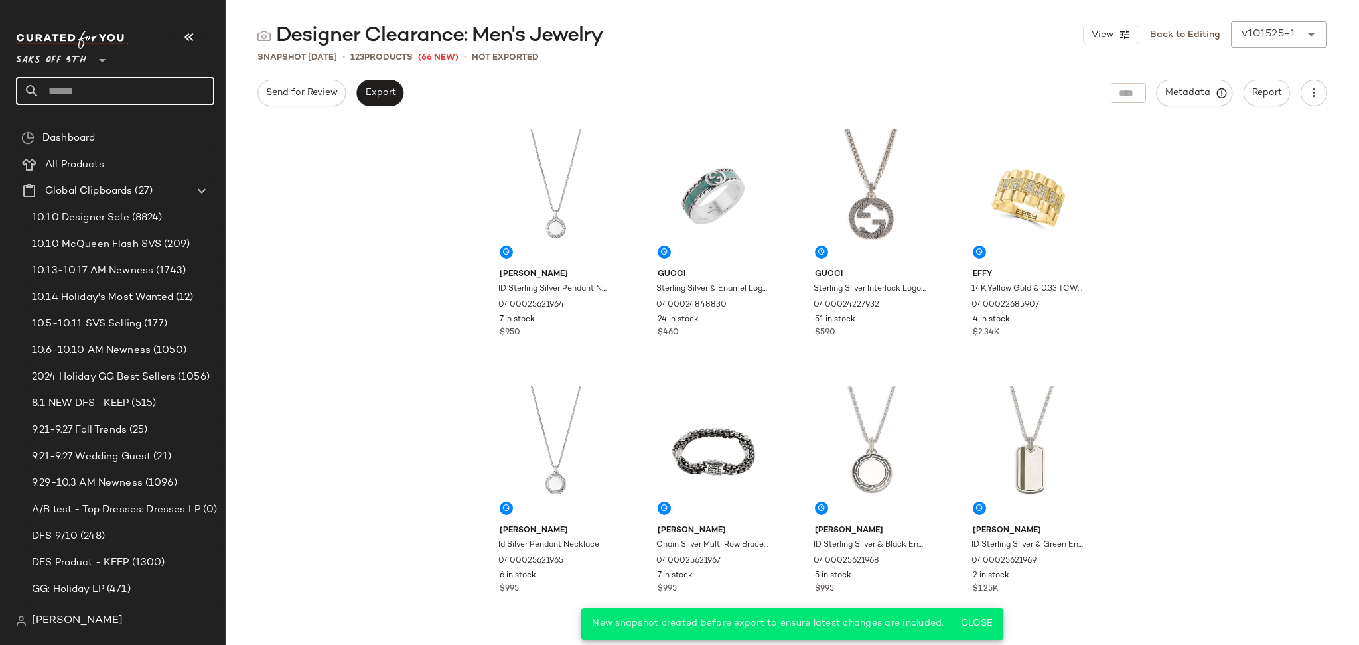
click at [161, 96] on input "text" at bounding box center [127, 91] width 175 height 28
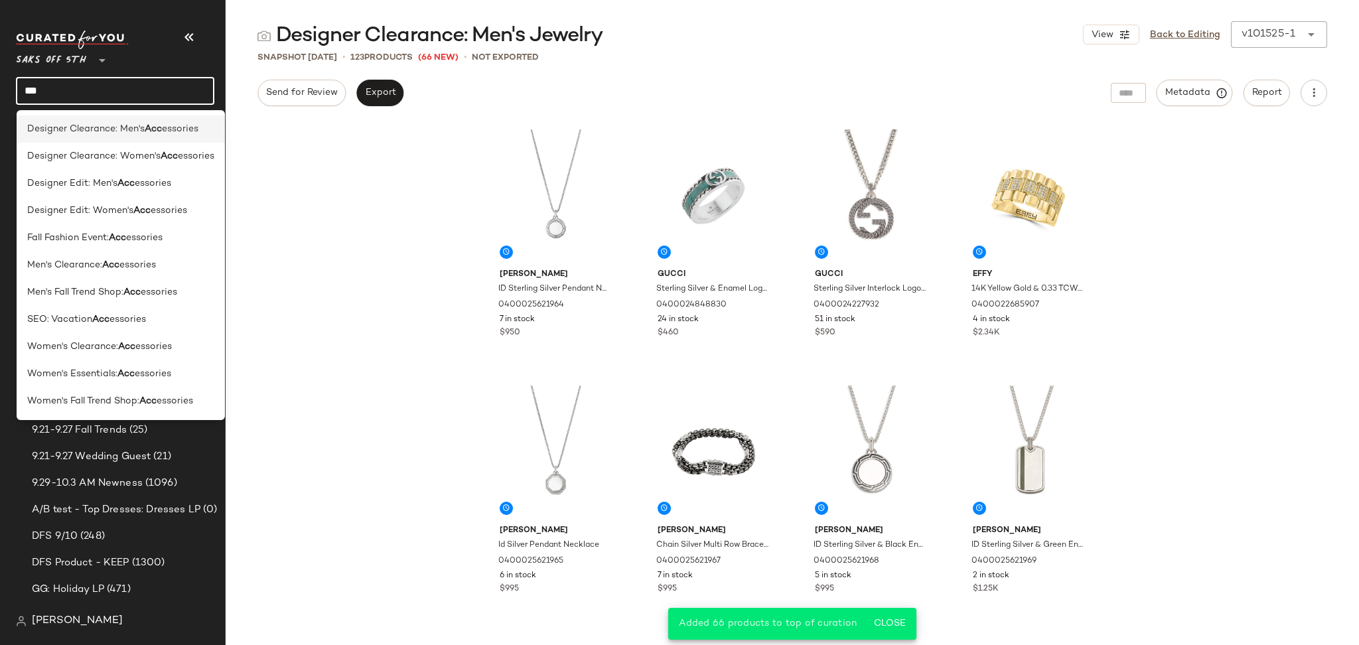
type input "***"
click at [144, 119] on div "Designer Clearance: Men's Acc essories" at bounding box center [121, 128] width 208 height 27
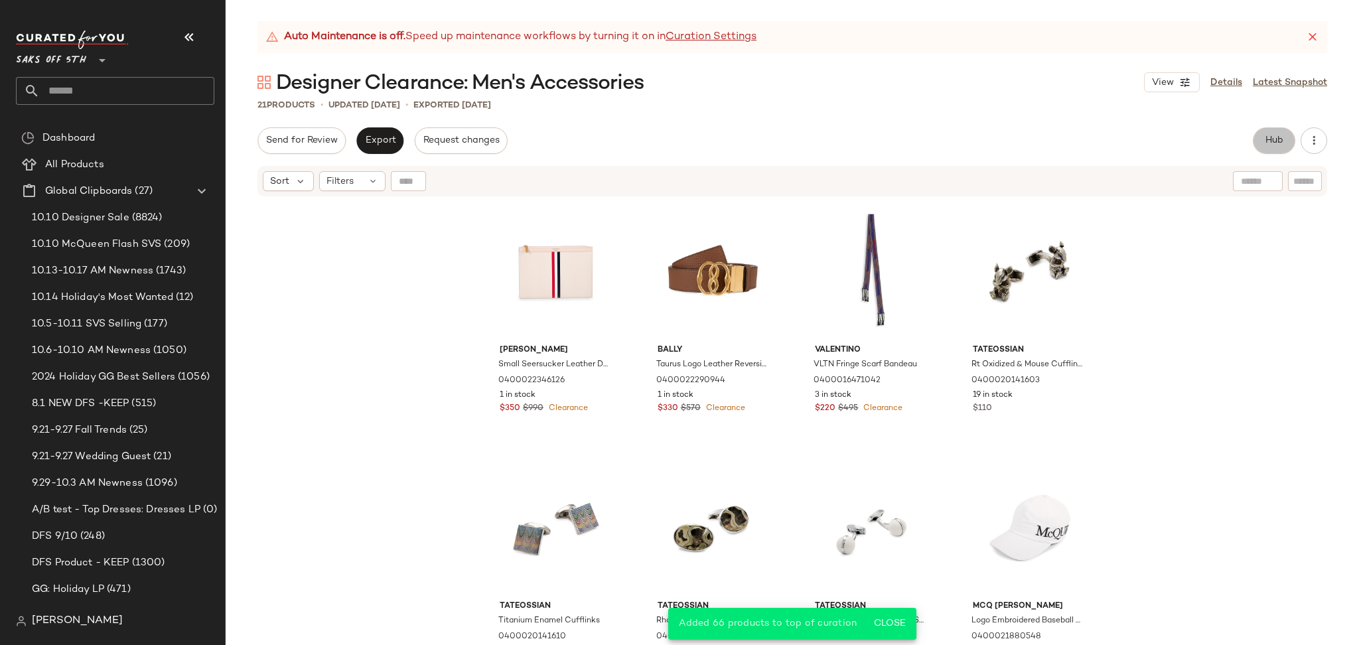
click at [1280, 144] on span "Hub" at bounding box center [1274, 140] width 19 height 11
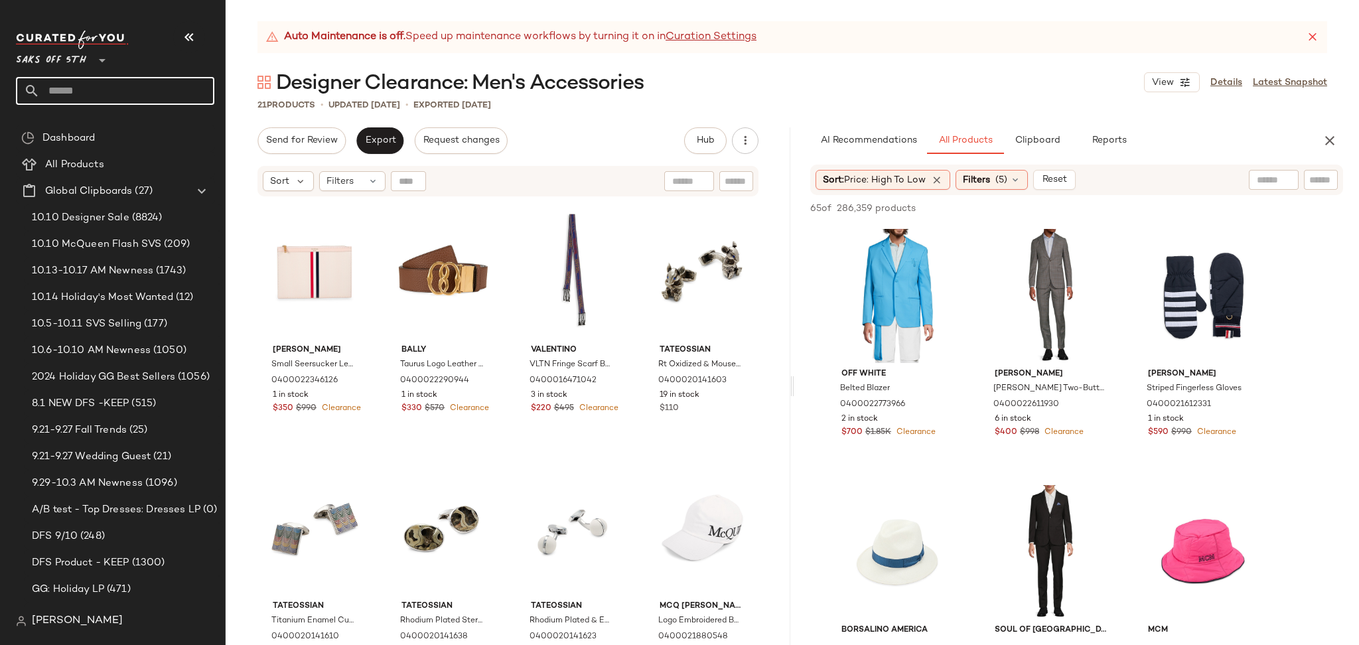
click at [98, 90] on input "text" at bounding box center [127, 91] width 175 height 28
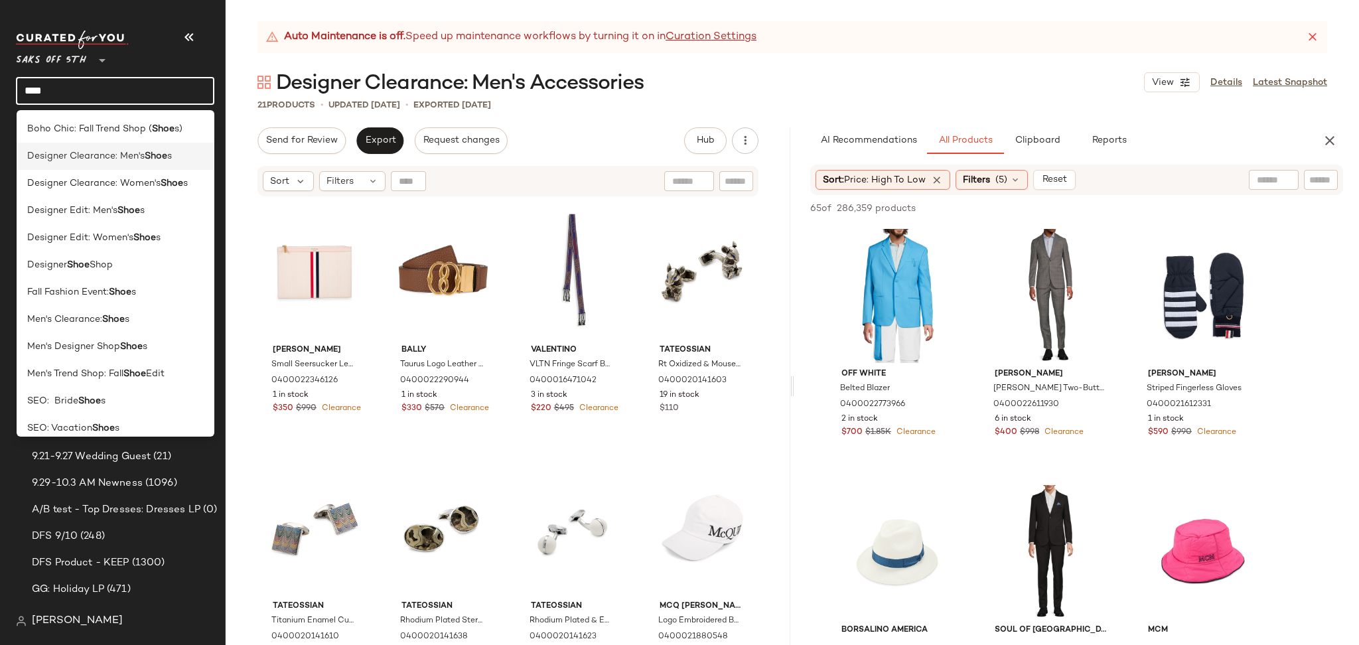
type input "****"
click at [175, 161] on div "Designer Clearance: Men's Shoe s" at bounding box center [115, 156] width 177 height 14
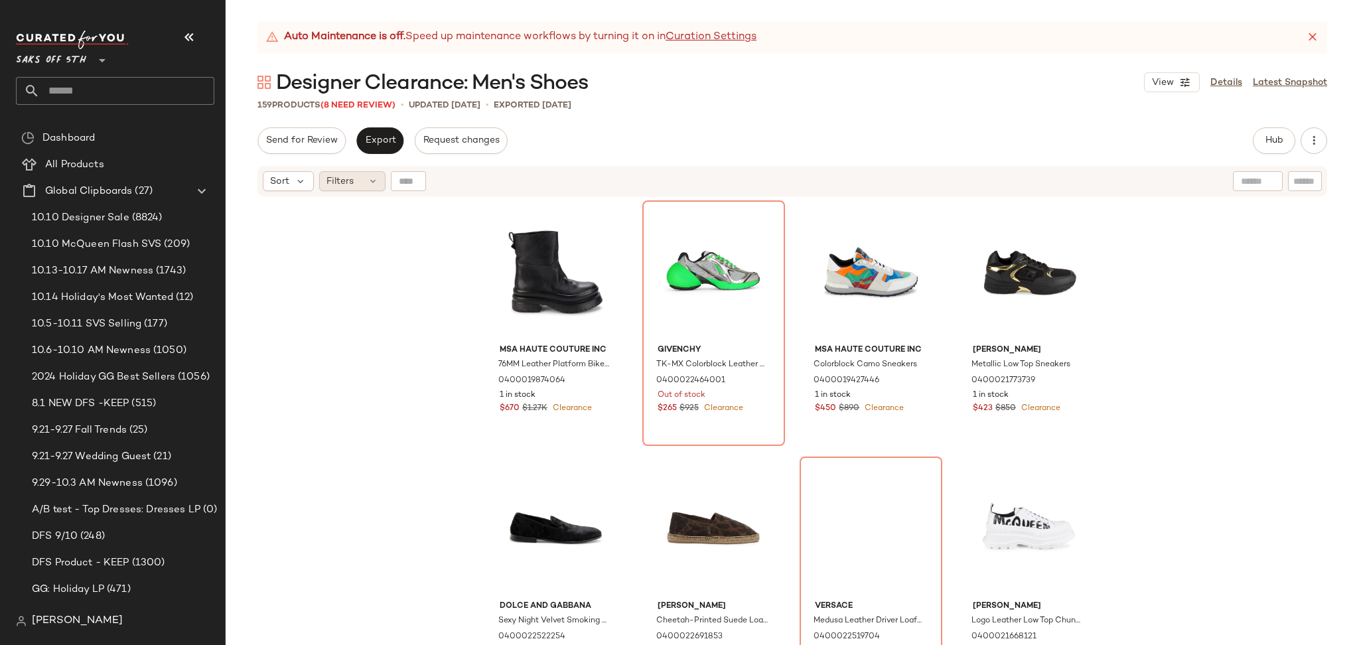
click at [352, 175] on span "Filters" at bounding box center [340, 182] width 27 height 14
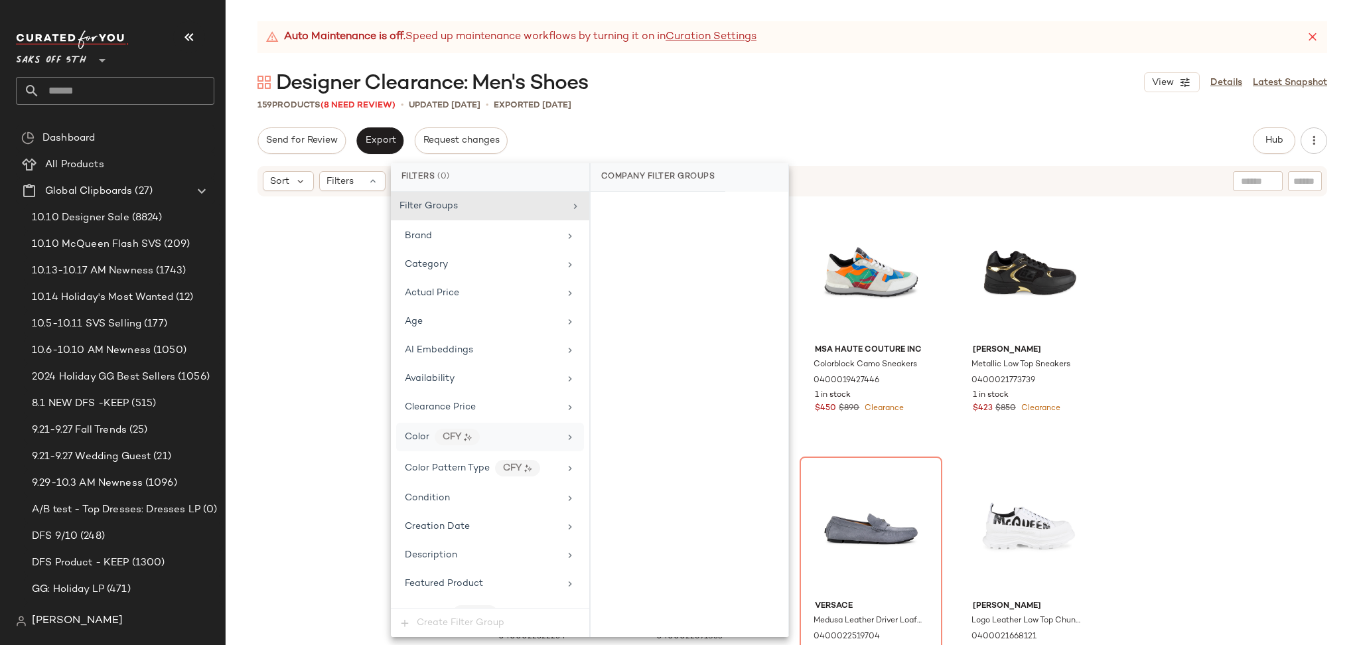
scroll to position [625, 0]
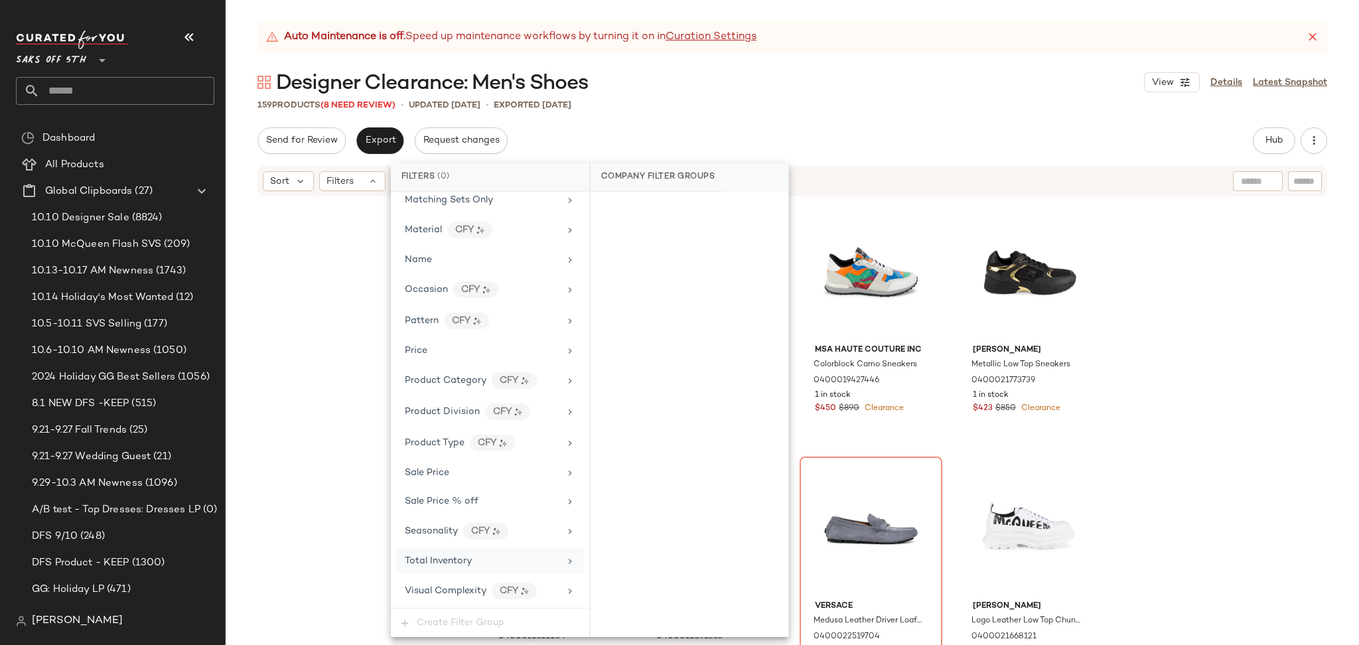
click at [474, 562] on div "Total Inventory" at bounding box center [482, 561] width 155 height 14
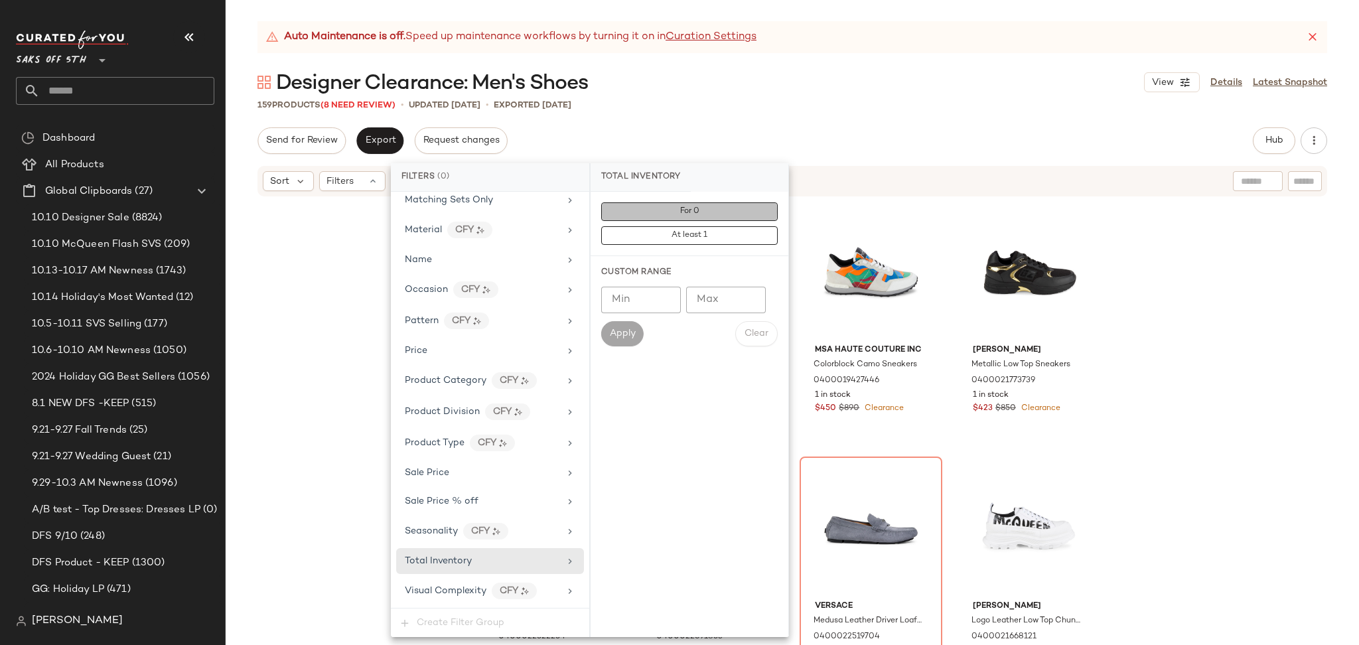
click at [646, 210] on button "For 0" at bounding box center [689, 211] width 177 height 19
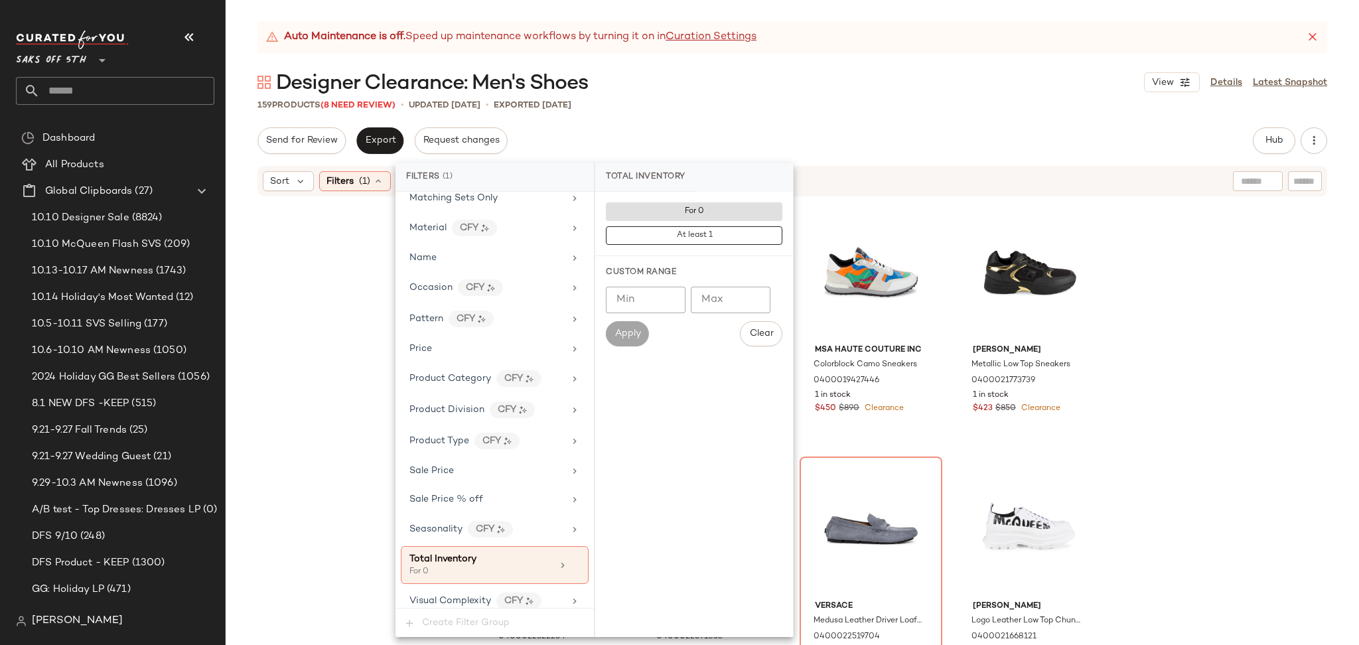
click at [765, 117] on div "Auto Maintenance is off. Speed up maintenance workflows by turning it on in Cur…" at bounding box center [793, 333] width 1134 height 624
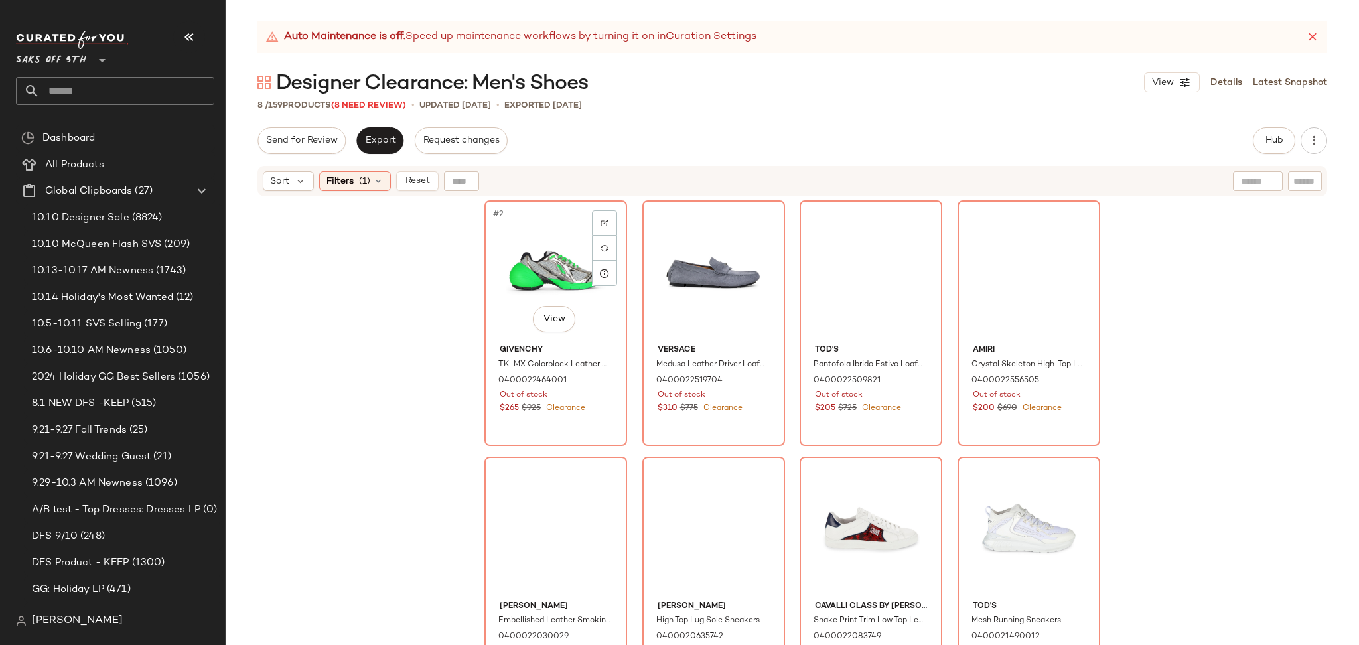
click at [530, 250] on div "#2 View" at bounding box center [555, 272] width 133 height 134
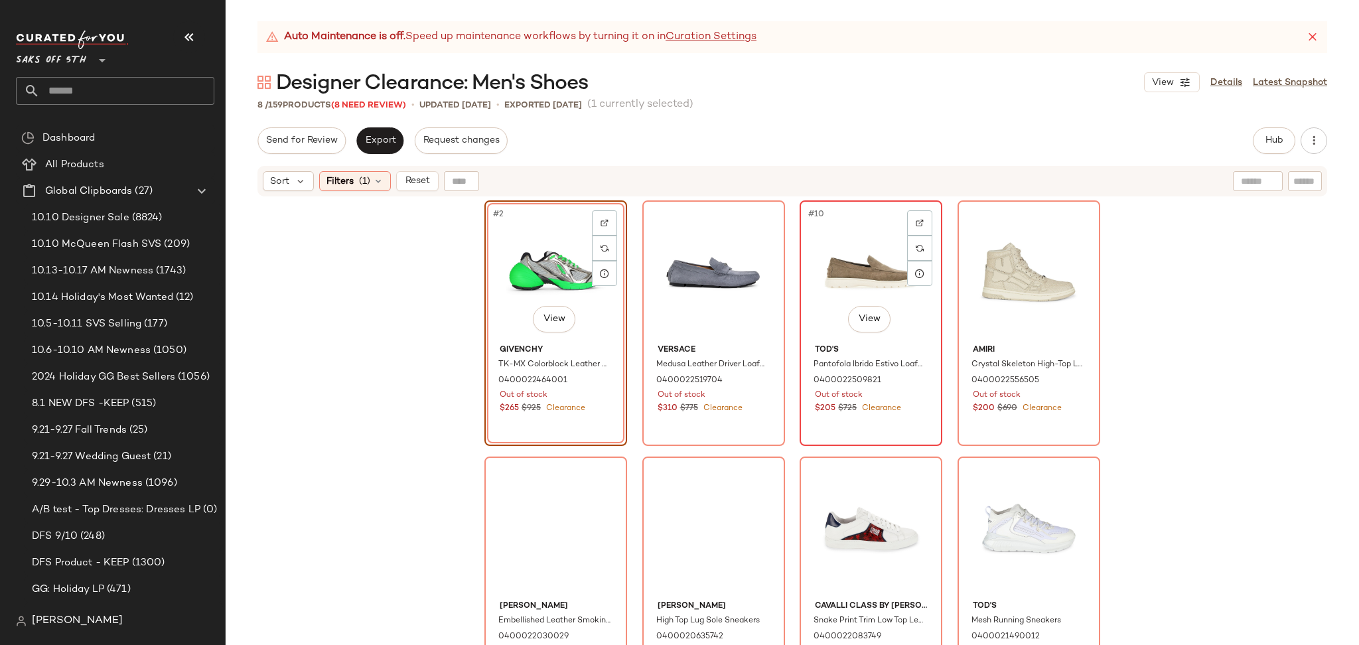
scroll to position [23, 0]
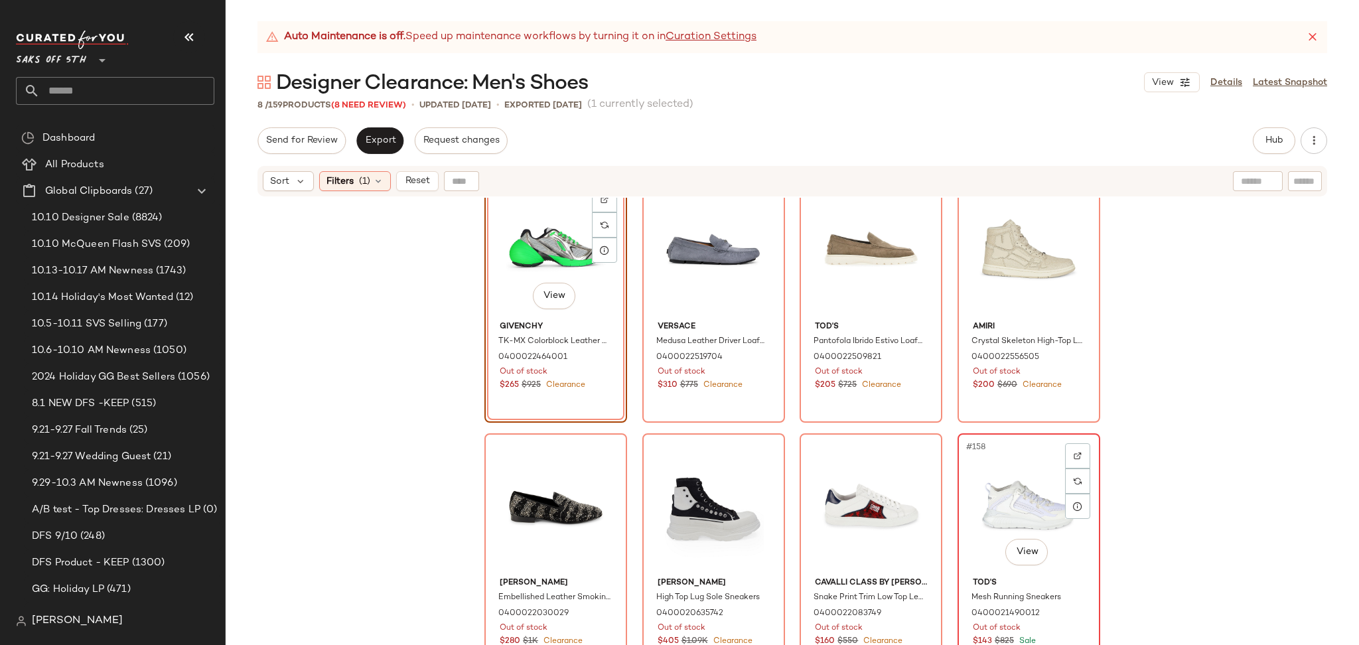
click at [1000, 487] on div "#158 View" at bounding box center [1028, 505] width 133 height 134
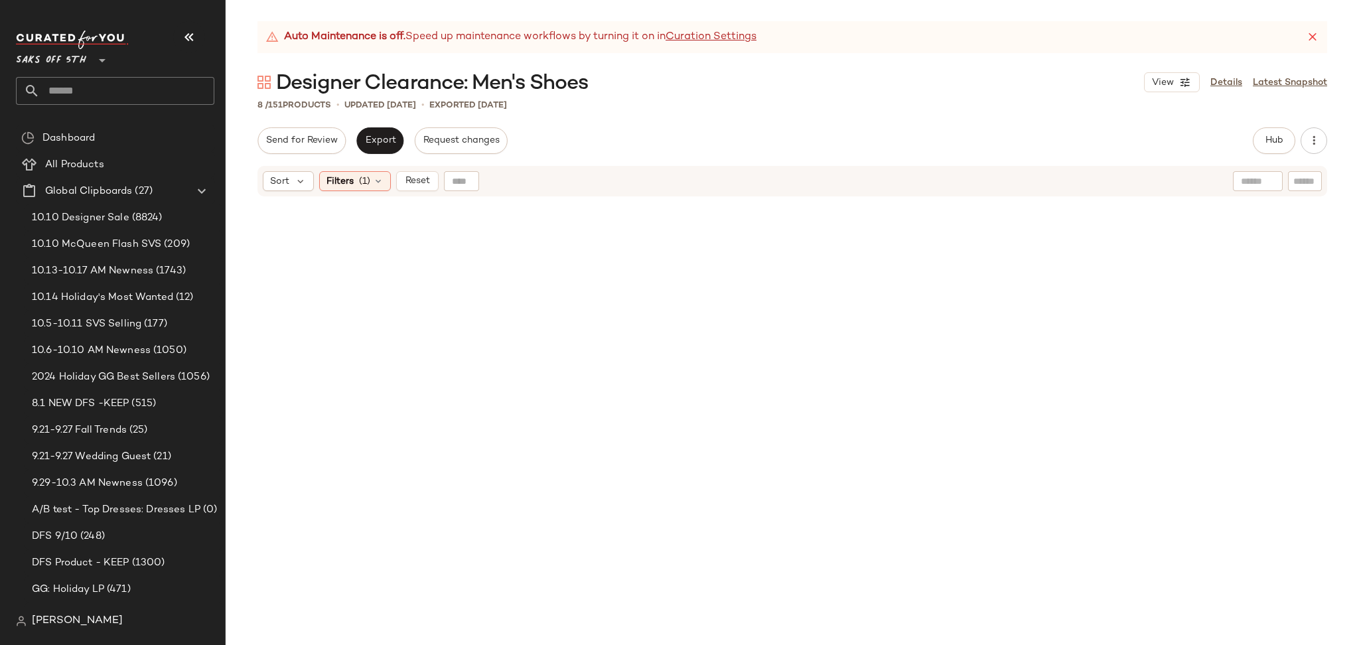
click at [363, 166] on div "Sort Filters (1) Reset" at bounding box center [793, 181] width 1070 height 31
click at [362, 179] on span "(1)" at bounding box center [364, 182] width 11 height 14
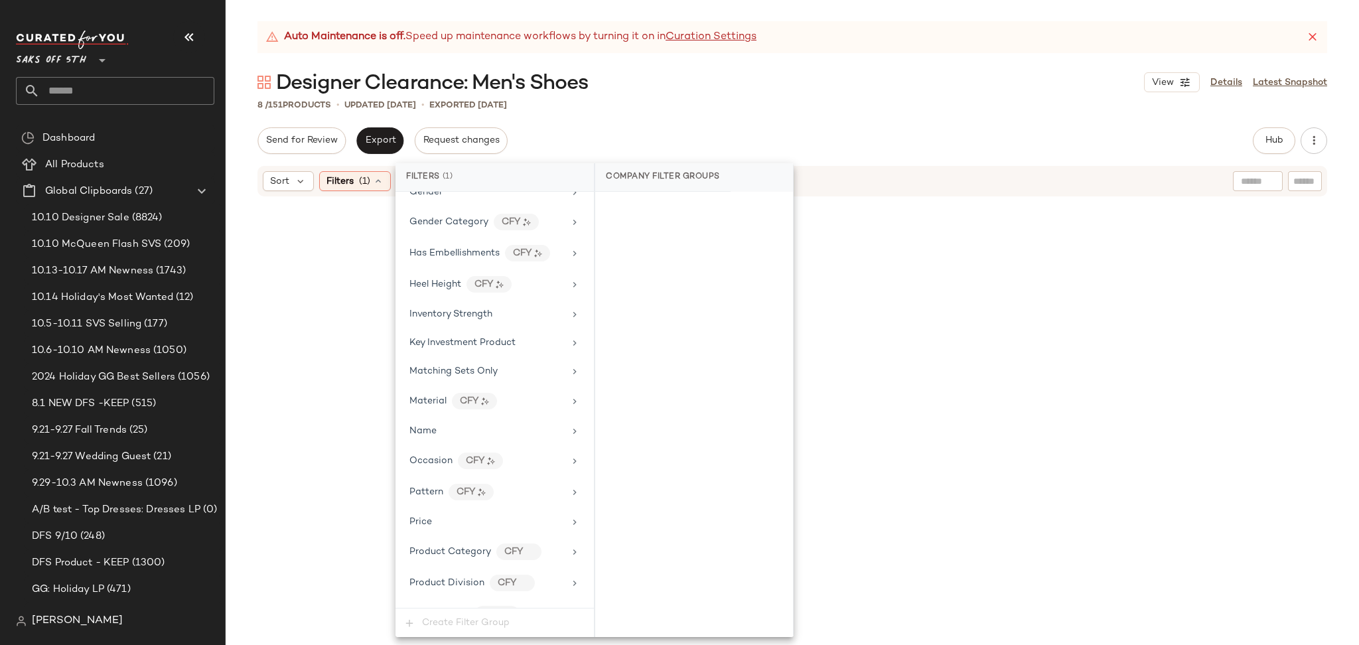
scroll to position [637, 0]
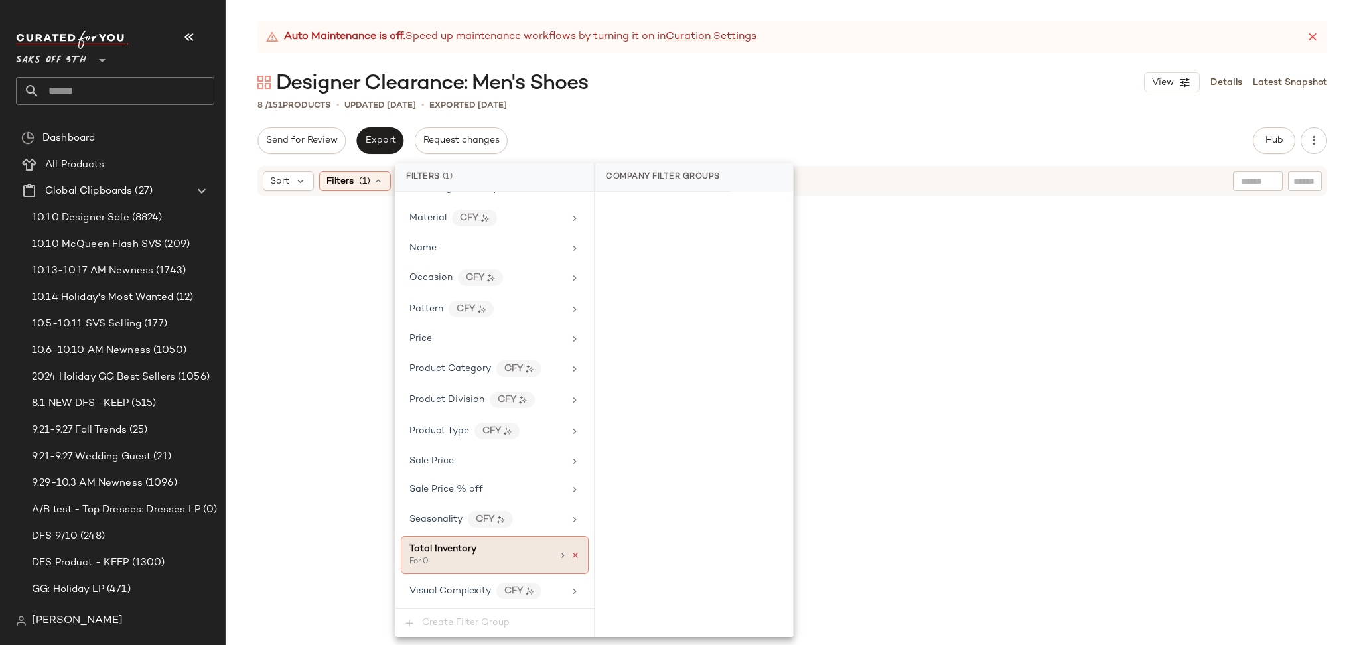
click at [575, 556] on icon at bounding box center [575, 555] width 9 height 9
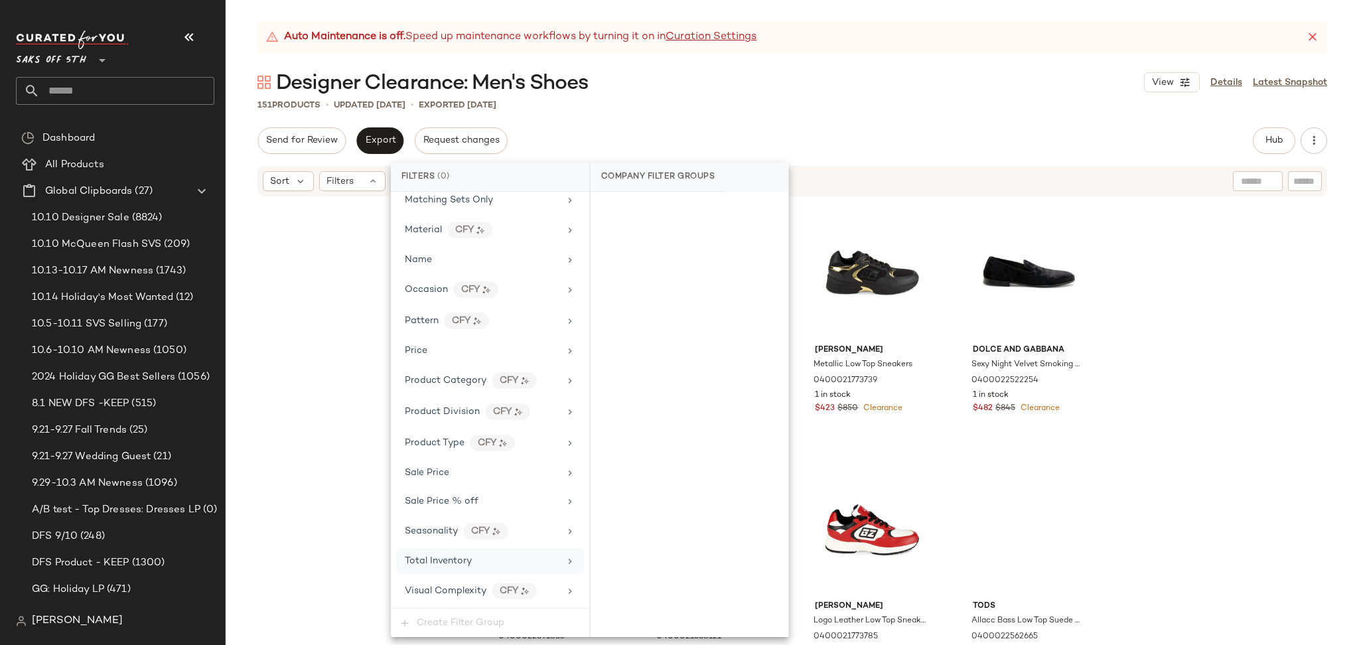
click at [1023, 104] on div "151 Products • updated Oct 15th • Exported Oct 13th" at bounding box center [793, 104] width 1134 height 13
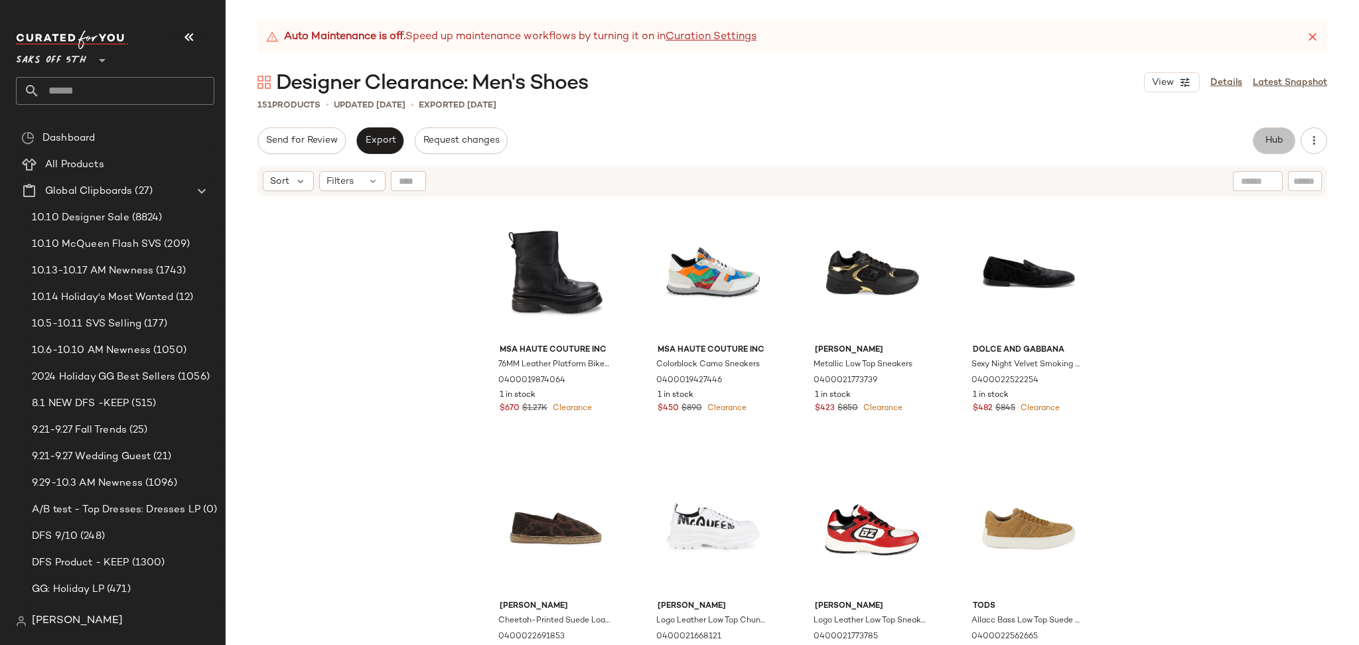
click at [1277, 141] on span "Hub" at bounding box center [1274, 140] width 19 height 11
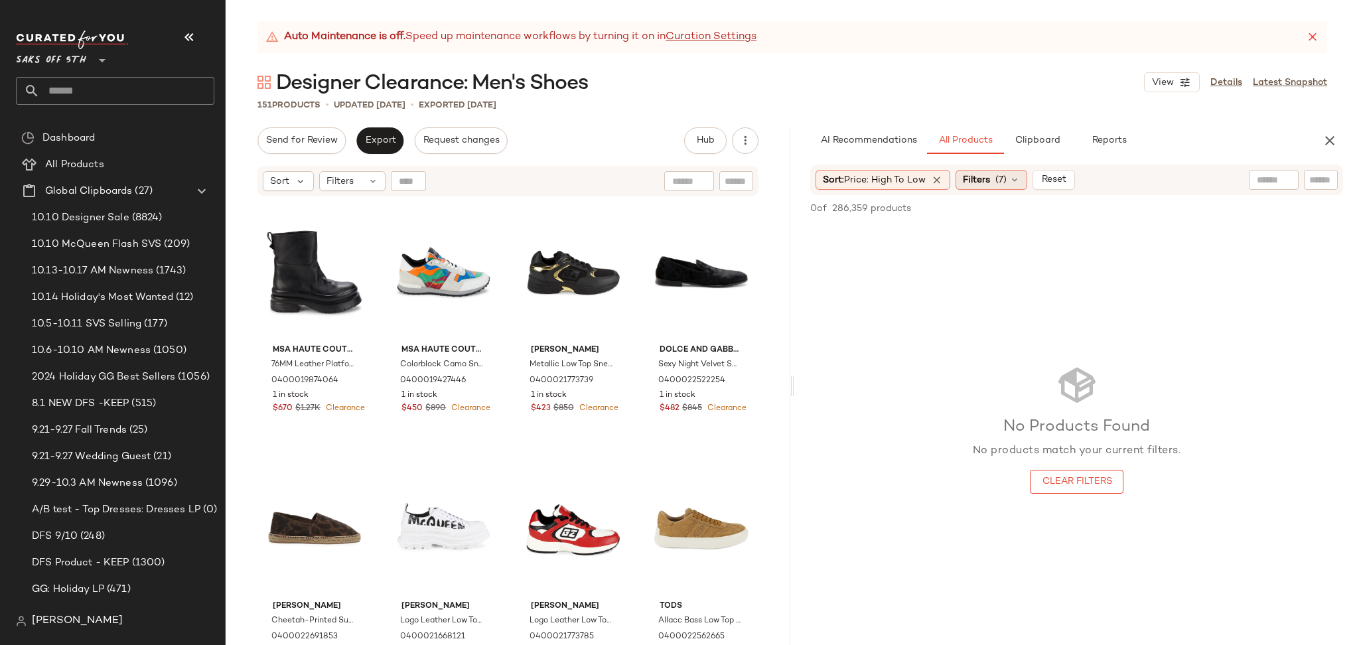
click at [980, 177] on span "Filters" at bounding box center [976, 180] width 27 height 14
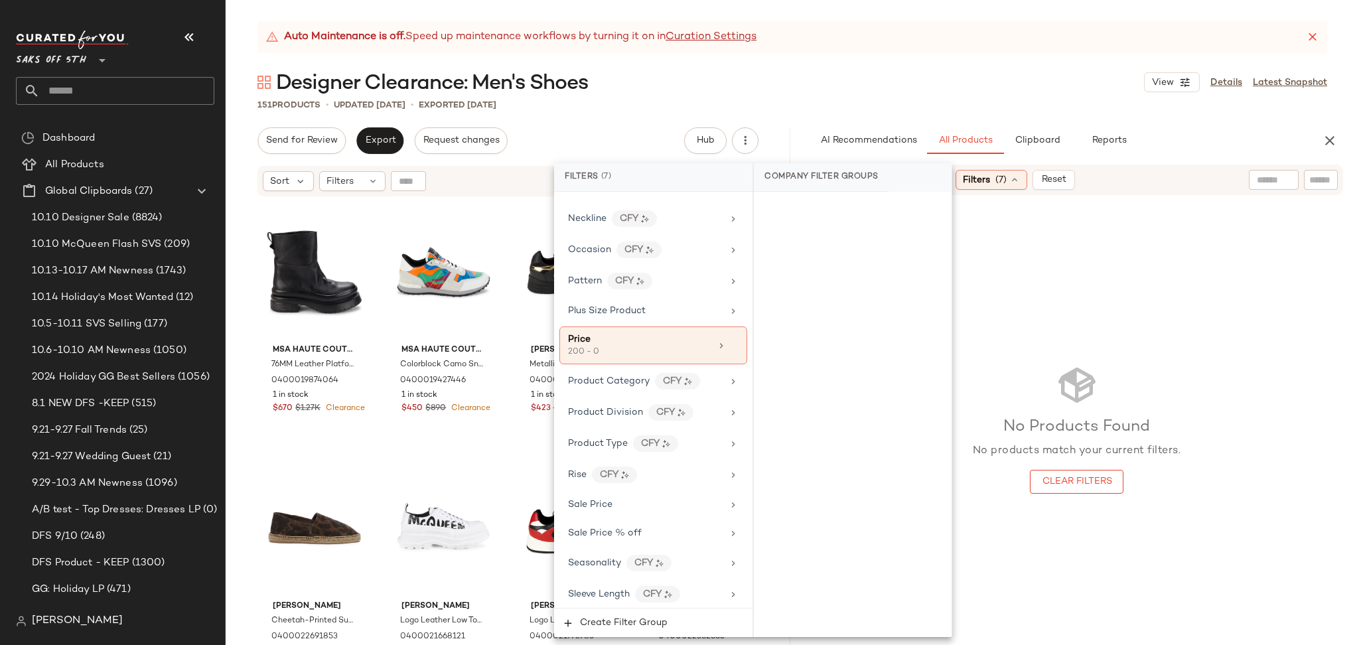
scroll to position [816, 0]
click at [678, 335] on div "Price" at bounding box center [639, 339] width 143 height 14
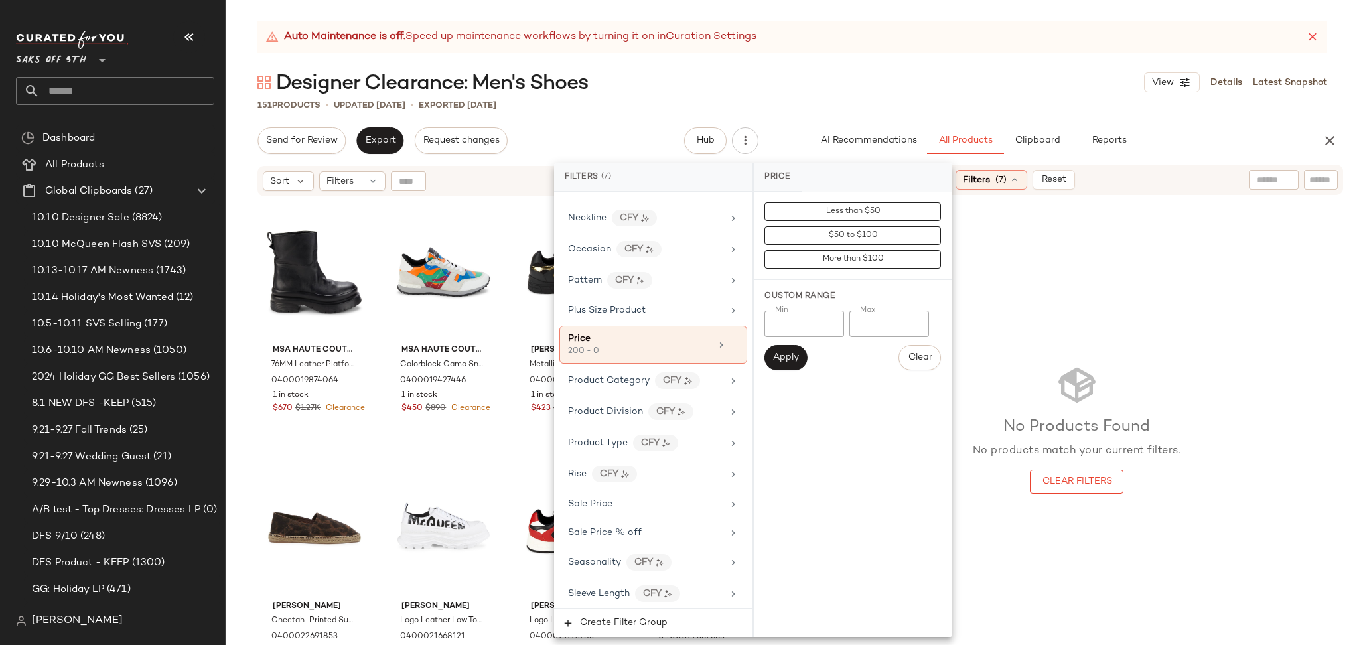
click at [858, 333] on input "*" at bounding box center [890, 324] width 80 height 27
click at [877, 328] on input "*" at bounding box center [890, 324] width 80 height 27
click at [801, 358] on button "Apply" at bounding box center [786, 357] width 42 height 25
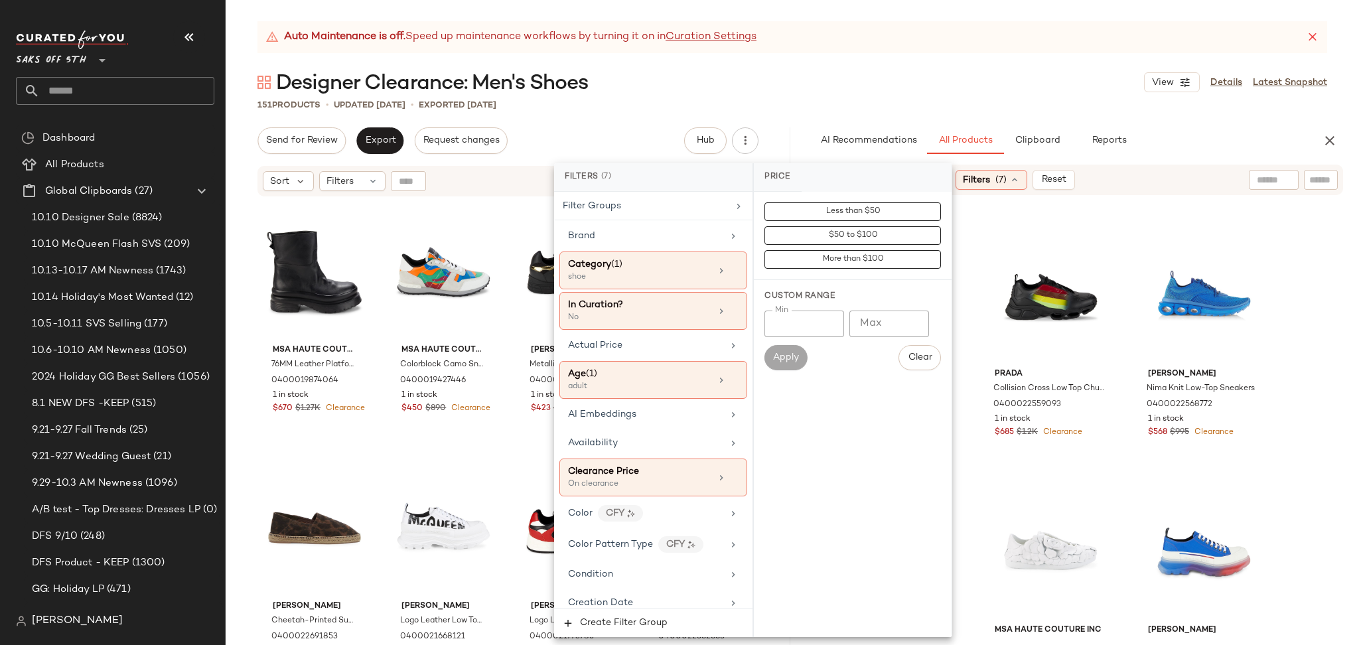
click at [932, 90] on div "Designer Clearance: Men's Shoes View Details Latest Snapshot" at bounding box center [793, 82] width 1134 height 27
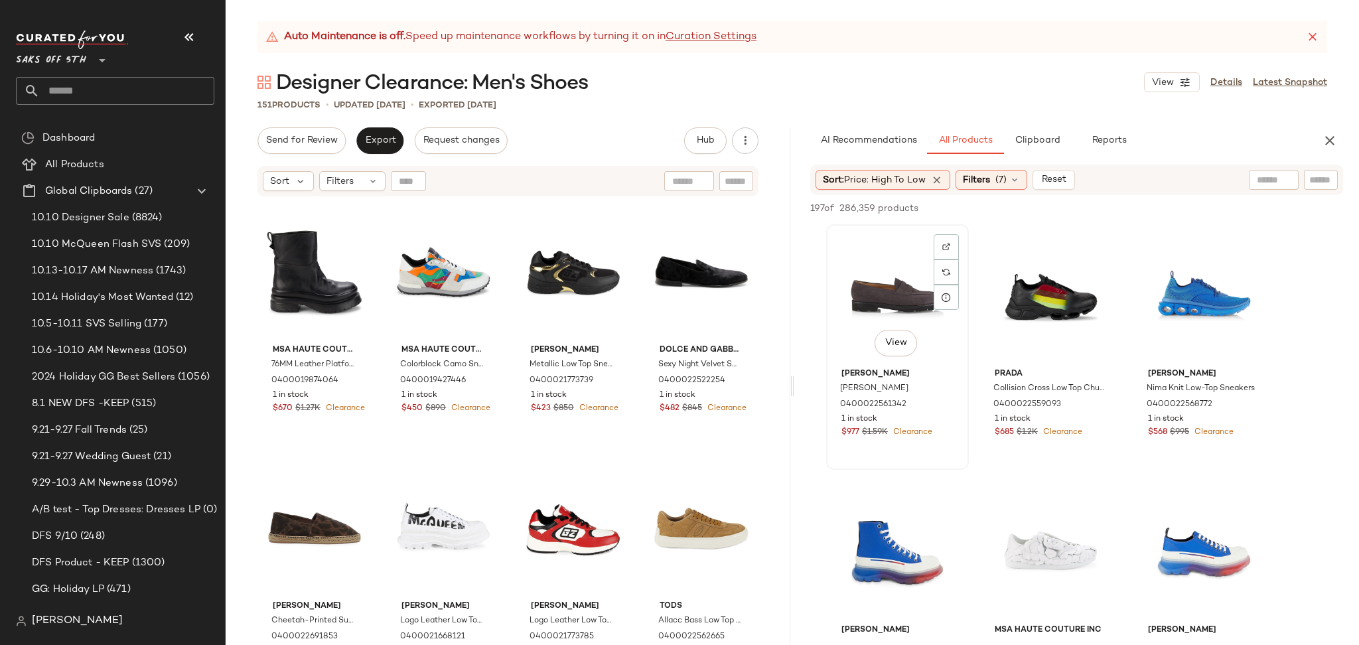
click at [889, 263] on div "View" at bounding box center [897, 296] width 133 height 134
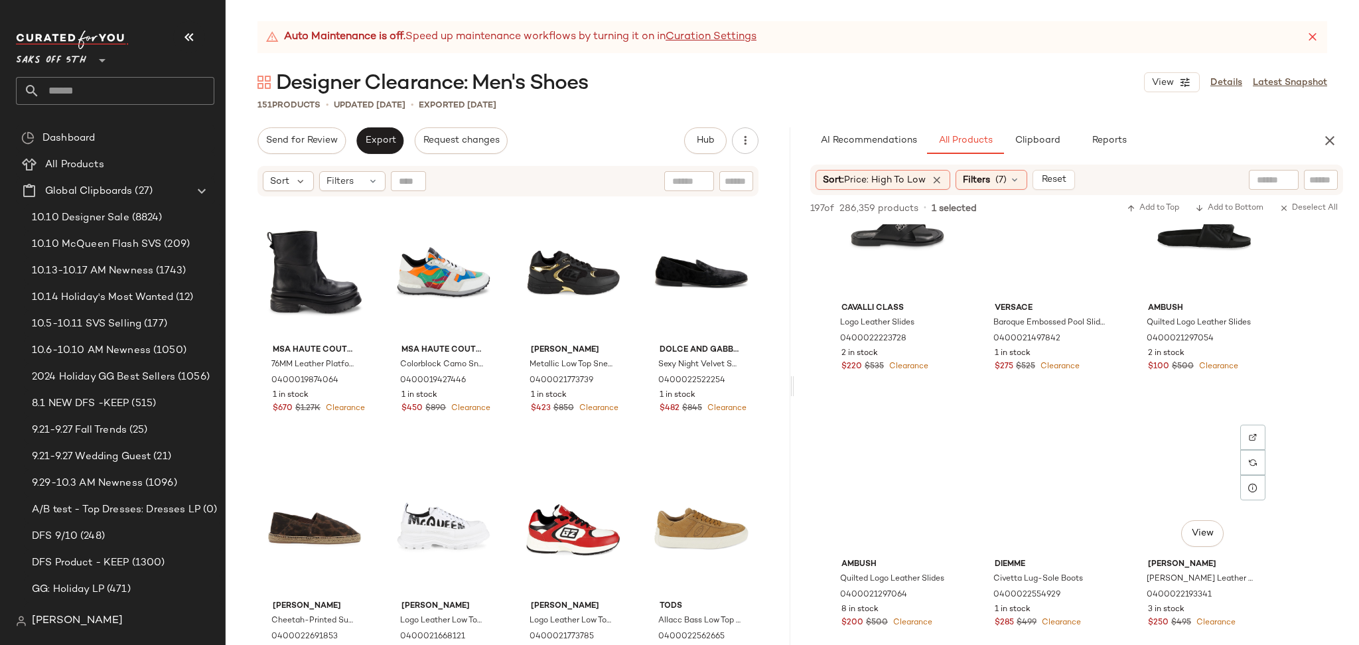
scroll to position [1872, 0]
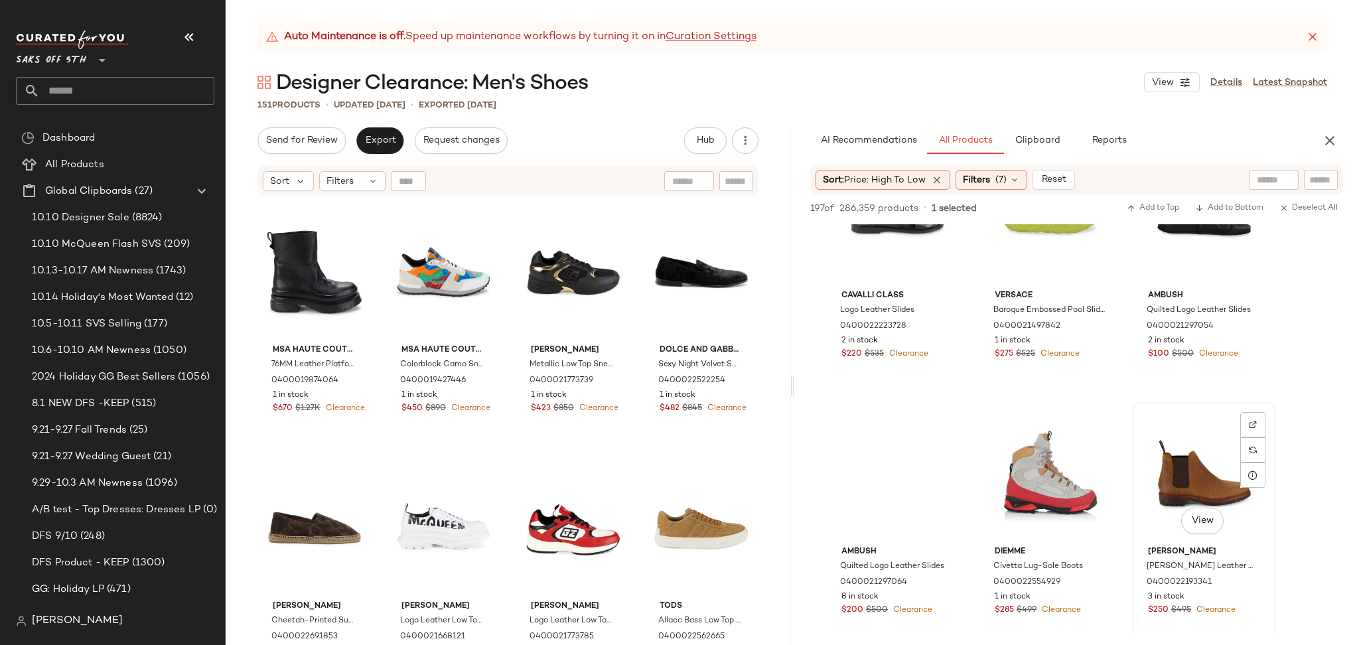
click at [1198, 470] on div "View" at bounding box center [1204, 474] width 133 height 134
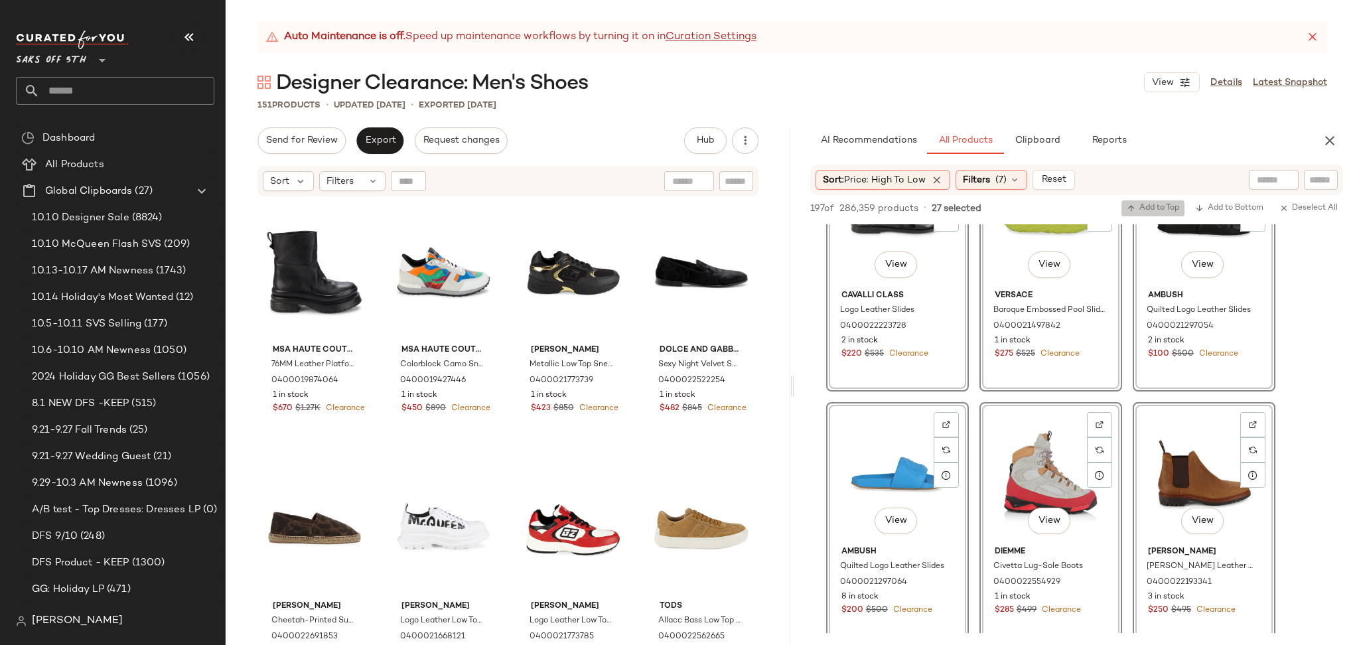
click at [1142, 208] on span "Add to Top" at bounding box center [1153, 208] width 52 height 9
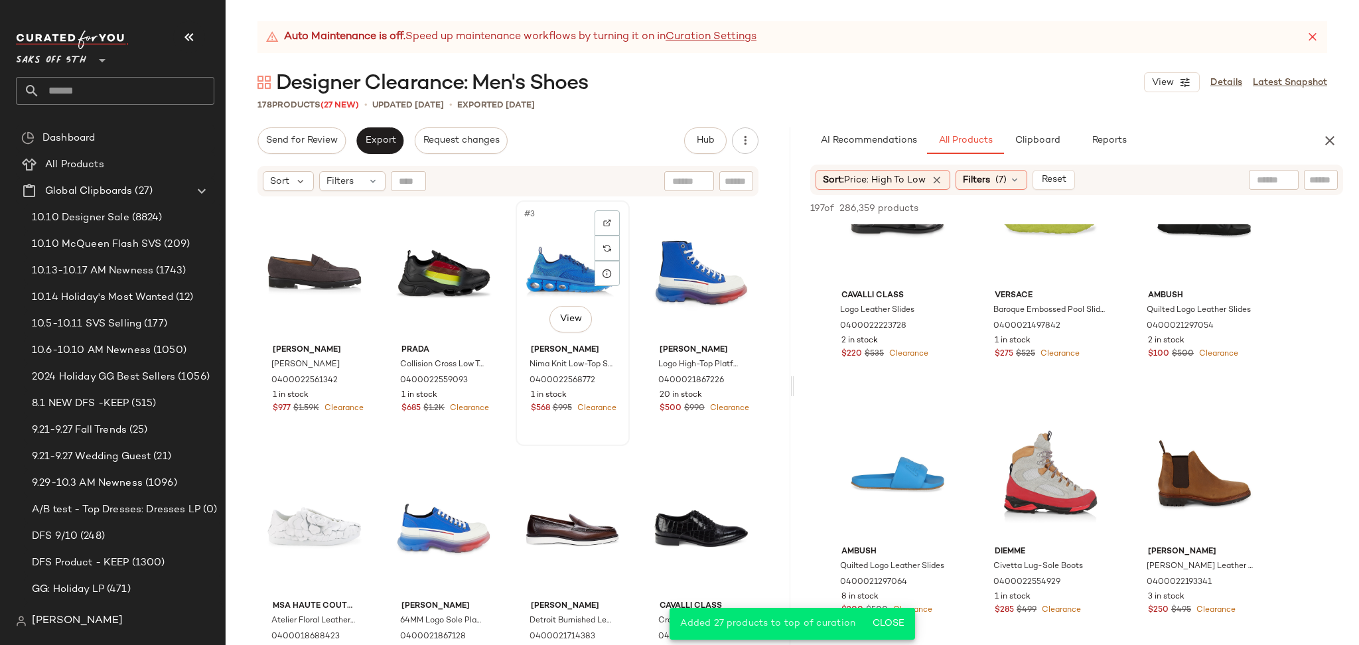
click at [563, 271] on div "#3 View" at bounding box center [572, 272] width 105 height 134
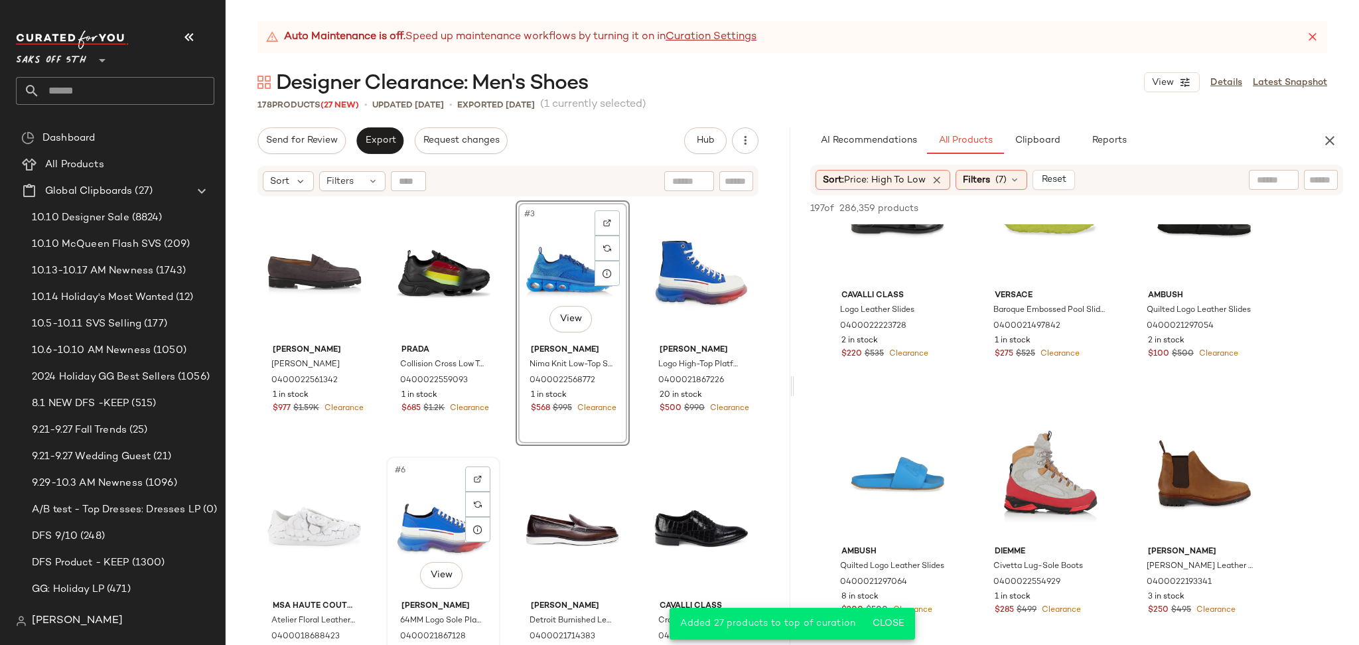
click at [422, 522] on div "#6 View" at bounding box center [443, 528] width 105 height 134
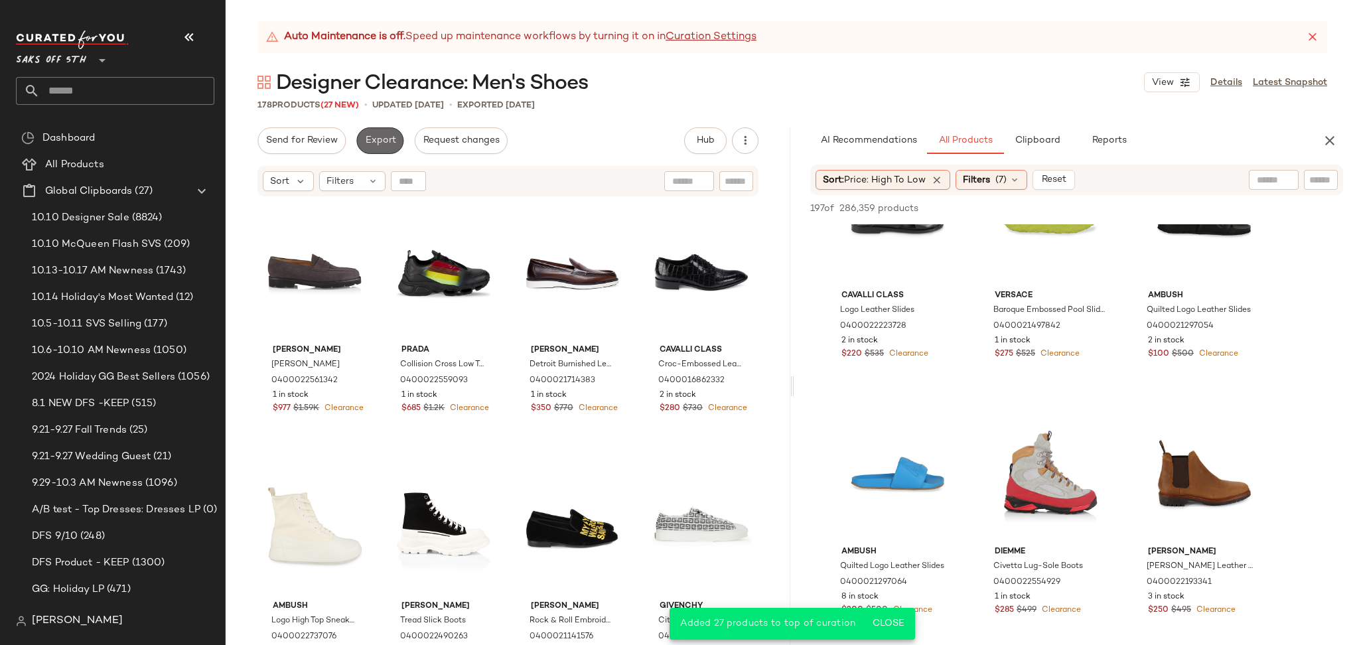
click at [375, 135] on span "Export" at bounding box center [379, 140] width 31 height 11
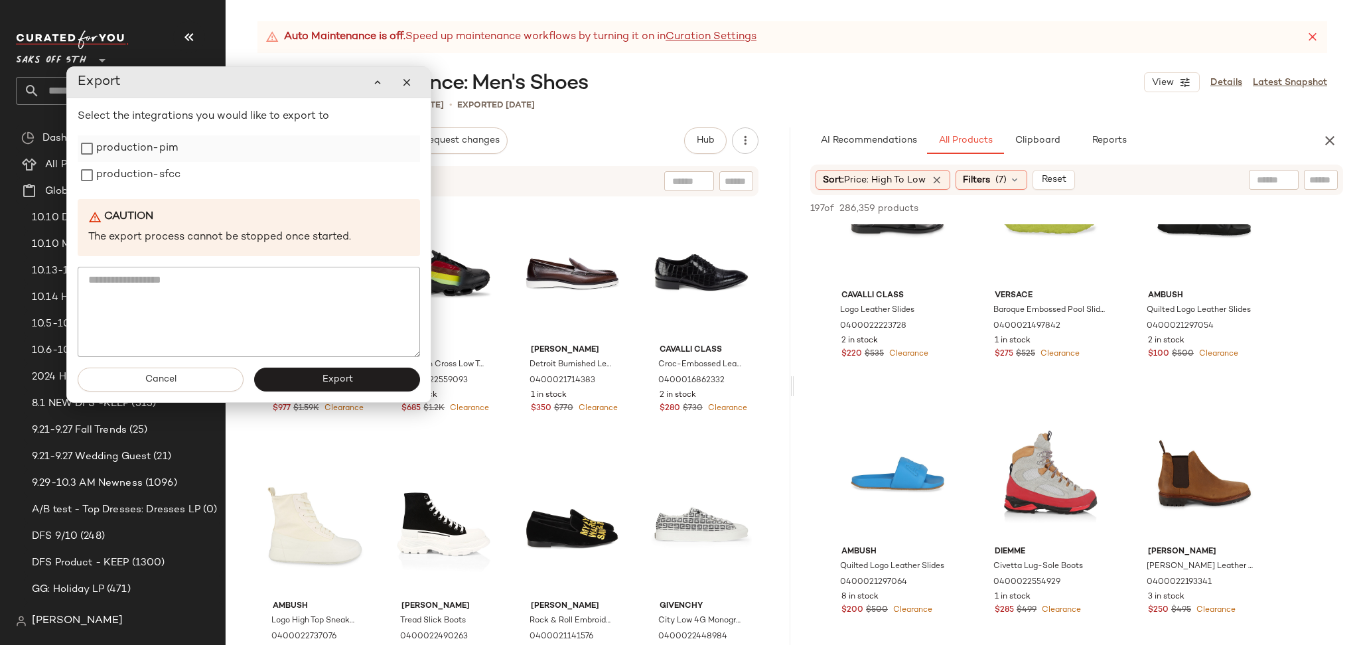
click at [173, 154] on label "production-pim" at bounding box center [137, 148] width 82 height 27
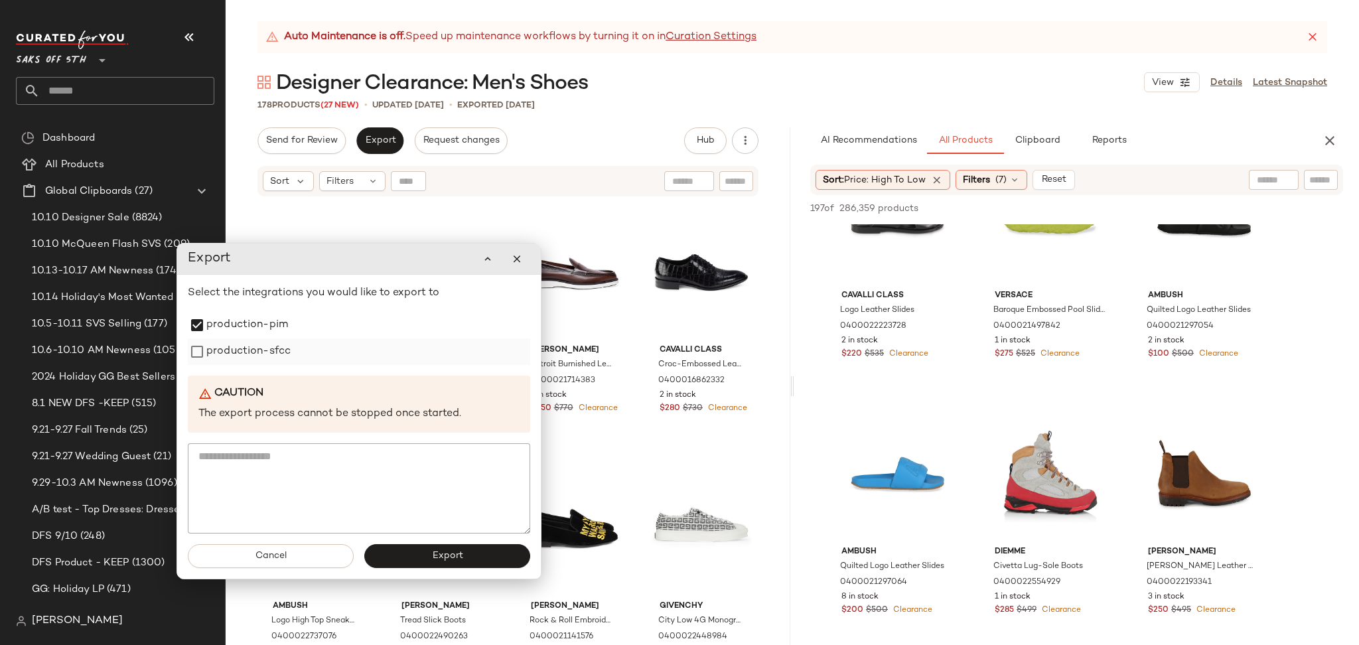
drag, startPoint x: 169, startPoint y: 174, endPoint x: 278, endPoint y: 348, distance: 205.5
click at [278, 348] on label "production-sfcc" at bounding box center [248, 352] width 84 height 27
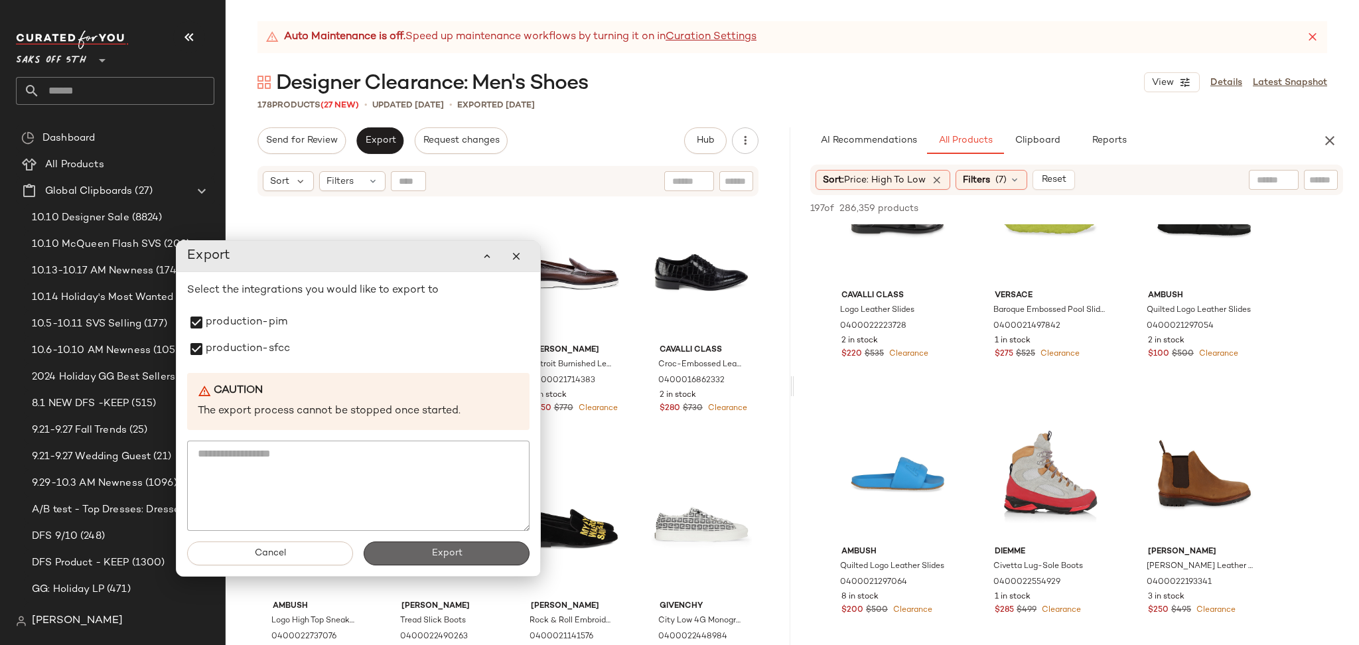
click at [442, 554] on span "Export" at bounding box center [446, 553] width 31 height 11
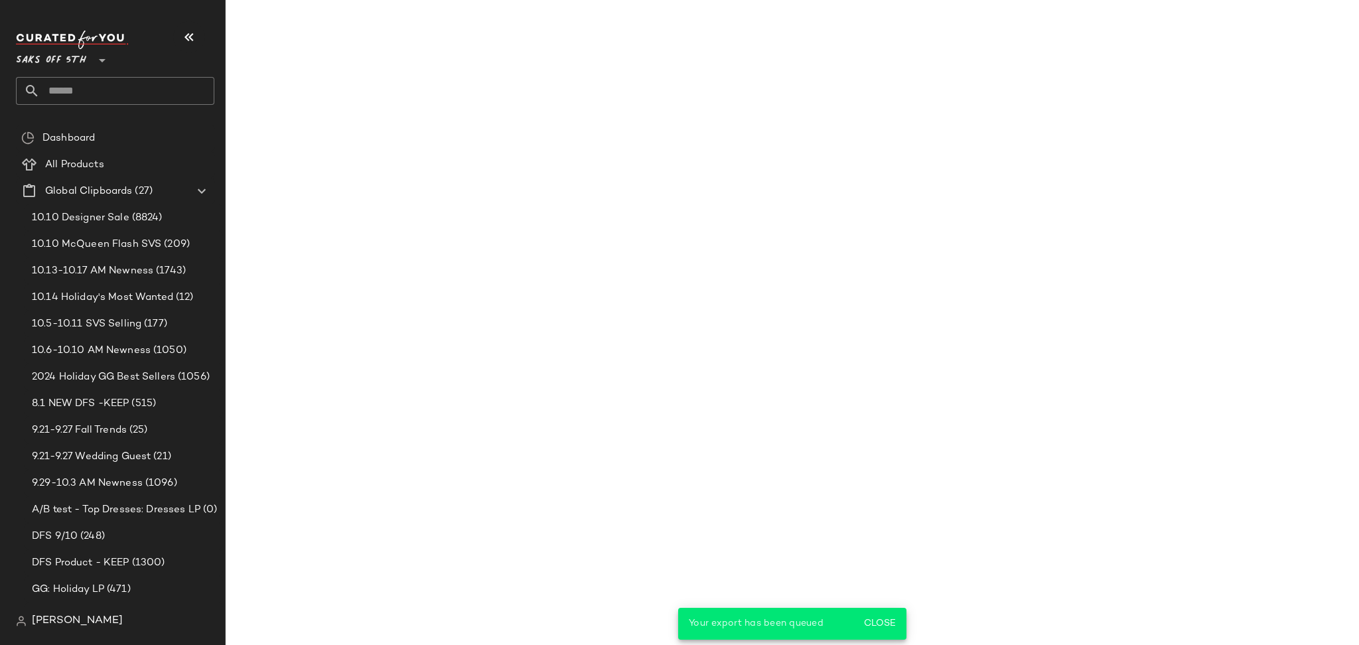
scroll to position [2640, 0]
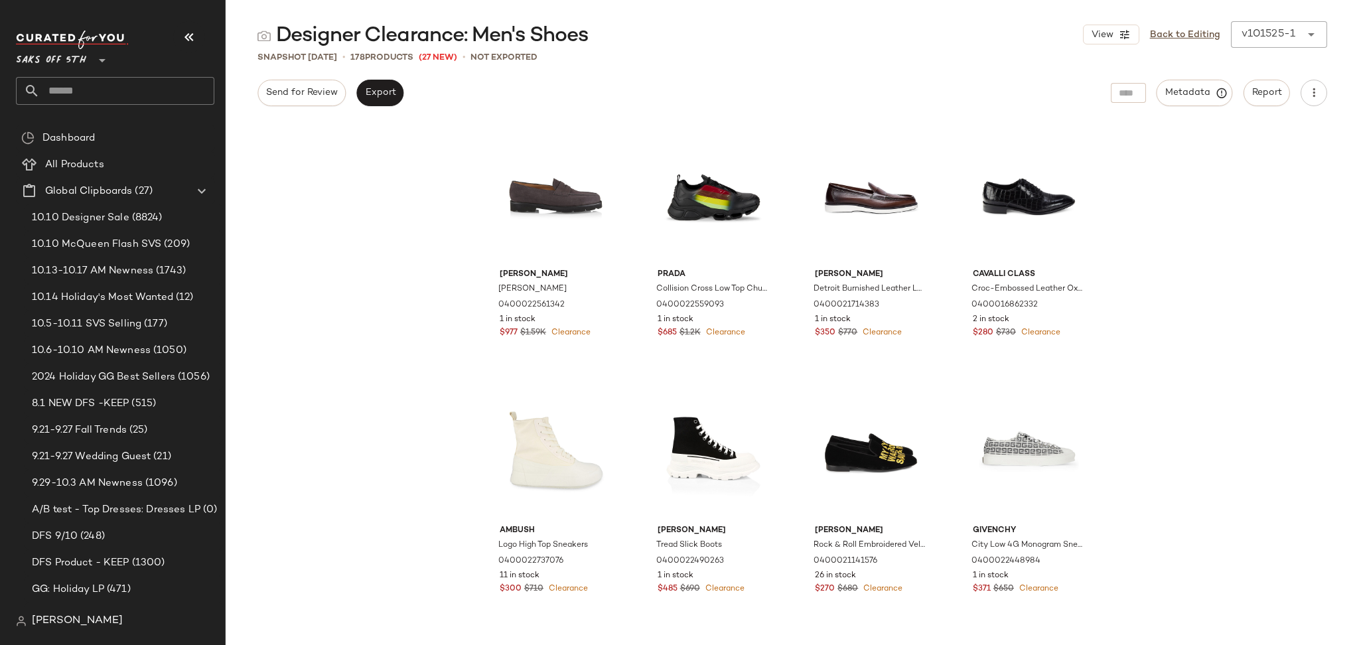
click at [171, 88] on input "text" at bounding box center [127, 91] width 175 height 28
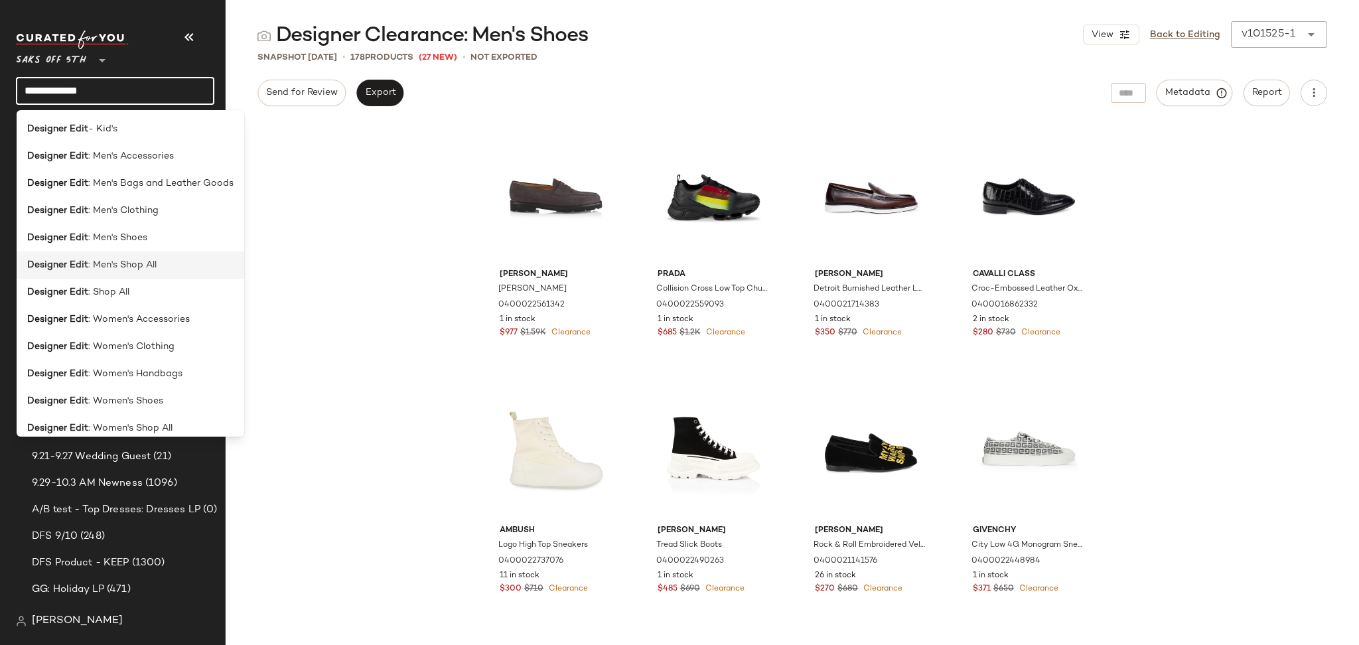
type input "**********"
click at [139, 270] on span ": Men's Shop All" at bounding box center [122, 265] width 68 height 14
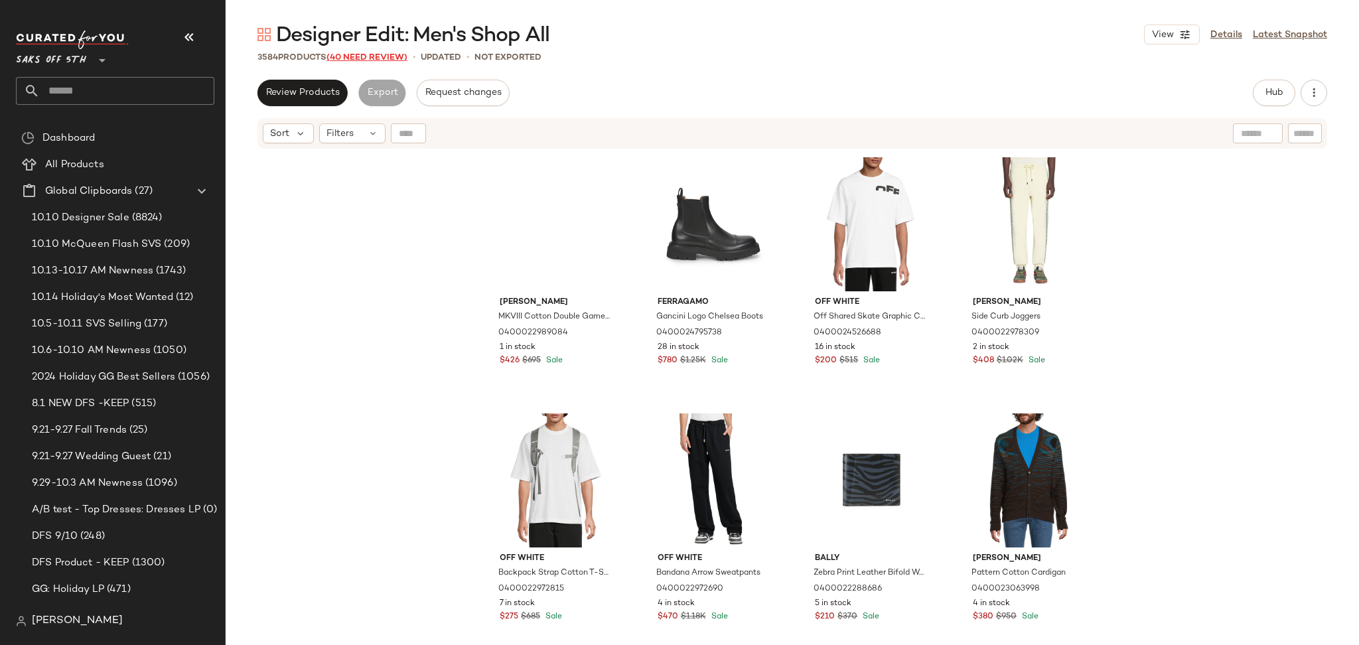
click at [396, 57] on span "(40 Need Review)" at bounding box center [367, 57] width 81 height 9
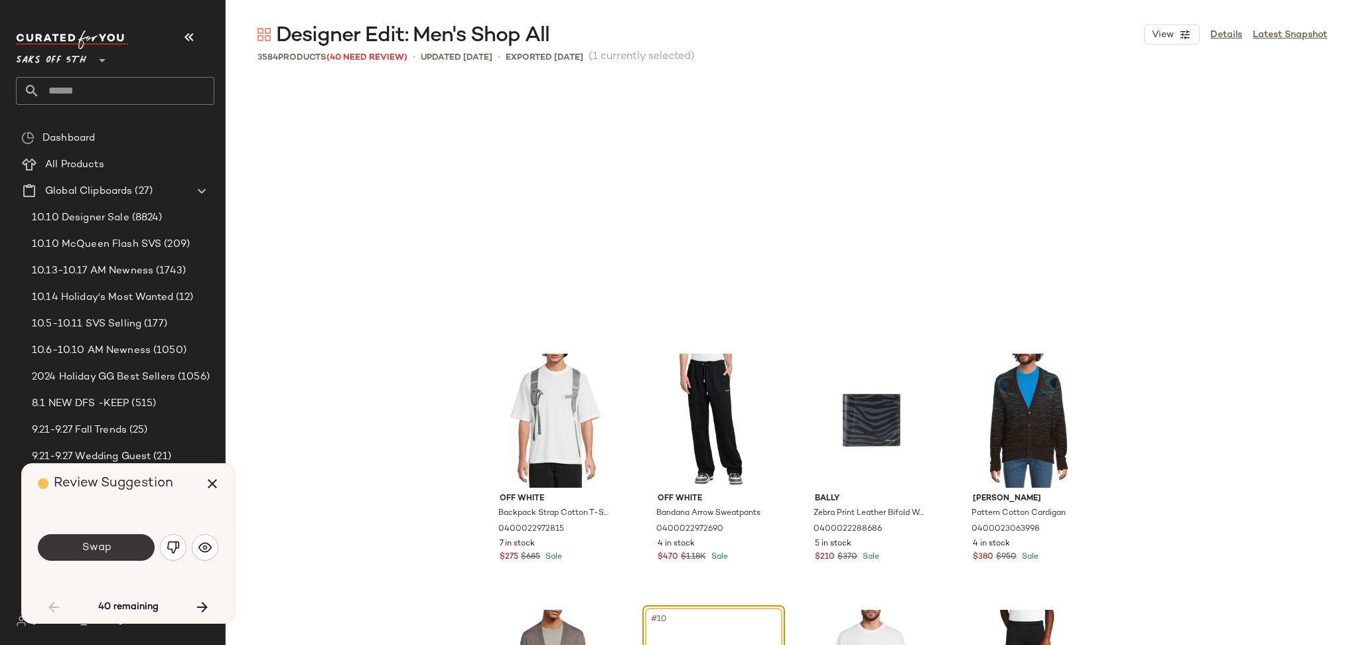
scroll to position [267, 0]
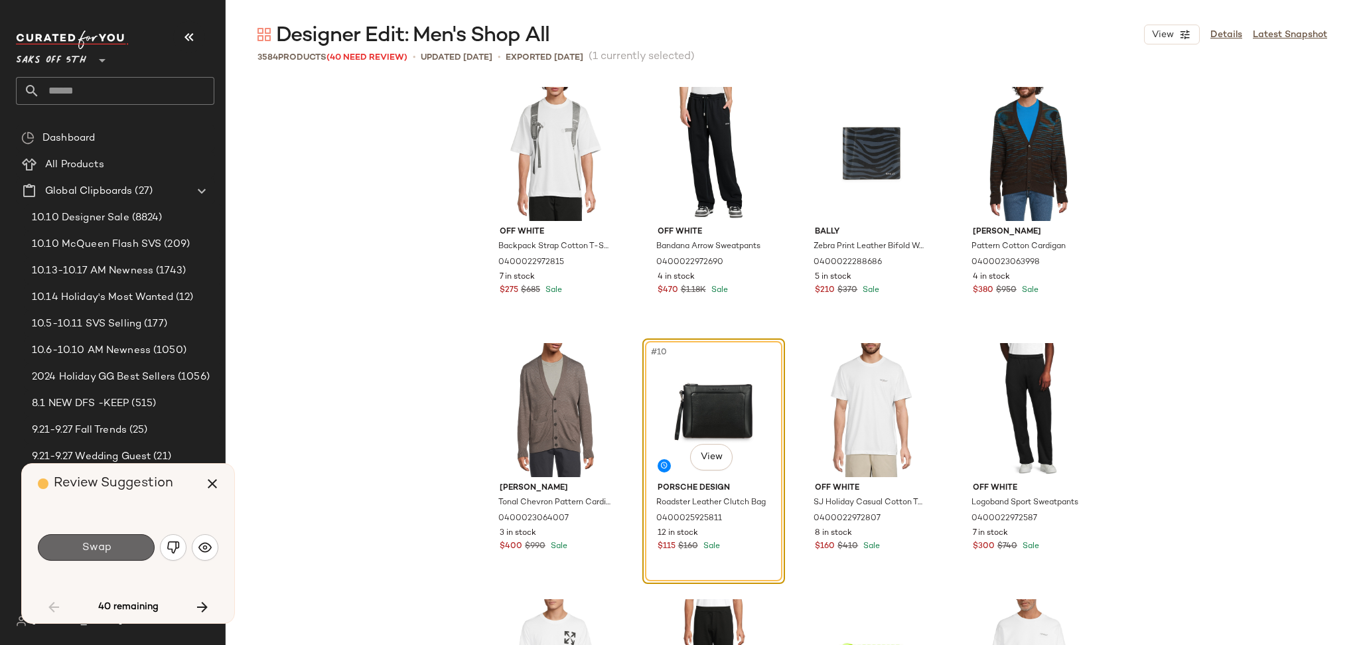
click at [123, 546] on button "Swap" at bounding box center [96, 547] width 117 height 27
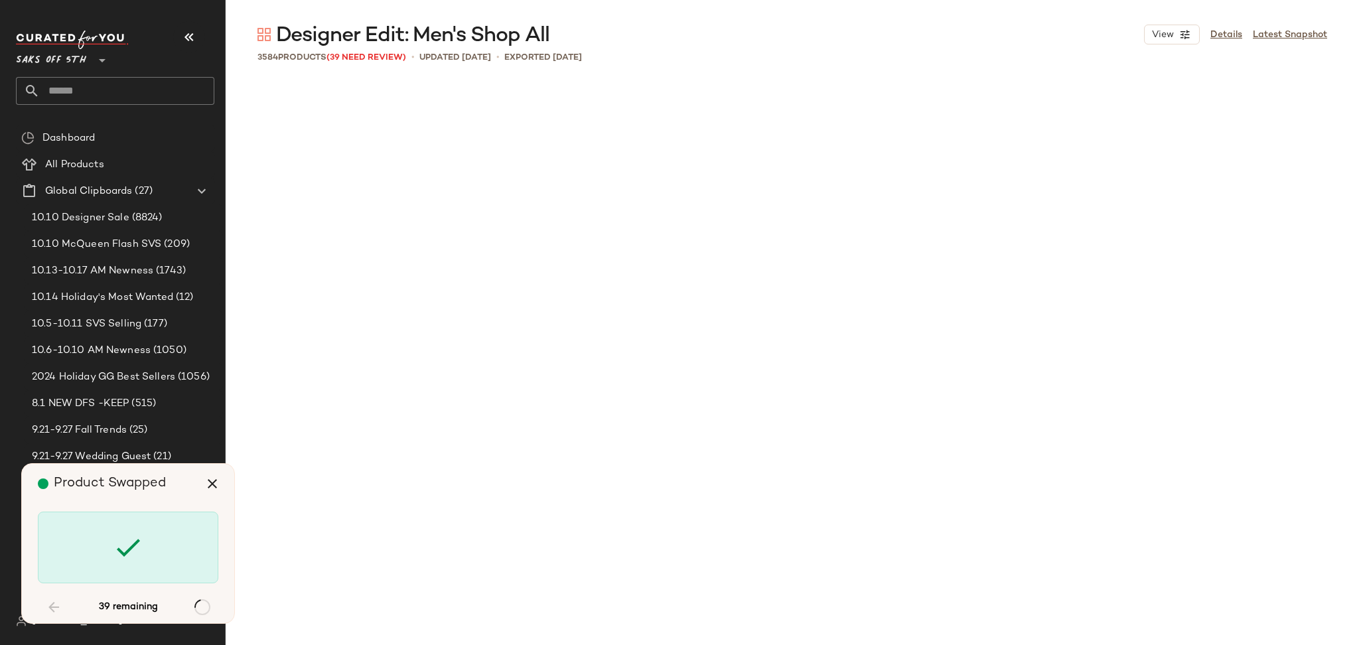
scroll to position [9224, 0]
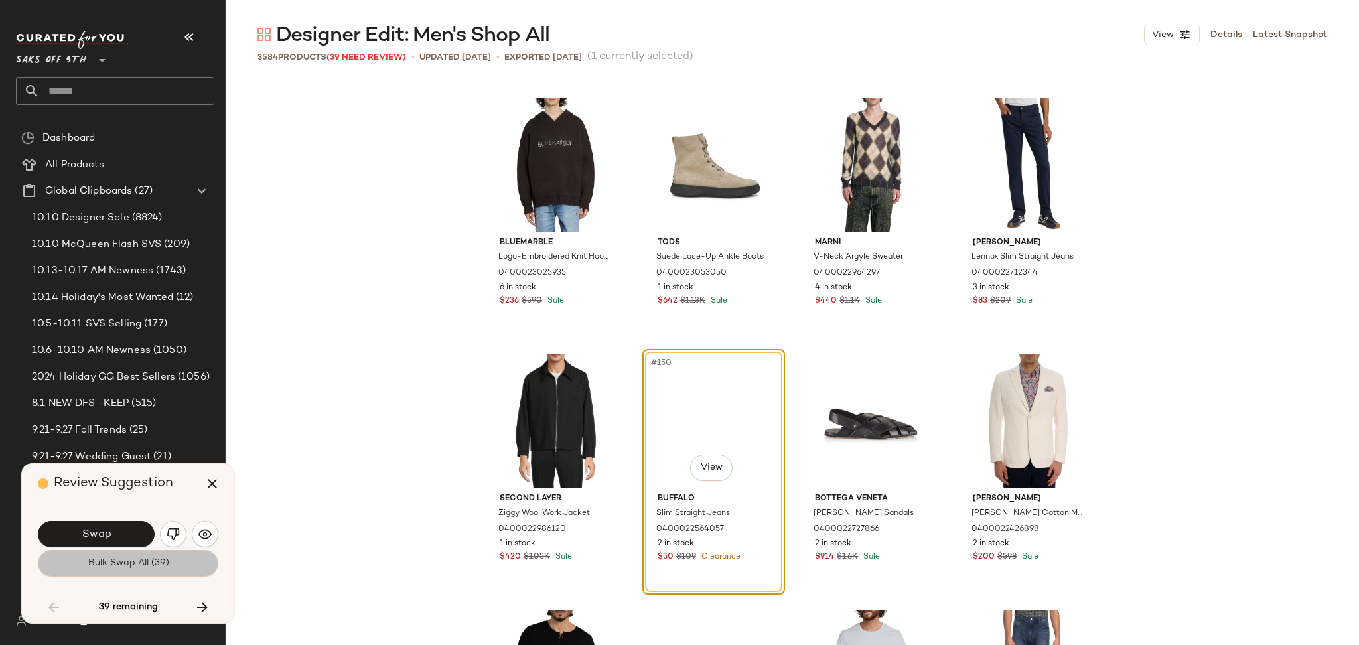
click at [160, 561] on span "Bulk Swap All (39)" at bounding box center [128, 563] width 82 height 11
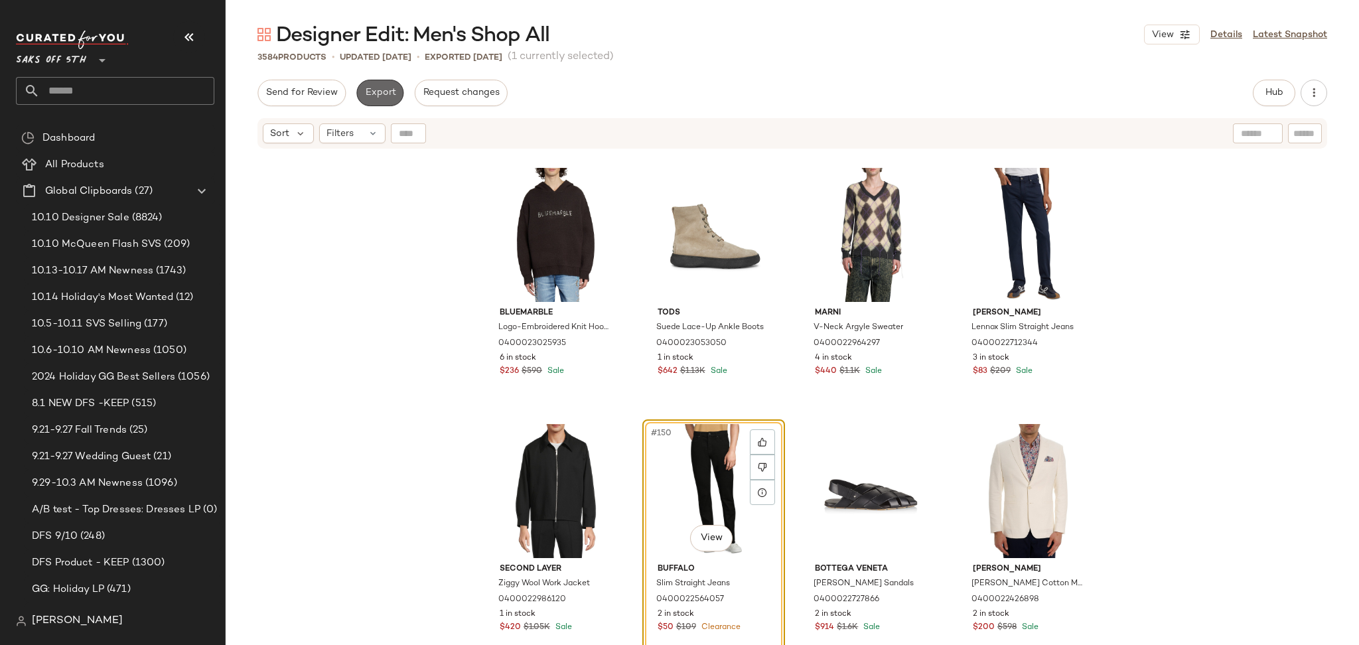
click at [388, 96] on span "Export" at bounding box center [379, 93] width 31 height 11
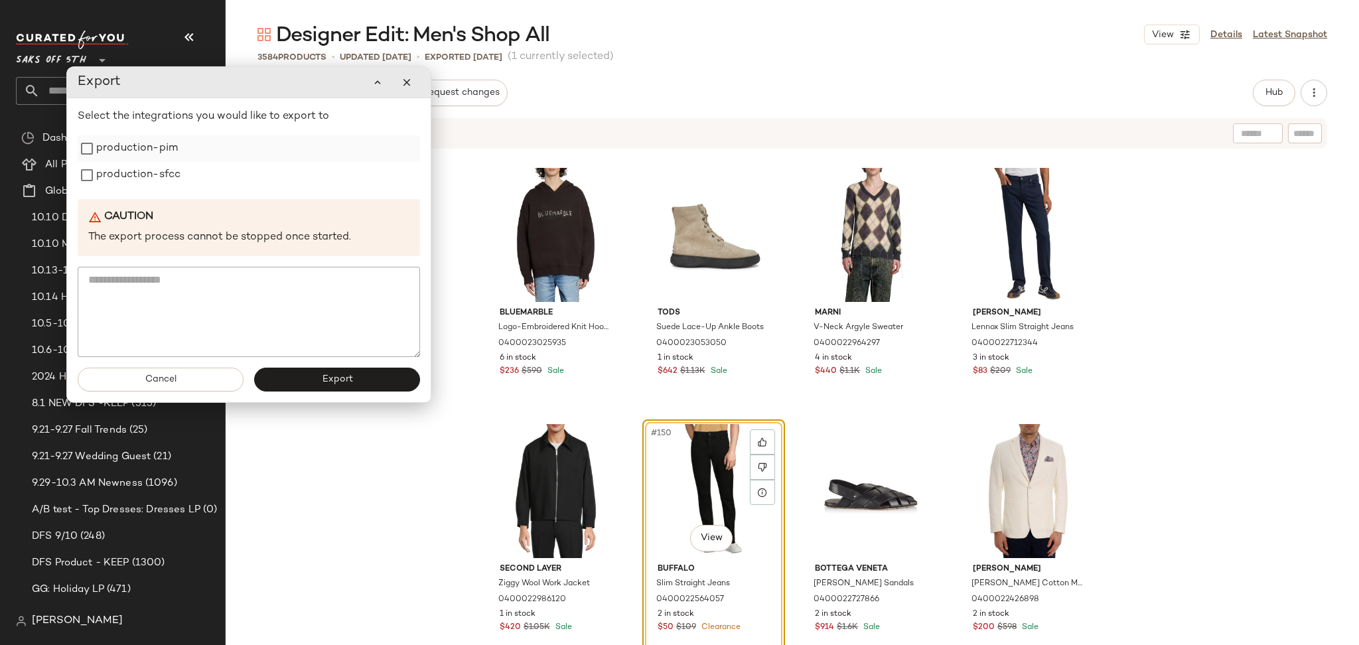
click at [151, 151] on label "production-pim" at bounding box center [137, 148] width 82 height 27
click at [150, 165] on label "production-sfcc" at bounding box center [138, 175] width 84 height 27
click at [319, 378] on button "Export" at bounding box center [337, 380] width 166 height 24
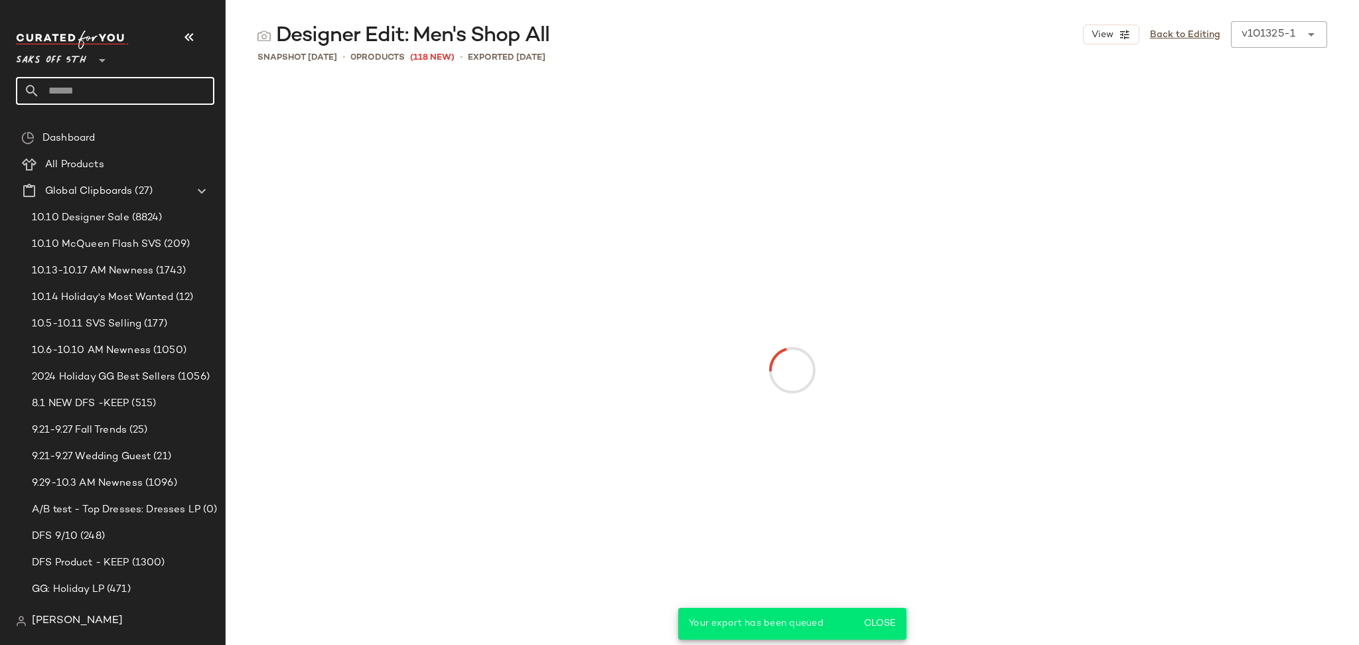
click at [141, 84] on input "text" at bounding box center [127, 91] width 175 height 28
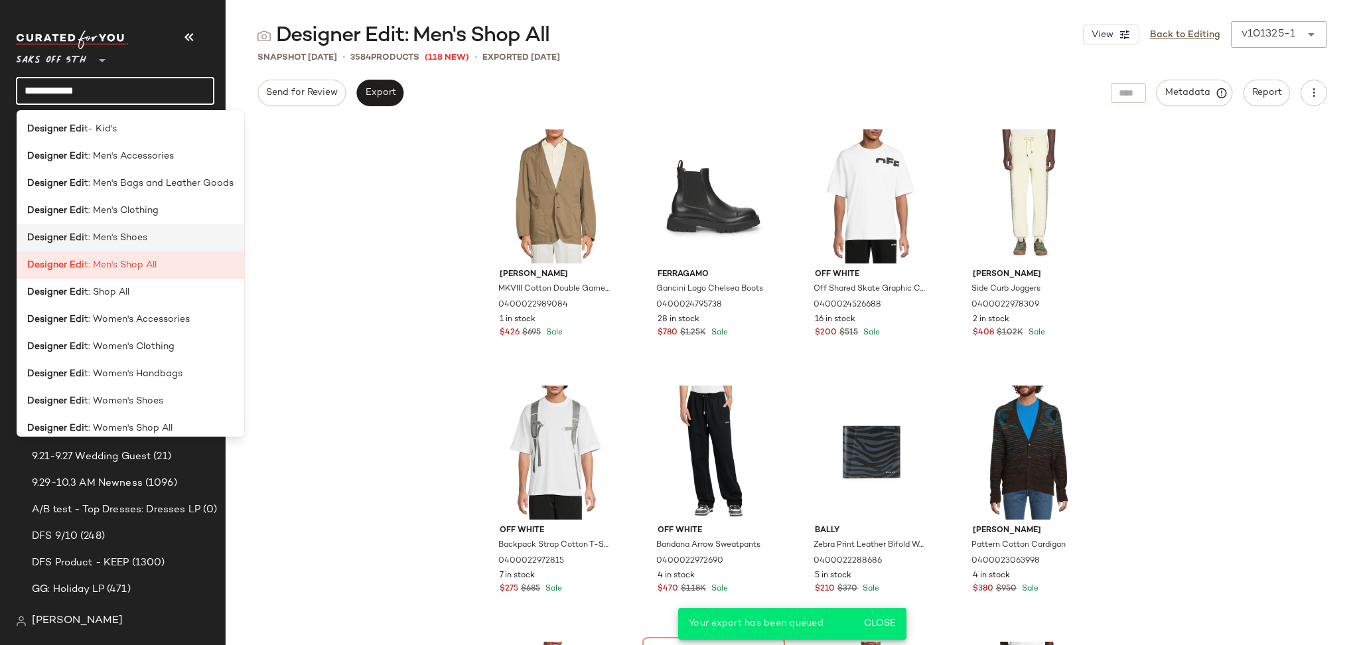
type input "**********"
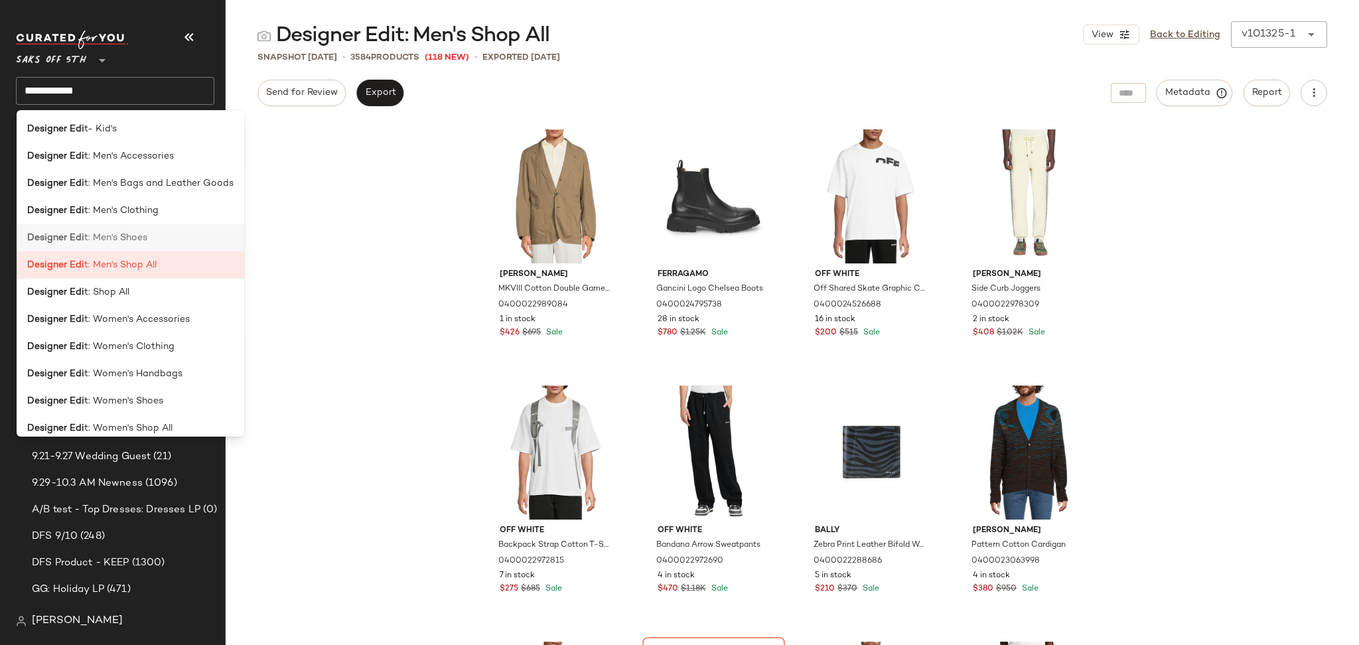
click at [125, 244] on span "t: Men's Shoes" at bounding box center [115, 238] width 63 height 14
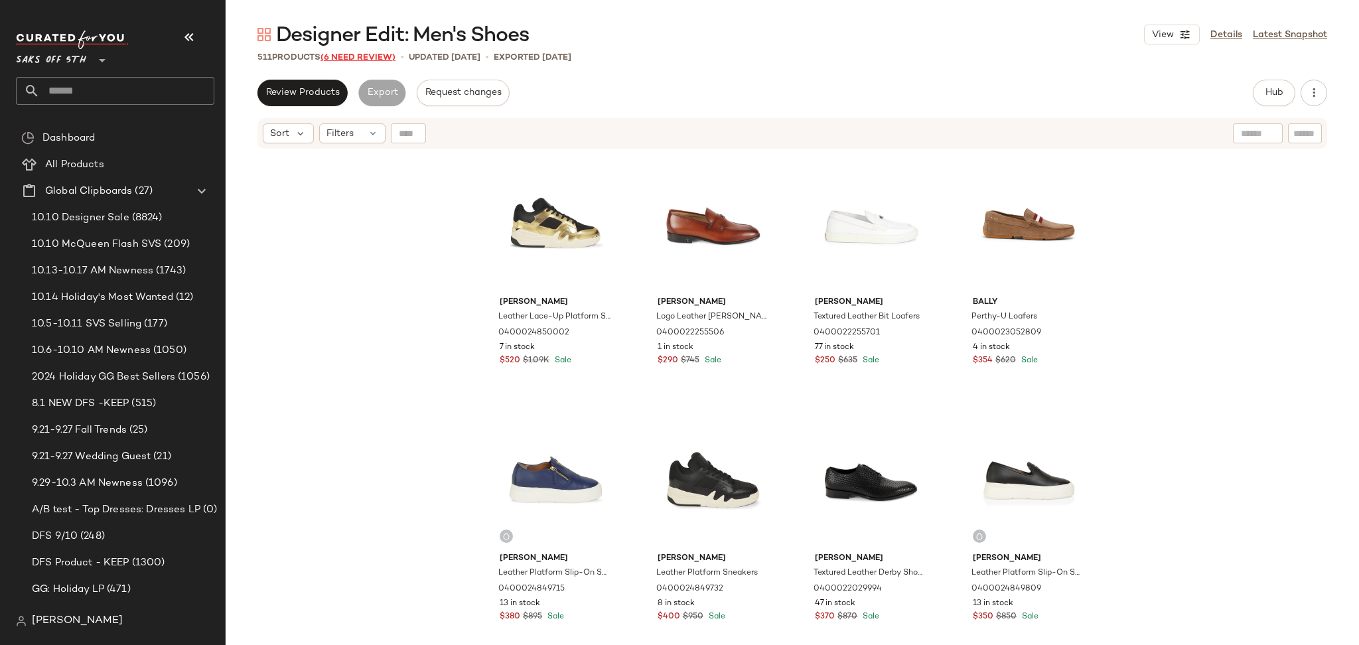
click at [374, 55] on span "(6 Need Review)" at bounding box center [358, 57] width 75 height 9
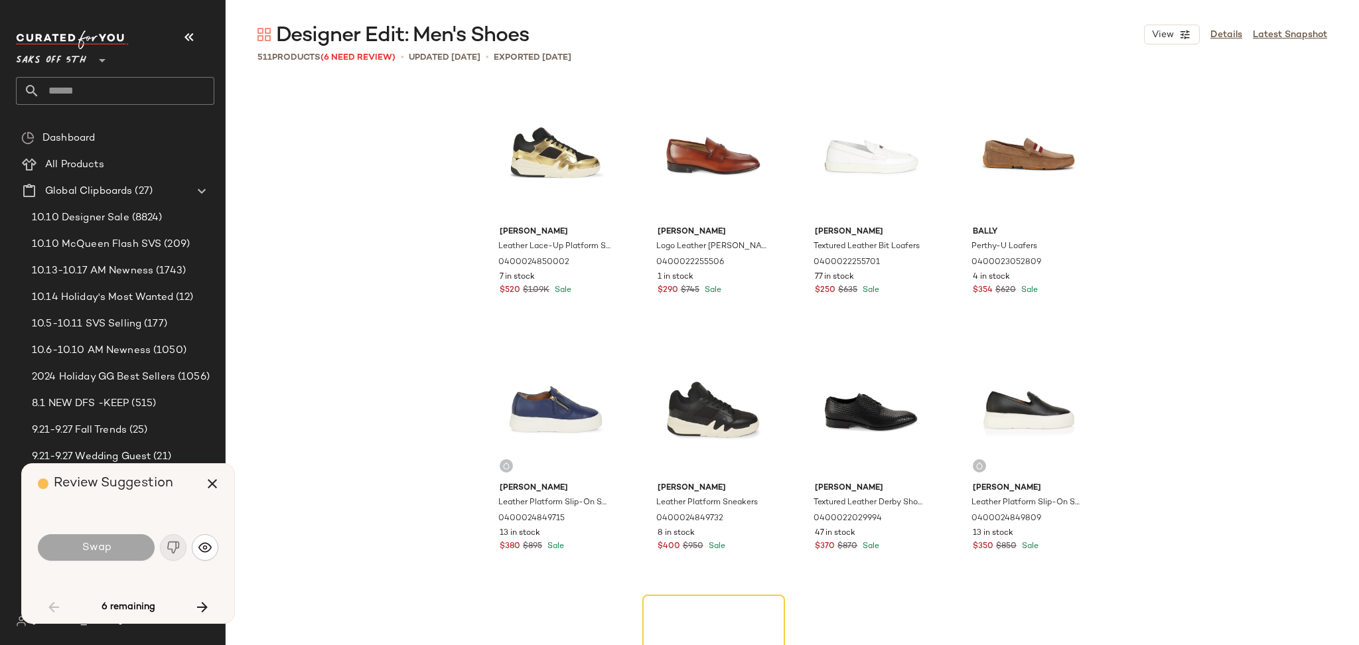
scroll to position [267, 0]
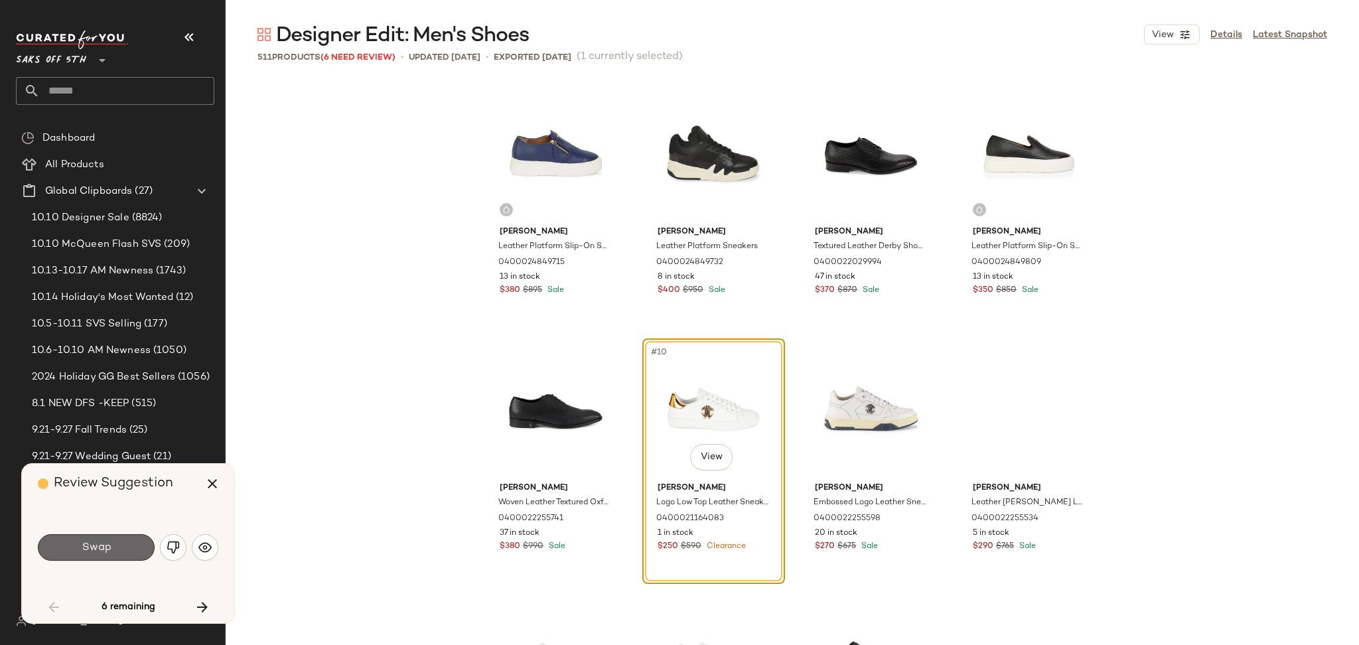
click at [126, 544] on button "Swap" at bounding box center [96, 547] width 117 height 27
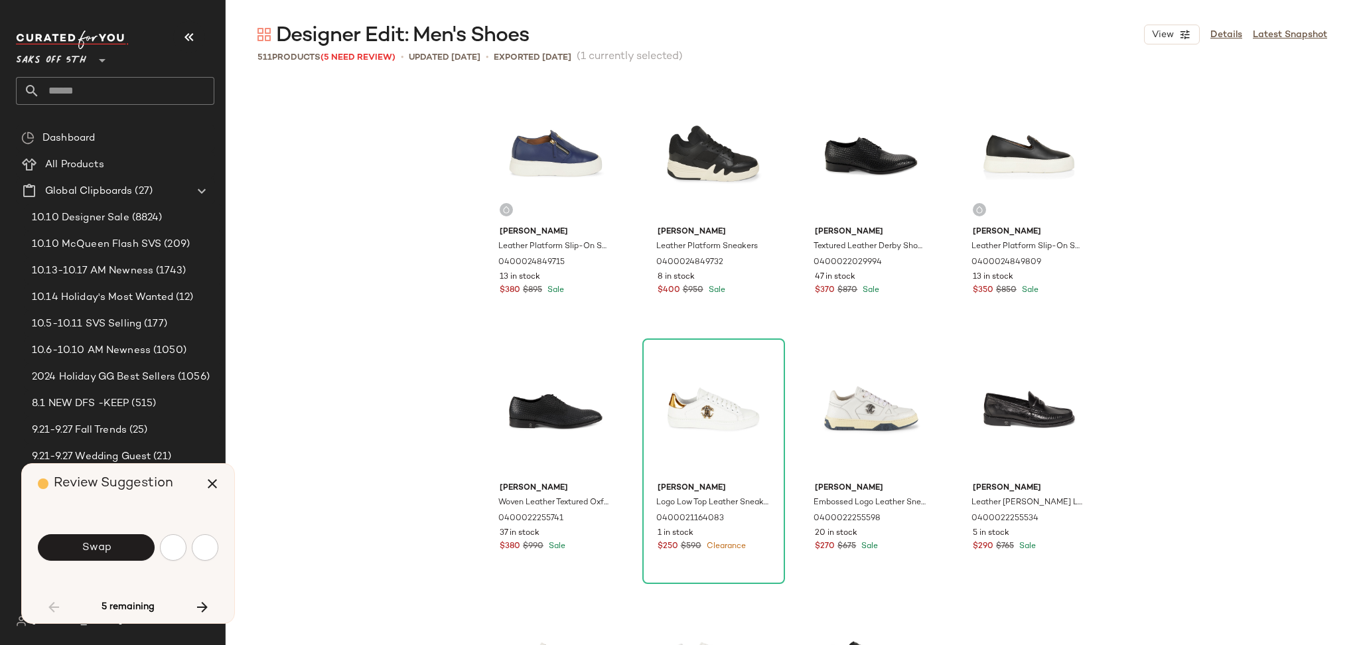
scroll to position [1025, 0]
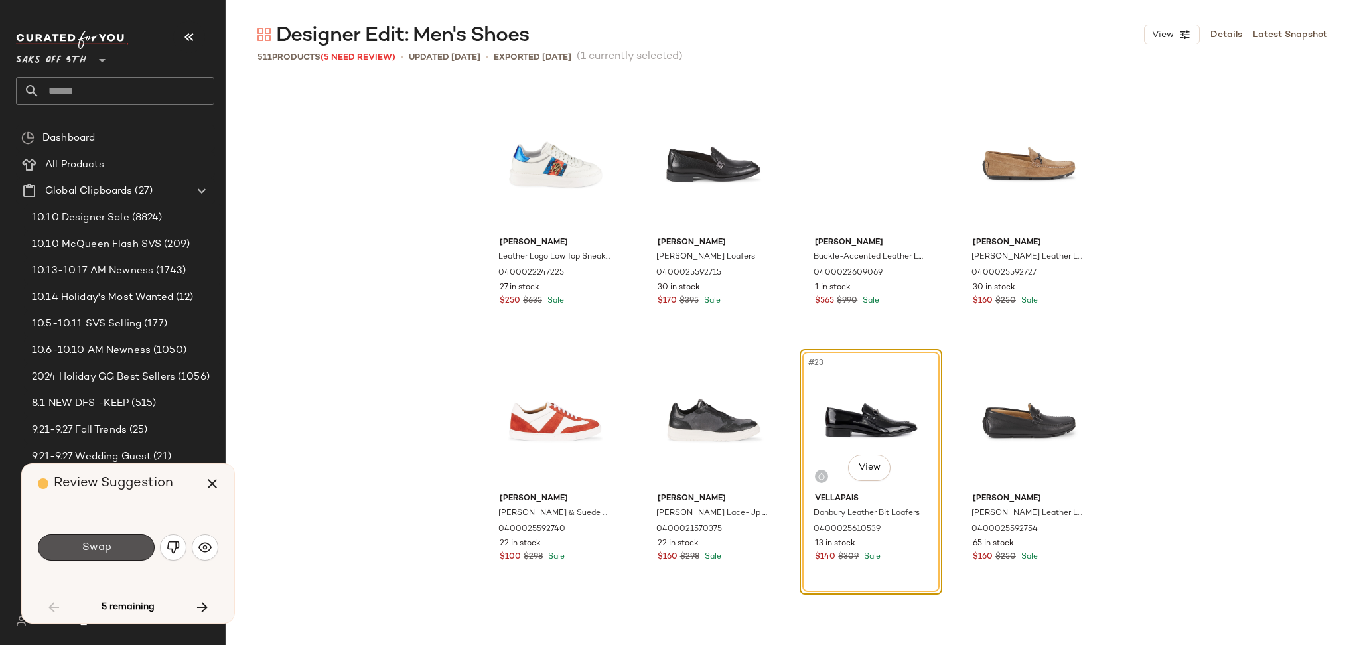
click at [126, 544] on button "Swap" at bounding box center [96, 547] width 117 height 27
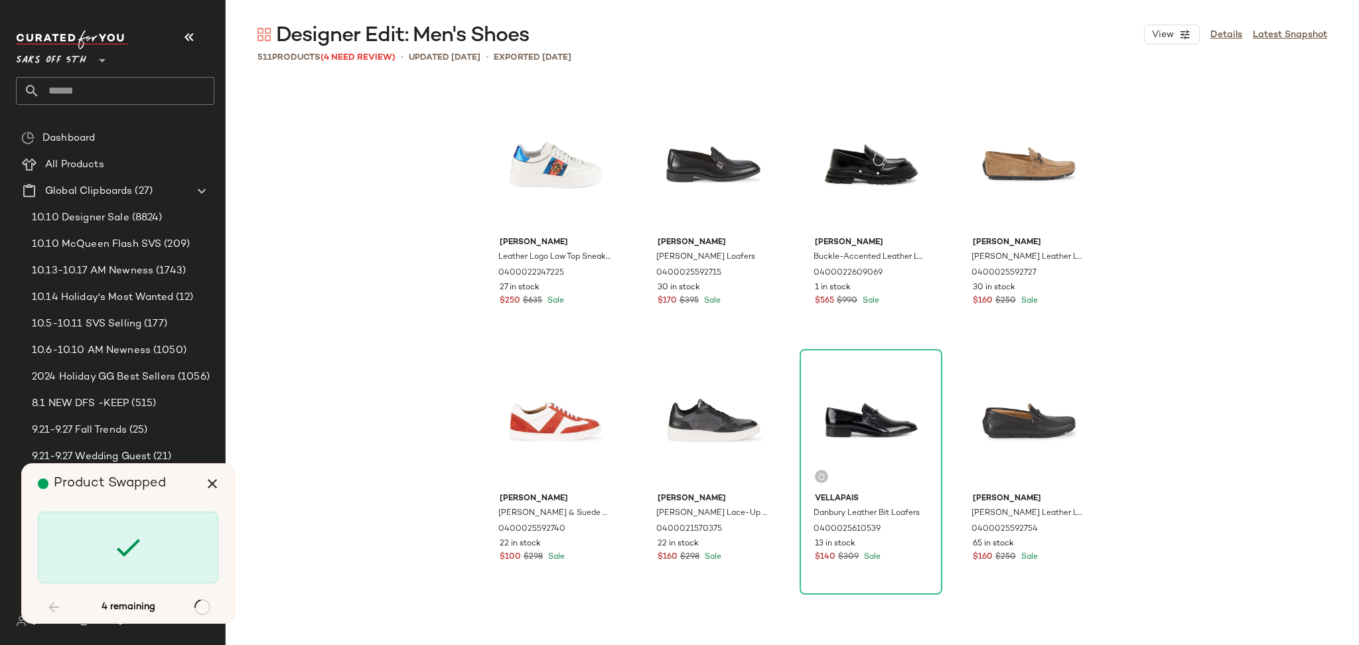
scroll to position [10761, 0]
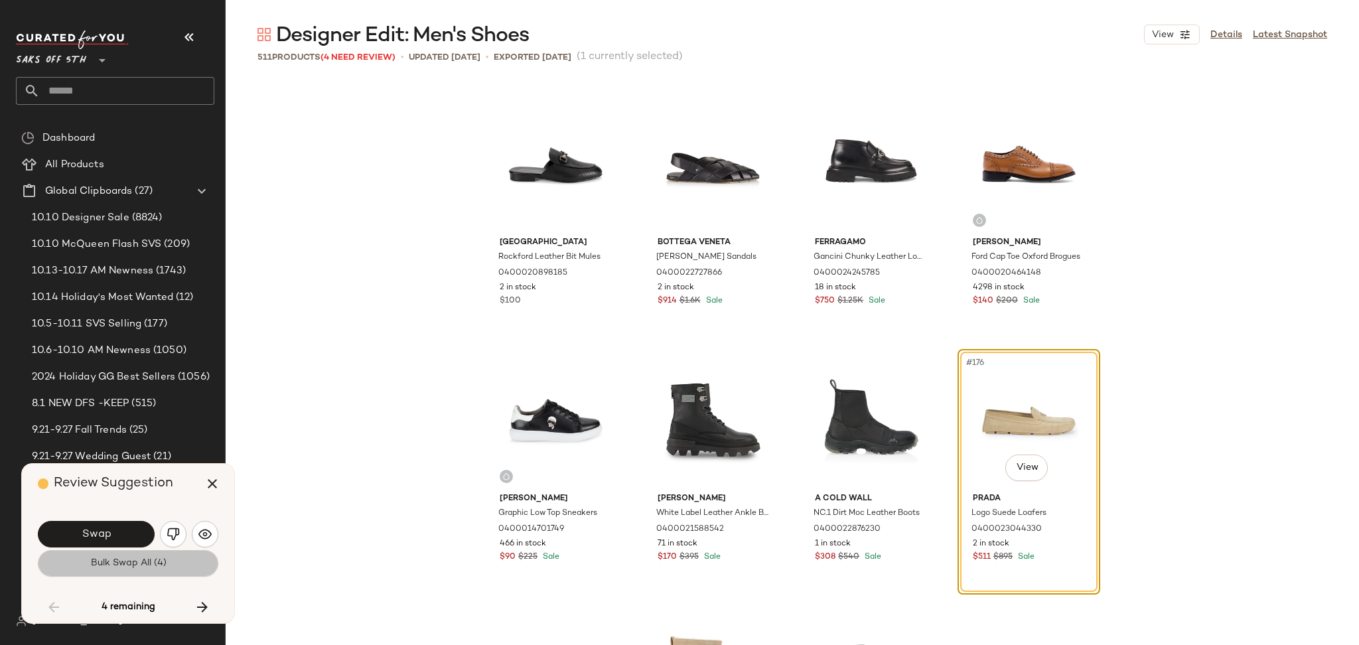
click at [127, 569] on span "Bulk Swap All (4)" at bounding box center [128, 563] width 76 height 11
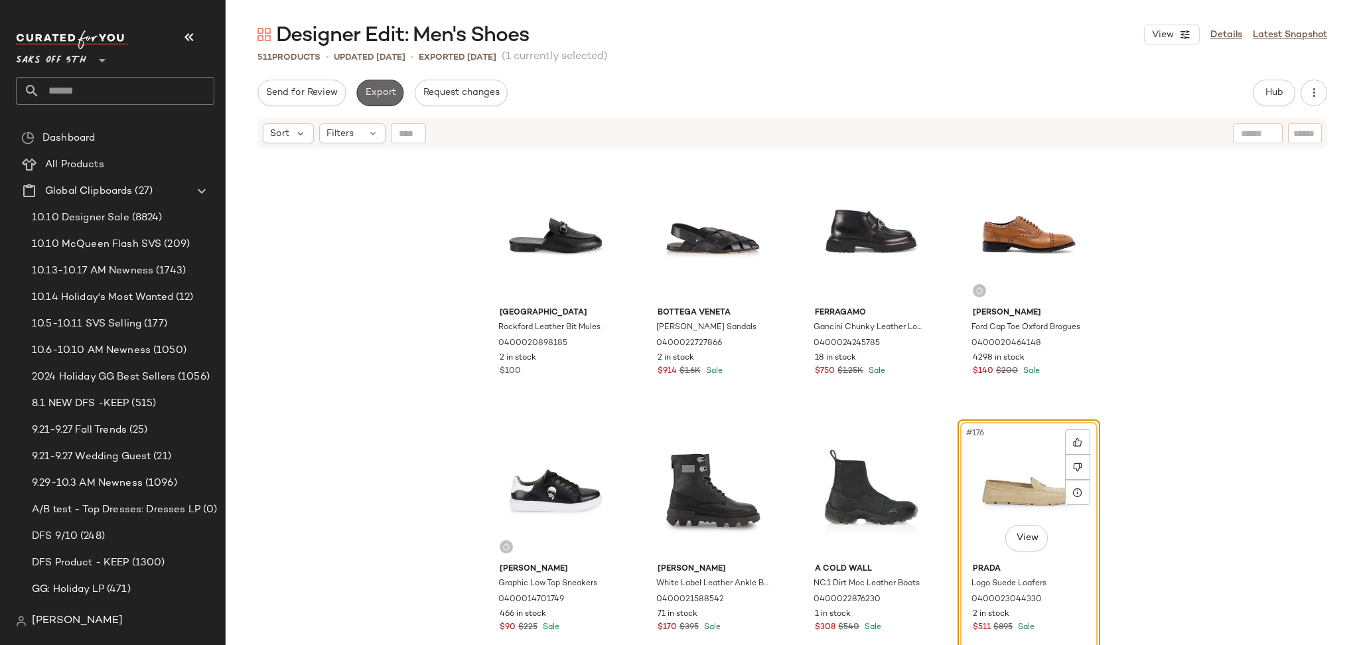
click at [373, 100] on button "Export" at bounding box center [379, 93] width 47 height 27
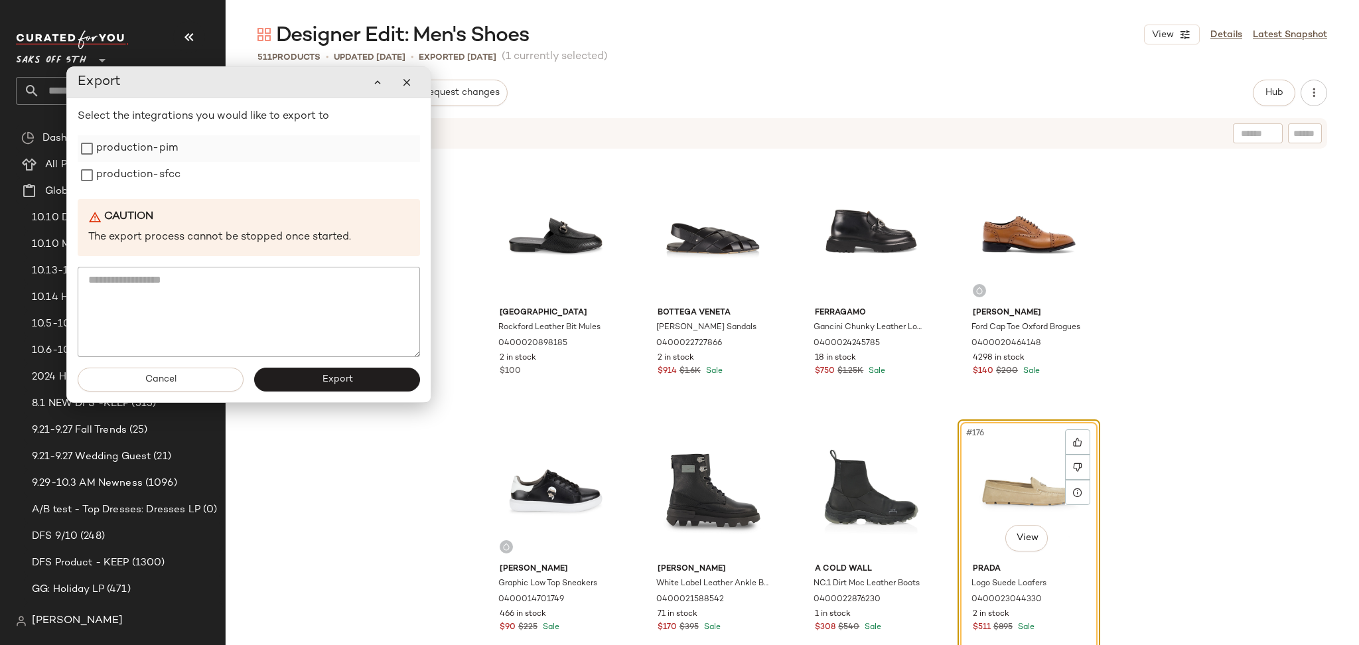
click at [149, 153] on label "production-pim" at bounding box center [137, 148] width 82 height 27
click at [147, 183] on label "production-sfcc" at bounding box center [138, 175] width 84 height 27
click at [348, 376] on span "Export" at bounding box center [336, 379] width 31 height 11
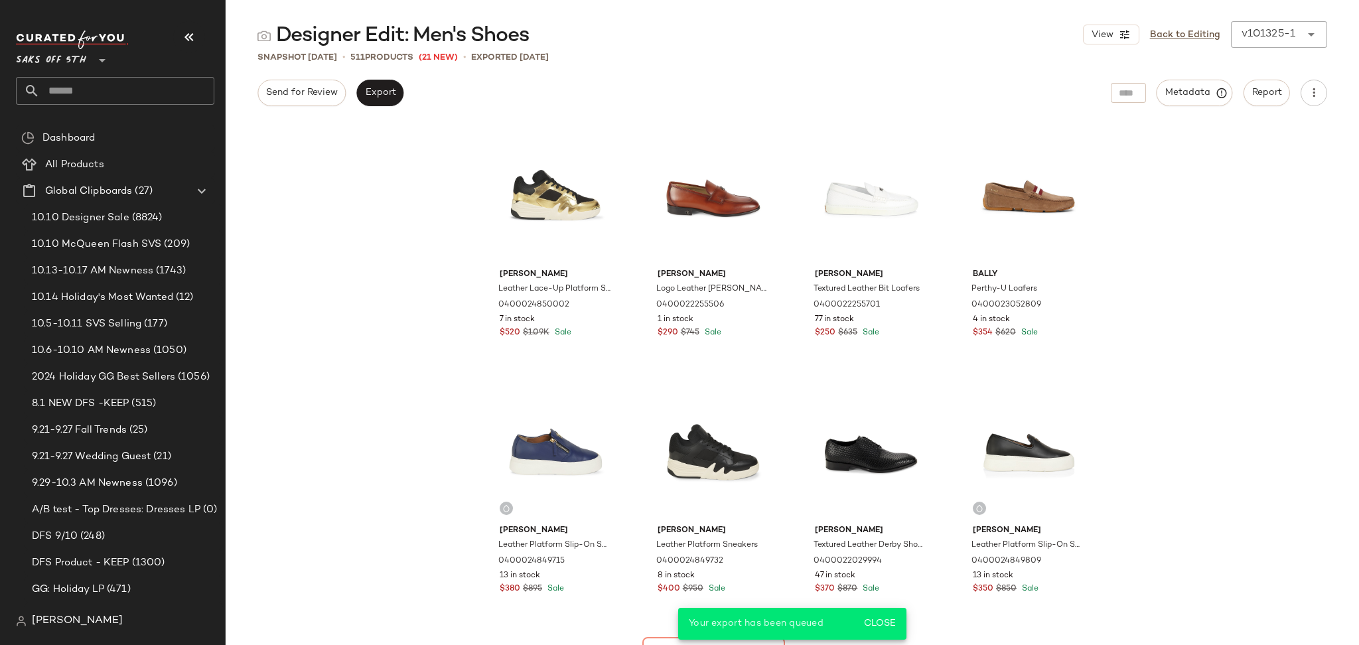
click at [141, 84] on input "text" at bounding box center [127, 91] width 175 height 28
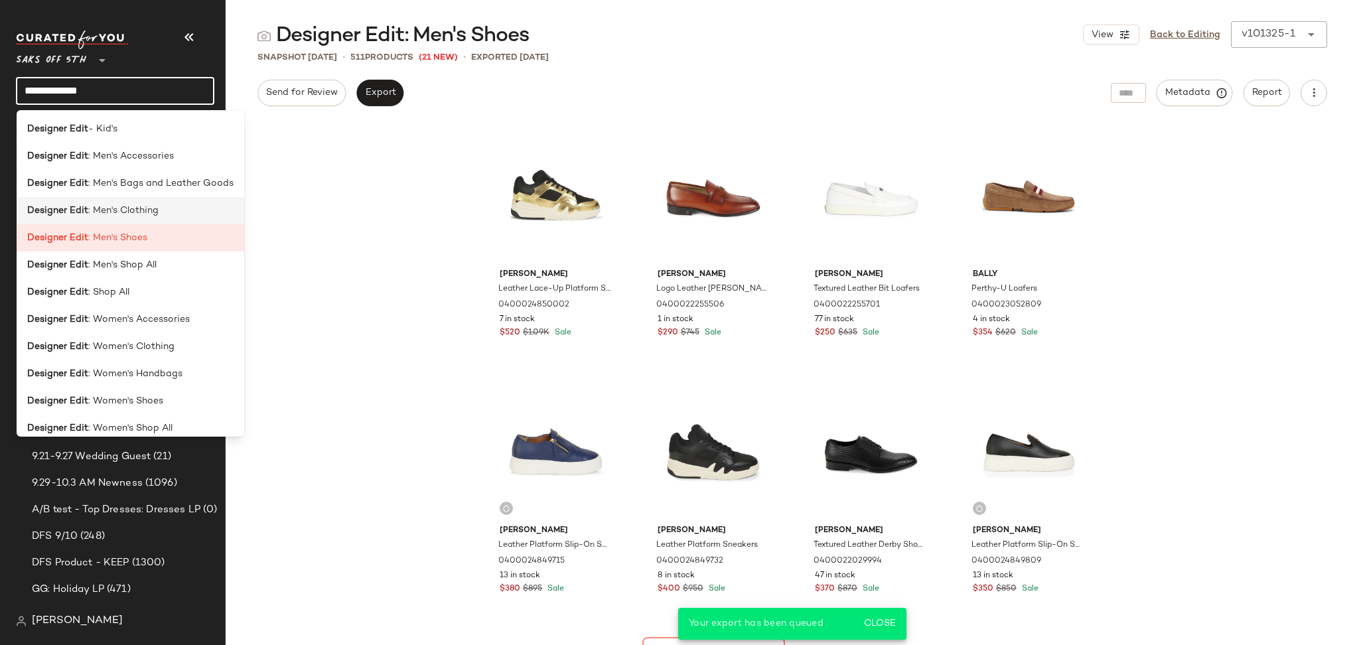
type input "**********"
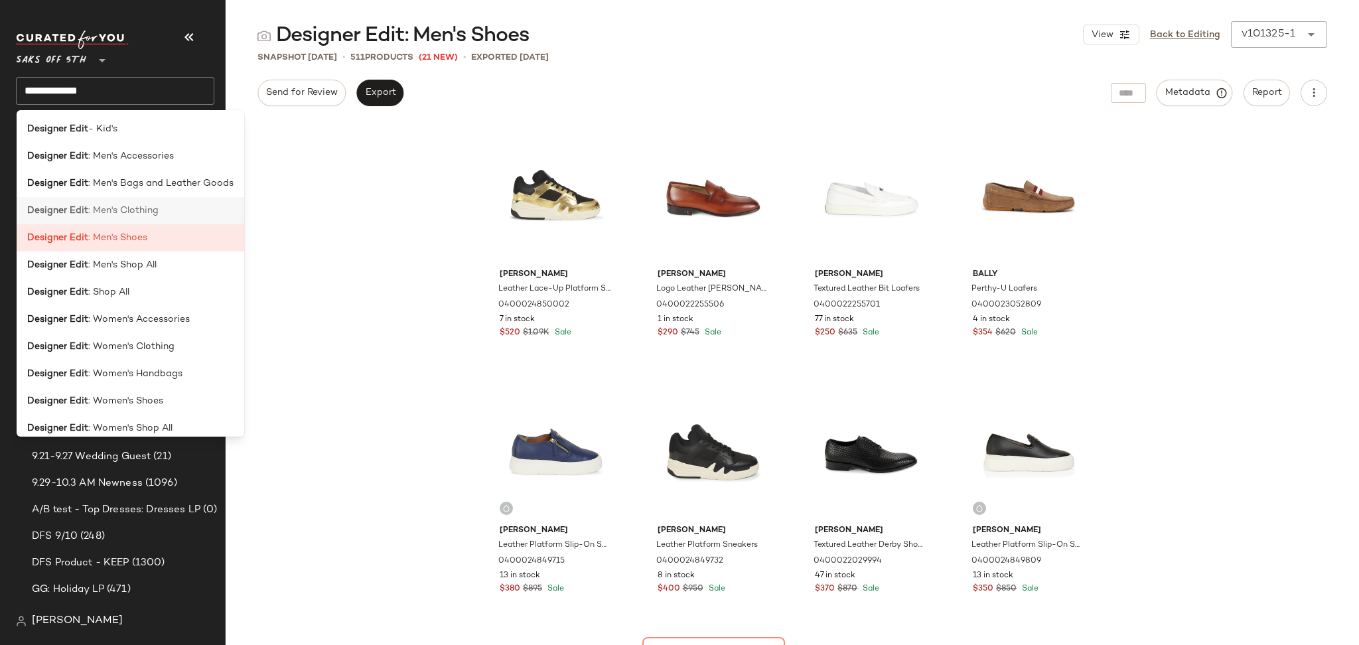
click at [139, 213] on span ": Men's Clothing" at bounding box center [123, 211] width 70 height 14
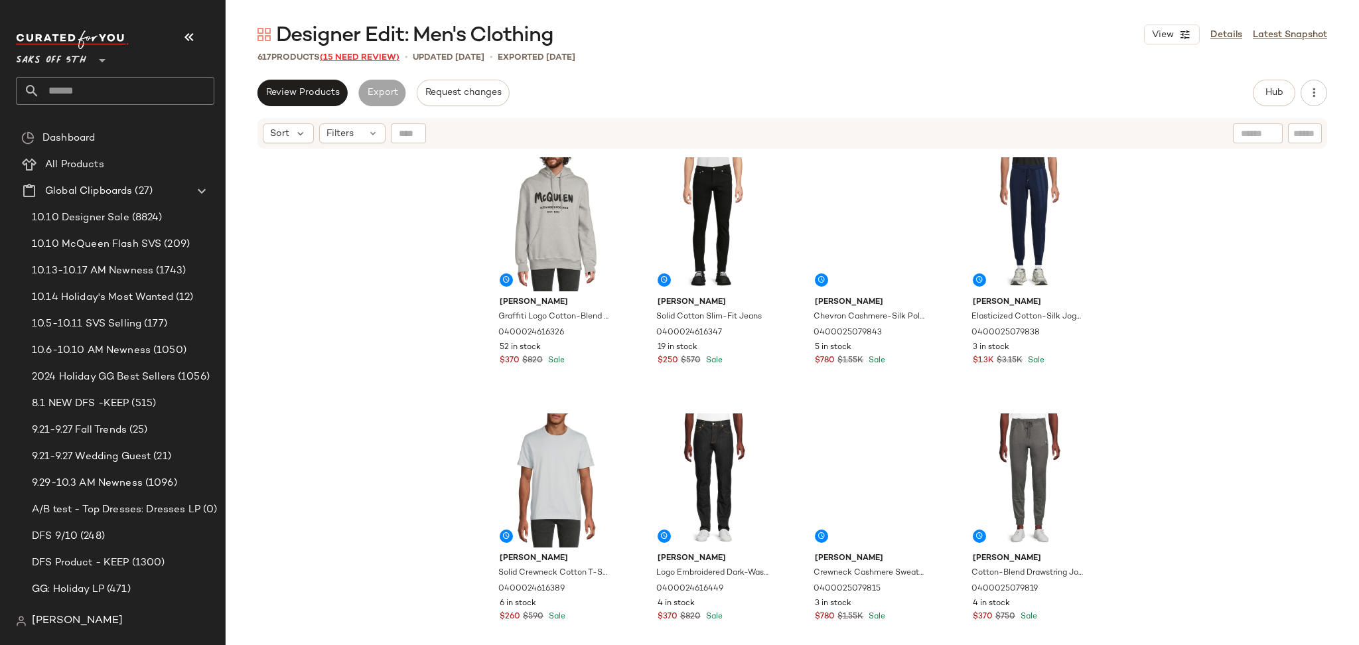
click at [362, 56] on span "(15 Need Review)" at bounding box center [360, 57] width 80 height 9
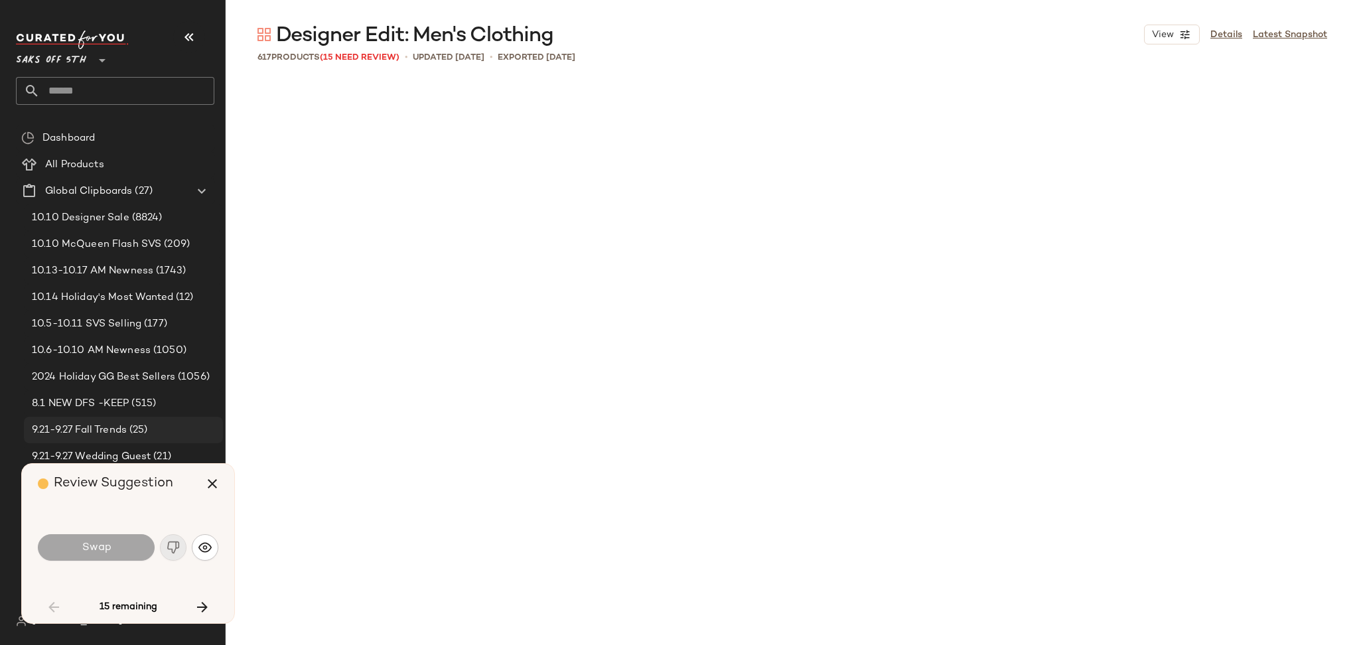
scroll to position [1793, 0]
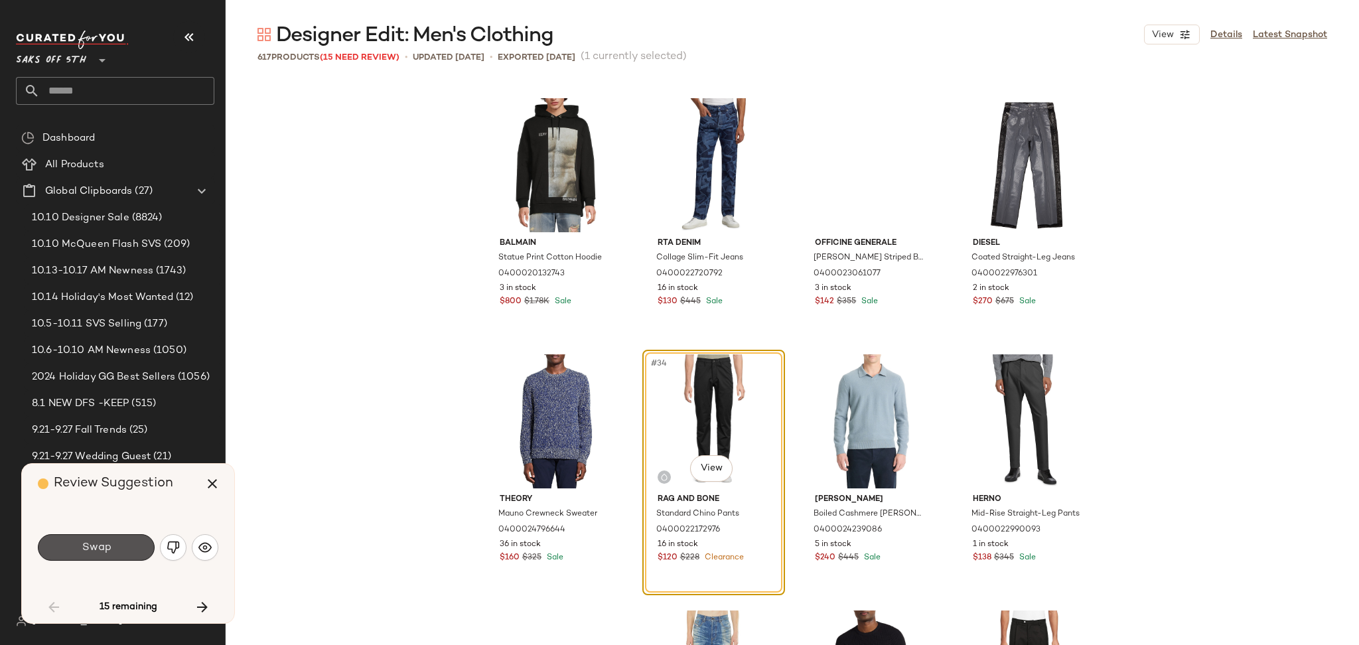
click at [123, 550] on button "Swap" at bounding box center [96, 547] width 117 height 27
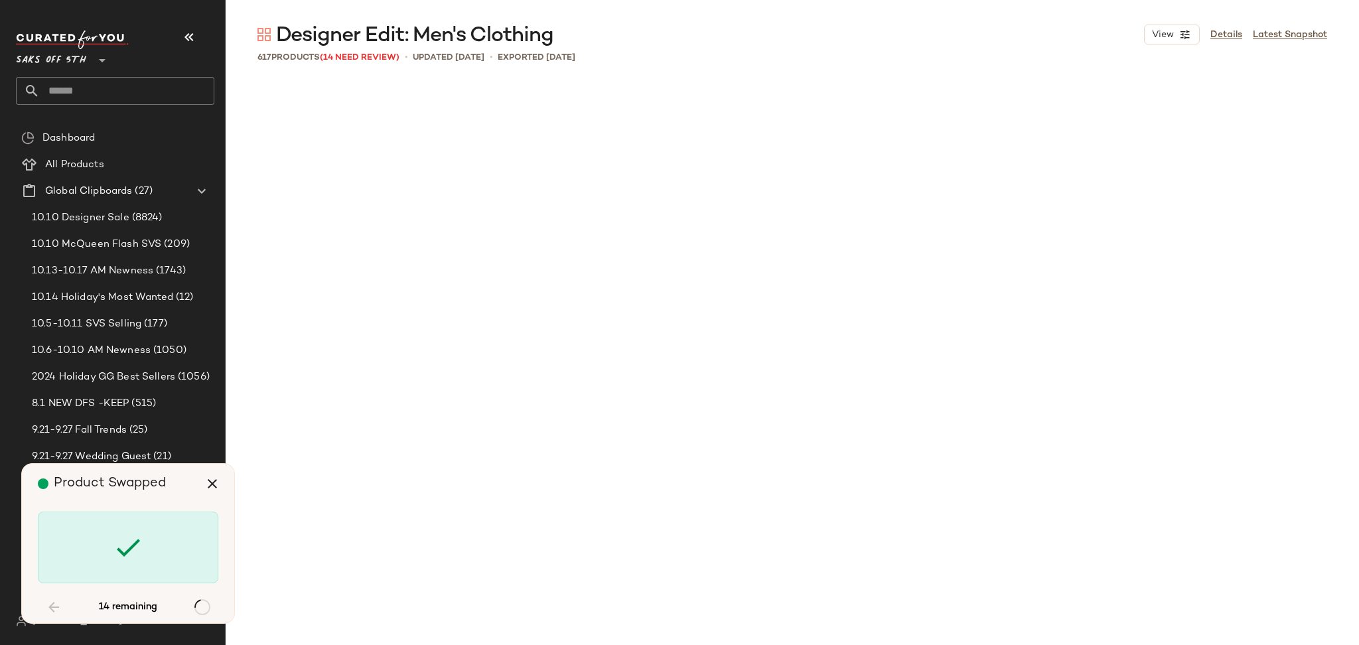
scroll to position [7174, 0]
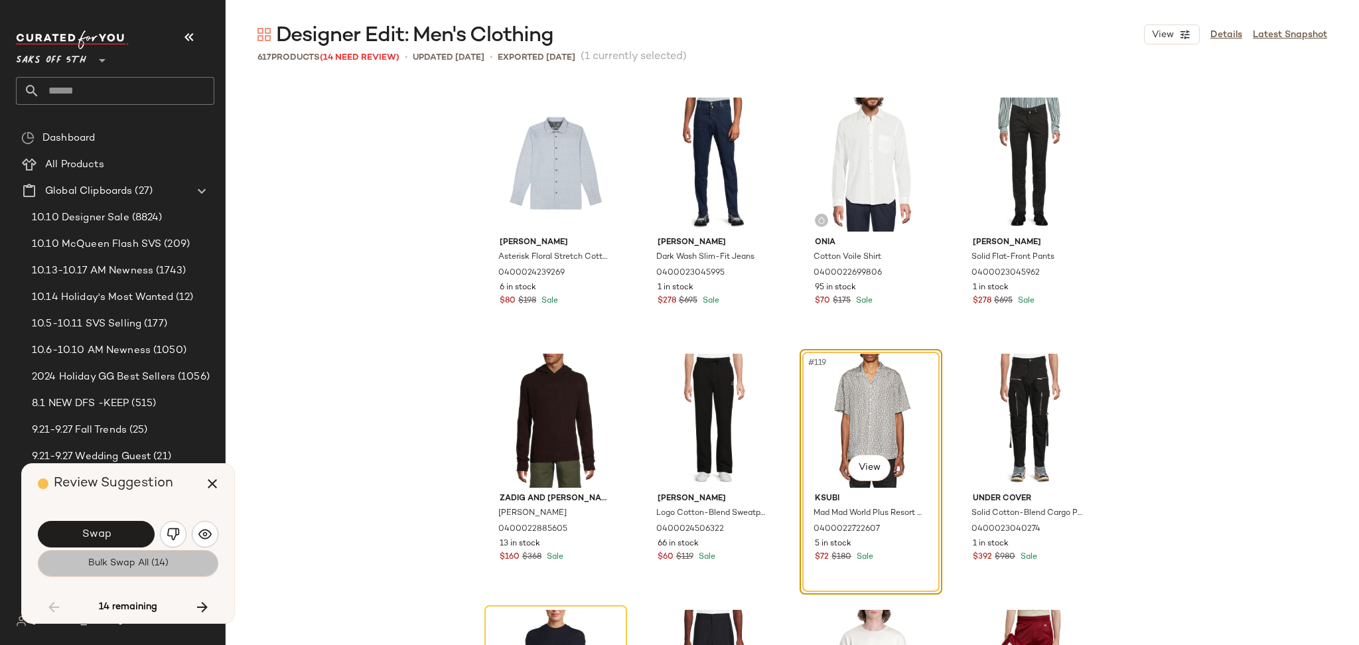
click at [123, 573] on button "Bulk Swap All (14)" at bounding box center [128, 563] width 181 height 27
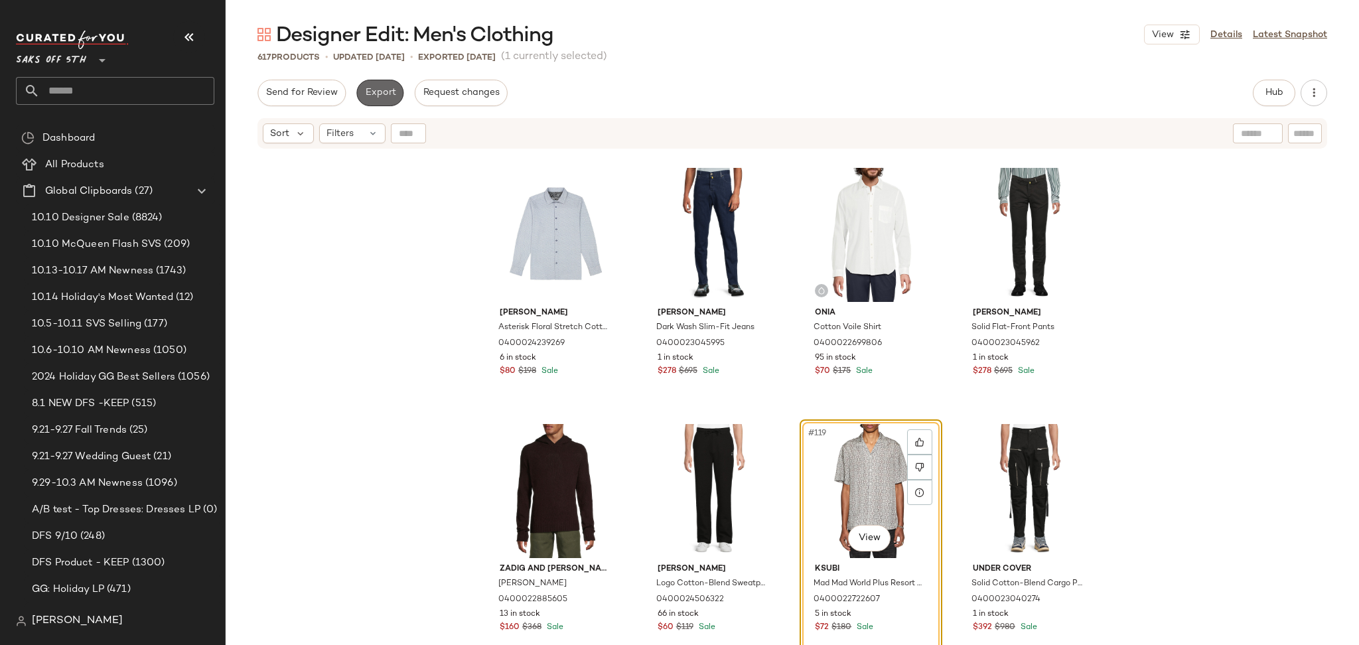
click at [367, 90] on span "Export" at bounding box center [379, 93] width 31 height 11
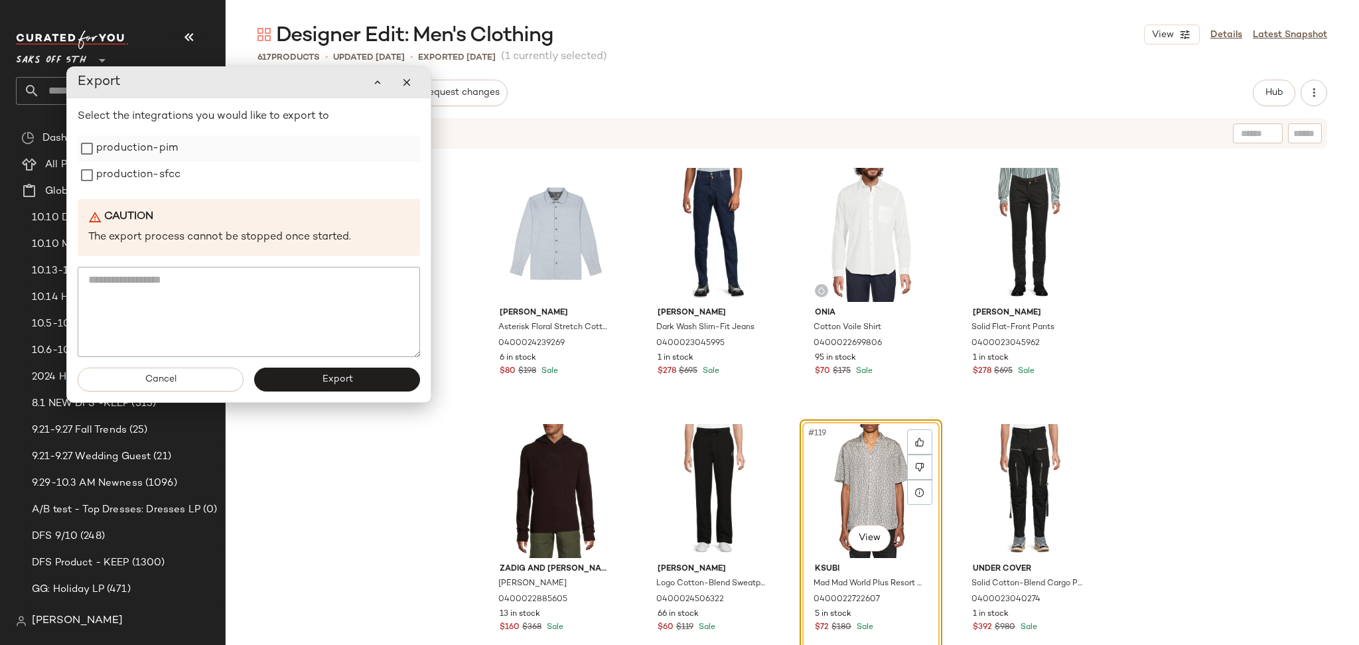
click at [146, 154] on label "production-pim" at bounding box center [137, 148] width 82 height 27
click at [149, 171] on label "production-sfcc" at bounding box center [138, 175] width 84 height 27
click at [305, 369] on button "Export" at bounding box center [337, 380] width 166 height 24
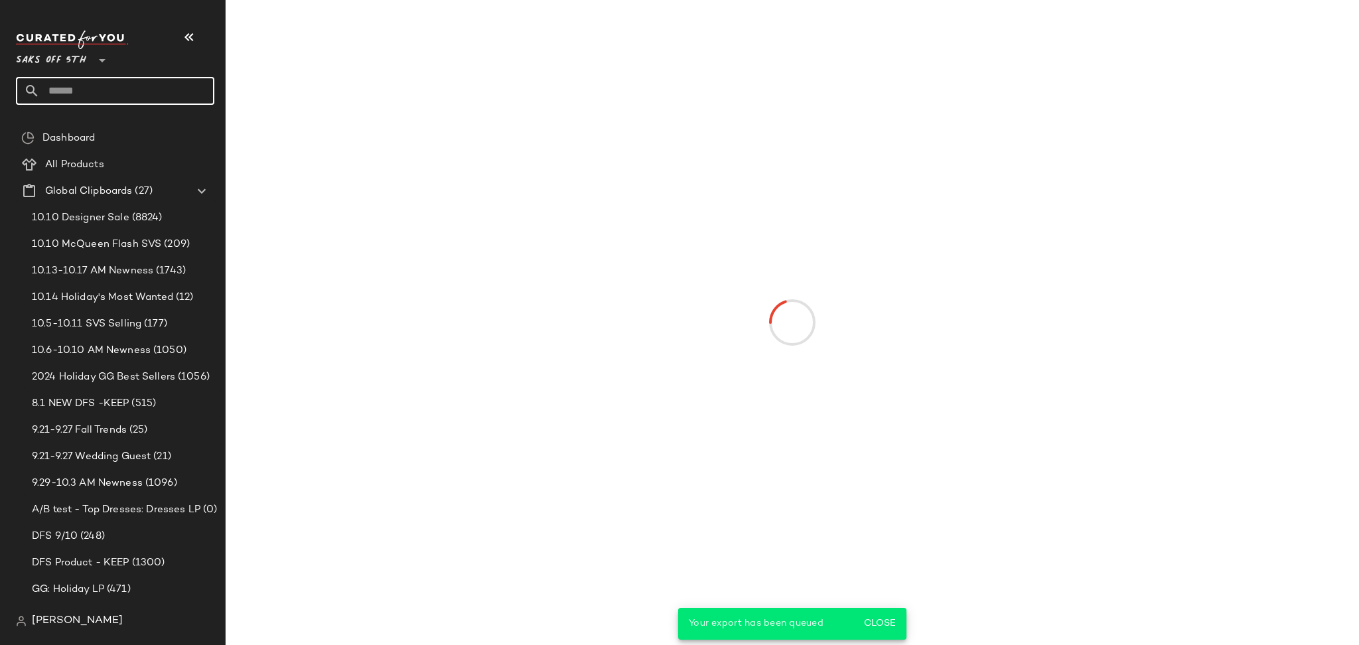
click at [101, 91] on input "text" at bounding box center [127, 91] width 175 height 28
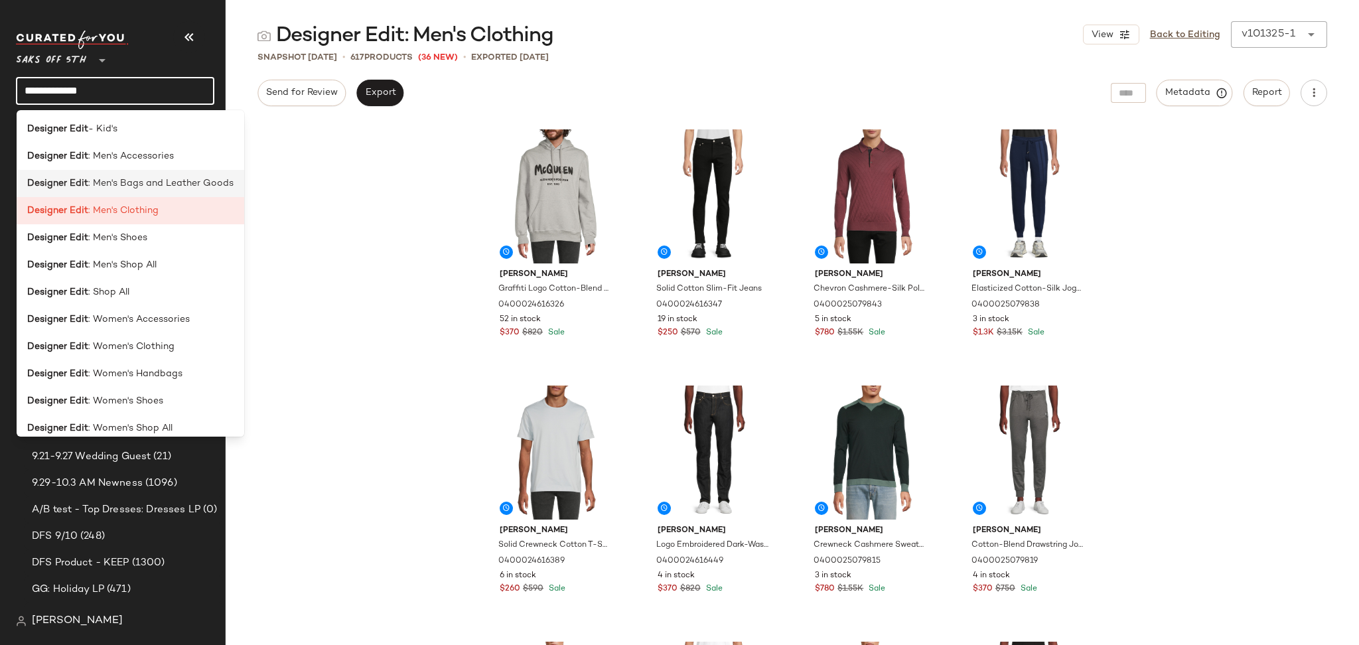
type input "**********"
click at [126, 187] on span ": Men's Bags and Leather Goods" at bounding box center [160, 184] width 145 height 14
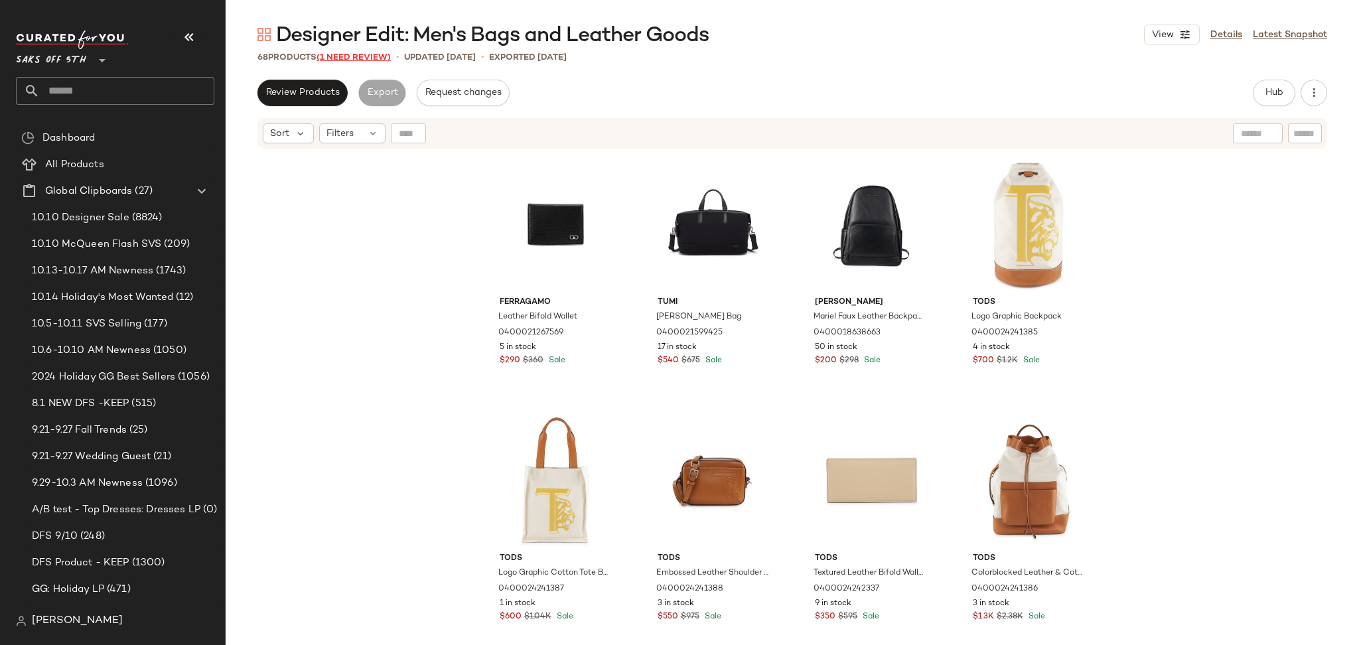
click at [358, 60] on span "(1 Need Review)" at bounding box center [354, 57] width 74 height 9
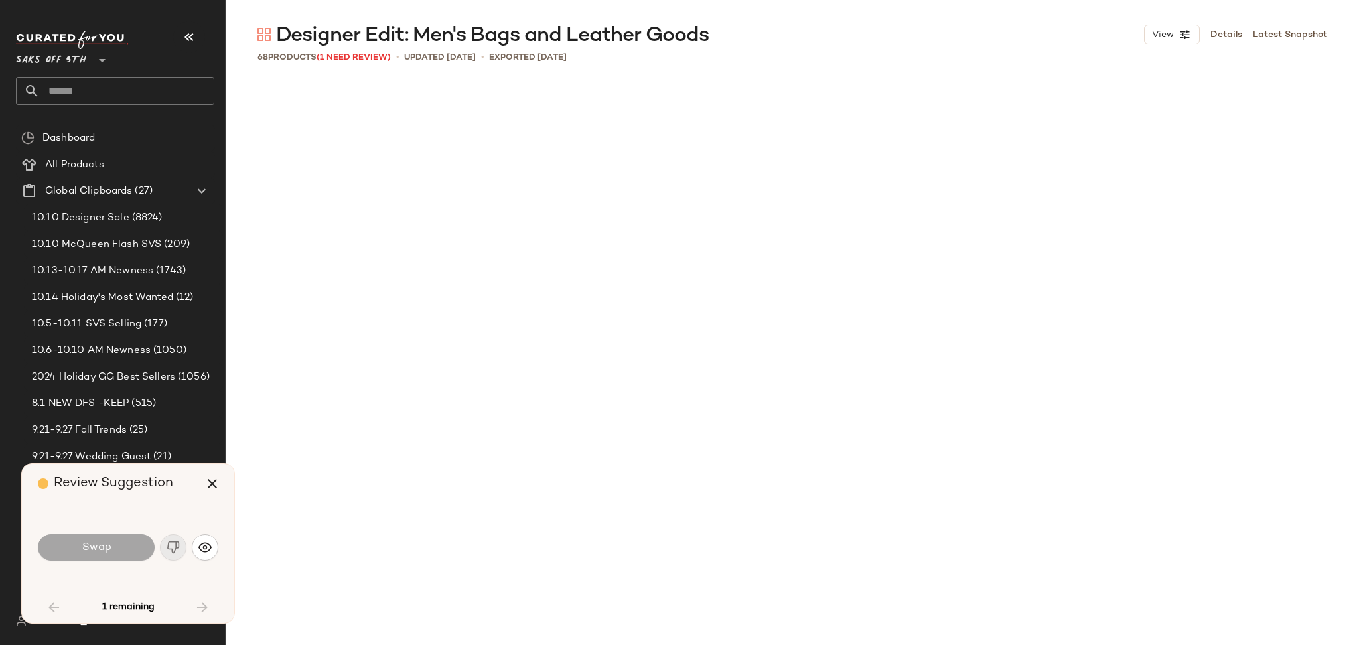
scroll to position [3586, 0]
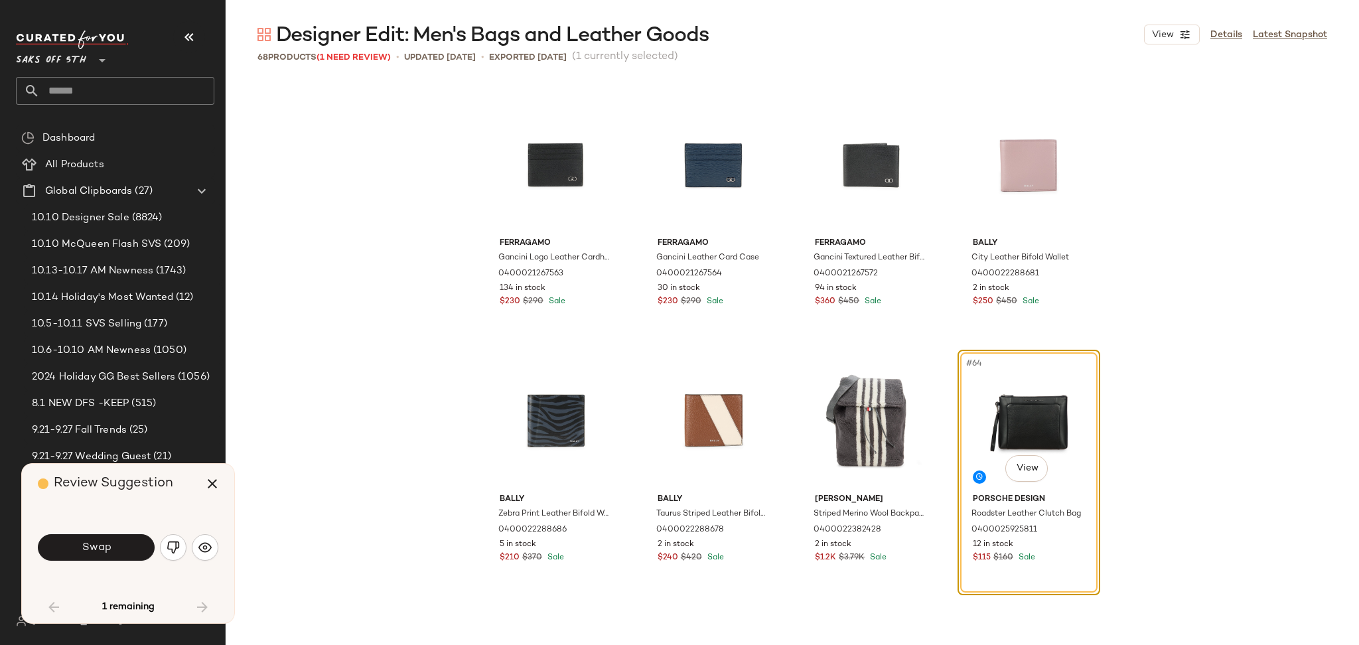
click at [129, 532] on div "Swap" at bounding box center [128, 548] width 181 height 32
click at [128, 544] on button "Swap" at bounding box center [96, 547] width 117 height 27
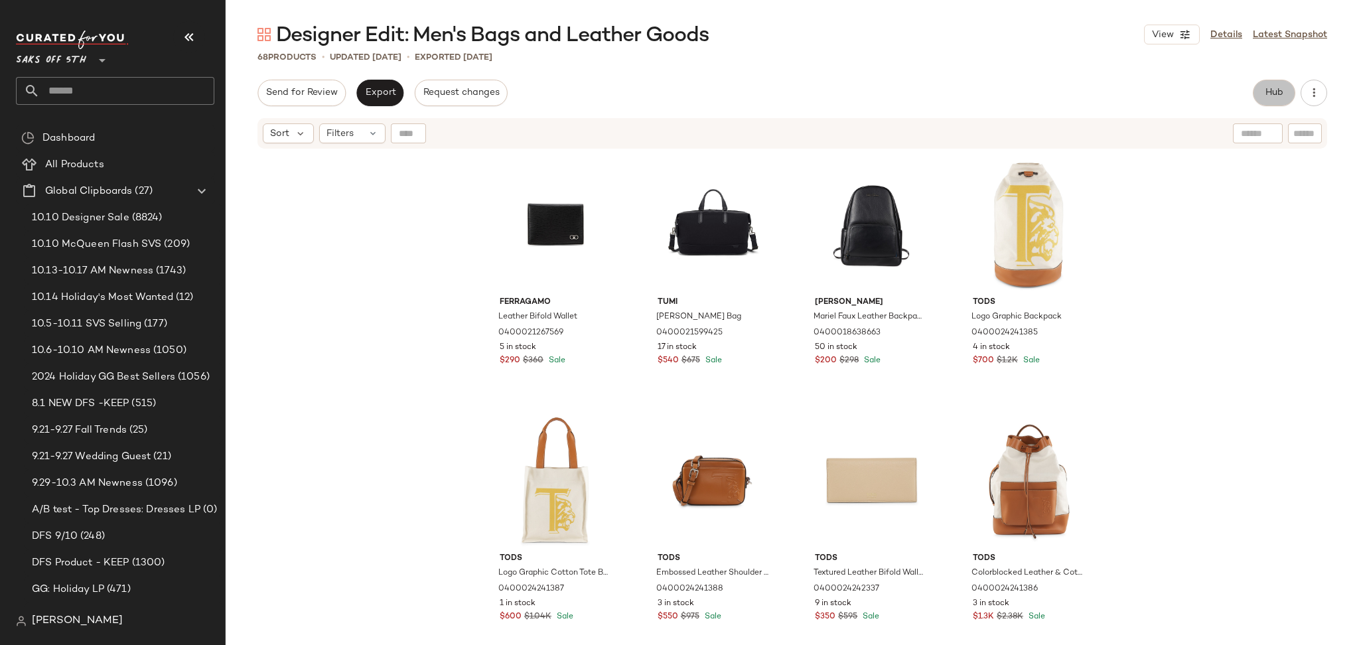
click at [1282, 97] on span "Hub" at bounding box center [1274, 93] width 19 height 11
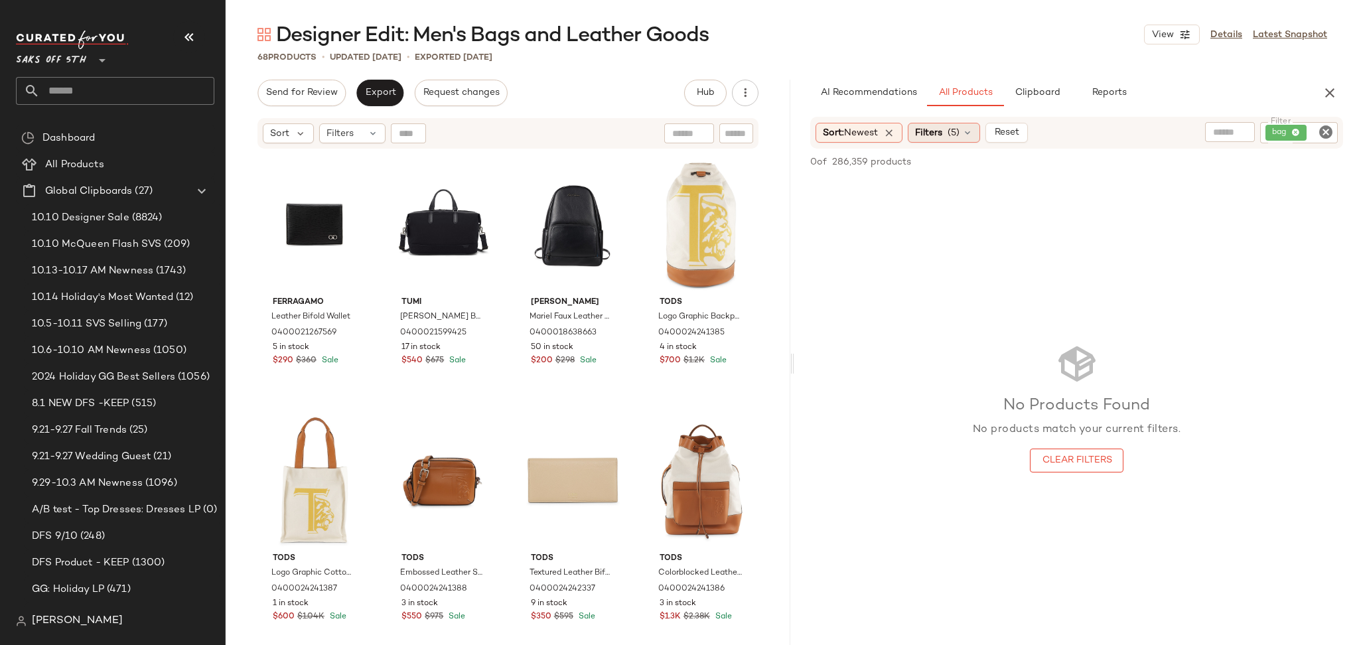
click at [941, 139] on span "Filters" at bounding box center [928, 133] width 27 height 14
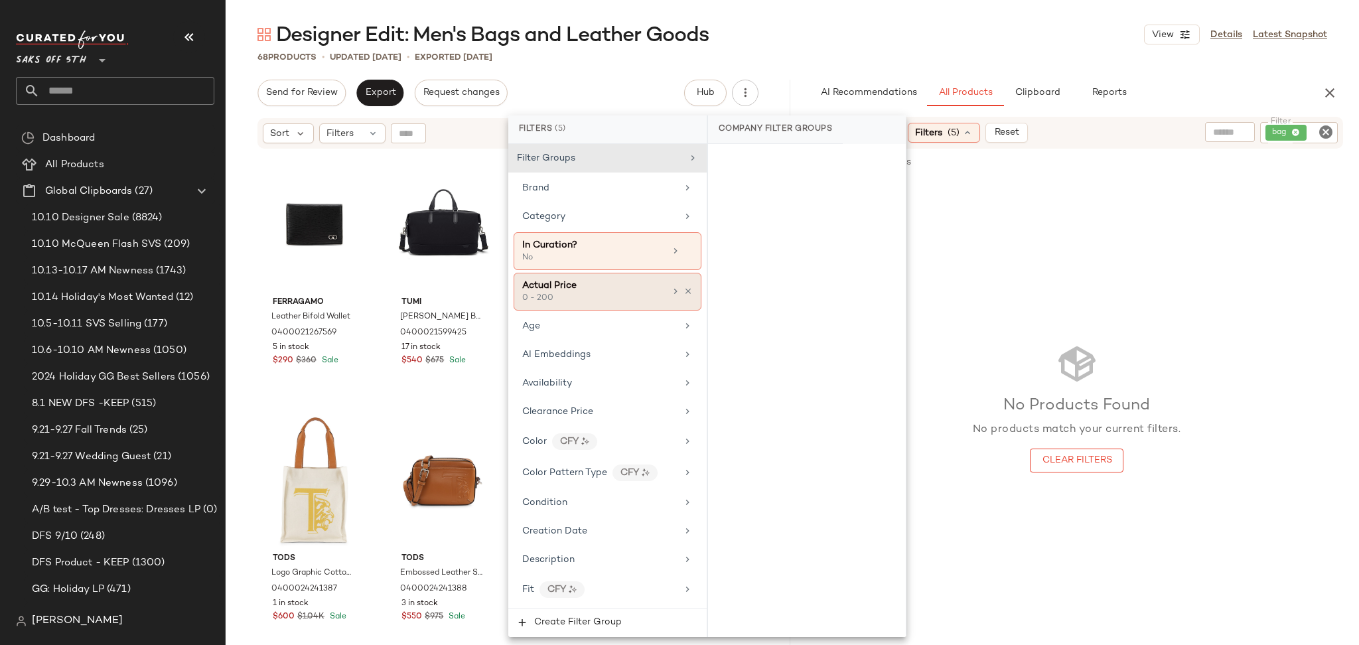
click at [627, 301] on div "0 - 200" at bounding box center [588, 299] width 133 height 12
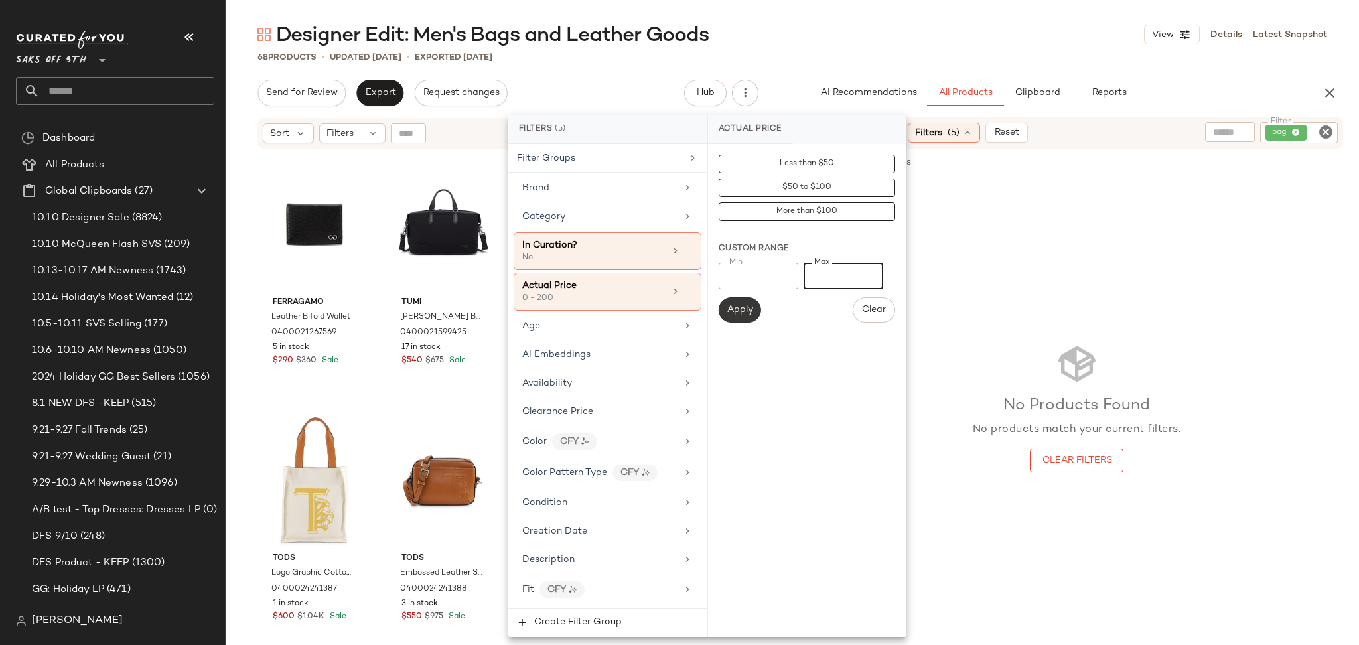
drag, startPoint x: 846, startPoint y: 269, endPoint x: 753, endPoint y: 311, distance: 101.9
click at [753, 311] on div "Min * Min Max *** Max Apply Clear" at bounding box center [807, 293] width 177 height 60
click at [761, 277] on input "*" at bounding box center [759, 276] width 80 height 27
type input "***"
click at [739, 308] on span "Apply" at bounding box center [740, 310] width 27 height 11
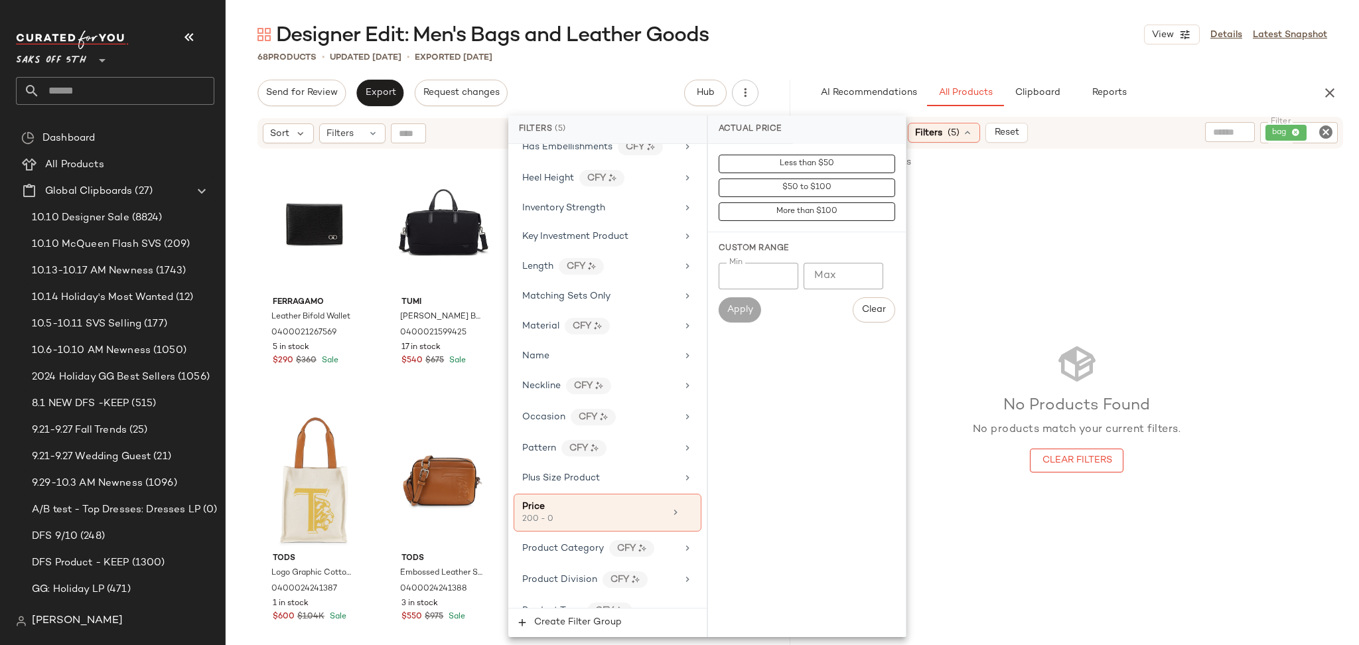
scroll to position [822, 0]
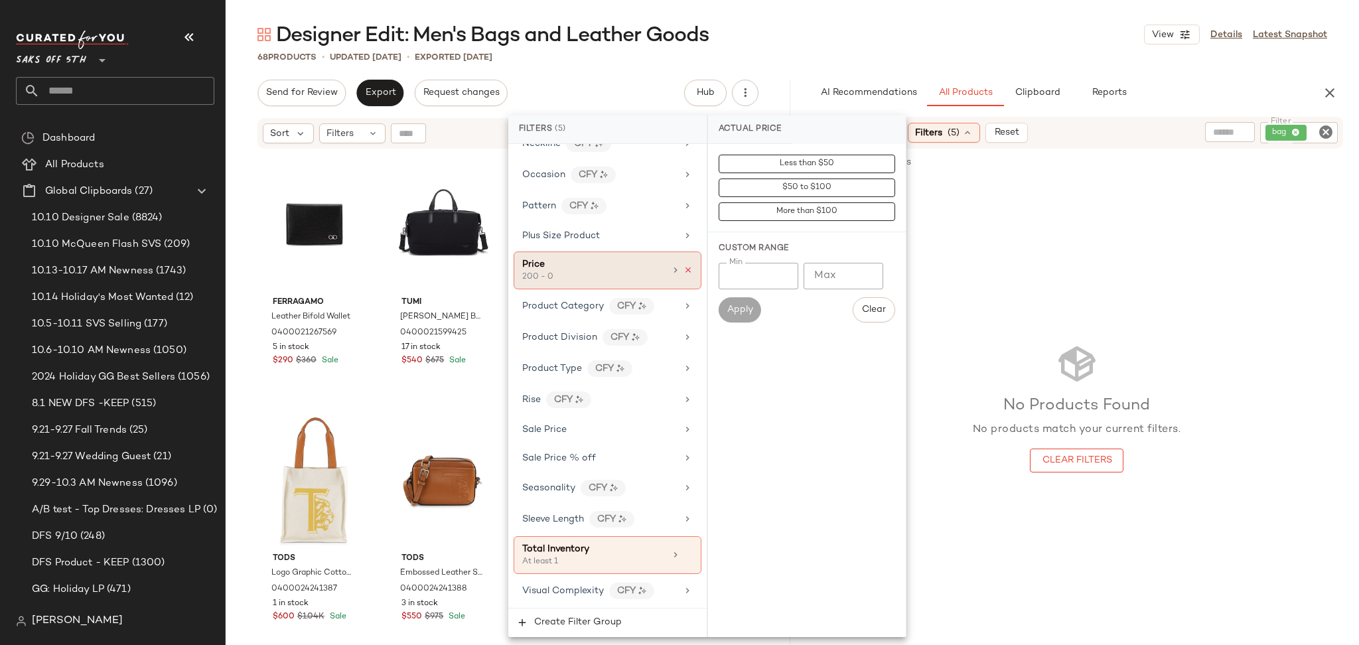
click at [684, 268] on icon at bounding box center [688, 270] width 9 height 9
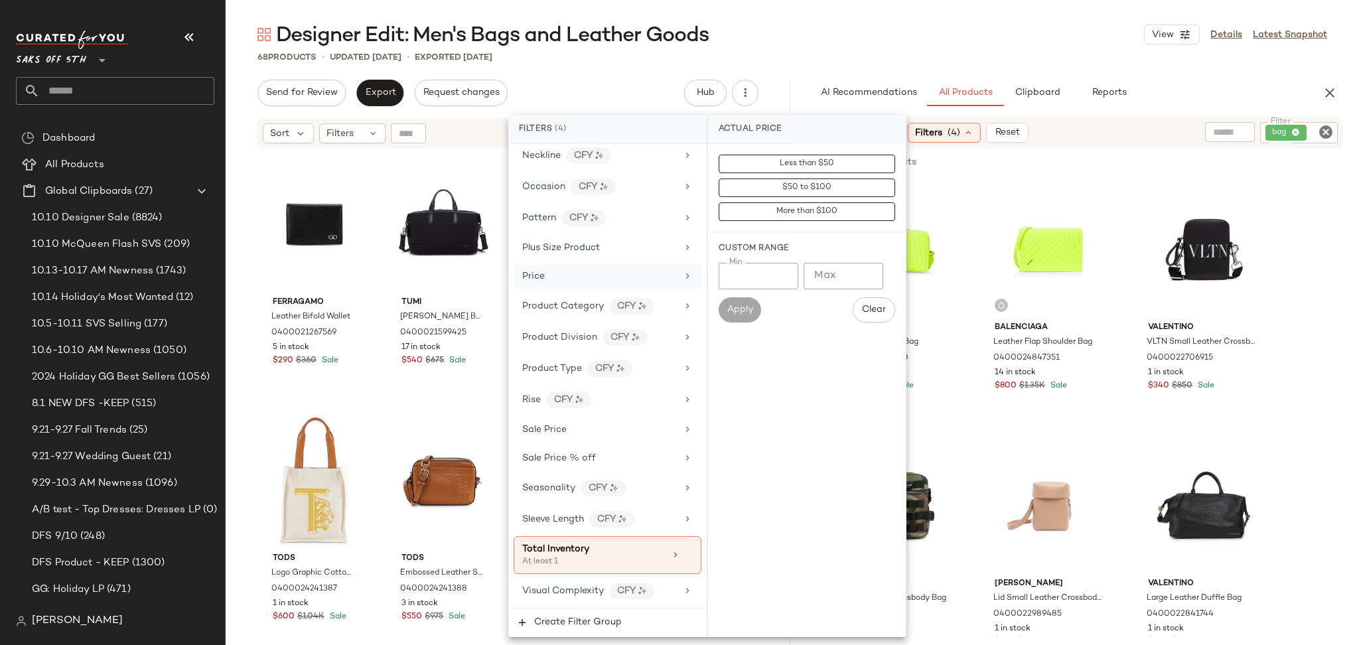
click at [914, 44] on div "Designer Edit: Men's Bags and Leather Goods View Details Latest Snapshot" at bounding box center [793, 34] width 1134 height 27
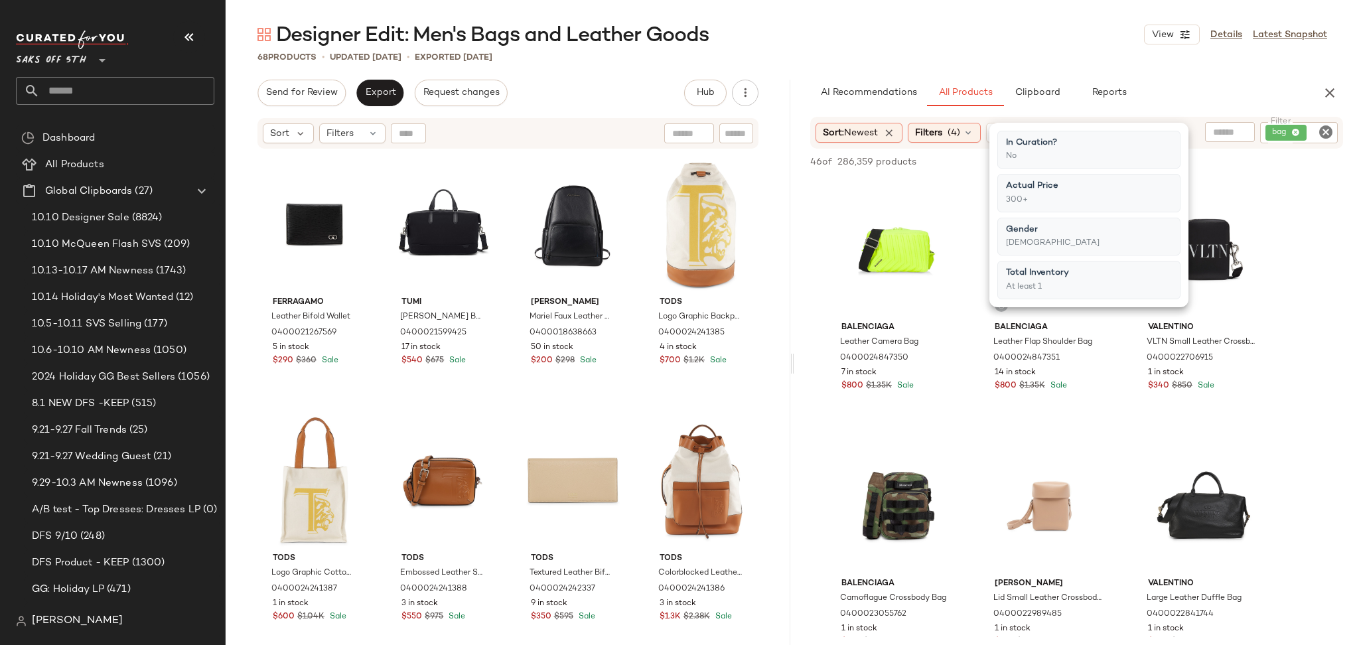
click at [914, 44] on div "Designer Edit: Men's Bags and Leather Goods View Details Latest Snapshot" at bounding box center [793, 34] width 1134 height 27
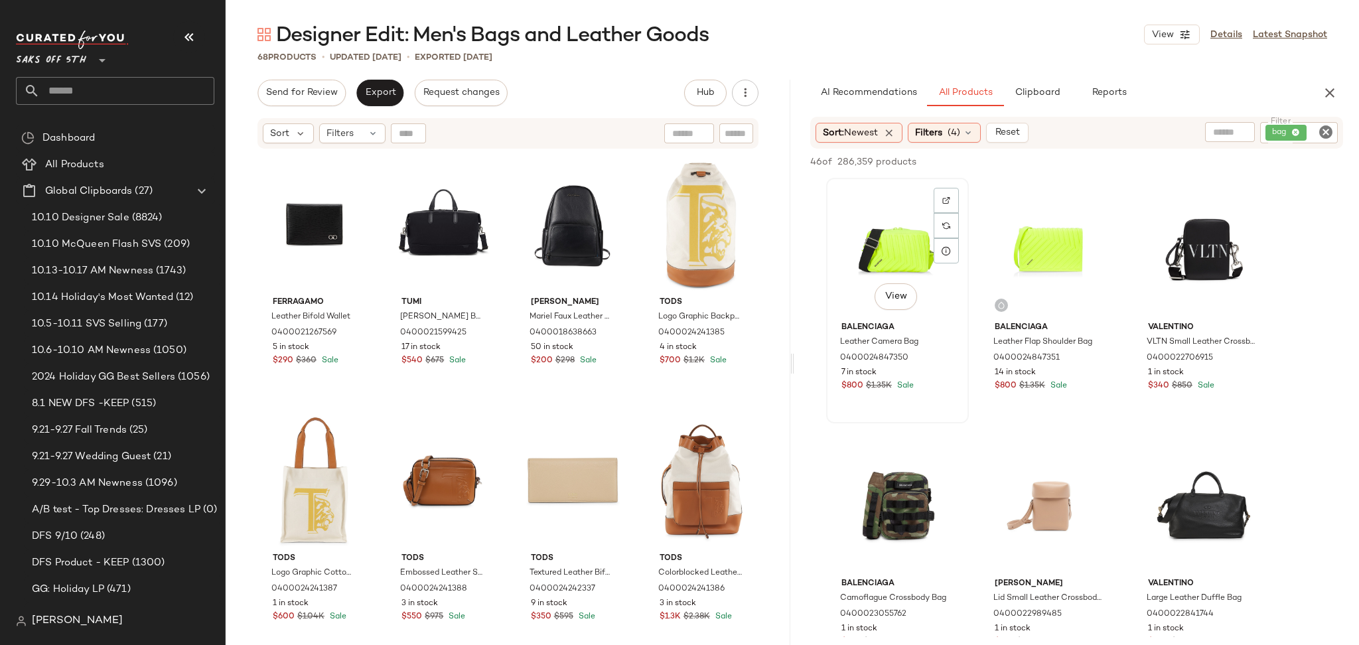
click at [895, 254] on div "View" at bounding box center [897, 250] width 133 height 134
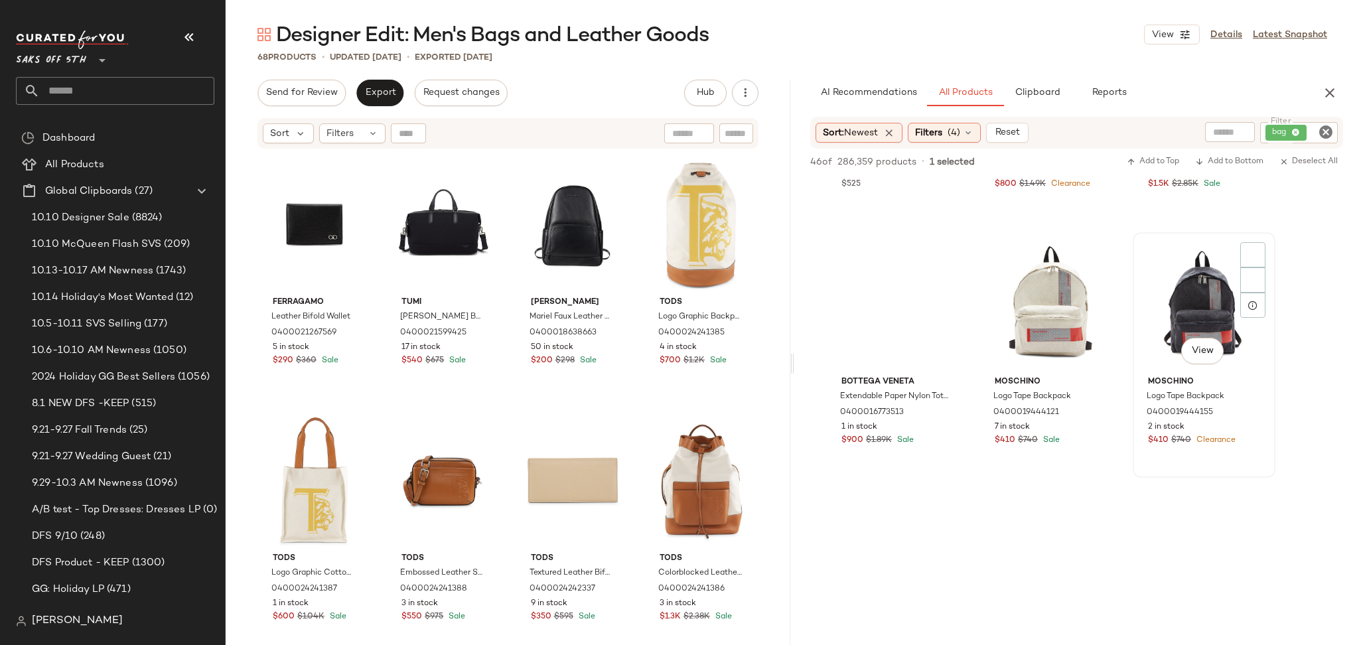
scroll to position [1482, 0]
click at [1189, 310] on div "View" at bounding box center [1204, 305] width 133 height 134
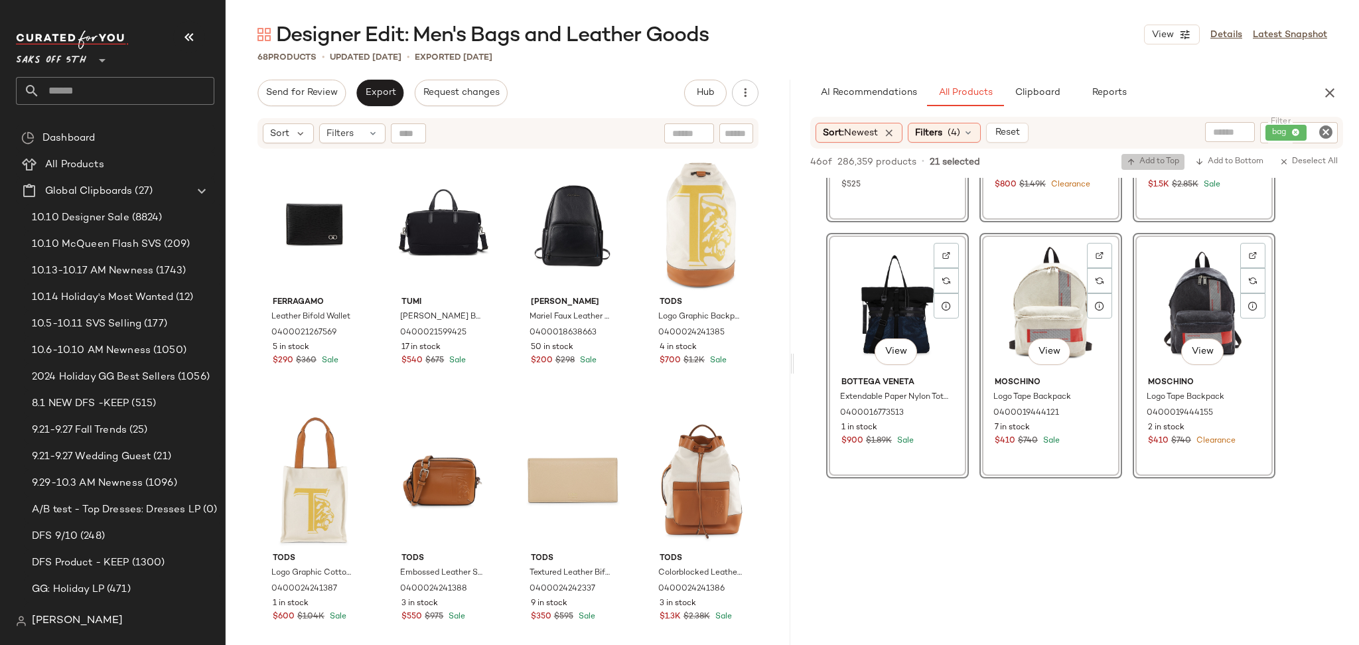
click at [1150, 161] on span "Add to Top" at bounding box center [1153, 161] width 52 height 9
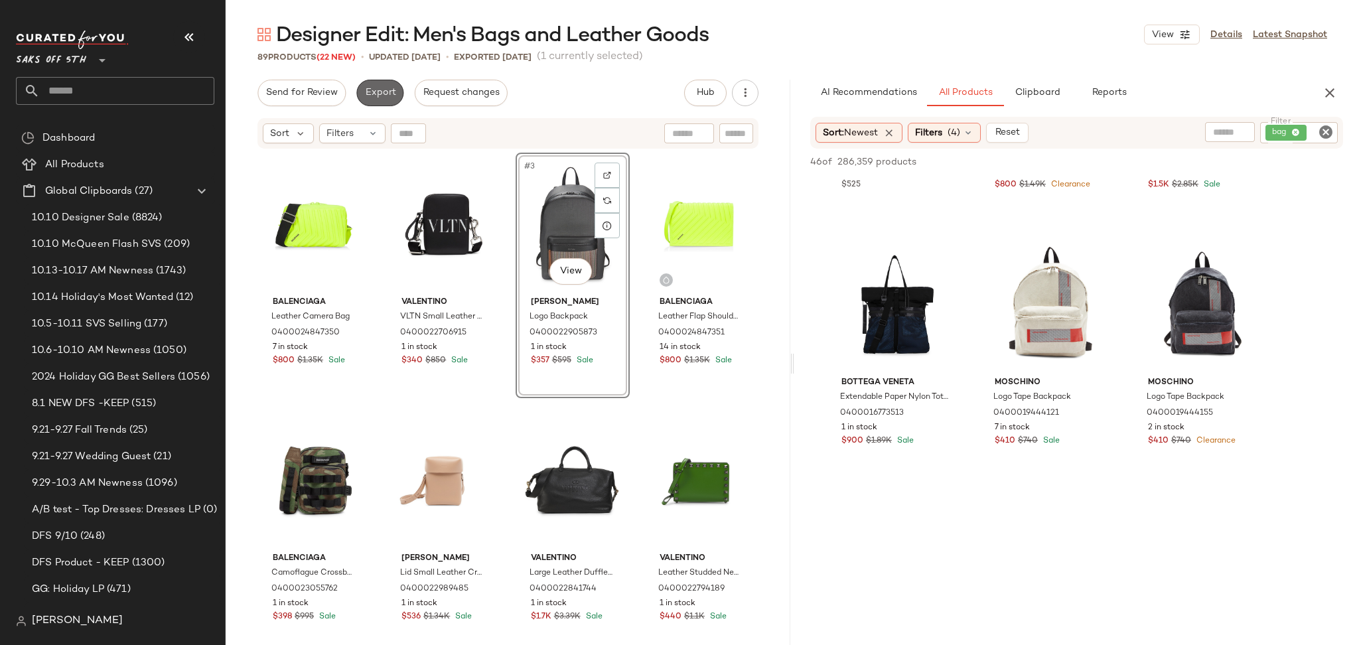
click at [380, 97] on span "Export" at bounding box center [379, 93] width 31 height 11
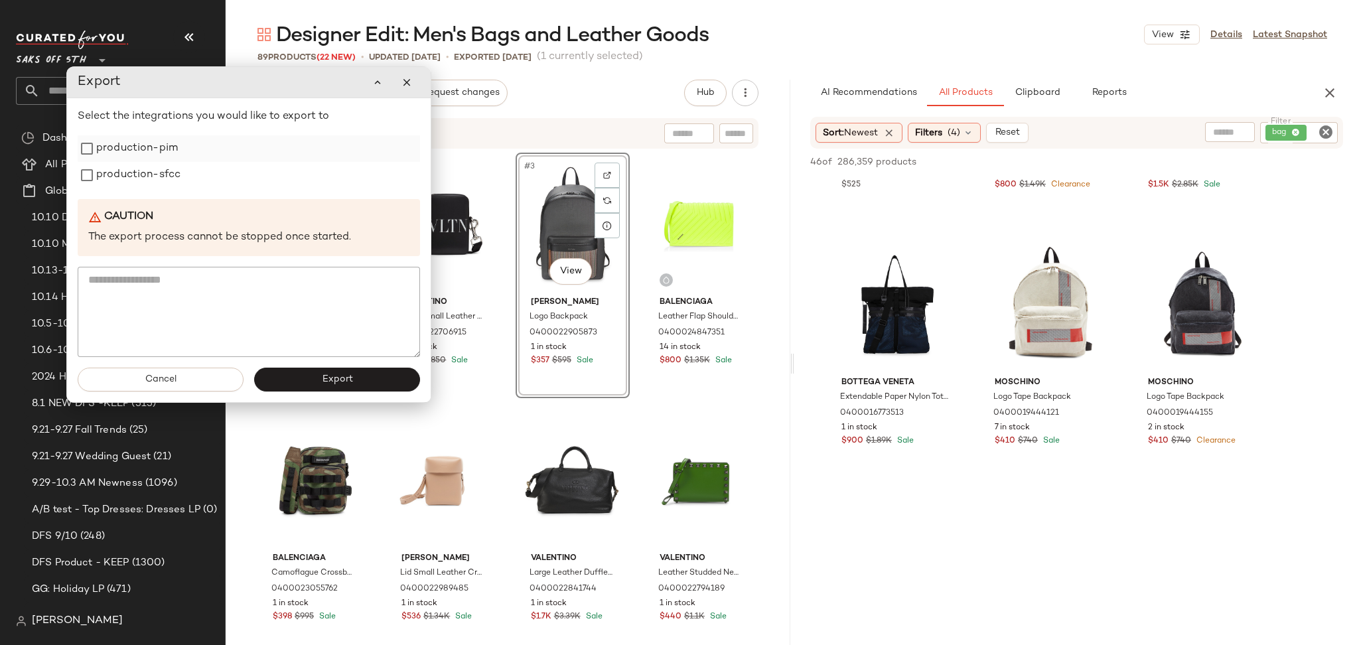
click at [165, 150] on label "production-pim" at bounding box center [137, 148] width 82 height 27
click at [161, 179] on label "production-sfcc" at bounding box center [138, 175] width 84 height 27
click at [321, 382] on span "Export" at bounding box center [336, 379] width 31 height 11
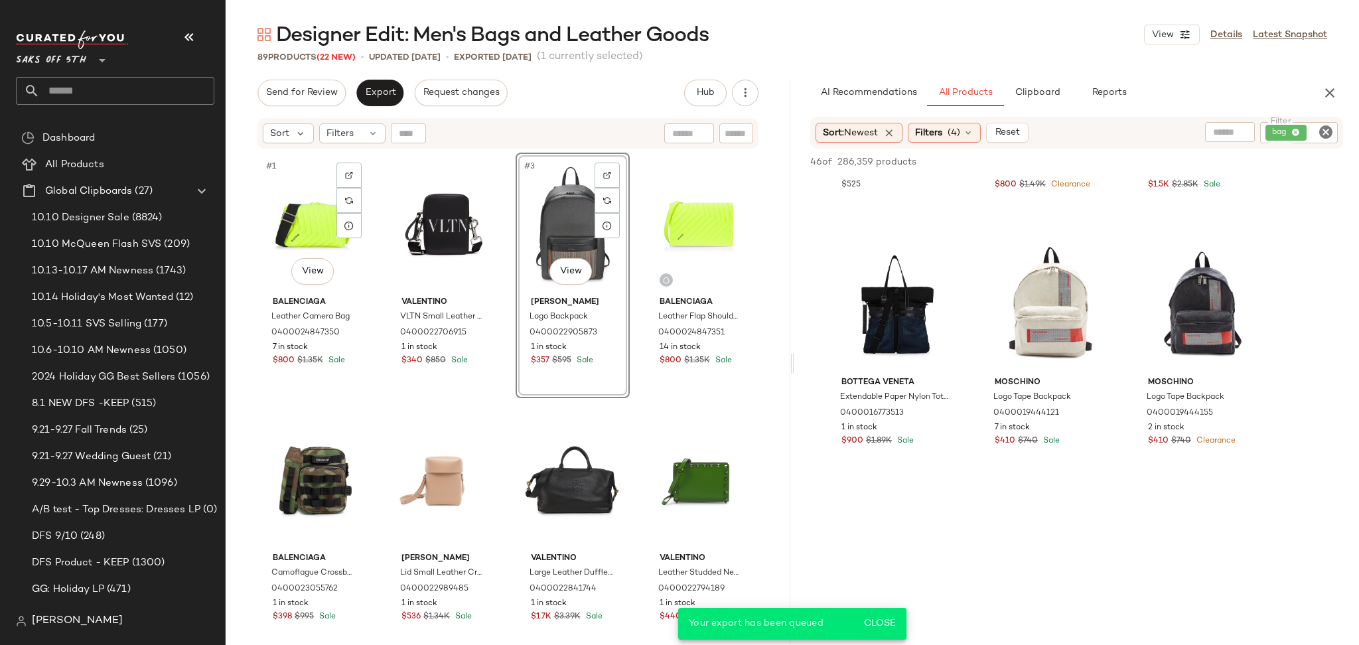
scroll to position [1995, 0]
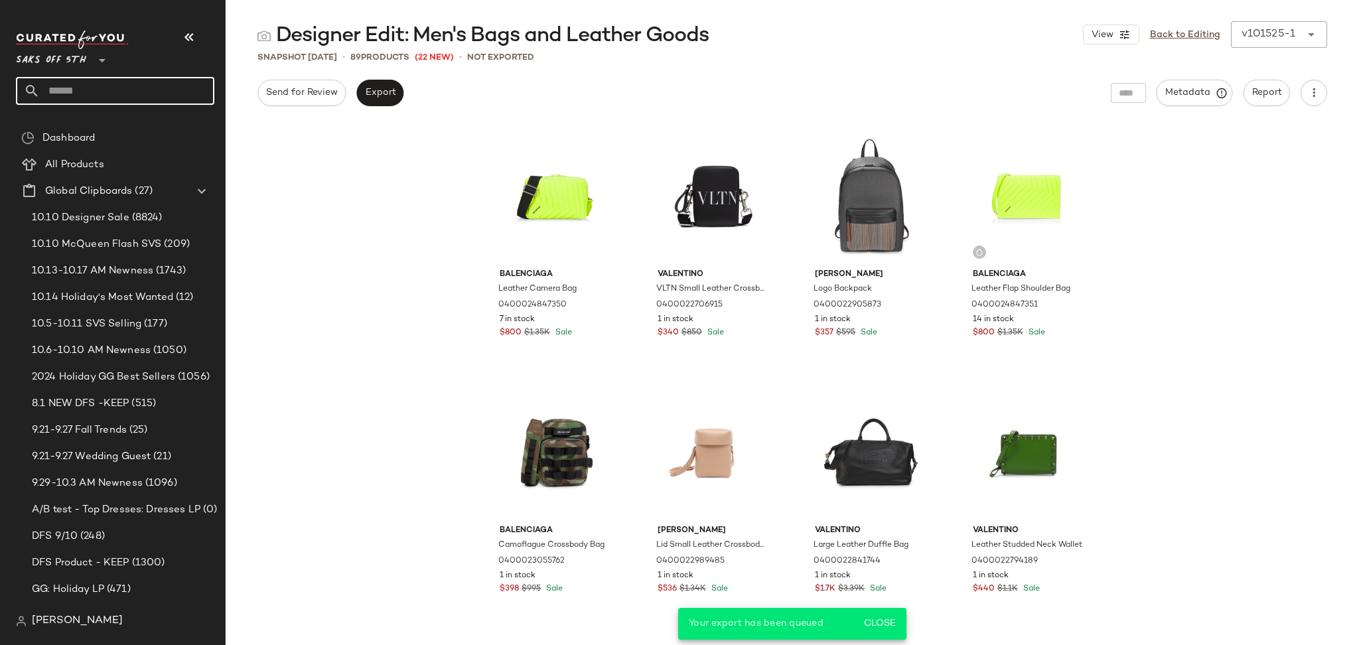
click at [189, 90] on input "text" at bounding box center [127, 91] width 175 height 28
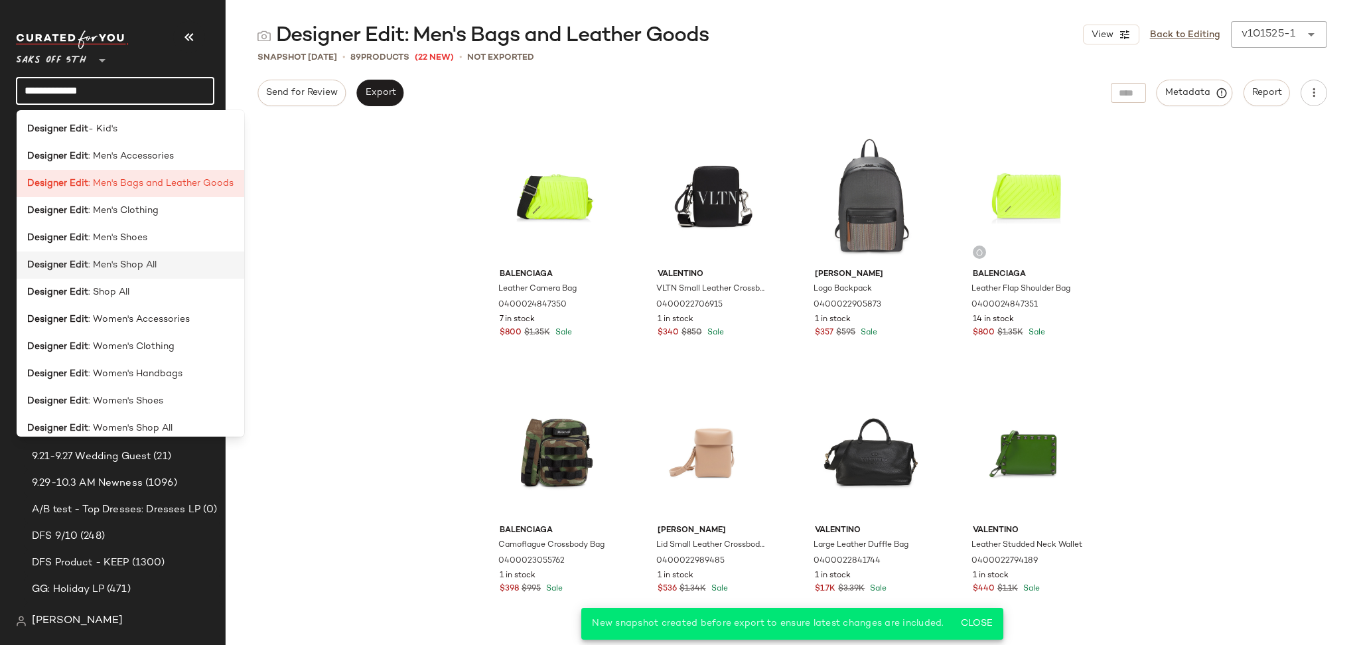
type input "**********"
click at [149, 257] on div "Designer Edit : Men's Shop All" at bounding box center [131, 265] width 228 height 27
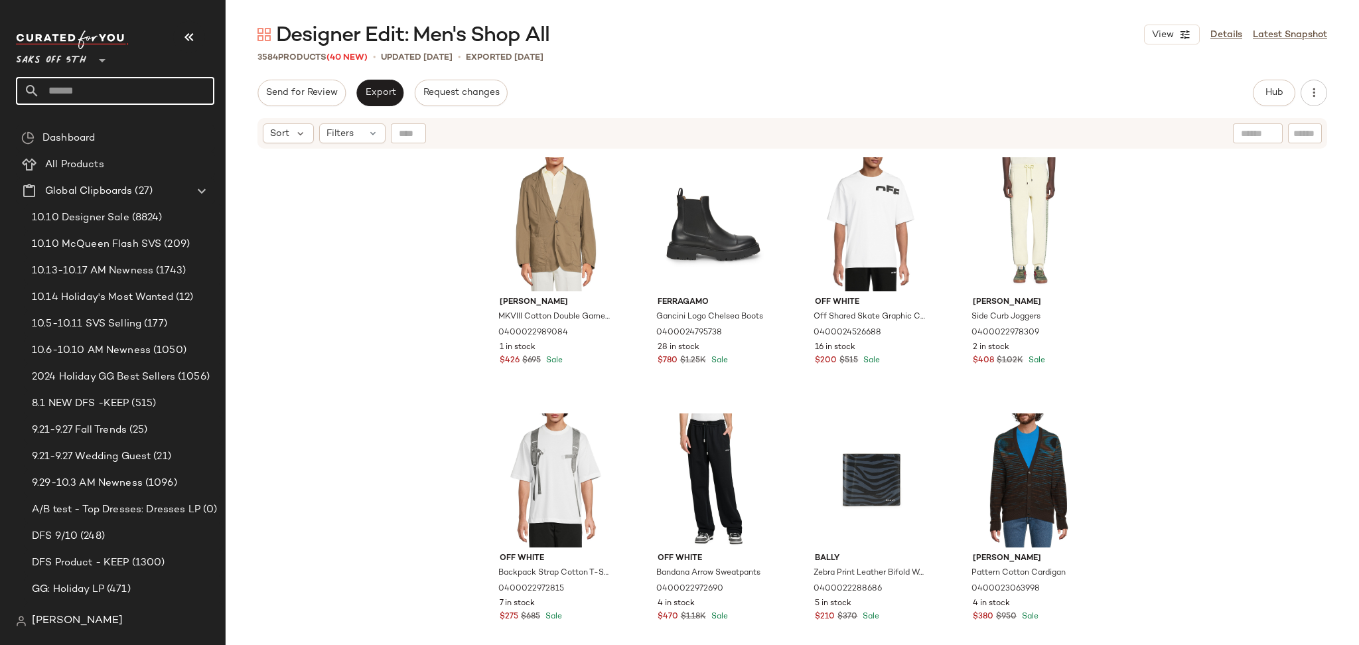
click at [176, 92] on input "text" at bounding box center [127, 91] width 175 height 28
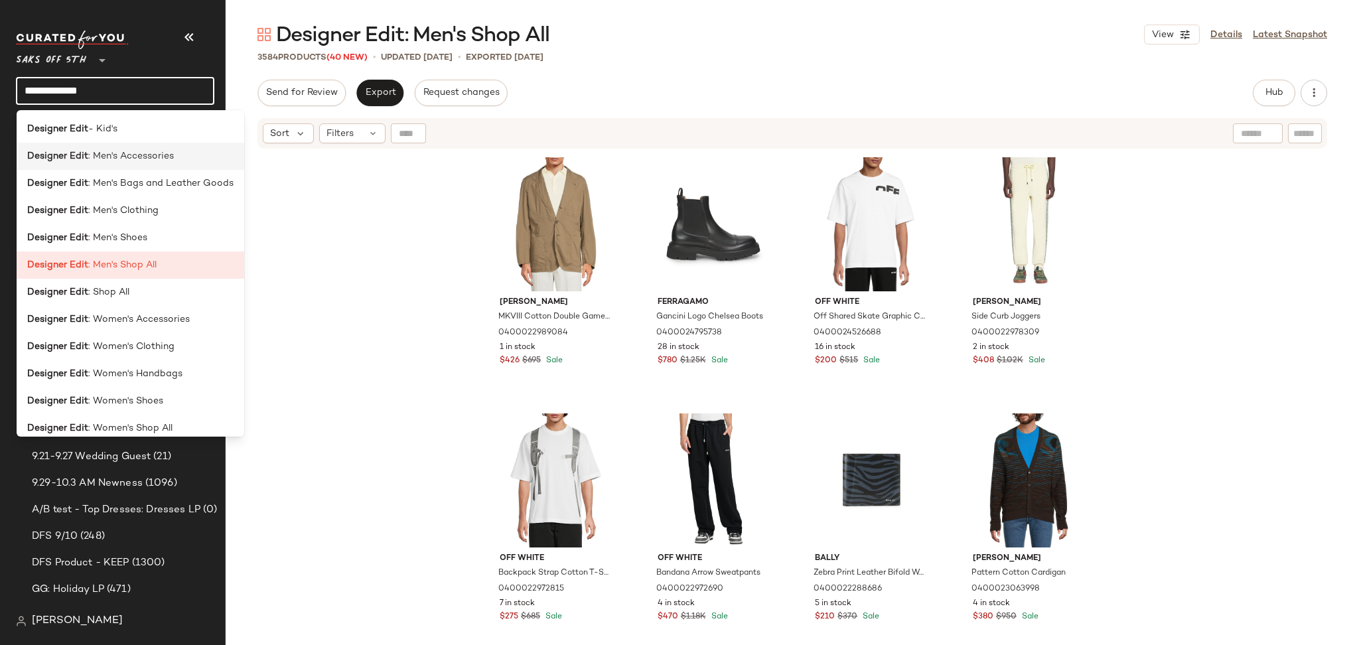
type input "**********"
click at [154, 157] on span ": Men's Accessories" at bounding box center [131, 156] width 86 height 14
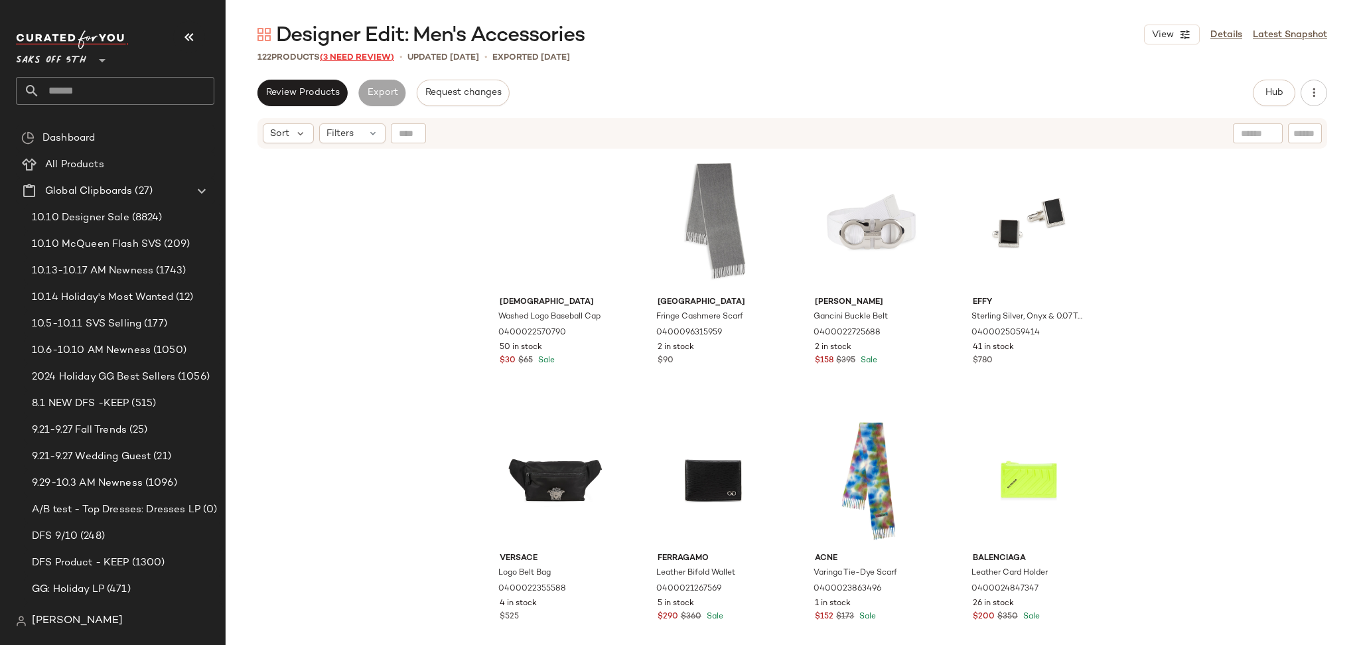
click at [358, 53] on span "(3 Need Review)" at bounding box center [357, 57] width 74 height 9
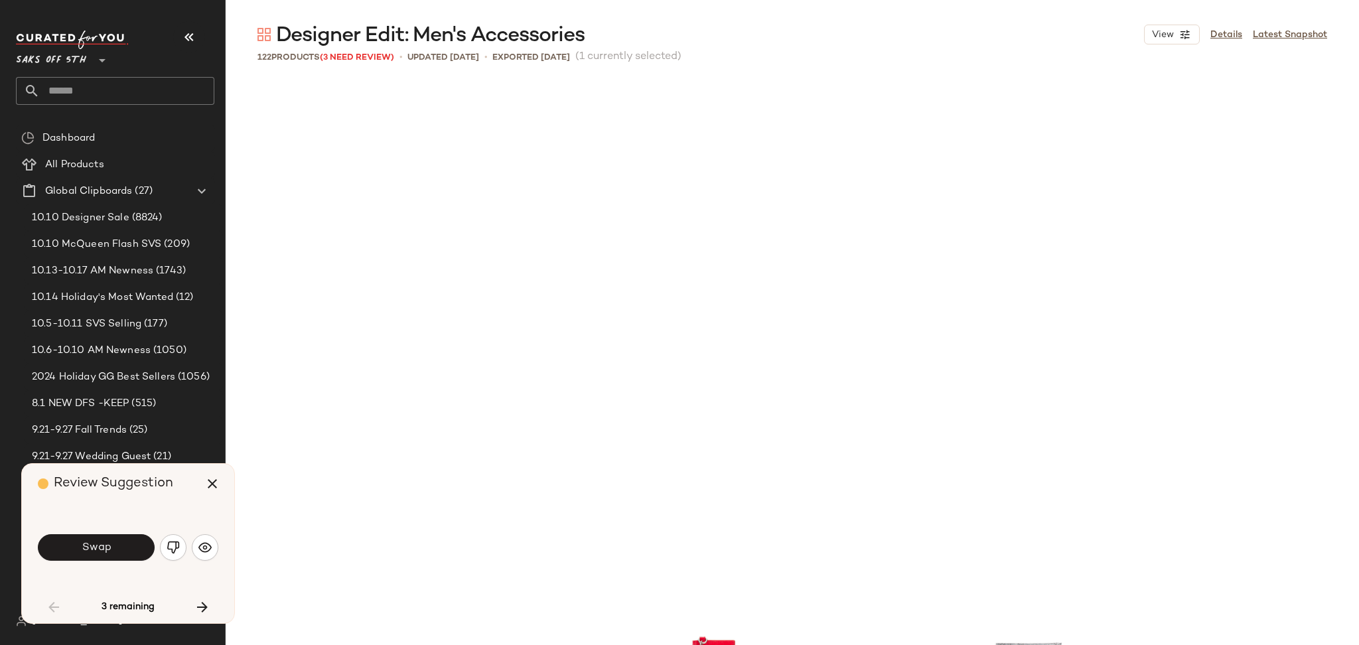
scroll to position [523, 0]
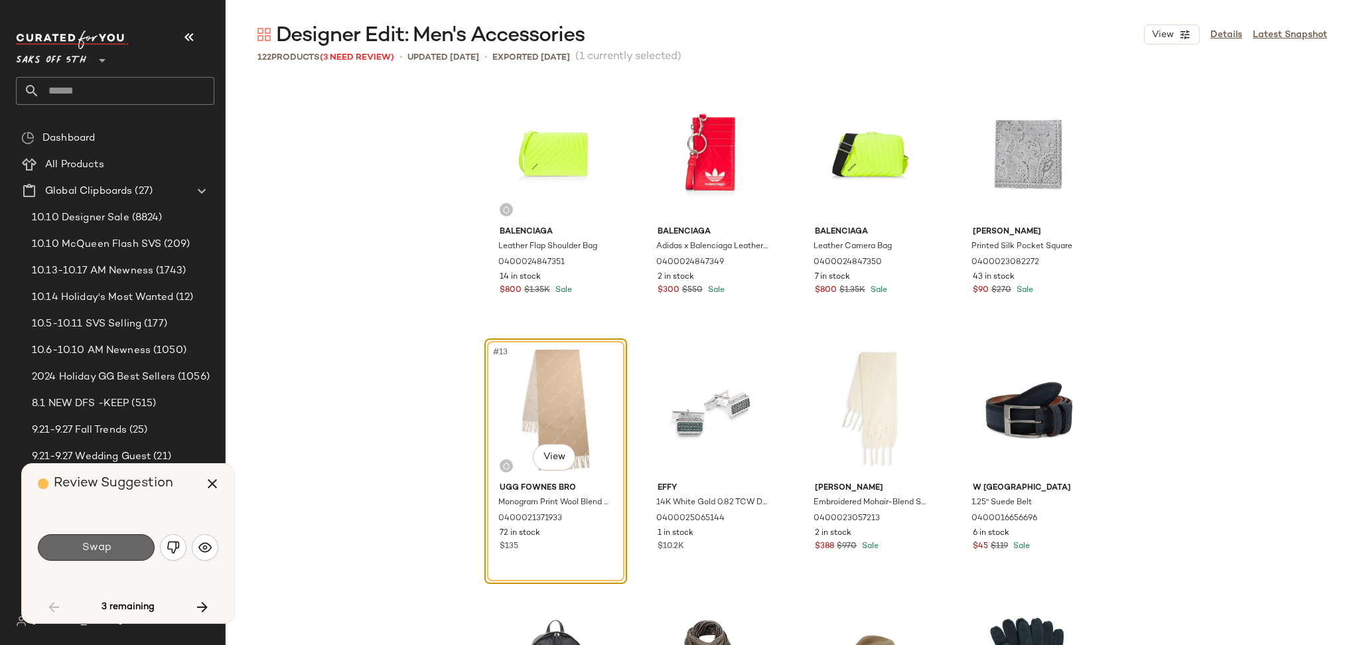
click at [87, 540] on button "Swap" at bounding box center [96, 547] width 117 height 27
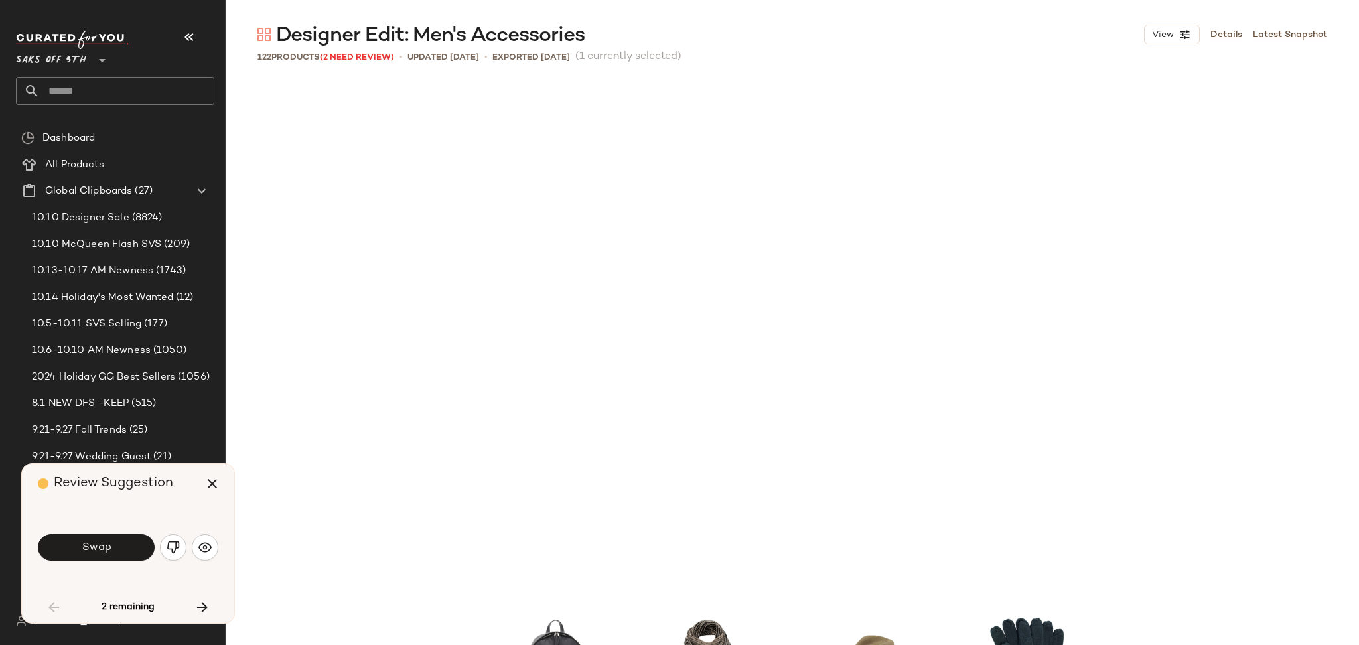
scroll to position [1025, 0]
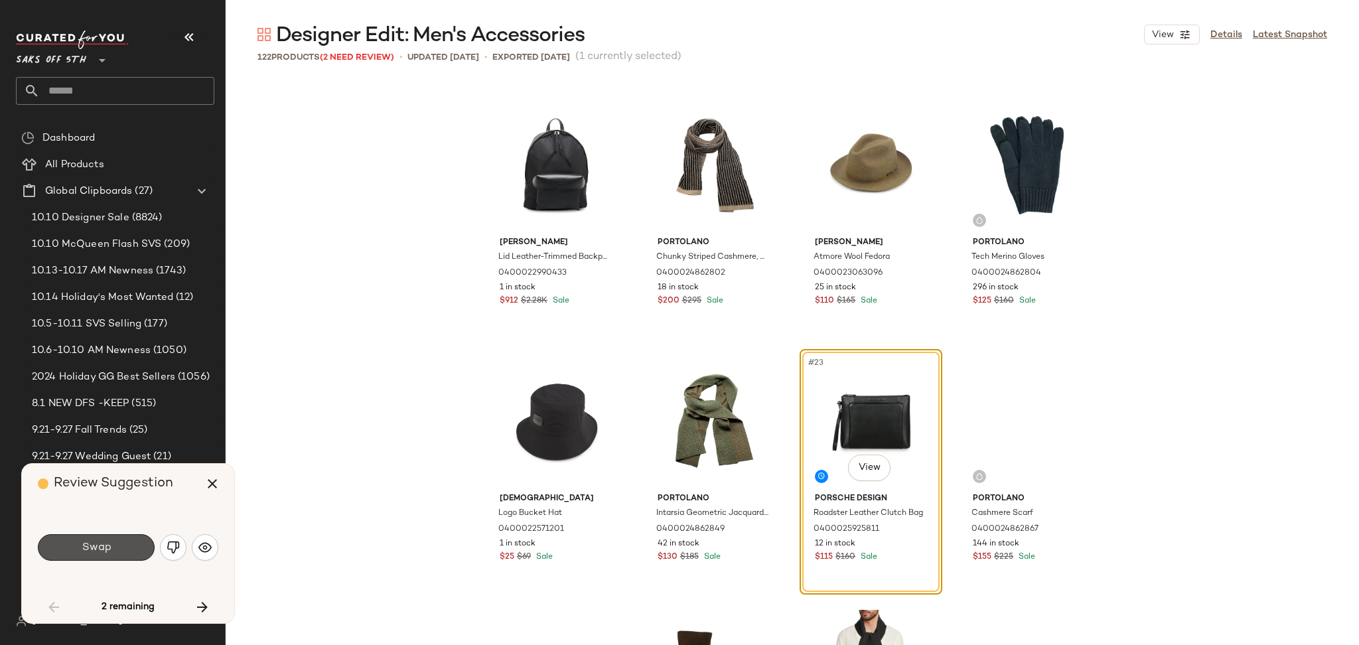
click at [87, 540] on button "Swap" at bounding box center [96, 547] width 117 height 27
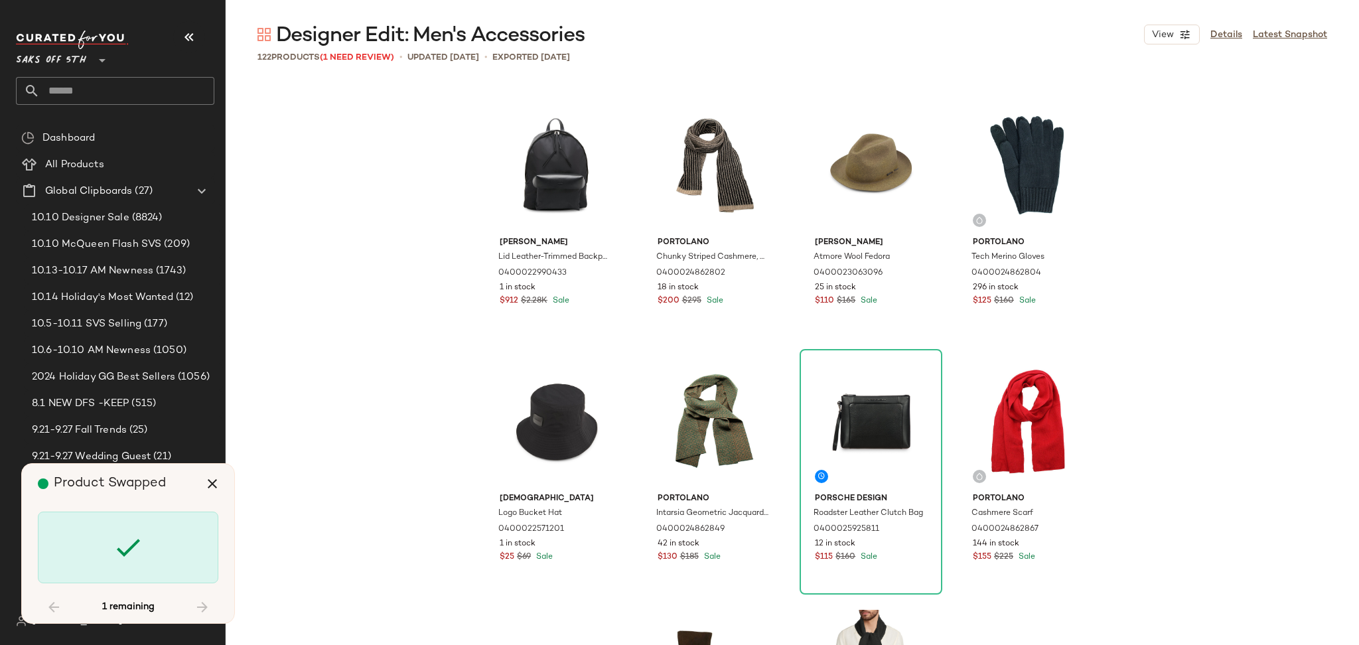
scroll to position [6662, 0]
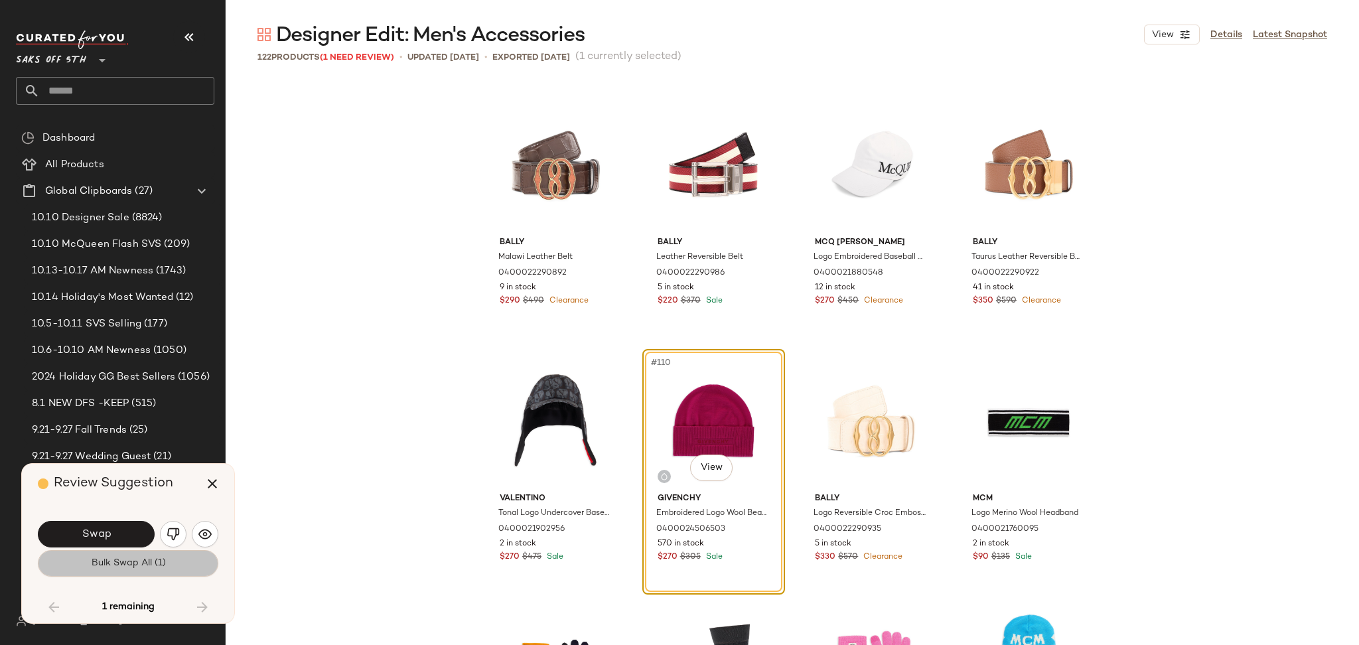
click at [101, 560] on span "Bulk Swap All (1)" at bounding box center [127, 563] width 75 height 11
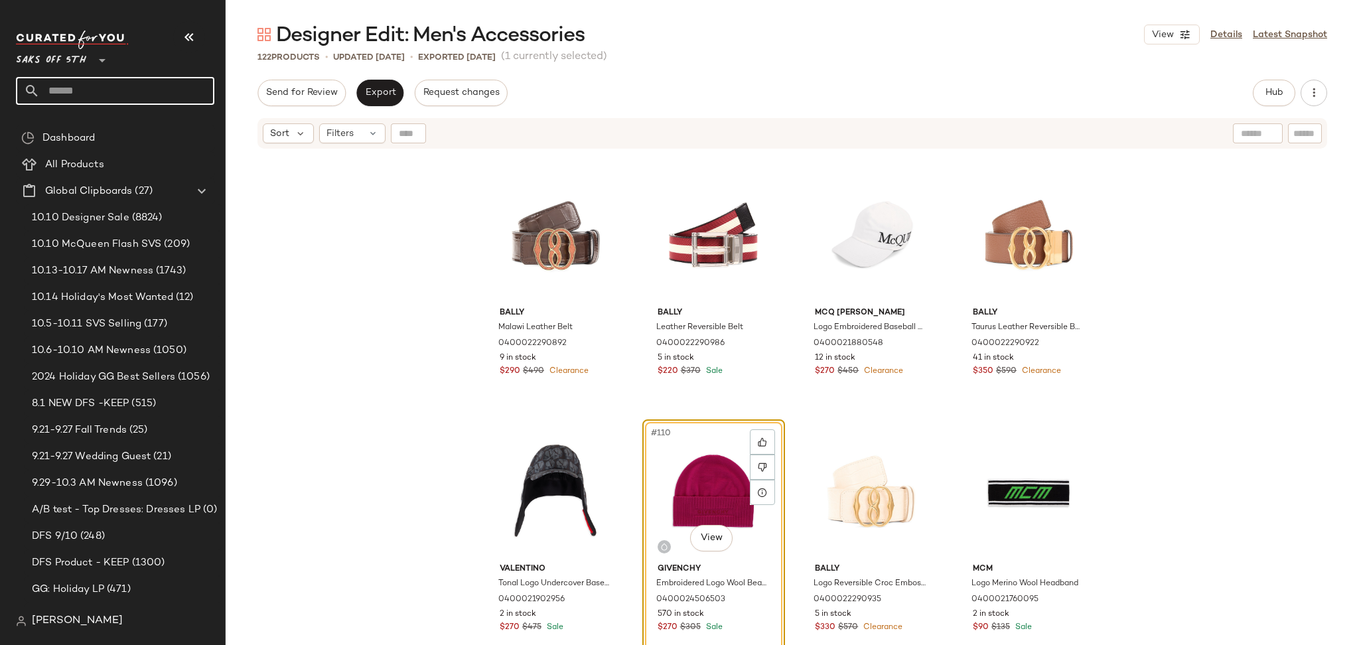
click at [134, 80] on input "text" at bounding box center [127, 91] width 175 height 28
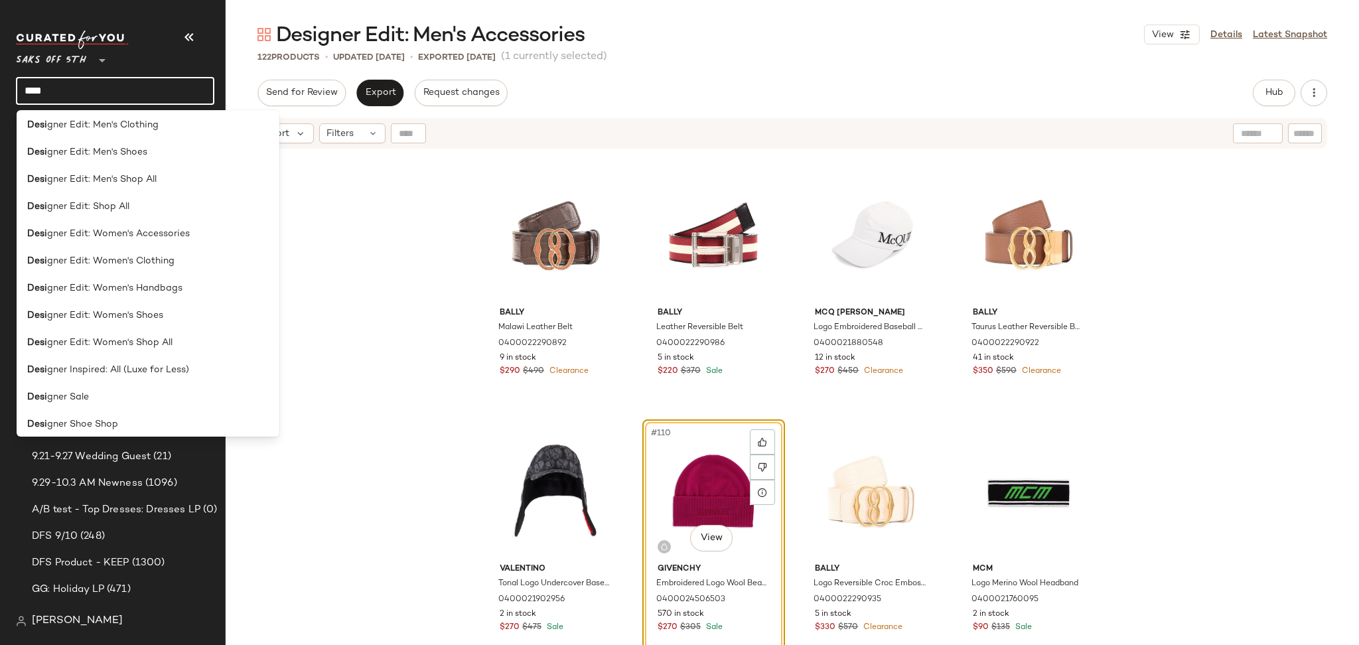
scroll to position [659, 0]
type input "****"
click at [131, 212] on div "Desi gner Edit: Shop All" at bounding box center [148, 204] width 263 height 27
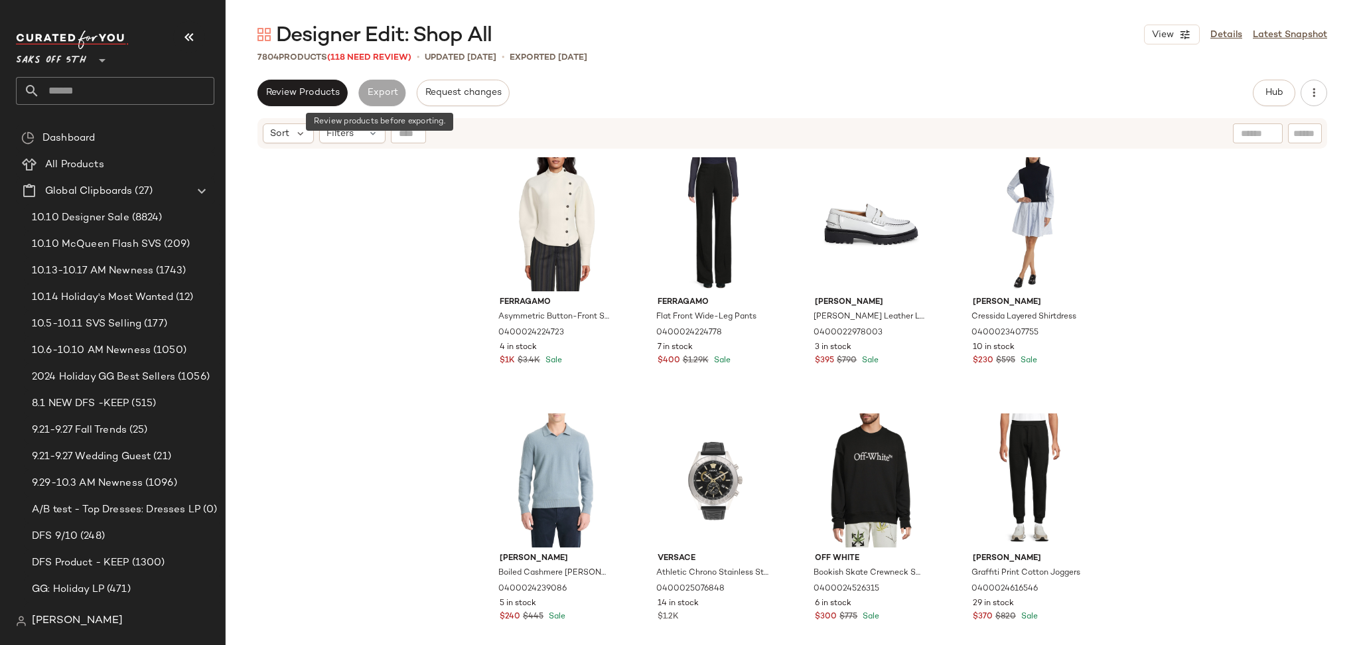
click at [378, 88] on div "Export" at bounding box center [381, 93] width 47 height 27
click at [386, 56] on span "(118 Need Review)" at bounding box center [369, 57] width 84 height 9
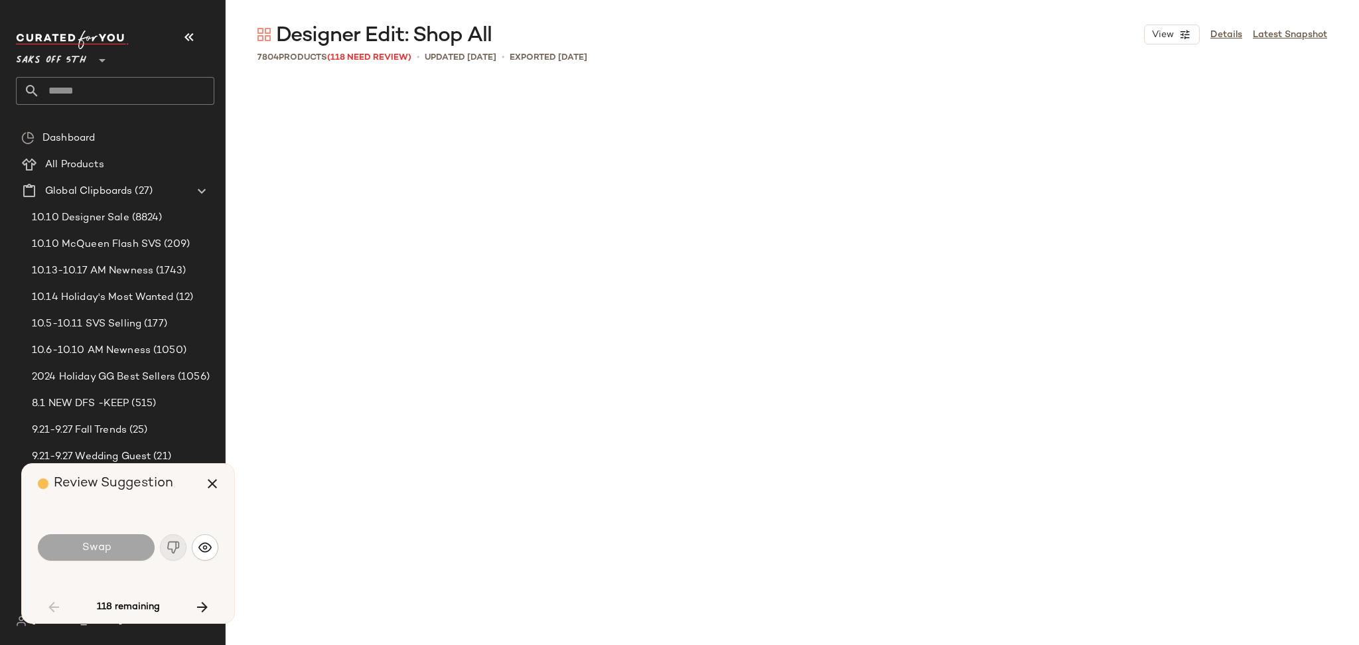
scroll to position [1280, 0]
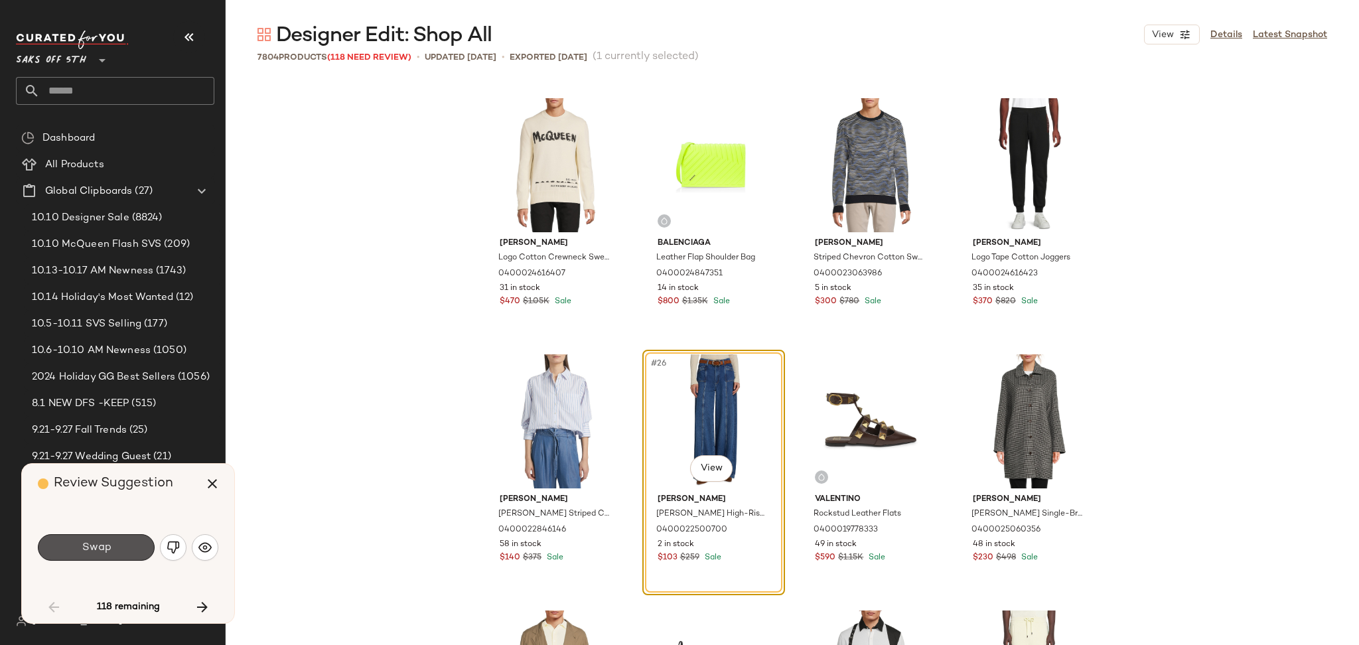
click at [115, 553] on button "Swap" at bounding box center [96, 547] width 117 height 27
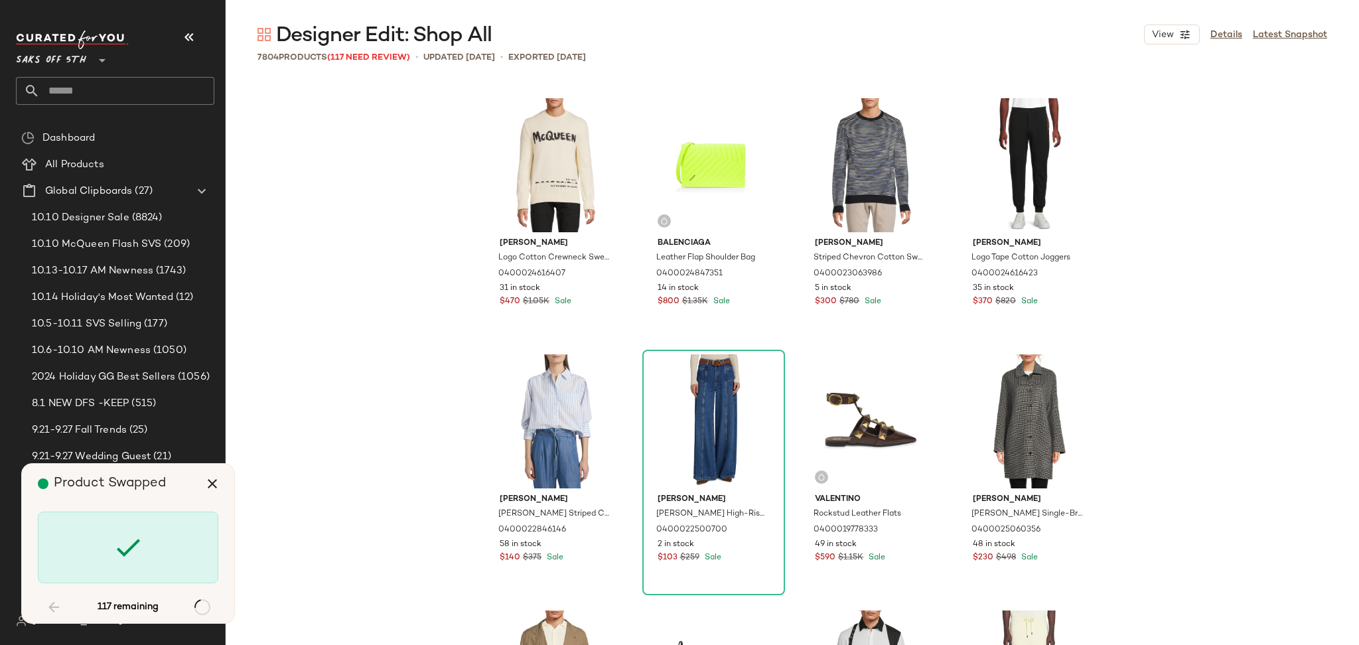
scroll to position [2818, 0]
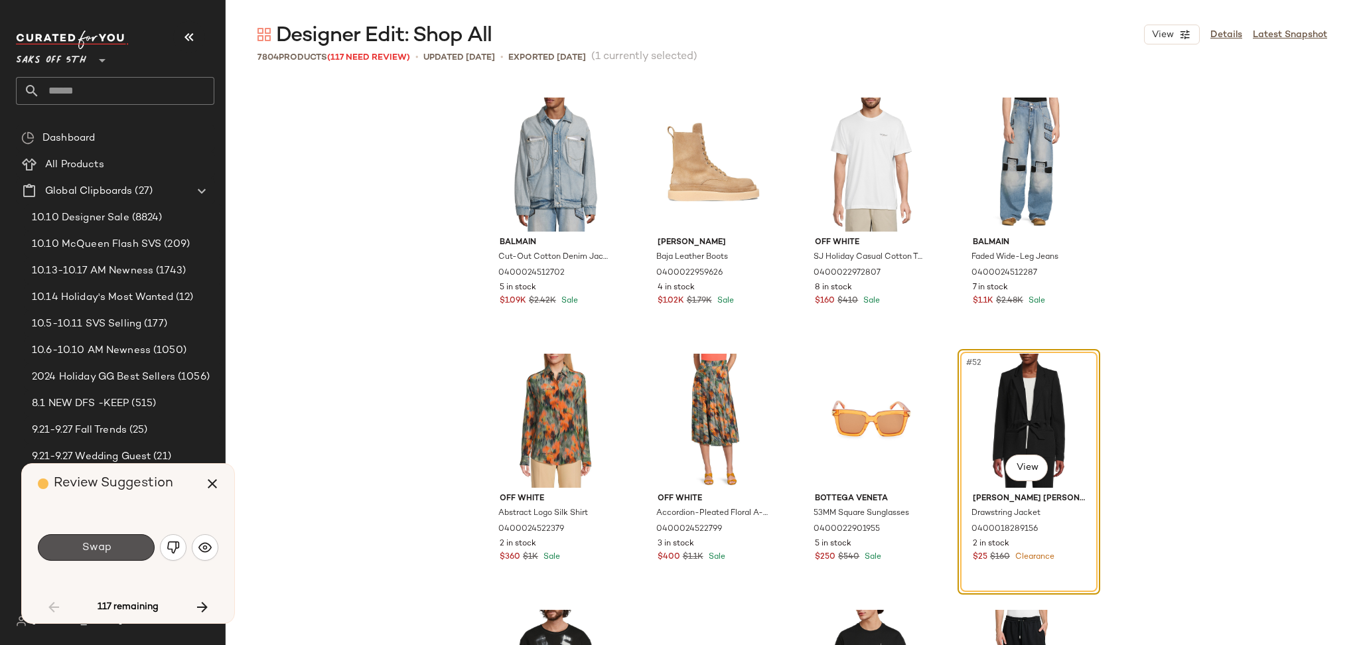
click at [115, 553] on button "Swap" at bounding box center [96, 547] width 117 height 27
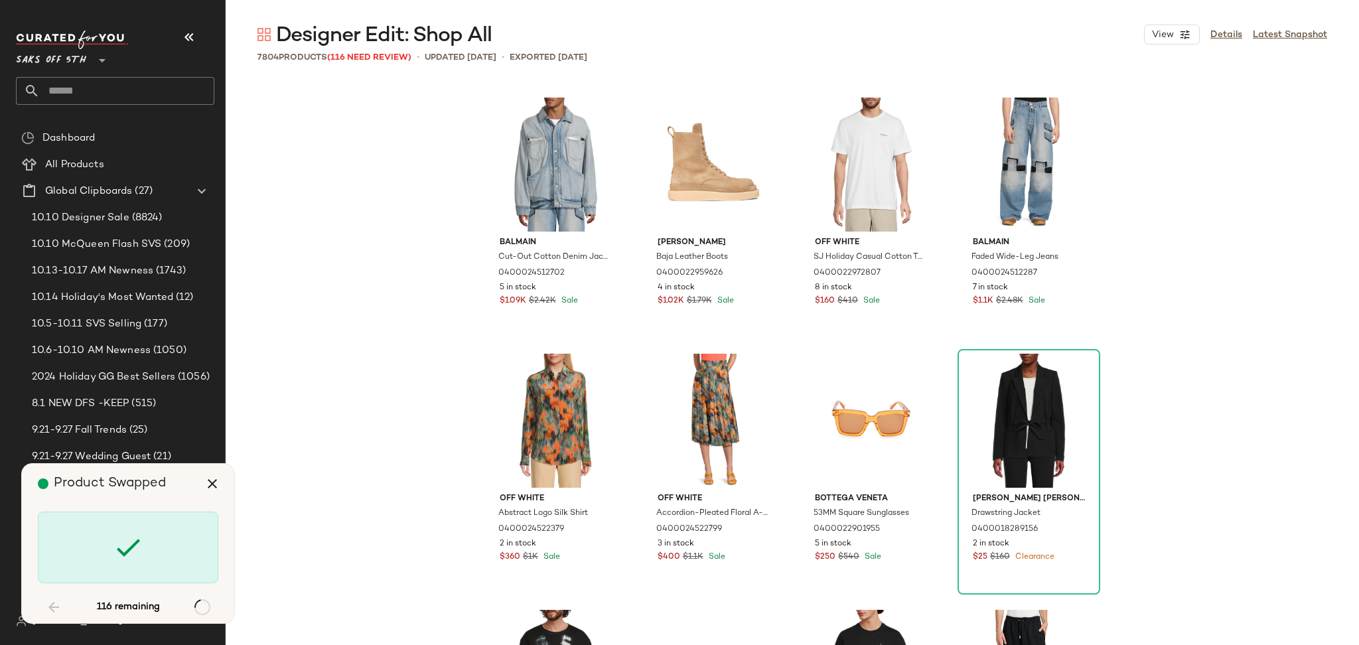
scroll to position [5124, 0]
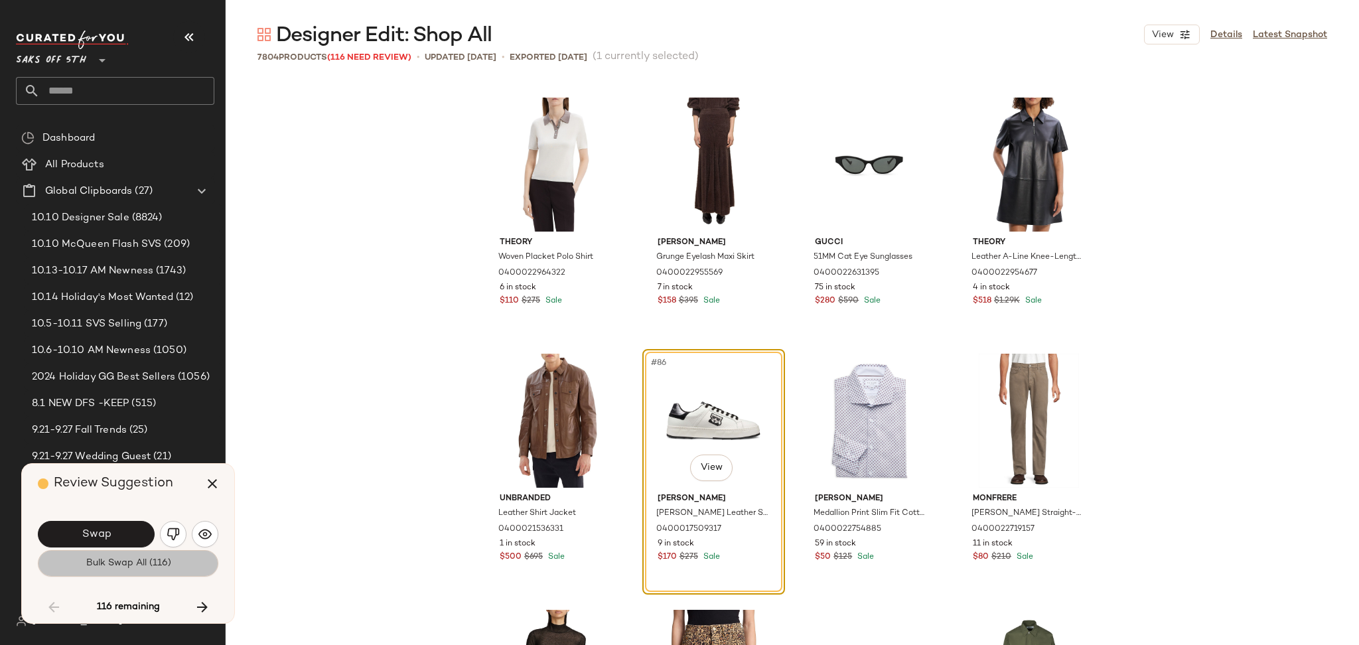
click at [115, 564] on span "Bulk Swap All (116)" at bounding box center [128, 563] width 86 height 11
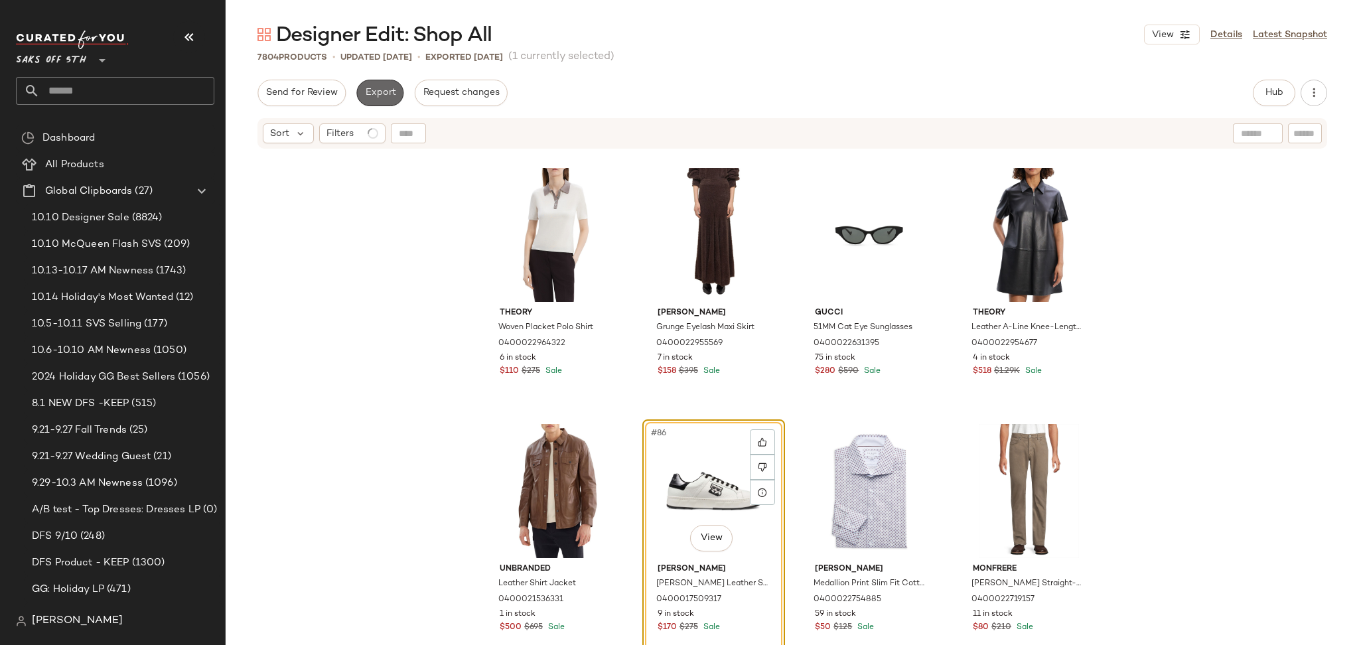
click at [380, 85] on button "Export" at bounding box center [379, 93] width 47 height 27
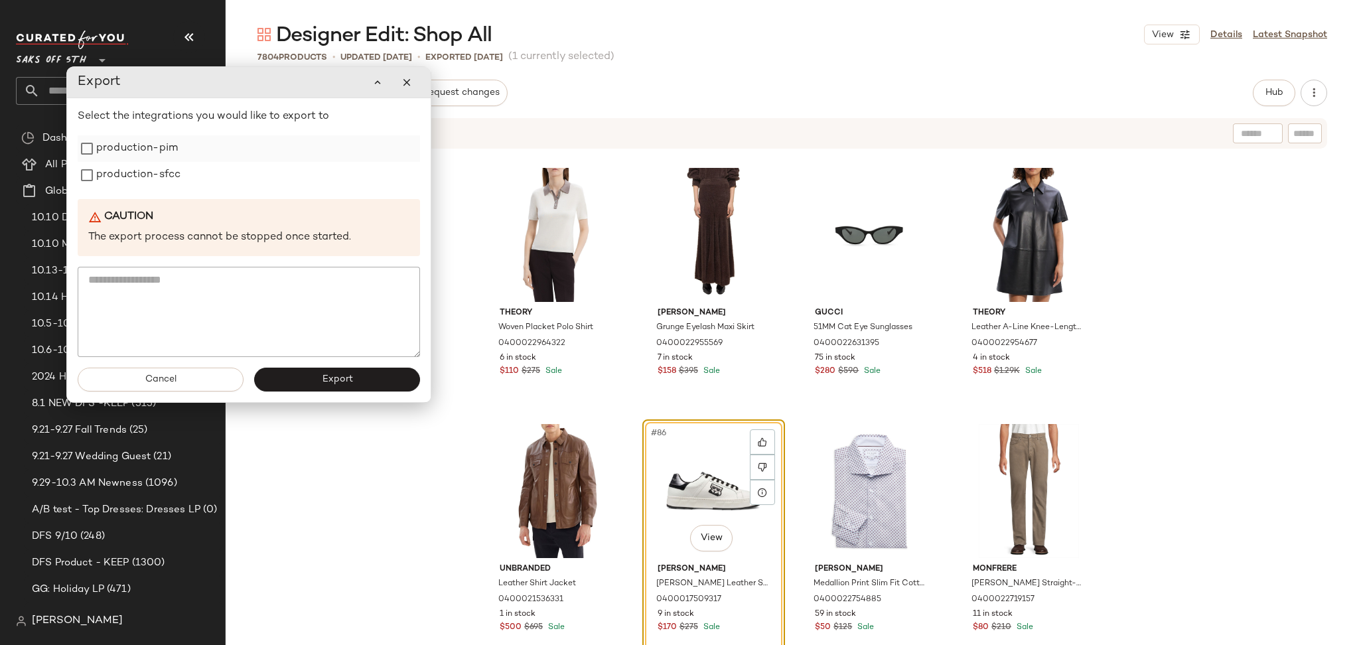
click at [151, 159] on label "production-pim" at bounding box center [137, 148] width 82 height 27
click at [151, 173] on label "production-sfcc" at bounding box center [138, 175] width 84 height 27
click at [346, 376] on span "Export" at bounding box center [336, 379] width 31 height 11
